Goal: Task Accomplishment & Management: Use online tool/utility

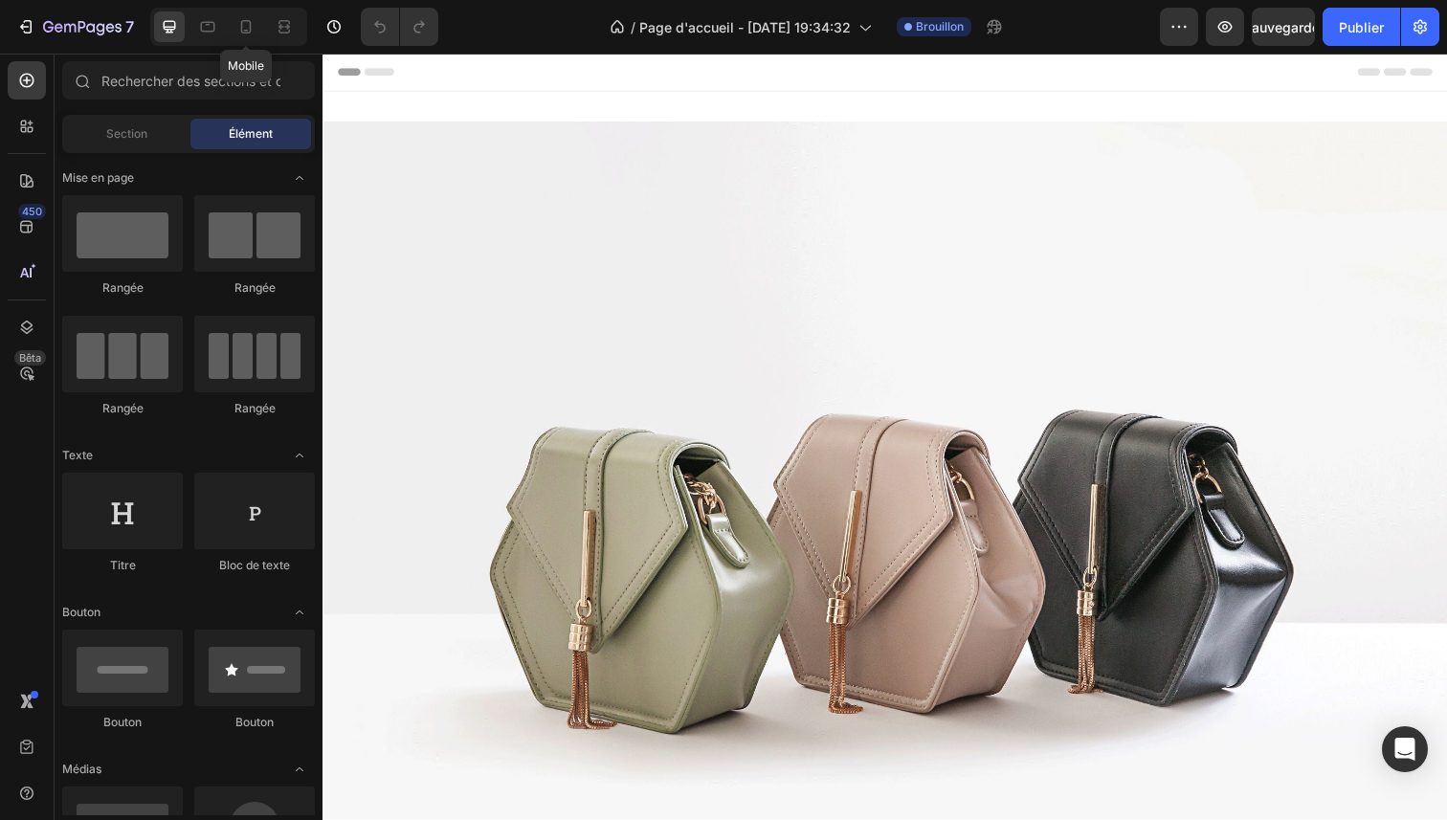
click at [256, 18] on div at bounding box center [246, 26] width 31 height 31
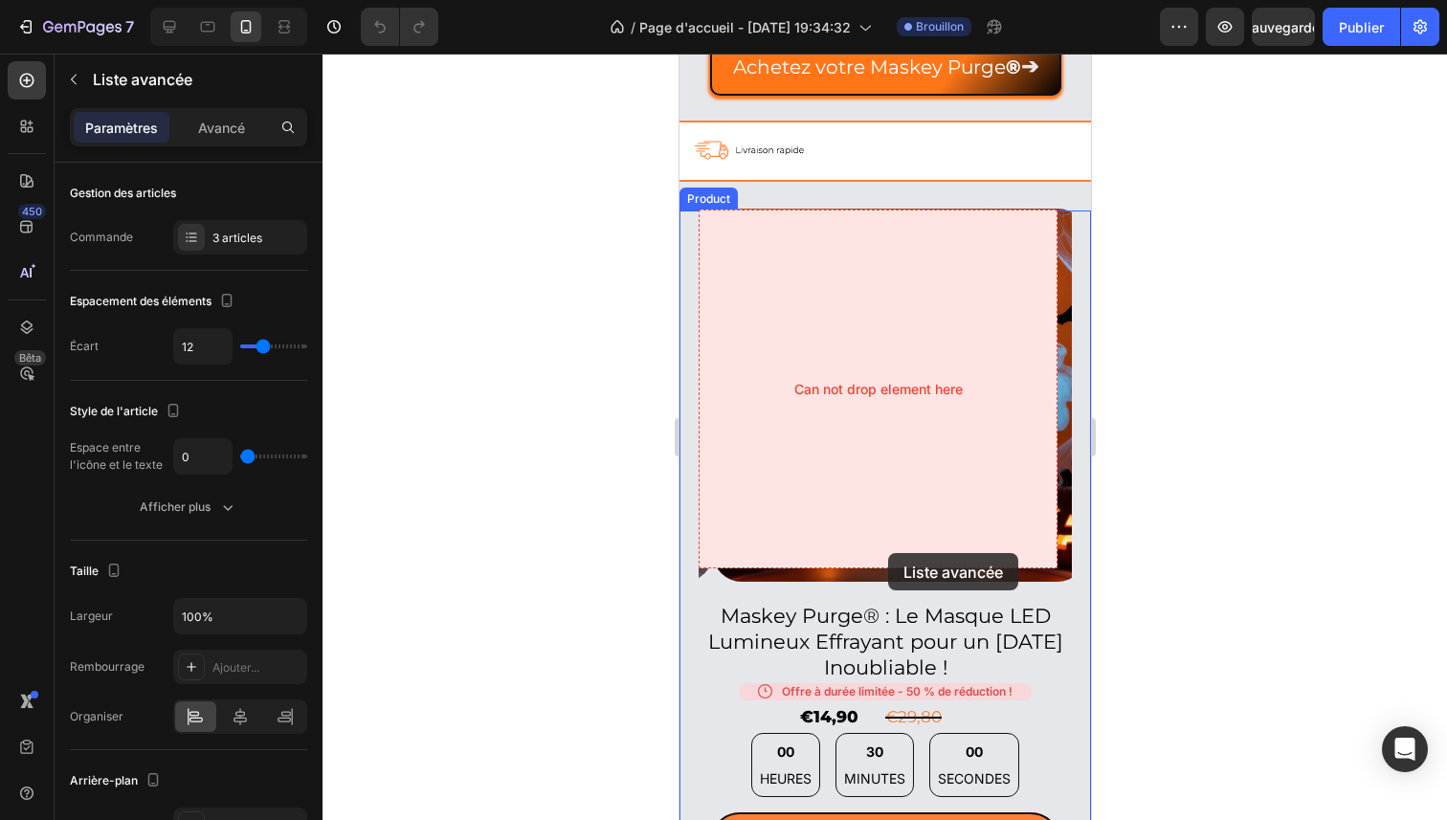
scroll to position [825, 0]
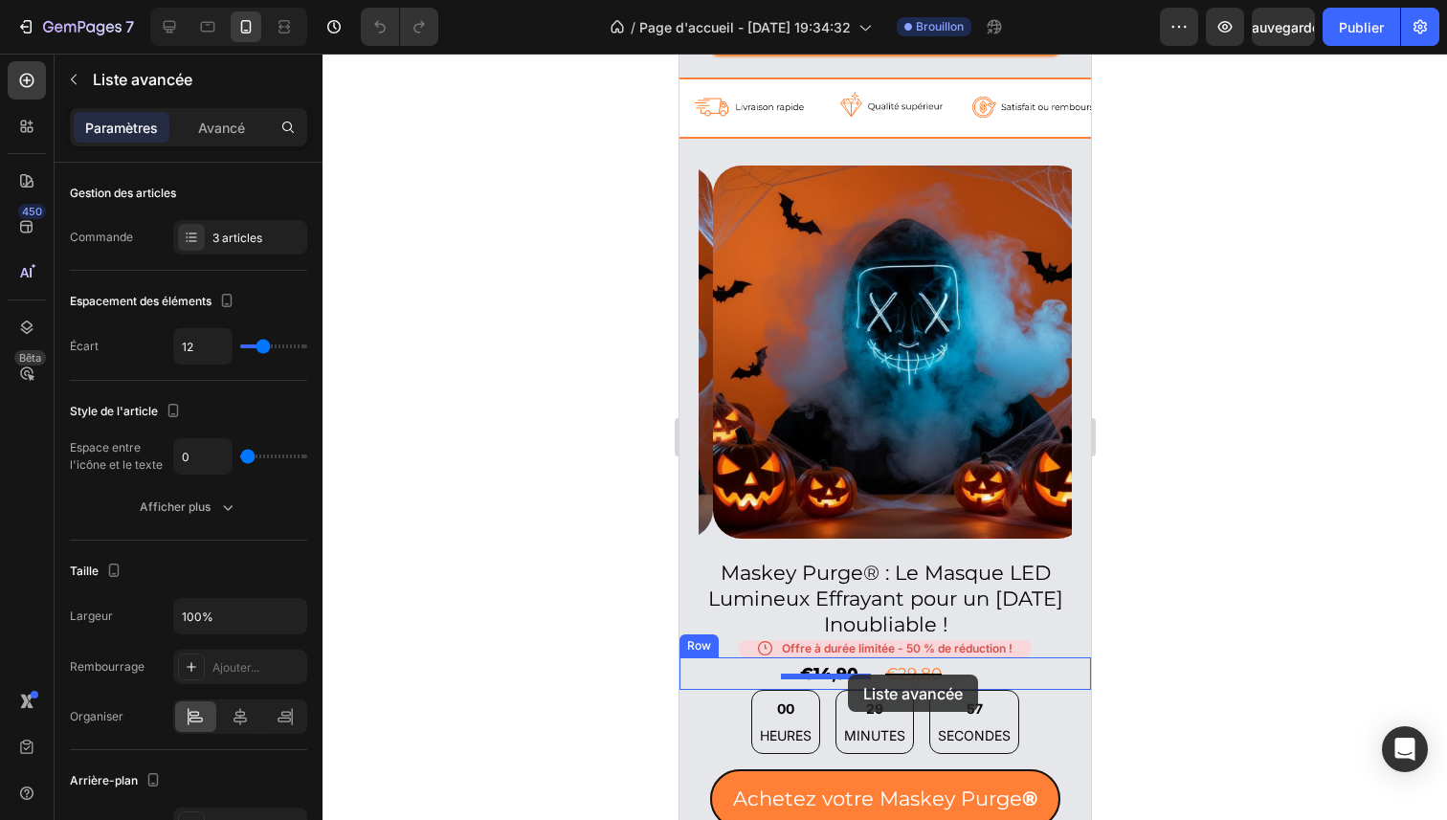
drag, startPoint x: 974, startPoint y: 678, endPoint x: 847, endPoint y: 675, distance: 127.3
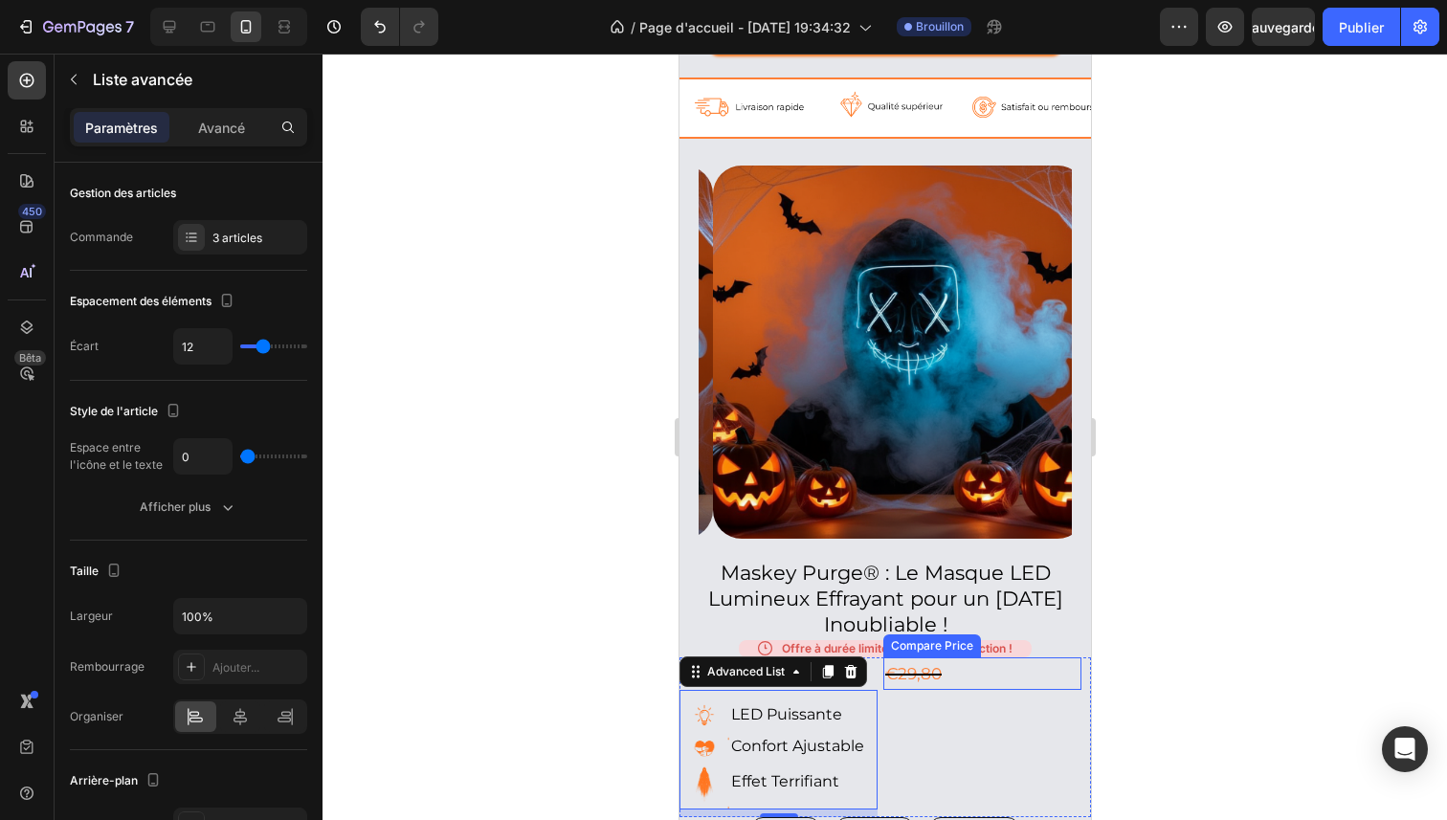
click at [1232, 629] on div at bounding box center [885, 437] width 1125 height 767
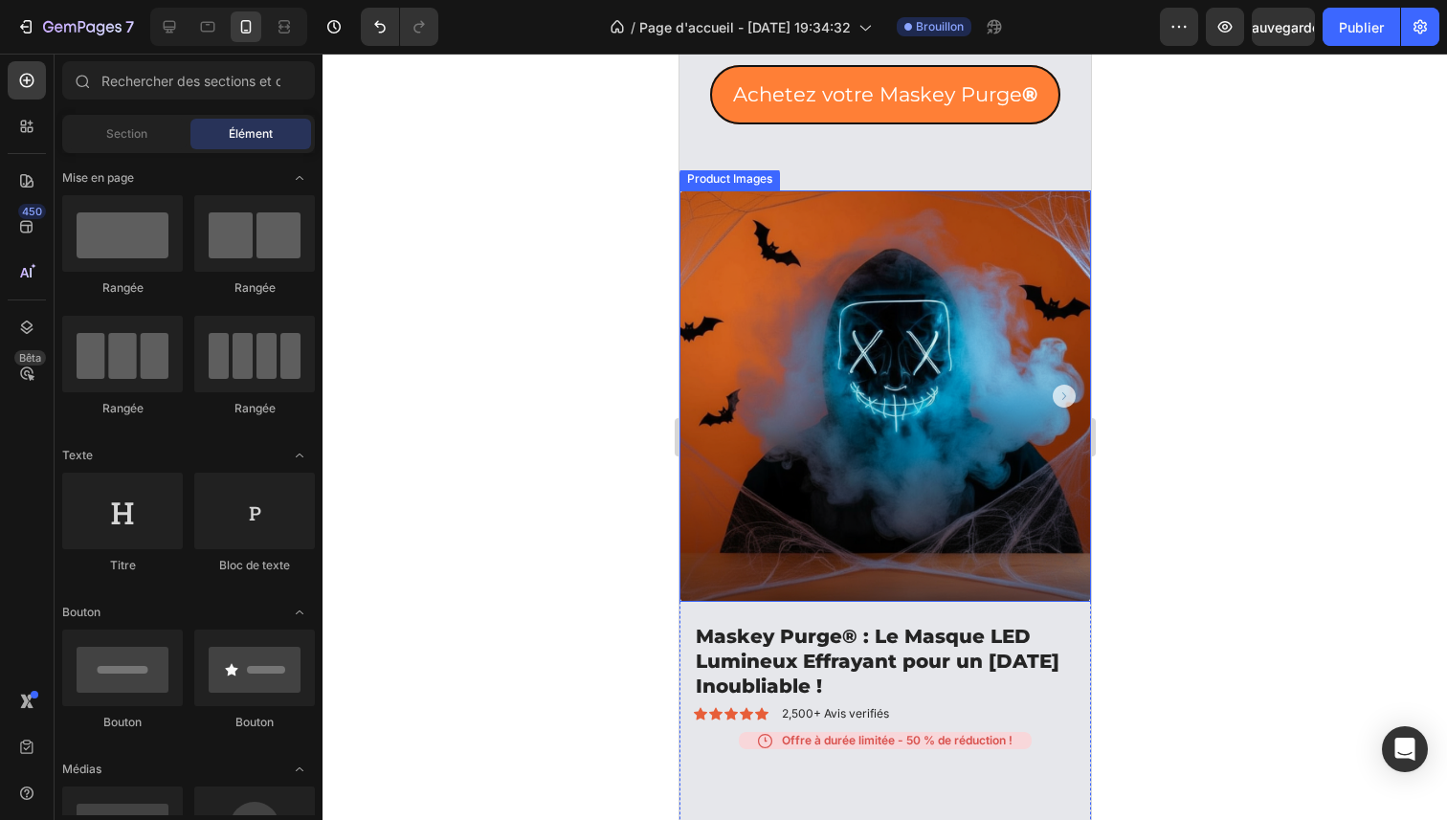
scroll to position [1888, 0]
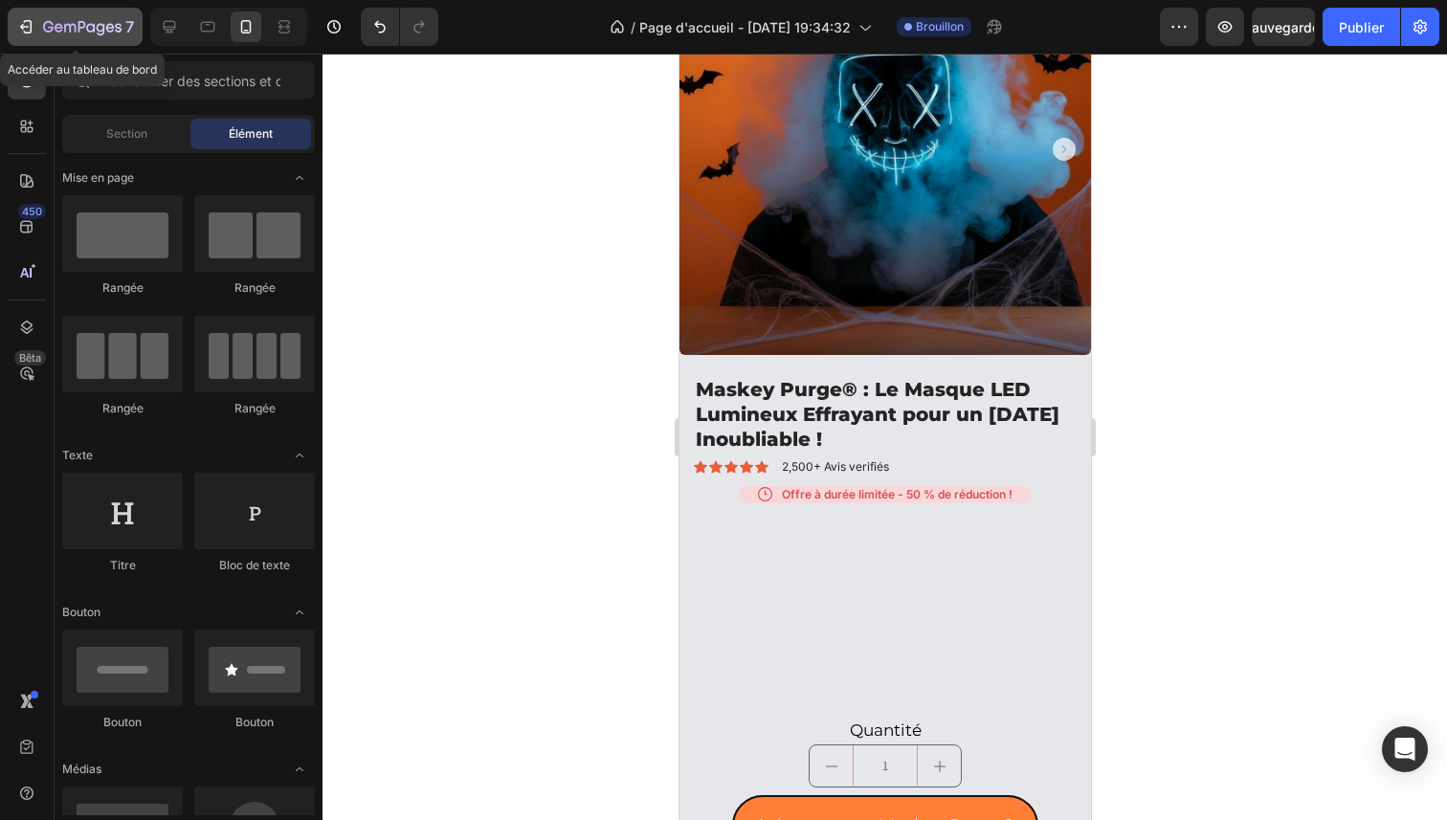
click at [83, 19] on div "7" at bounding box center [88, 26] width 91 height 23
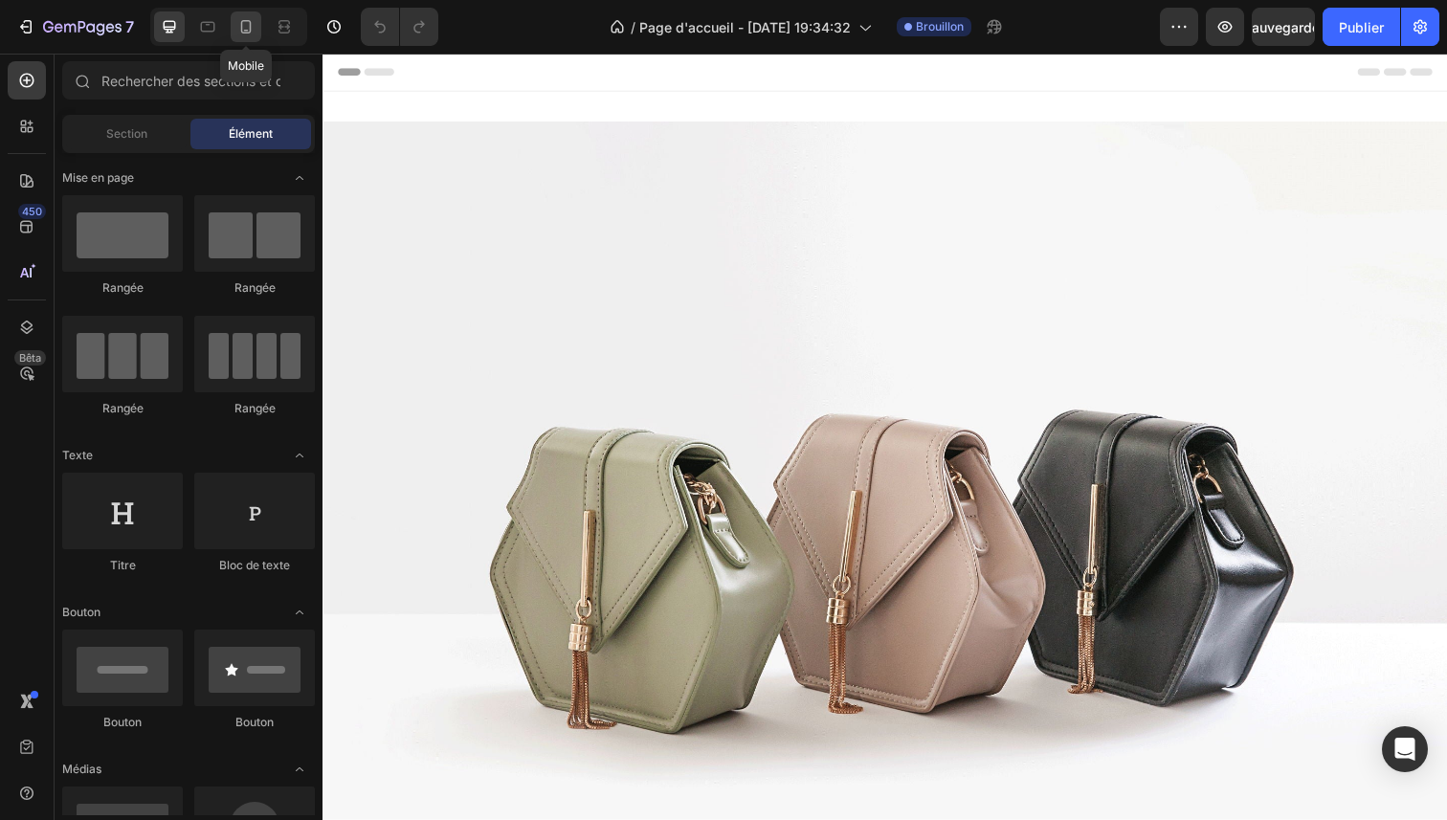
click at [251, 31] on icon at bounding box center [245, 26] width 19 height 19
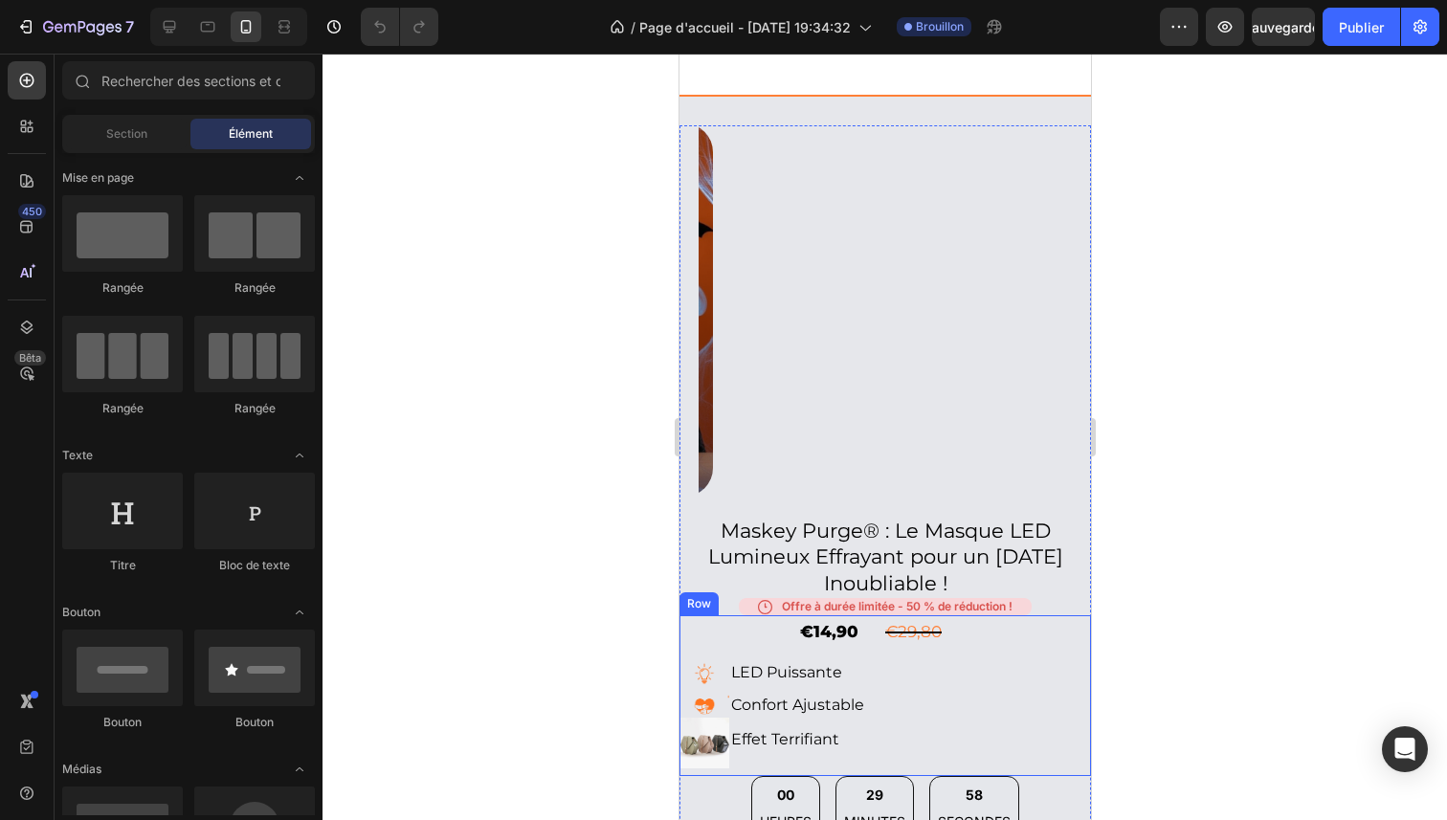
scroll to position [1287, 0]
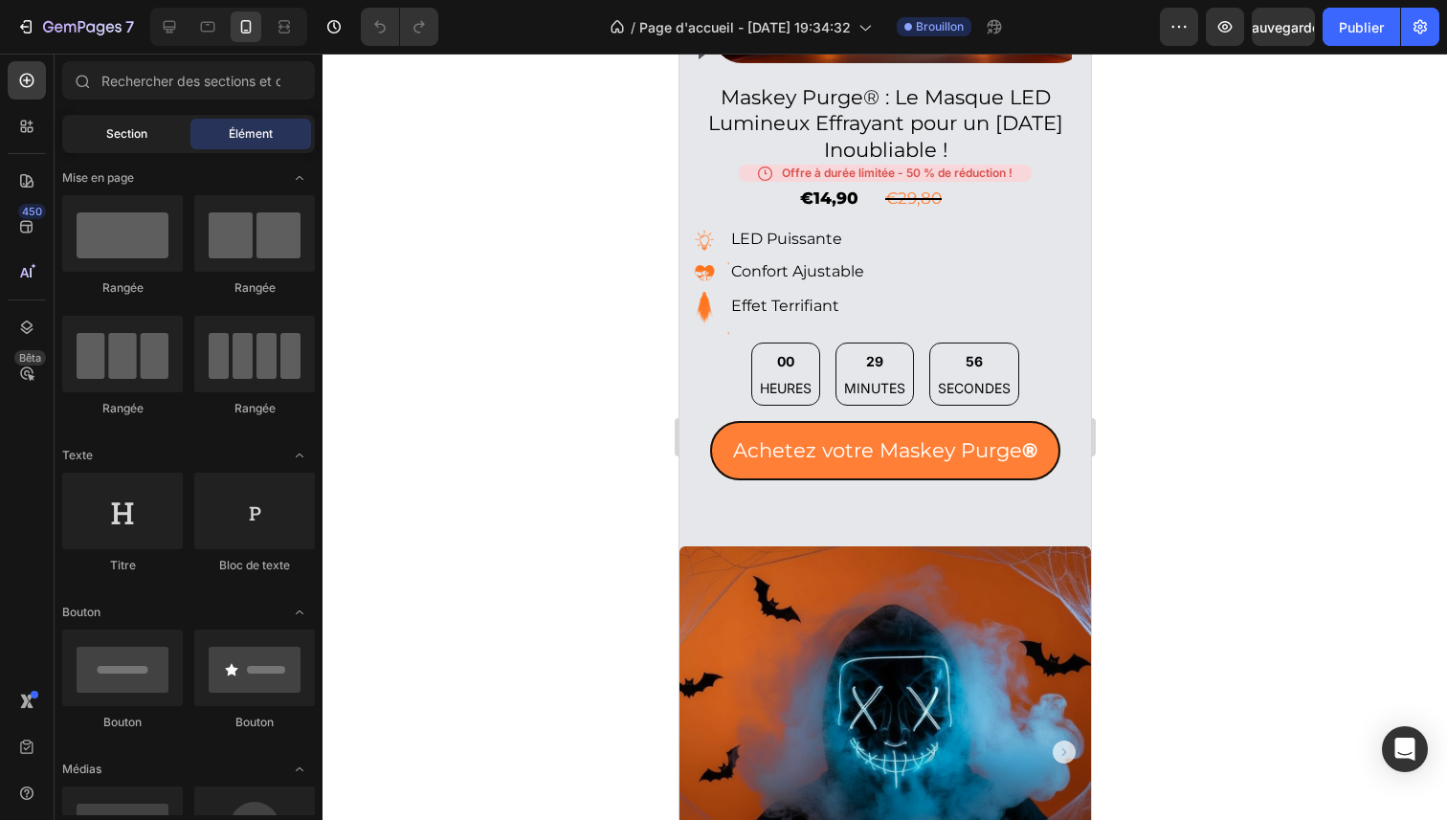
click at [129, 130] on font "Section" at bounding box center [126, 133] width 41 height 14
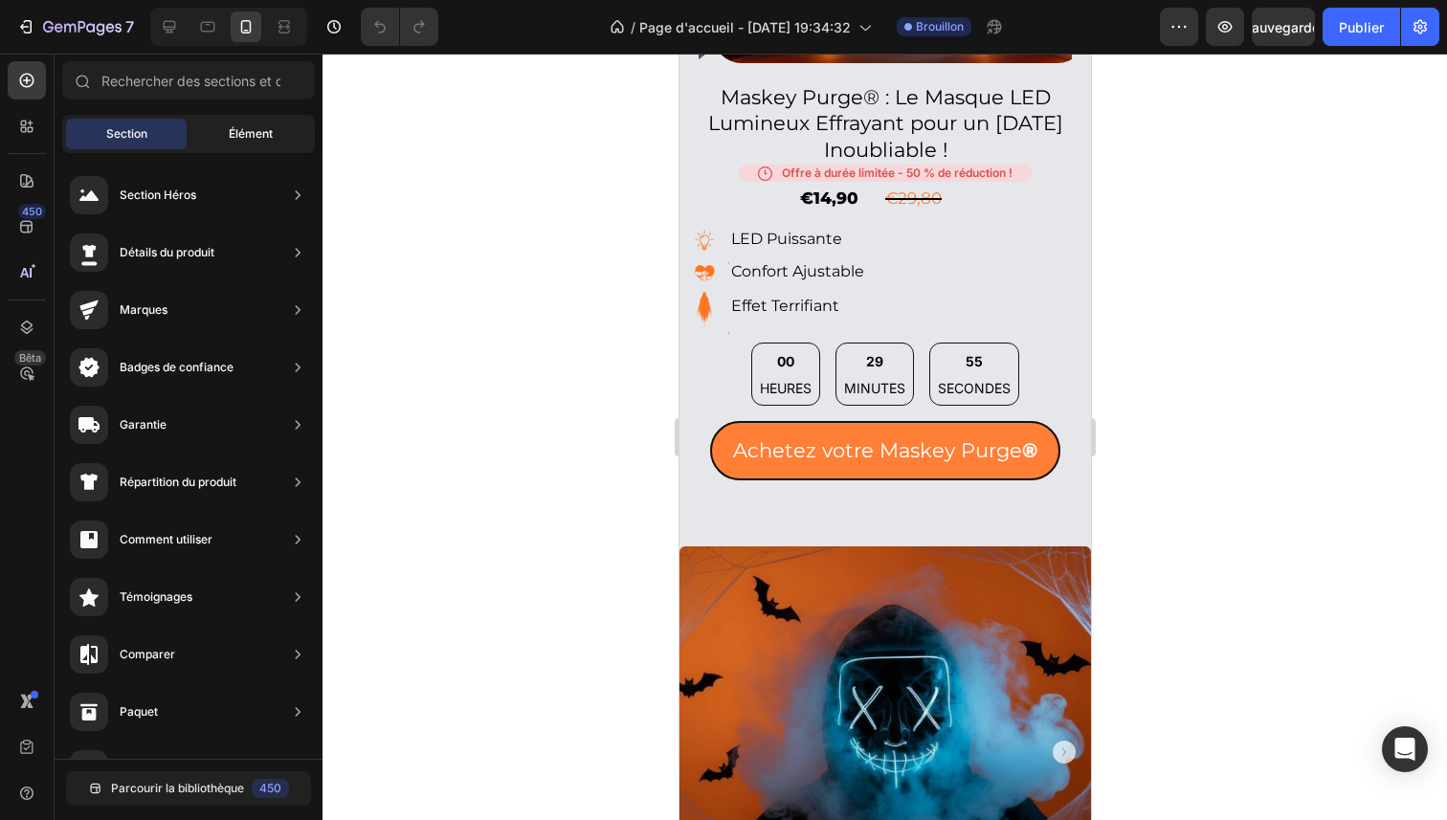
click at [227, 134] on div "Élément" at bounding box center [250, 134] width 121 height 31
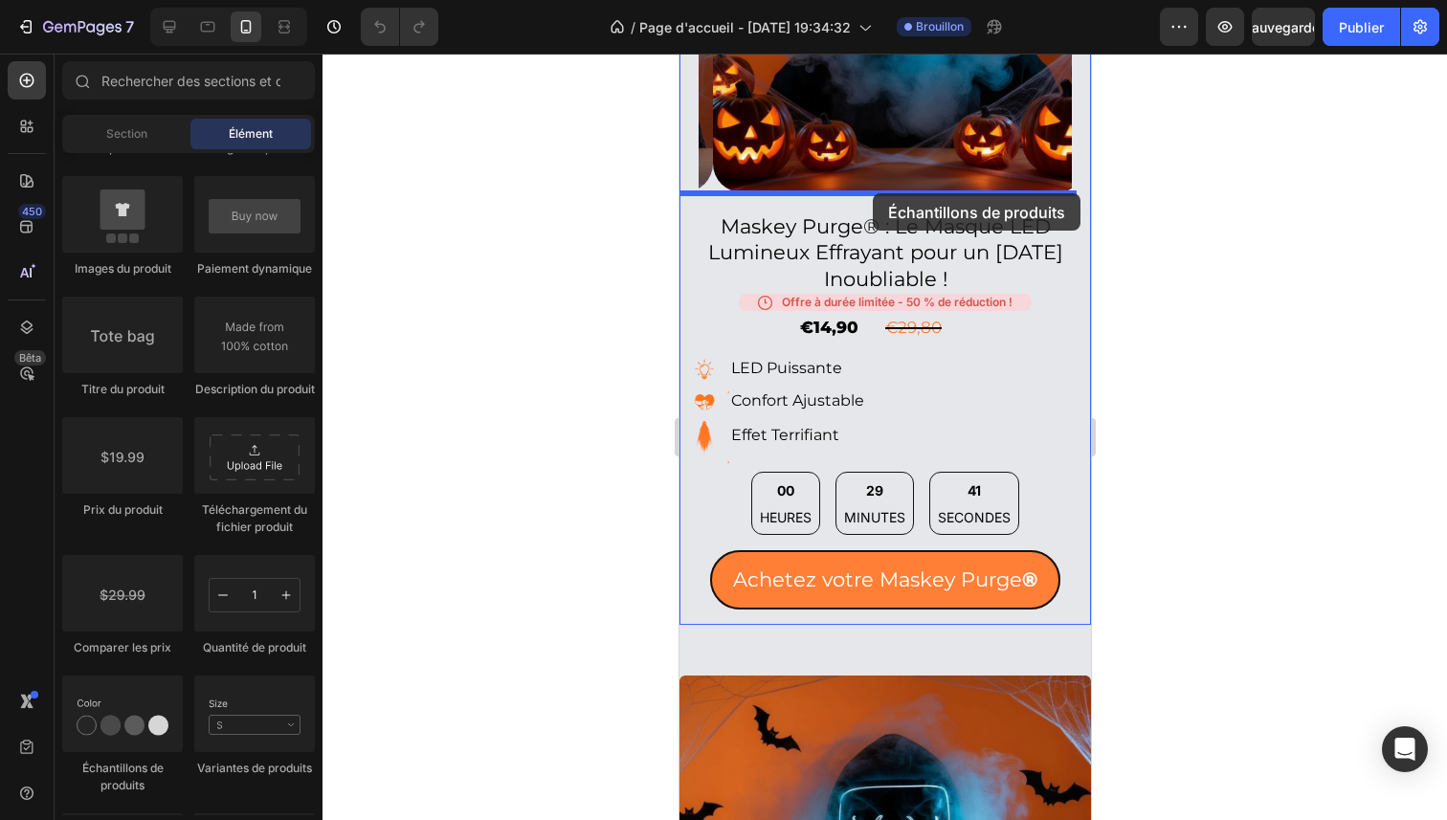
scroll to position [1093, 0]
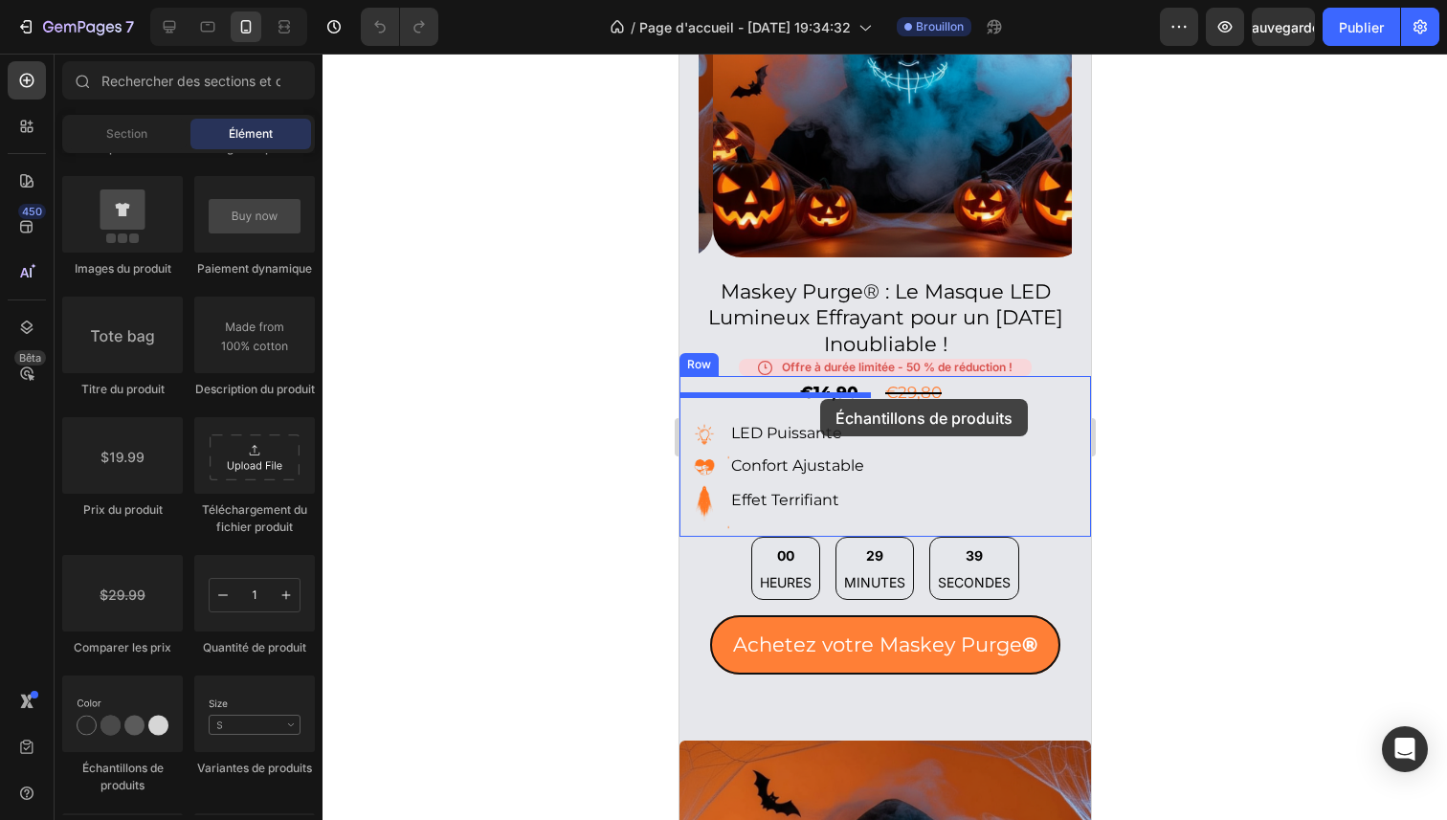
drag, startPoint x: 843, startPoint y: 795, endPoint x: 819, endPoint y: 399, distance: 397.0
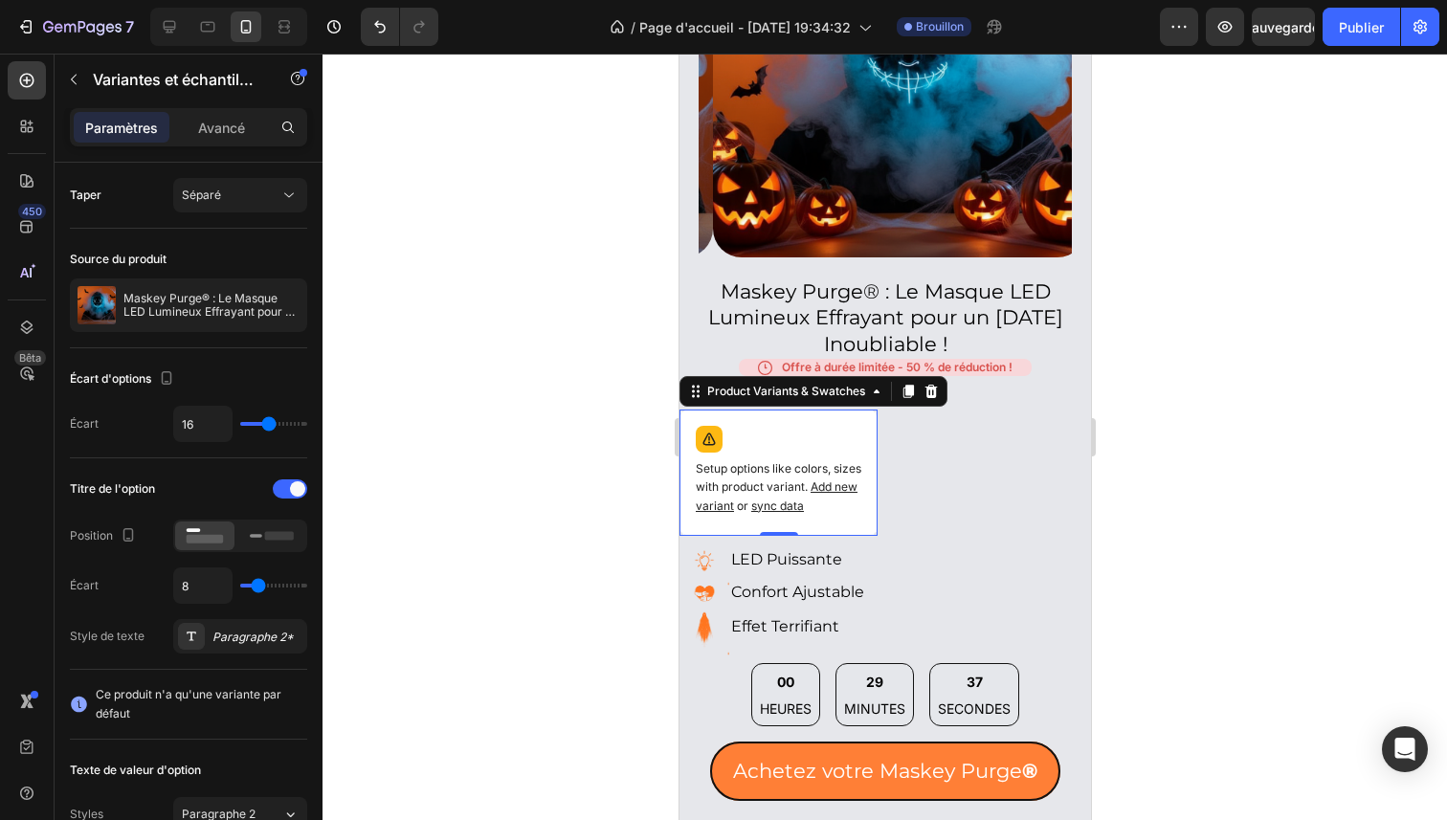
click at [763, 494] on span "Add new variant" at bounding box center [776, 496] width 162 height 33
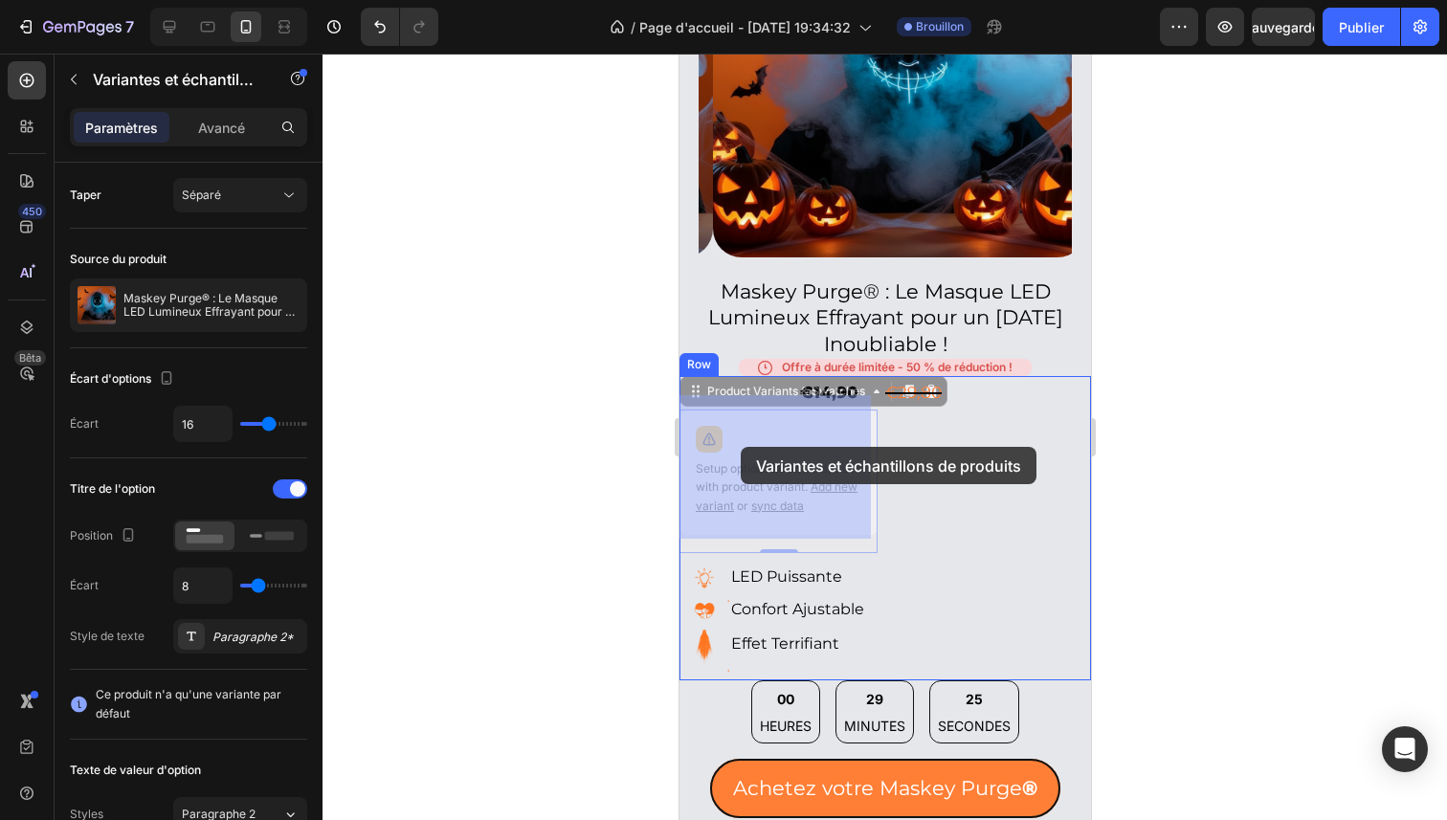
drag, startPoint x: 701, startPoint y: 452, endPoint x: 722, endPoint y: 449, distance: 21.3
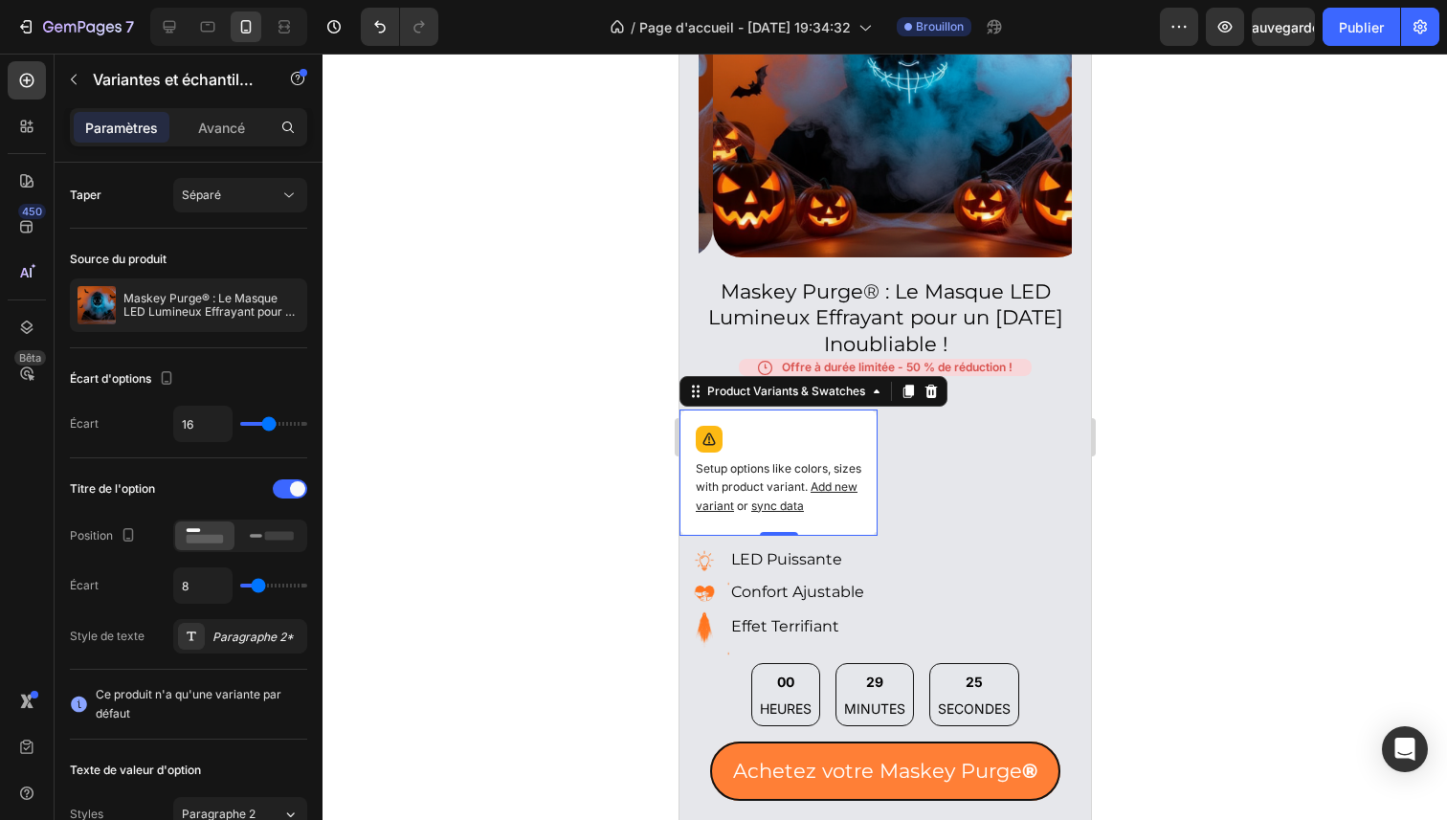
click at [719, 460] on p "Setup options like colors, sizes with product variant. Add new variant or sync …" at bounding box center [778, 488] width 166 height 56
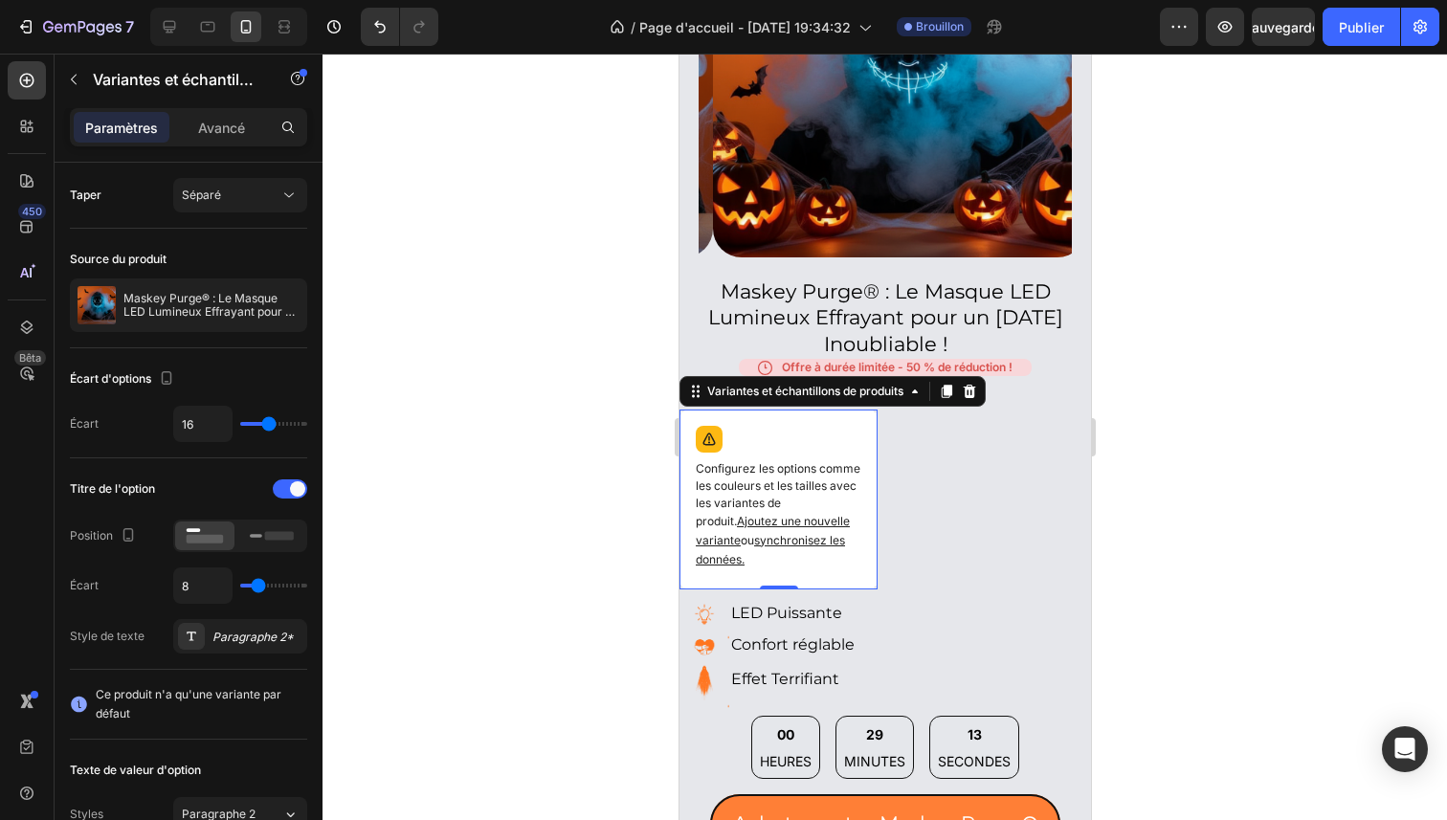
click at [1201, 341] on div at bounding box center [885, 437] width 1125 height 767
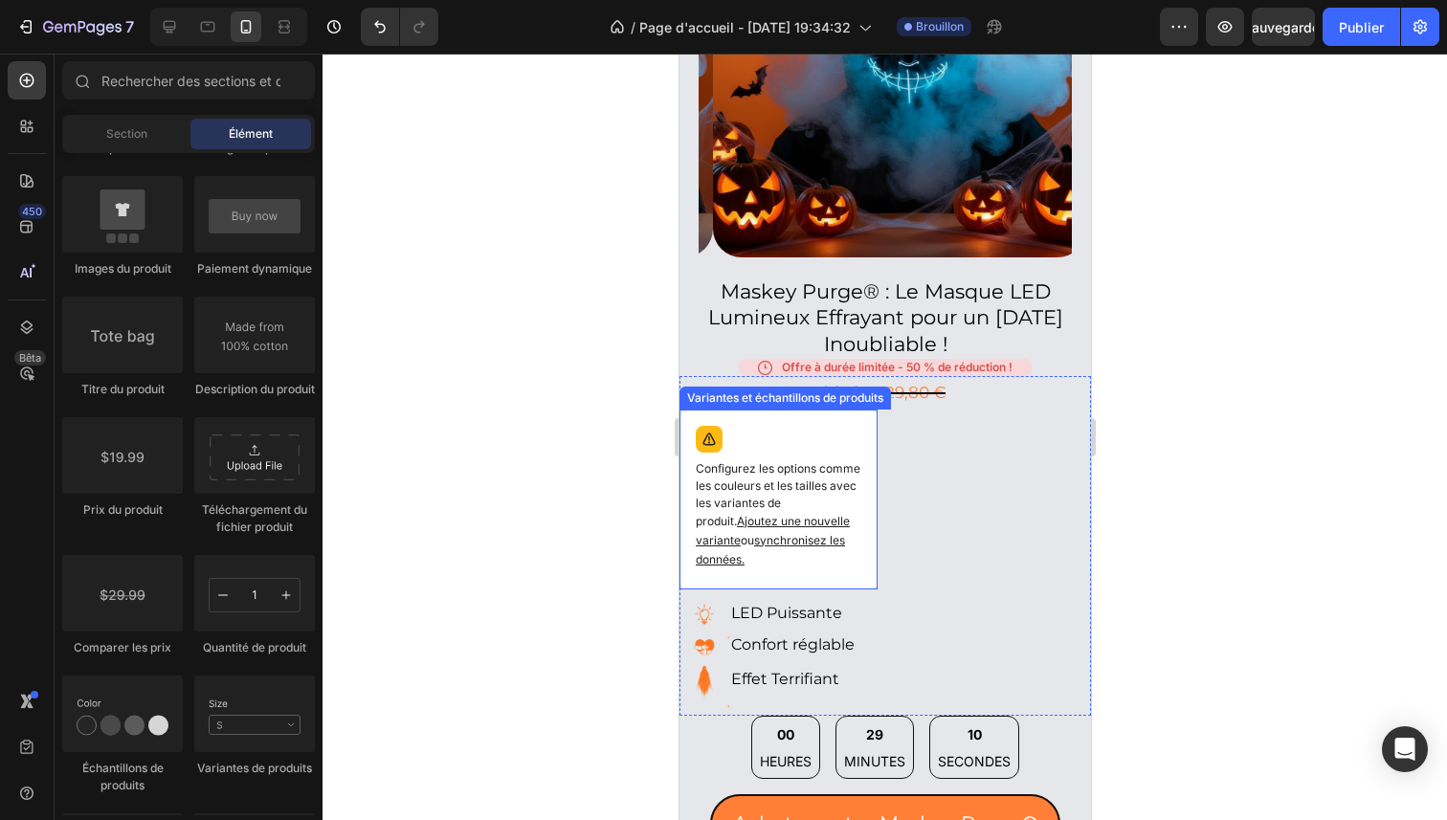
click at [815, 533] on font "synchronisez les données." at bounding box center [769, 549] width 149 height 33
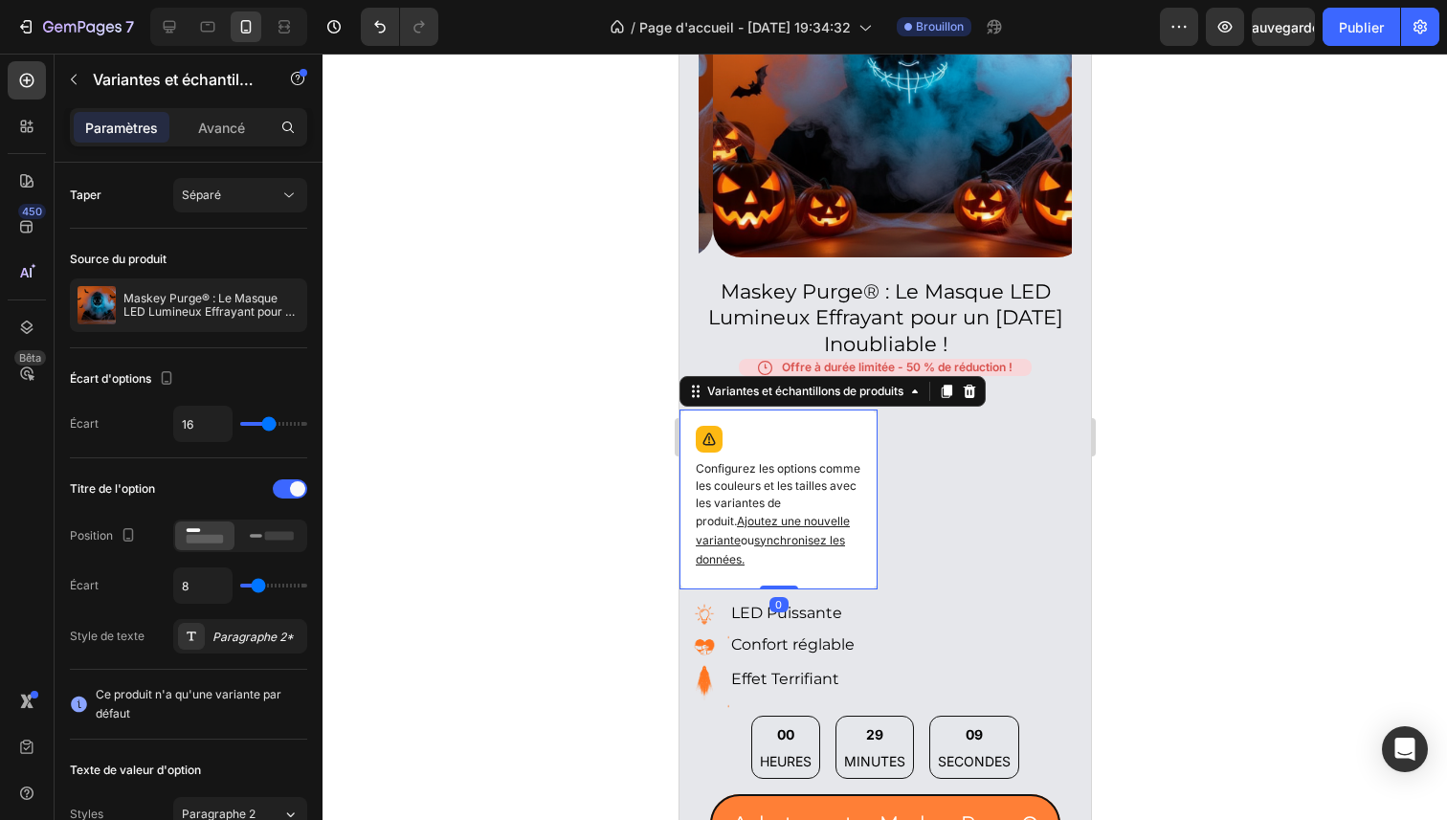
click at [816, 533] on font "synchronisez les données." at bounding box center [769, 549] width 149 height 33
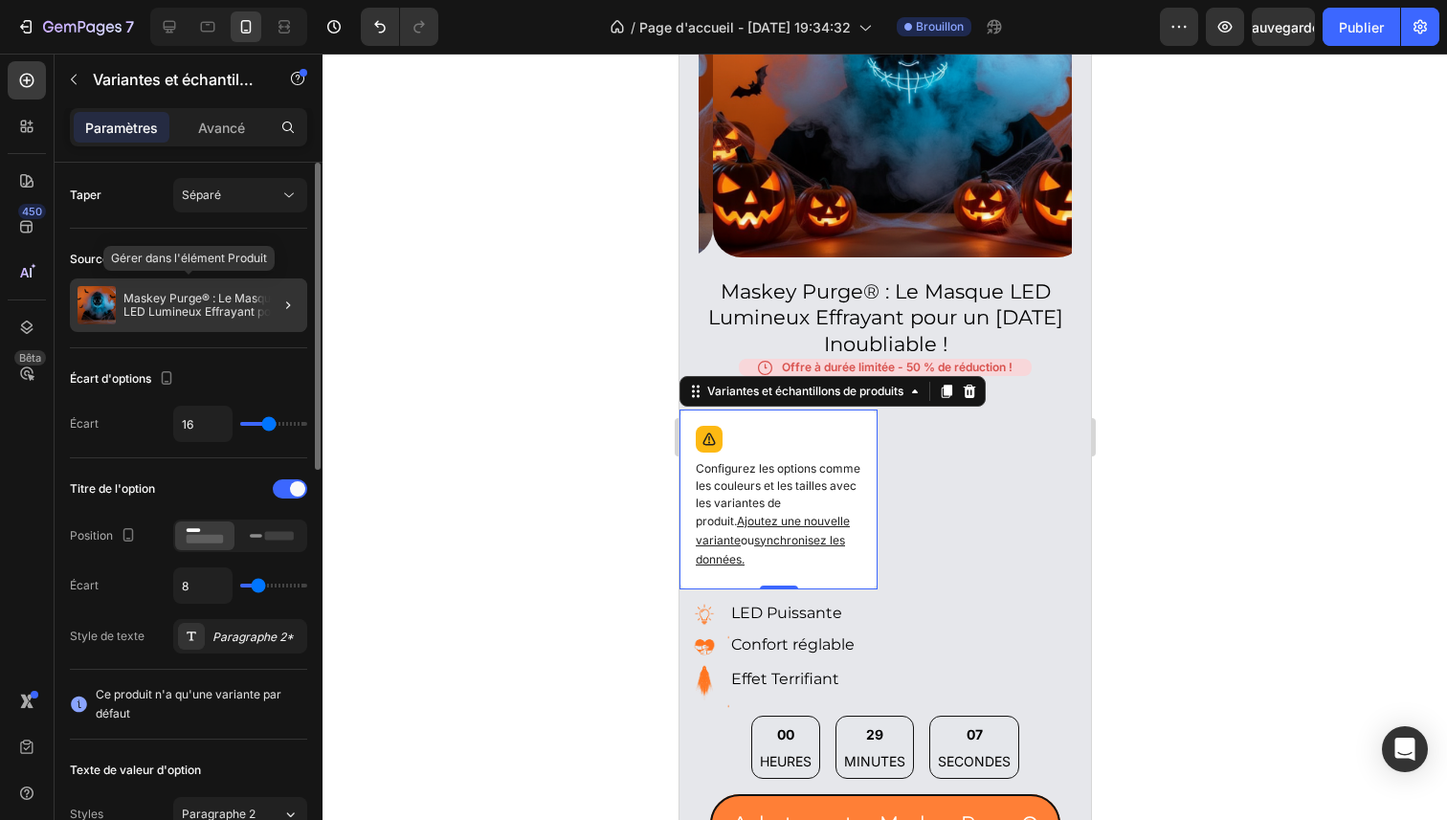
click at [218, 324] on div "Maskey Purge® : Le Masque LED Lumineux Effrayant pour un [DATE] Inoubliable !" at bounding box center [188, 306] width 237 height 54
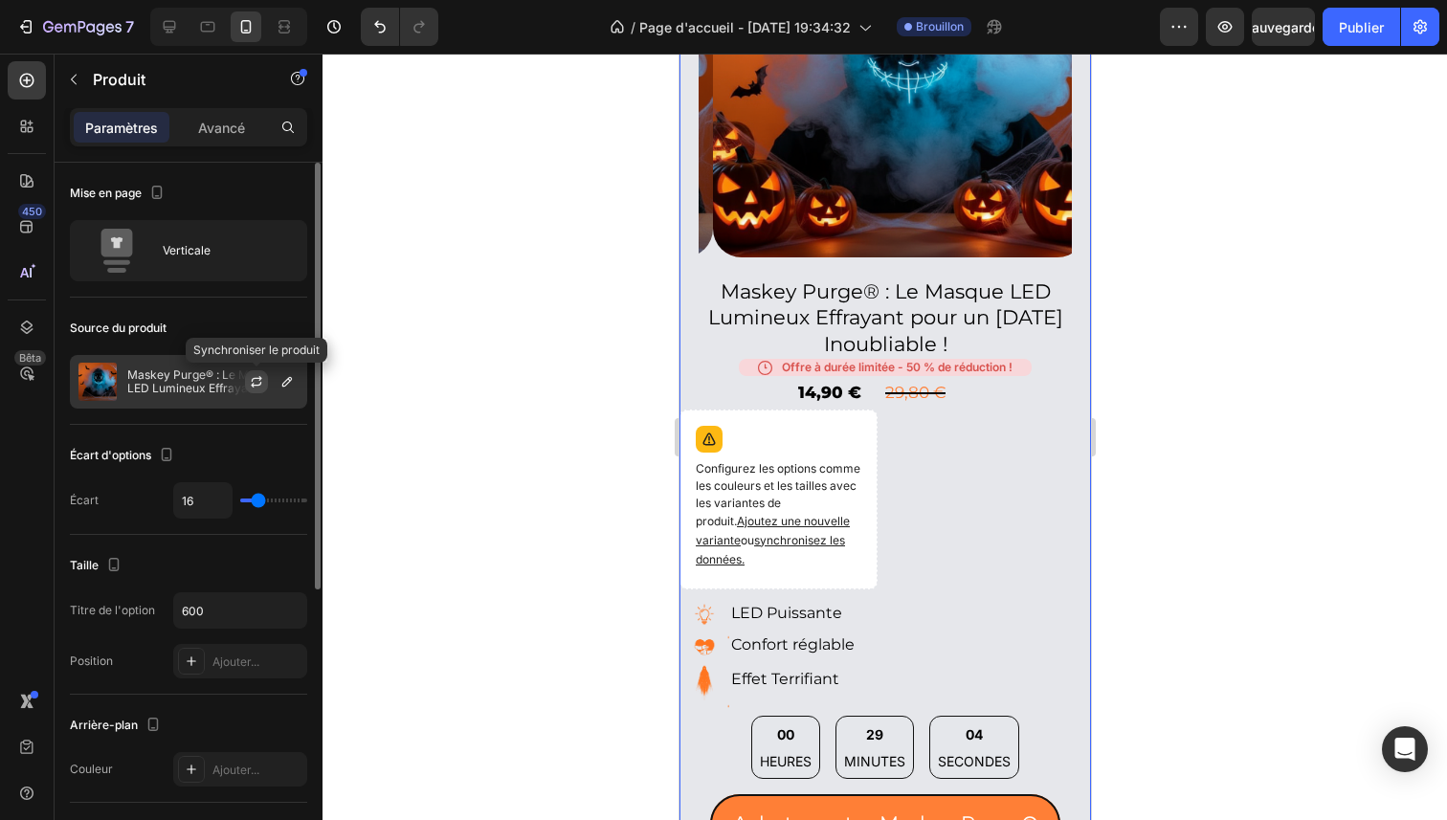
click at [261, 383] on icon "button" at bounding box center [256, 381] width 15 height 15
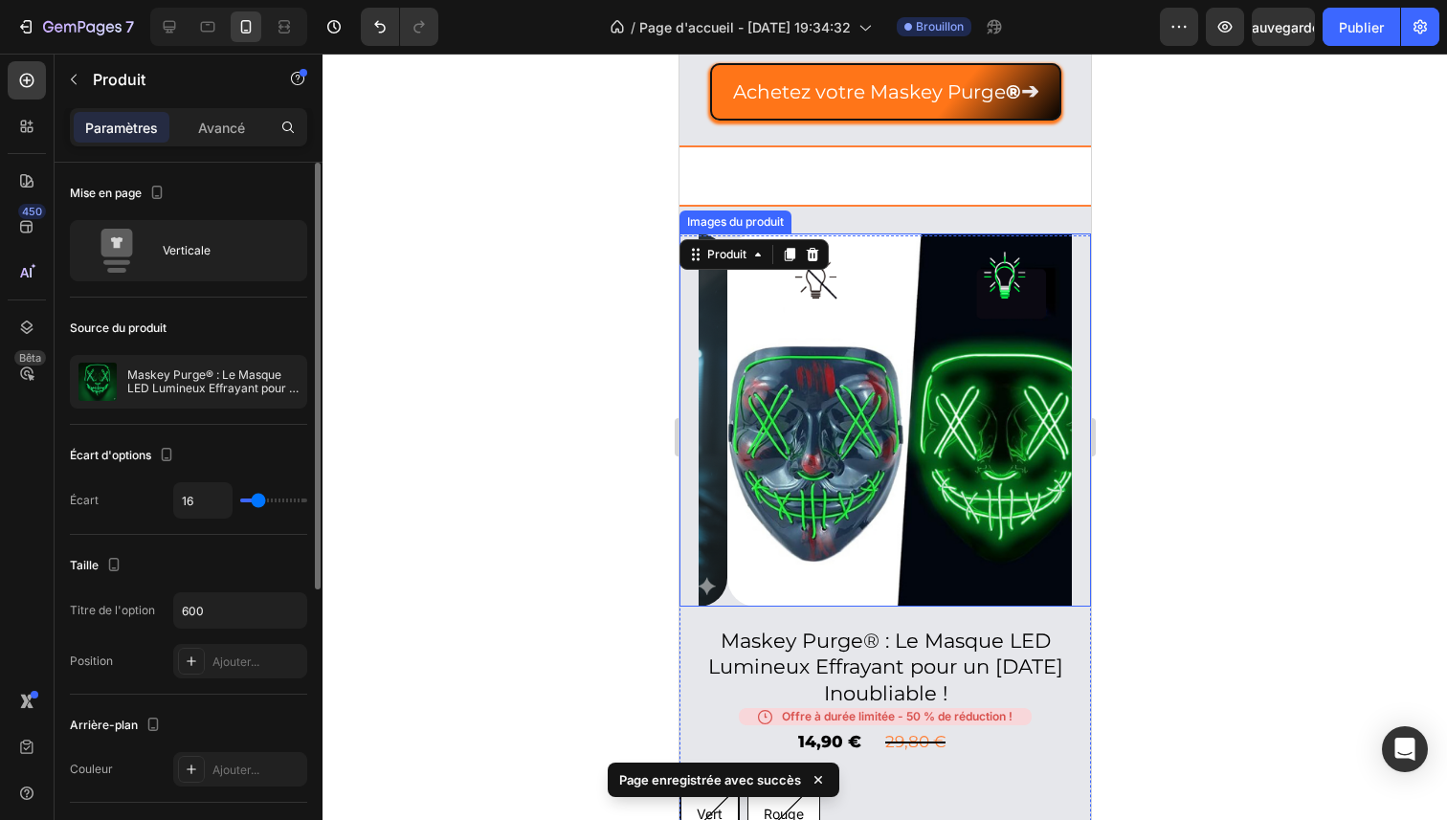
scroll to position [1054, 0]
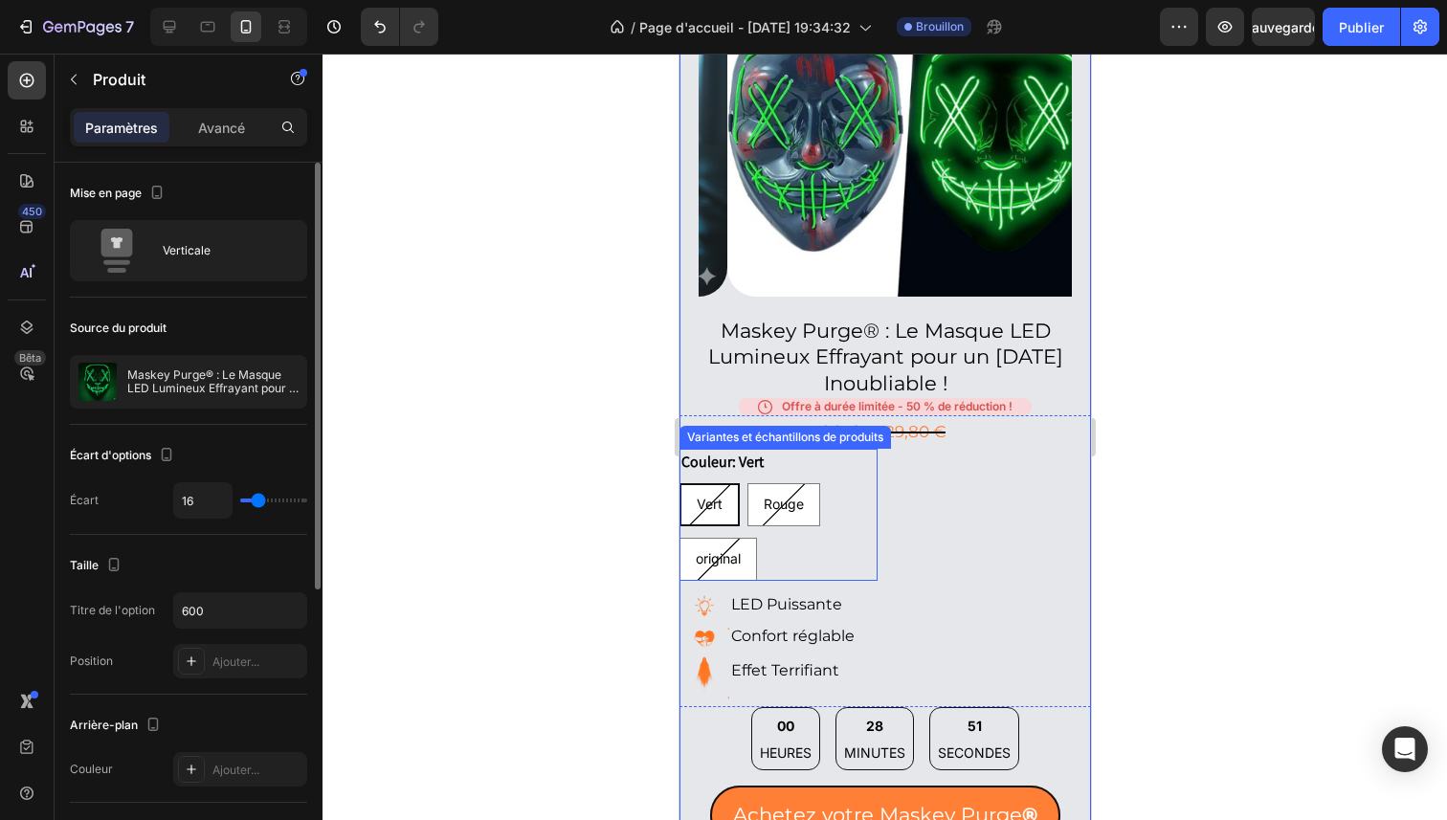
click at [718, 500] on div "Vert" at bounding box center [709, 504] width 56 height 34
click at [679, 483] on input "Vert Vert Vert" at bounding box center [678, 482] width 1 height 1
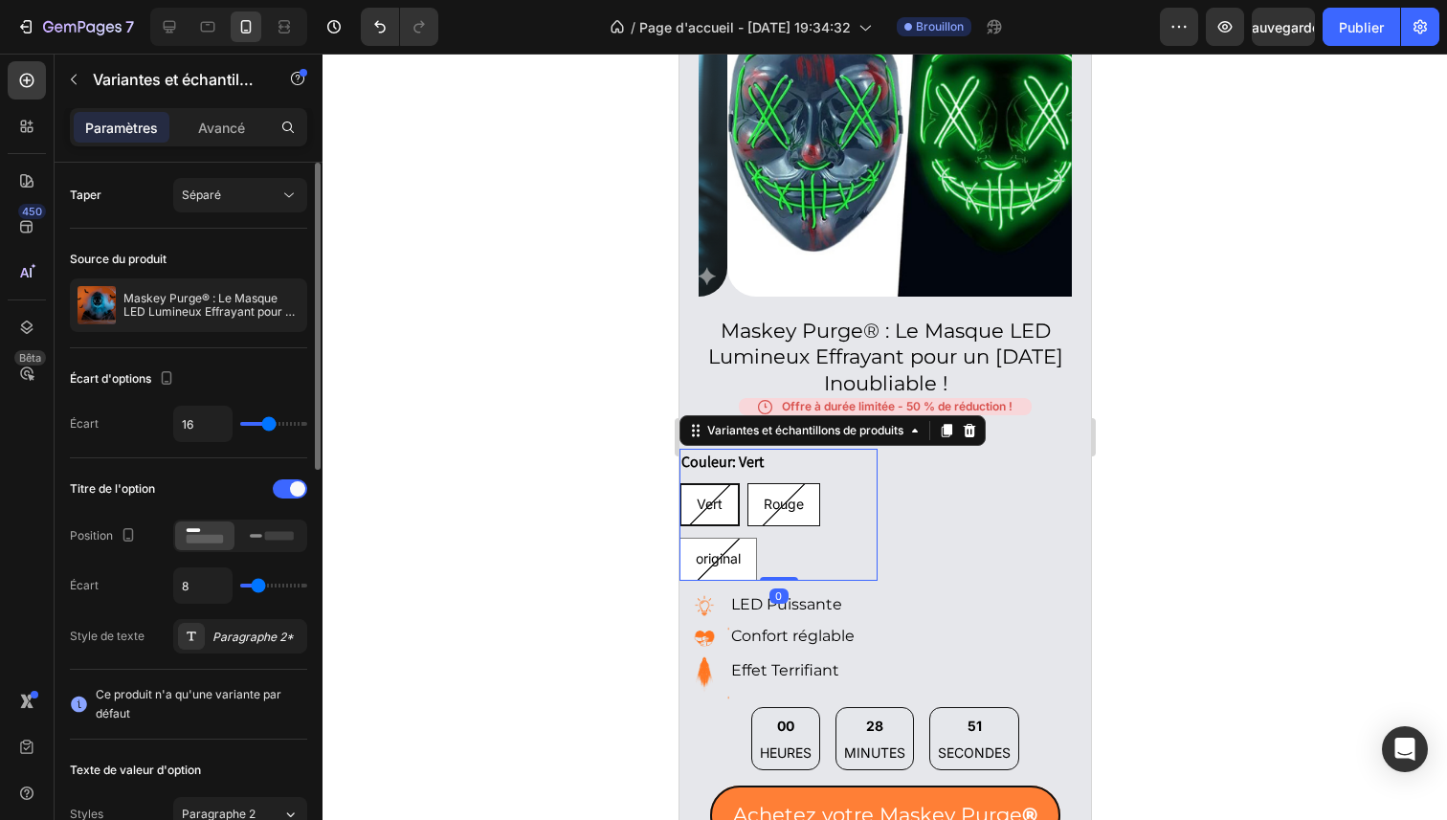
click at [768, 496] on span "Rouge" at bounding box center [783, 504] width 40 height 16
click at [747, 483] on input "Rouge Rouge Rouge" at bounding box center [746, 482] width 1 height 1
radio input "true"
click at [730, 542] on div "original" at bounding box center [718, 559] width 76 height 34
click at [679, 537] on input "original original original" at bounding box center [678, 537] width 1 height 1
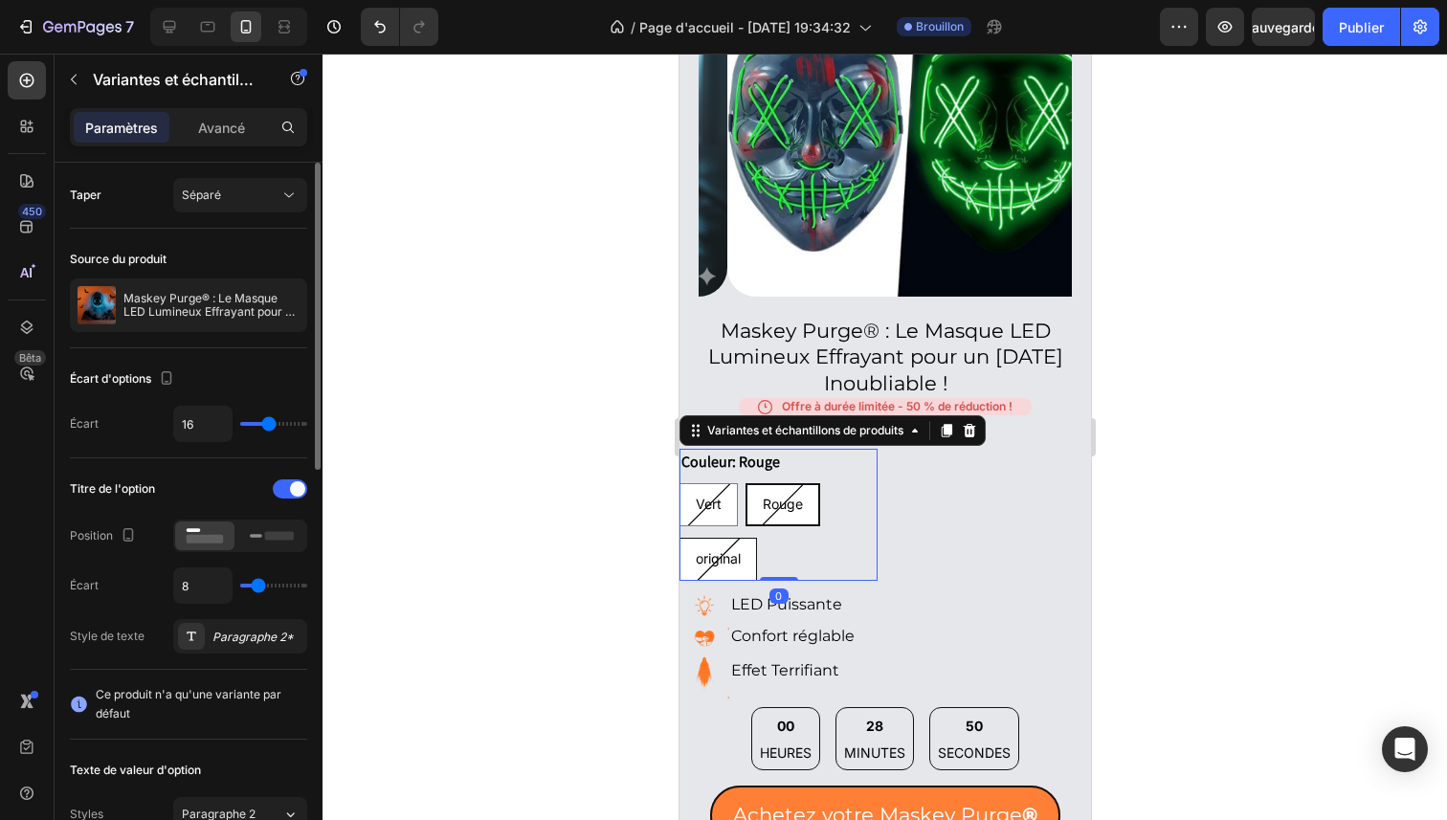
radio input "true"
click at [717, 483] on div "Vert" at bounding box center [708, 504] width 58 height 43
click at [679, 482] on input "Vert Vert Vert" at bounding box center [678, 482] width 1 height 1
radio input "true"
click at [799, 496] on span "Rouge" at bounding box center [783, 504] width 40 height 16
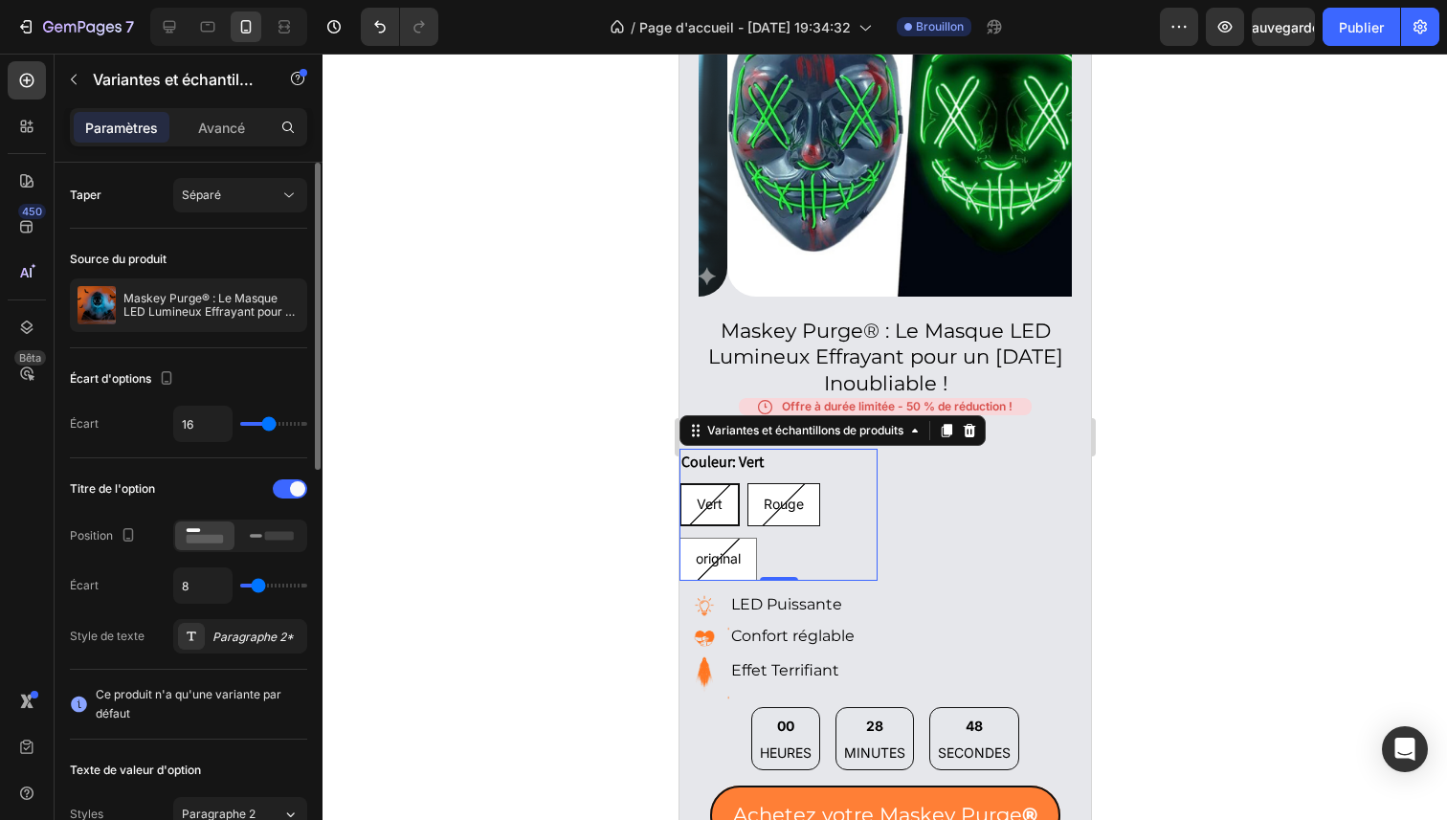
click at [747, 483] on input "Rouge Rouge Rouge" at bounding box center [746, 482] width 1 height 1
radio input "true"
type input "21"
type input "22"
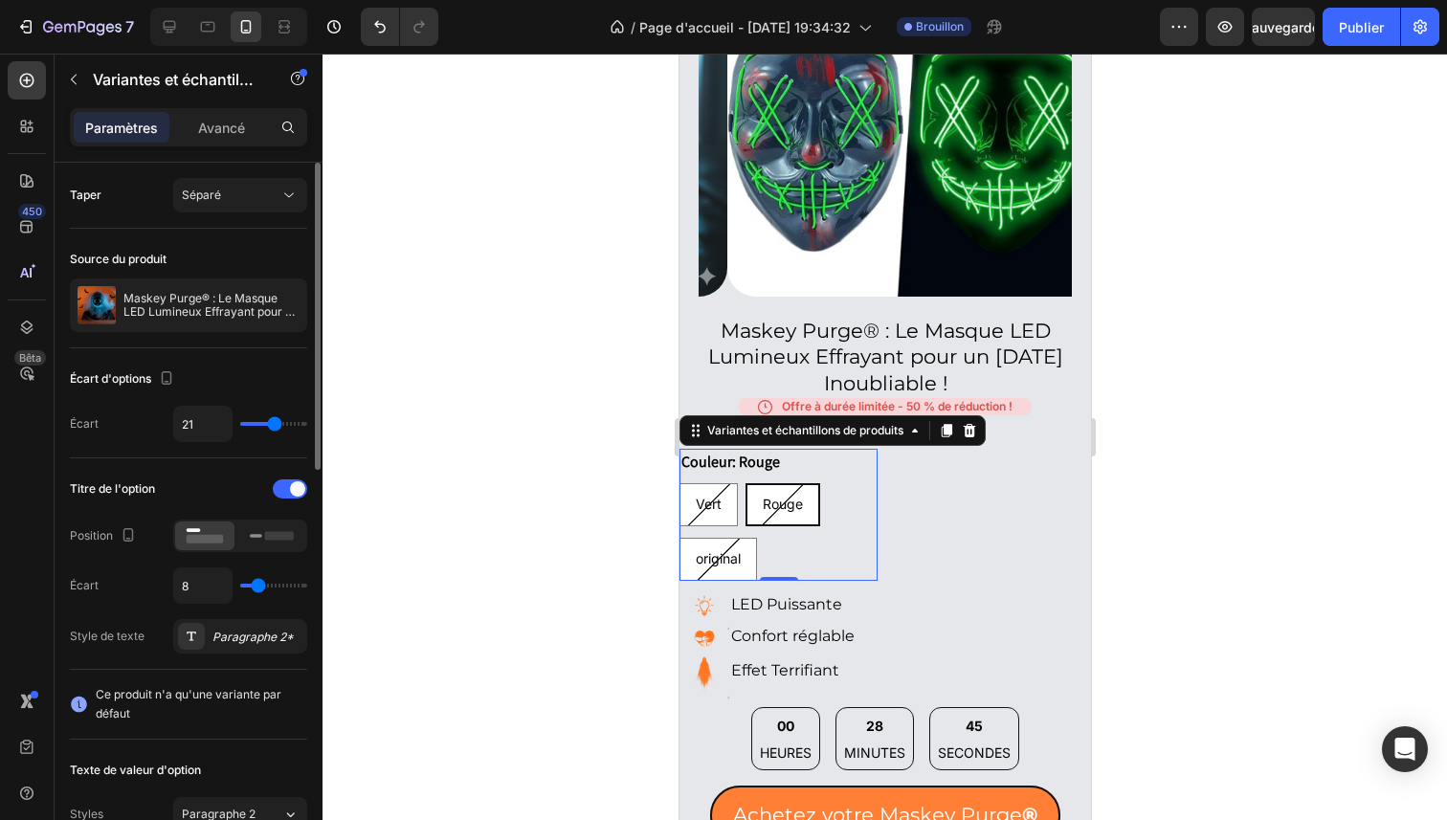
type input "22"
type input "23"
type input "24"
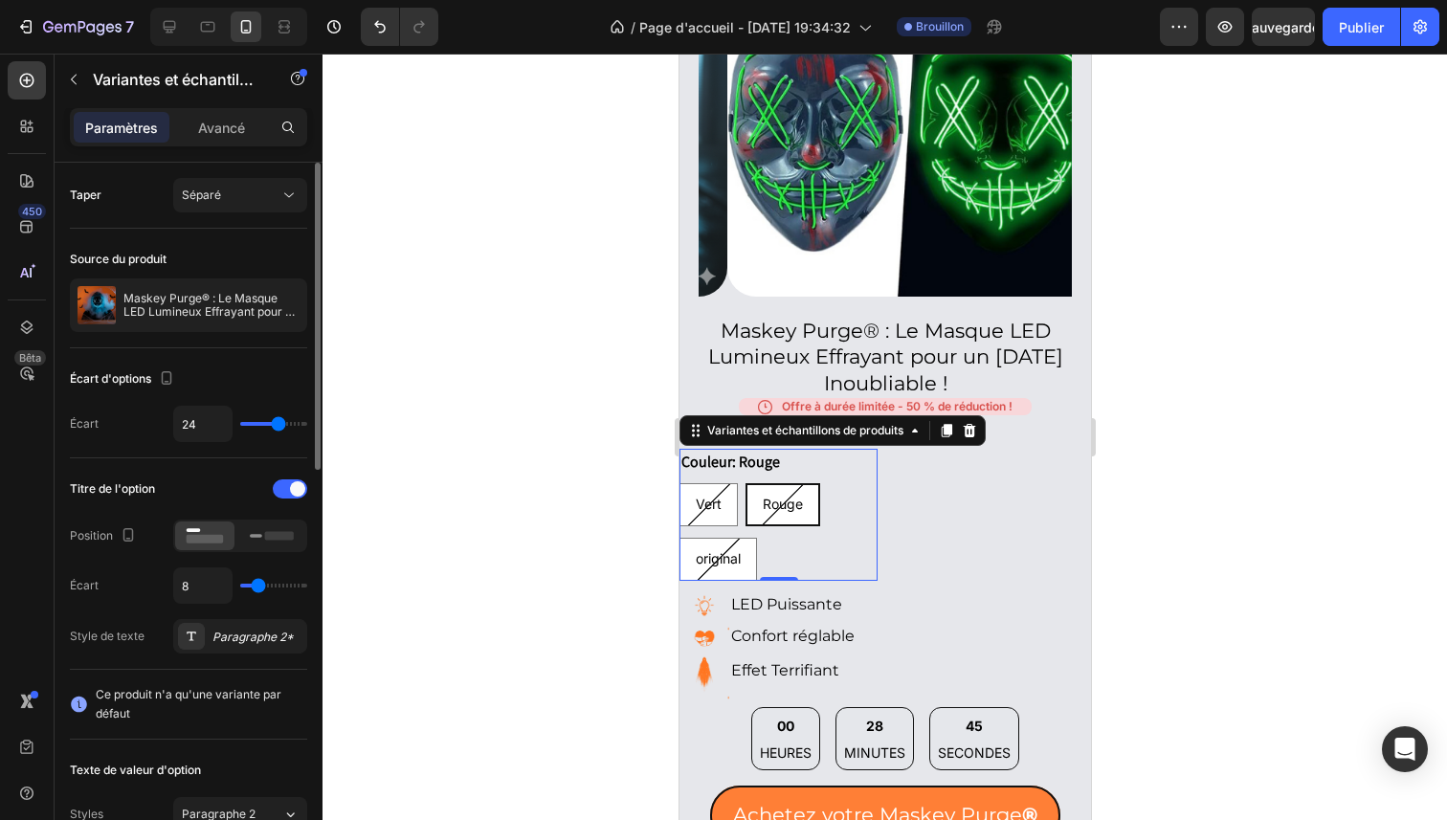
type input "25"
type input "26"
type input "27"
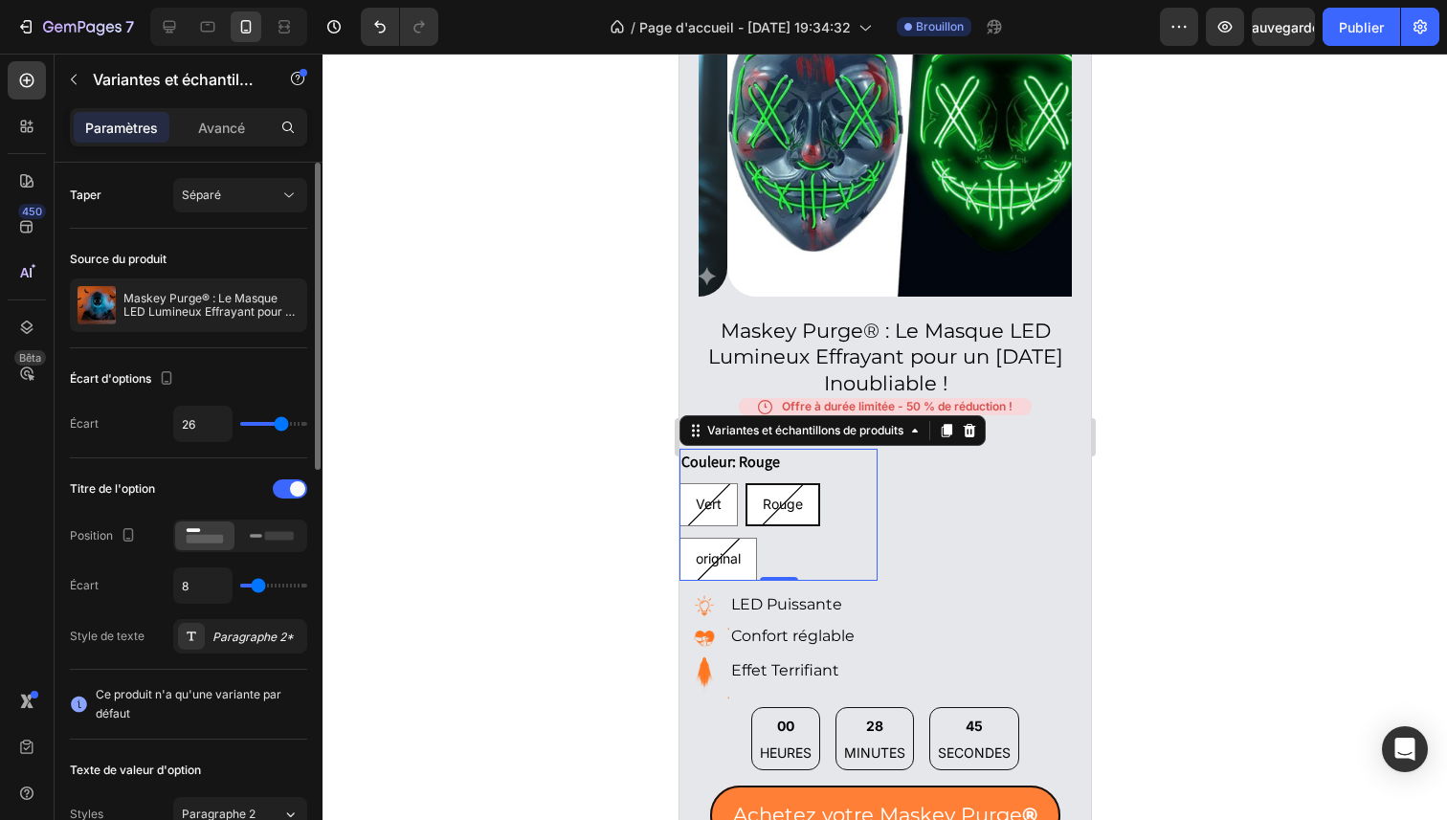
type input "27"
type input "28"
type input "29"
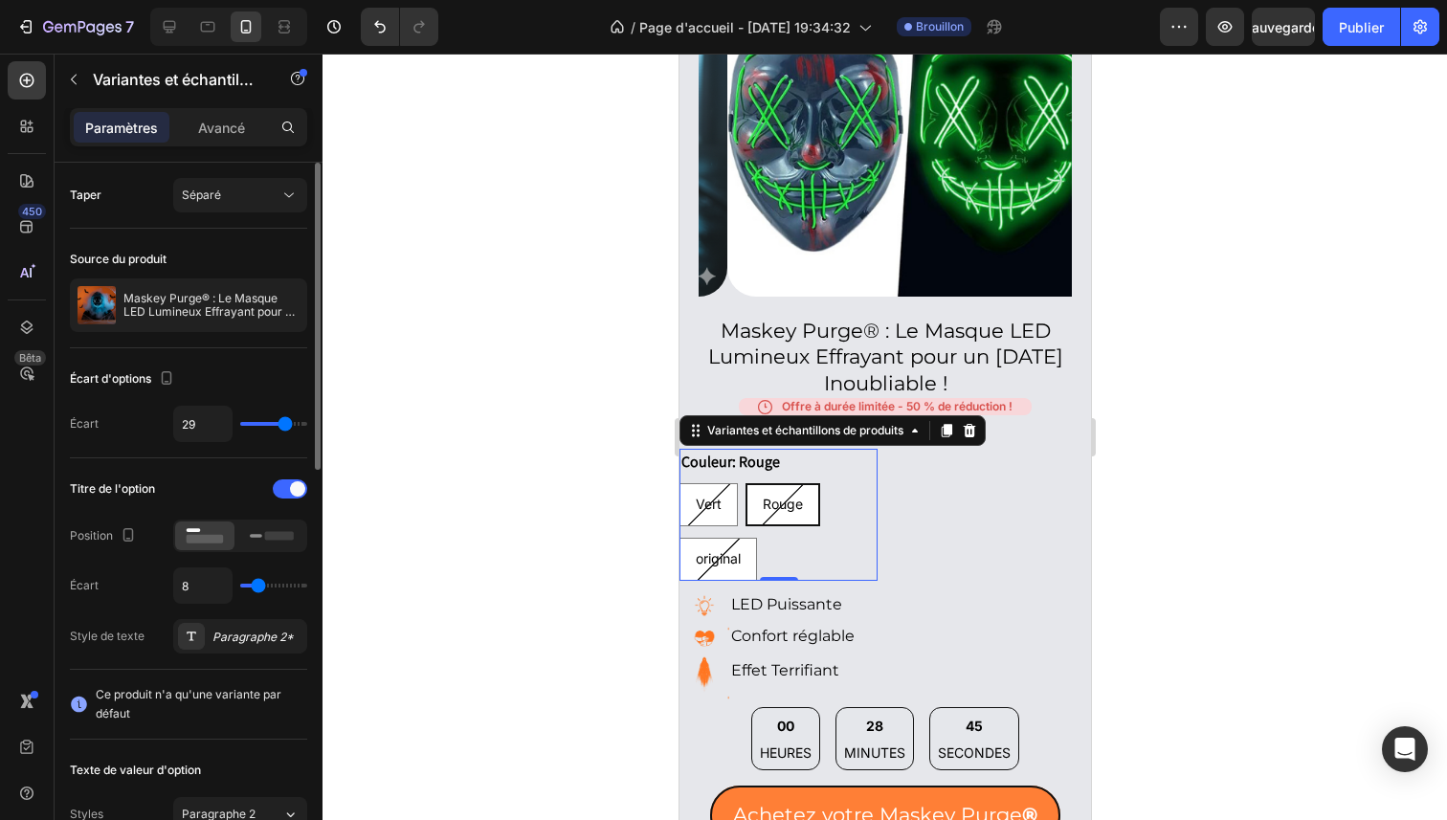
type input "30"
type input "31"
type input "32"
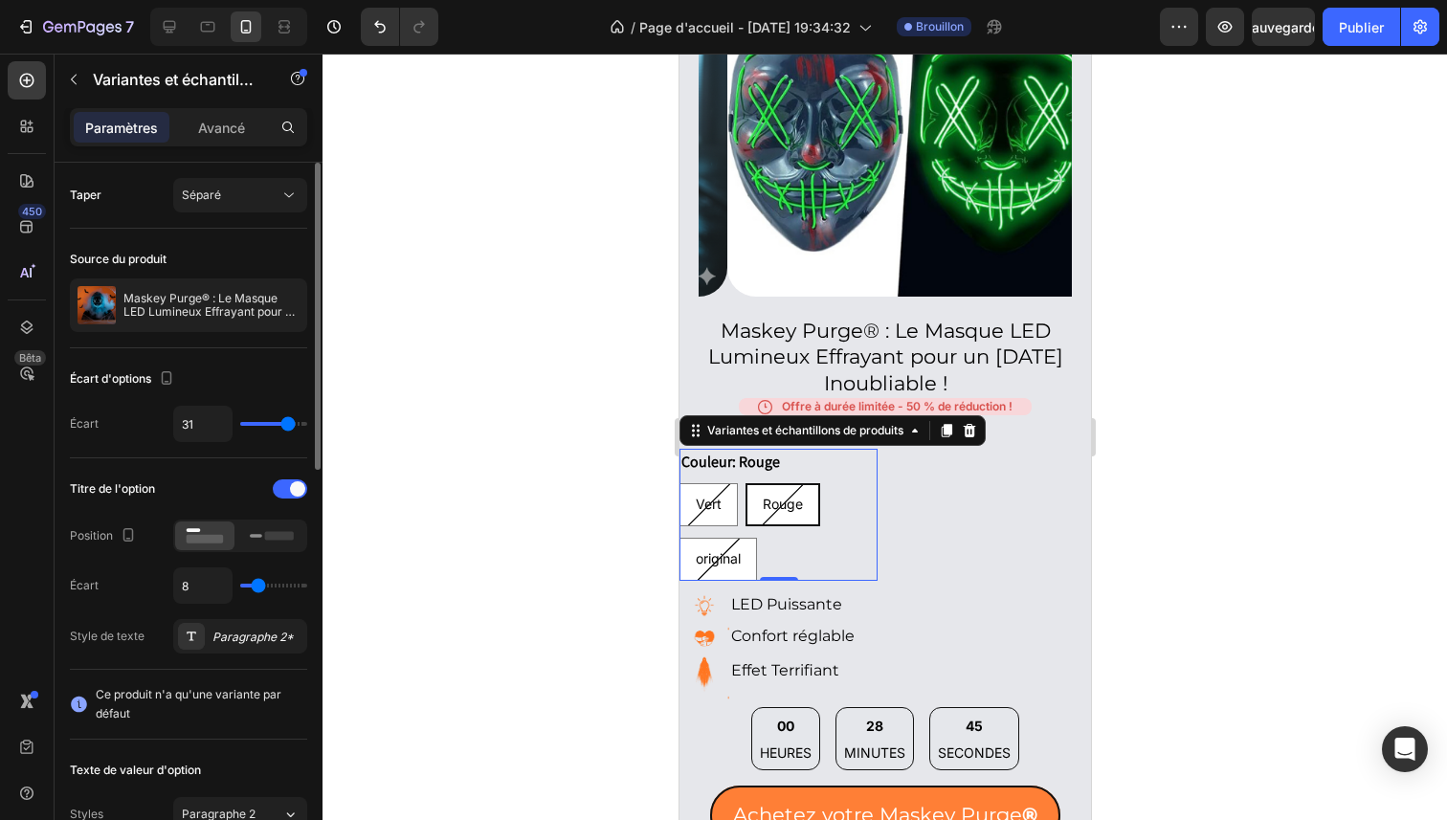
type input "32"
type input "33"
type input "34"
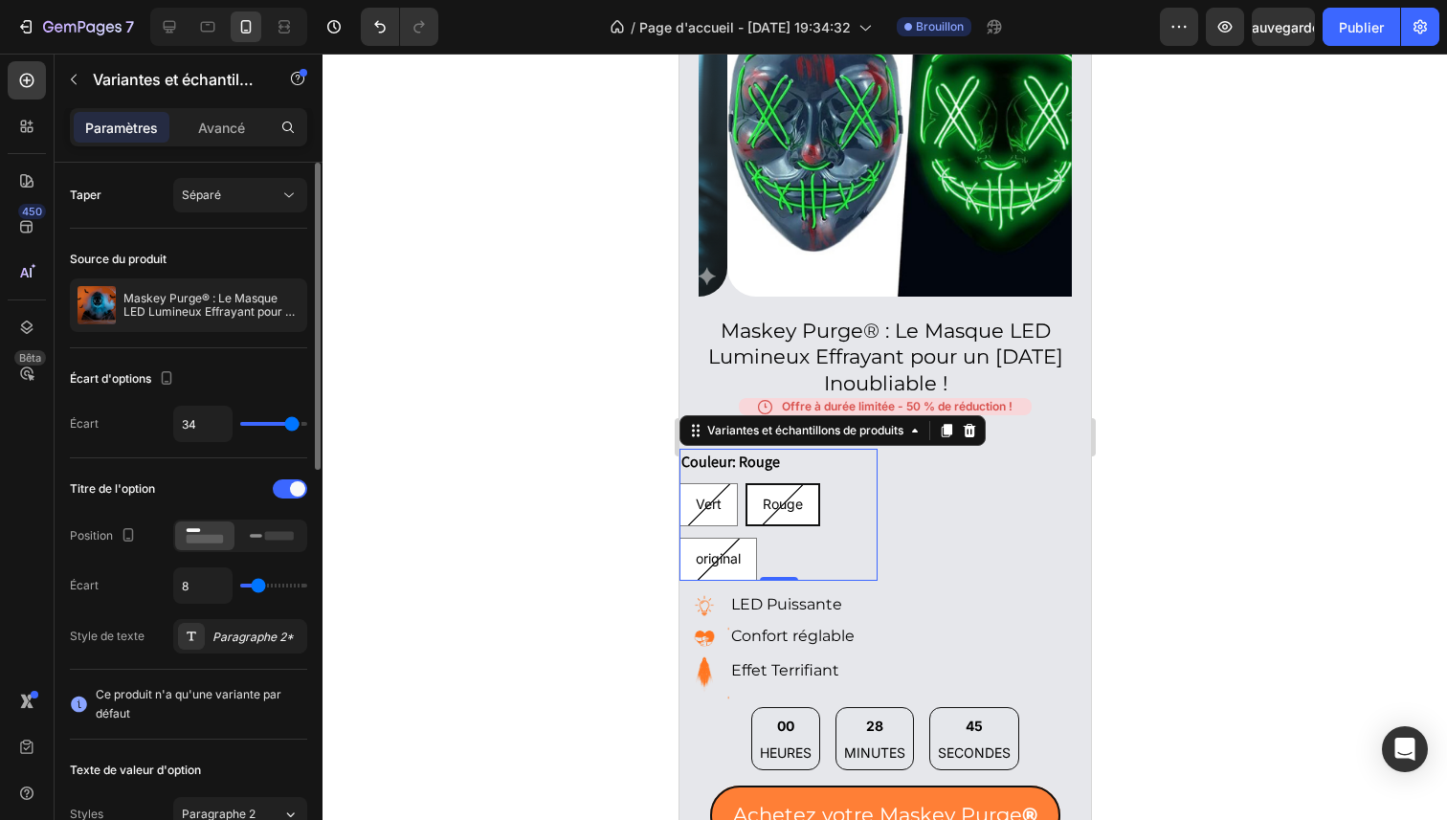
type input "35"
type input "36"
type input "37"
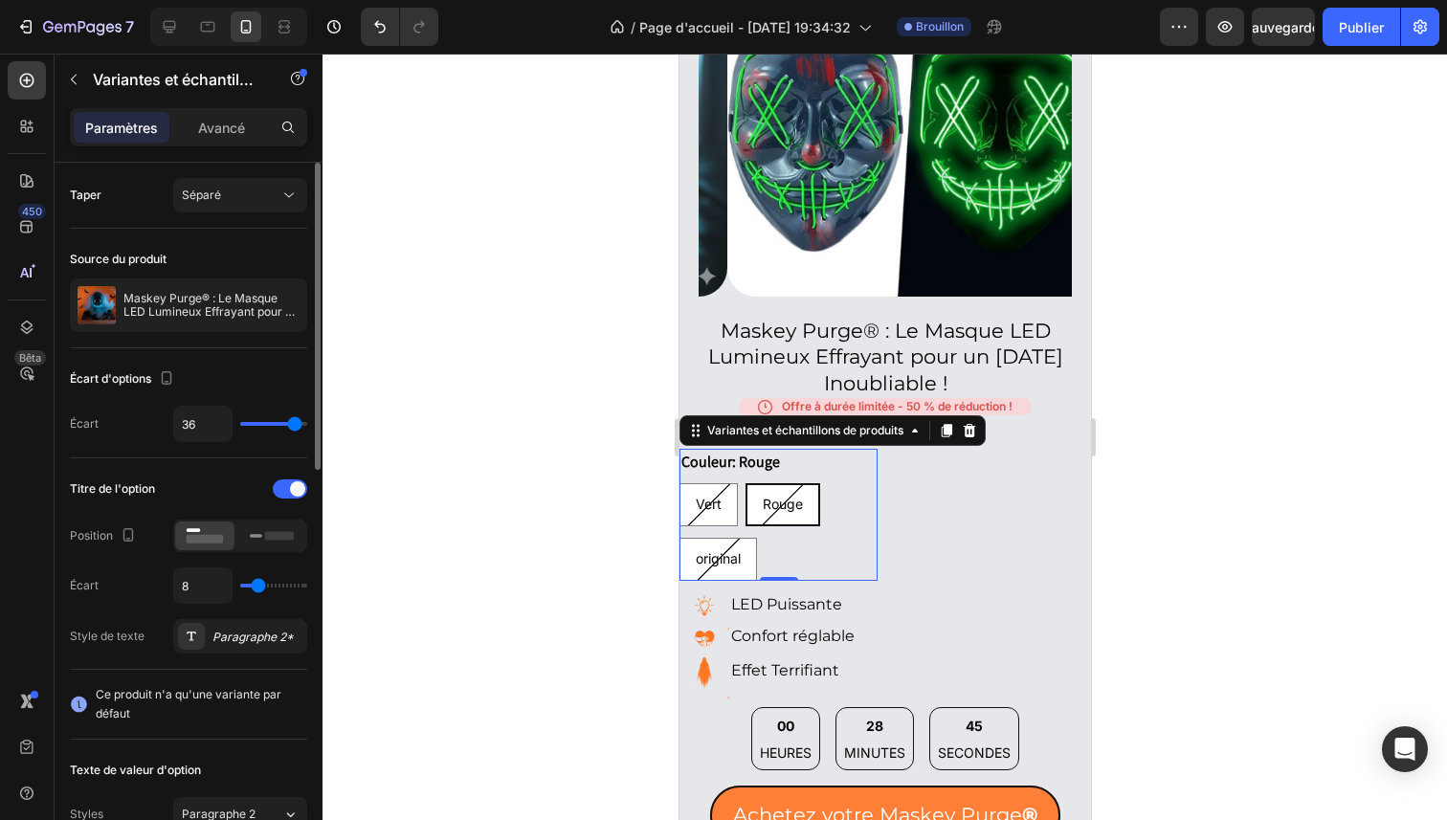
type input "37"
type input "38"
type input "39"
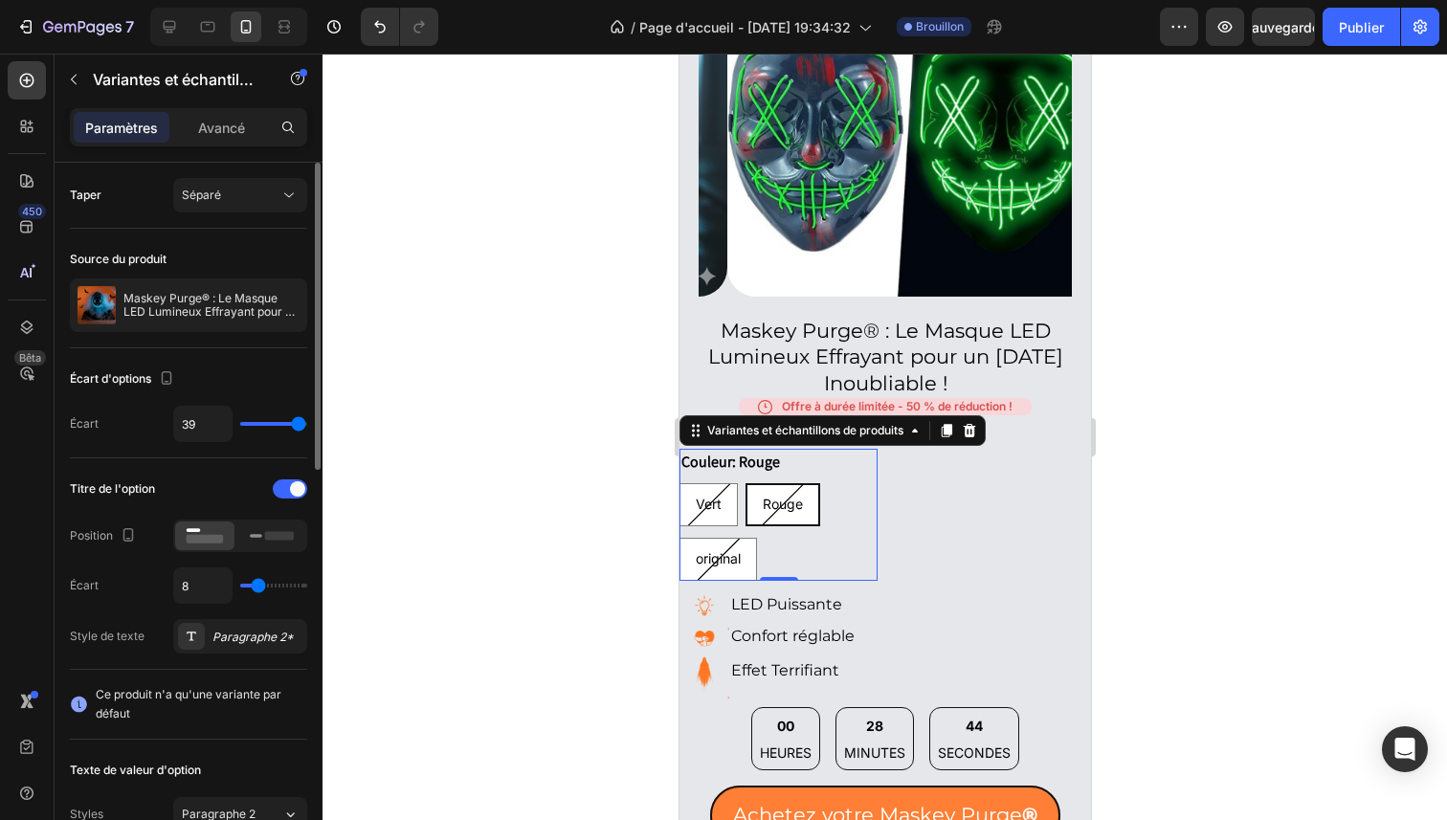
type input "40"
type input "39"
type input "36"
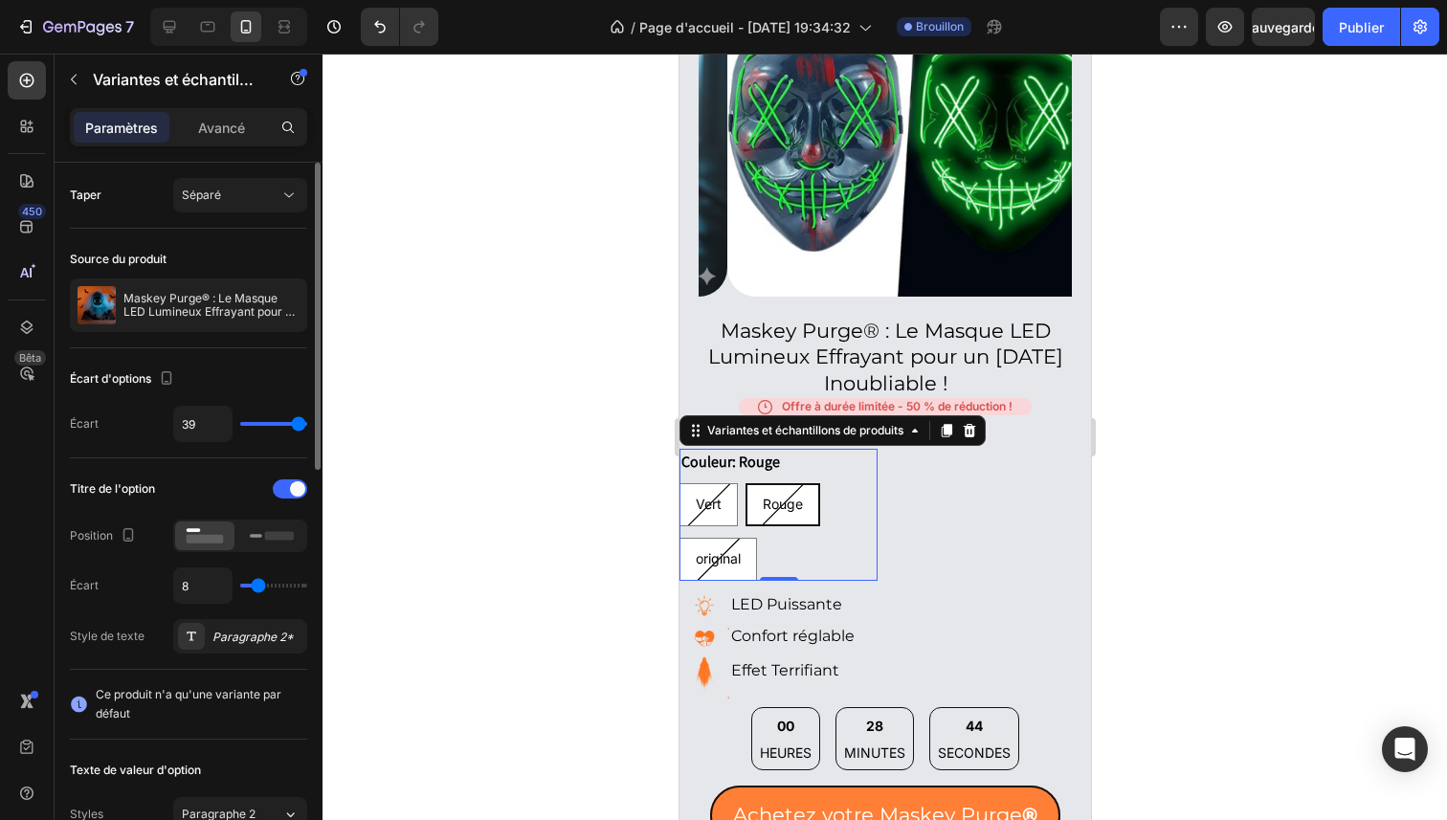
type input "36"
type input "34"
type input "33"
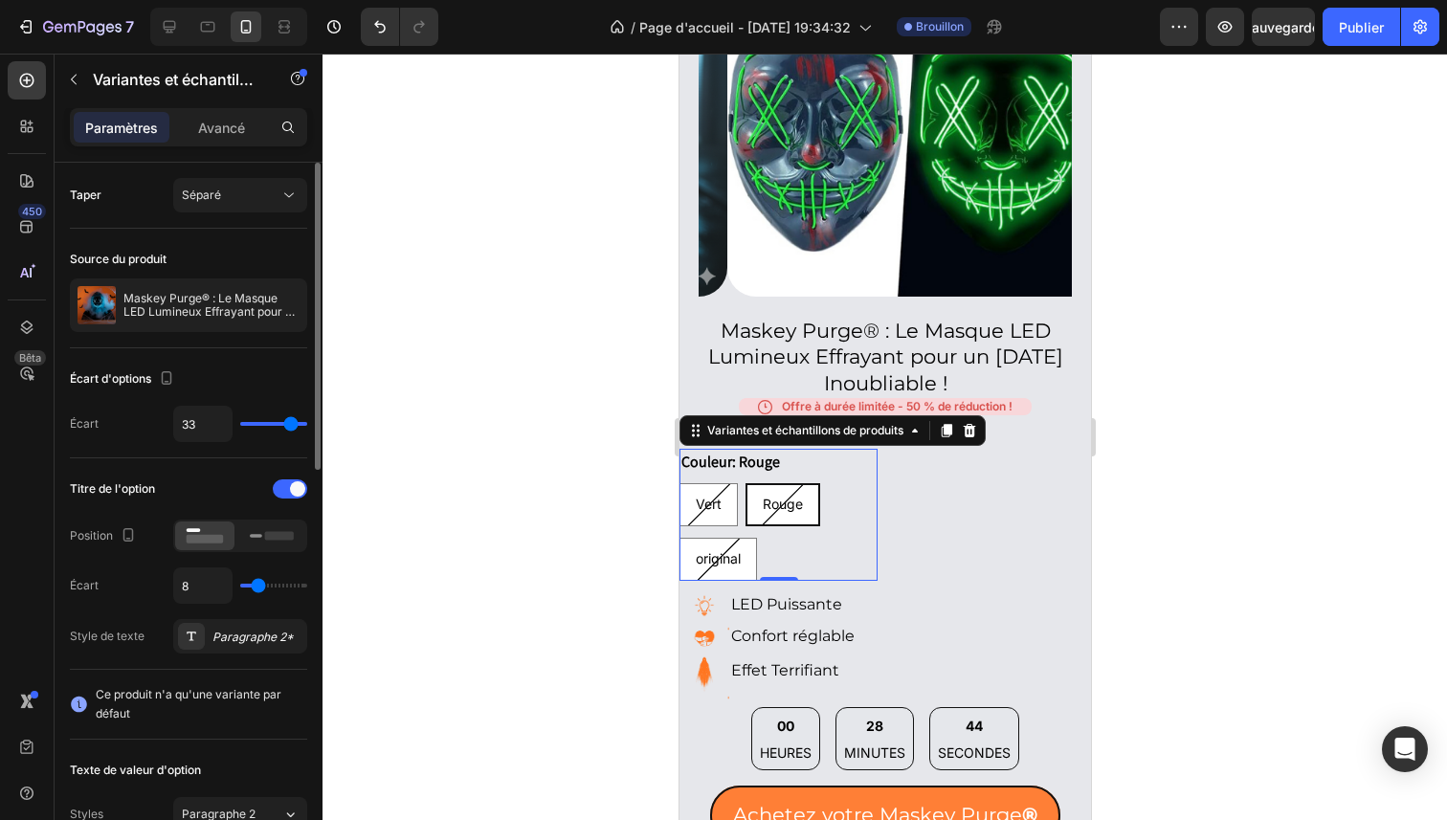
type input "32"
type input "31"
type input "30"
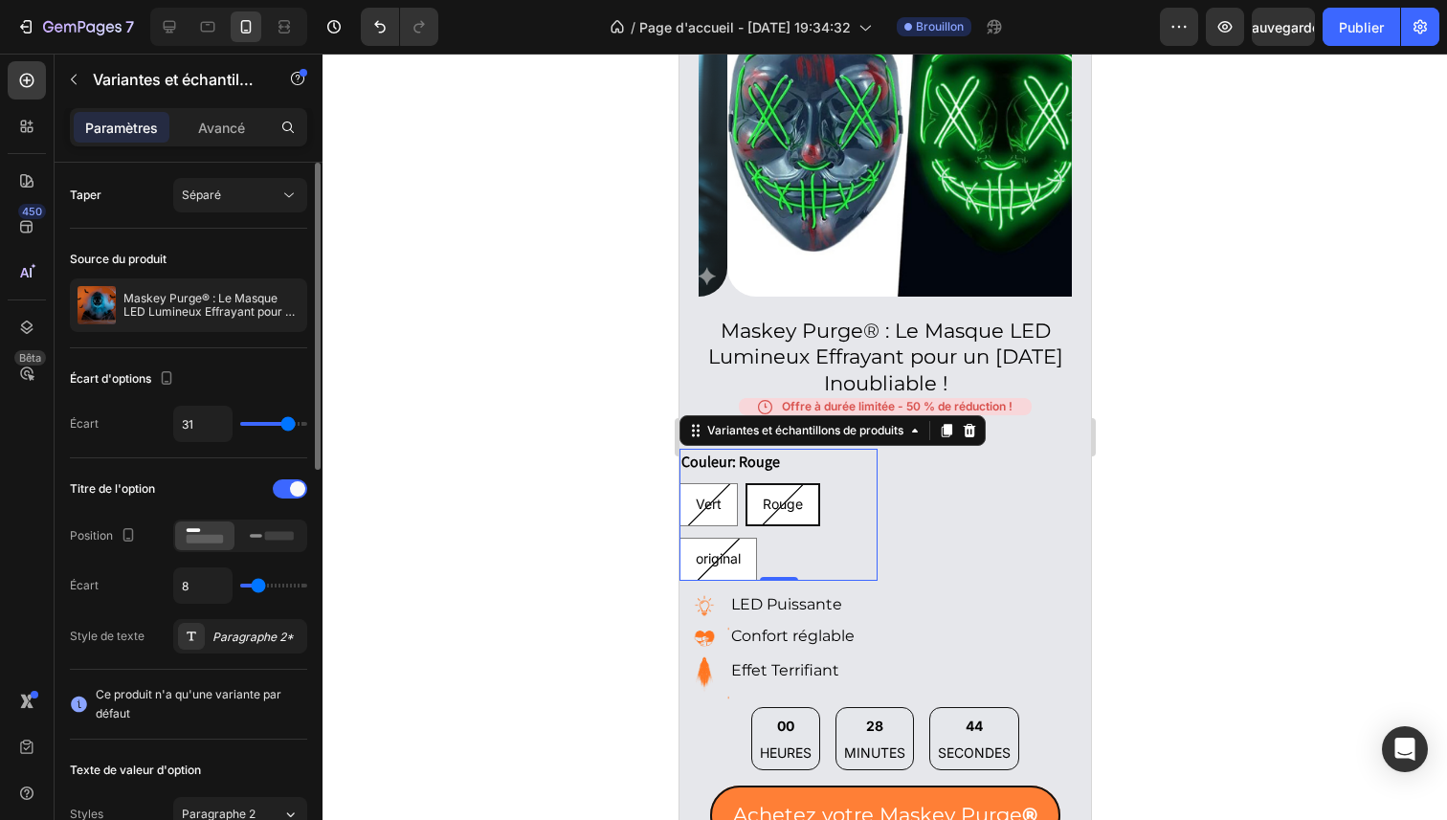
type input "30"
type input "29"
type input "28"
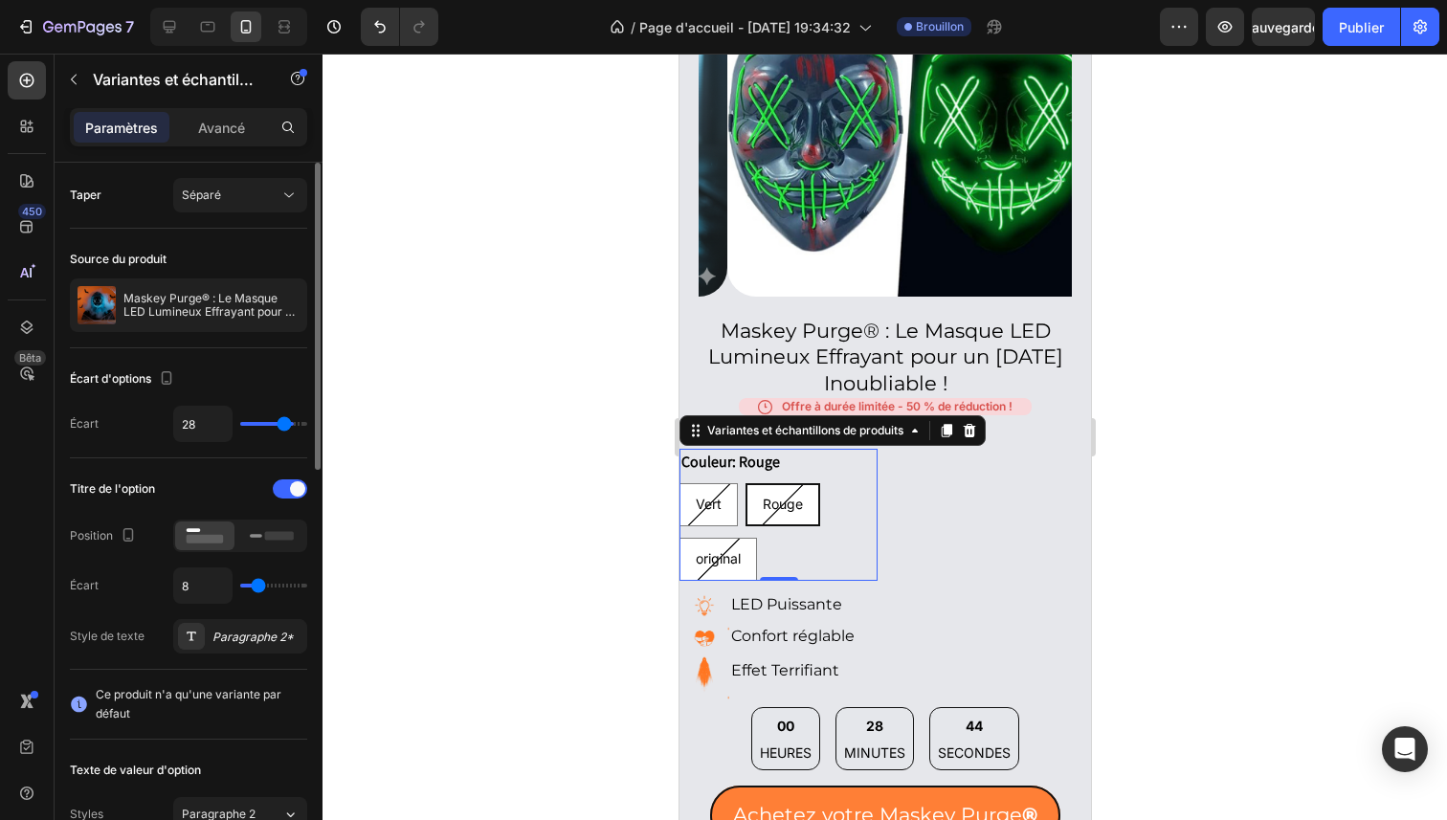
type input "27"
type input "24"
type input "23"
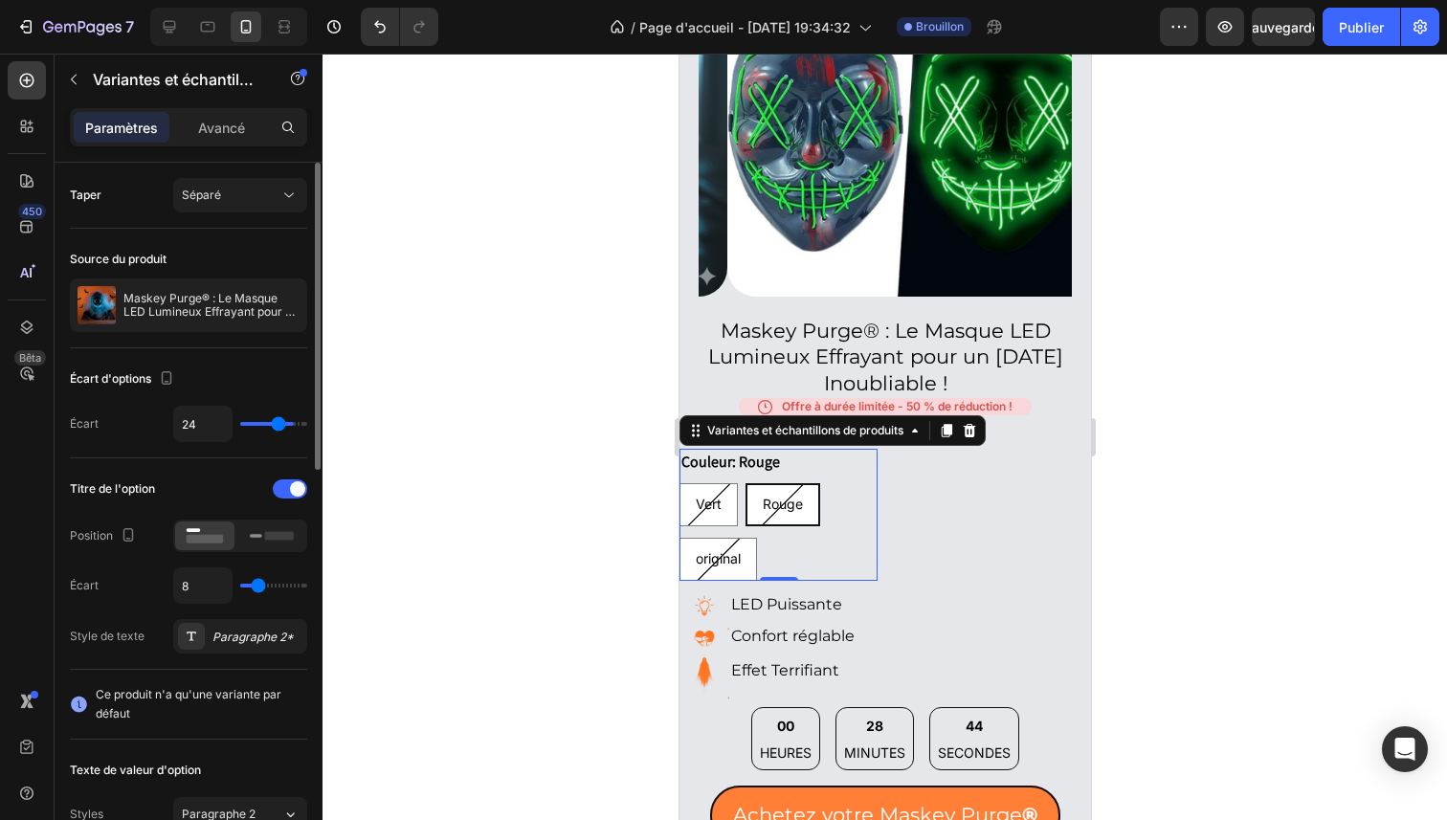
type input "23"
type input "22"
type input "21"
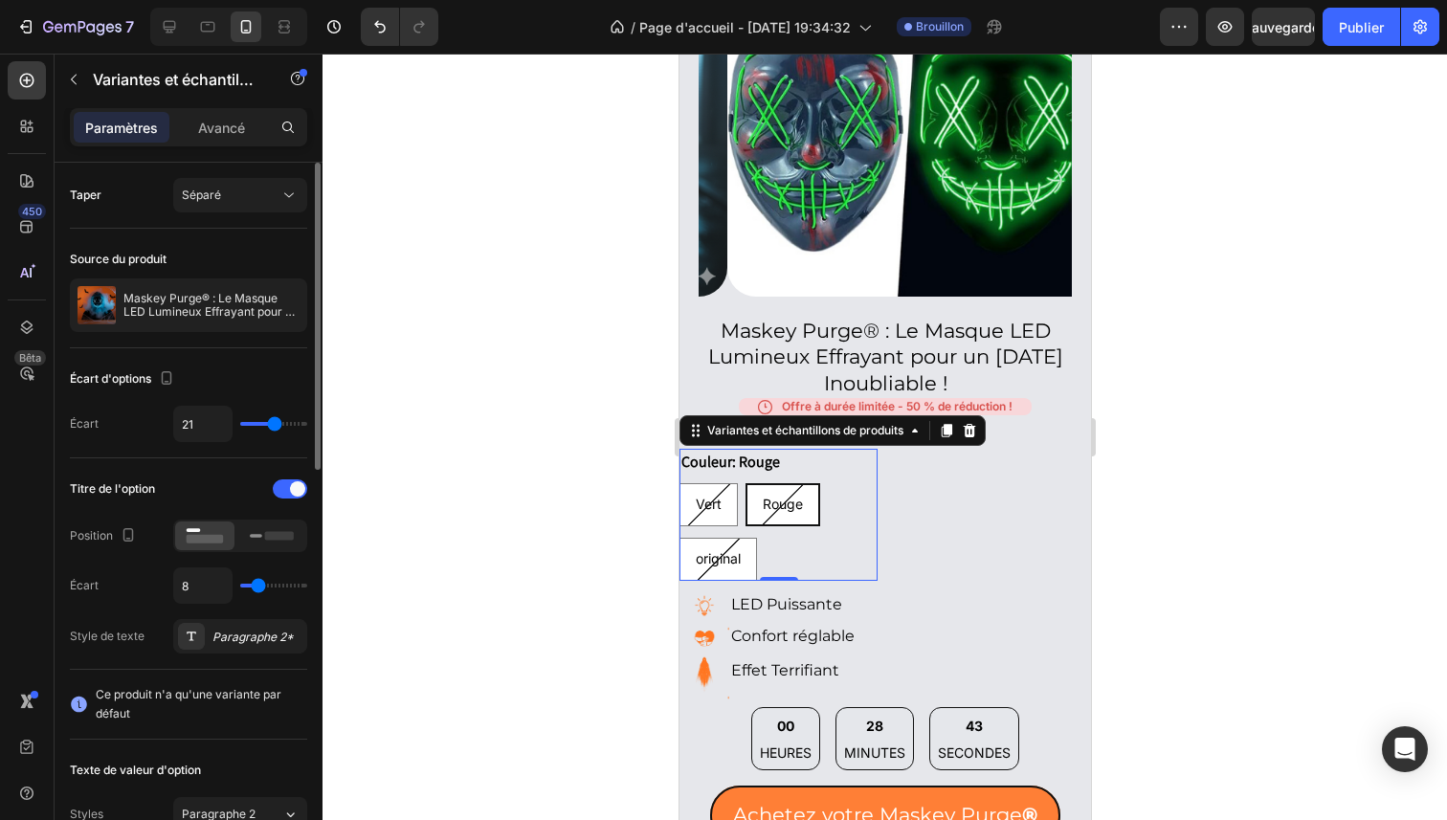
click at [275, 425] on input "range" at bounding box center [273, 424] width 67 height 4
type input "23"
type input "24"
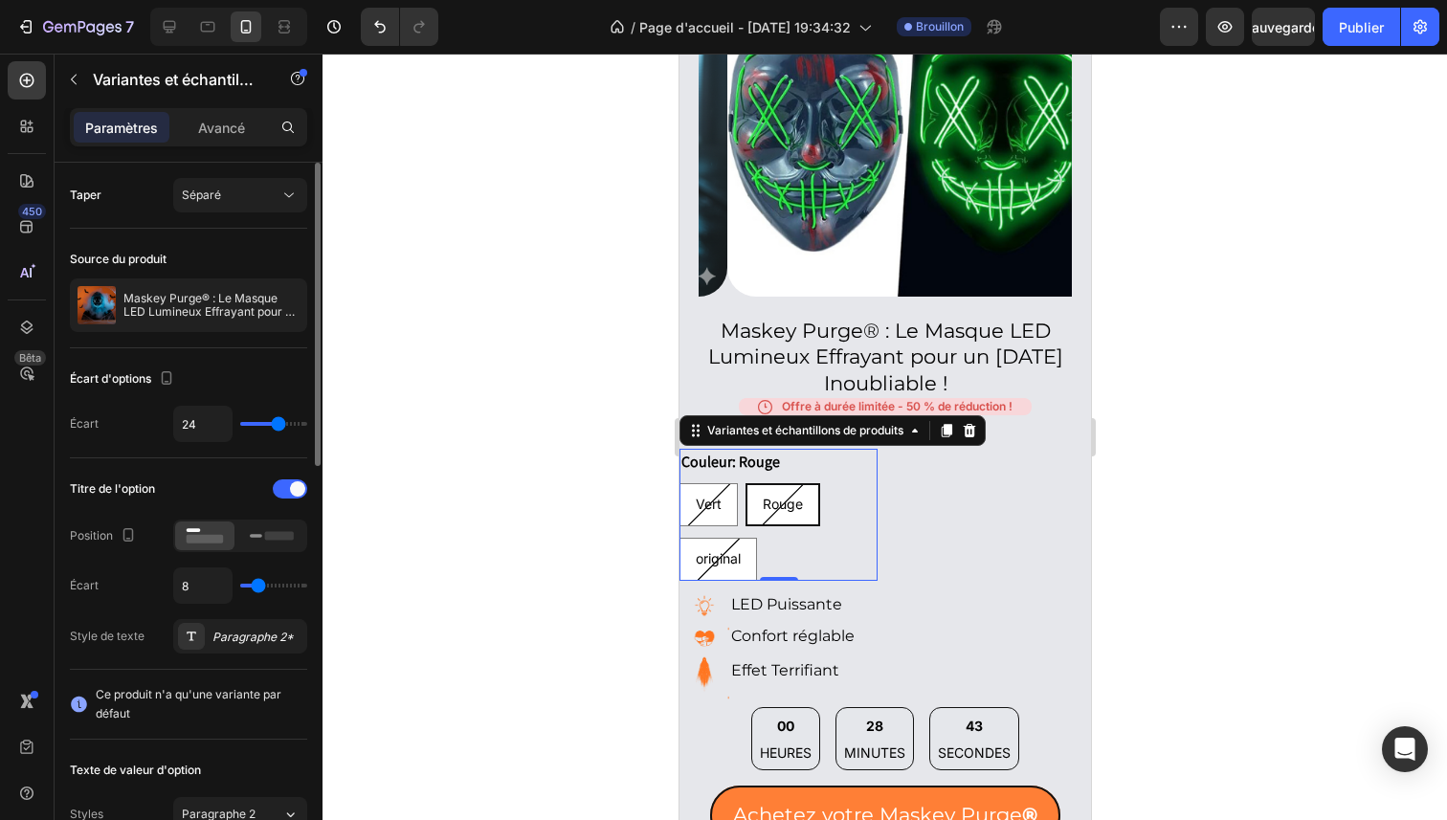
type input "25"
click at [279, 424] on input "range" at bounding box center [273, 424] width 67 height 4
click at [275, 530] on icon at bounding box center [272, 535] width 44 height 21
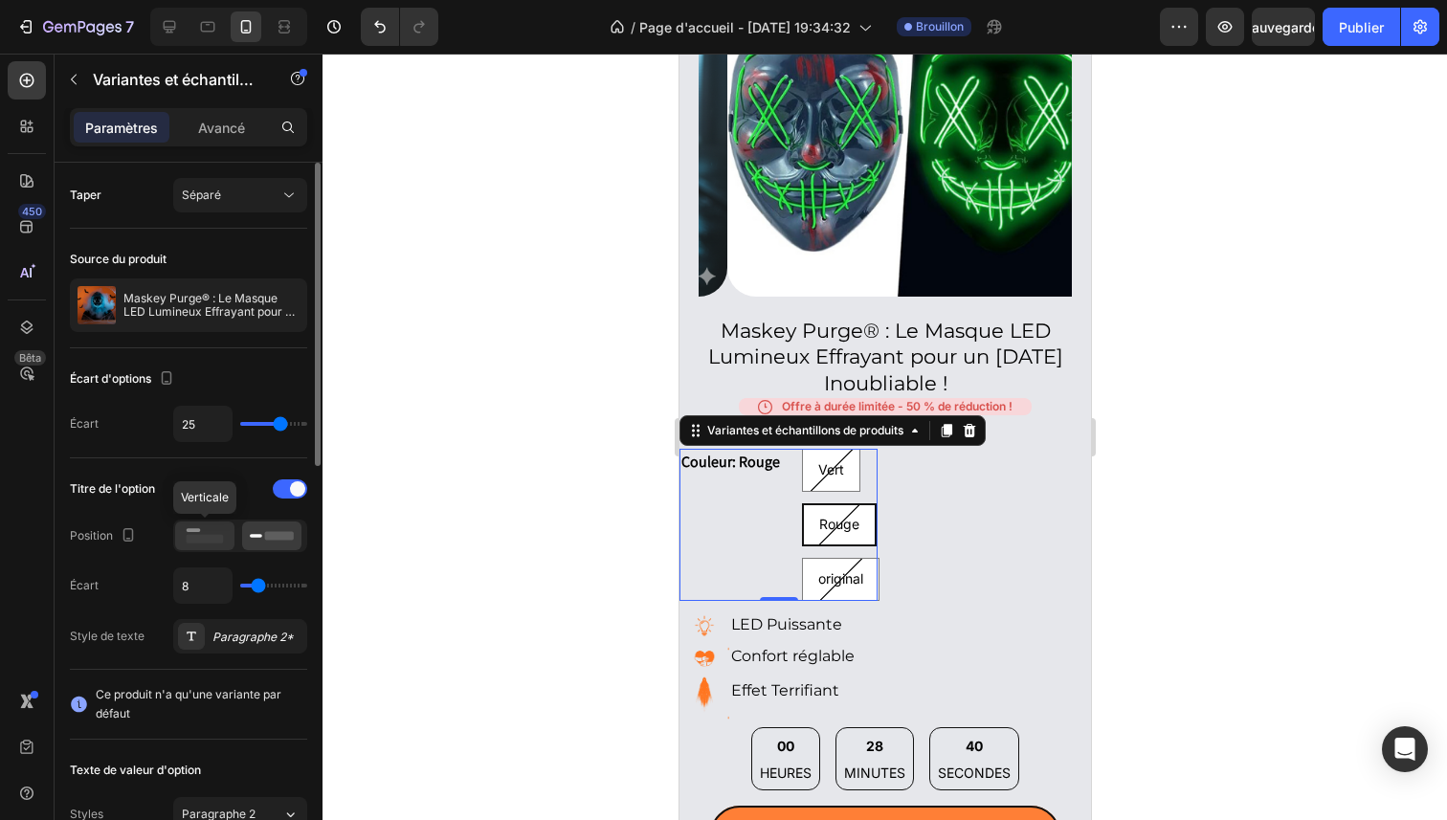
click at [225, 541] on icon at bounding box center [205, 535] width 44 height 21
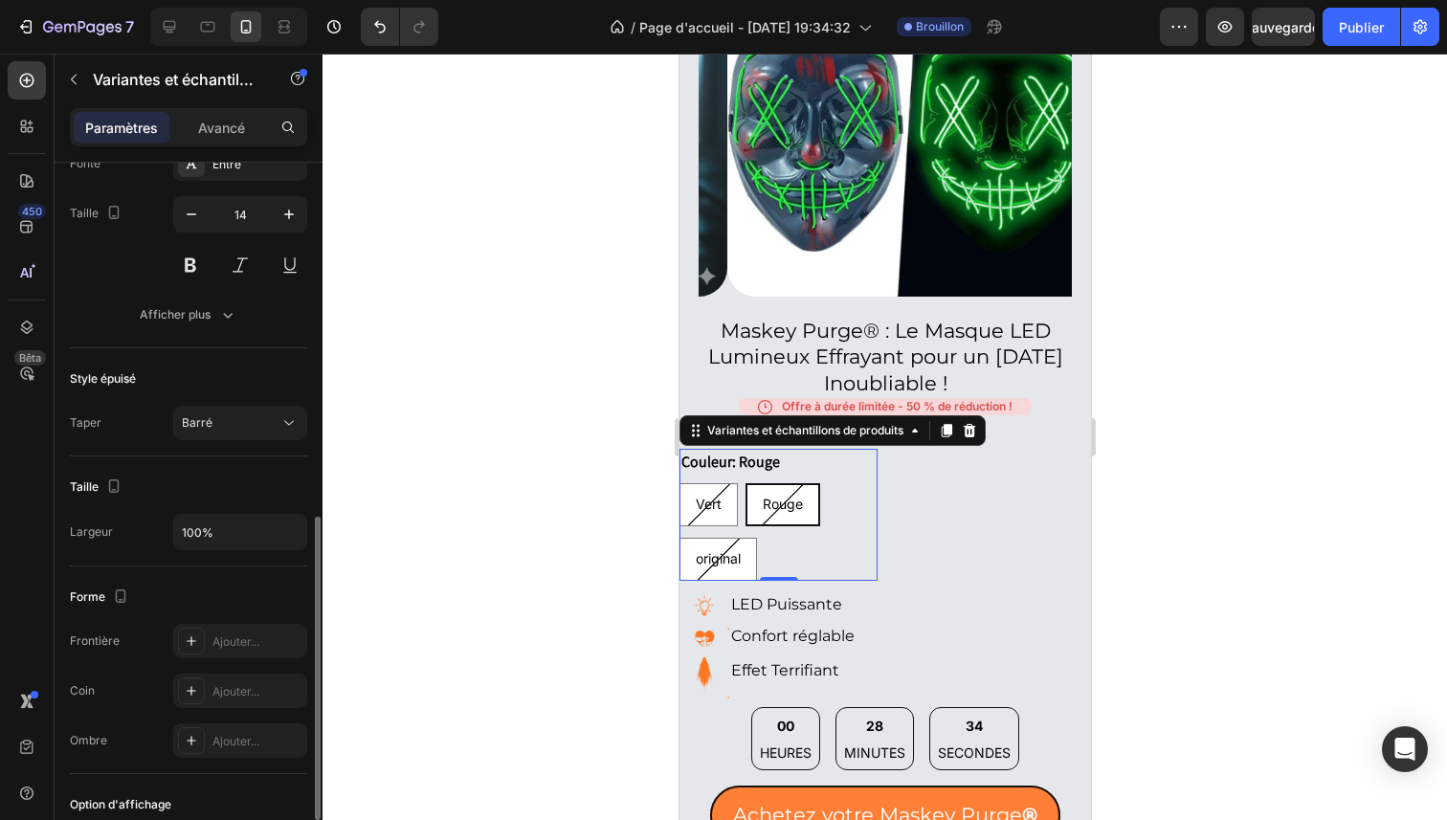
scroll to position [954, 0]
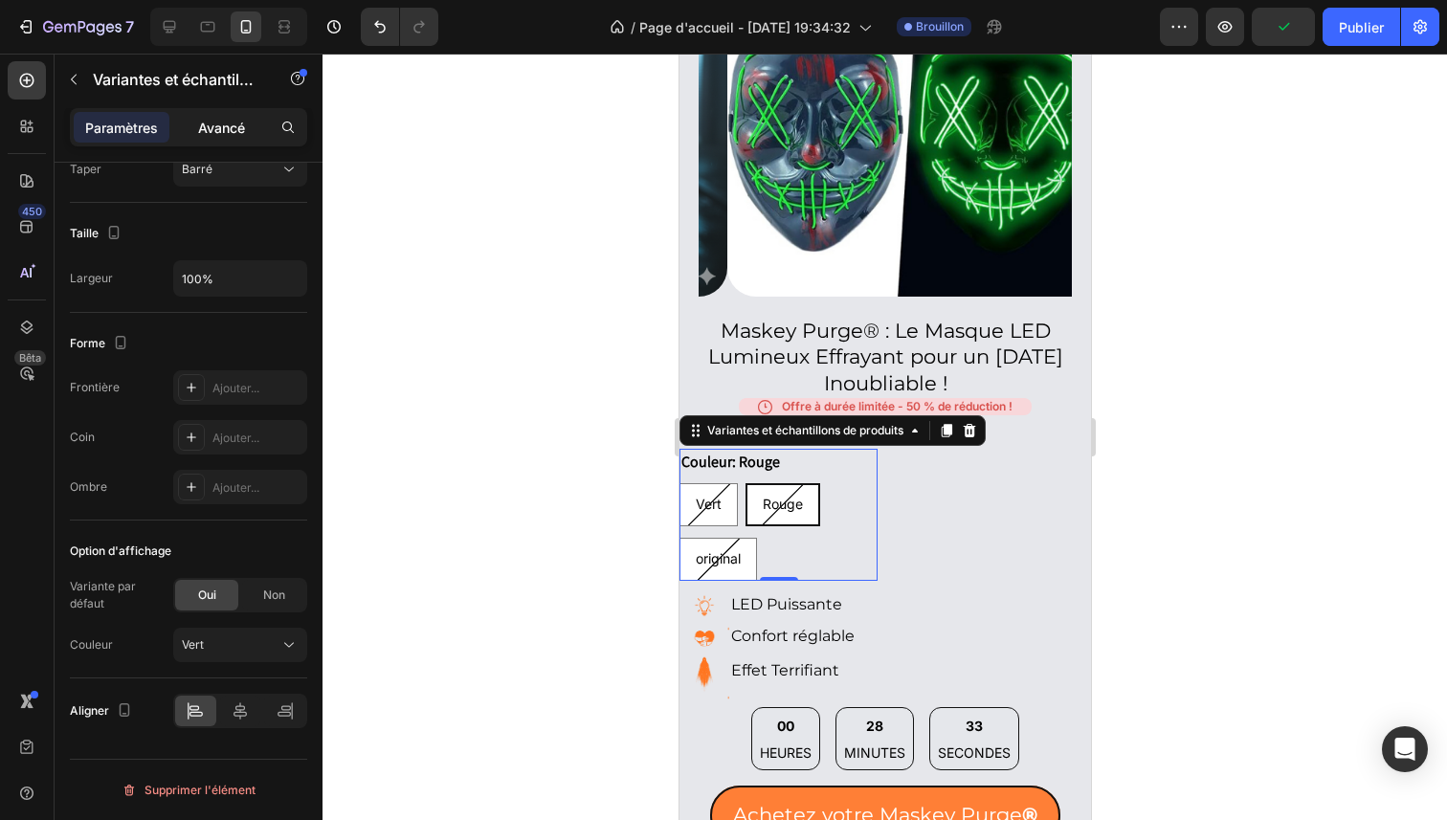
click at [207, 128] on font "Avancé" at bounding box center [221, 128] width 47 height 16
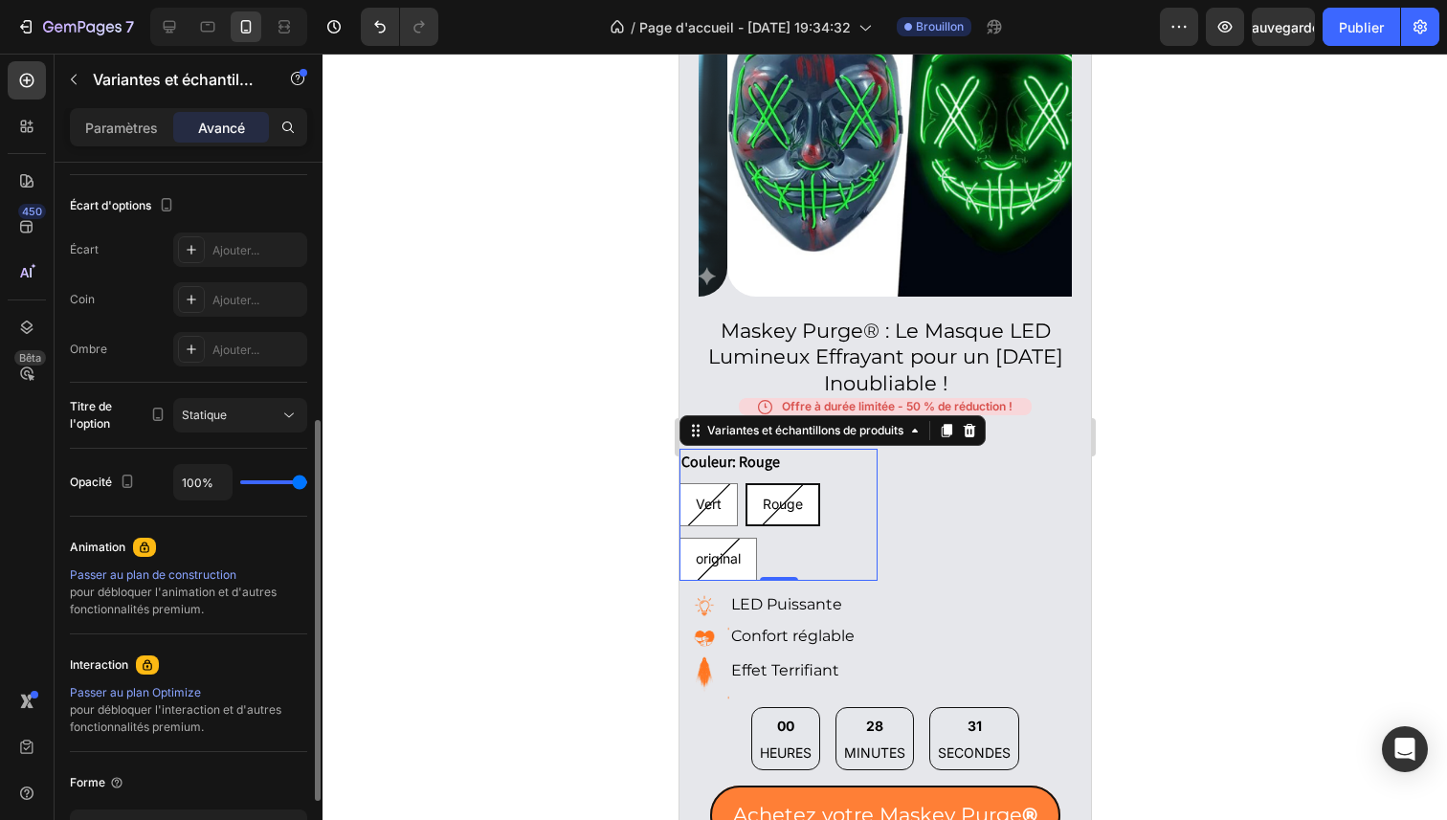
scroll to position [204, 0]
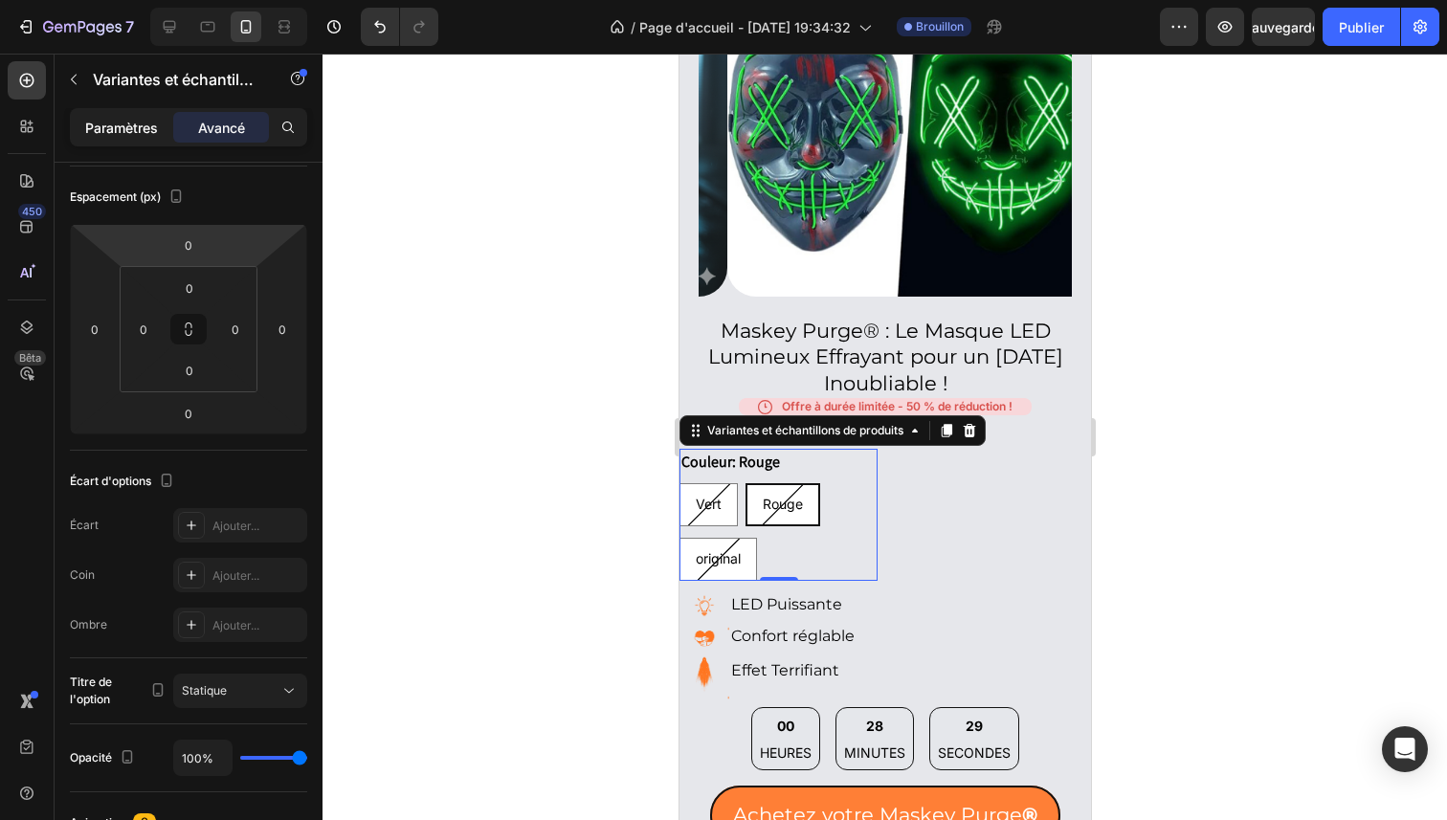
click at [114, 114] on div "Paramètres" at bounding box center [122, 127] width 96 height 31
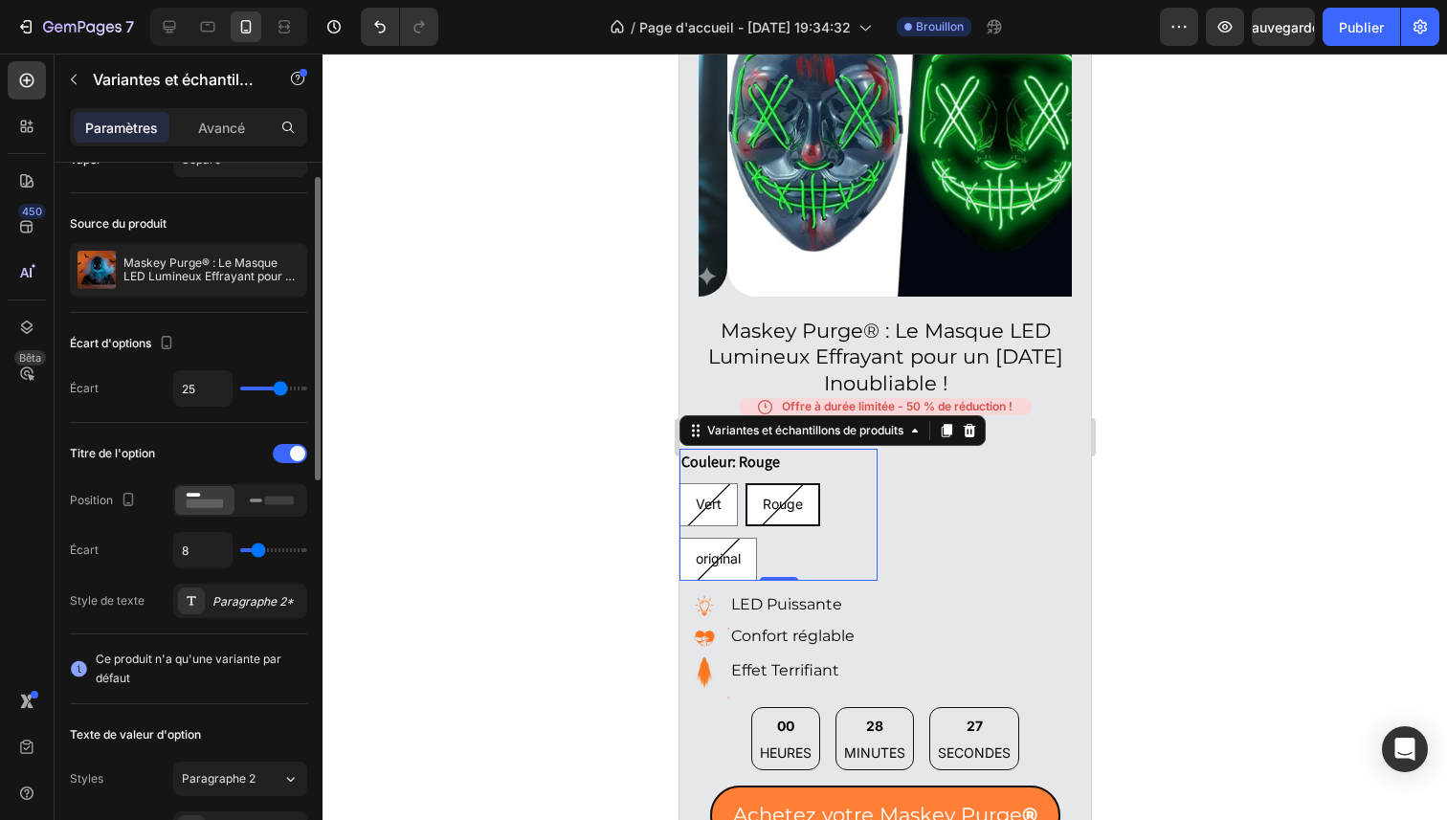
scroll to position [0, 0]
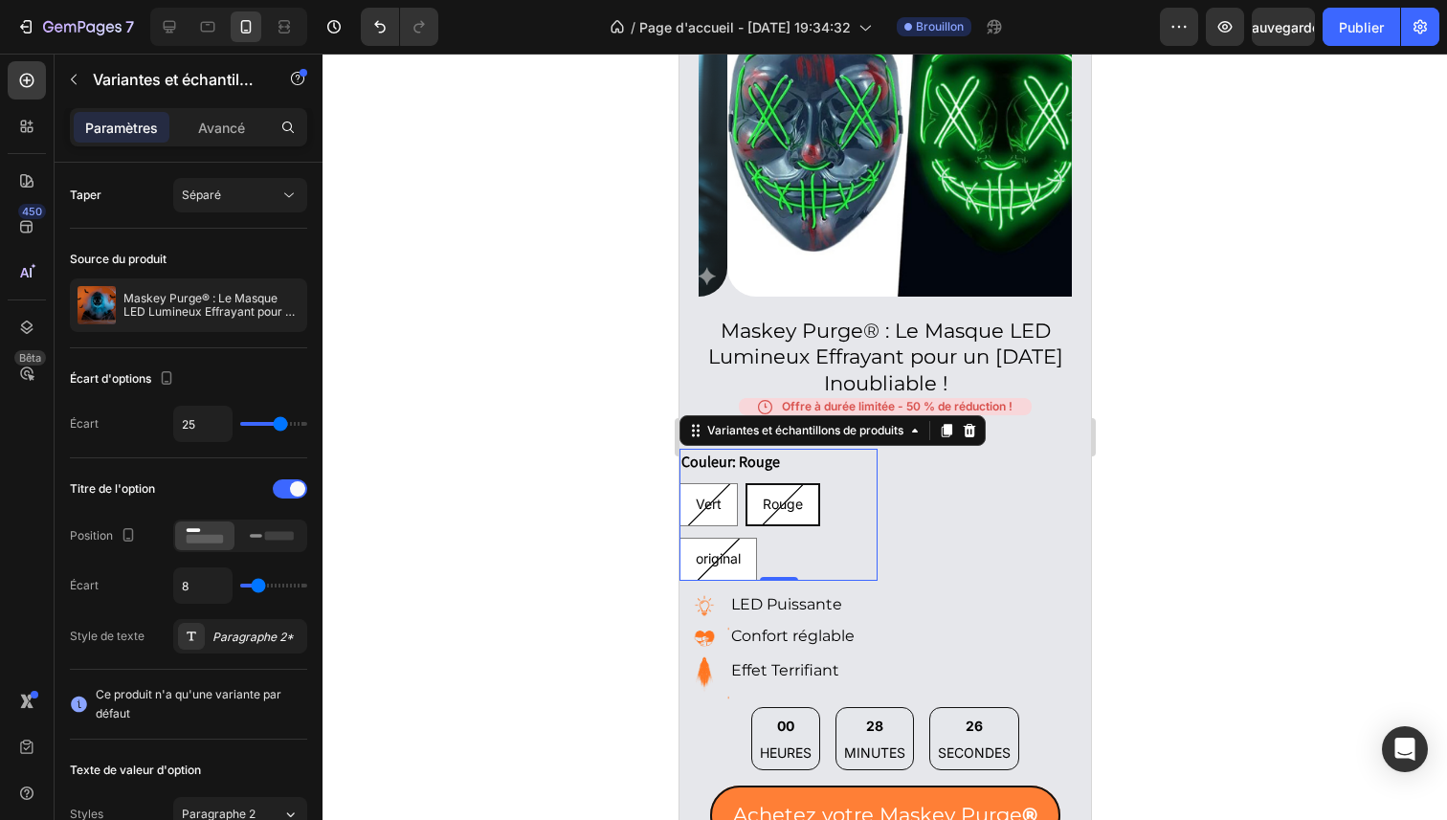
click at [841, 527] on div "Vert Vert Vert Rouge Rouge Rouge original original original" at bounding box center [778, 532] width 198 height 98
click at [1283, 593] on div at bounding box center [885, 437] width 1125 height 767
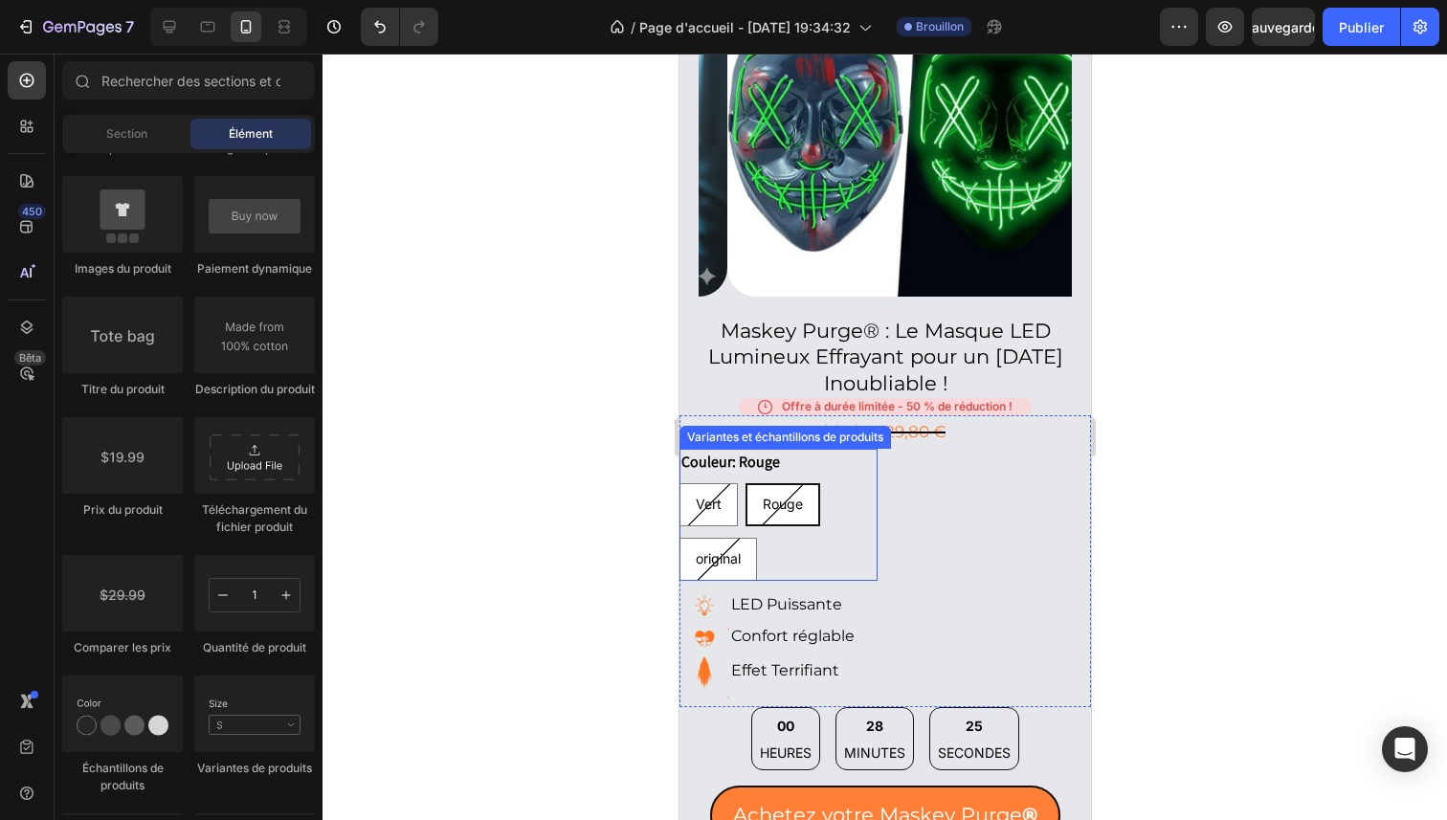
click at [859, 517] on div "Vert Vert Vert Rouge Rouge Rouge original original original" at bounding box center [778, 532] width 198 height 98
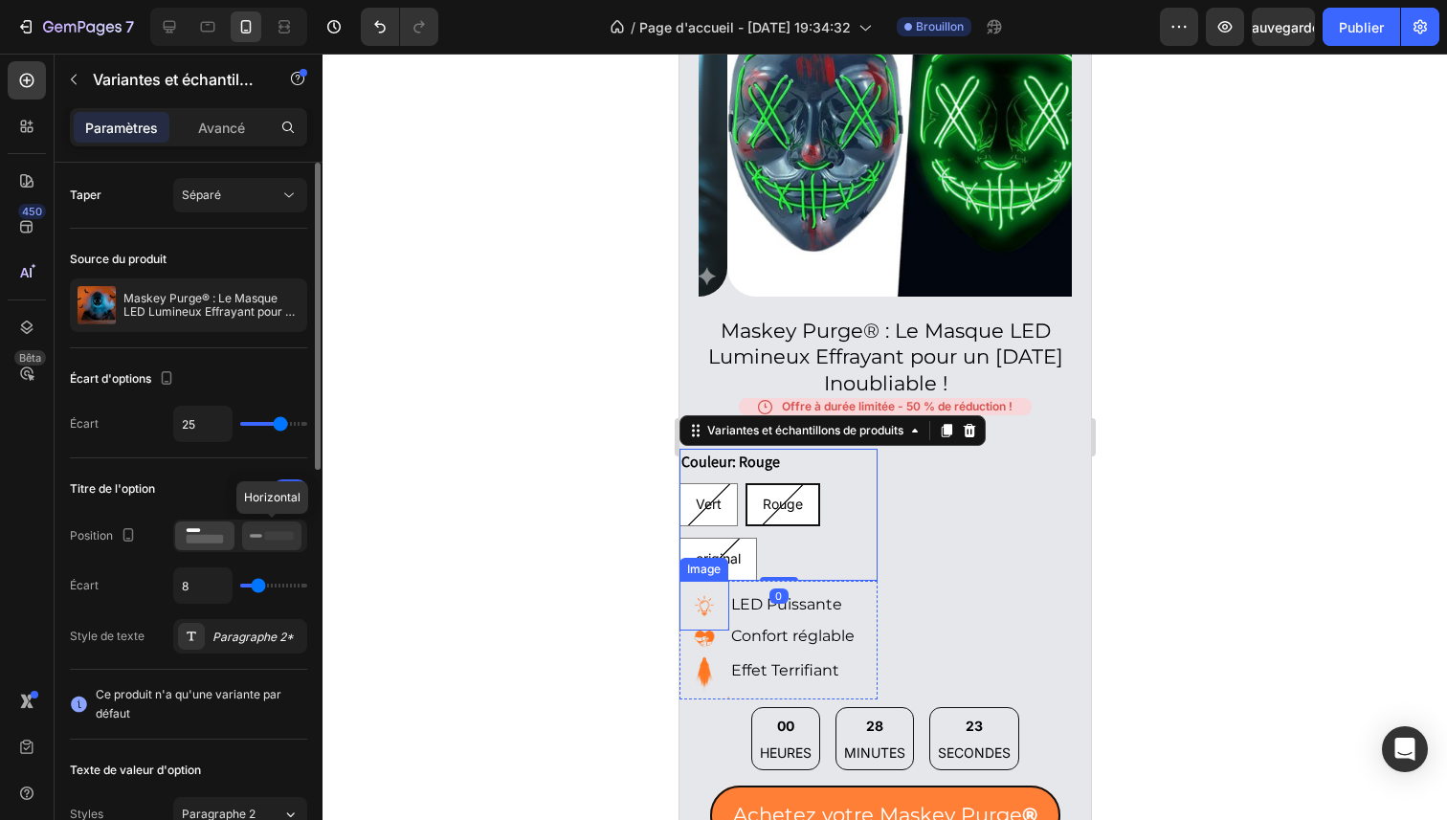
click at [258, 530] on icon at bounding box center [272, 535] width 44 height 21
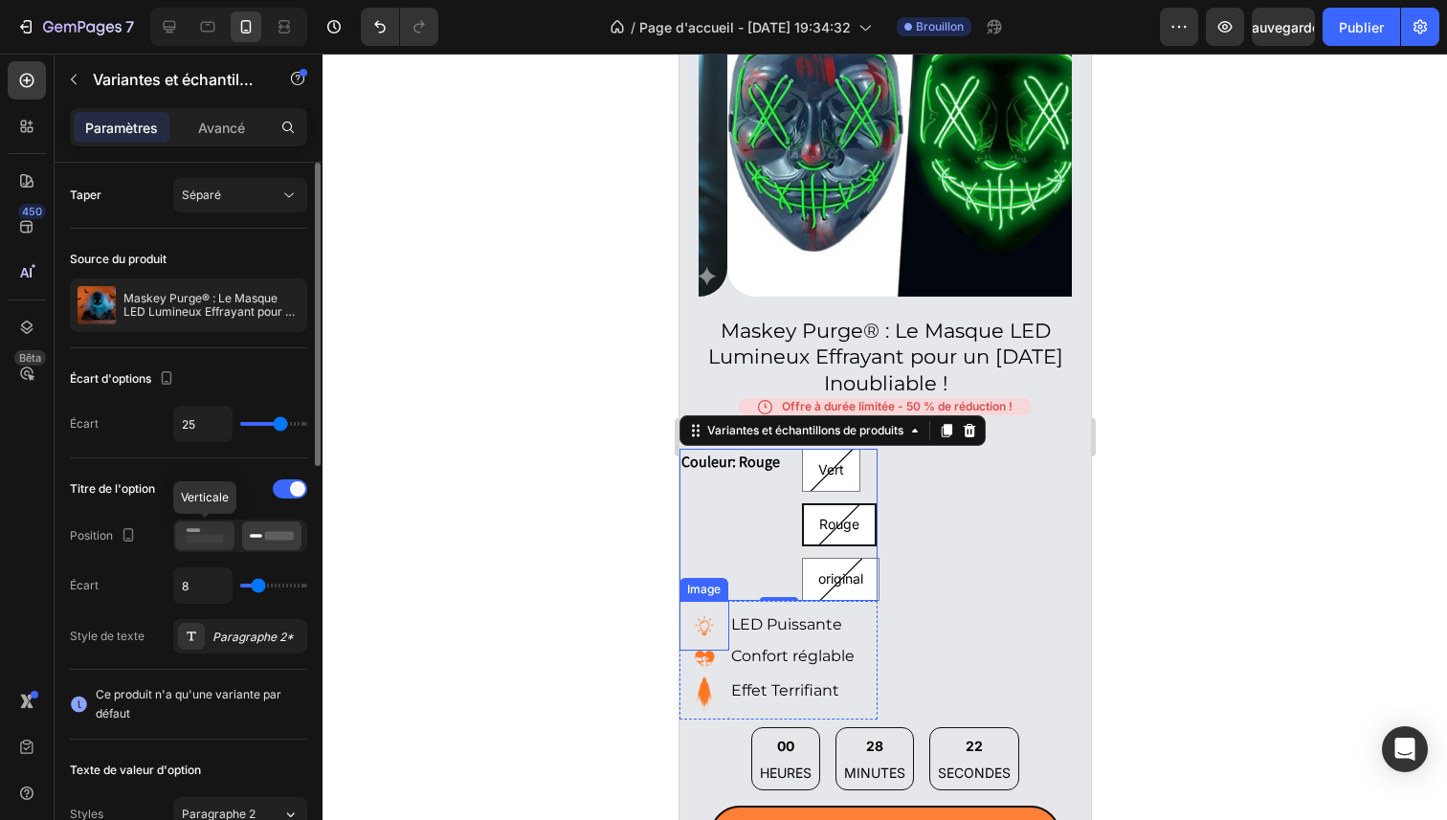
click at [212, 537] on rect at bounding box center [205, 539] width 37 height 9
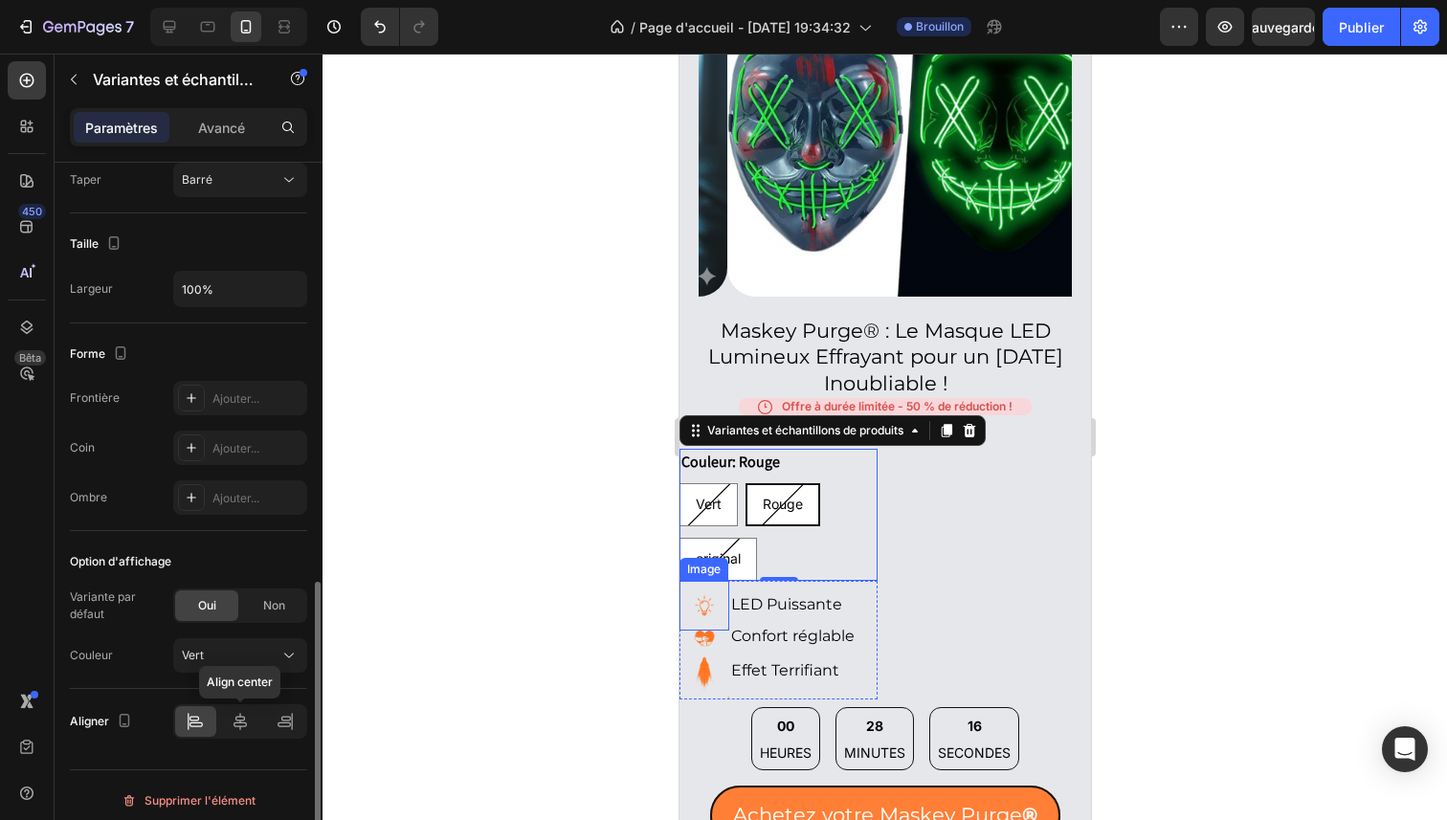
scroll to position [954, 0]
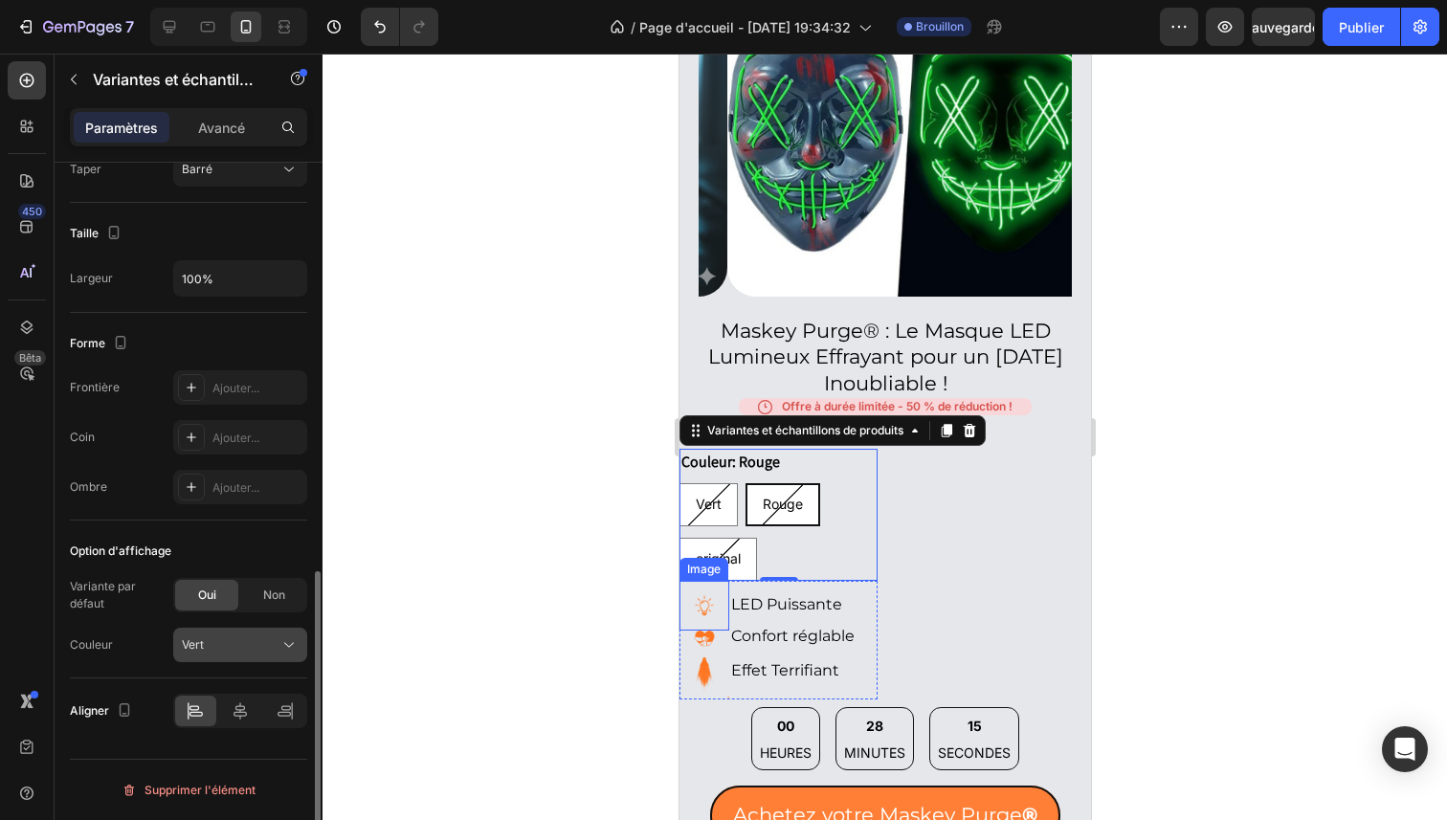
click at [256, 658] on button "Vert" at bounding box center [240, 645] width 134 height 34
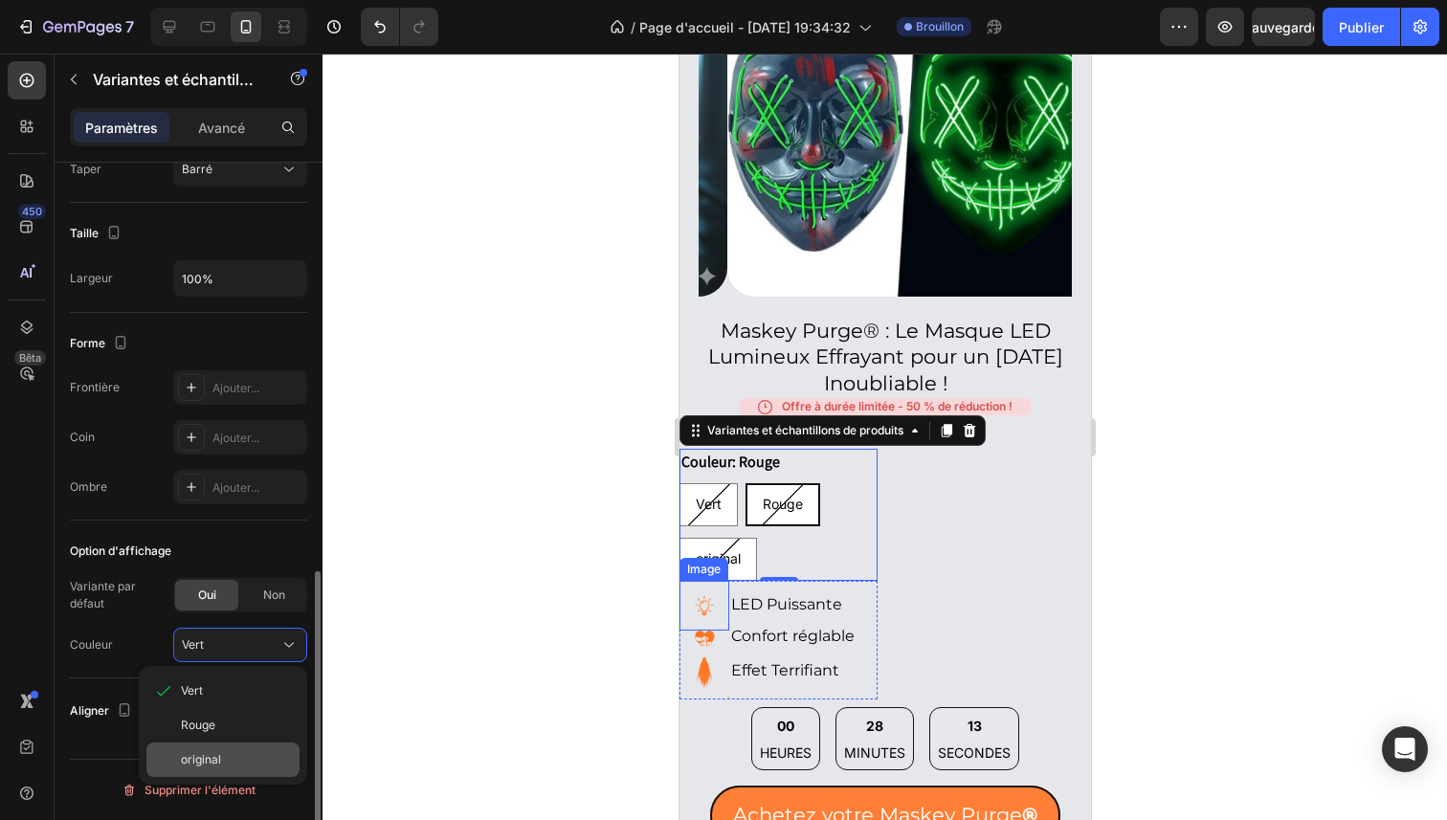
click at [231, 751] on div "original" at bounding box center [236, 759] width 111 height 17
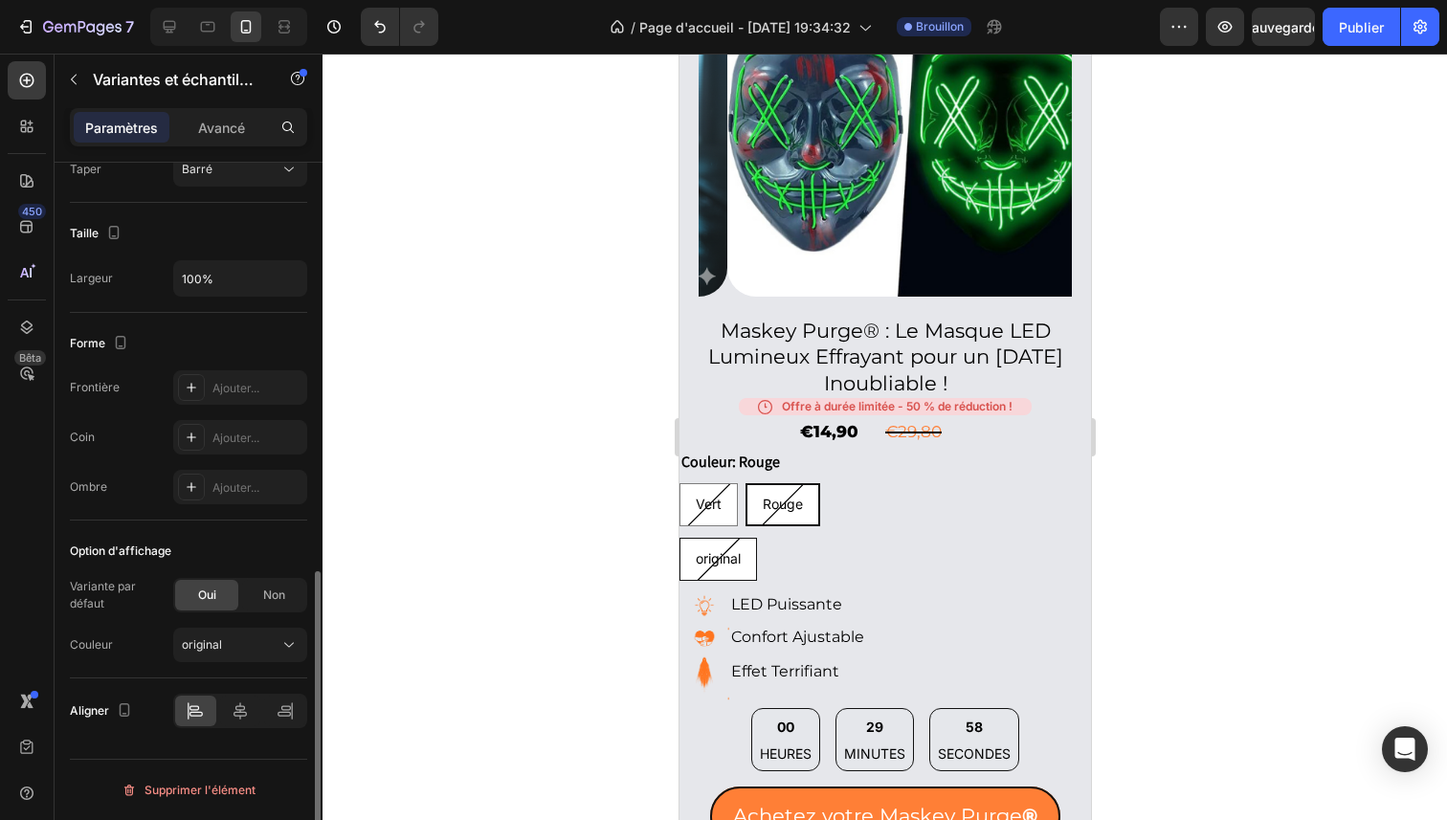
click at [728, 550] on span "original" at bounding box center [717, 558] width 45 height 16
click at [679, 538] on input "original original original" at bounding box center [678, 537] width 1 height 1
radio input "true"
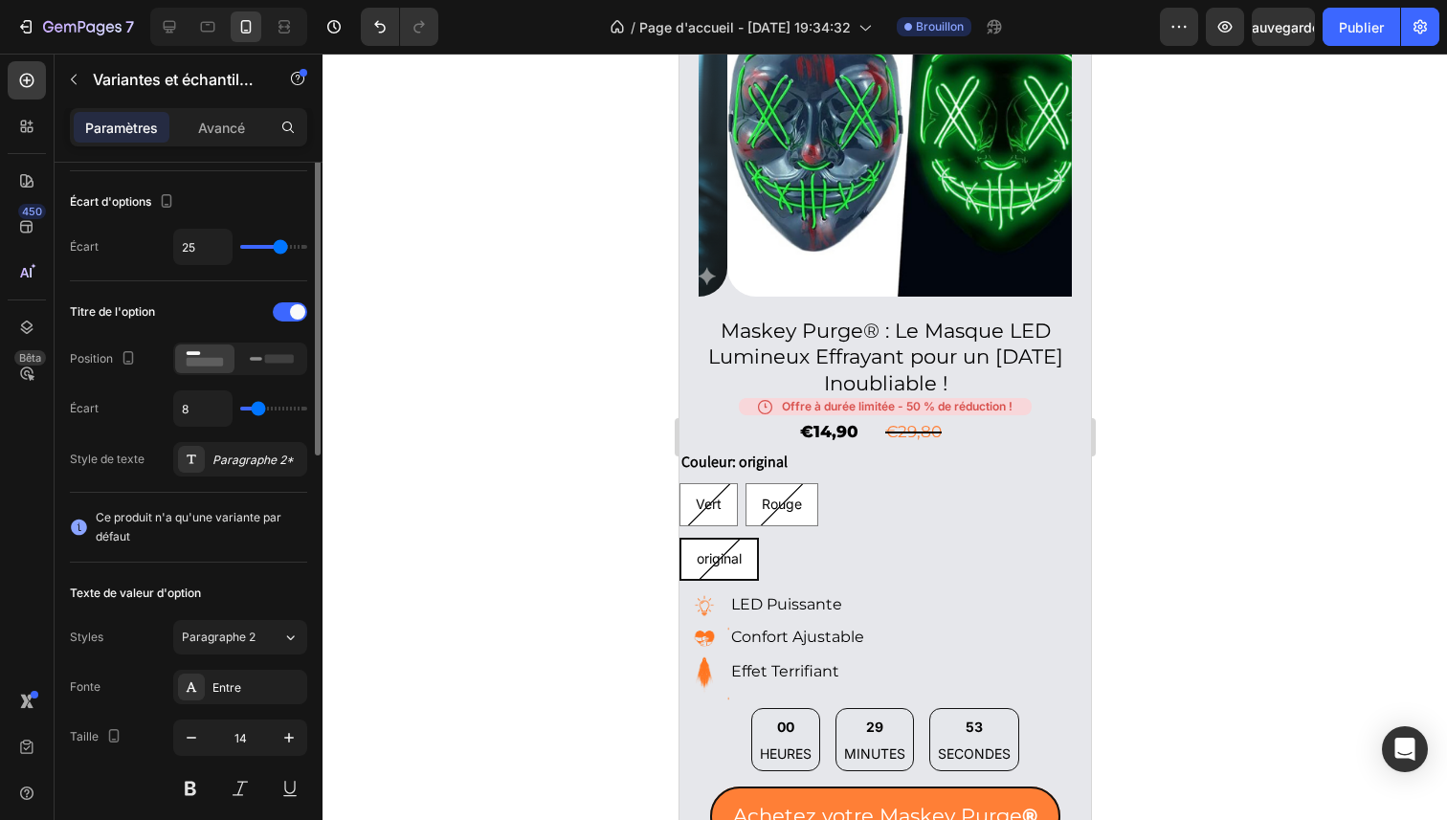
scroll to position [0, 0]
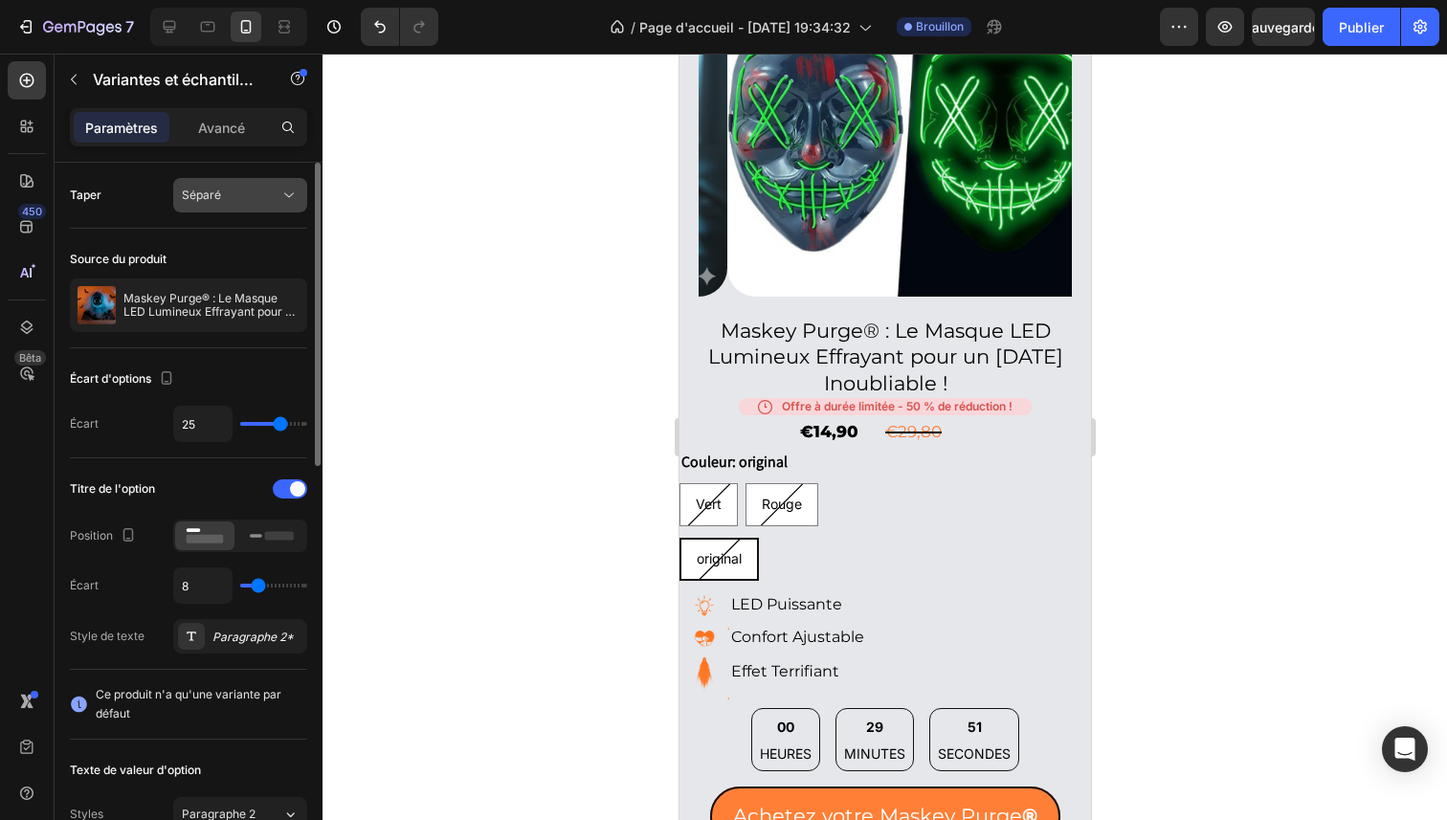
click at [274, 196] on div "Séparé" at bounding box center [231, 195] width 98 height 17
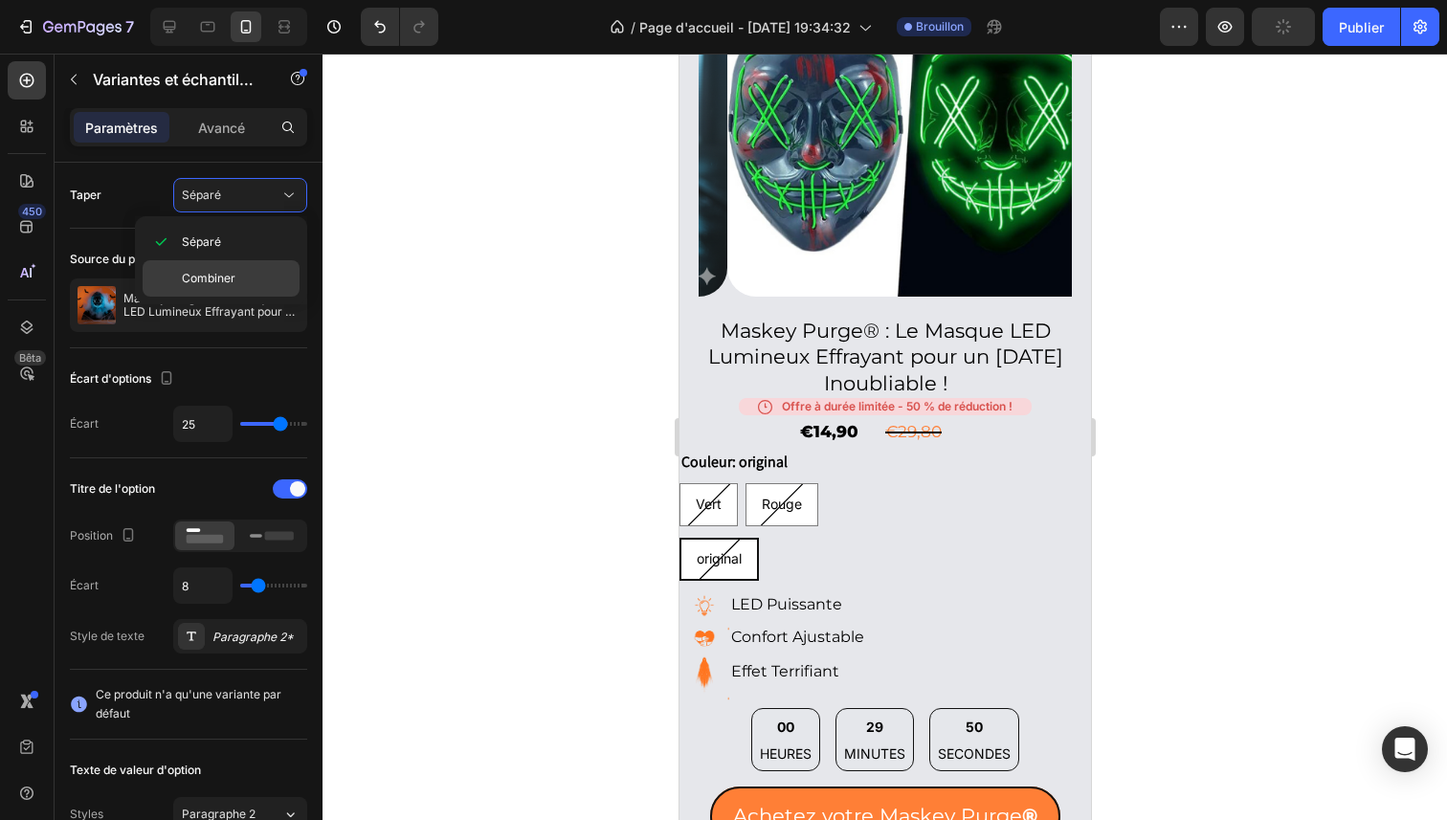
click at [237, 280] on p "Combiner" at bounding box center [236, 278] width 109 height 17
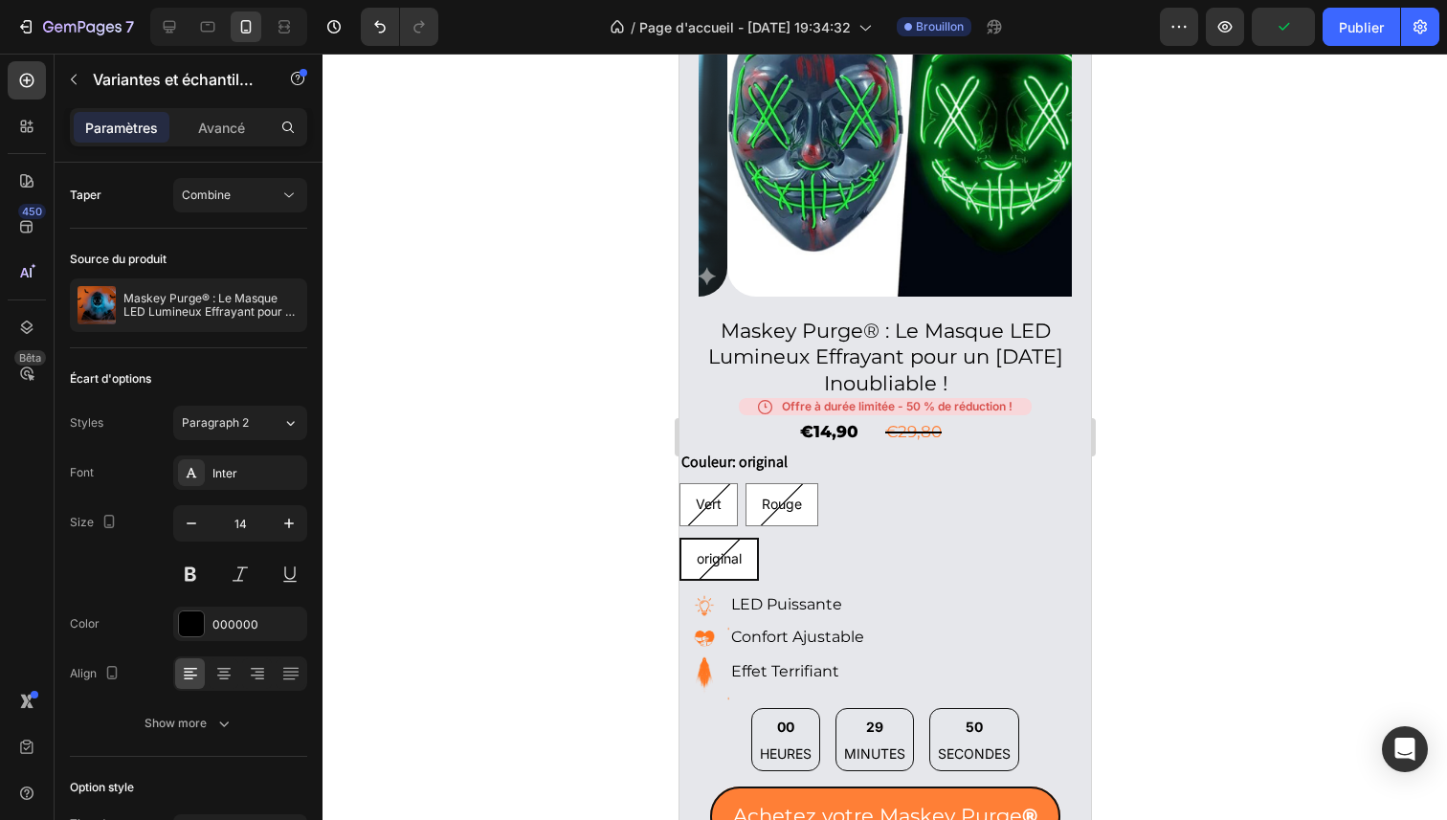
select select "586437887327863757"
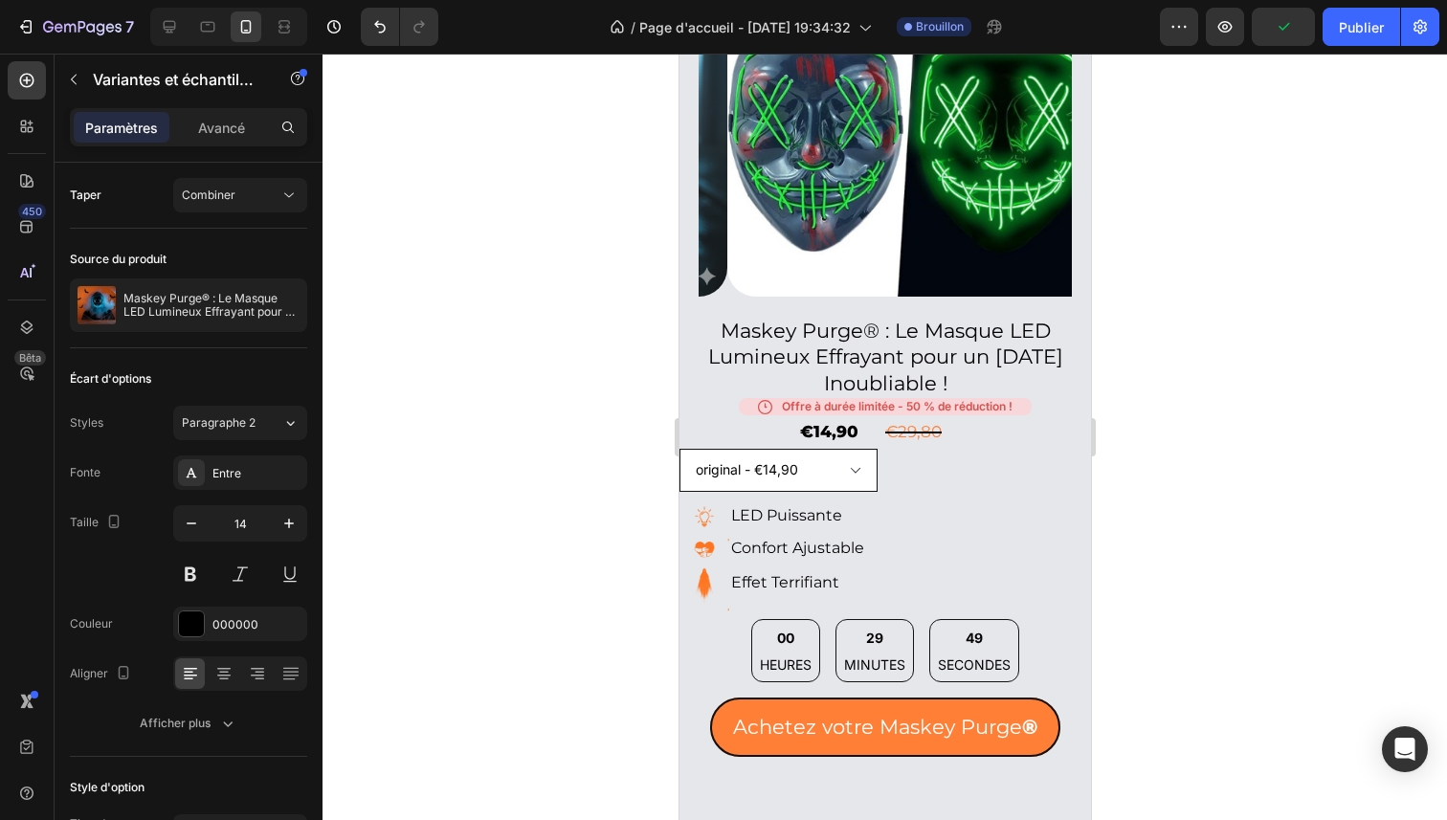
click at [839, 449] on select "Vert - €14,90 Rouge - €14,90 original - €14,90" at bounding box center [778, 470] width 198 height 43
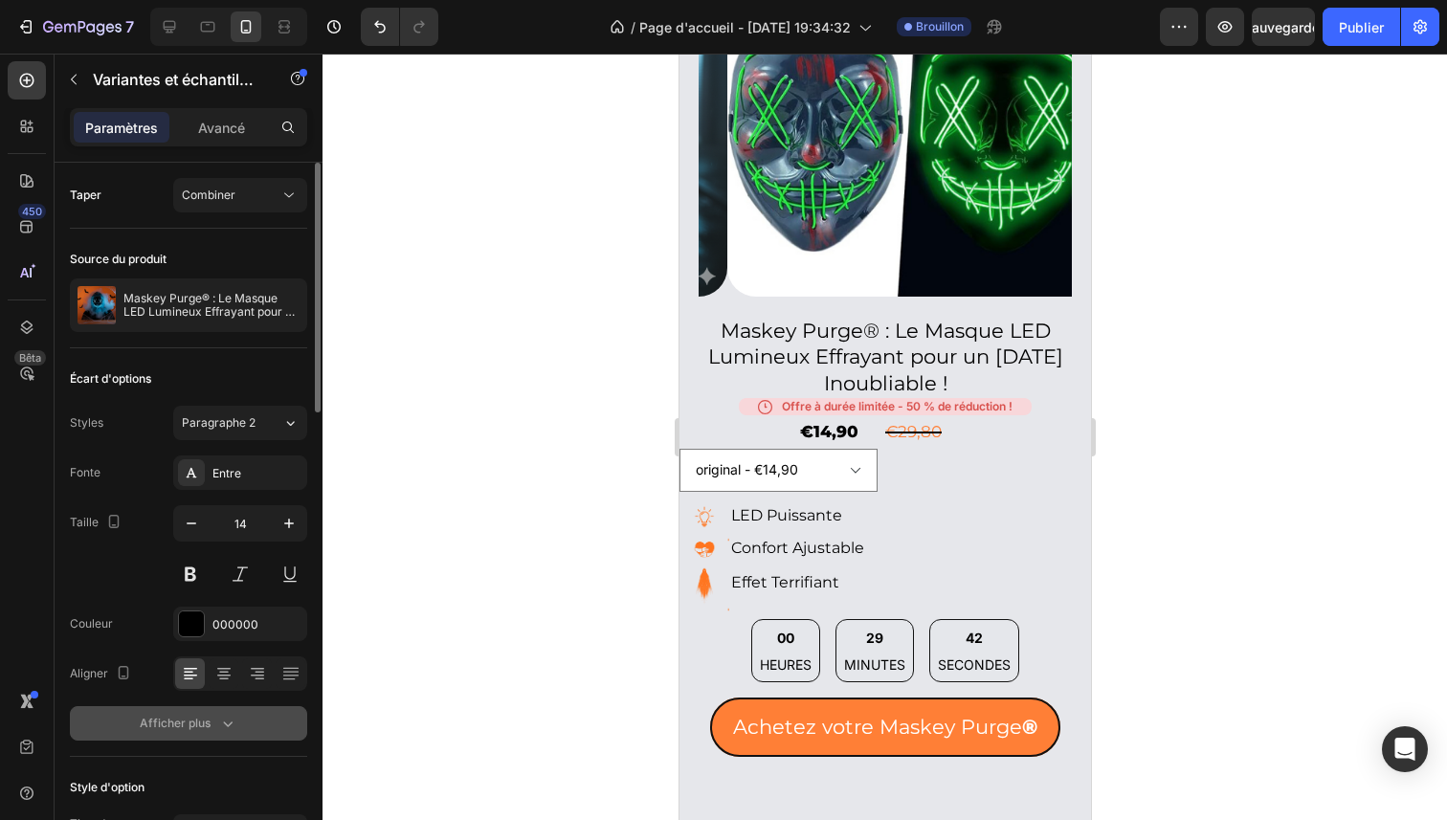
click at [204, 726] on font "Afficher plus" at bounding box center [175, 723] width 71 height 14
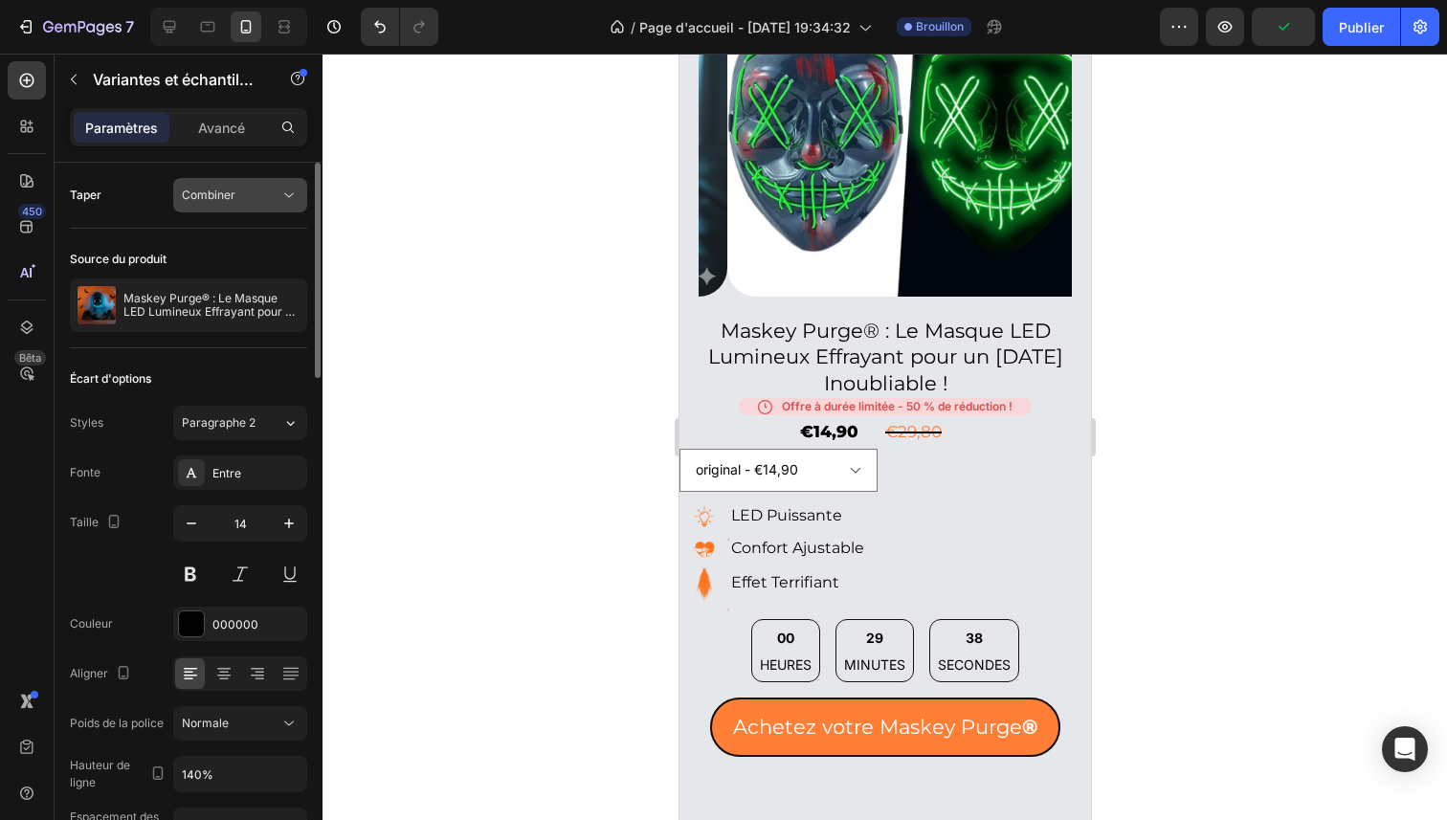
click at [269, 207] on button "Combiner" at bounding box center [240, 195] width 134 height 34
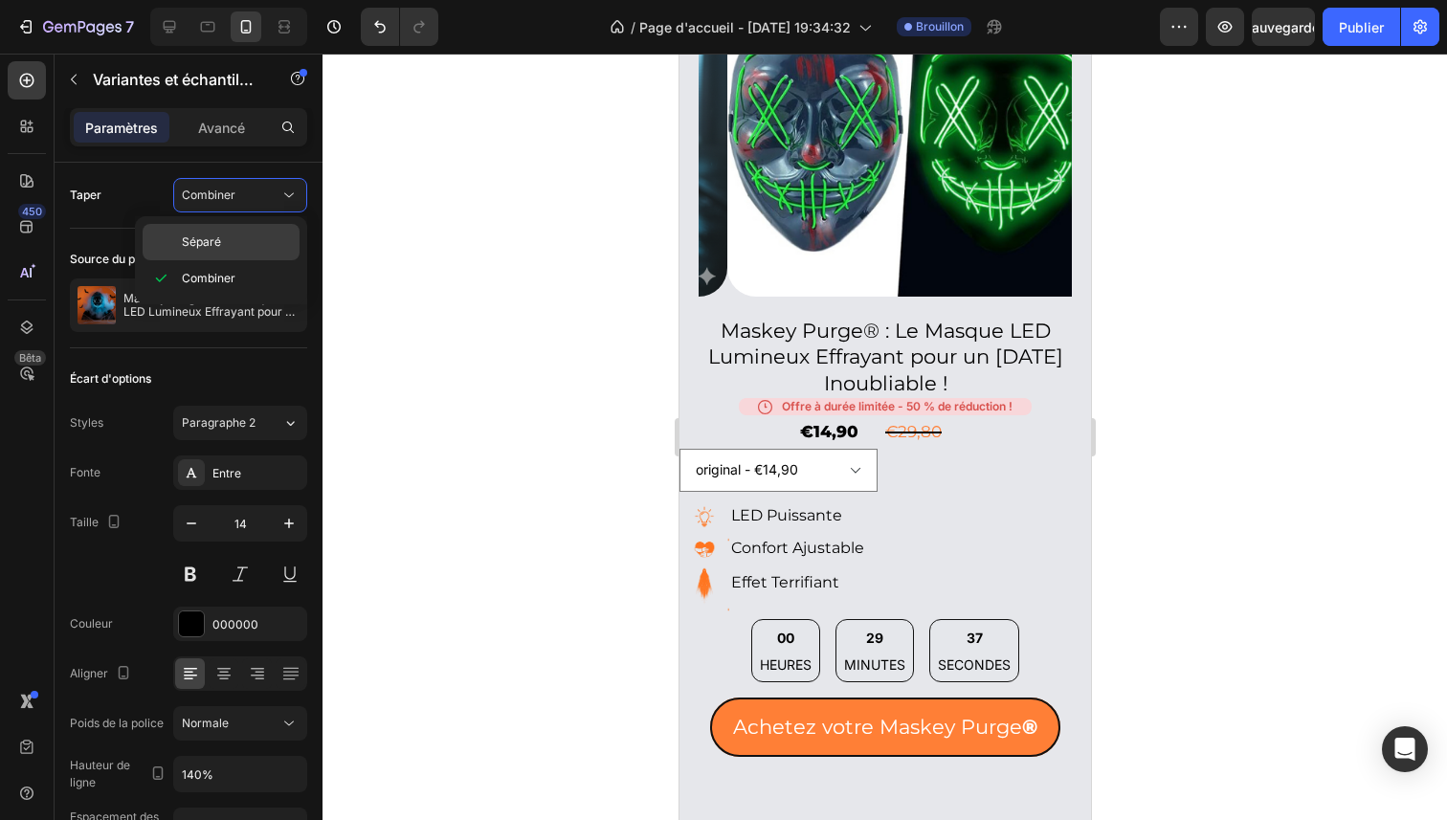
click at [248, 230] on div "Séparé" at bounding box center [221, 242] width 157 height 36
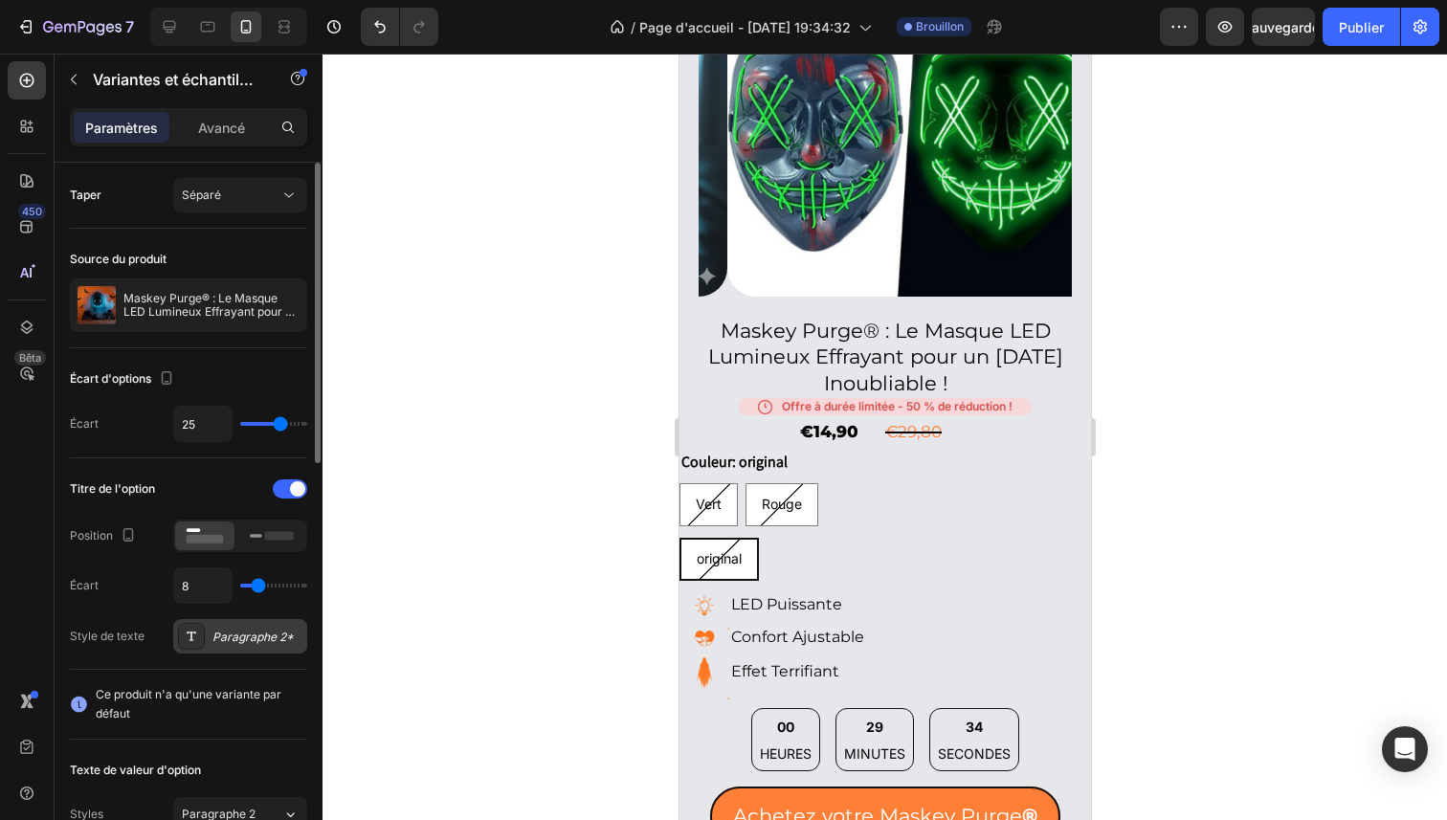
click at [251, 633] on font "Paragraphe 2*" at bounding box center [252, 637] width 81 height 14
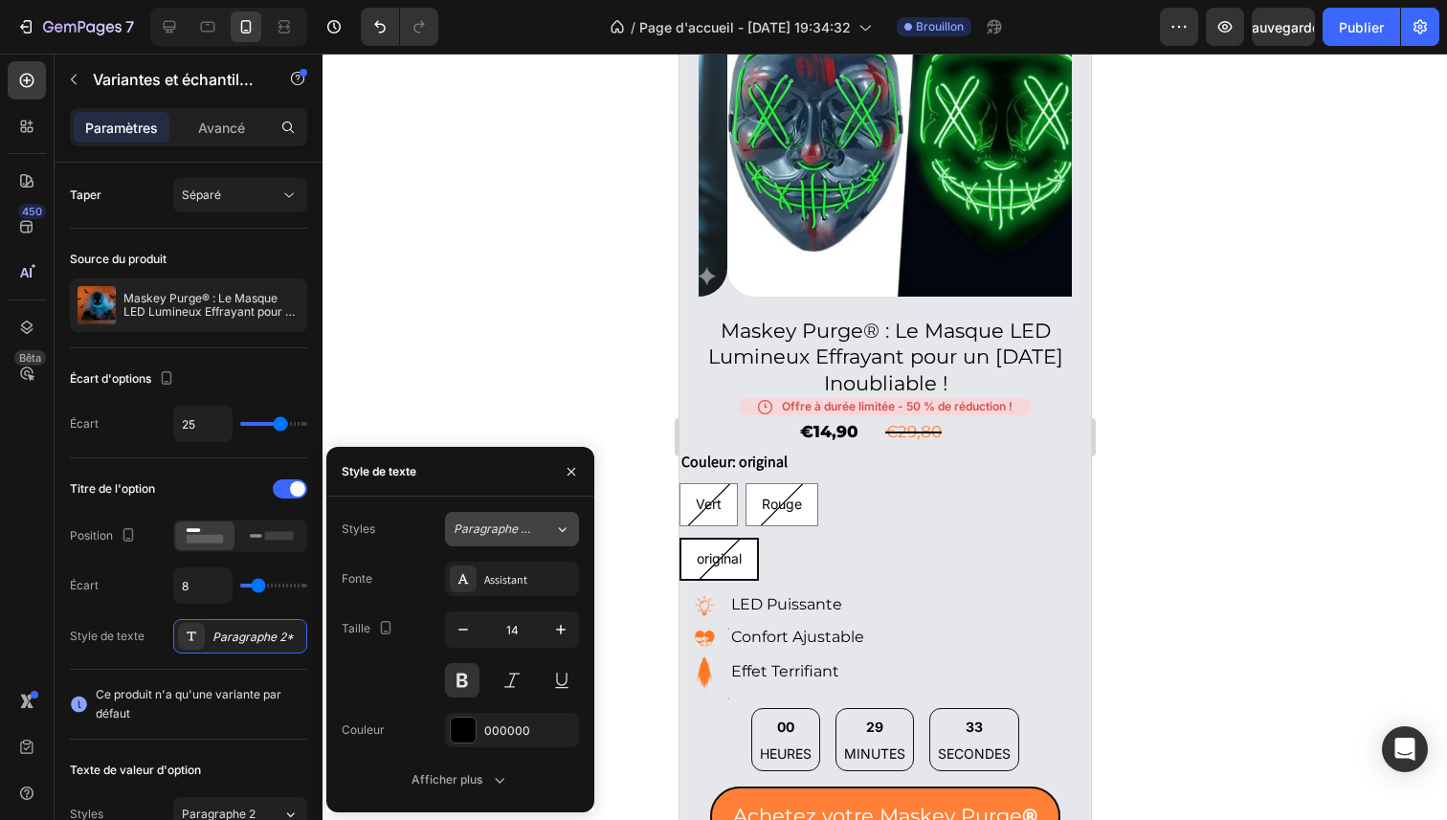
click at [528, 519] on button "Paragraphe 2*" at bounding box center [512, 529] width 134 height 34
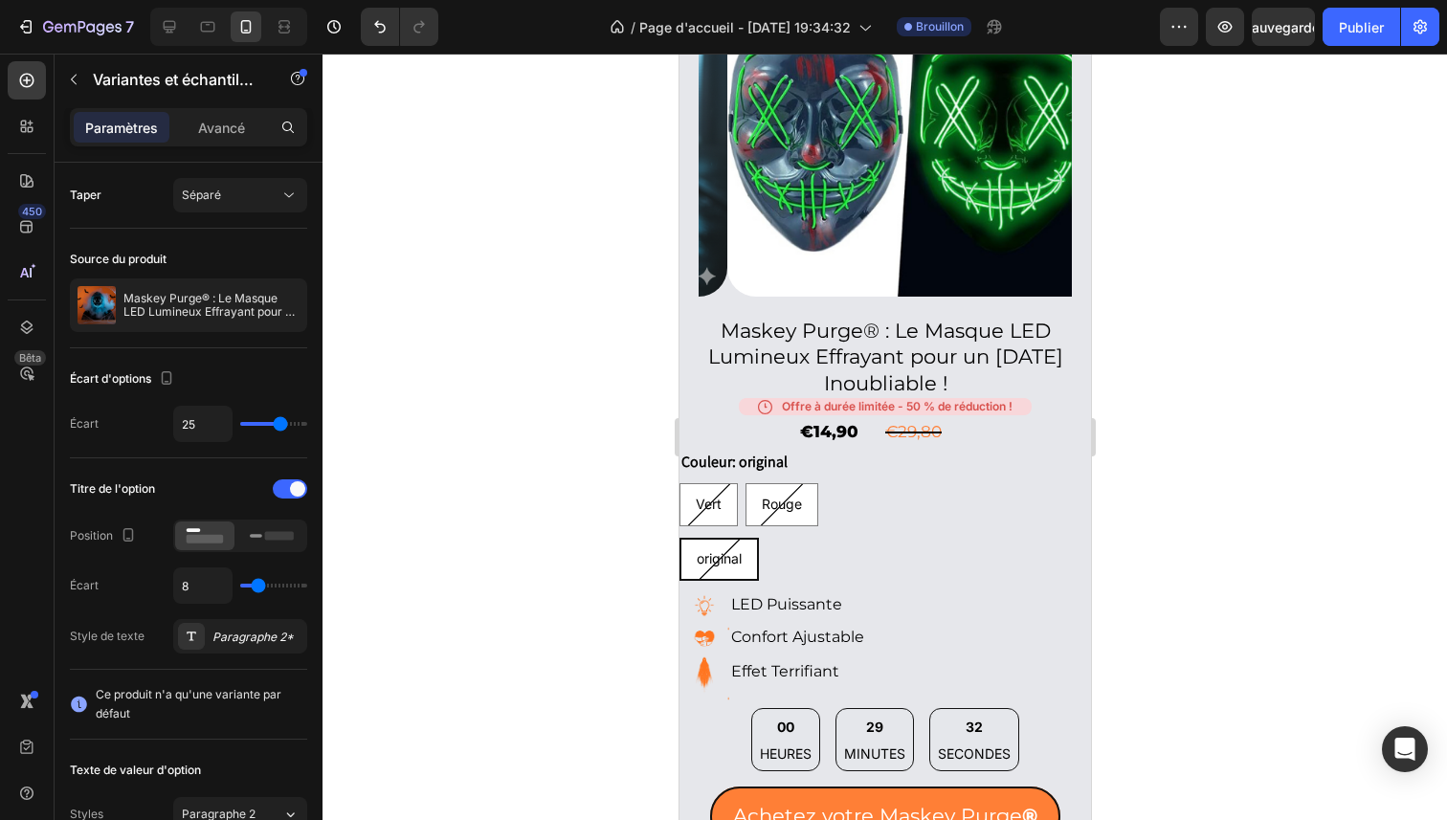
click at [622, 377] on div at bounding box center [885, 437] width 1125 height 767
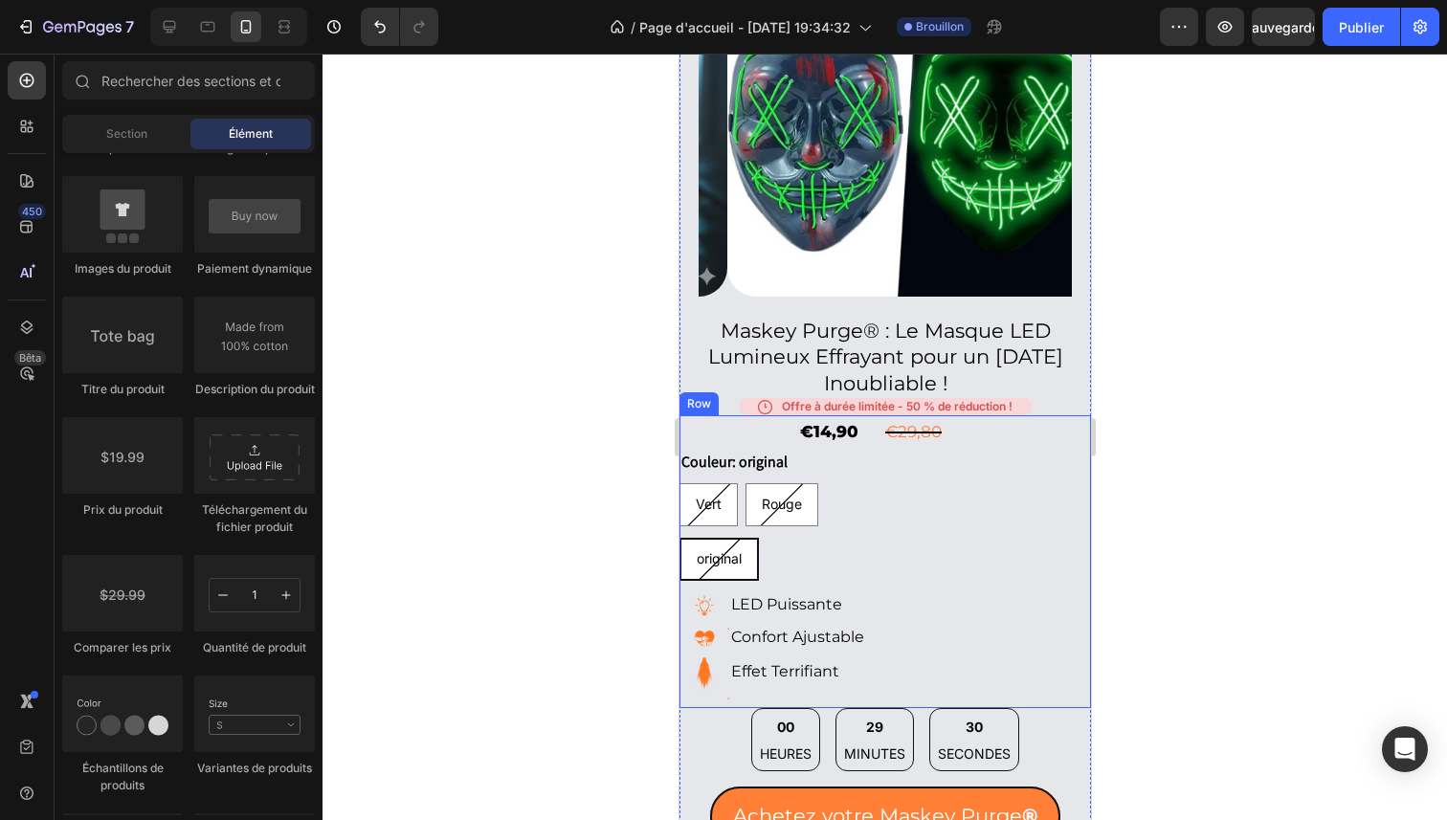
click at [835, 515] on div "Vert Vert Vert Rouge Rouge Rouge original original original" at bounding box center [778, 532] width 198 height 98
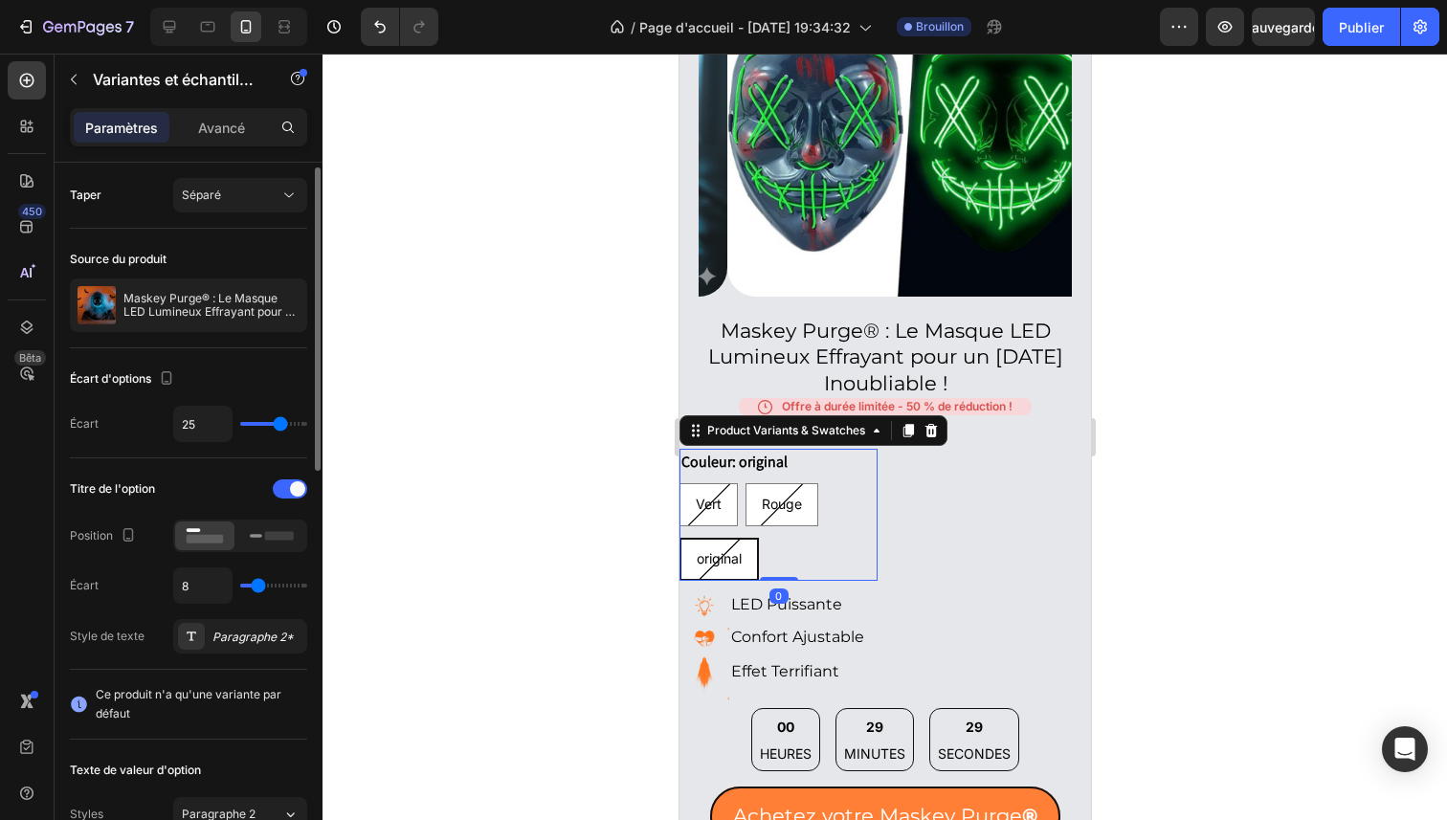
scroll to position [138, 0]
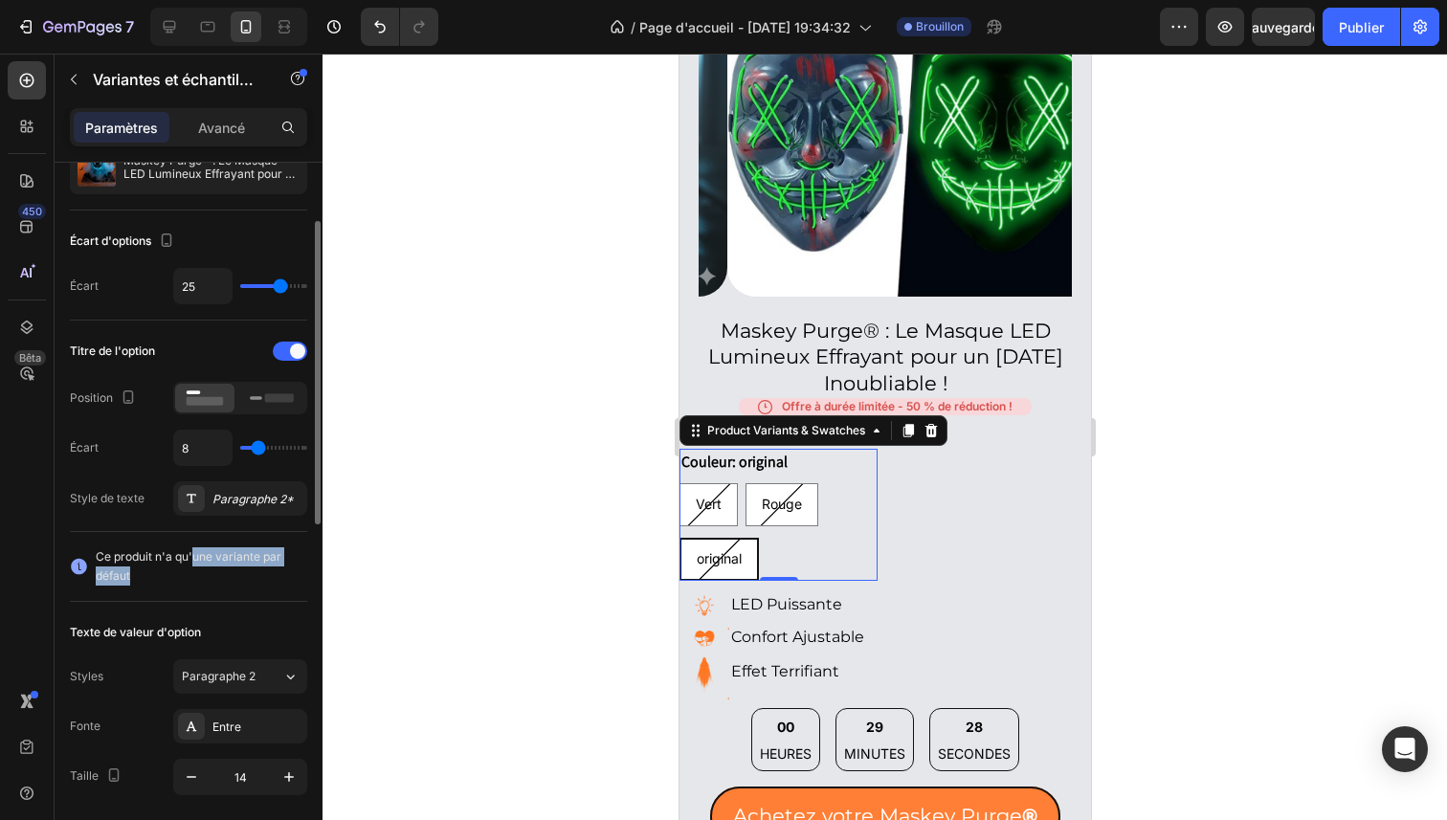
drag, startPoint x: 191, startPoint y: 557, endPoint x: 244, endPoint y: 567, distance: 53.5
click at [244, 567] on span "Ce produit n'a qu'une variante par défaut" at bounding box center [202, 566] width 212 height 38
click at [238, 581] on span "Ce produit n'a qu'une variante par défaut" at bounding box center [202, 566] width 212 height 38
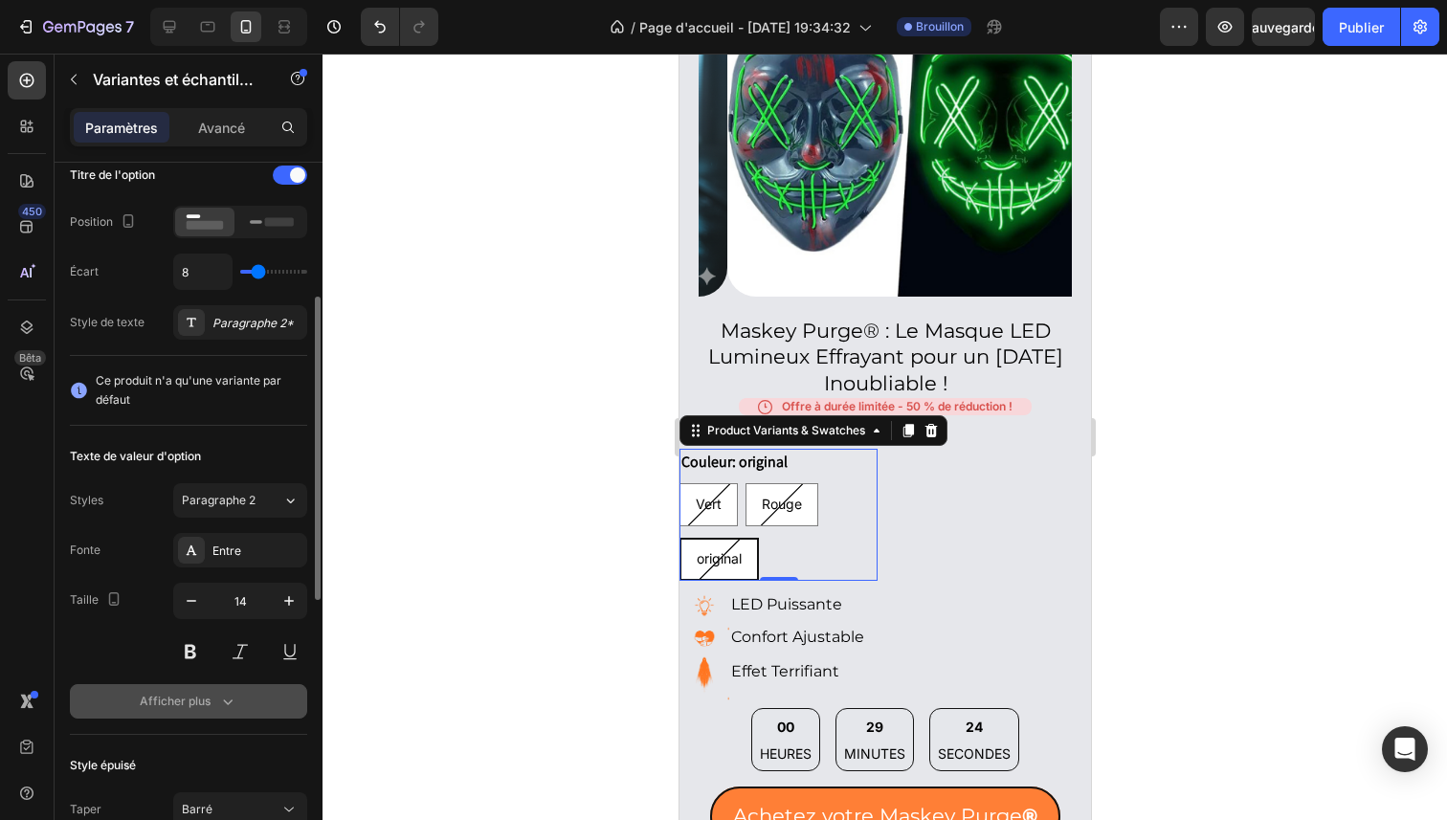
click at [224, 713] on button "Afficher plus" at bounding box center [188, 701] width 237 height 34
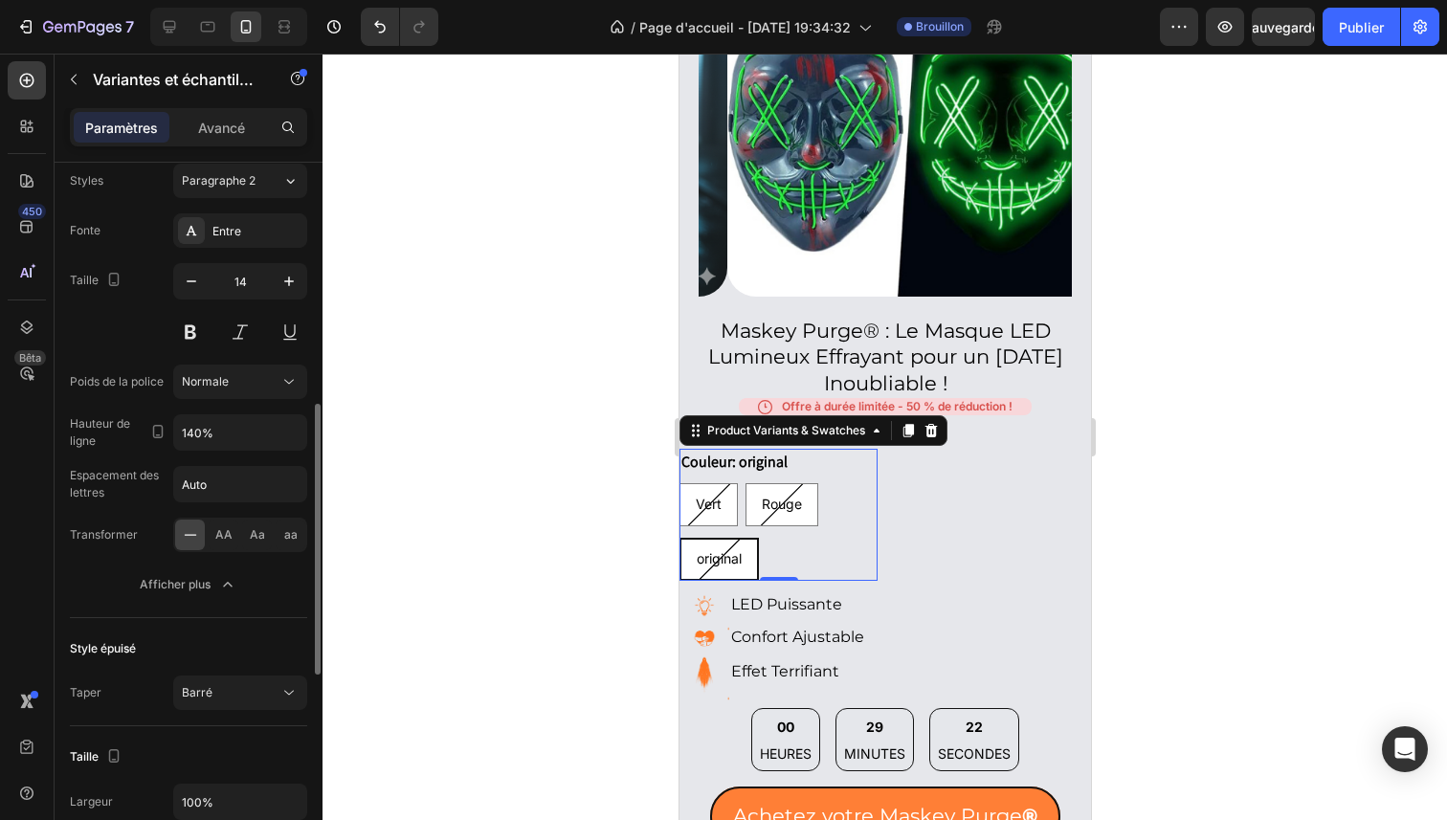
scroll to position [786, 0]
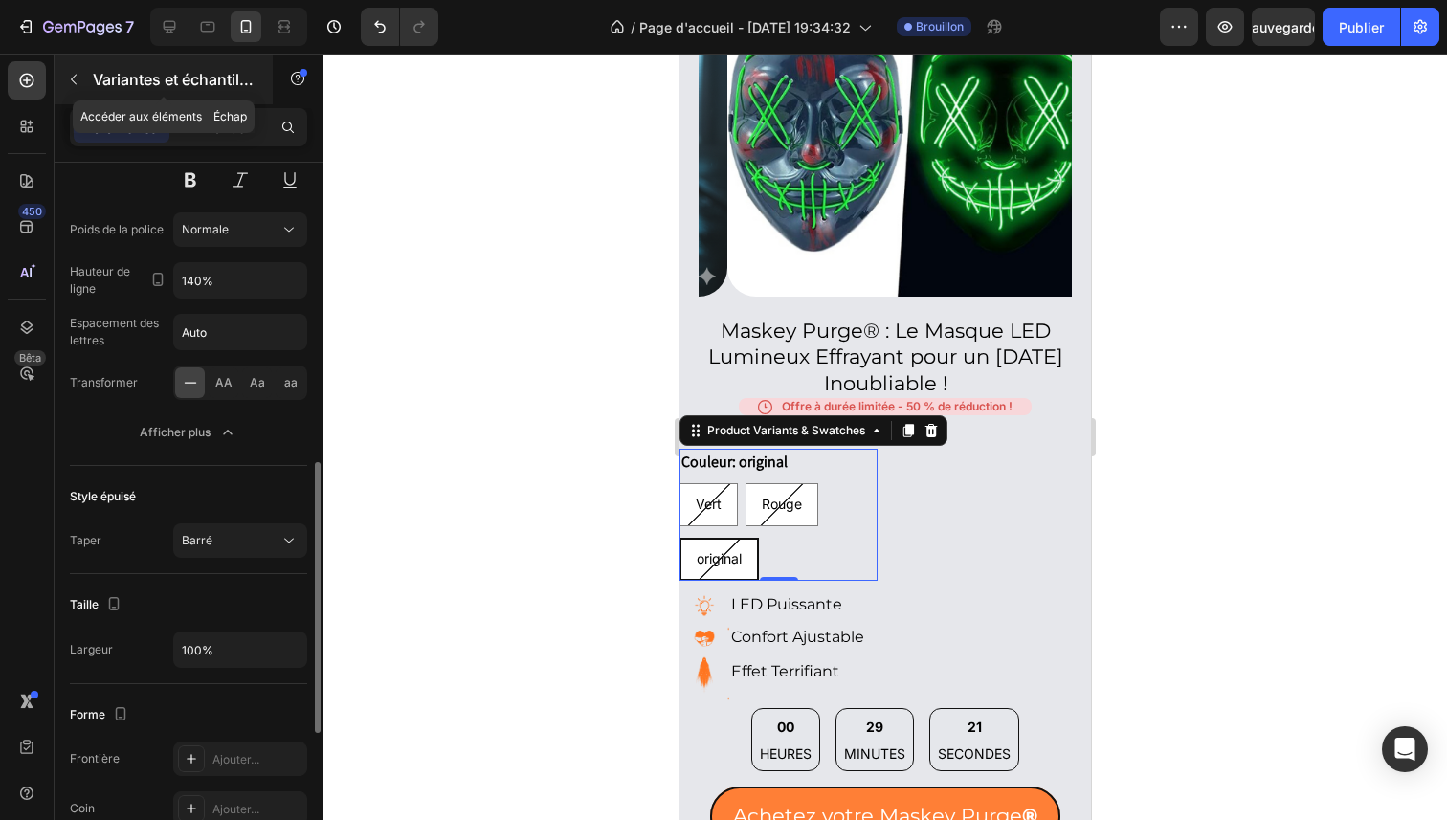
click at [69, 90] on button "button" at bounding box center [73, 79] width 31 height 31
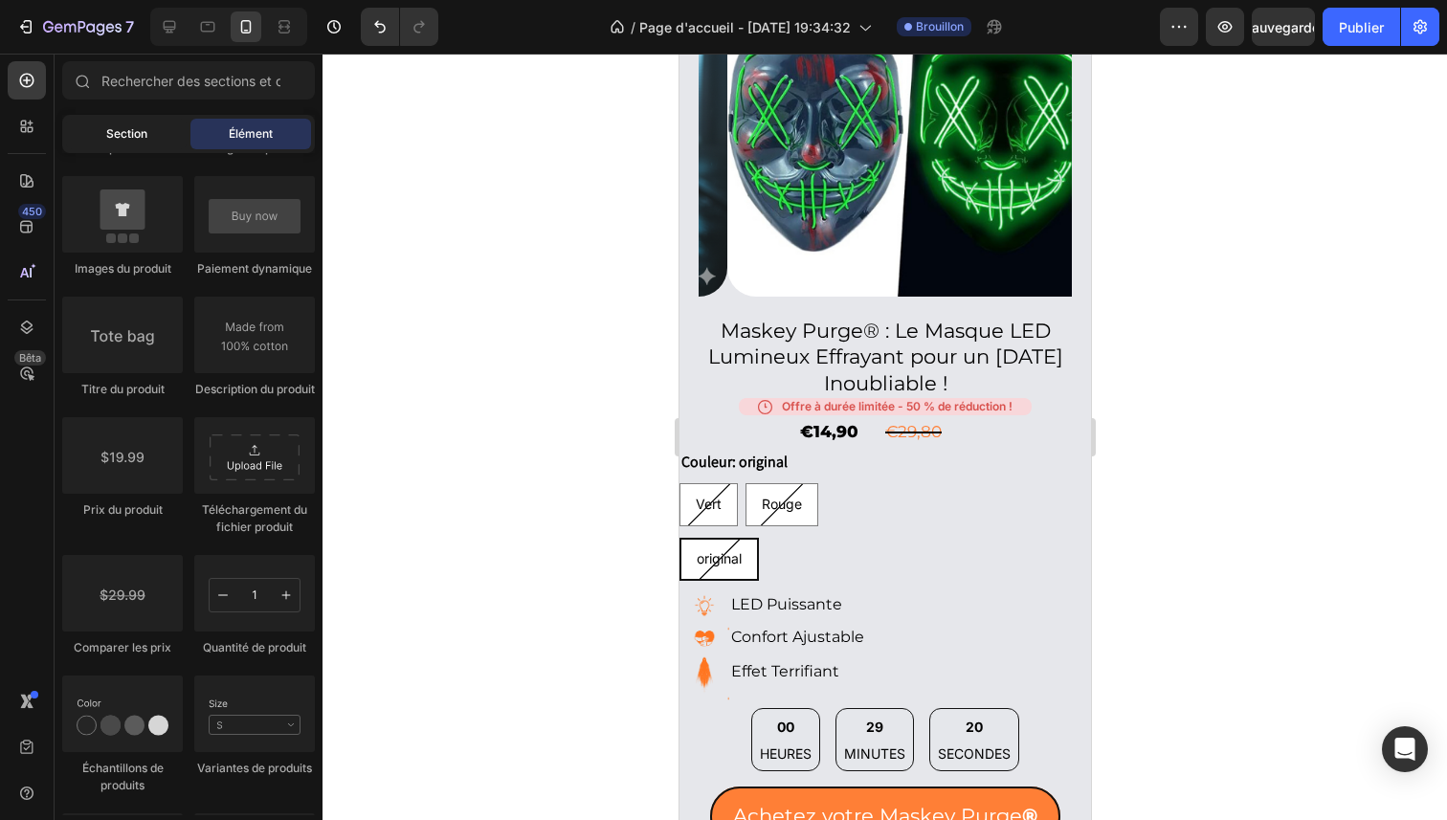
click at [116, 122] on div "Section" at bounding box center [126, 134] width 121 height 31
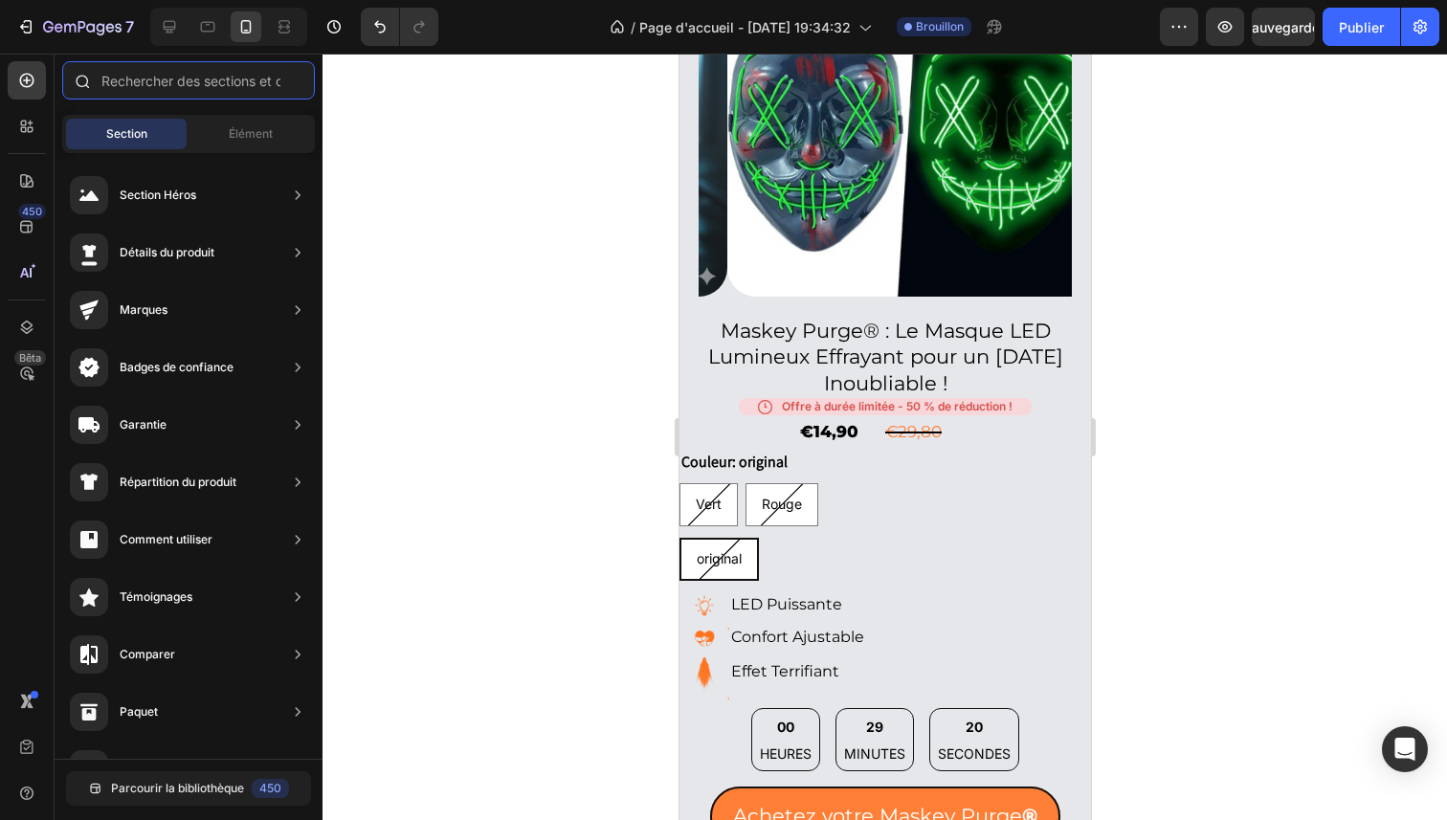
click at [148, 81] on input "text" at bounding box center [188, 80] width 253 height 38
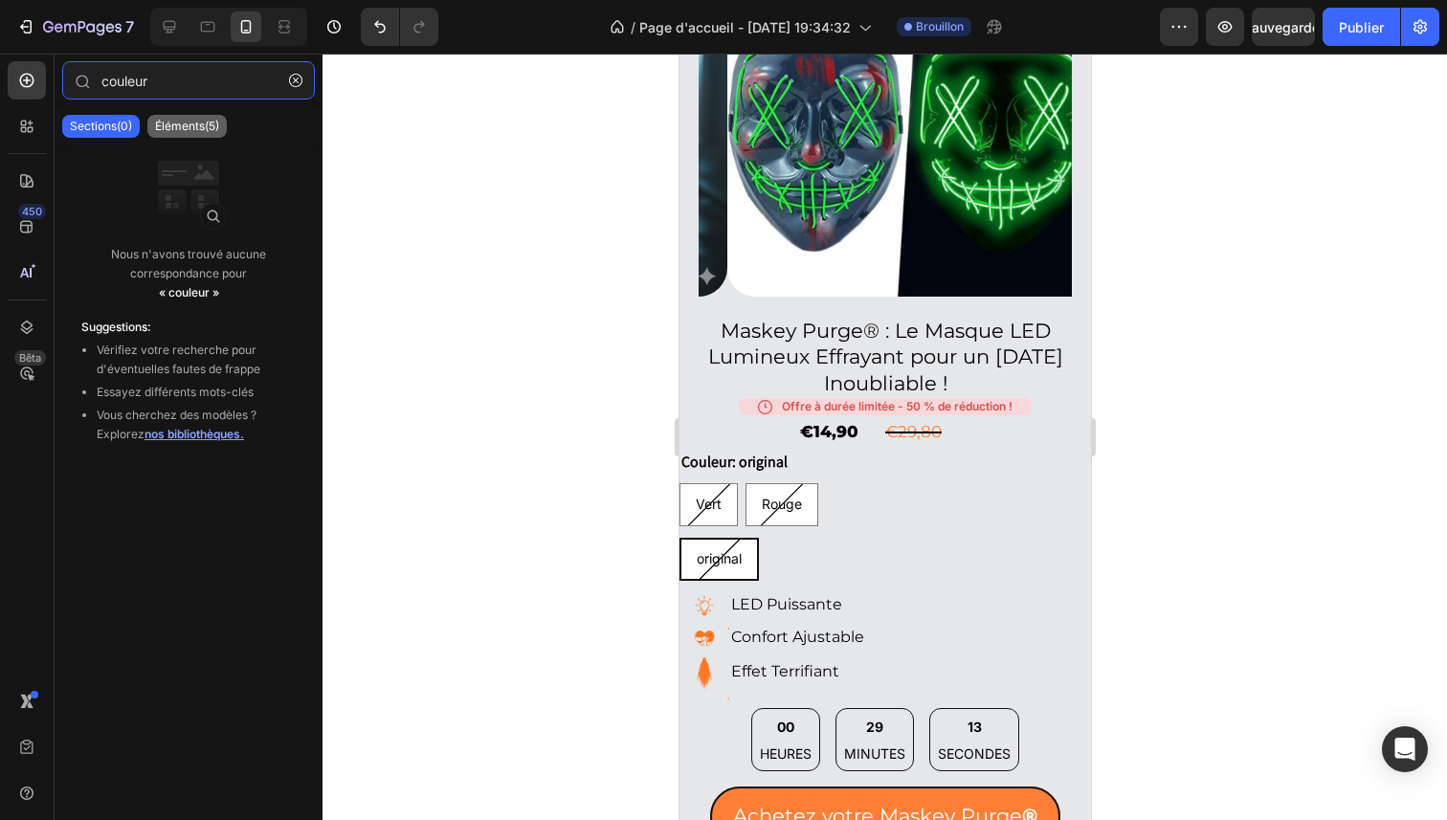
type input "couleur"
click at [170, 116] on div "Éléments(5)" at bounding box center [186, 126] width 79 height 23
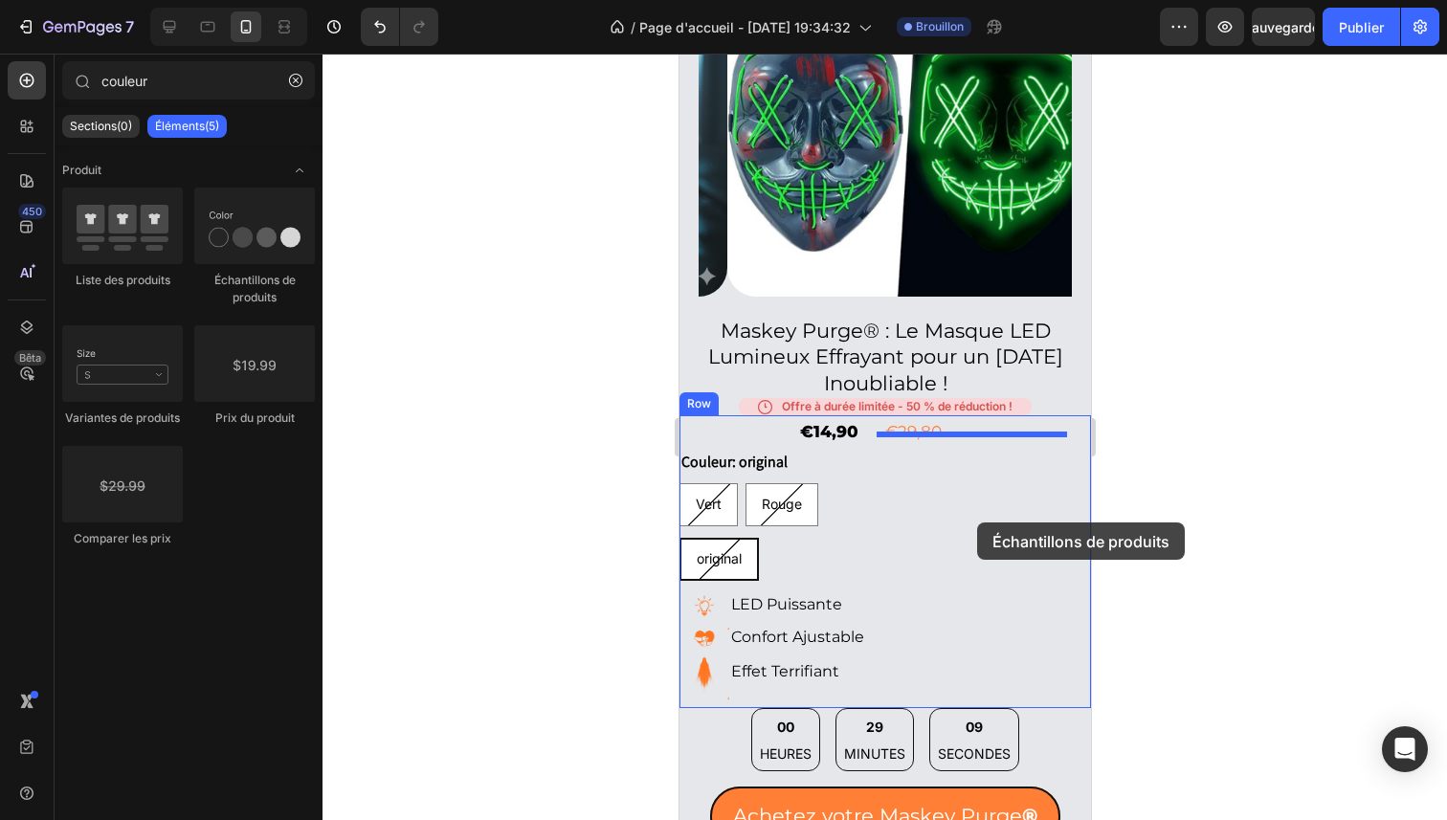
drag, startPoint x: 951, startPoint y: 297, endPoint x: 975, endPoint y: 523, distance: 227.1
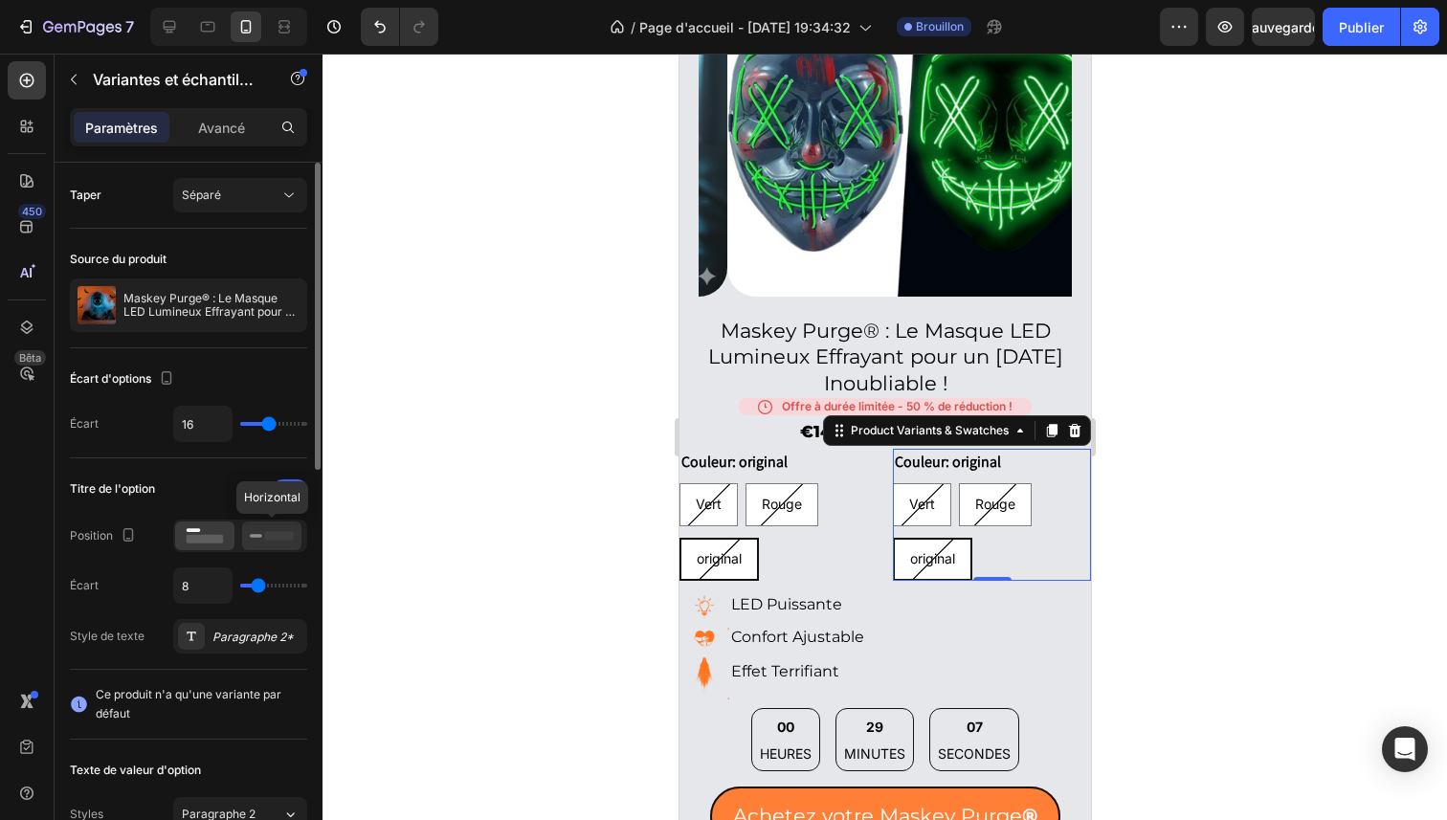
click at [295, 539] on div at bounding box center [271, 536] width 59 height 29
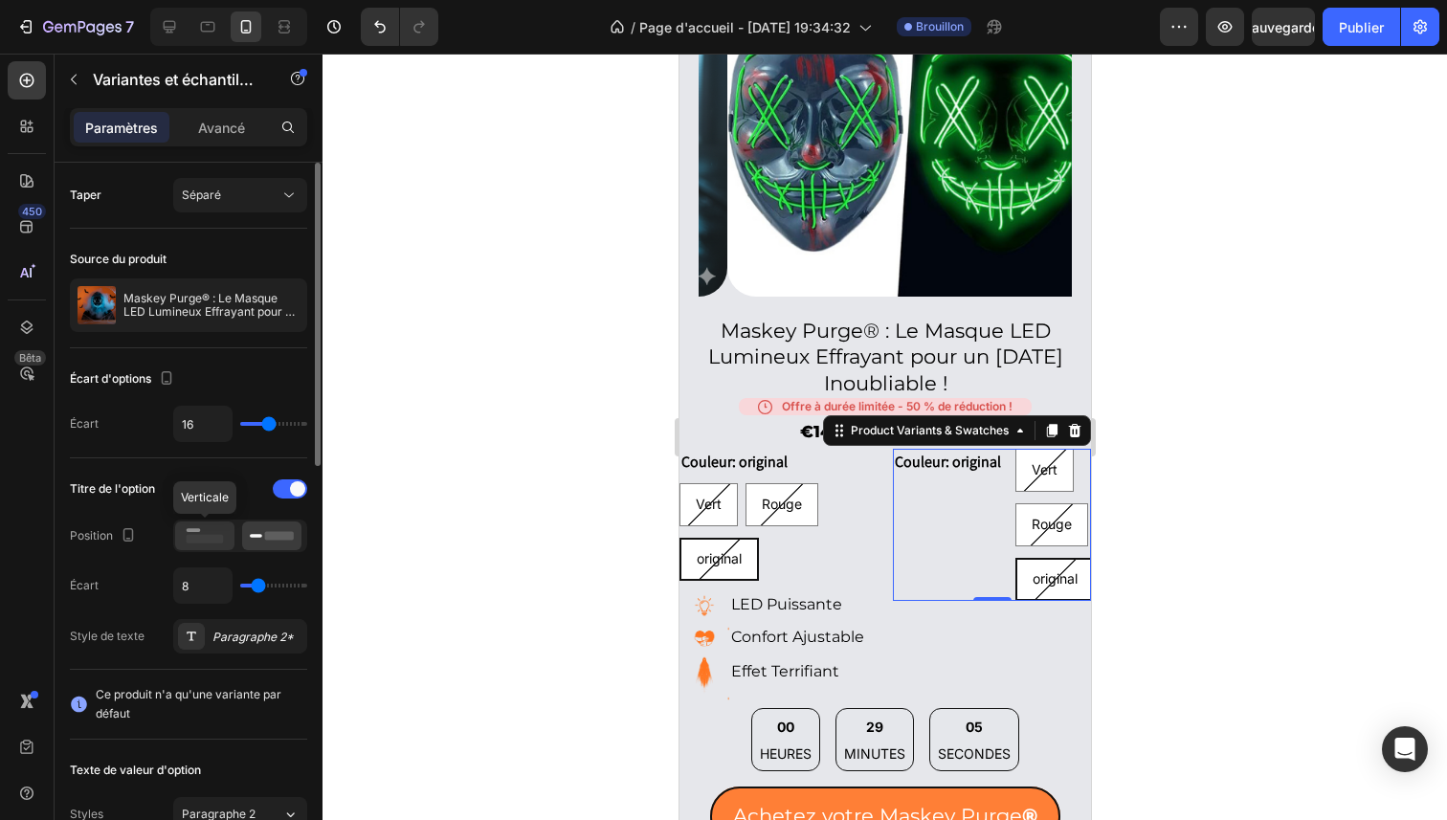
click at [218, 535] on rect at bounding box center [205, 539] width 37 height 9
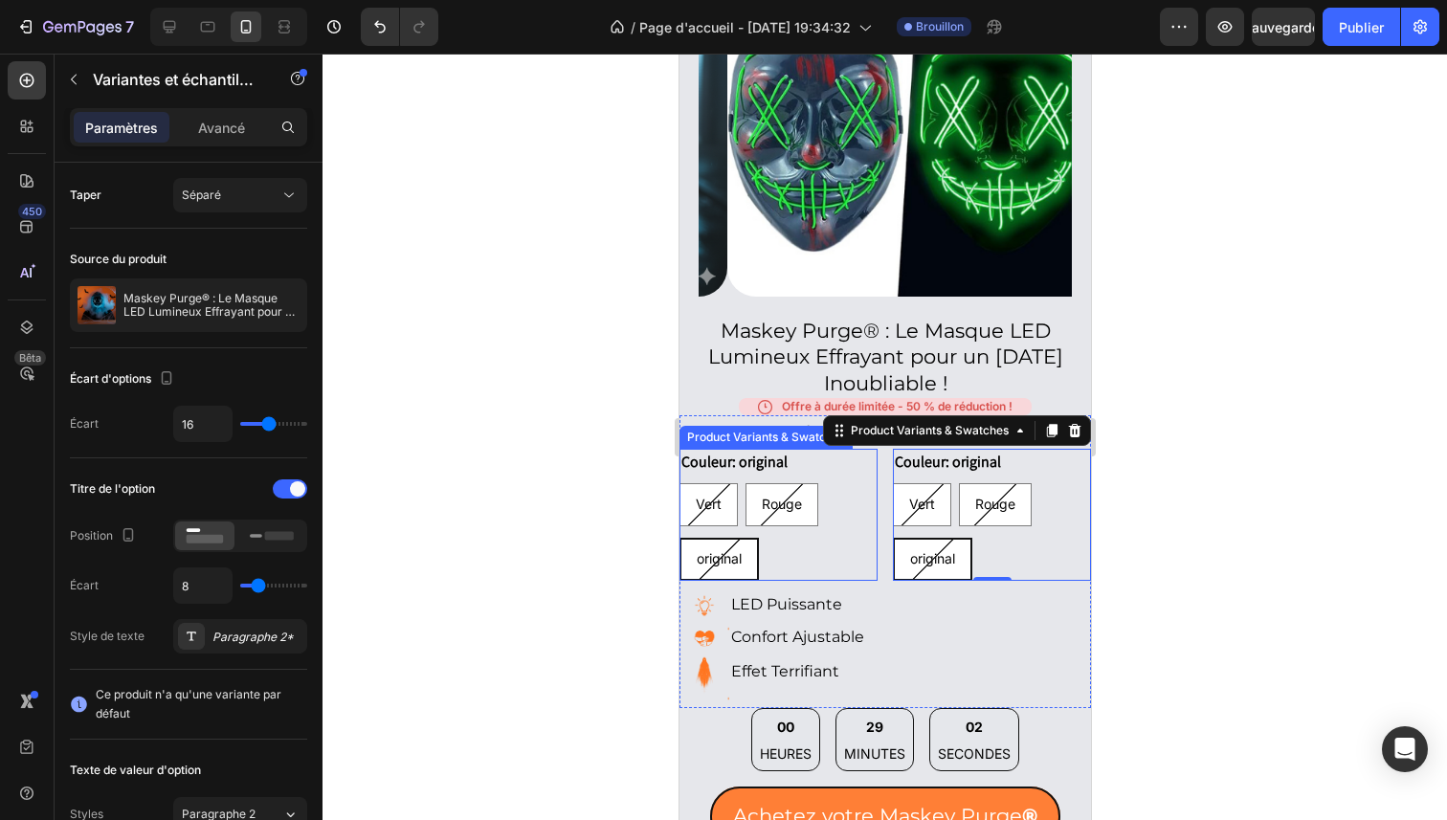
click at [835, 462] on div "Couleur: original Vert Vert Vert Rouge Rouge Rouge original original original" at bounding box center [778, 515] width 198 height 132
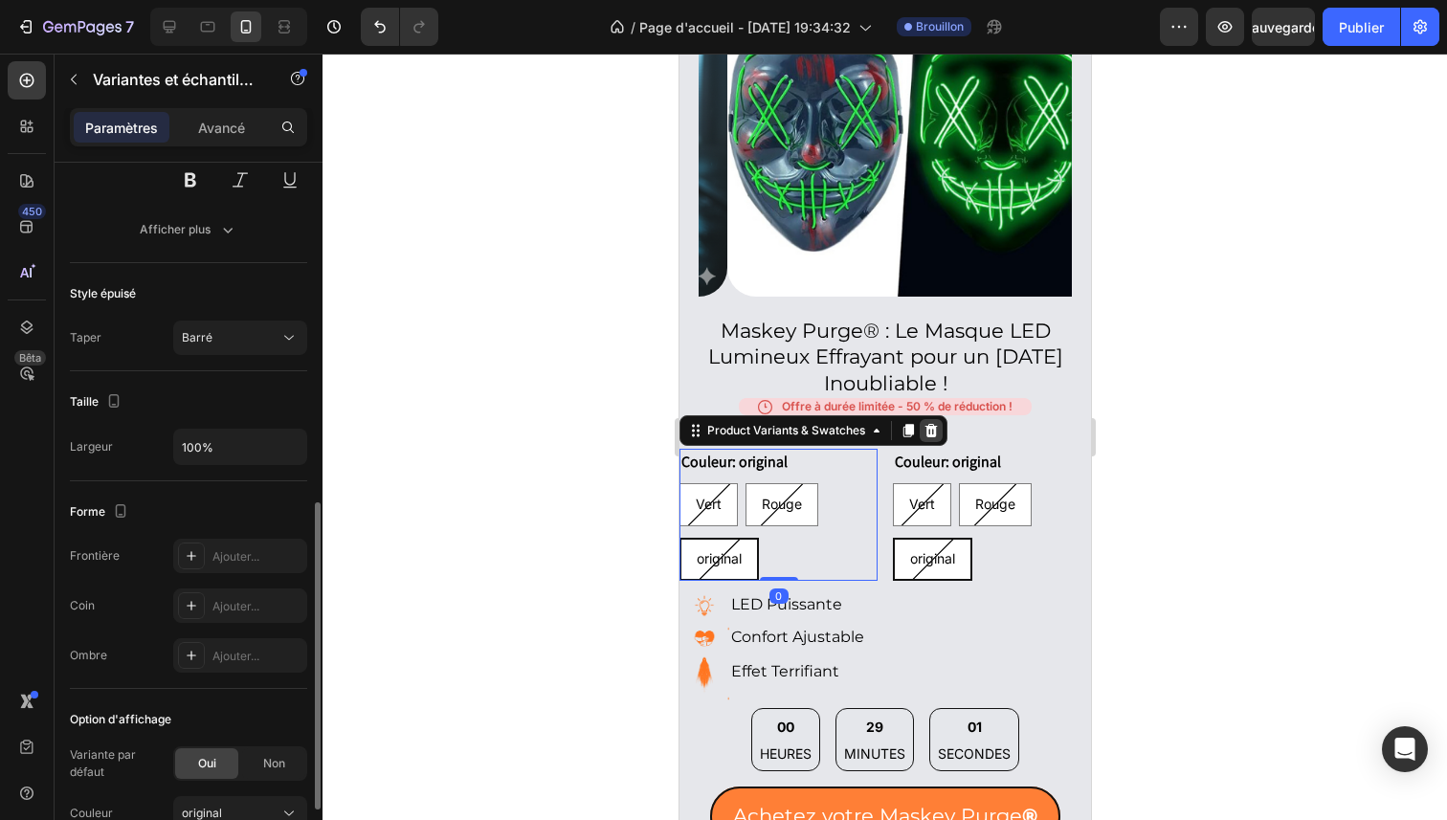
click at [928, 423] on icon at bounding box center [930, 430] width 15 height 15
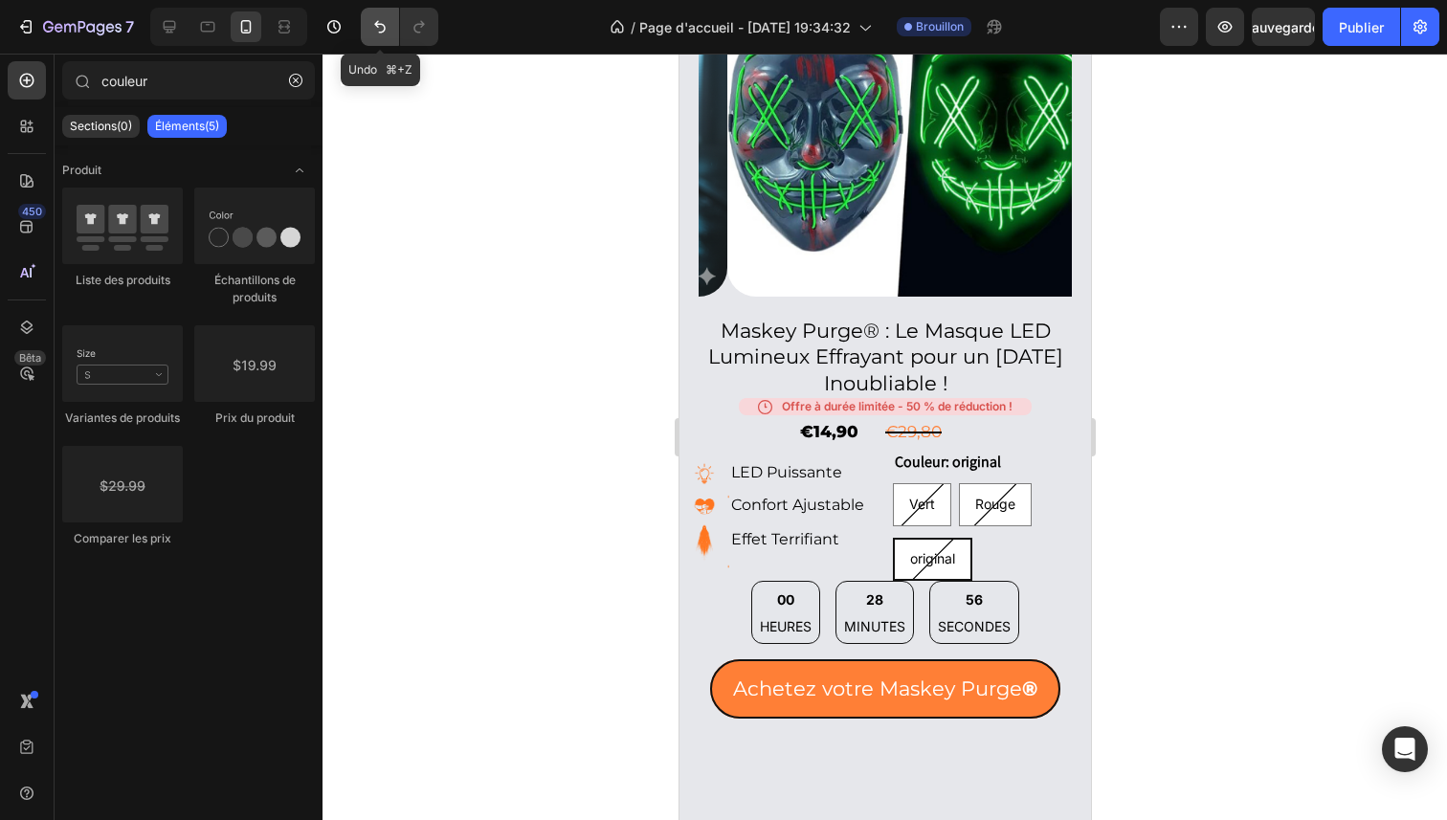
click at [380, 13] on button "Annuler/Rétablir" at bounding box center [380, 27] width 38 height 38
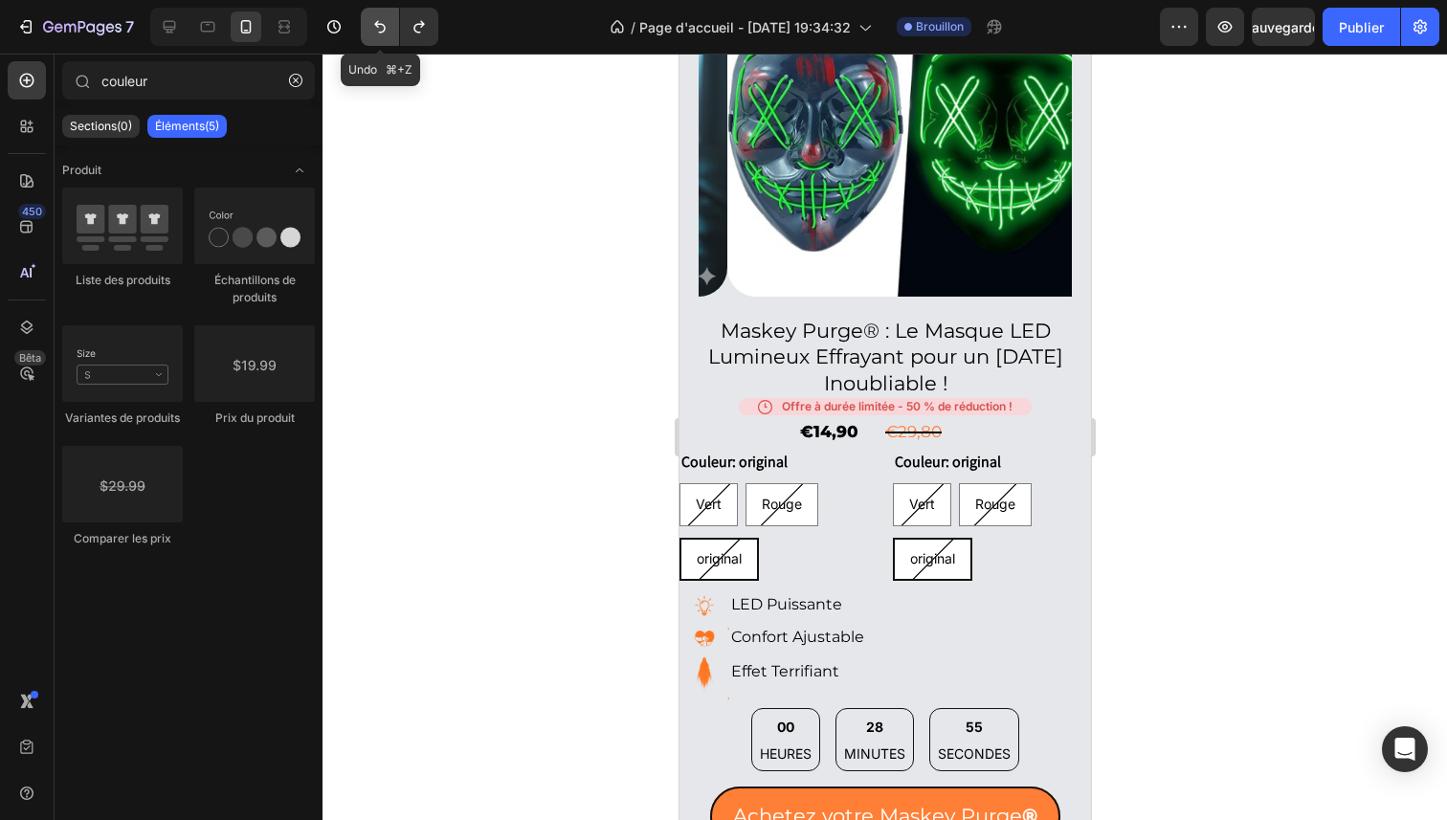
click at [380, 13] on button "Annuler/Rétablir" at bounding box center [380, 27] width 38 height 38
radio input "true"
click at [382, 14] on button "Annuler/Rétablir" at bounding box center [380, 27] width 38 height 38
click at [1400, 326] on div at bounding box center [885, 437] width 1125 height 767
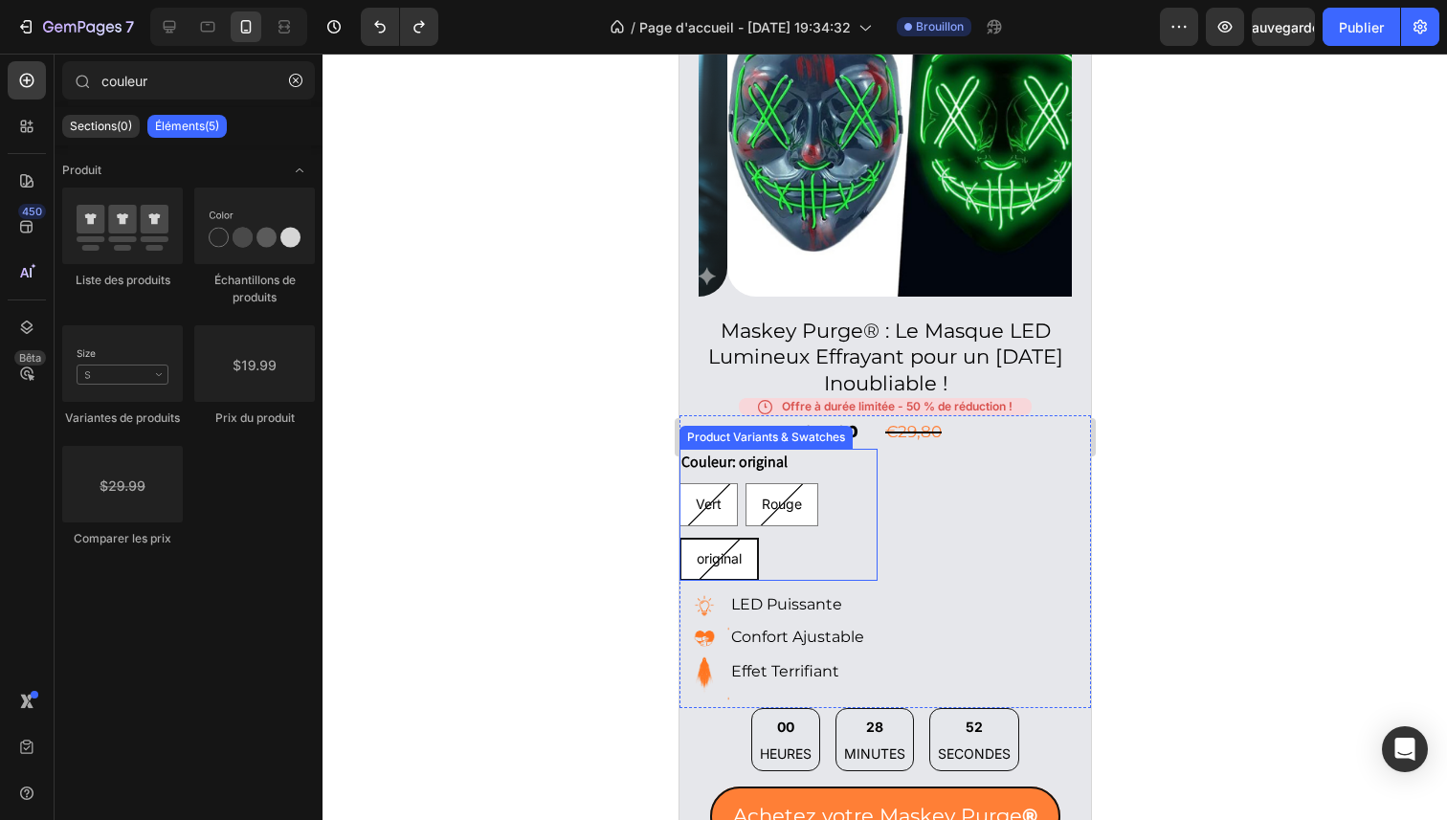
click at [837, 516] on div "Vert Vert Vert Rouge Rouge Rouge original original original" at bounding box center [778, 532] width 198 height 98
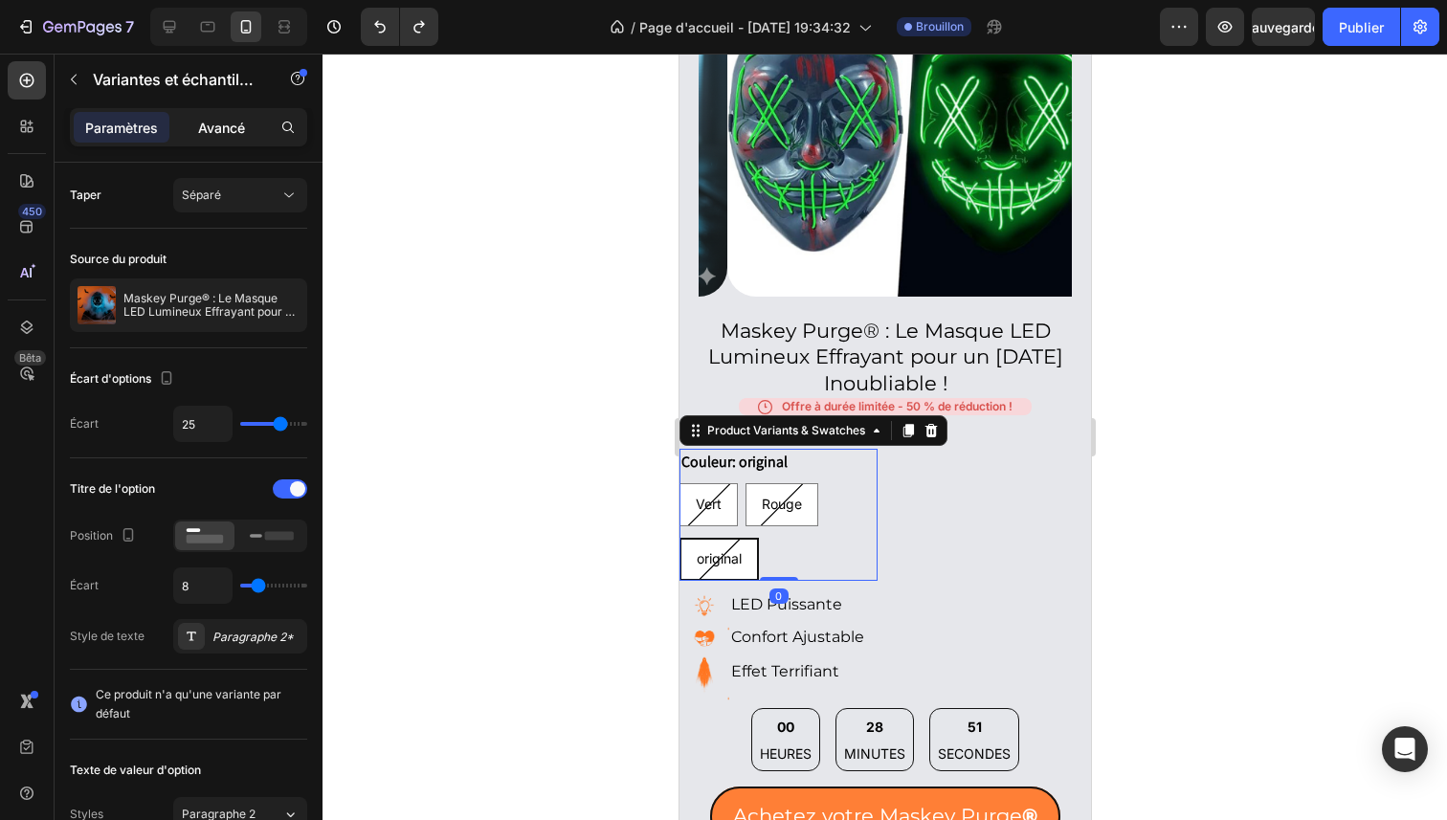
click at [212, 135] on p "Avancé" at bounding box center [221, 128] width 47 height 20
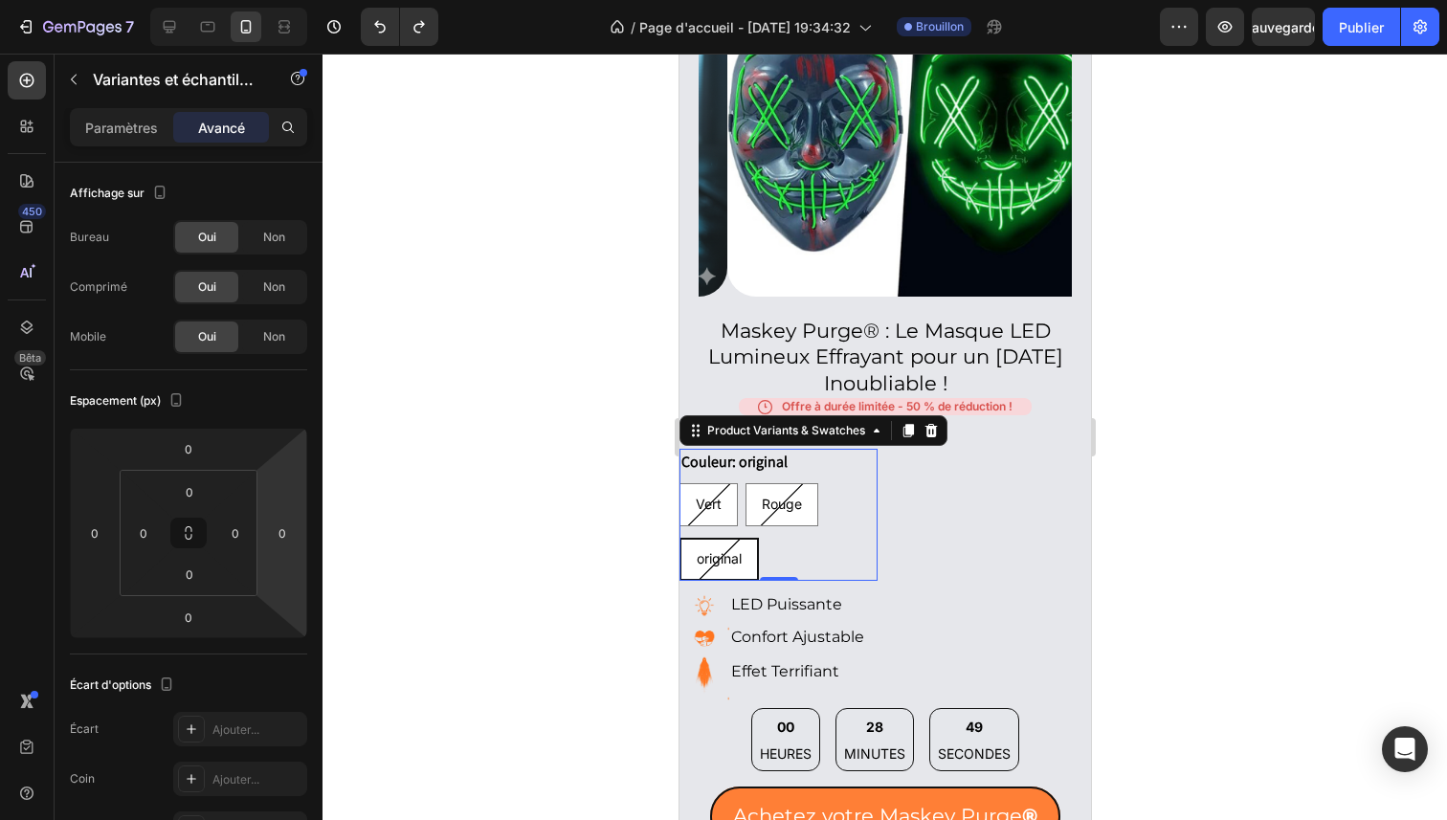
click at [867, 502] on div "Vert Vert Vert Rouge Rouge Rouge original original original" at bounding box center [778, 532] width 198 height 98
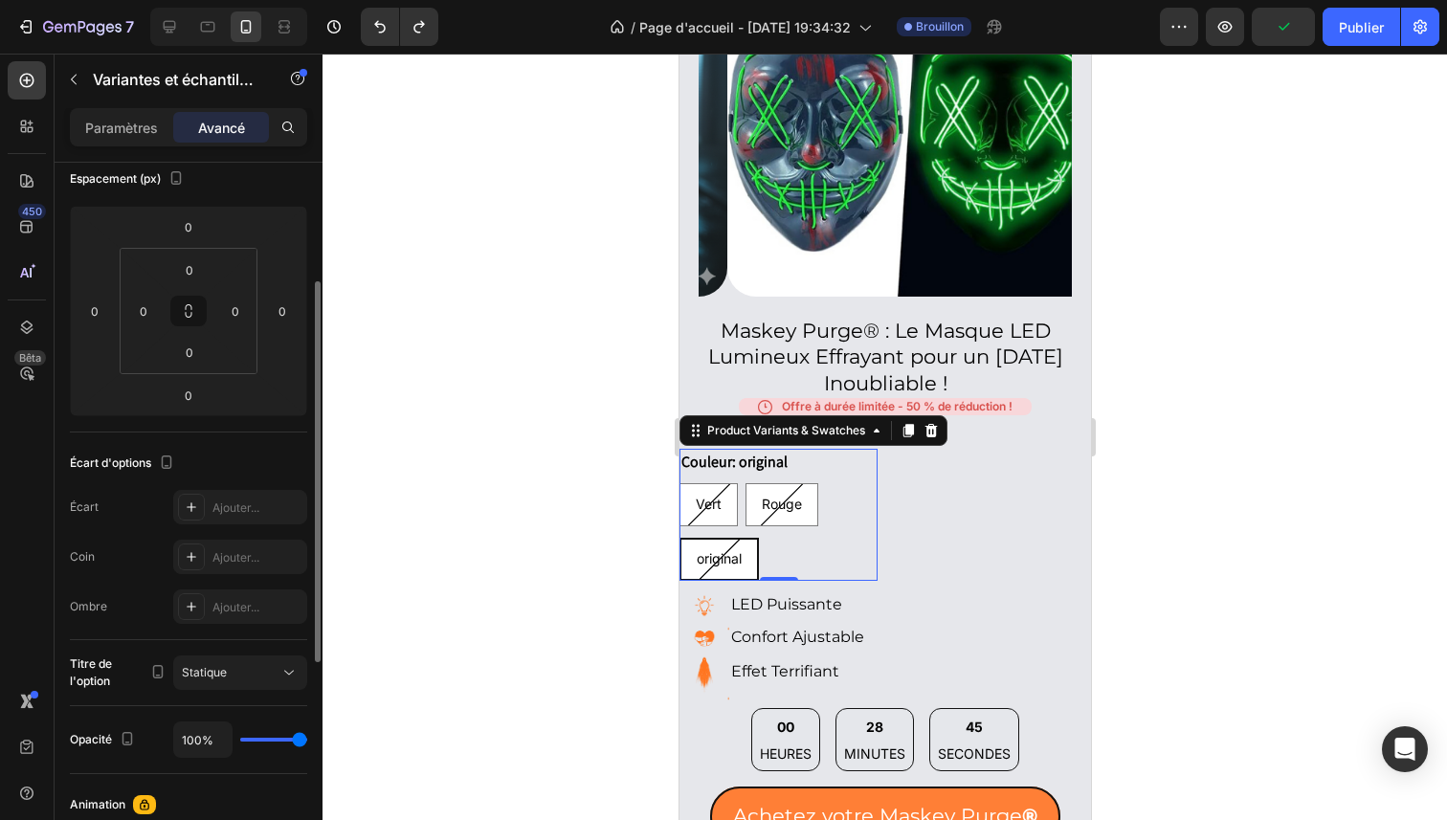
scroll to position [0, 0]
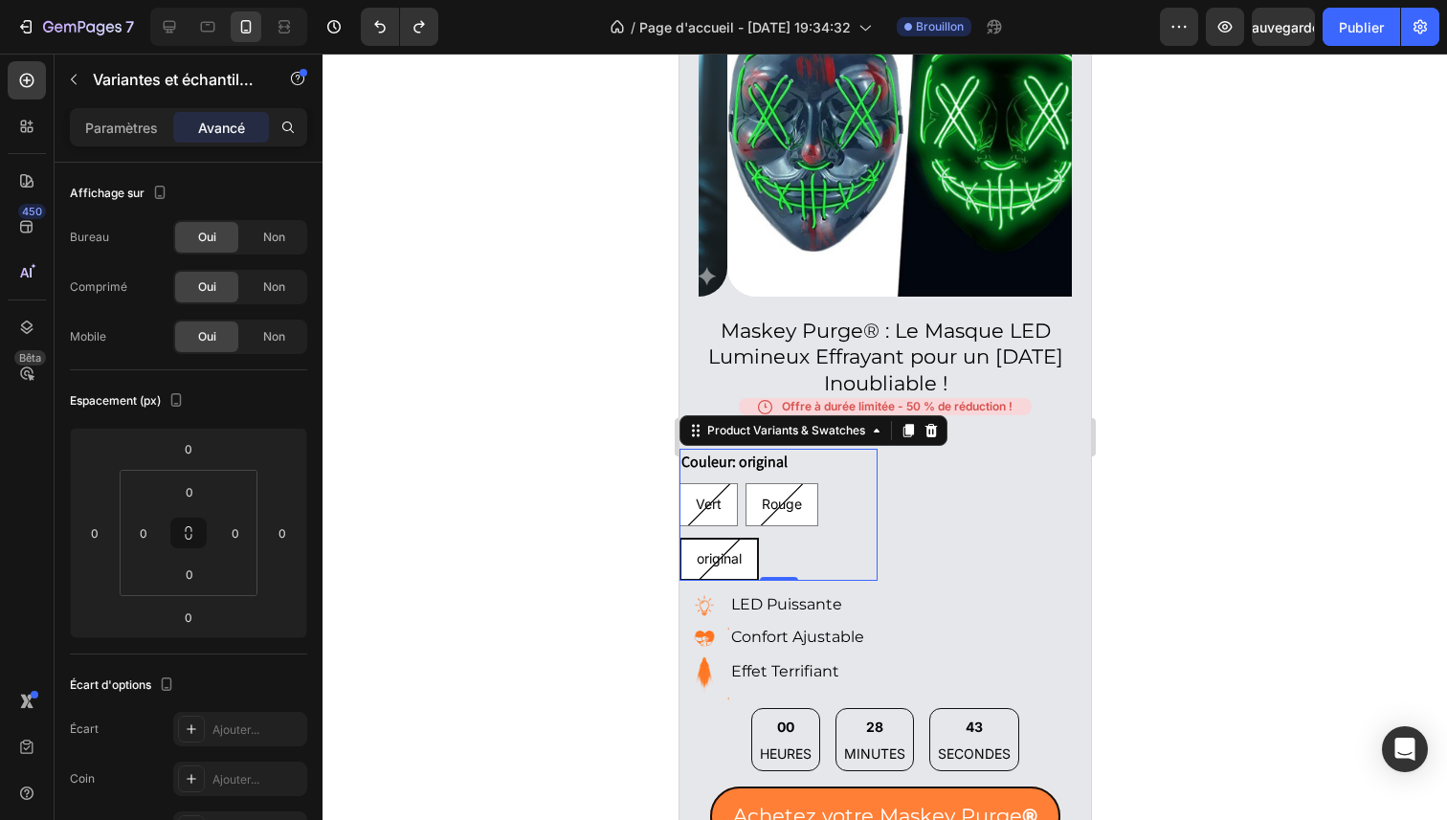
click at [137, 144] on div "Paramètres Avancé" at bounding box center [188, 127] width 237 height 38
click at [140, 140] on div "Paramètres" at bounding box center [122, 127] width 96 height 31
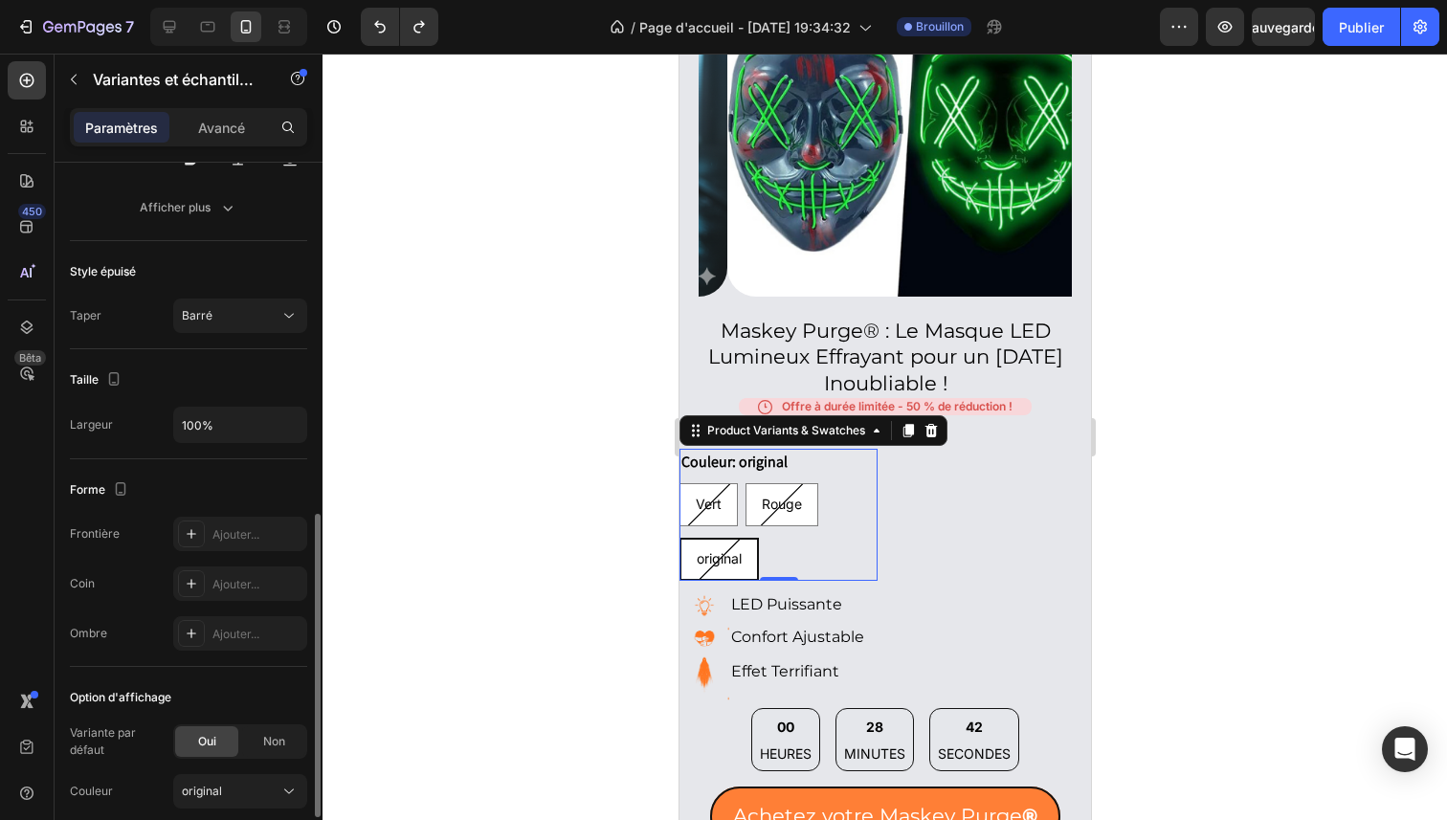
scroll to position [954, 0]
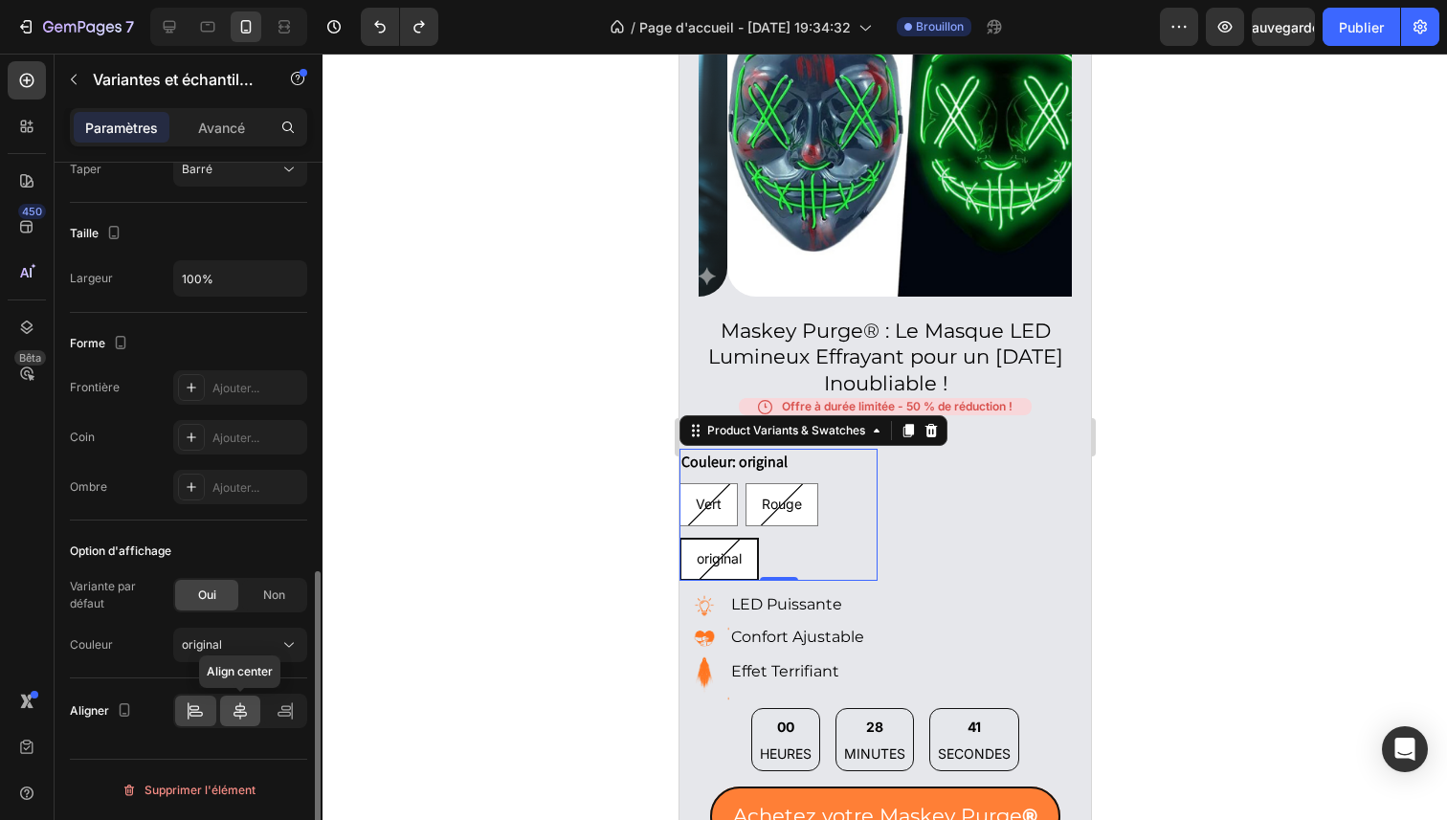
click at [248, 708] on icon at bounding box center [240, 711] width 19 height 19
radio input "true"
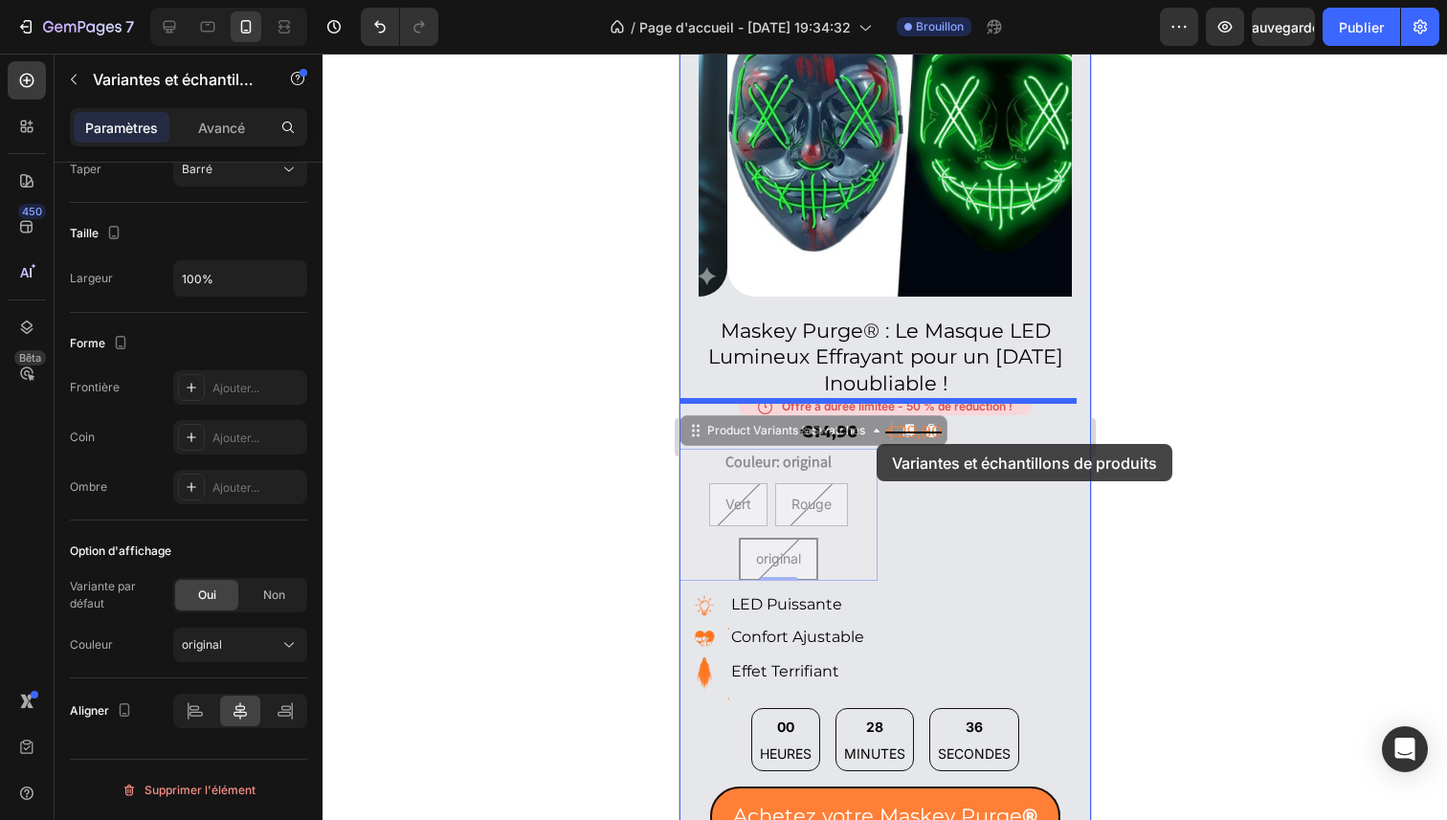
drag, startPoint x: 860, startPoint y: 515, endPoint x: 877, endPoint y: 435, distance: 82.0
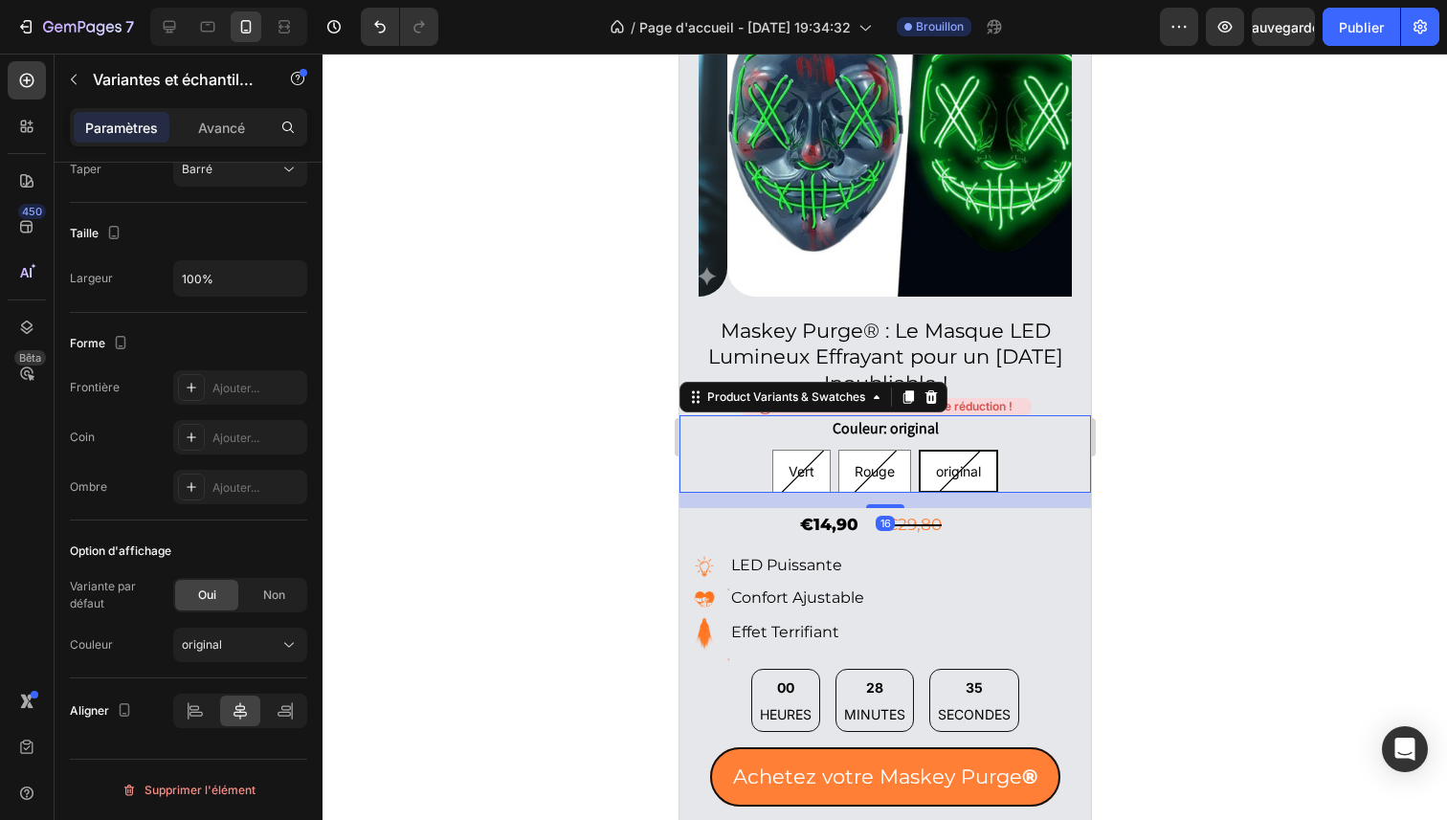
click at [1260, 475] on div at bounding box center [885, 437] width 1125 height 767
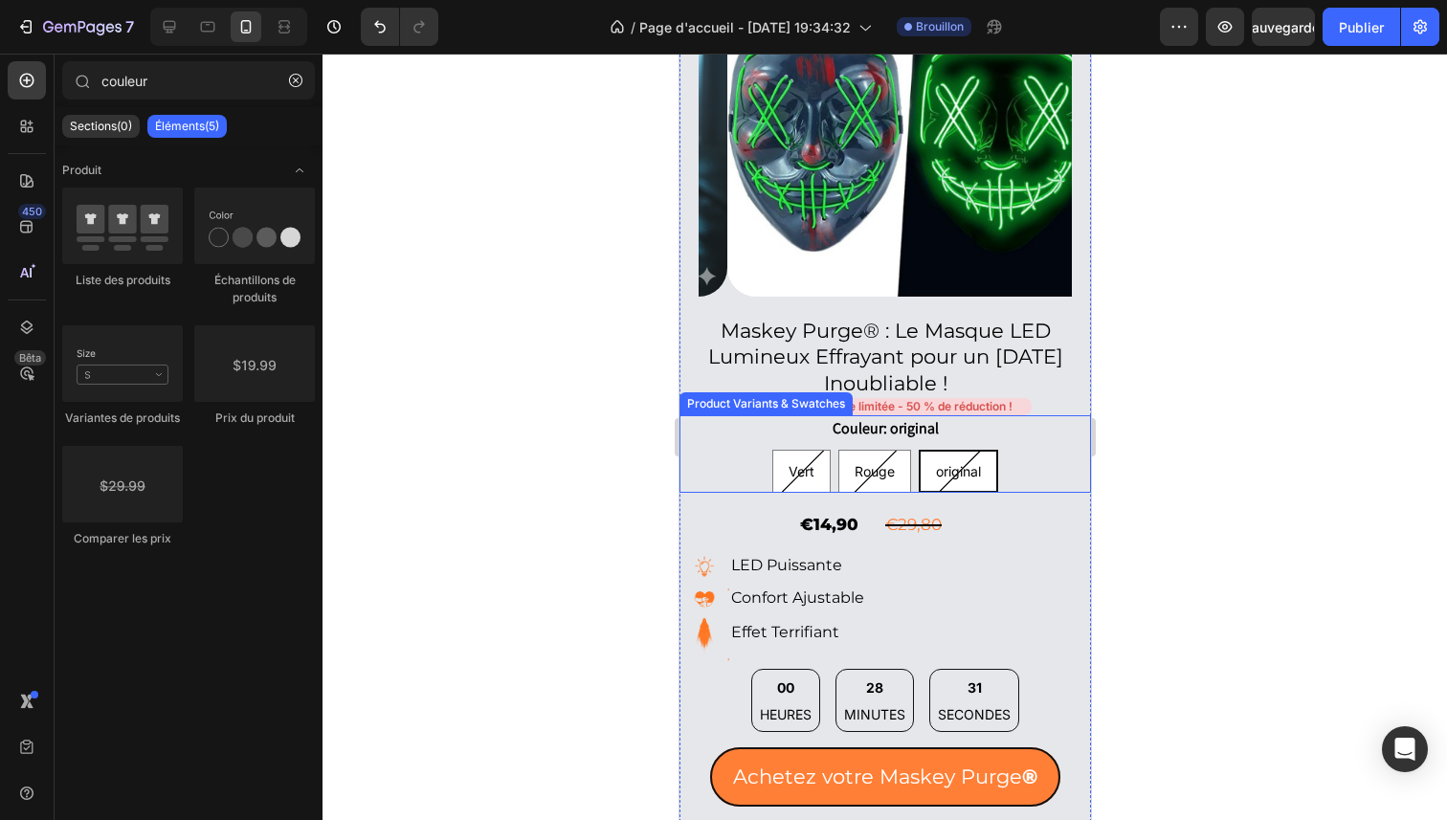
click at [1040, 450] on div "Vert Vert Vert Rouge Rouge Rouge original original original" at bounding box center [885, 471] width 412 height 43
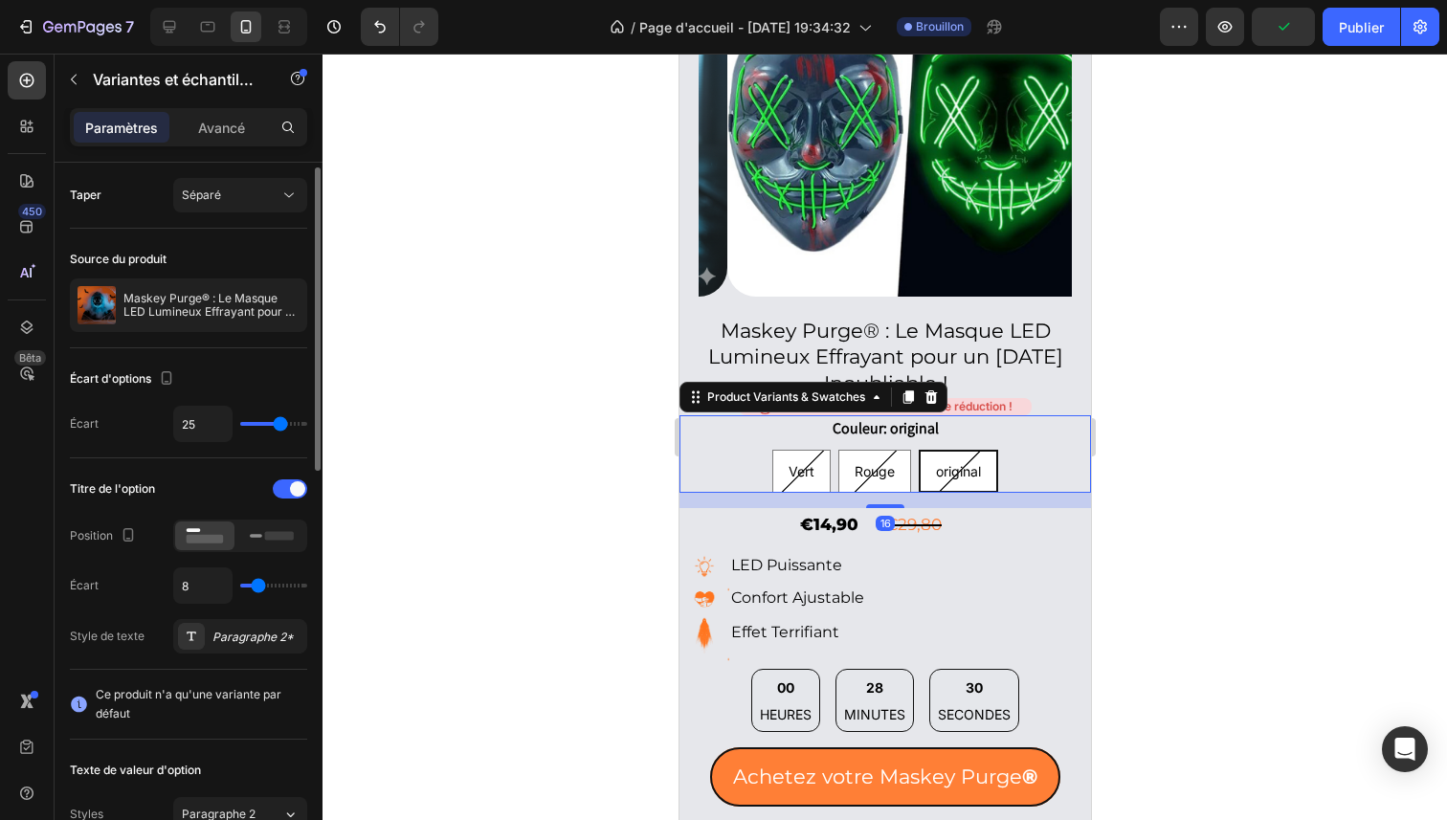
scroll to position [29, 0]
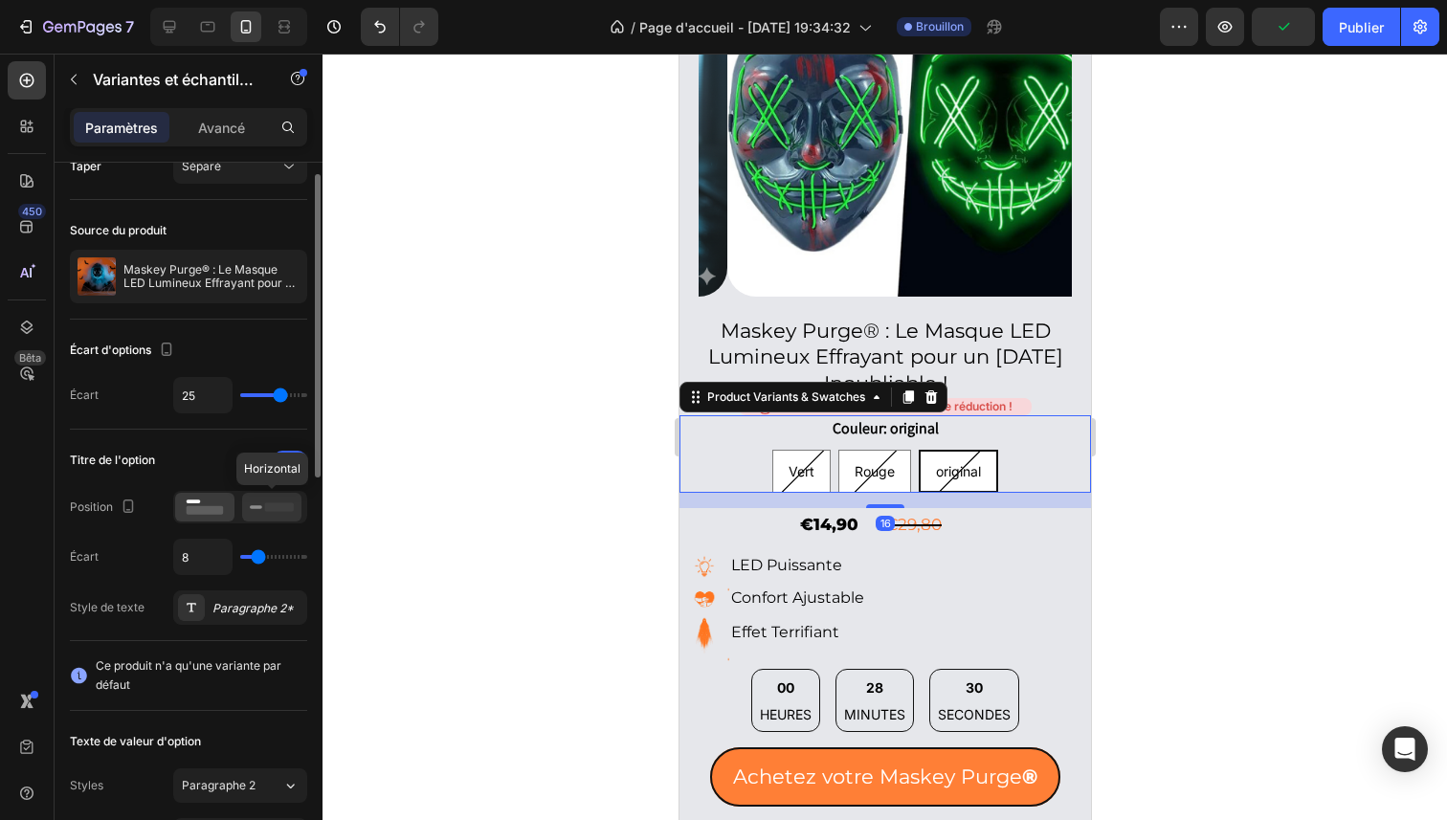
click at [268, 514] on icon at bounding box center [272, 507] width 44 height 21
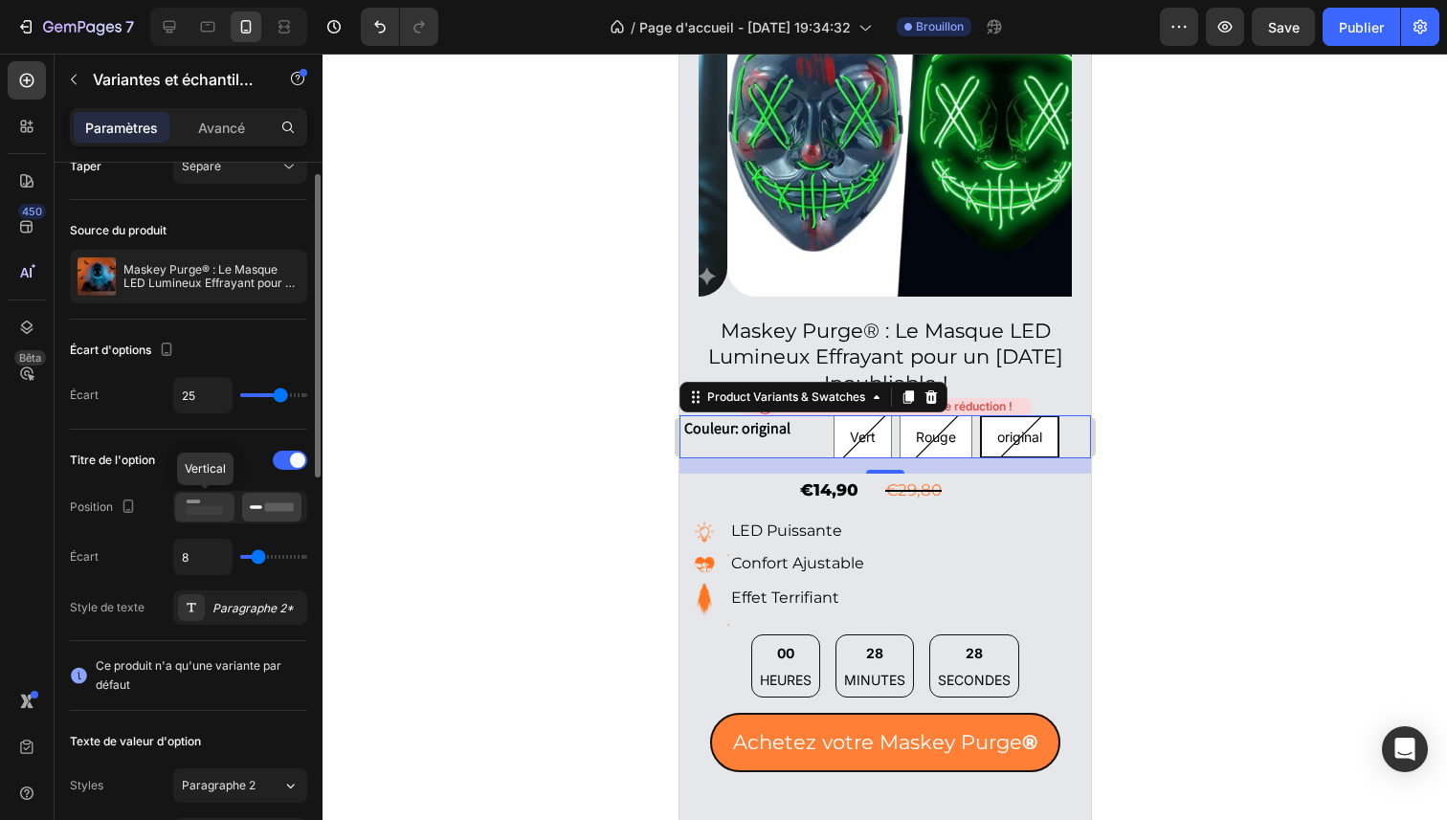
click at [226, 502] on icon at bounding box center [205, 507] width 44 height 21
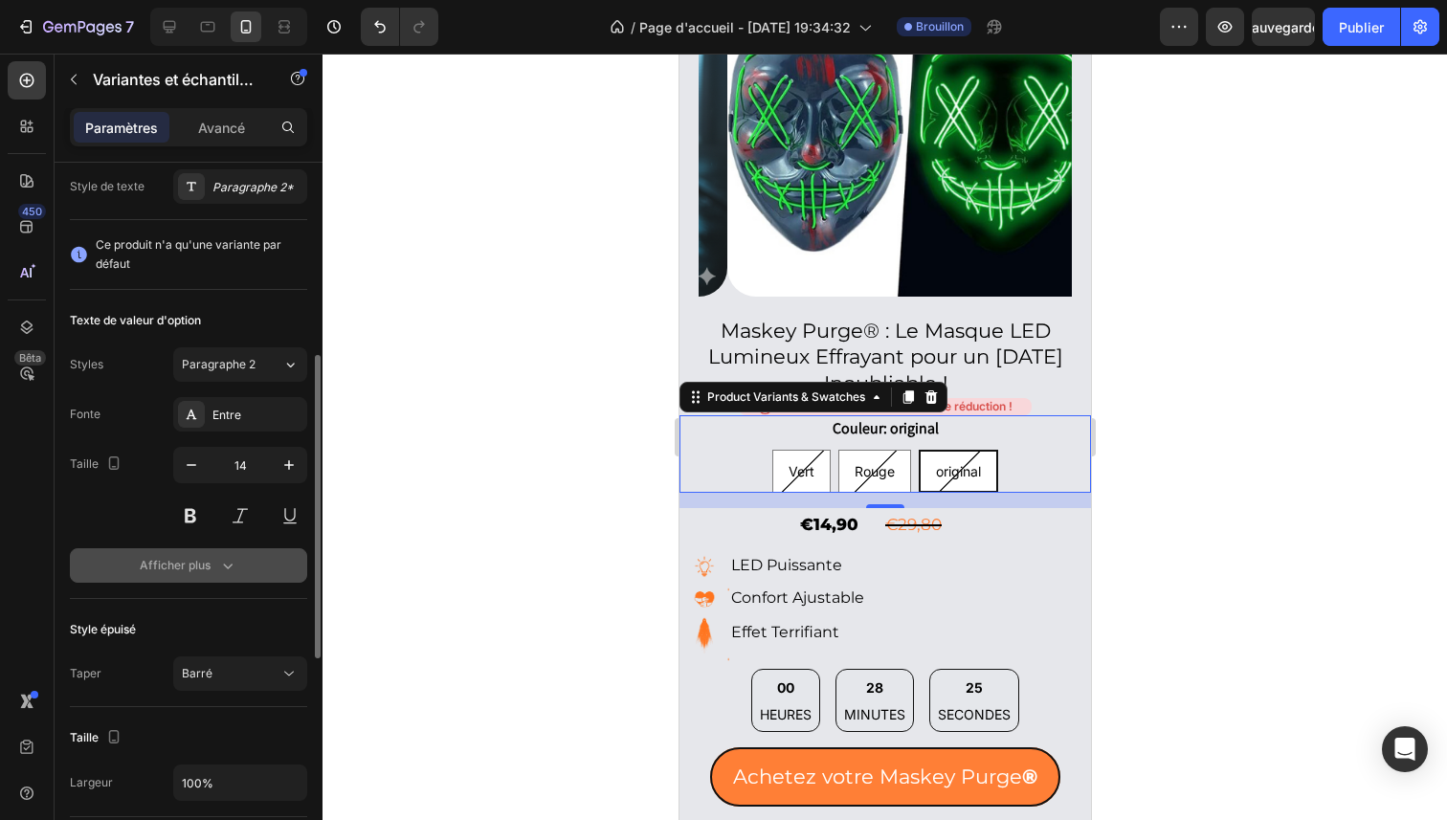
scroll to position [601, 0]
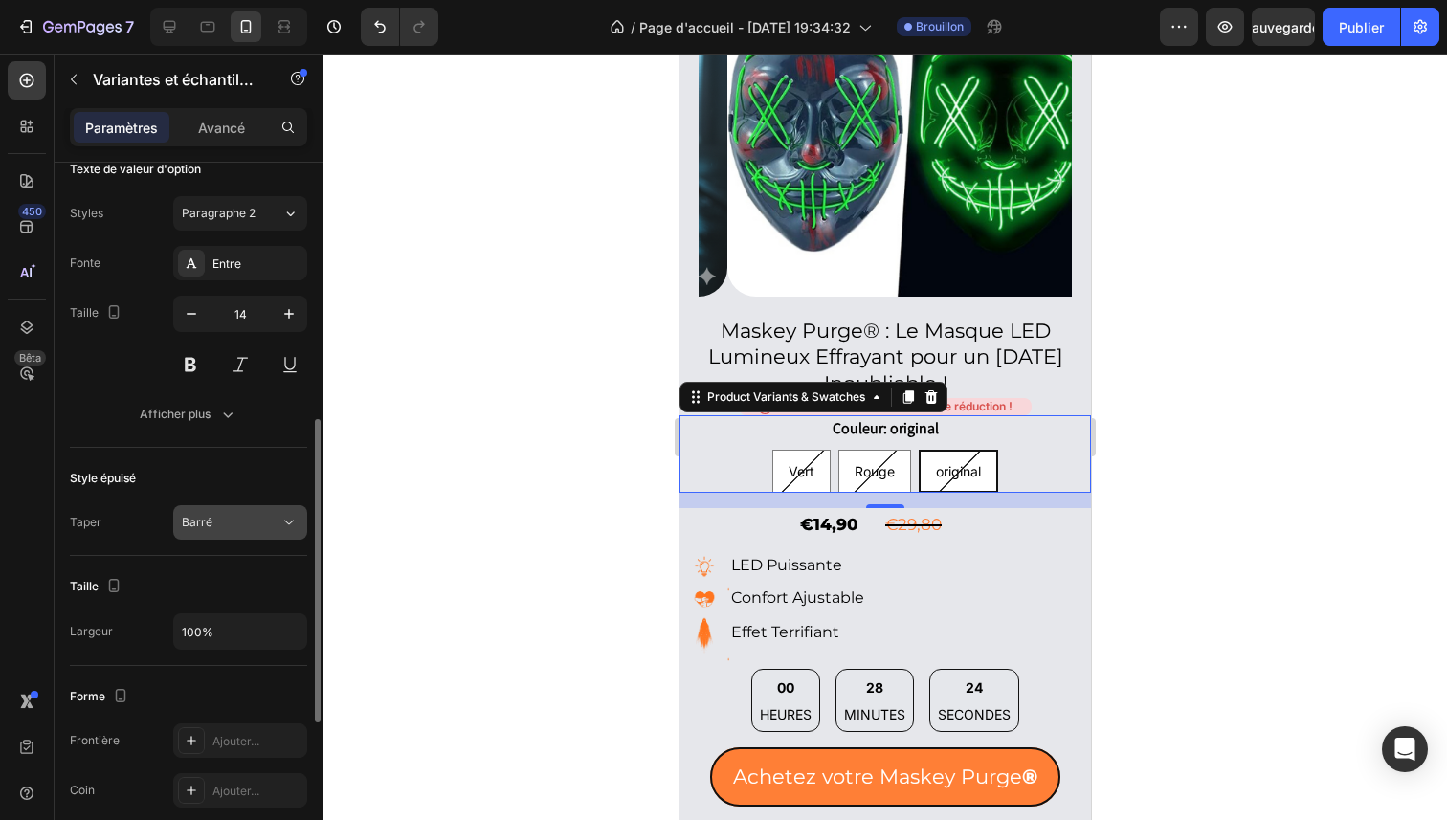
click at [270, 530] on div "Barré" at bounding box center [231, 522] width 98 height 17
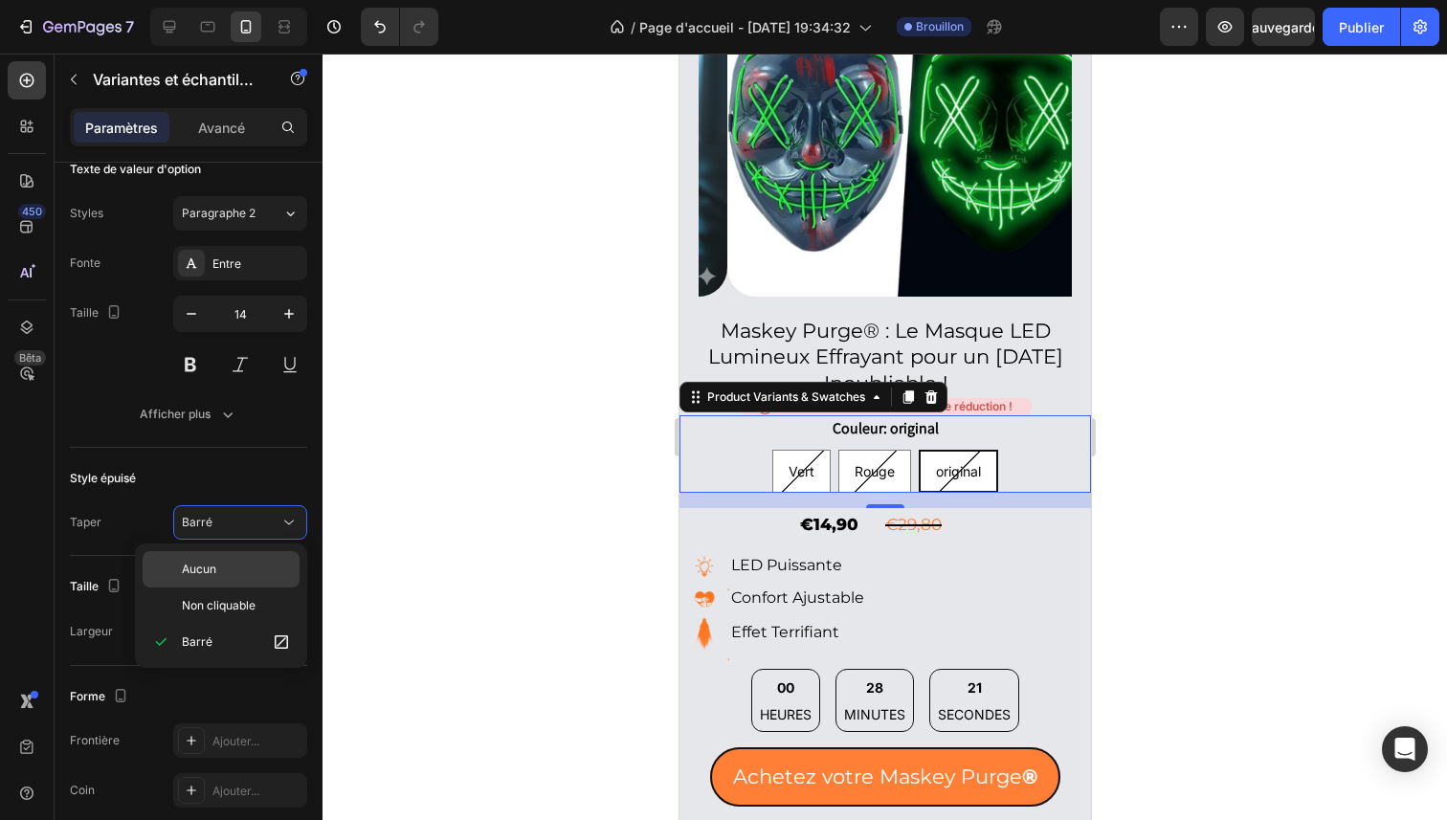
click at [257, 563] on p "Aucun" at bounding box center [236, 569] width 109 height 17
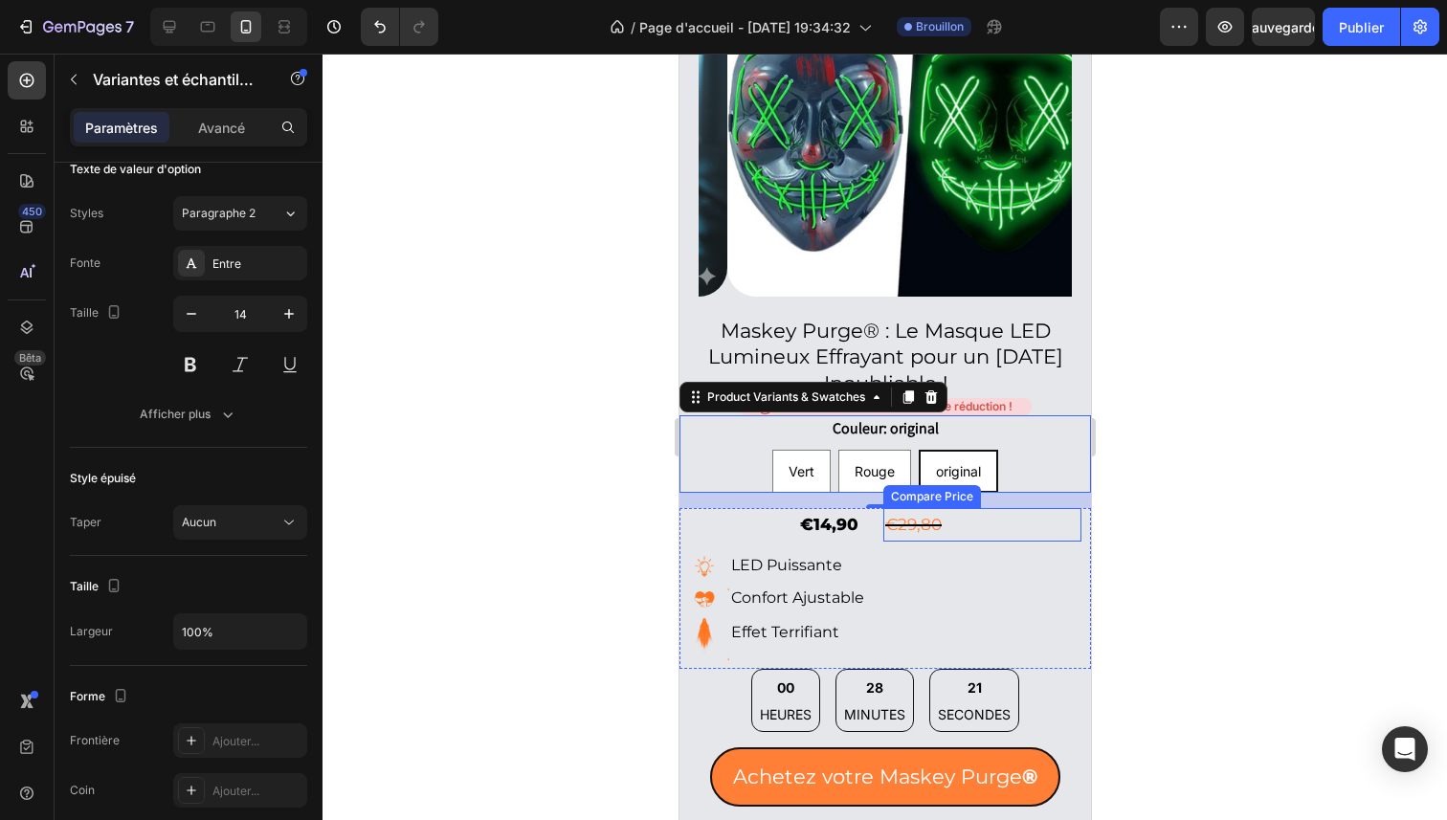
click at [1380, 503] on div at bounding box center [885, 437] width 1125 height 767
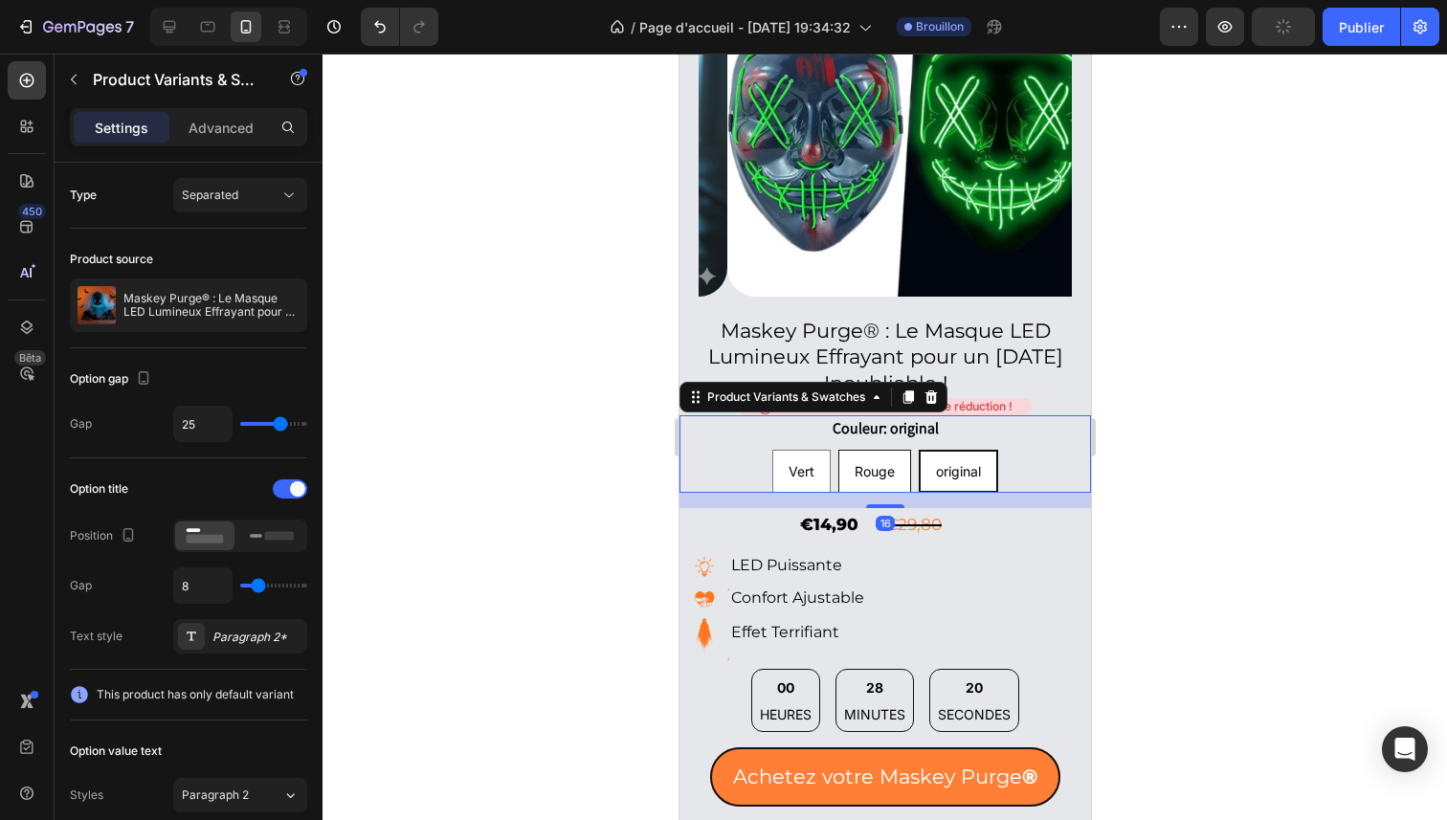
click at [861, 463] on span "Rouge" at bounding box center [874, 471] width 40 height 16
click at [873, 450] on input "Rouge Rouge Rouge" at bounding box center [873, 449] width 1 height 1
radio input "true"
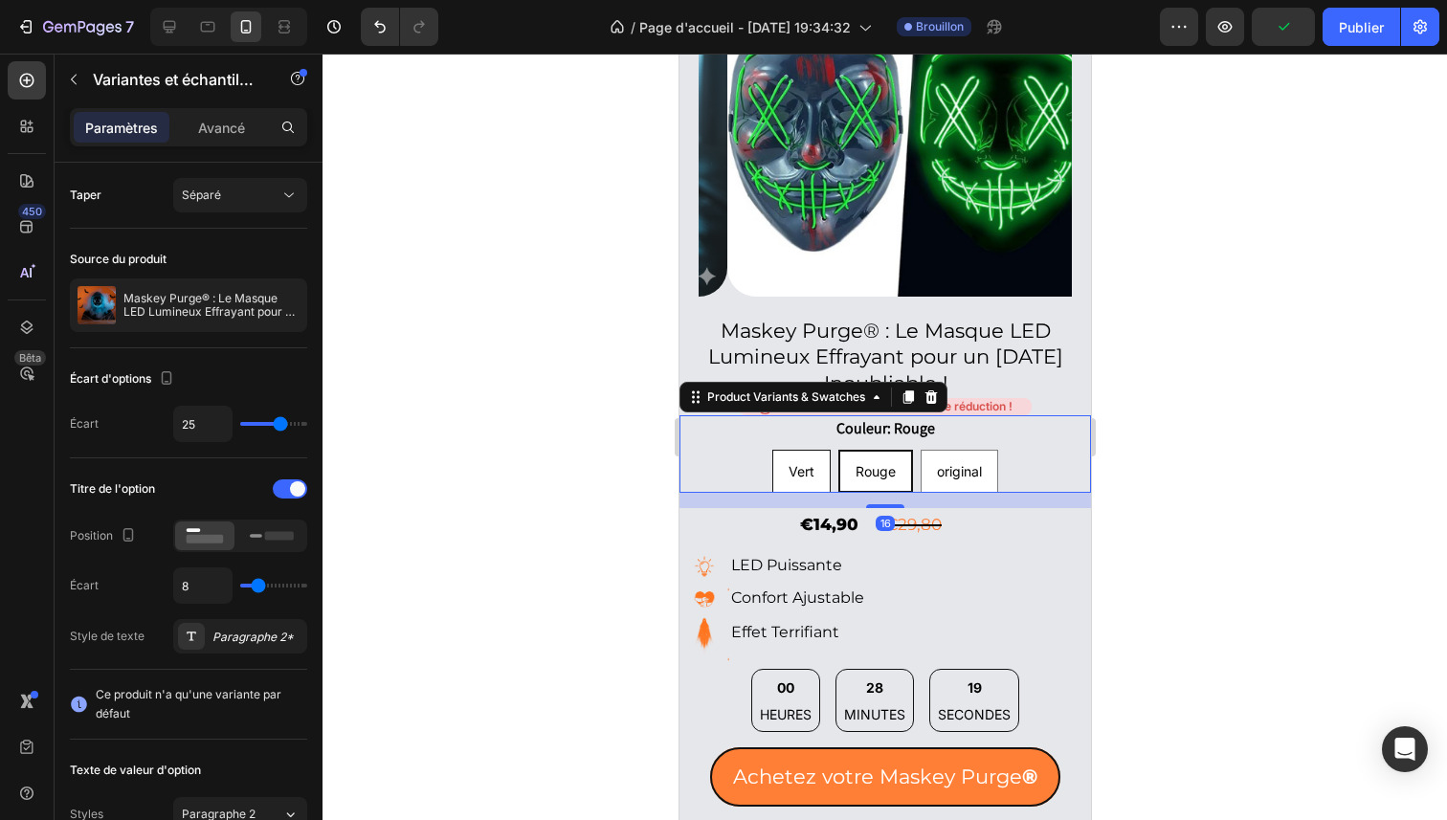
click at [793, 463] on span "Vert" at bounding box center [801, 471] width 26 height 16
click at [800, 450] on input "Vert Vert Vert" at bounding box center [800, 449] width 1 height 1
radio input "true"
click at [921, 457] on div "original" at bounding box center [959, 472] width 76 height 34
click at [958, 450] on input "original original original" at bounding box center [958, 449] width 1 height 1
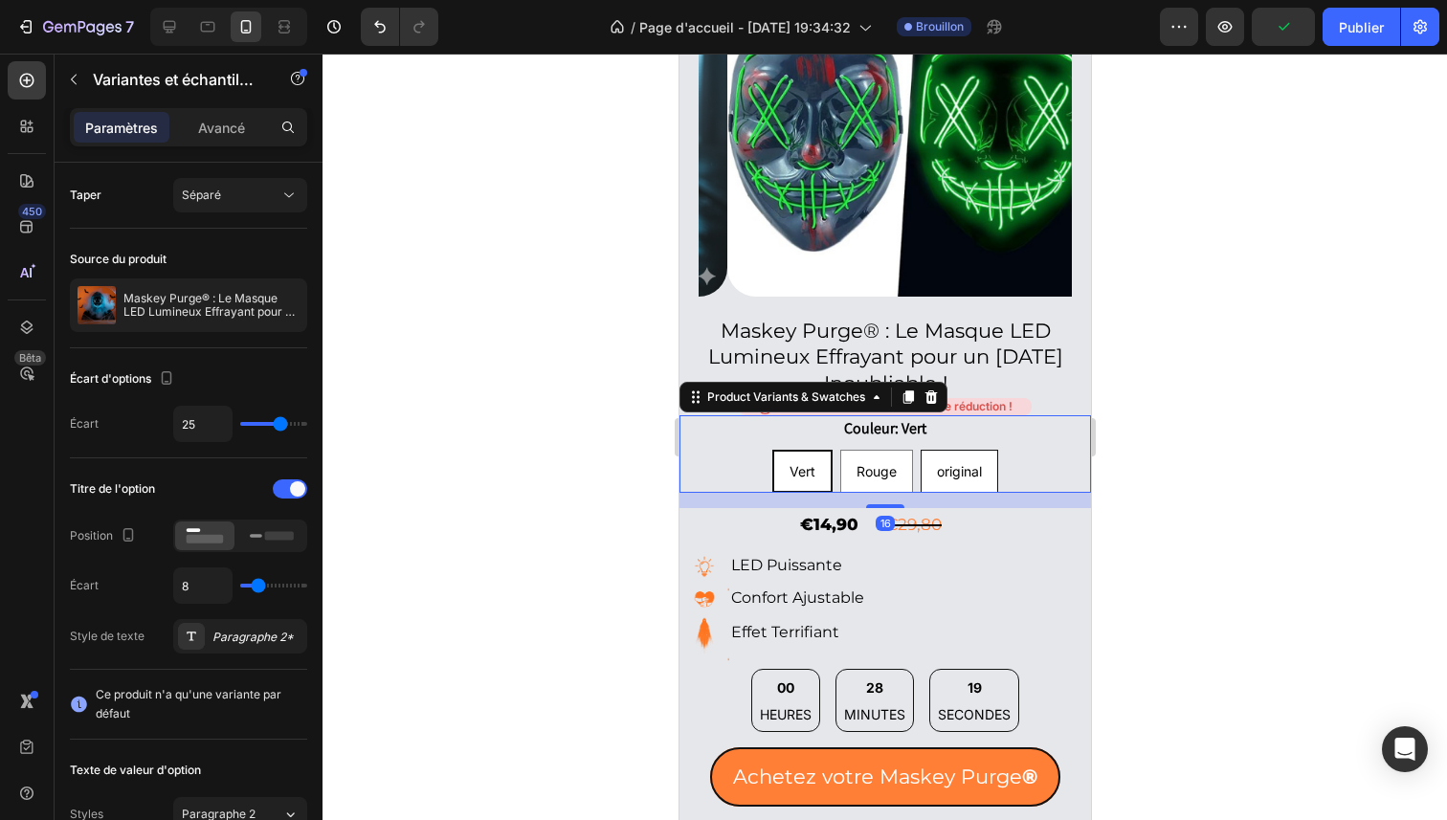
radio input "true"
click at [882, 162] on img at bounding box center [912, 109] width 373 height 373
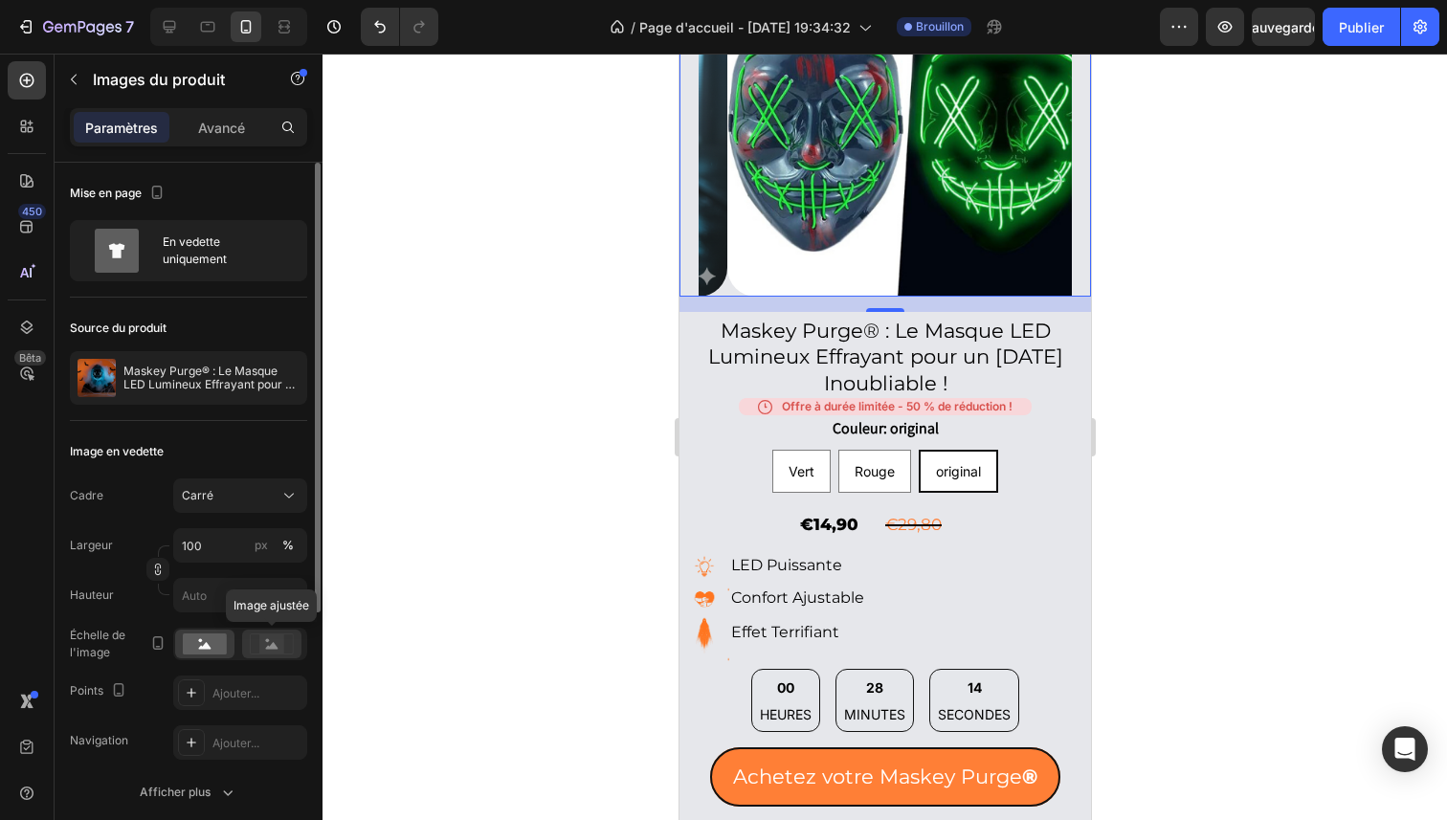
click at [258, 635] on icon at bounding box center [272, 644] width 44 height 21
click at [212, 641] on rect at bounding box center [205, 644] width 44 height 21
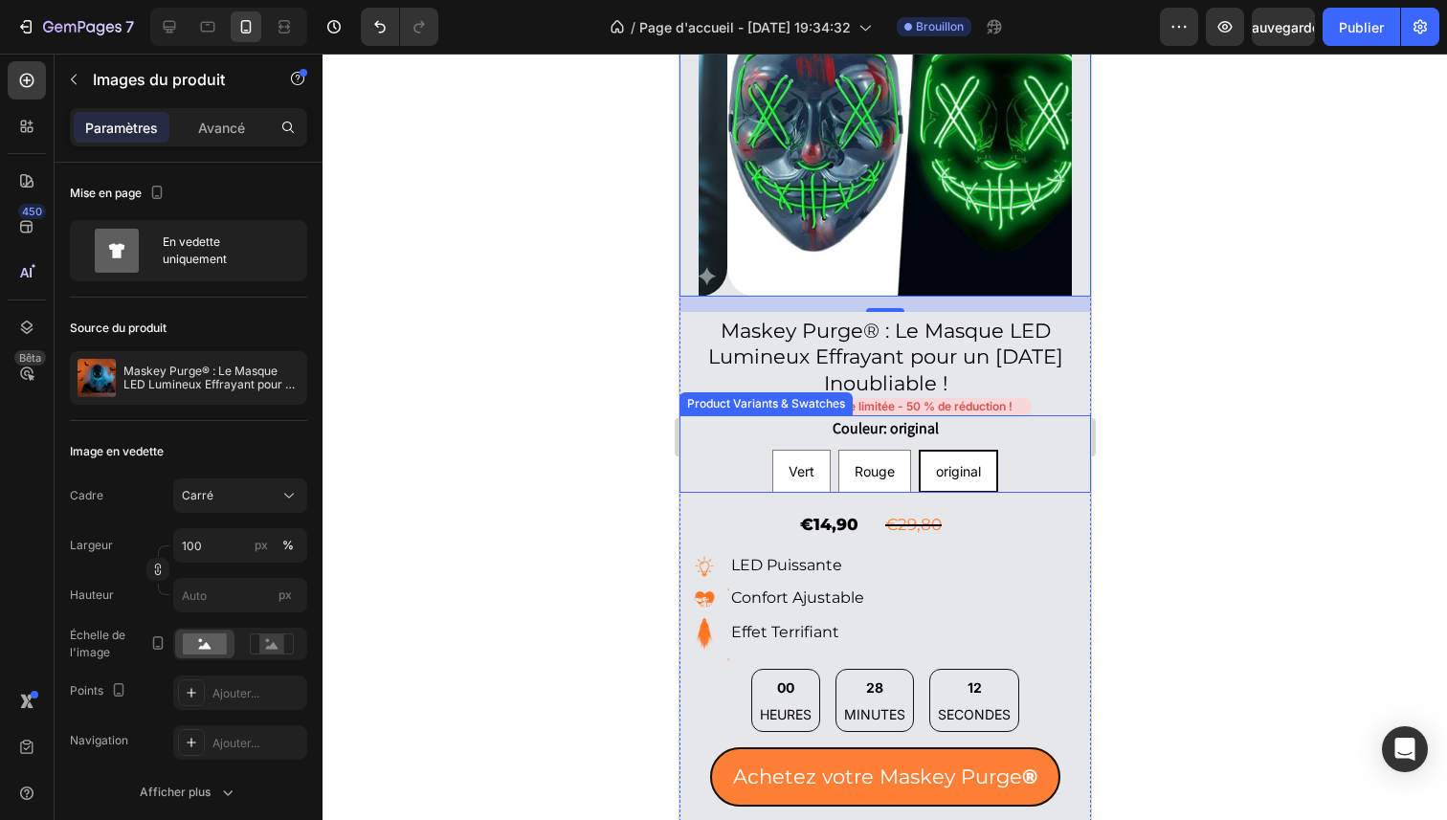
click at [1034, 450] on div "Vert Vert Vert Rouge Rouge Rouge original original original" at bounding box center [885, 471] width 412 height 43
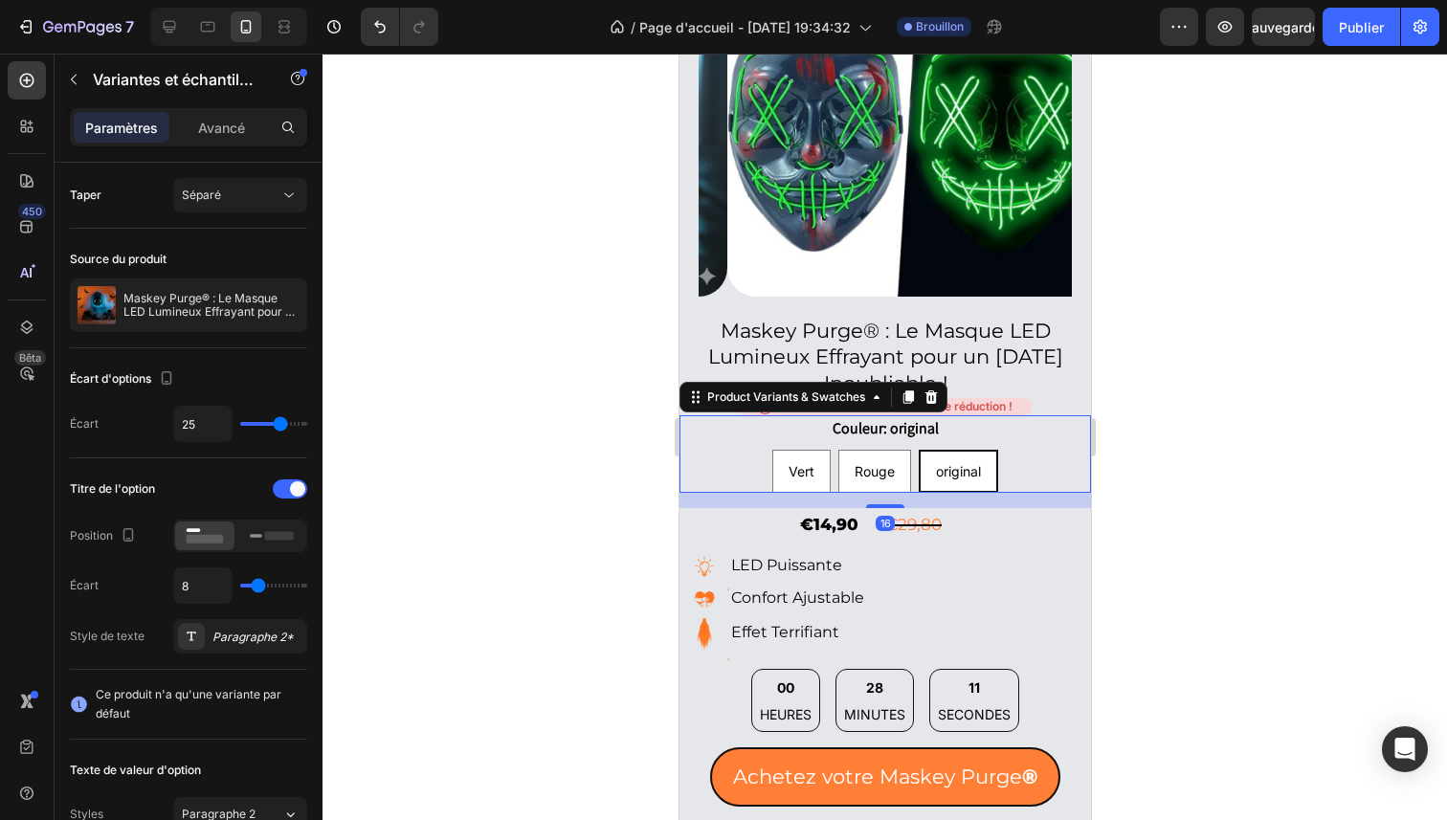
click at [1226, 415] on div at bounding box center [885, 437] width 1125 height 767
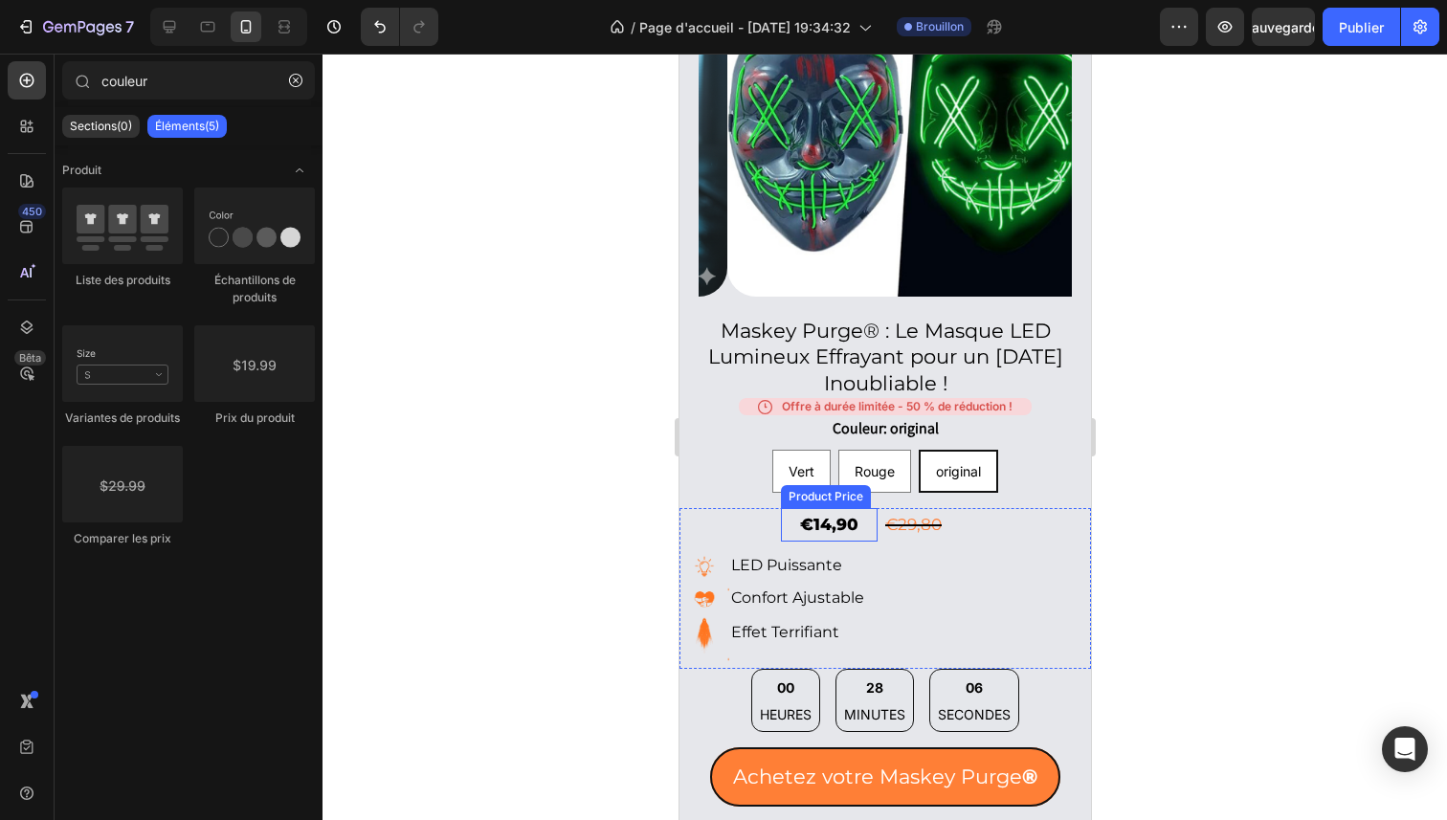
click at [821, 508] on div "€14,90" at bounding box center [828, 524] width 97 height 33
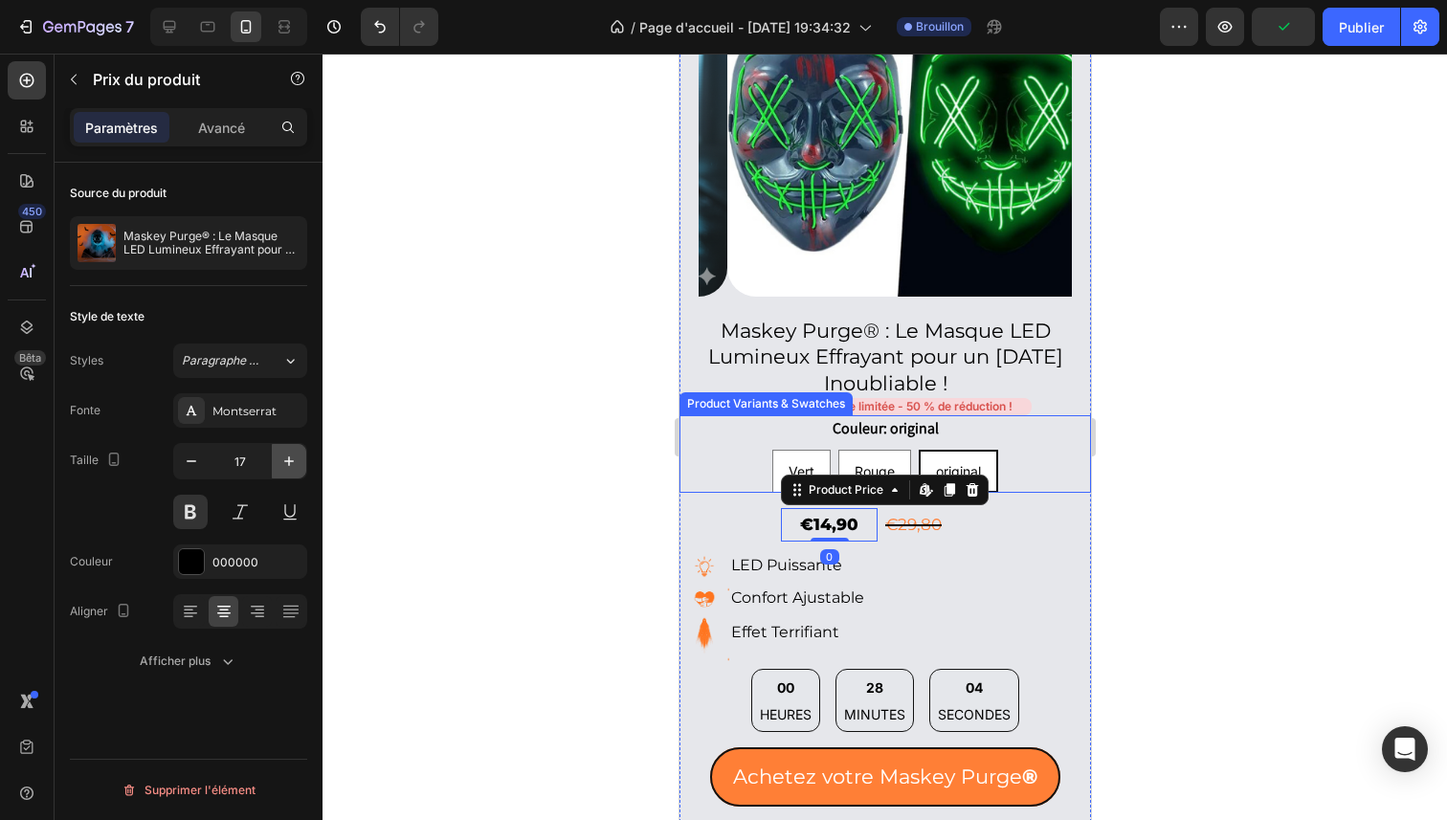
click at [275, 466] on button "button" at bounding box center [289, 461] width 34 height 34
click at [276, 465] on button "button" at bounding box center [289, 461] width 34 height 34
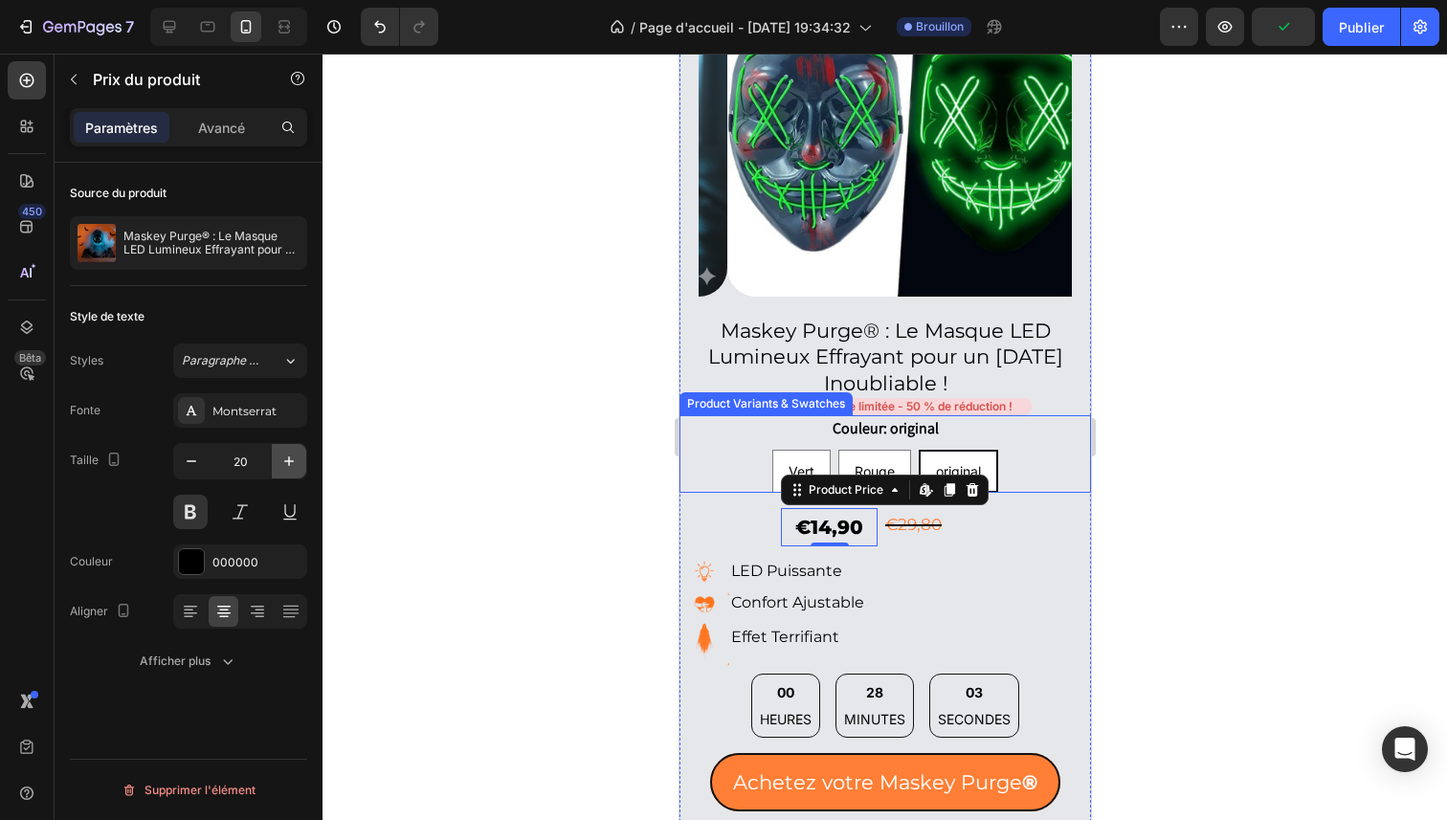
click at [276, 465] on button "button" at bounding box center [289, 461] width 34 height 34
click at [202, 467] on button "button" at bounding box center [191, 461] width 34 height 34
type input "20"
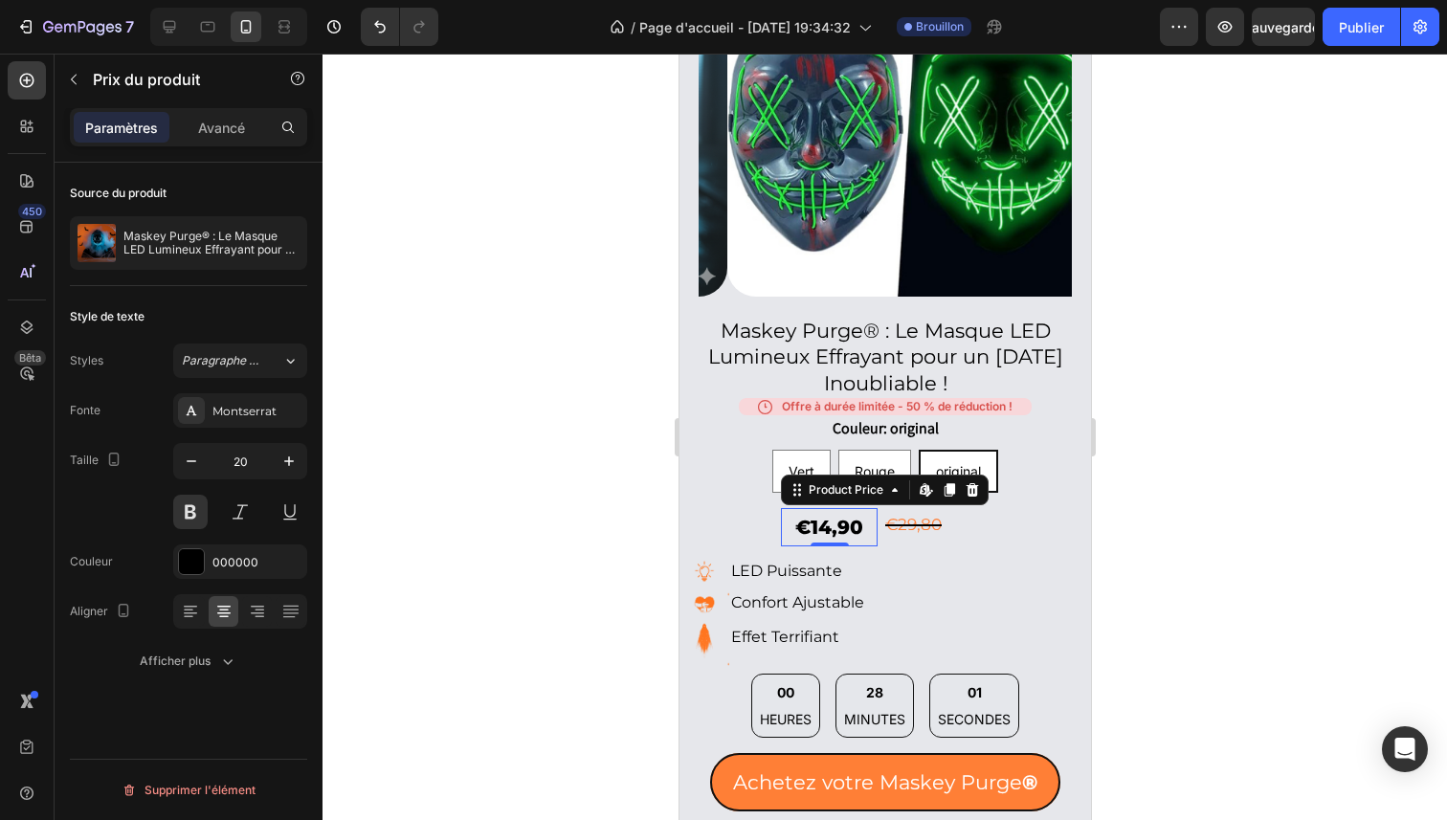
click at [1248, 431] on div at bounding box center [885, 437] width 1125 height 767
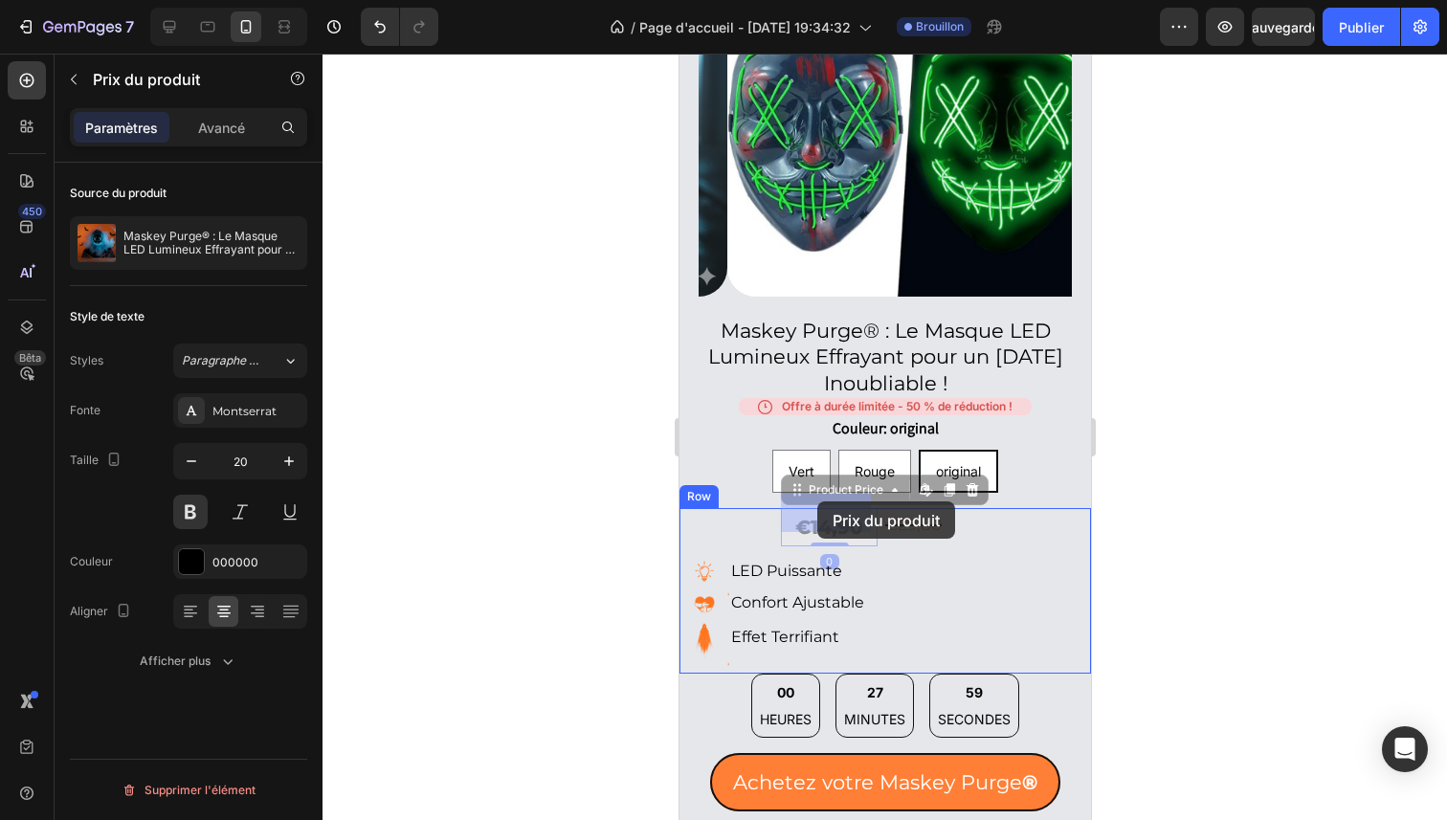
drag, startPoint x: 815, startPoint y: 517, endPoint x: 816, endPoint y: 506, distance: 10.6
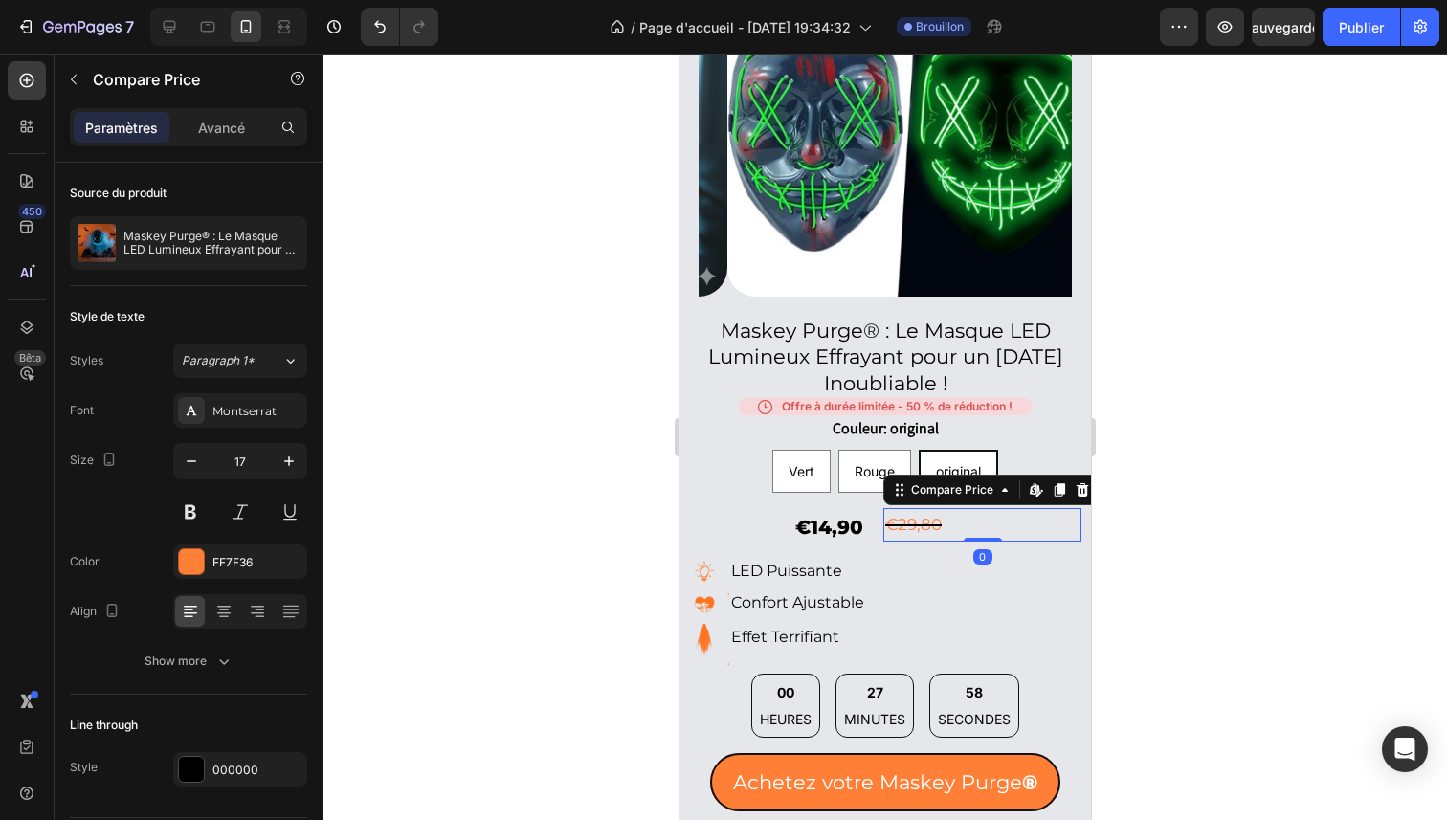
click at [897, 508] on div "€29,80" at bounding box center [981, 524] width 198 height 33
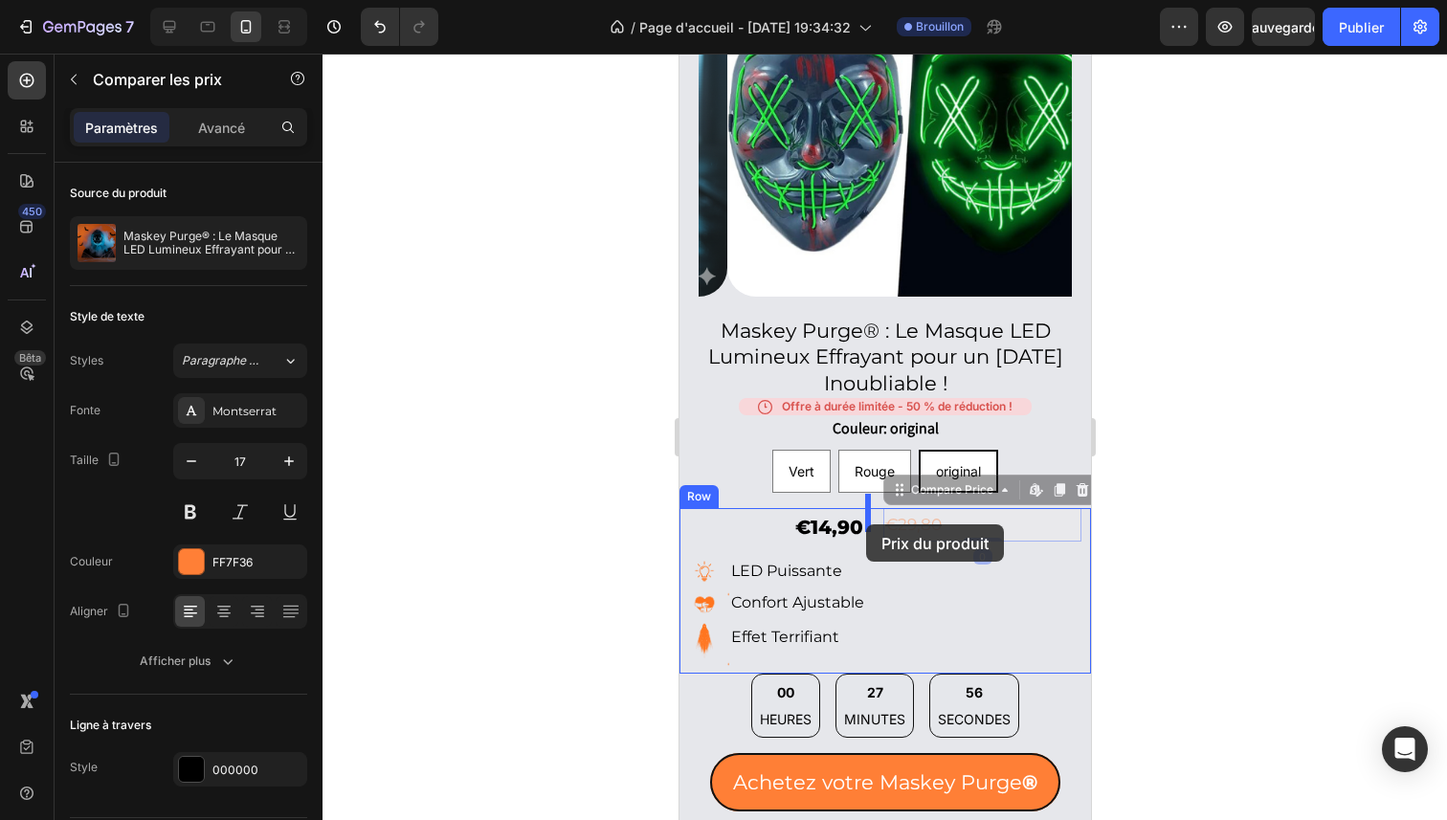
drag, startPoint x: 898, startPoint y: 511, endPoint x: 865, endPoint y: 524, distance: 35.2
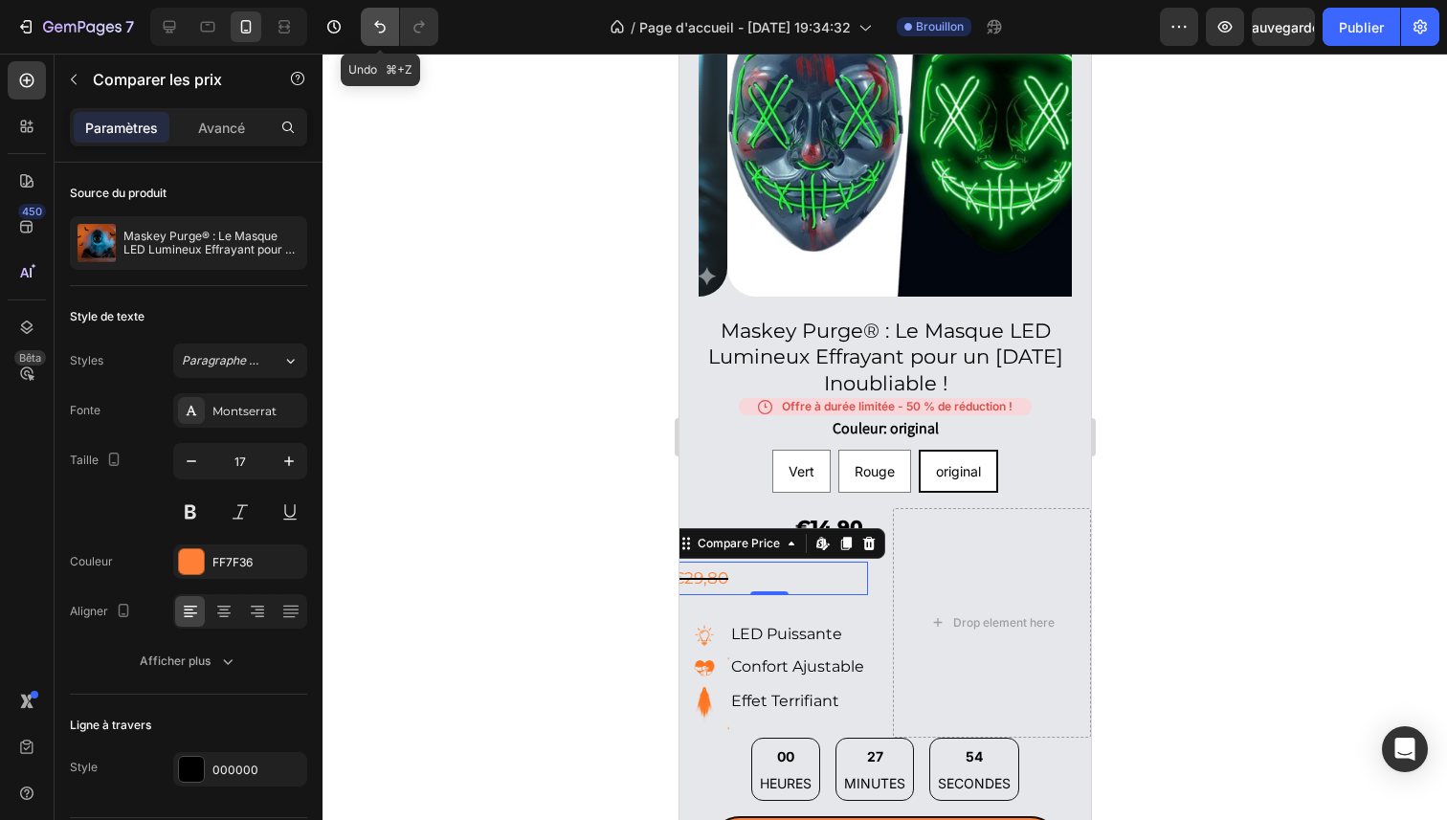
click at [370, 30] on icon "Annuler/Rétablir" at bounding box center [379, 26] width 19 height 19
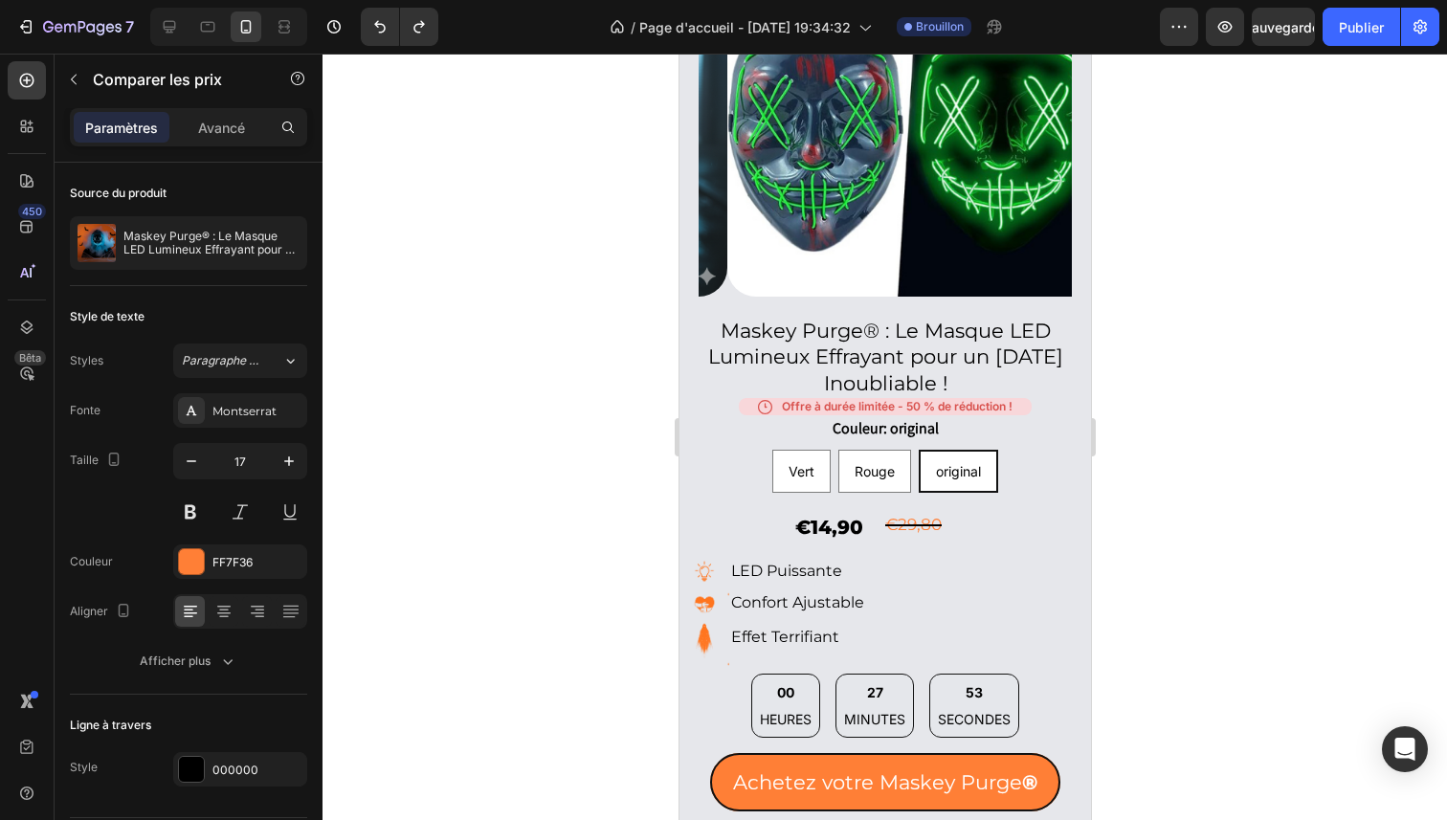
click at [1390, 467] on div at bounding box center [885, 437] width 1125 height 767
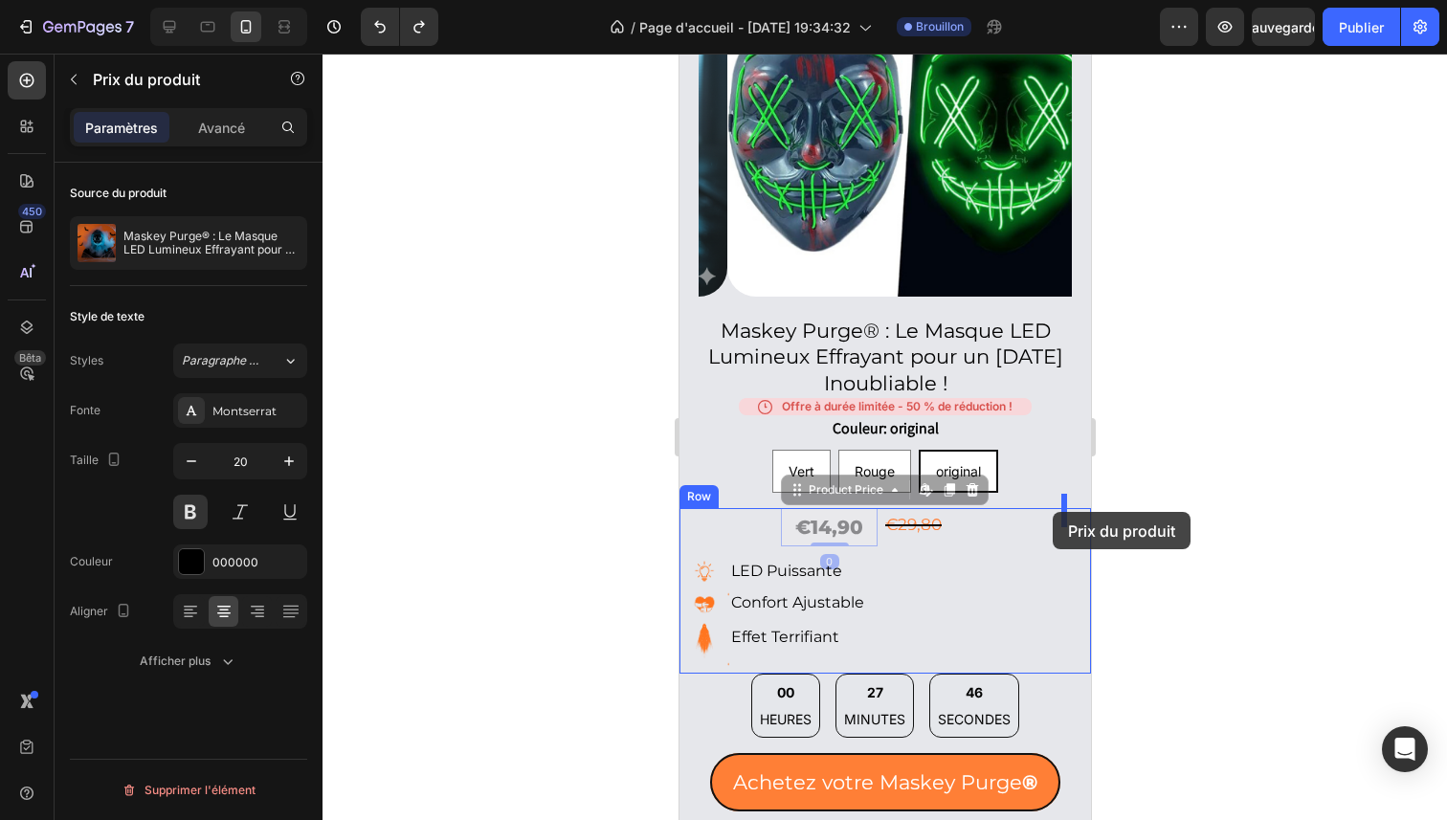
drag, startPoint x: 833, startPoint y: 517, endPoint x: 1052, endPoint y: 512, distance: 219.2
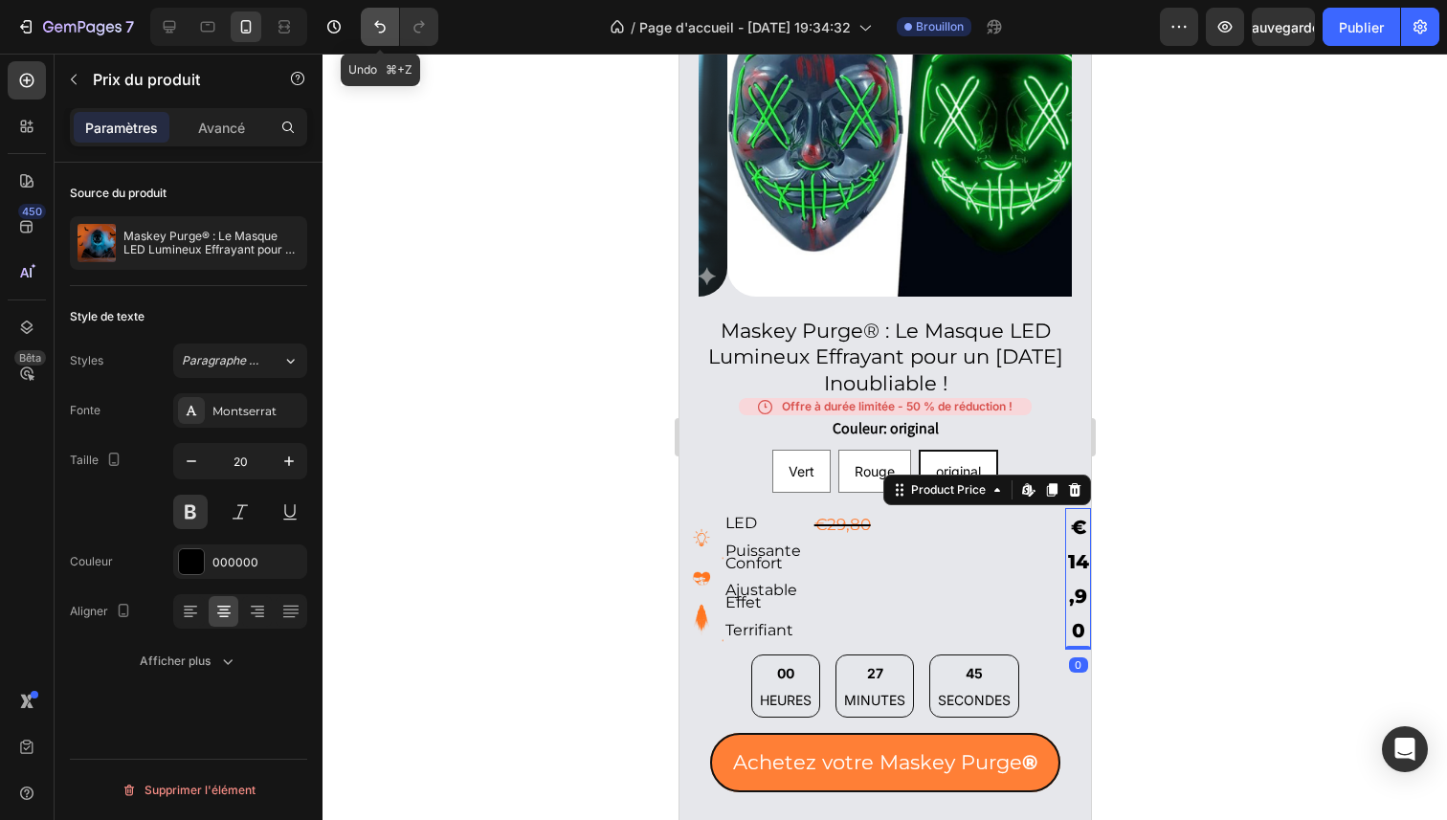
click at [384, 32] on icon "Annuler/Rétablir" at bounding box center [379, 26] width 19 height 19
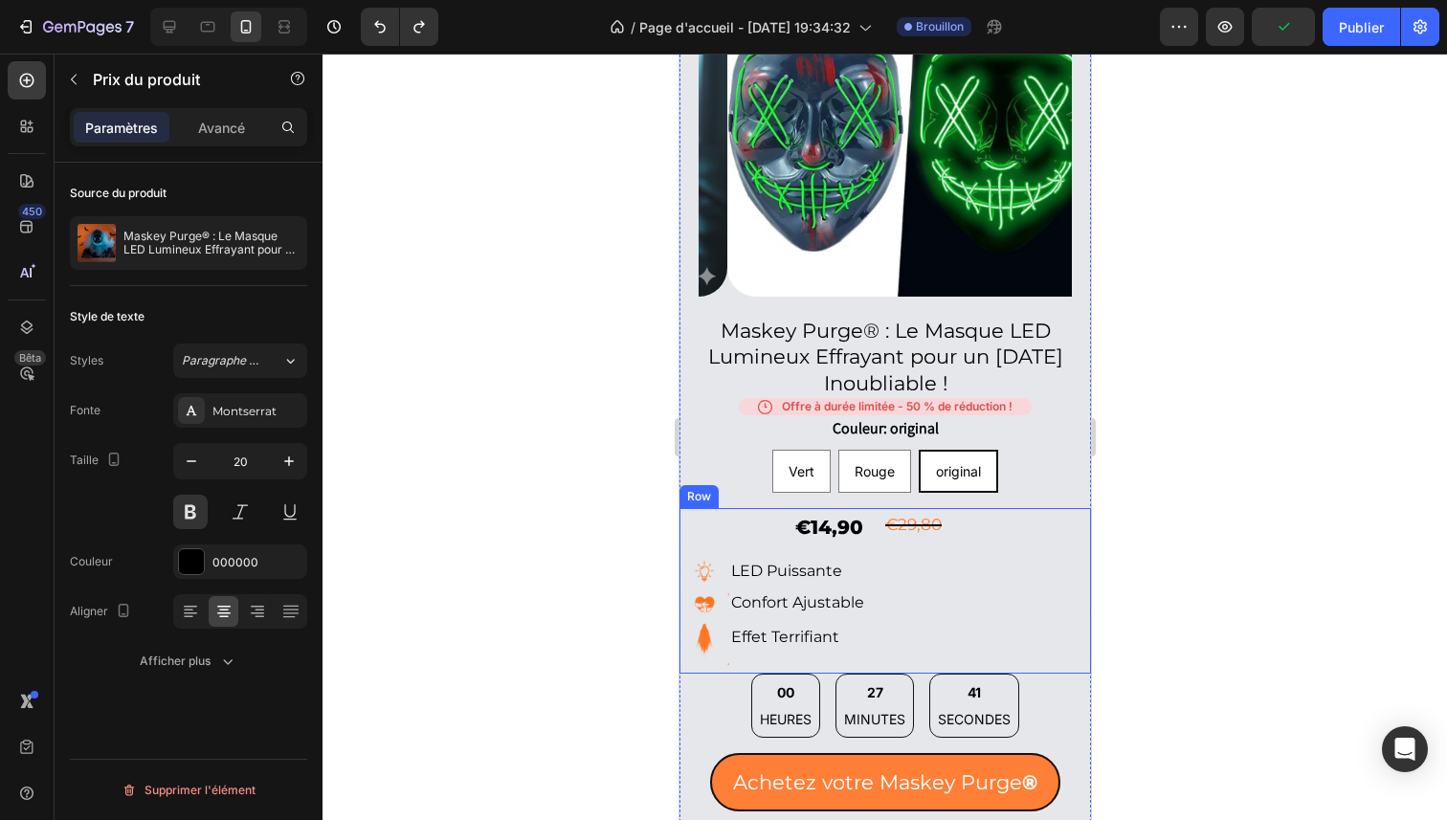
click at [768, 510] on div "€14,90 Product Price Product Price Image LED Puissante Text Block Image Confort…" at bounding box center [778, 591] width 198 height 166
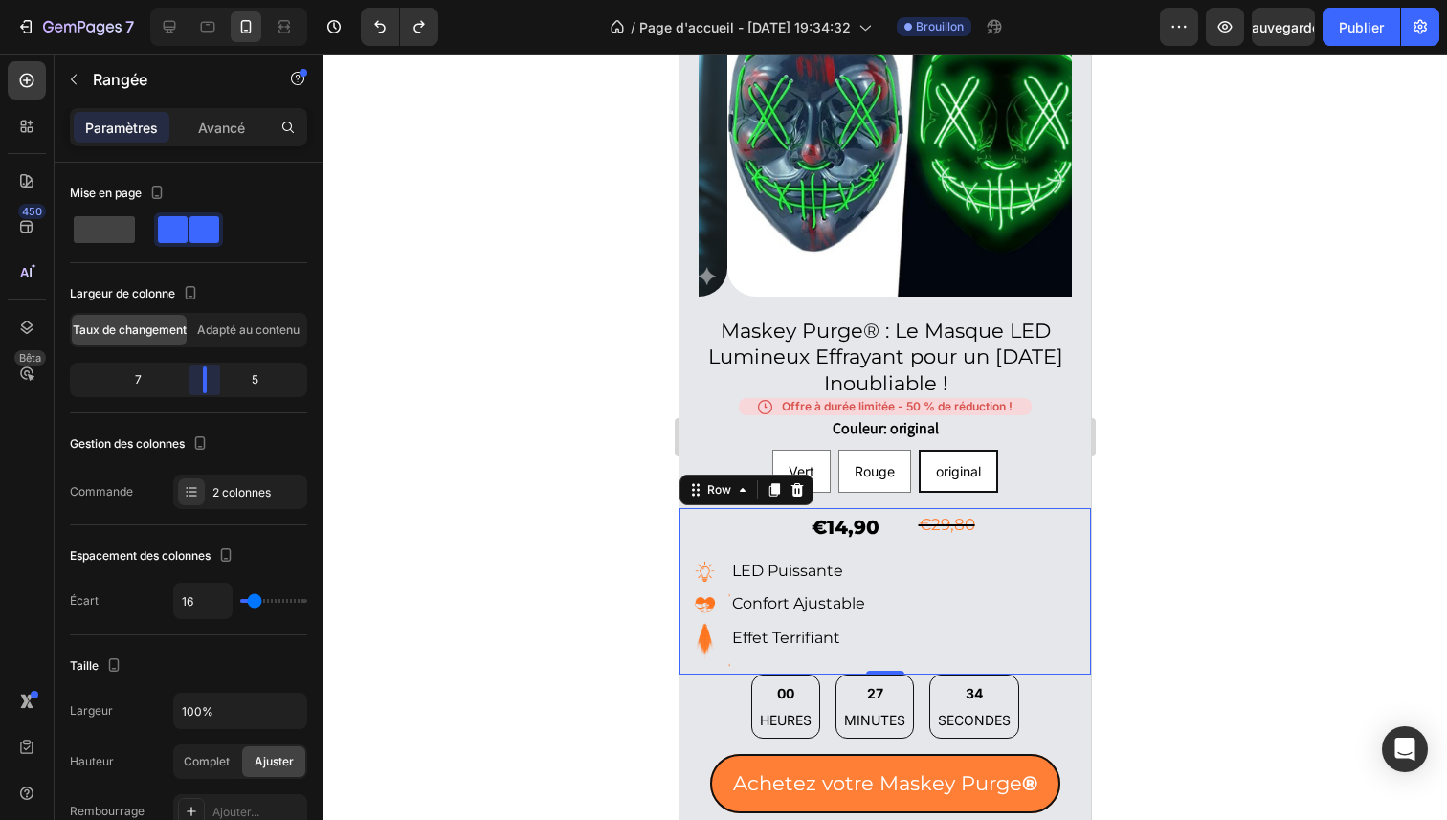
drag, startPoint x: 191, startPoint y: 384, endPoint x: 217, endPoint y: 390, distance: 26.5
click at [217, 0] on body "7 / Page d'accueil - [DATE] 19:34:32 Brouillon Aperçu Sauvegarder Publier 450 B…" at bounding box center [723, 0] width 1447 height 0
type input "3"
type input "0"
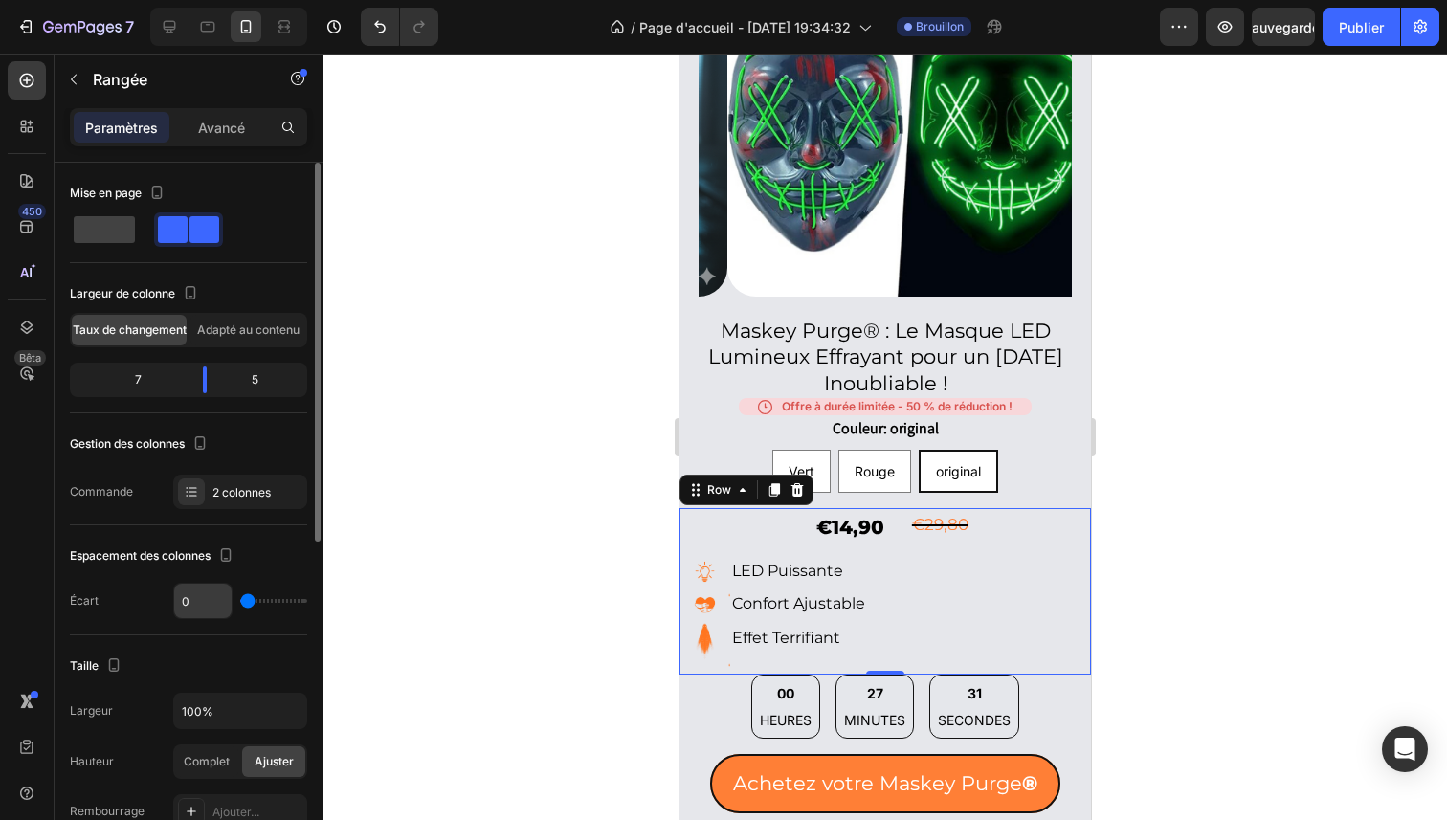
drag, startPoint x: 249, startPoint y: 603, endPoint x: 216, endPoint y: 602, distance: 32.6
type input "0"
click at [240, 603] on input "range" at bounding box center [273, 601] width 67 height 4
click at [228, 492] on font "2 colonnes" at bounding box center [241, 492] width 58 height 14
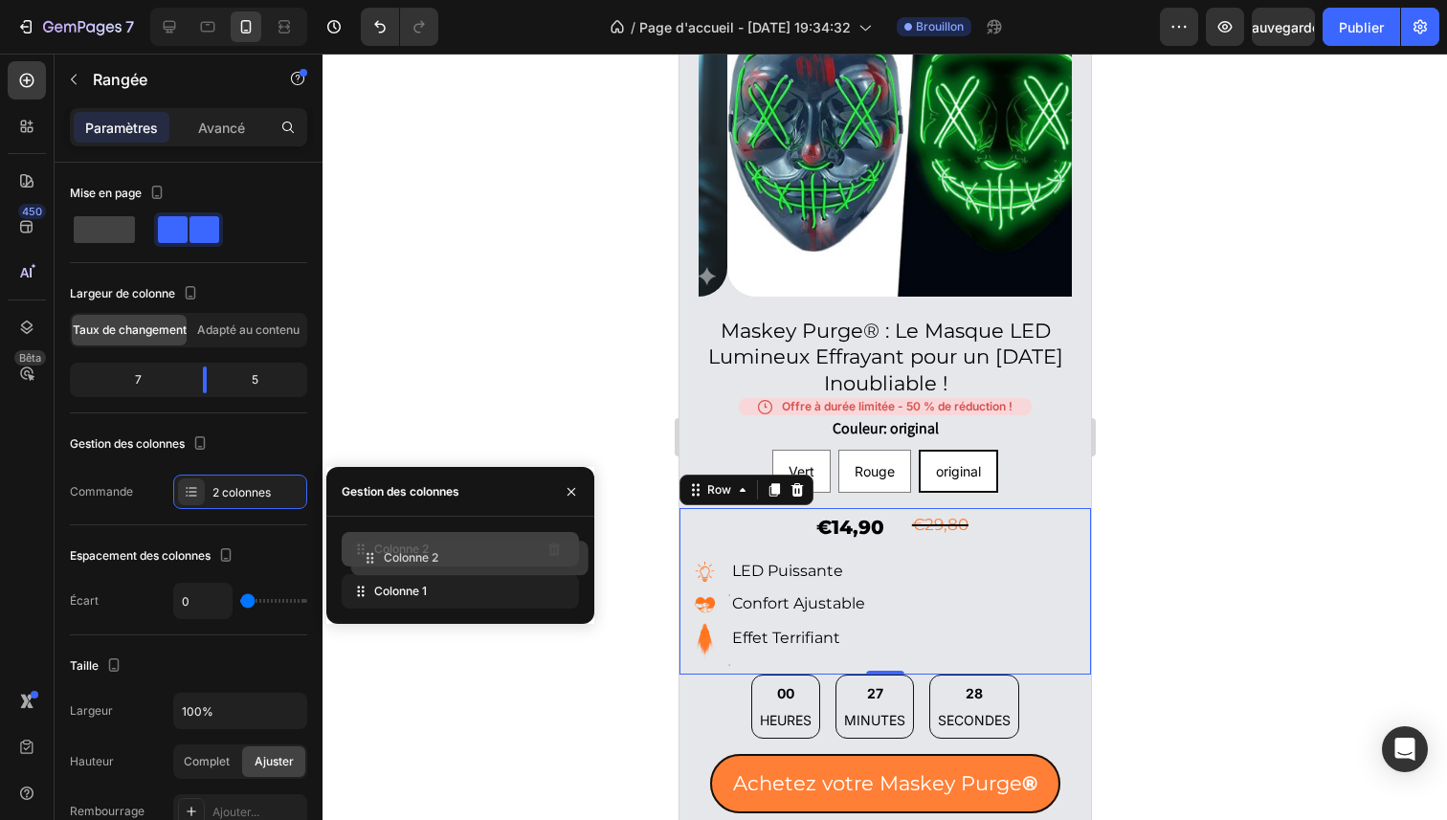
drag, startPoint x: 393, startPoint y: 577, endPoint x: 403, endPoint y: 539, distance: 39.5
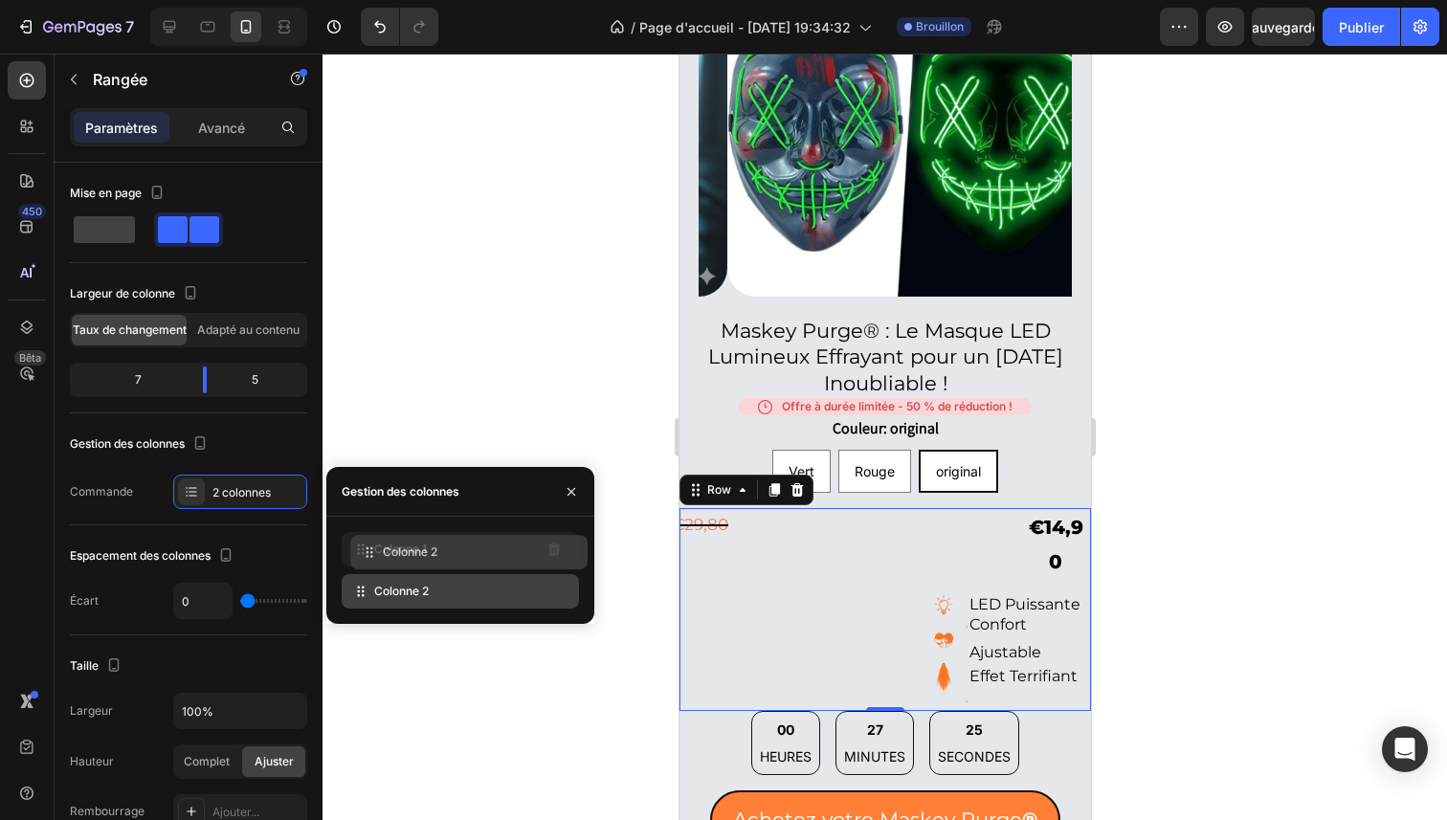
drag, startPoint x: 429, startPoint y: 555, endPoint x: 440, endPoint y: 548, distance: 13.3
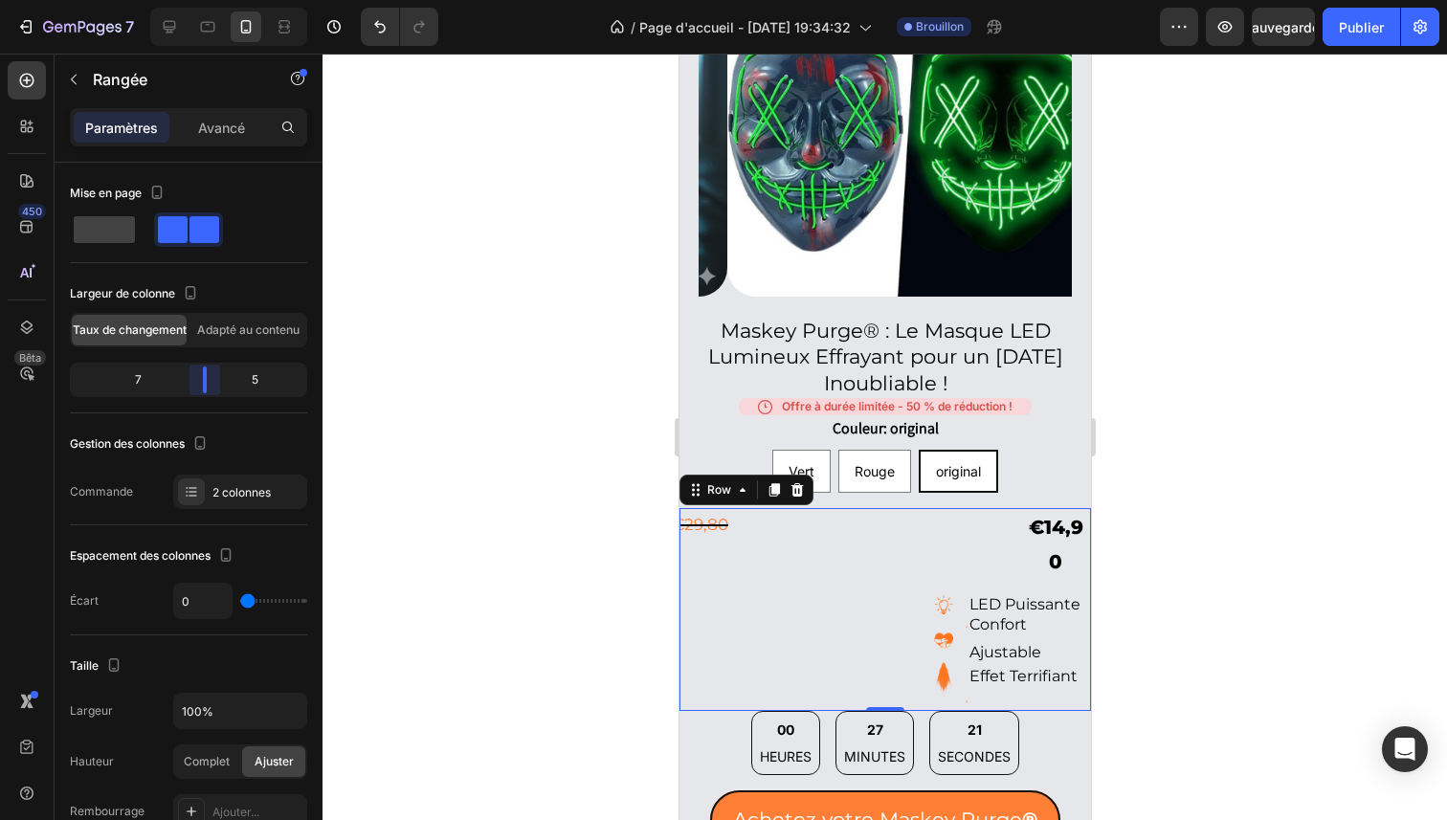
click at [203, 0] on body "7 / Page d'accueil - [DATE] 19:34:32 Brouillon Aperçu Sauvegarder Publier 450 B…" at bounding box center [723, 0] width 1447 height 0
click at [378, 35] on icon "Annuler/Rétablir" at bounding box center [379, 26] width 19 height 19
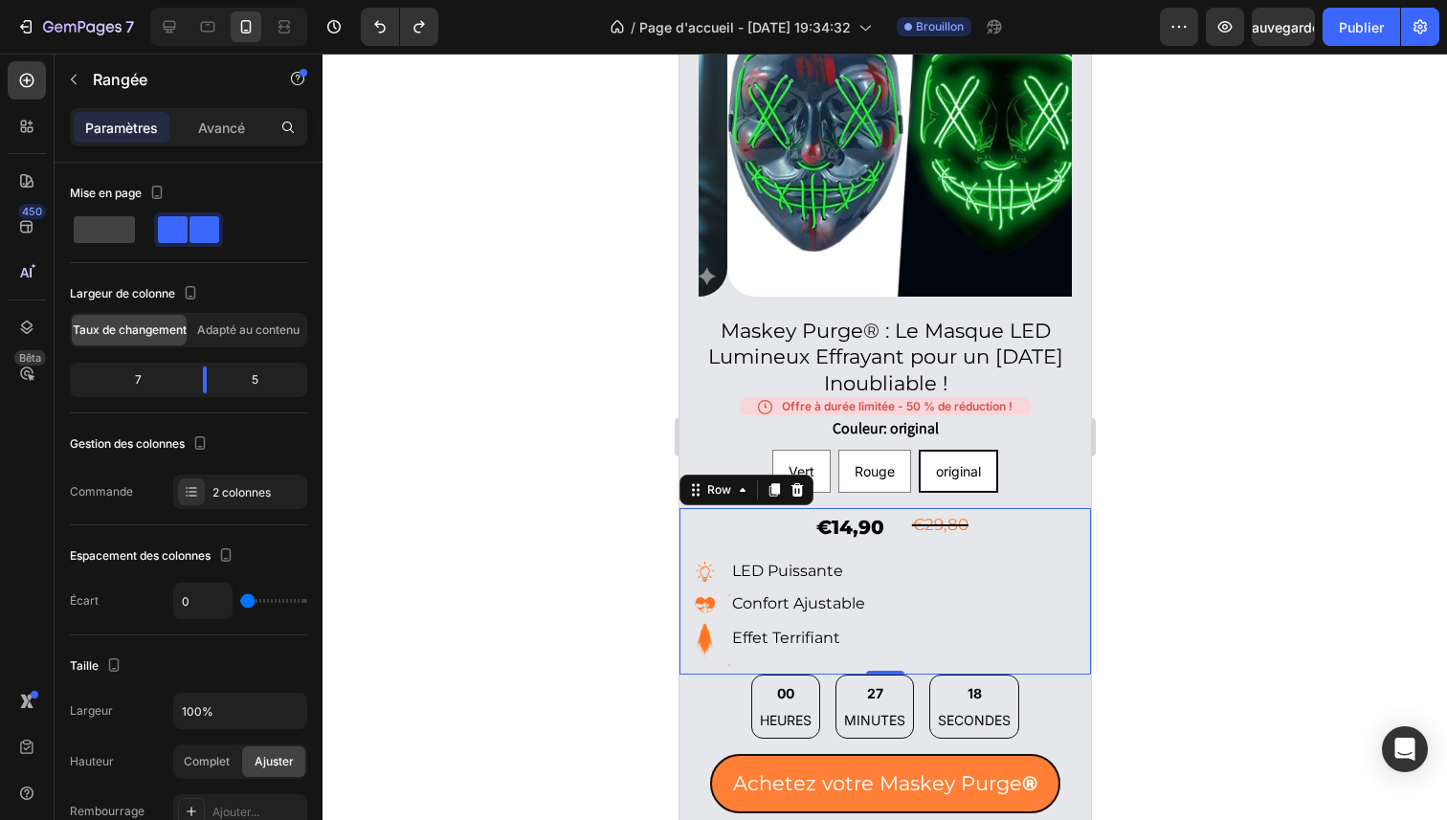
click at [1280, 380] on div at bounding box center [885, 437] width 1125 height 767
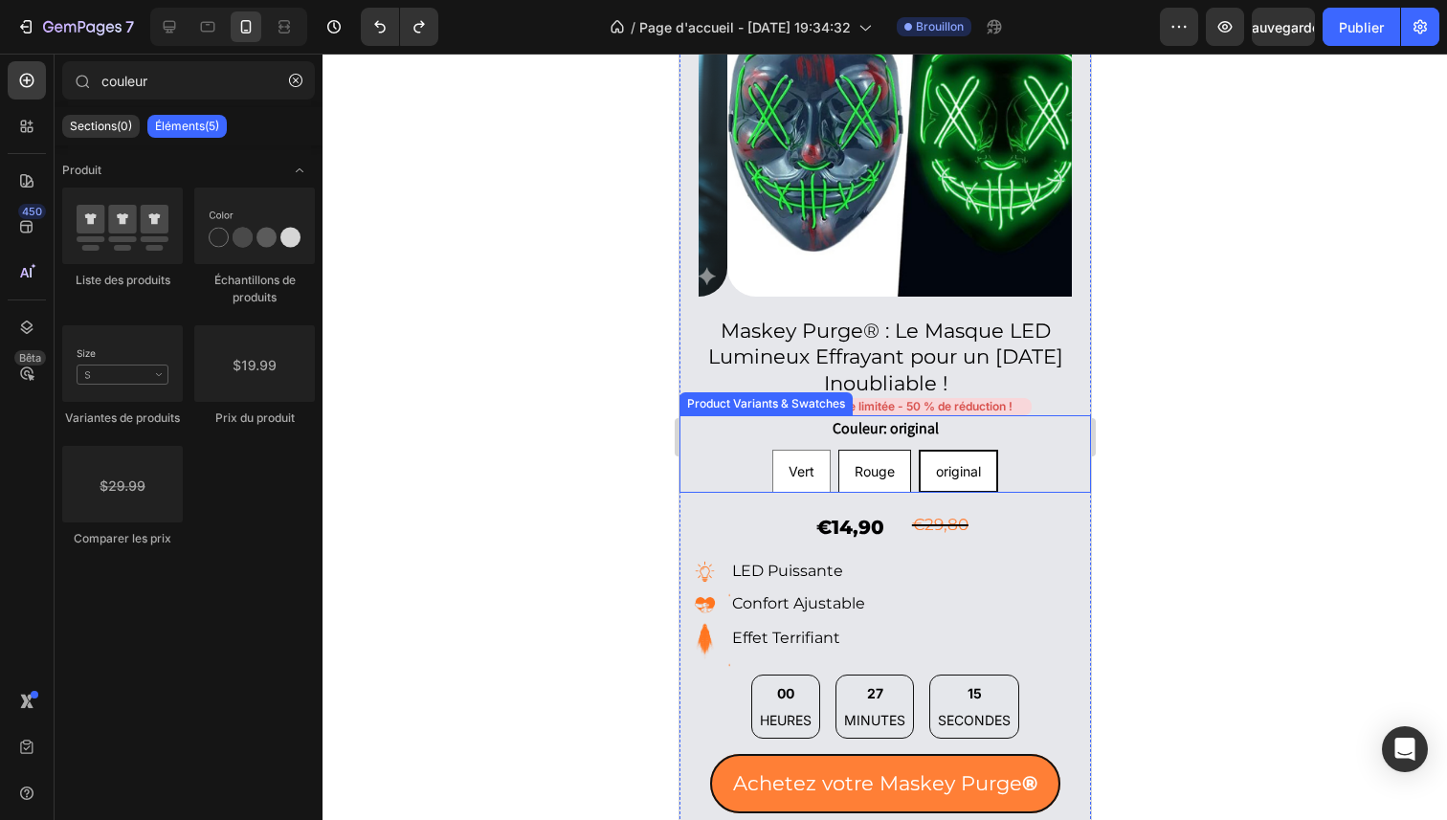
click at [883, 463] on span "Rouge" at bounding box center [874, 471] width 40 height 16
click at [874, 450] on input "Rouge Rouge Rouge" at bounding box center [873, 449] width 1 height 1
radio input "true"
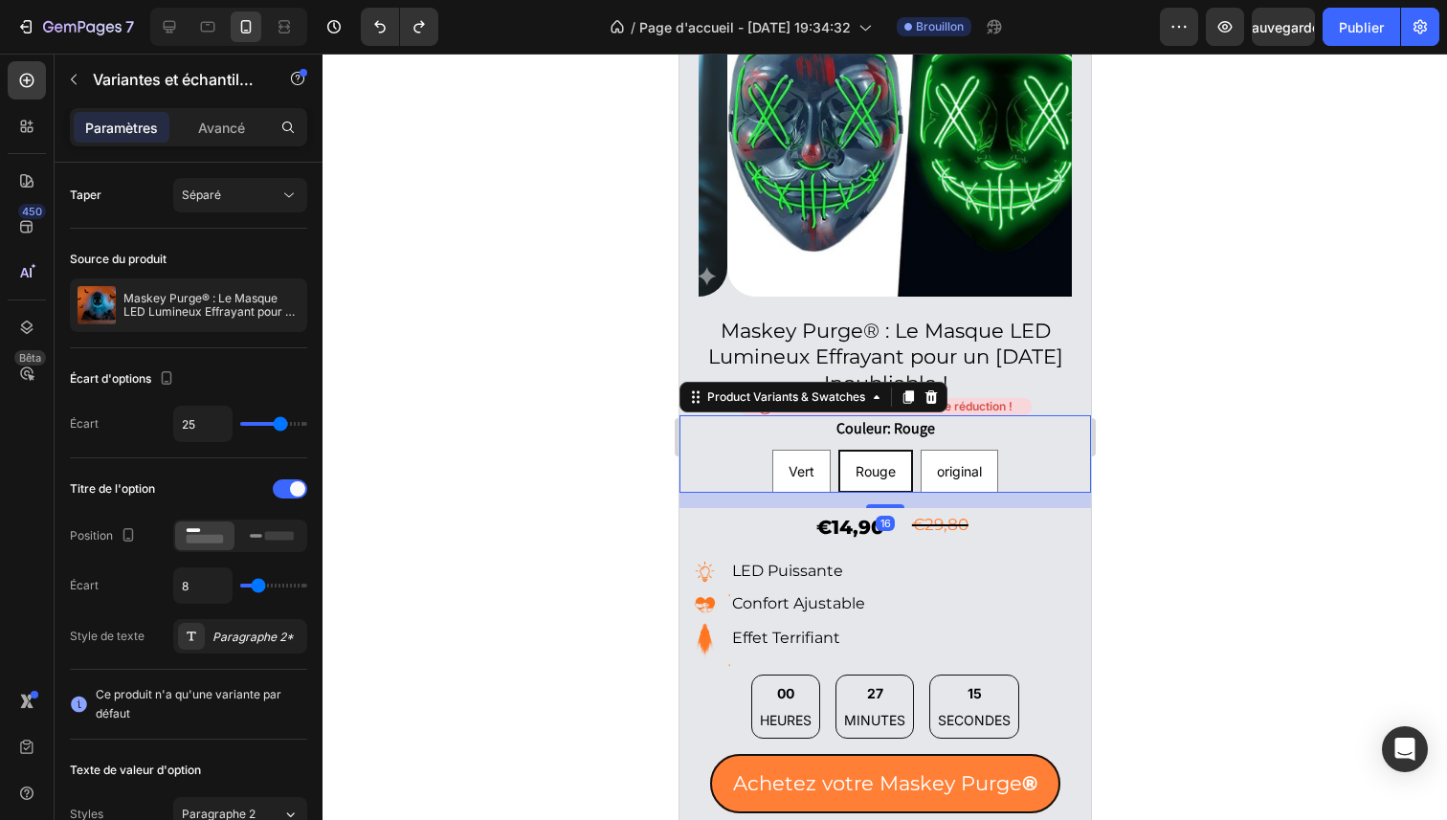
click at [761, 459] on div "Vert Vert Vert Rouge Rouge Rouge original original original" at bounding box center [885, 471] width 412 height 43
click at [772, 457] on div "Vert" at bounding box center [800, 472] width 56 height 34
click at [800, 450] on input "Vert Vert Vert" at bounding box center [800, 449] width 1 height 1
radio input "true"
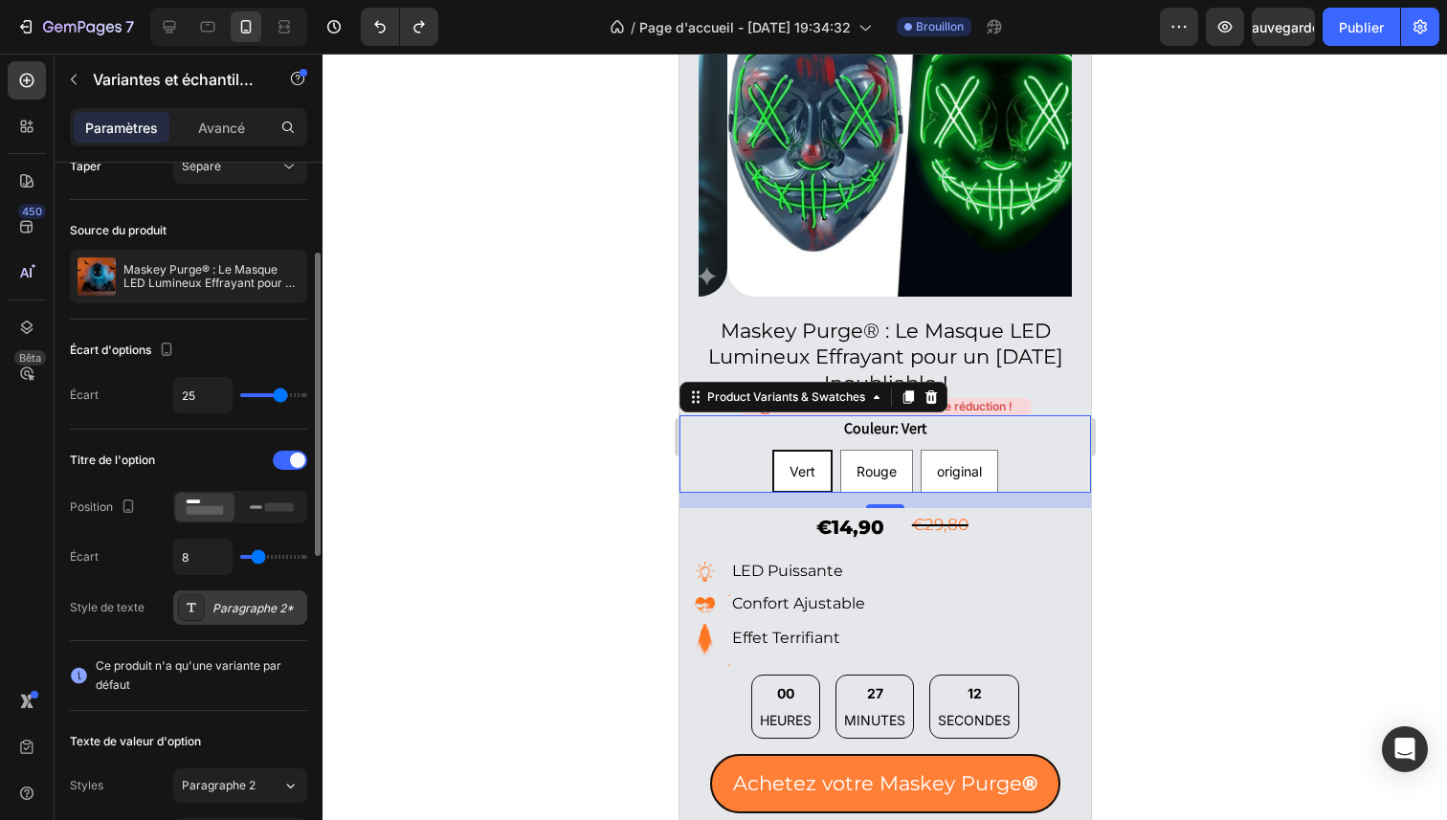
scroll to position [159, 0]
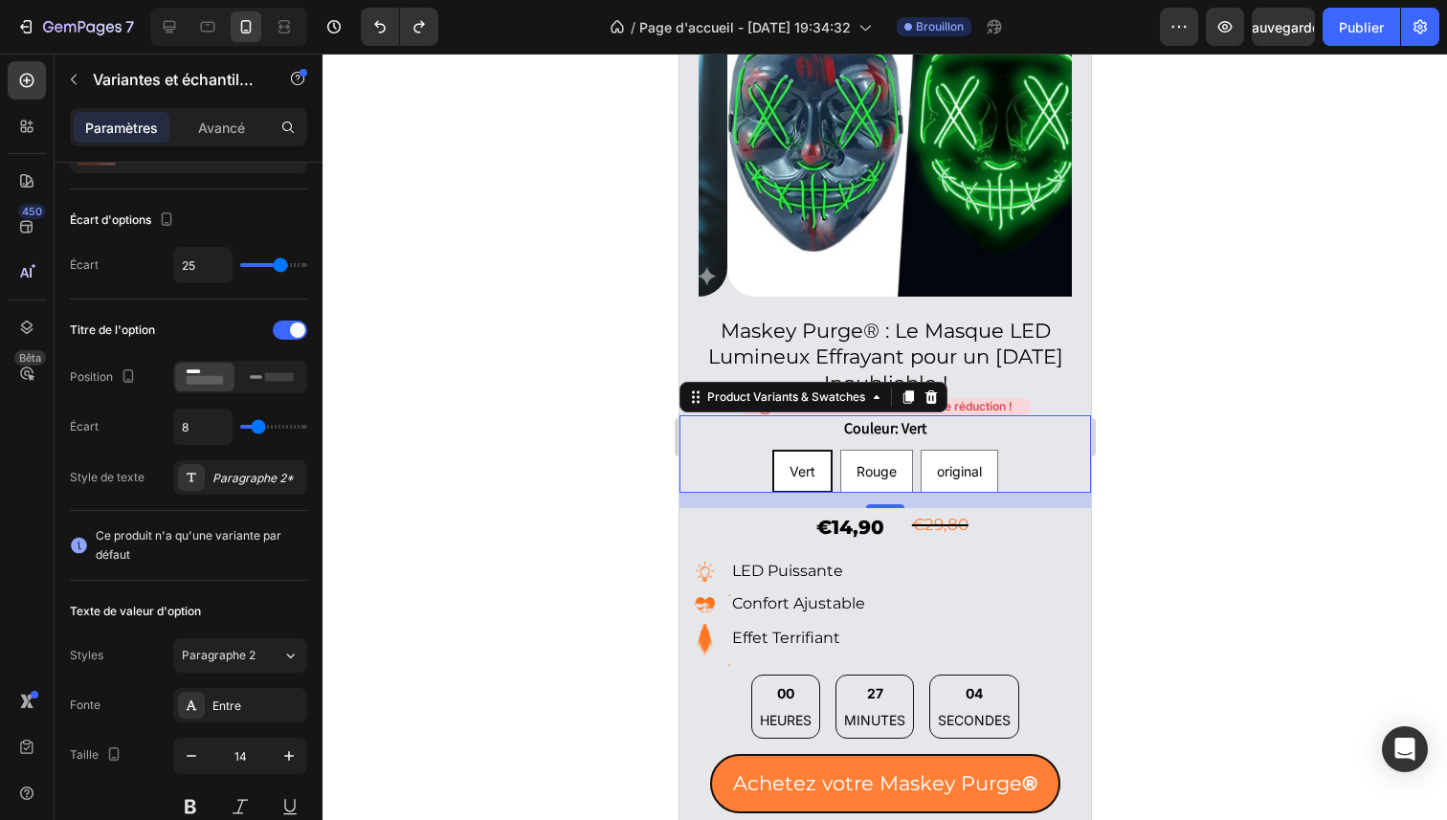
click at [1233, 433] on div at bounding box center [885, 437] width 1125 height 767
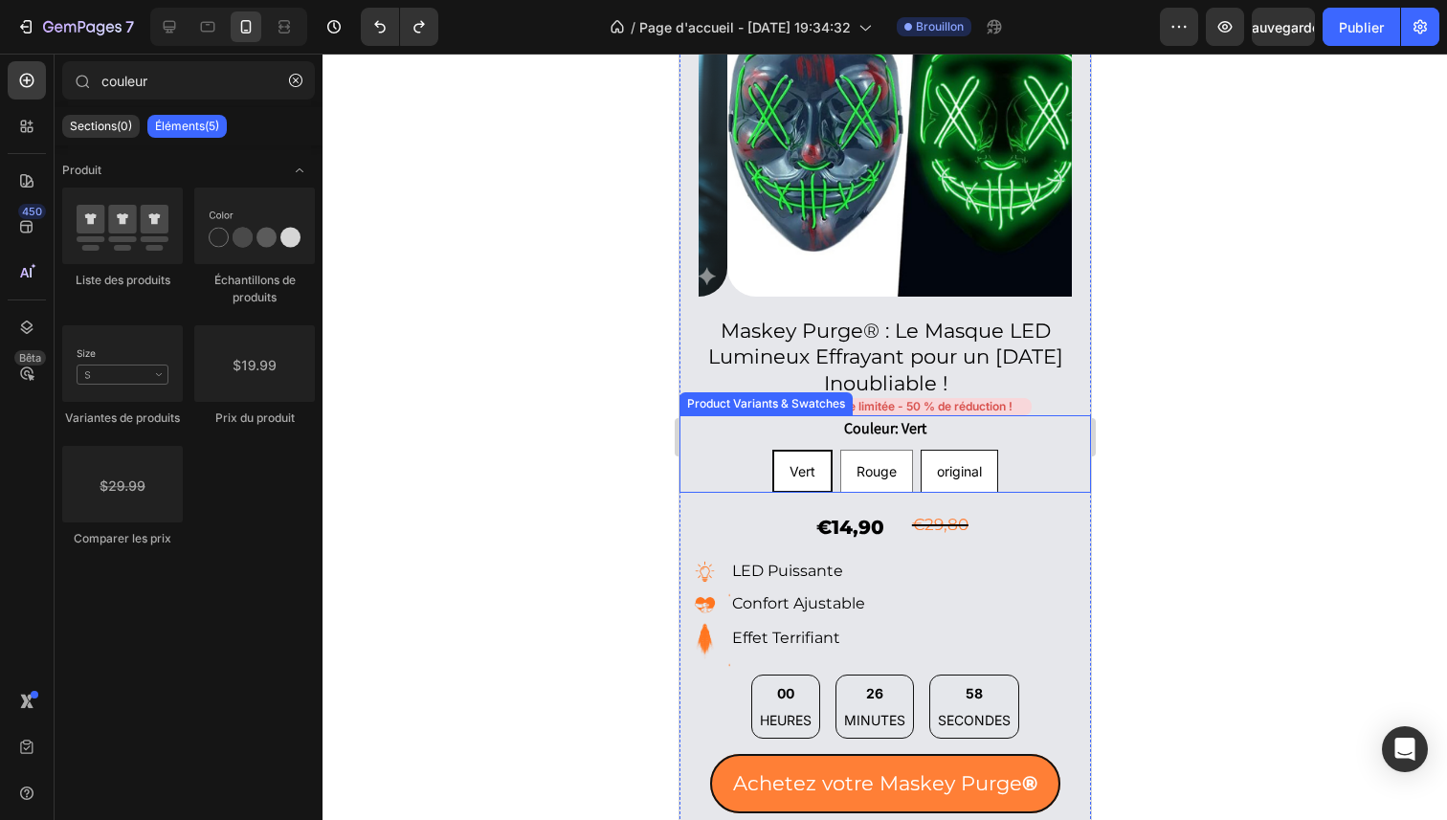
click at [936, 463] on span "original" at bounding box center [958, 471] width 45 height 16
click at [958, 450] on input "original original original" at bounding box center [958, 449] width 1 height 1
radio input "true"
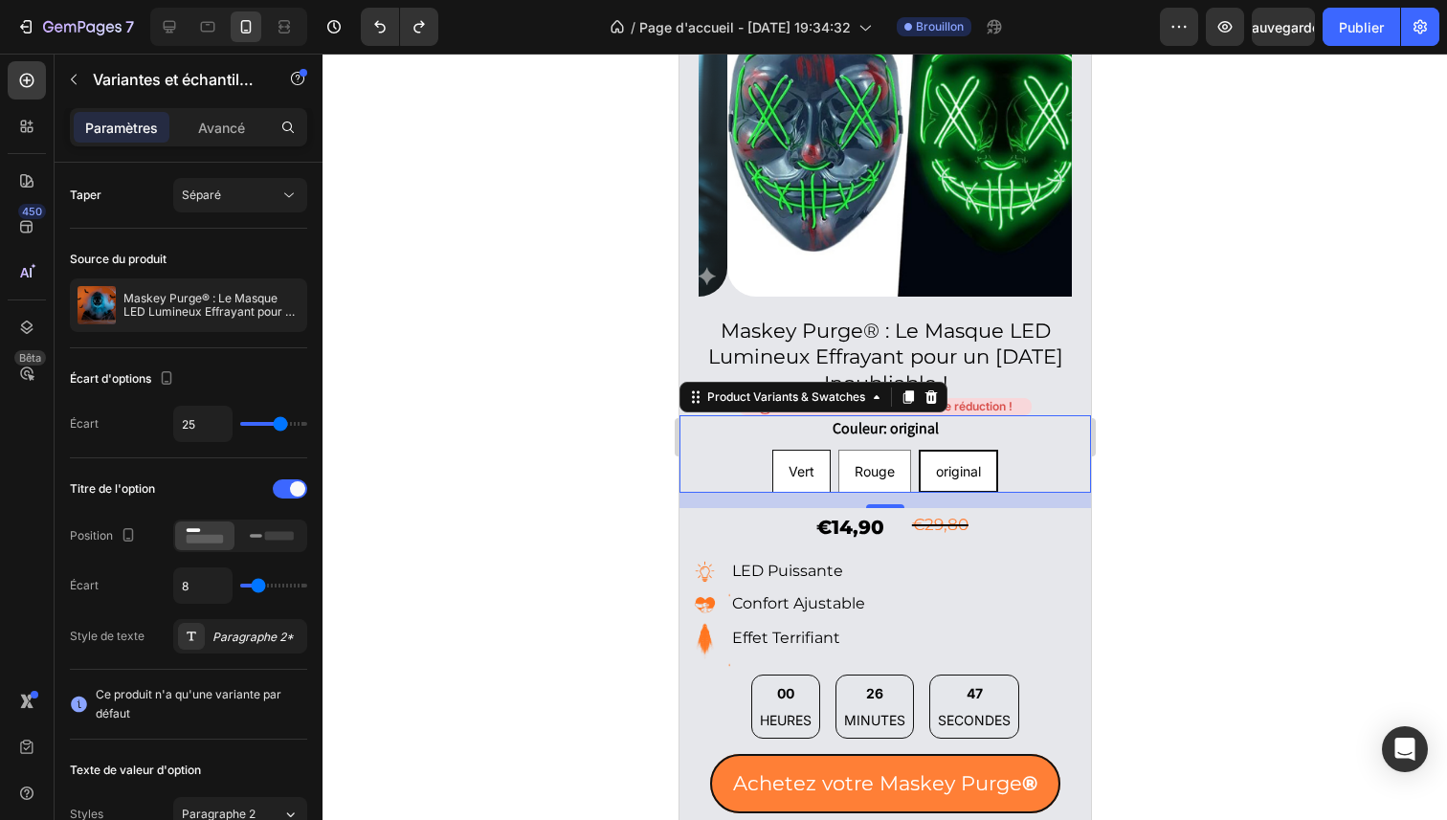
click at [797, 463] on span "Vert" at bounding box center [801, 471] width 26 height 16
click at [800, 450] on input "Vert Vert Vert" at bounding box center [800, 449] width 1 height 1
radio input "true"
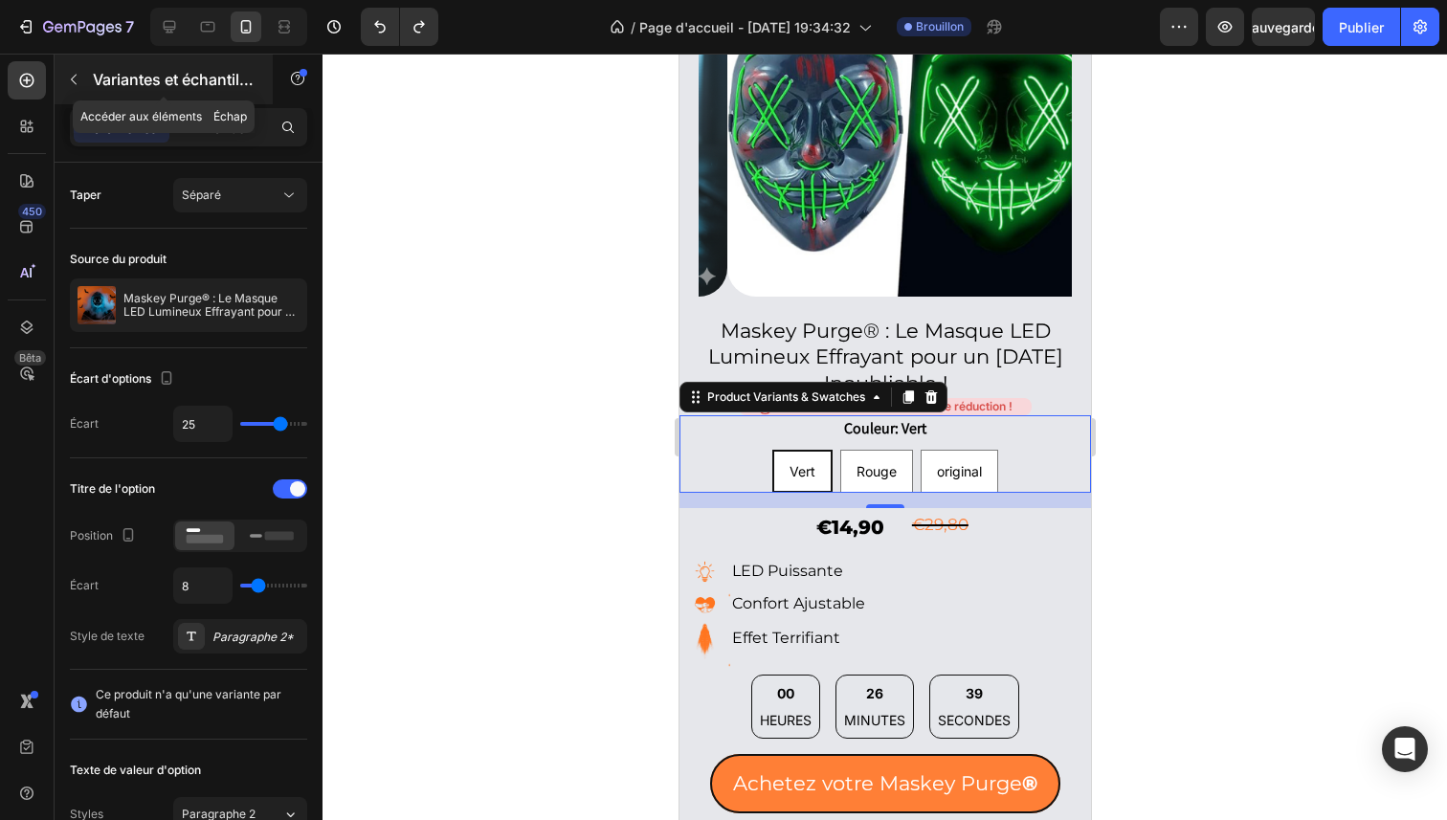
click at [131, 84] on font "Variantes et échantillons de produits" at bounding box center [225, 79] width 265 height 19
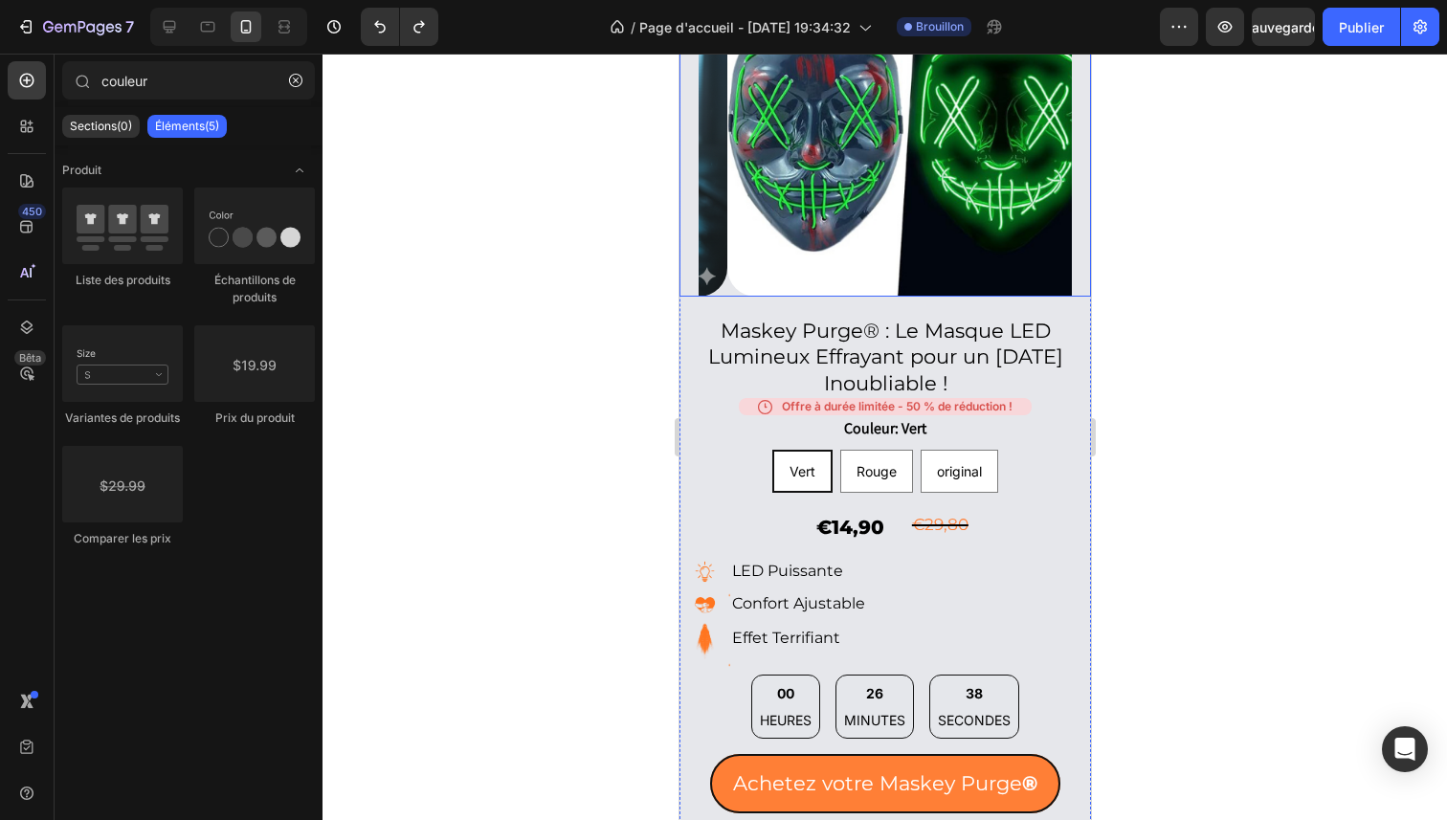
drag, startPoint x: 889, startPoint y: 400, endPoint x: 926, endPoint y: 256, distance: 149.0
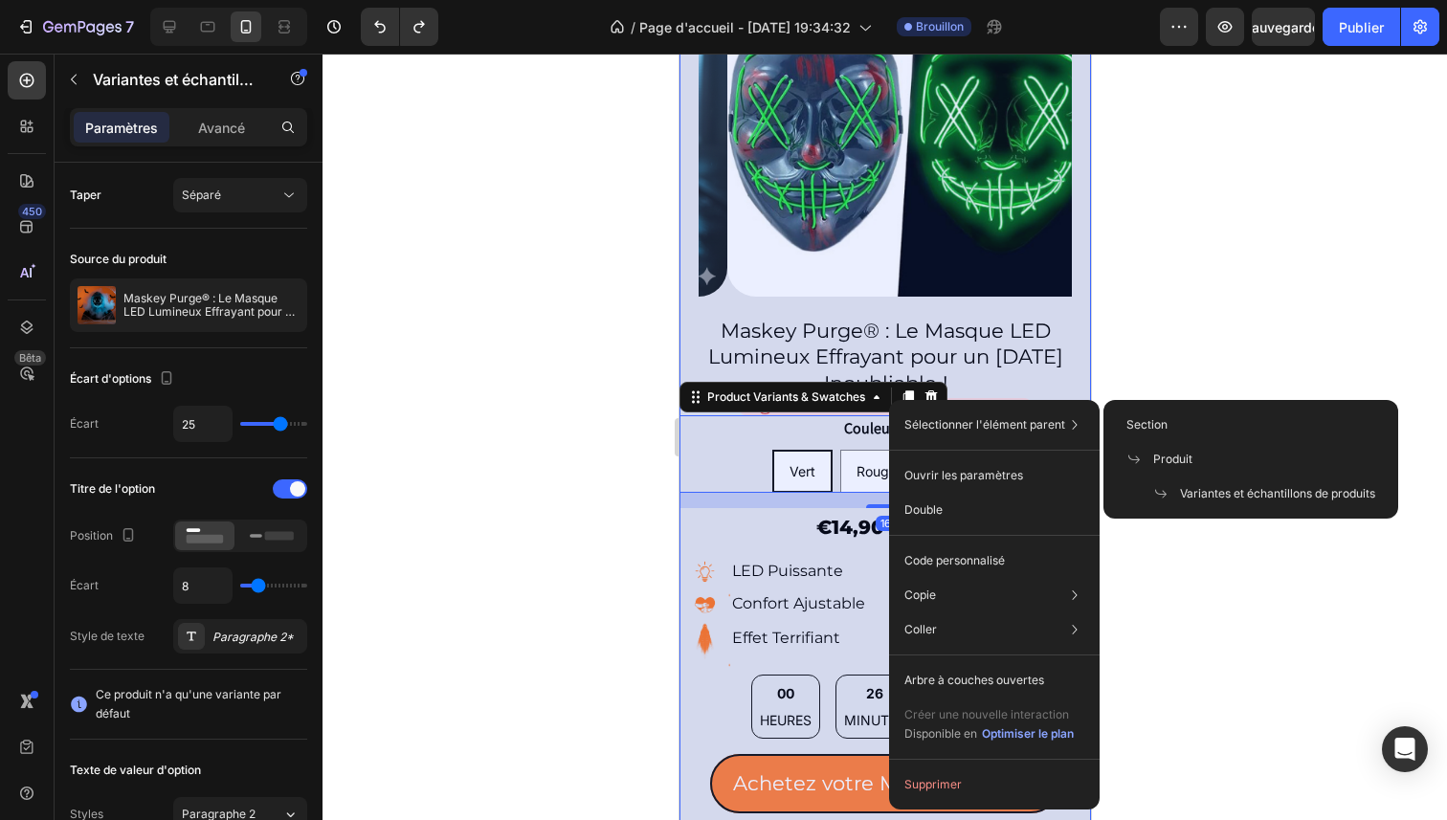
click at [1234, 368] on div at bounding box center [885, 437] width 1125 height 767
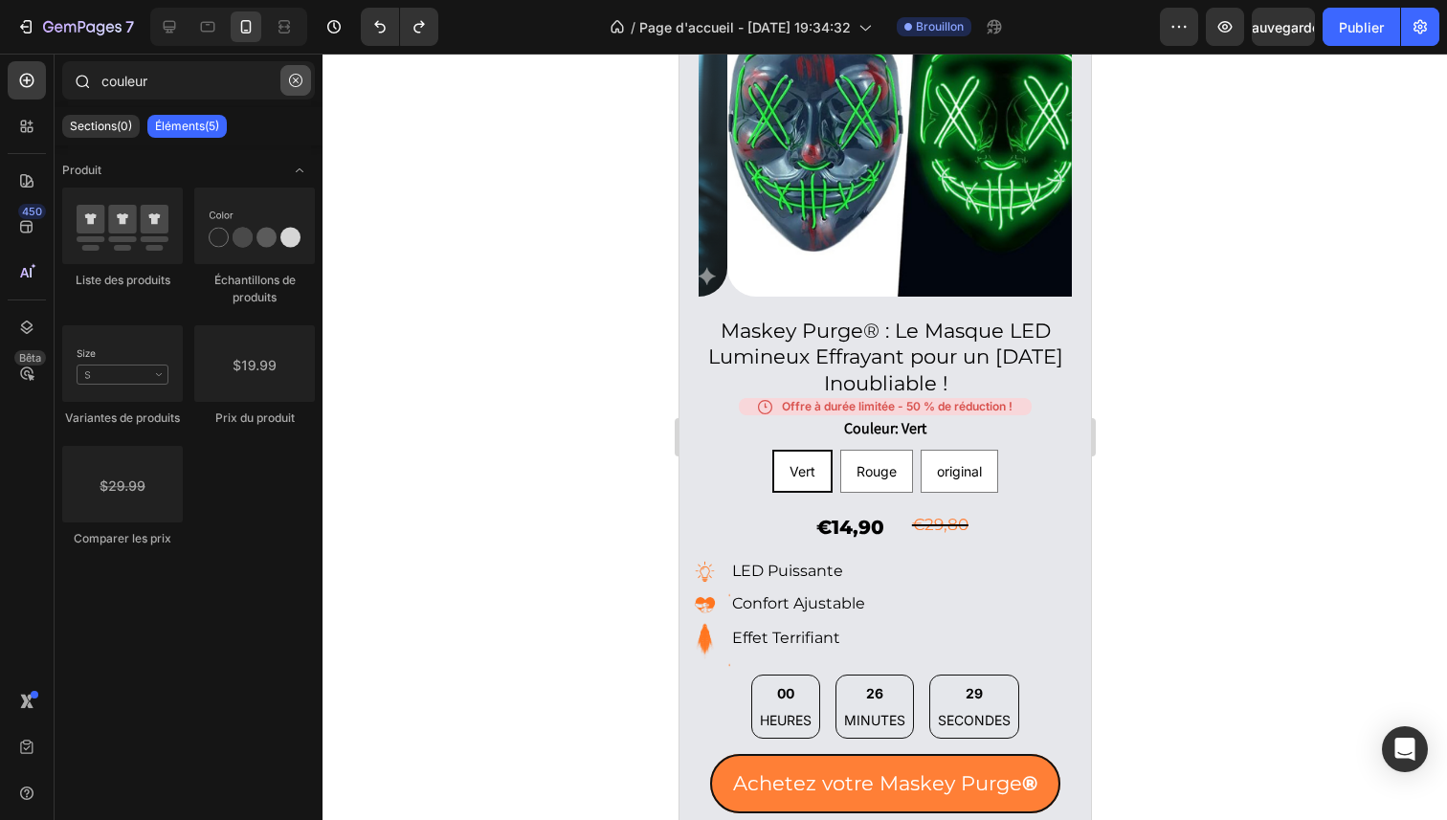
click at [285, 79] on button "button" at bounding box center [295, 80] width 31 height 31
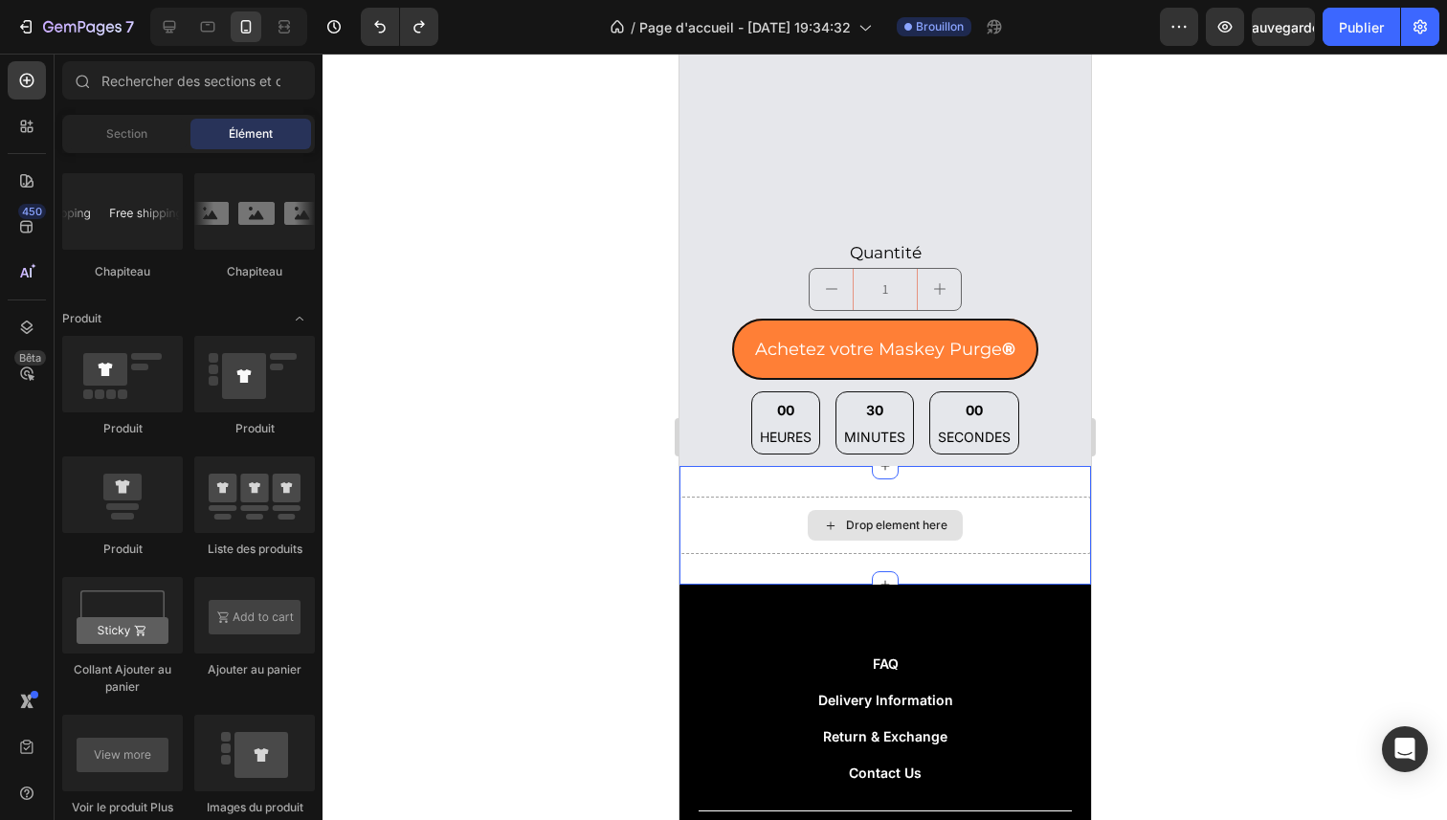
scroll to position [2464, 0]
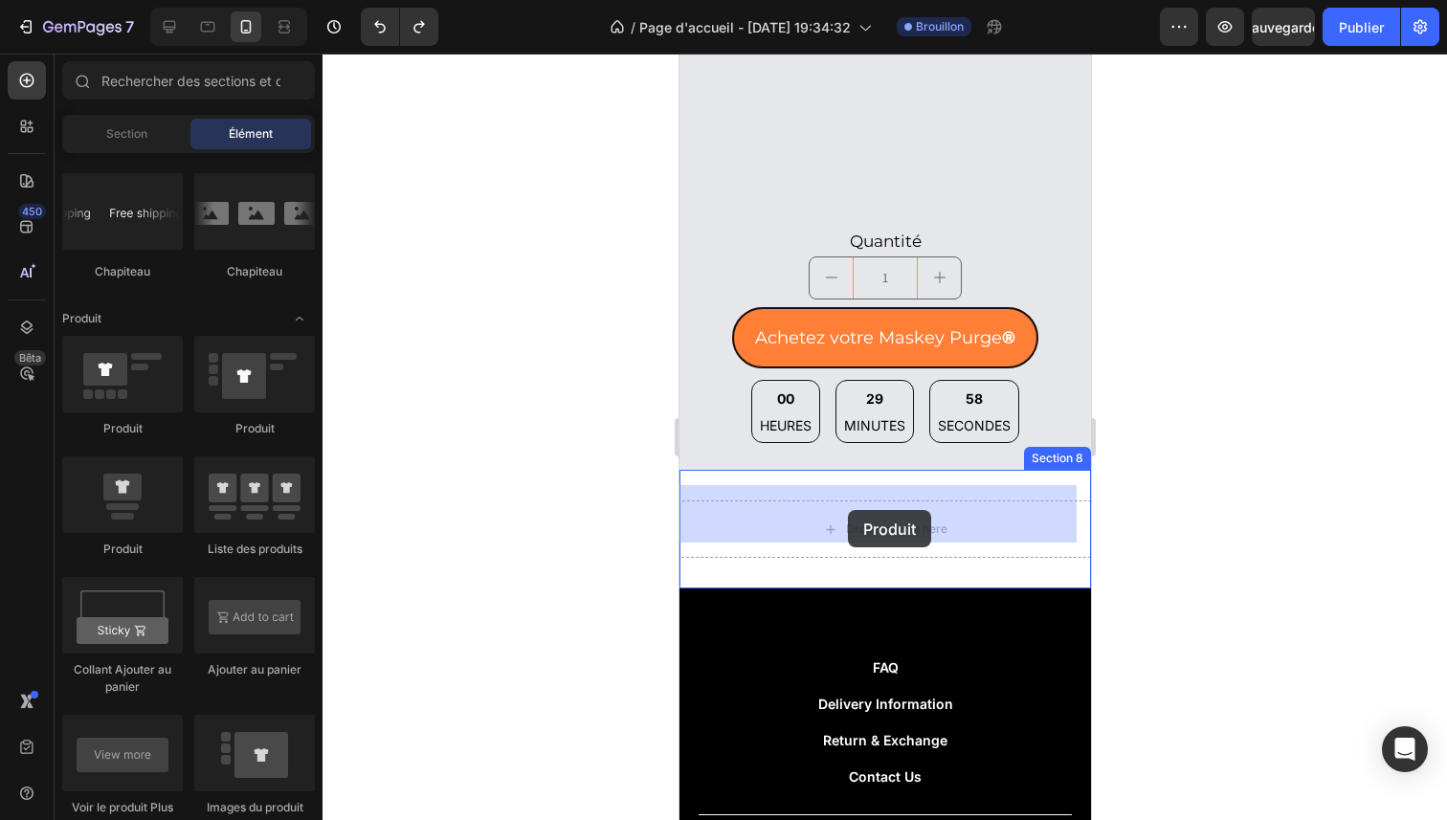
drag, startPoint x: 830, startPoint y: 424, endPoint x: 847, endPoint y: 510, distance: 87.8
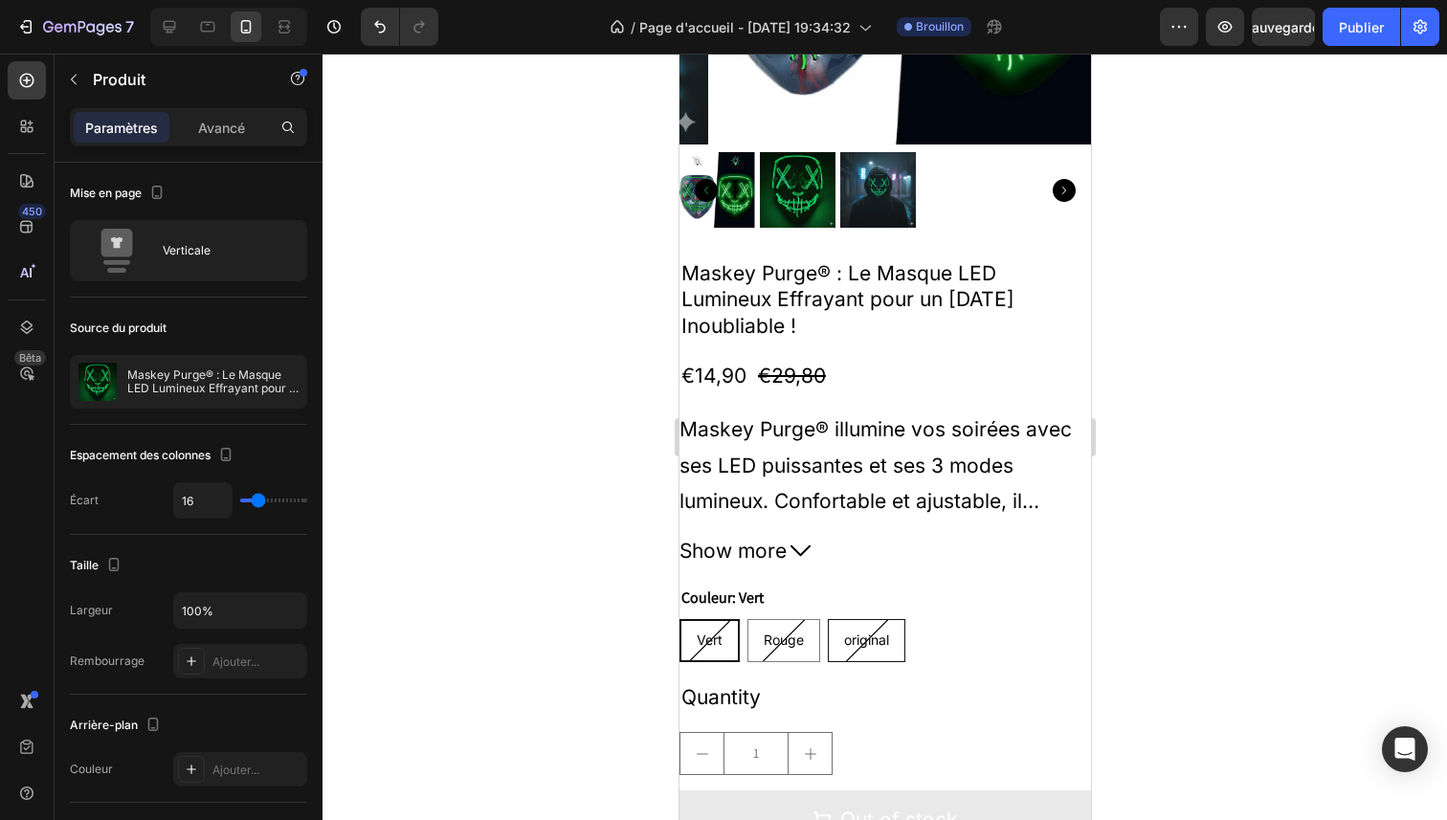
scroll to position [3226, 0]
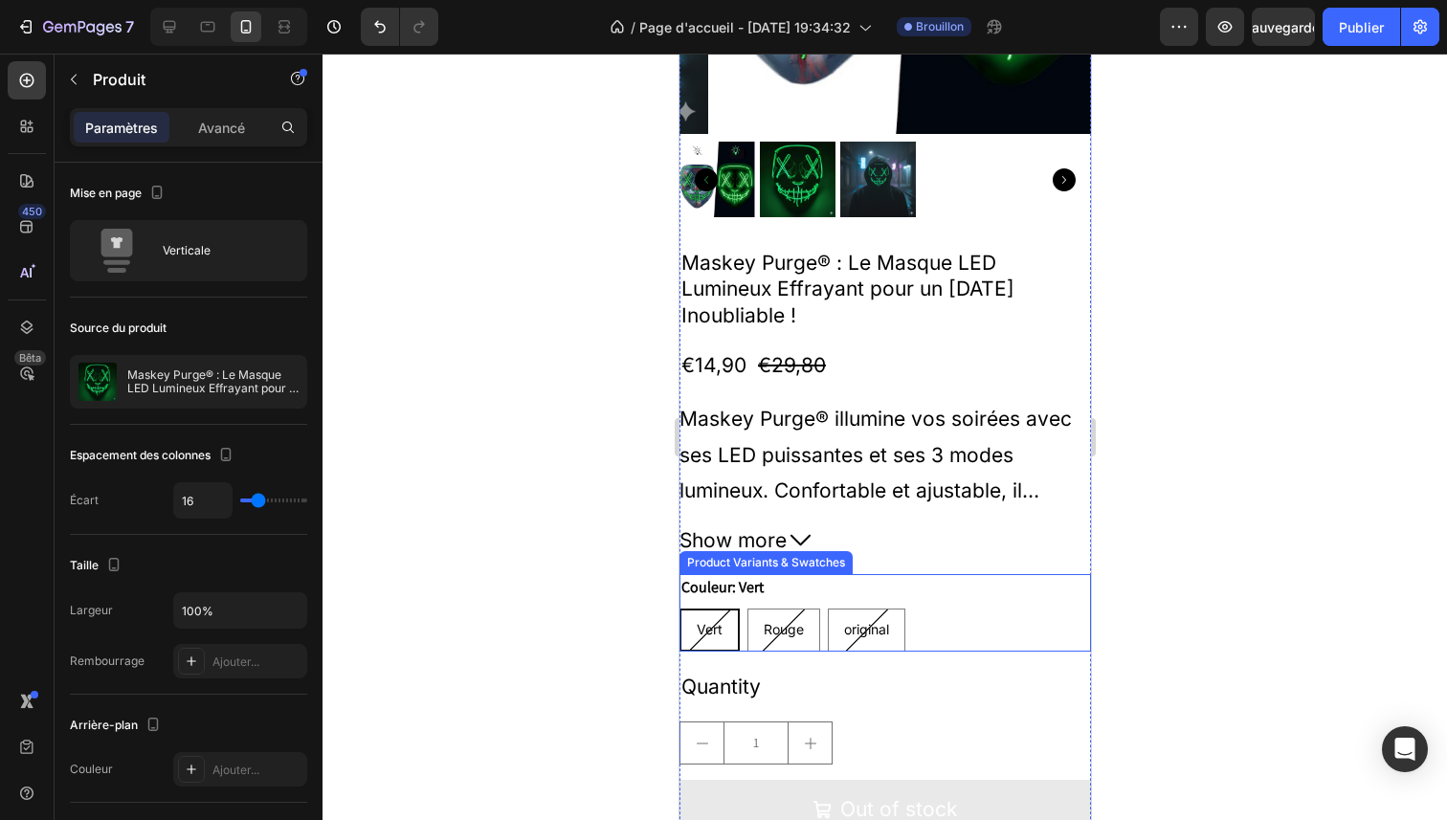
click at [975, 589] on div "Couleur: Vert Vert Vert Vert Rouge Rouge Rouge original original original" at bounding box center [885, 613] width 412 height 78
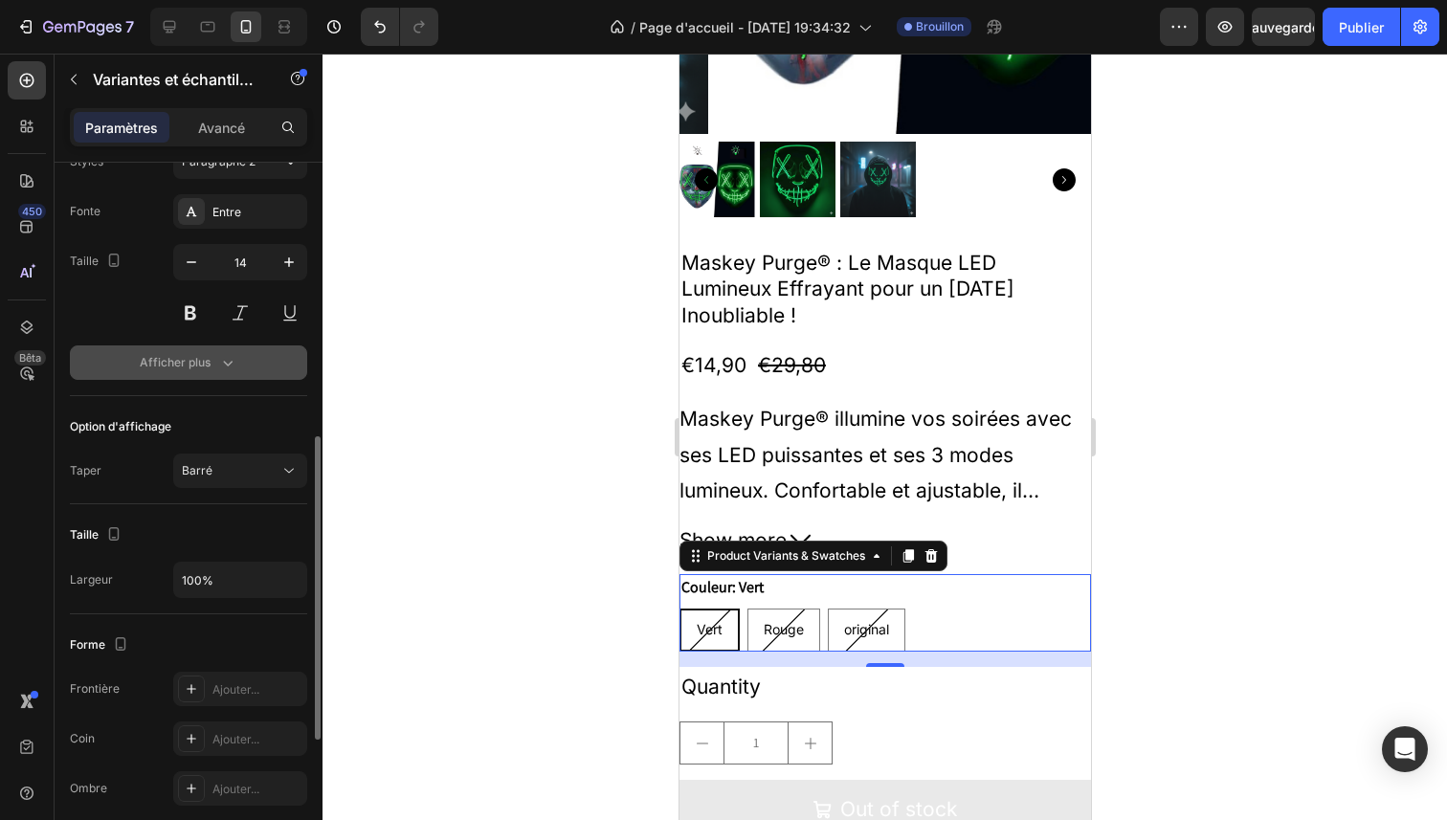
scroll to position [649, 0]
click at [244, 365] on button "Afficher plus" at bounding box center [188, 366] width 237 height 34
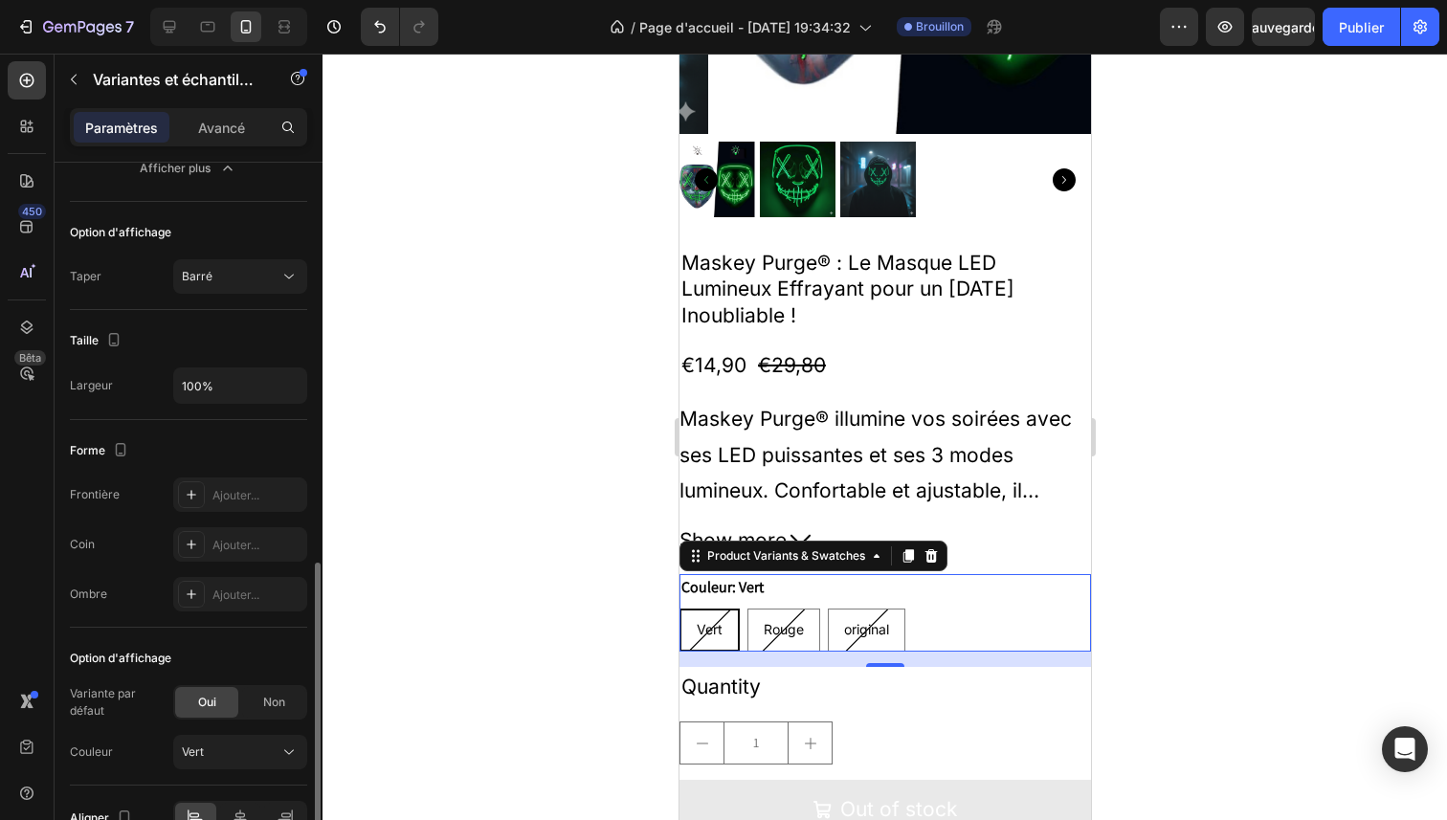
scroll to position [1157, 0]
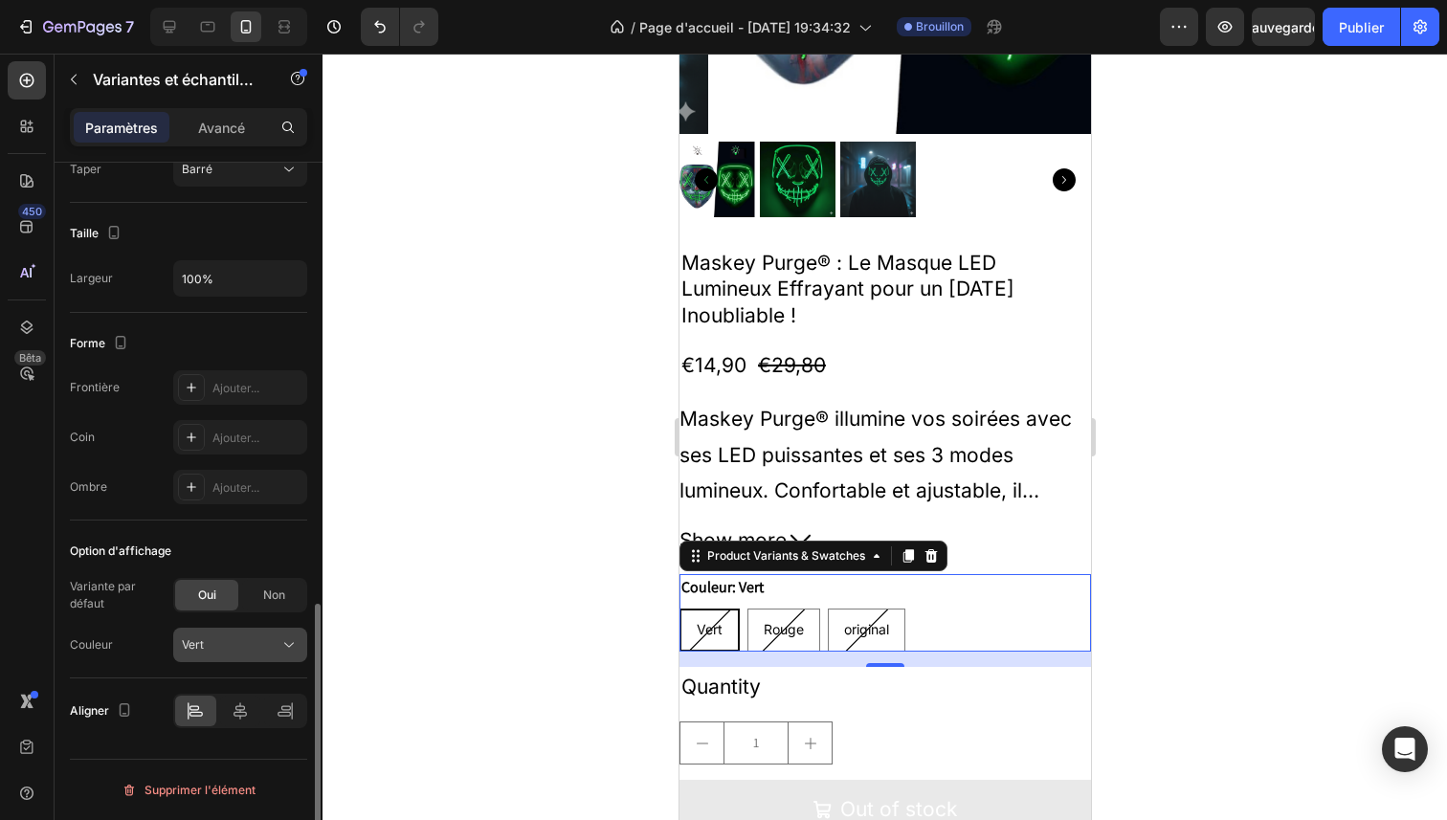
click at [276, 657] on button "Vert" at bounding box center [240, 645] width 134 height 34
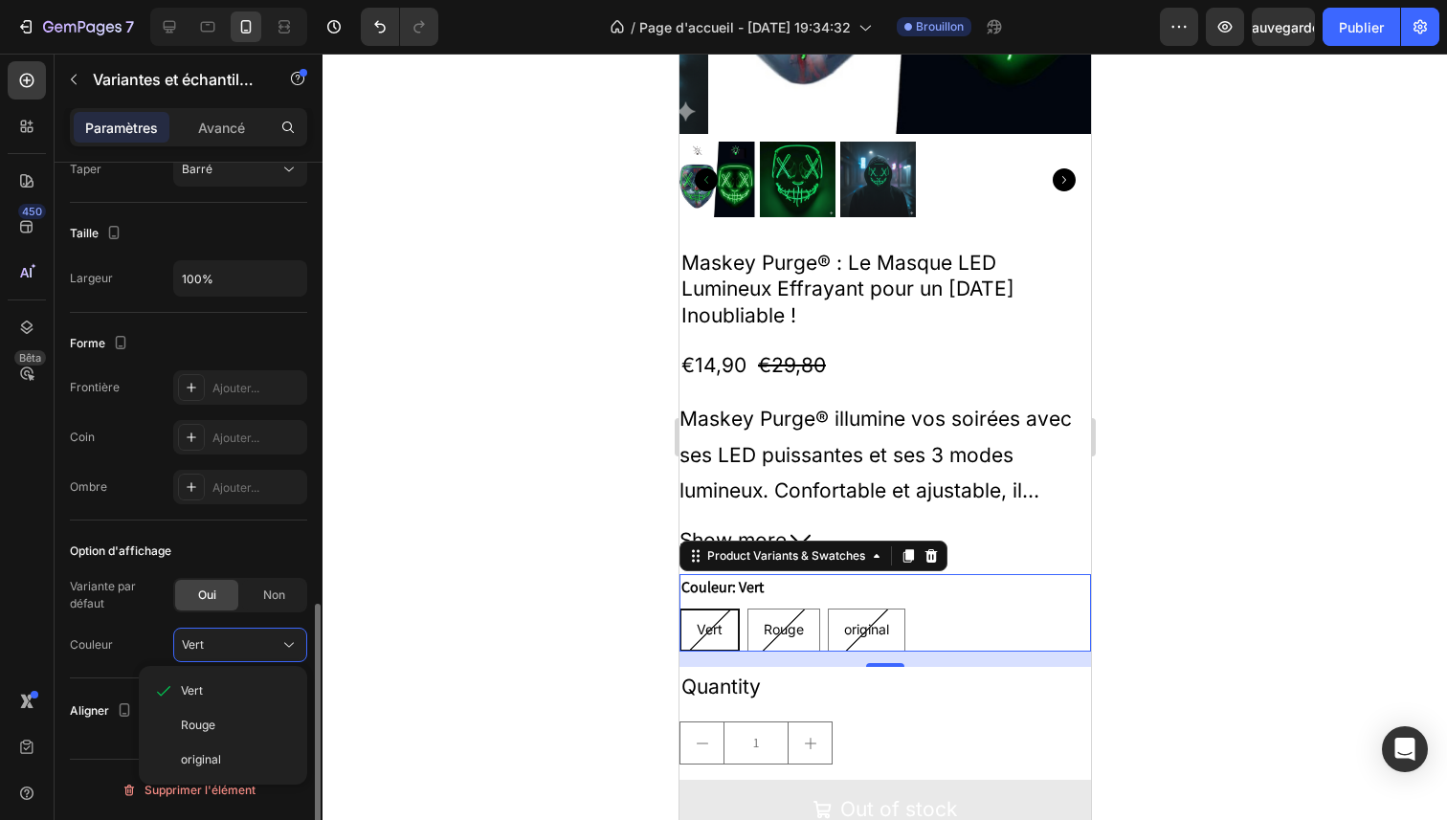
click at [270, 561] on div "Option d'affichage" at bounding box center [188, 551] width 237 height 31
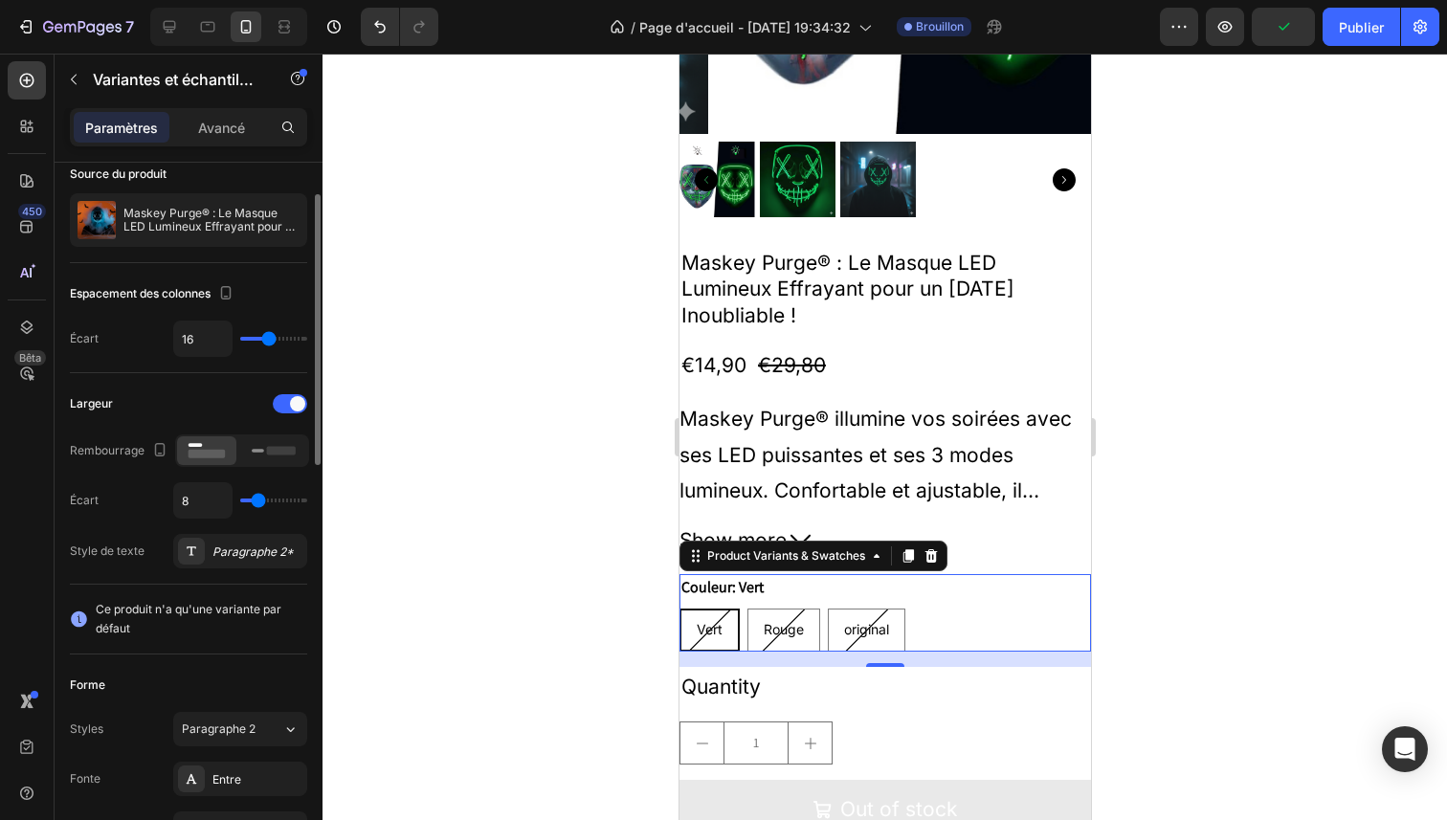
scroll to position [0, 0]
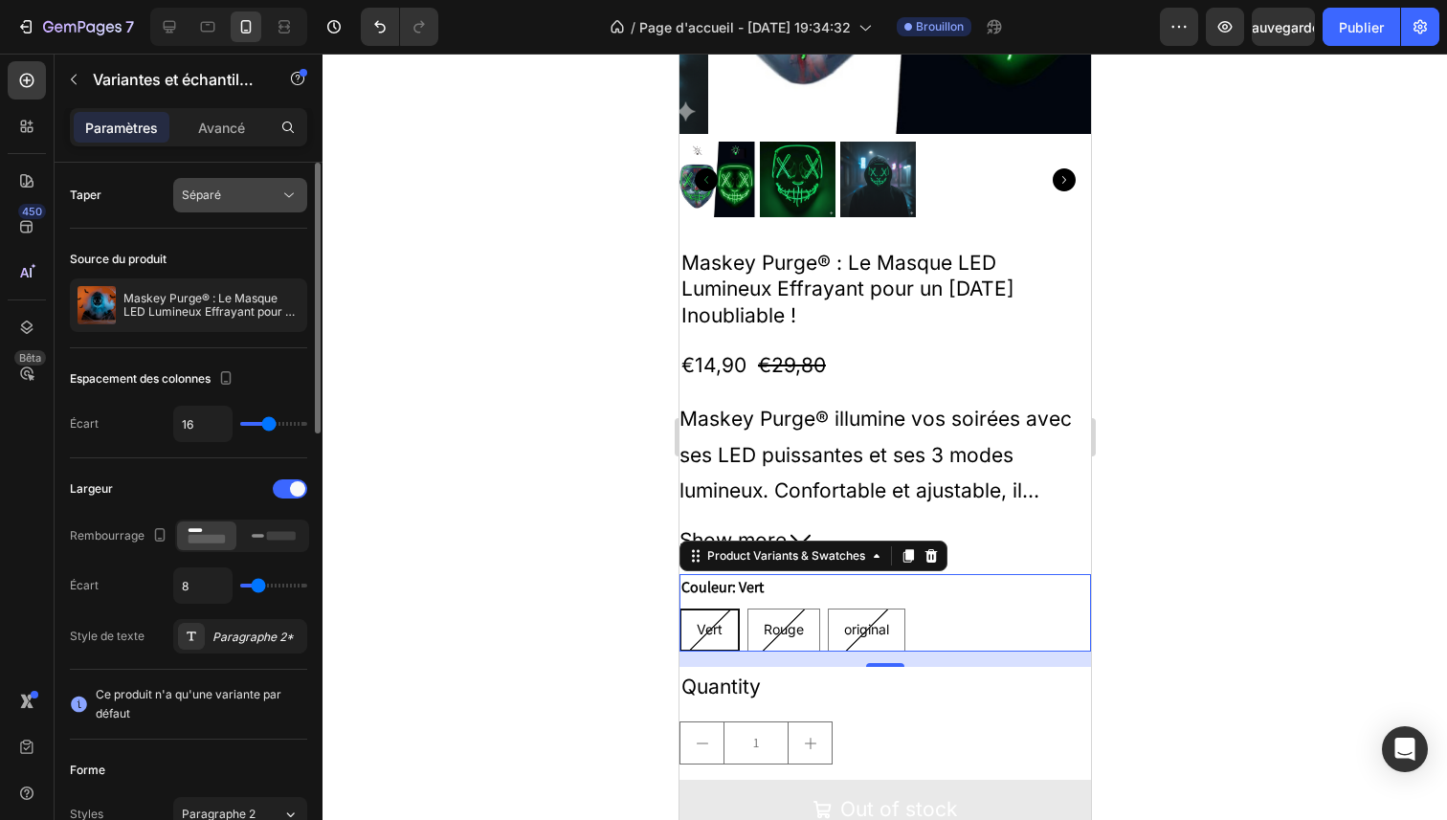
click at [256, 205] on button "Séparé" at bounding box center [240, 195] width 134 height 34
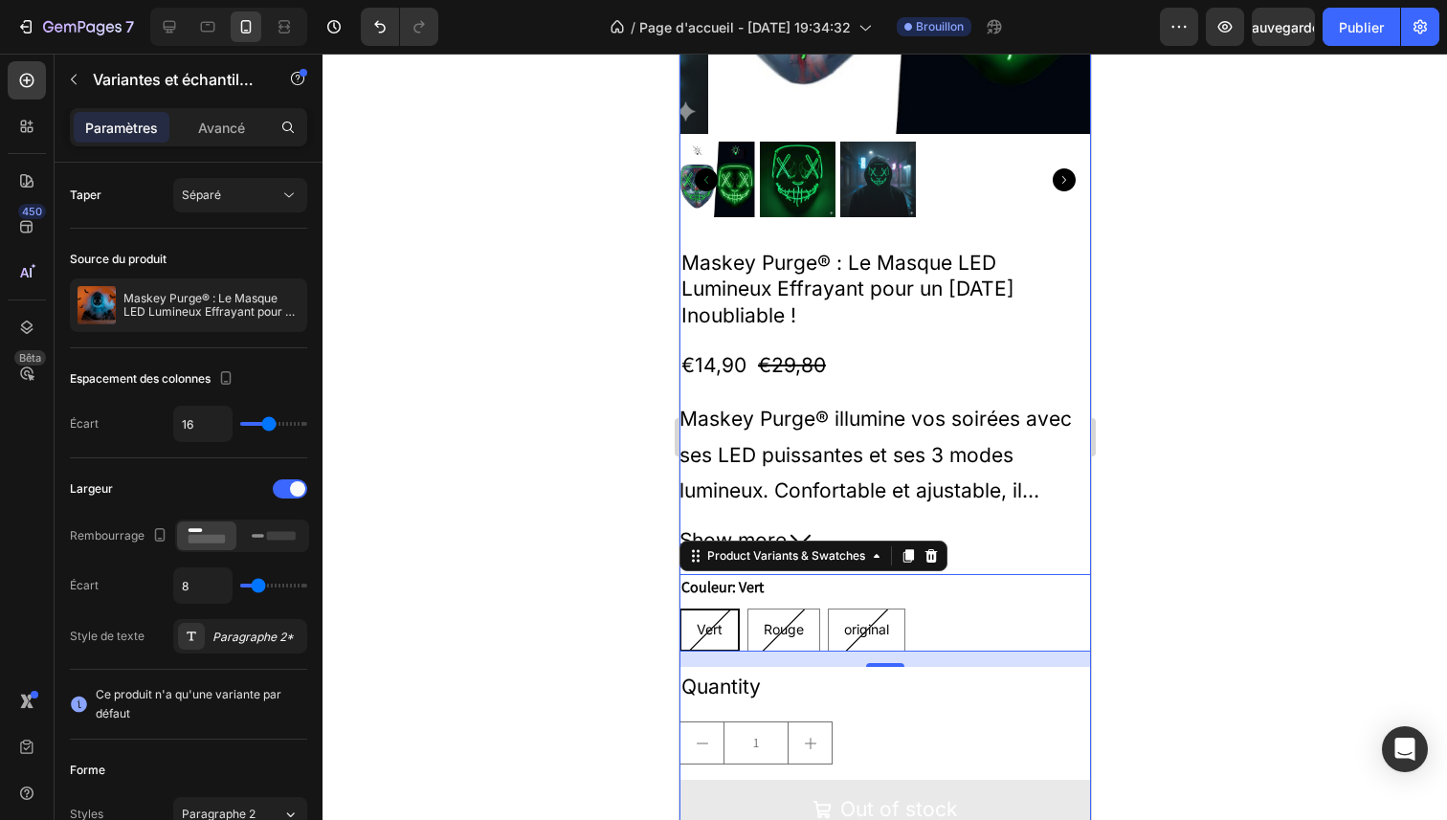
click at [569, 340] on div at bounding box center [885, 437] width 1125 height 767
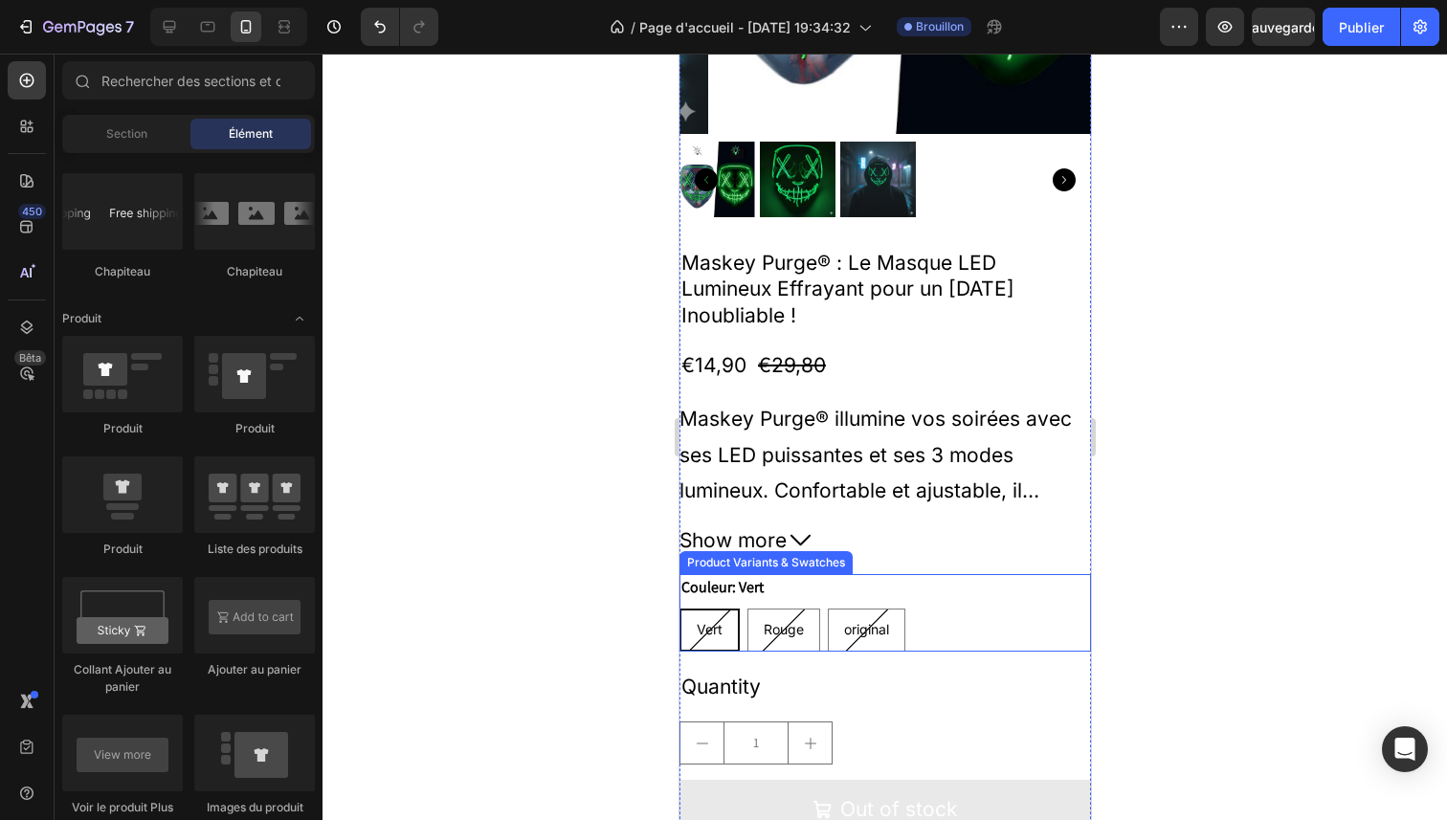
click at [953, 591] on div "Couleur: Vert Vert Vert Vert Rouge Rouge Rouge original original original" at bounding box center [885, 613] width 412 height 78
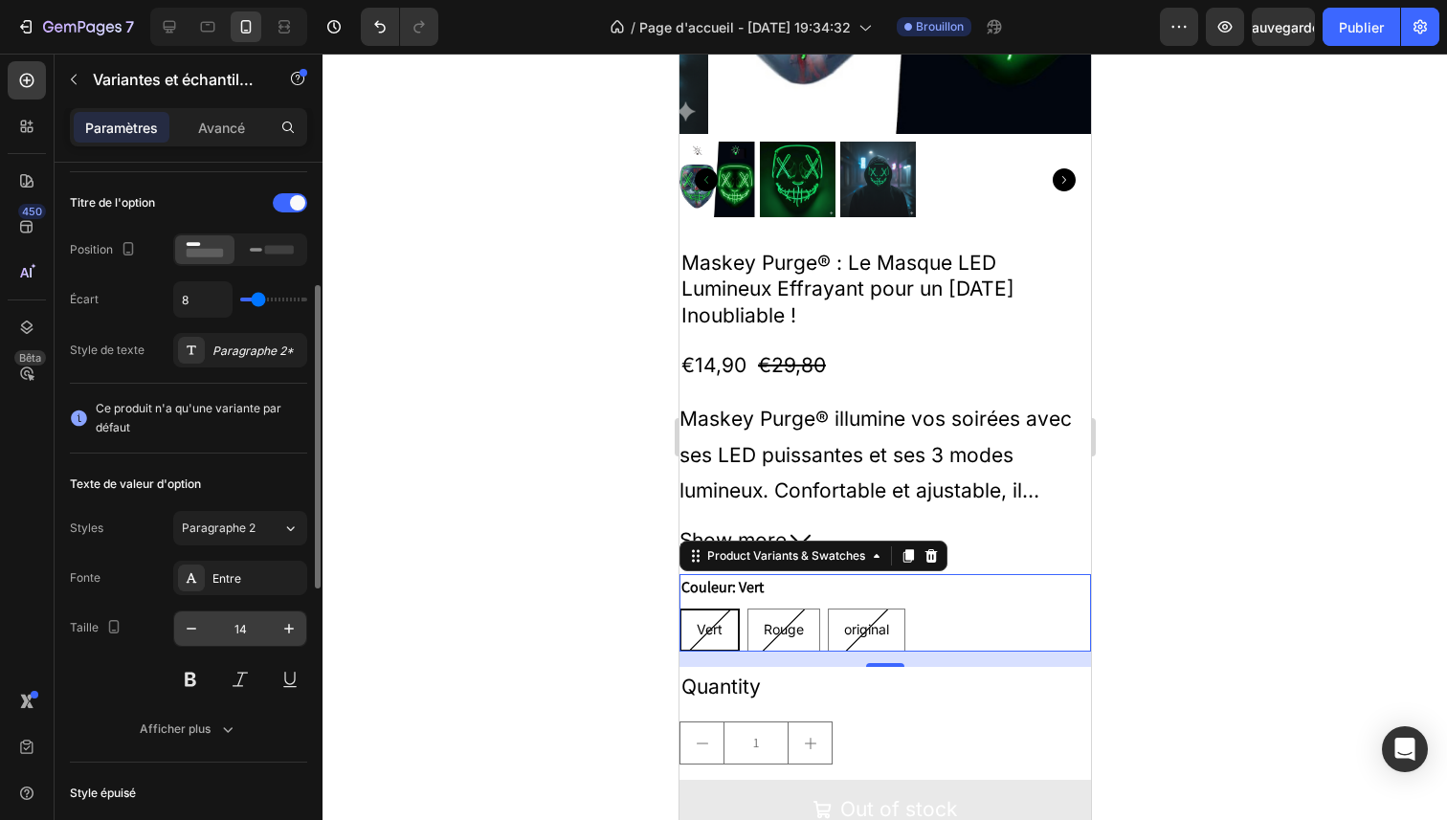
scroll to position [290, 0]
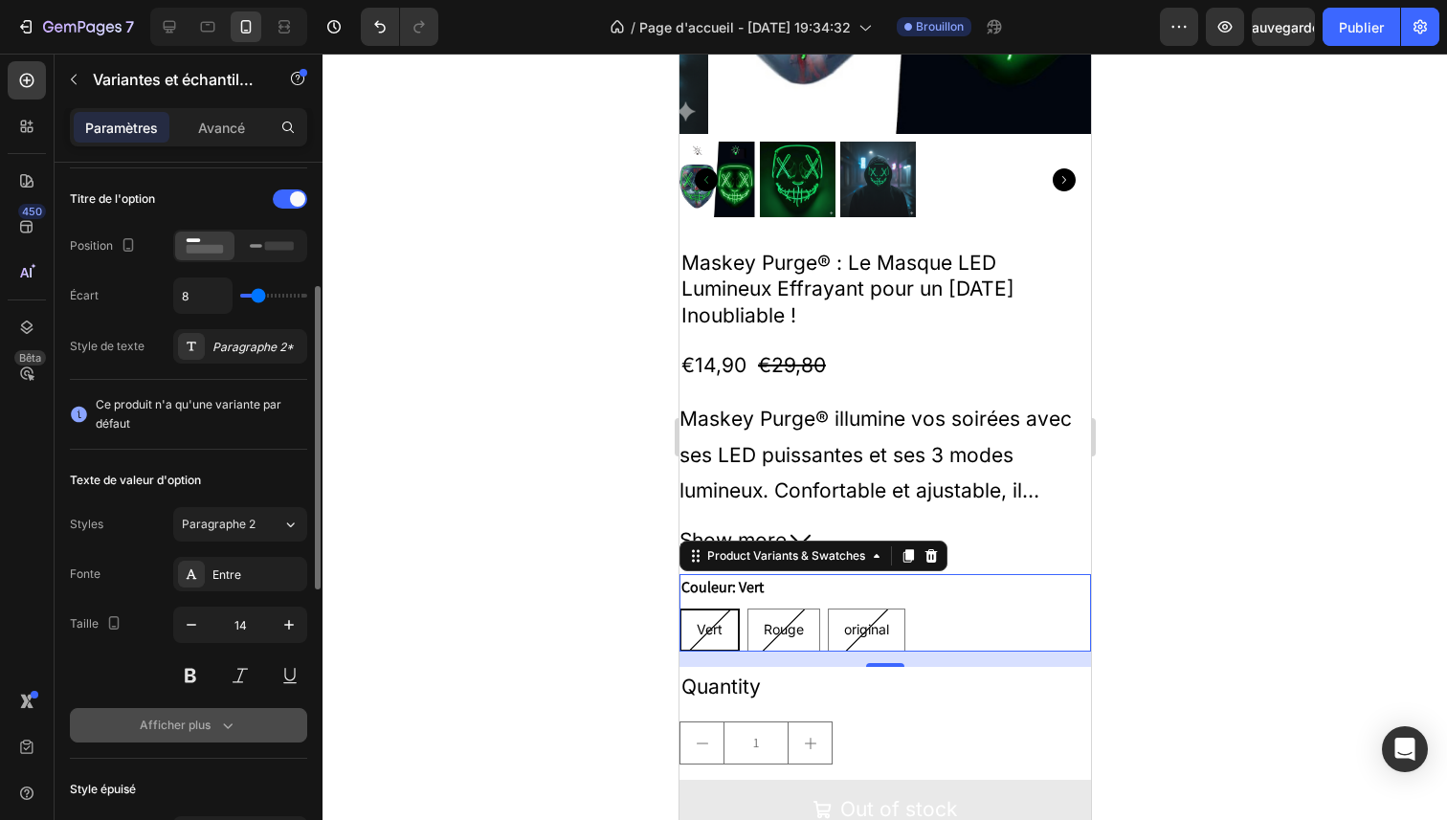
click at [218, 711] on button "Afficher plus" at bounding box center [188, 725] width 237 height 34
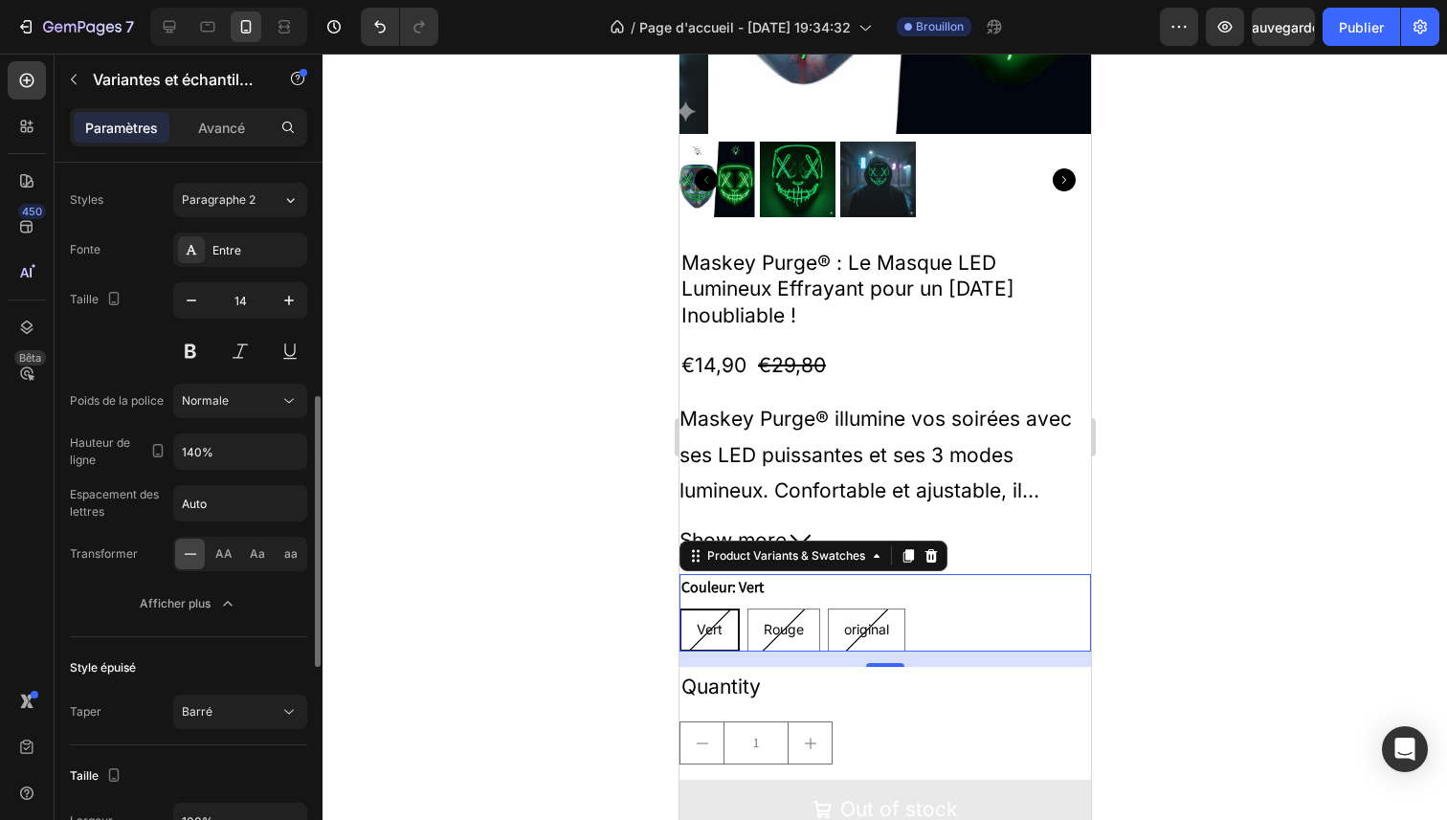
scroll to position [442, 0]
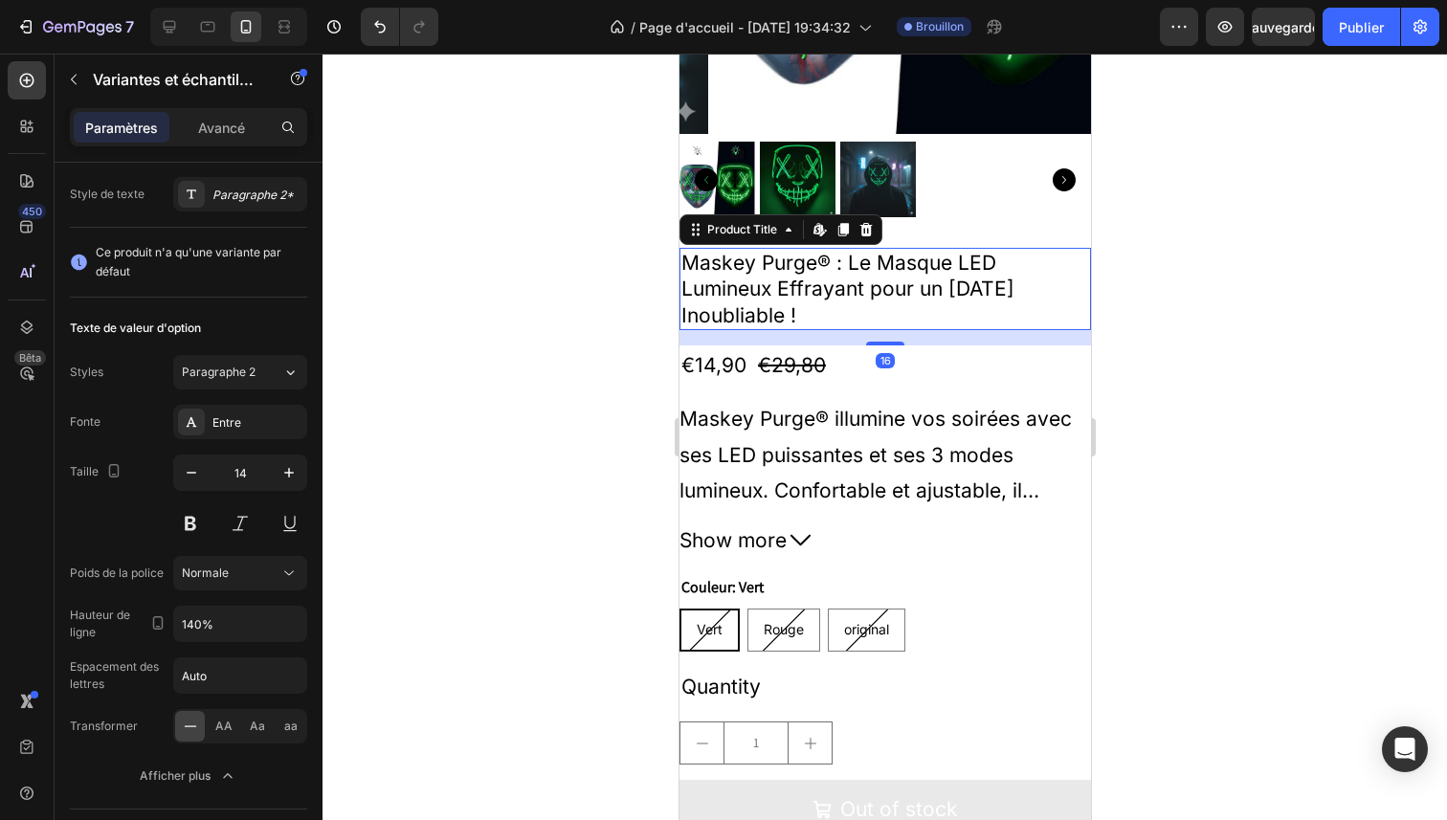
click at [886, 285] on h2 "Maskey Purge® : Le Masque LED Lumineux Effrayant pour un [DATE] Inoubliable !" at bounding box center [885, 289] width 412 height 82
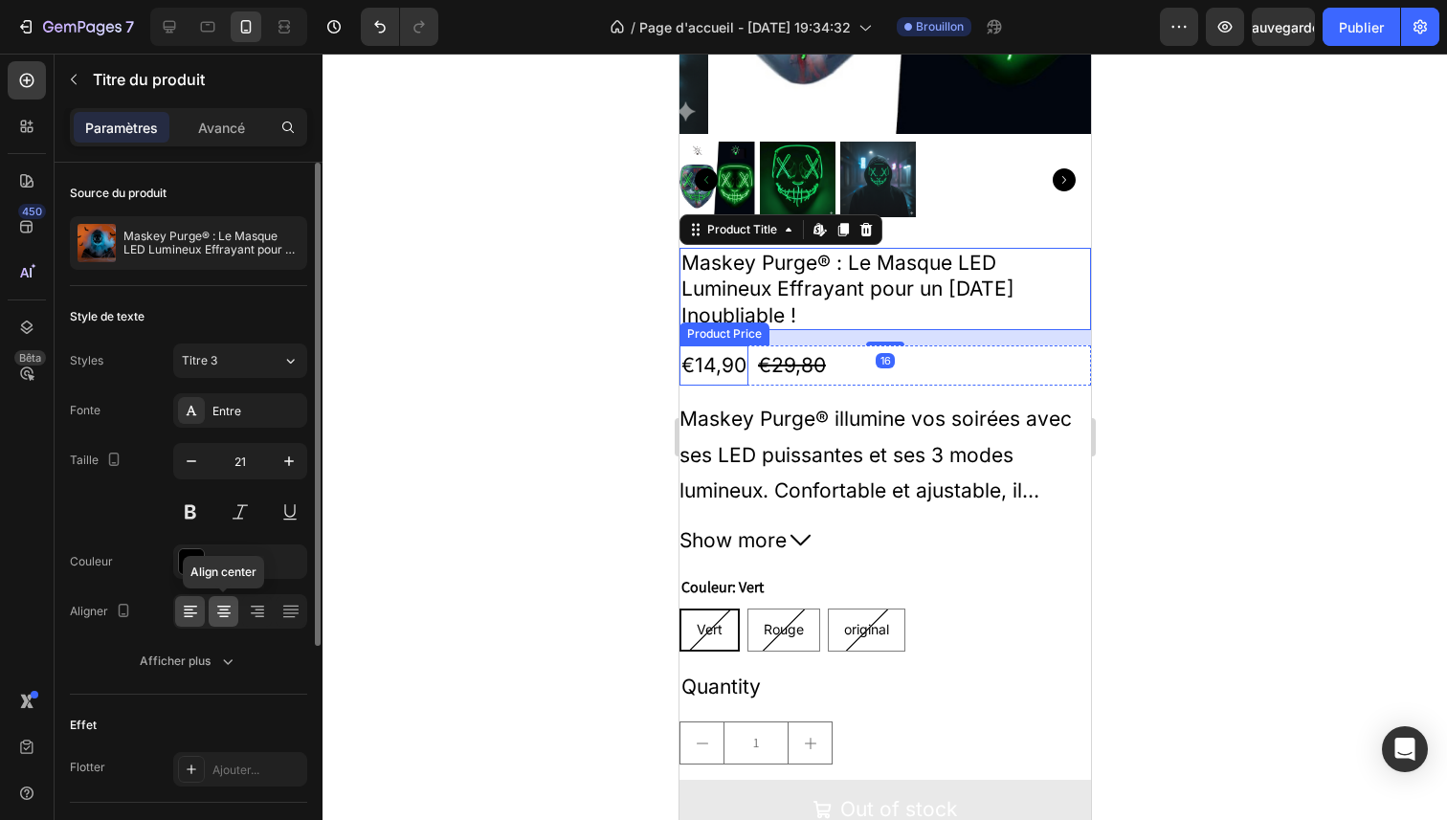
click at [231, 623] on div at bounding box center [224, 611] width 30 height 31
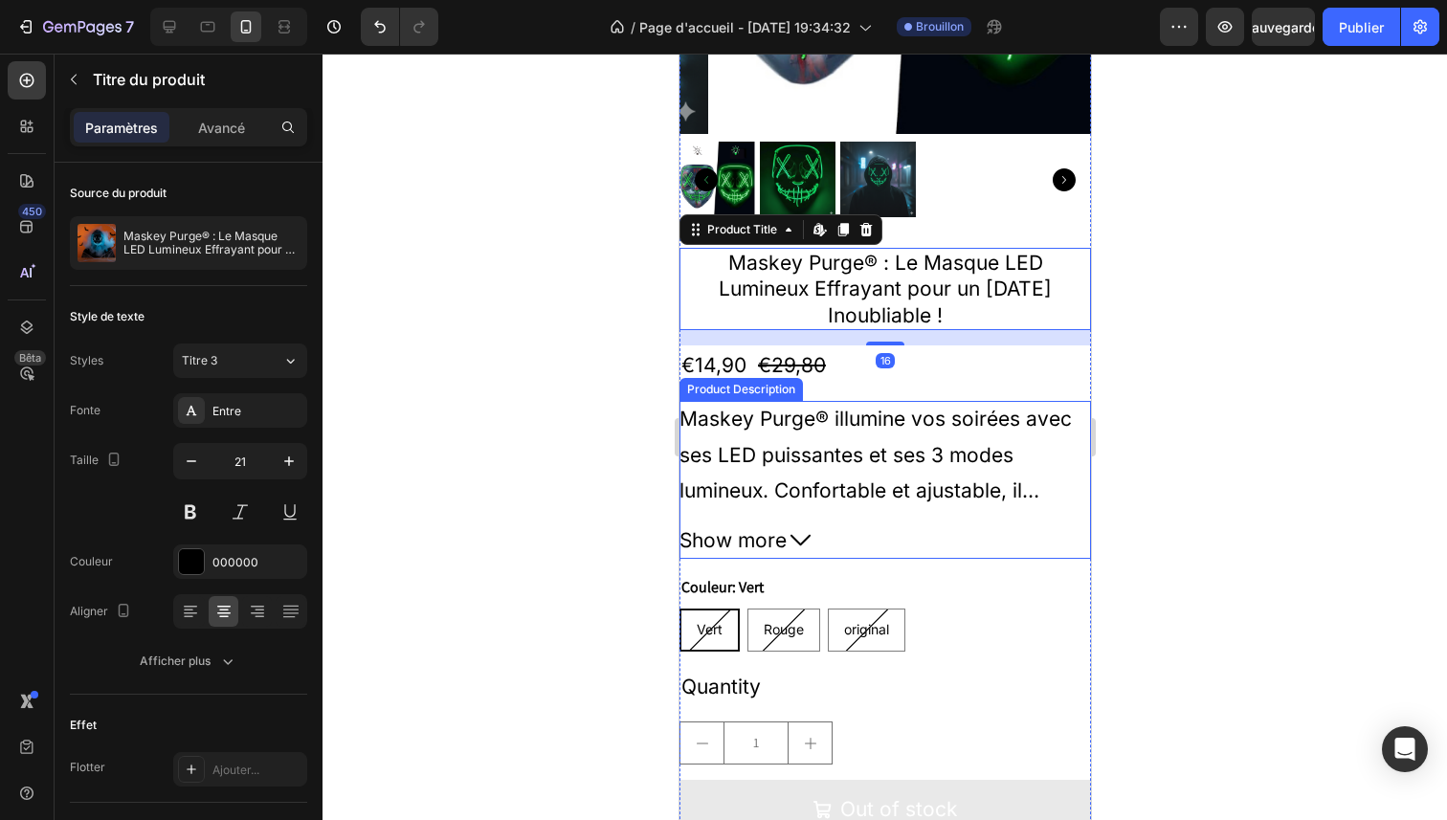
click at [910, 424] on div "Maskey Purge® illumine vos soirées avec ses LED puissantes et ses 3 modes lumin…" at bounding box center [885, 454] width 412 height 106
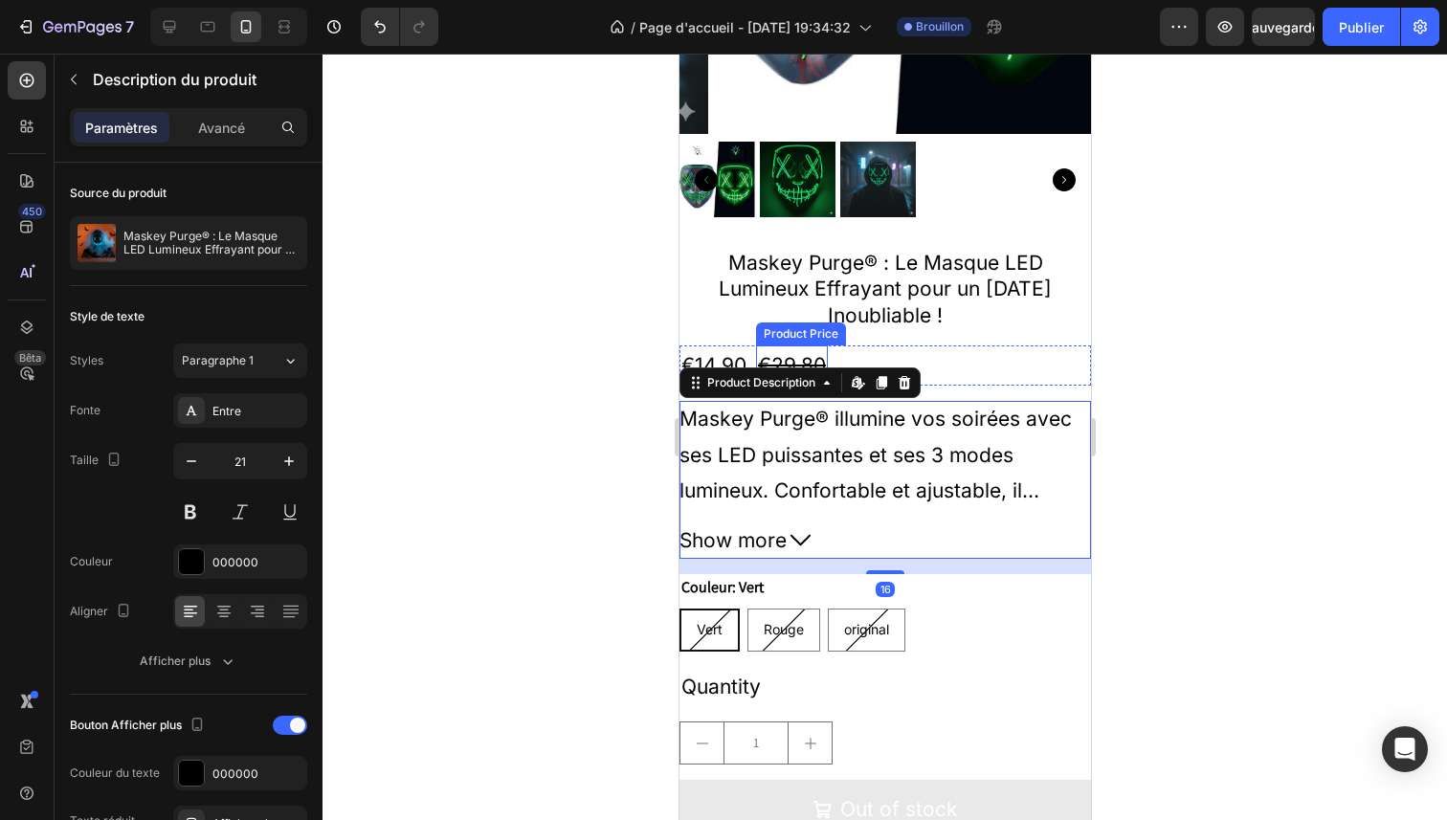
click at [808, 346] on div "€29,80" at bounding box center [791, 366] width 72 height 40
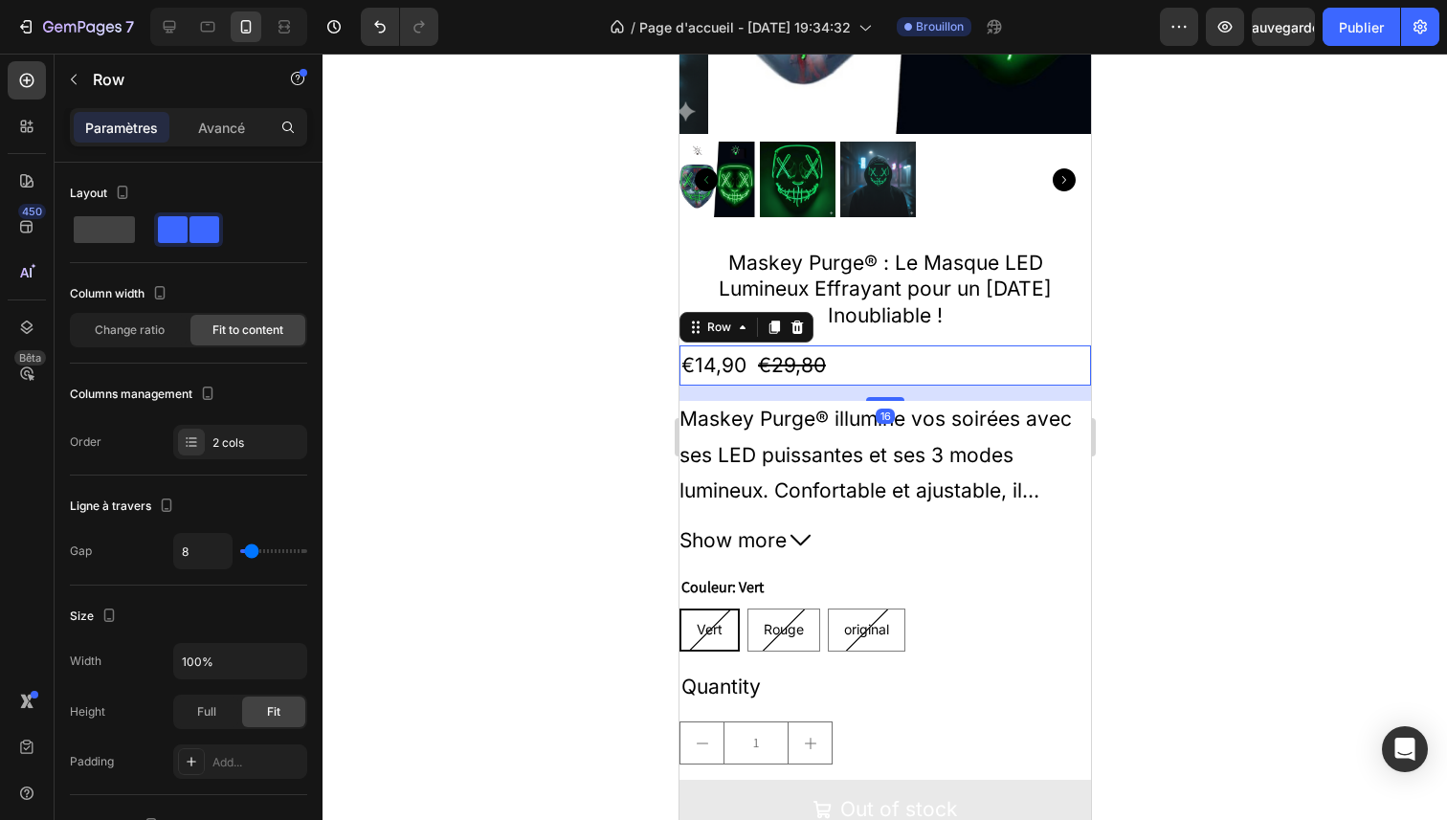
click at [878, 346] on div "€14,90 Product Price Product Price €29,80 Product Price Product Price Row 16" at bounding box center [885, 366] width 412 height 40
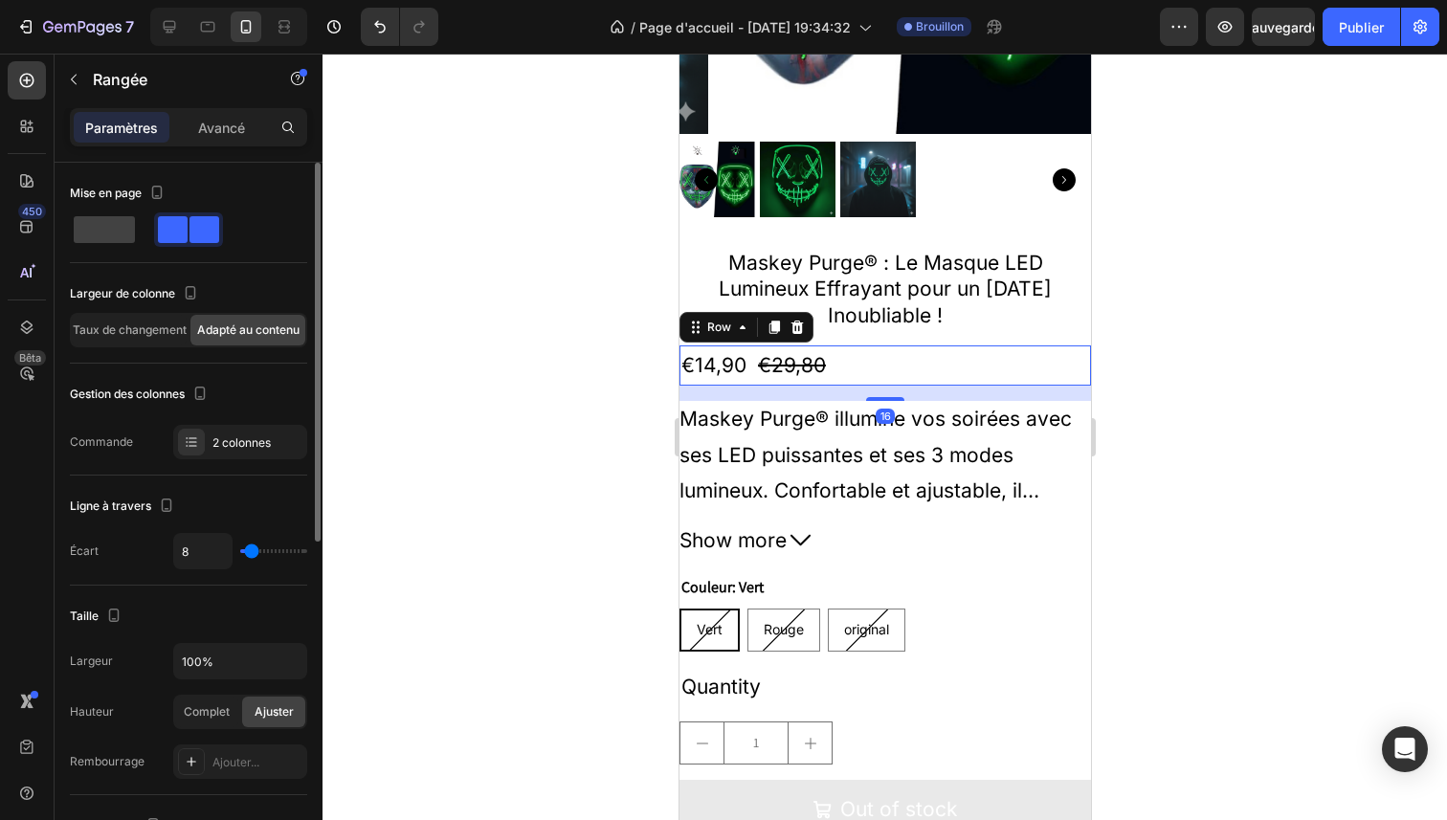
scroll to position [624, 0]
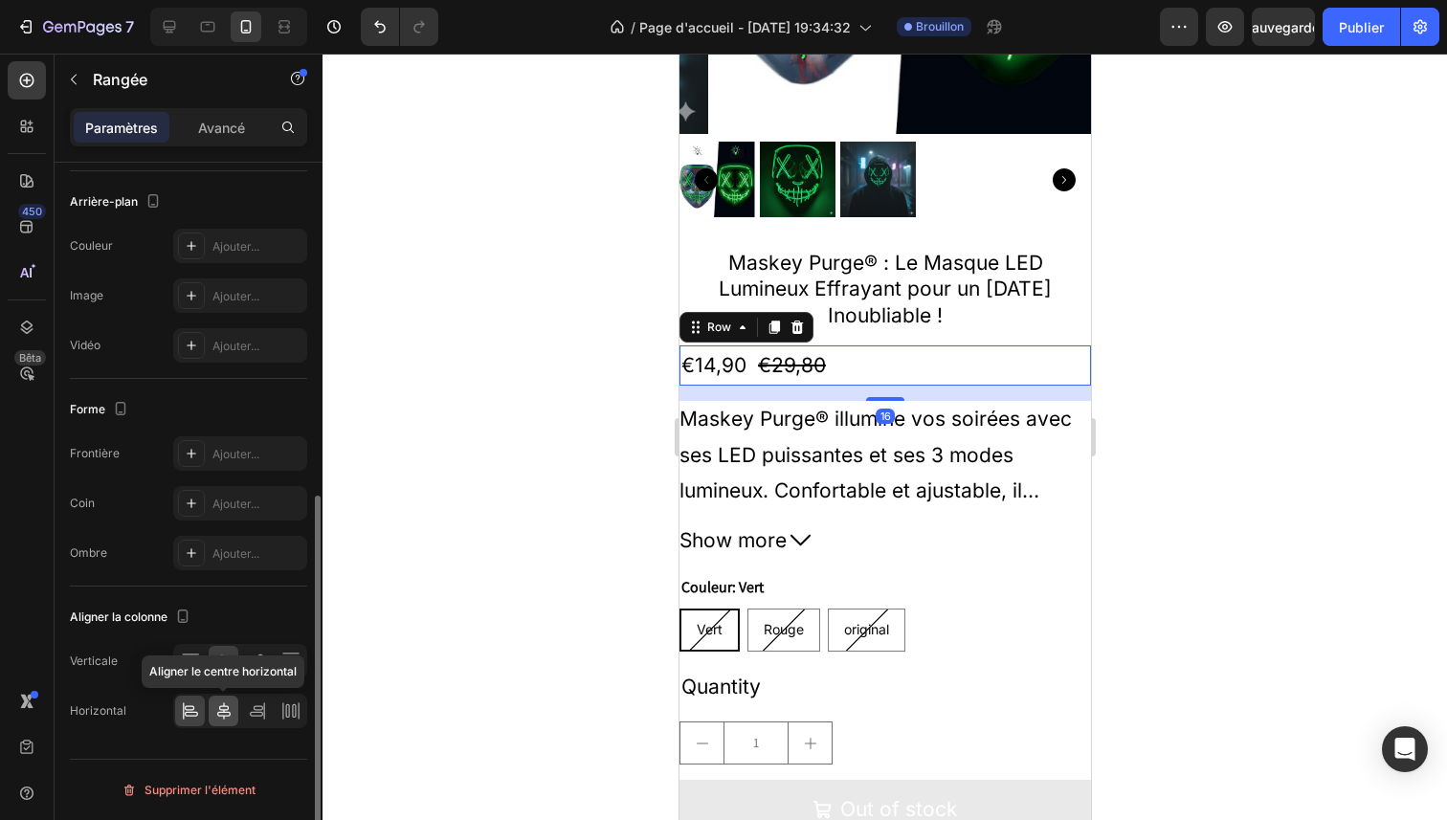
click at [223, 704] on icon at bounding box center [223, 711] width 13 height 17
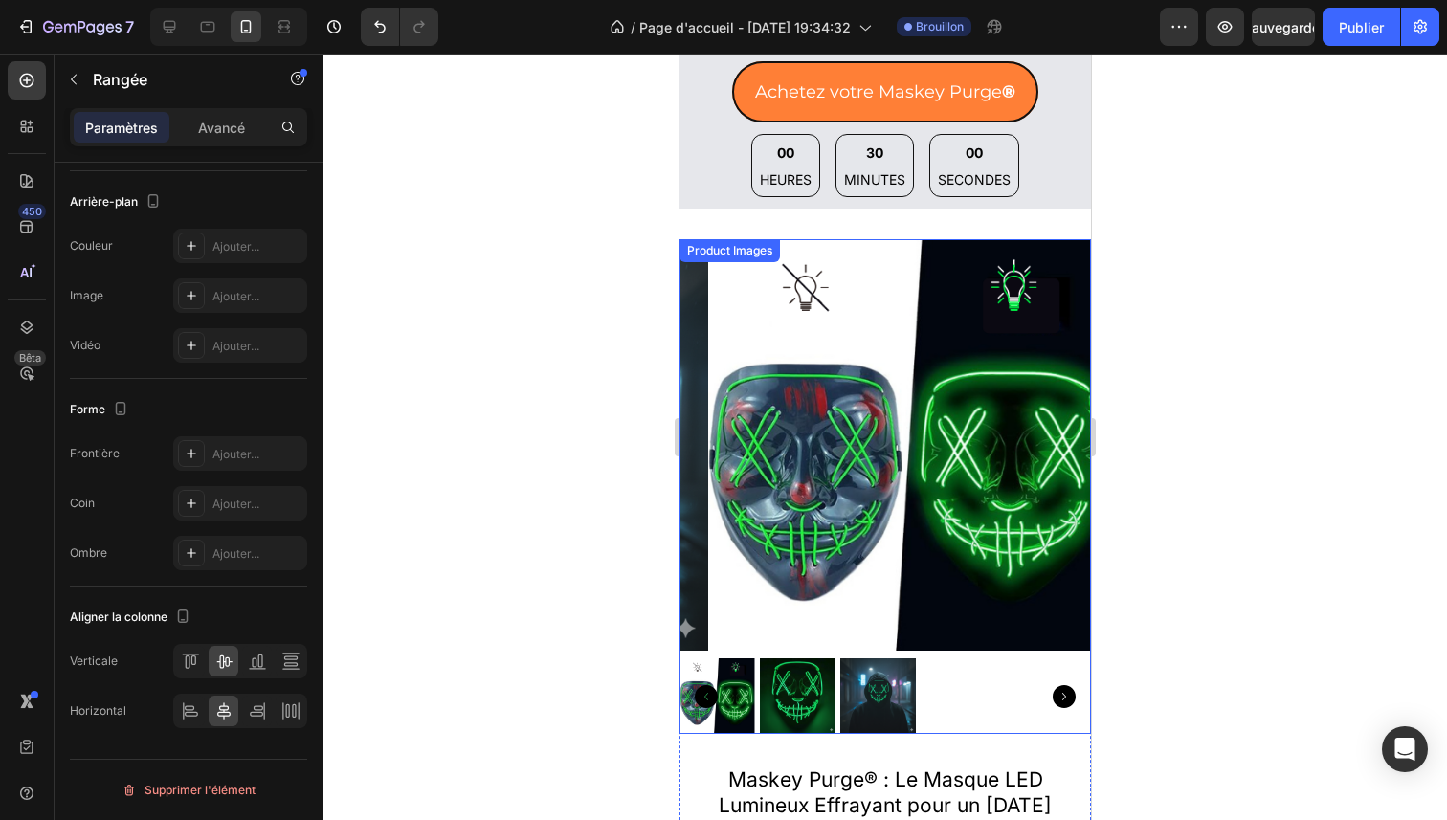
scroll to position [2717, 0]
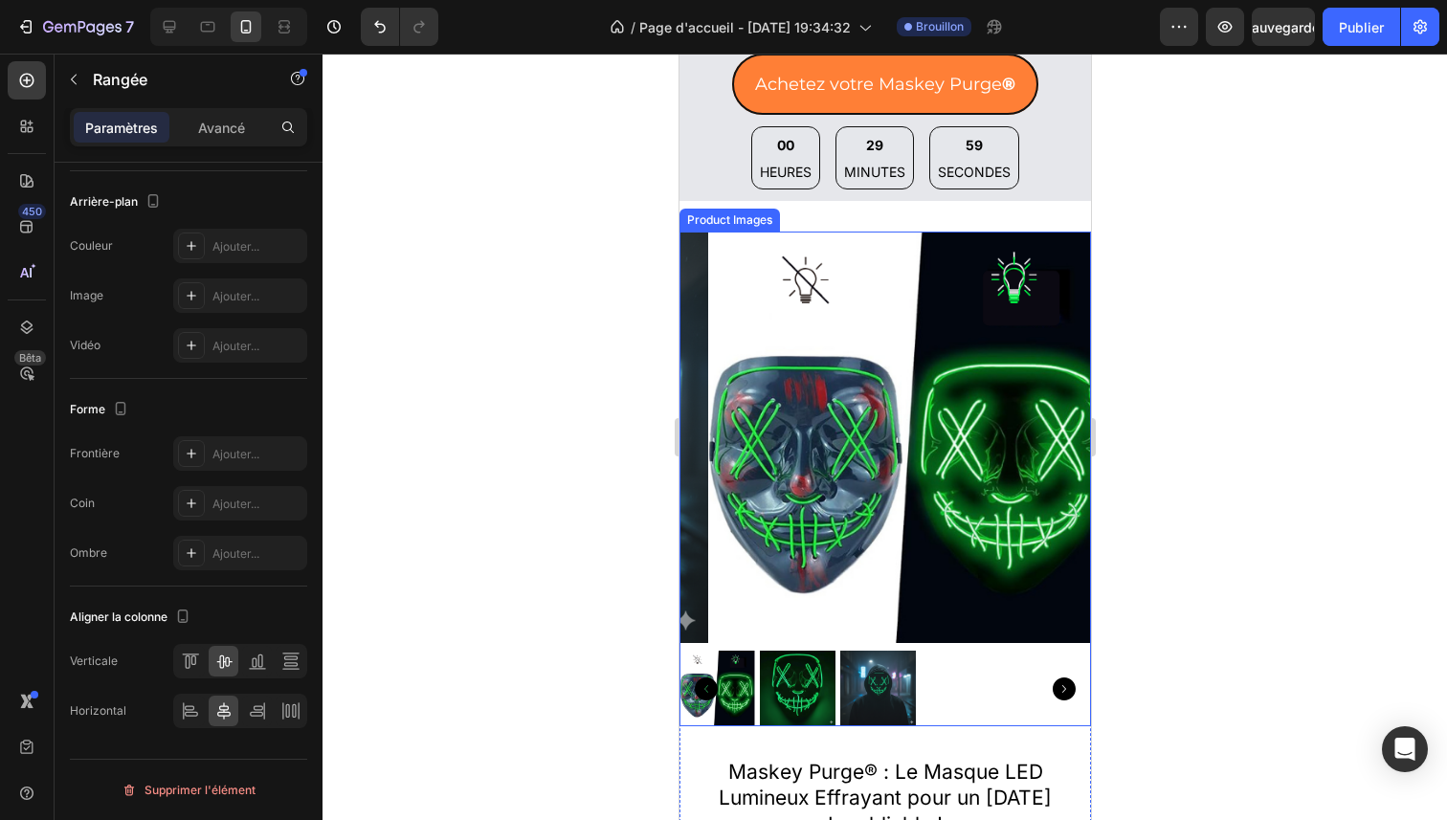
click at [1052, 681] on icon "Carousel Next Arrow" at bounding box center [1063, 689] width 23 height 23
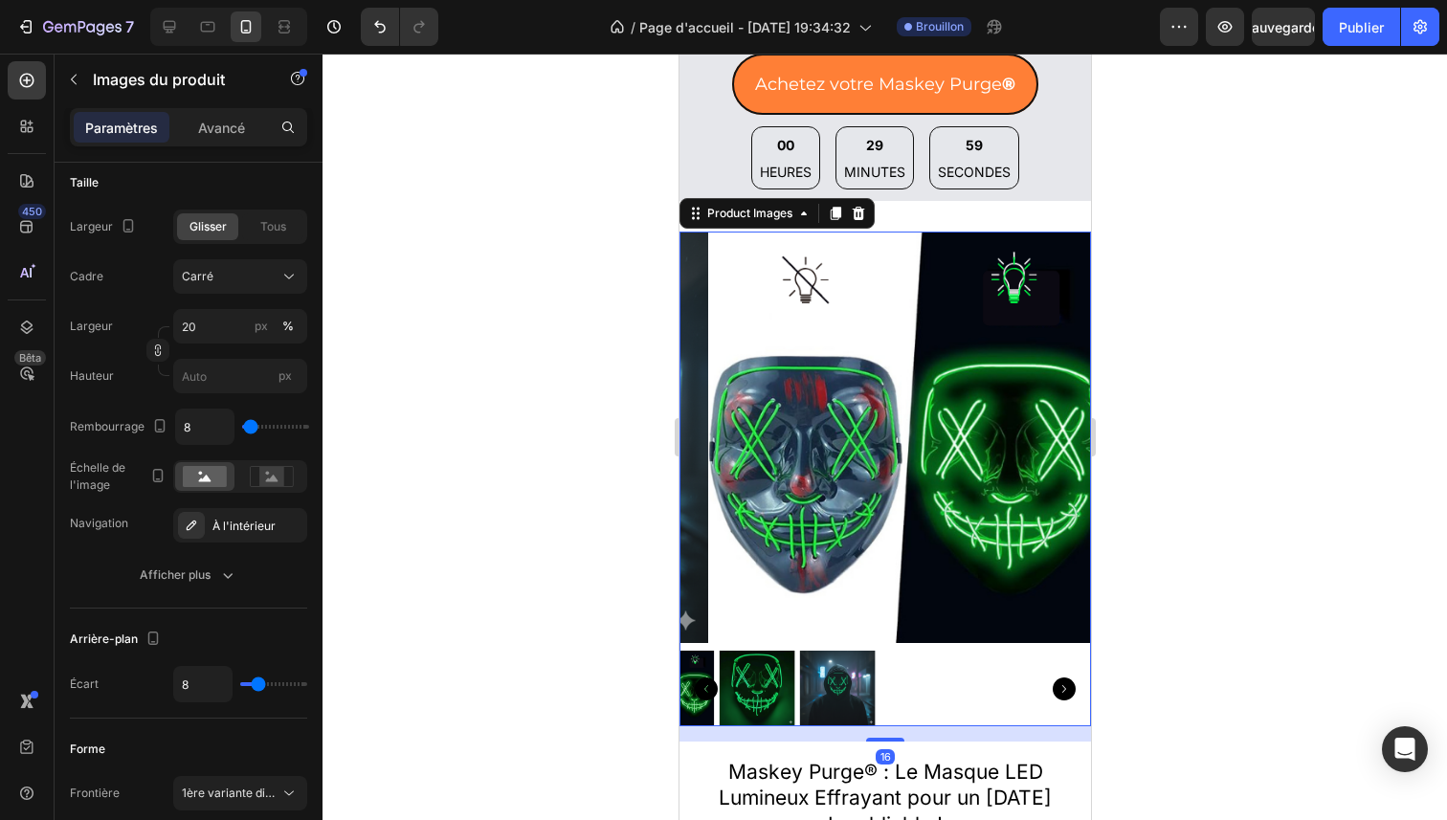
scroll to position [0, 0]
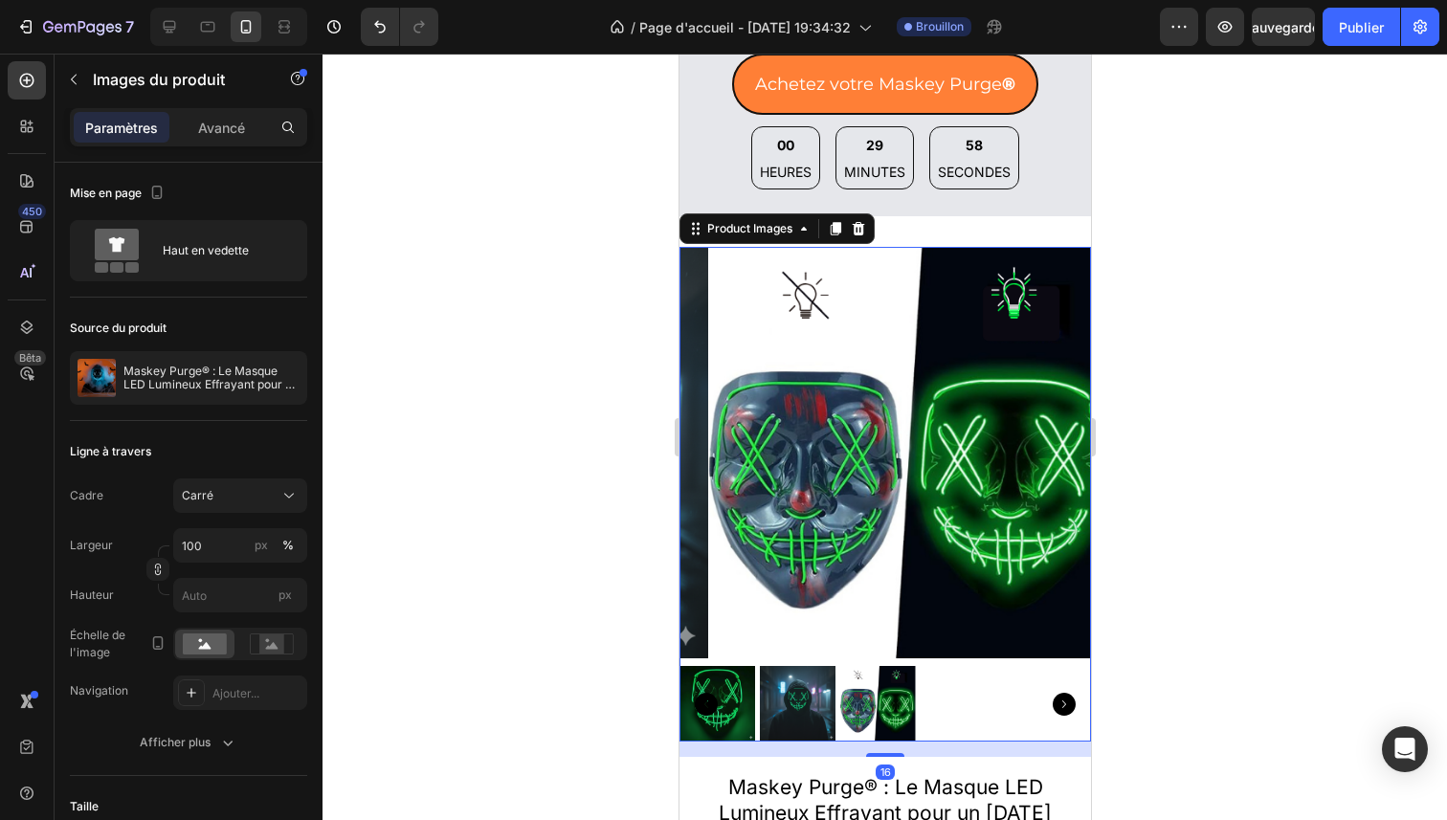
click at [1052, 693] on icon "Carousel Next Arrow" at bounding box center [1063, 704] width 23 height 23
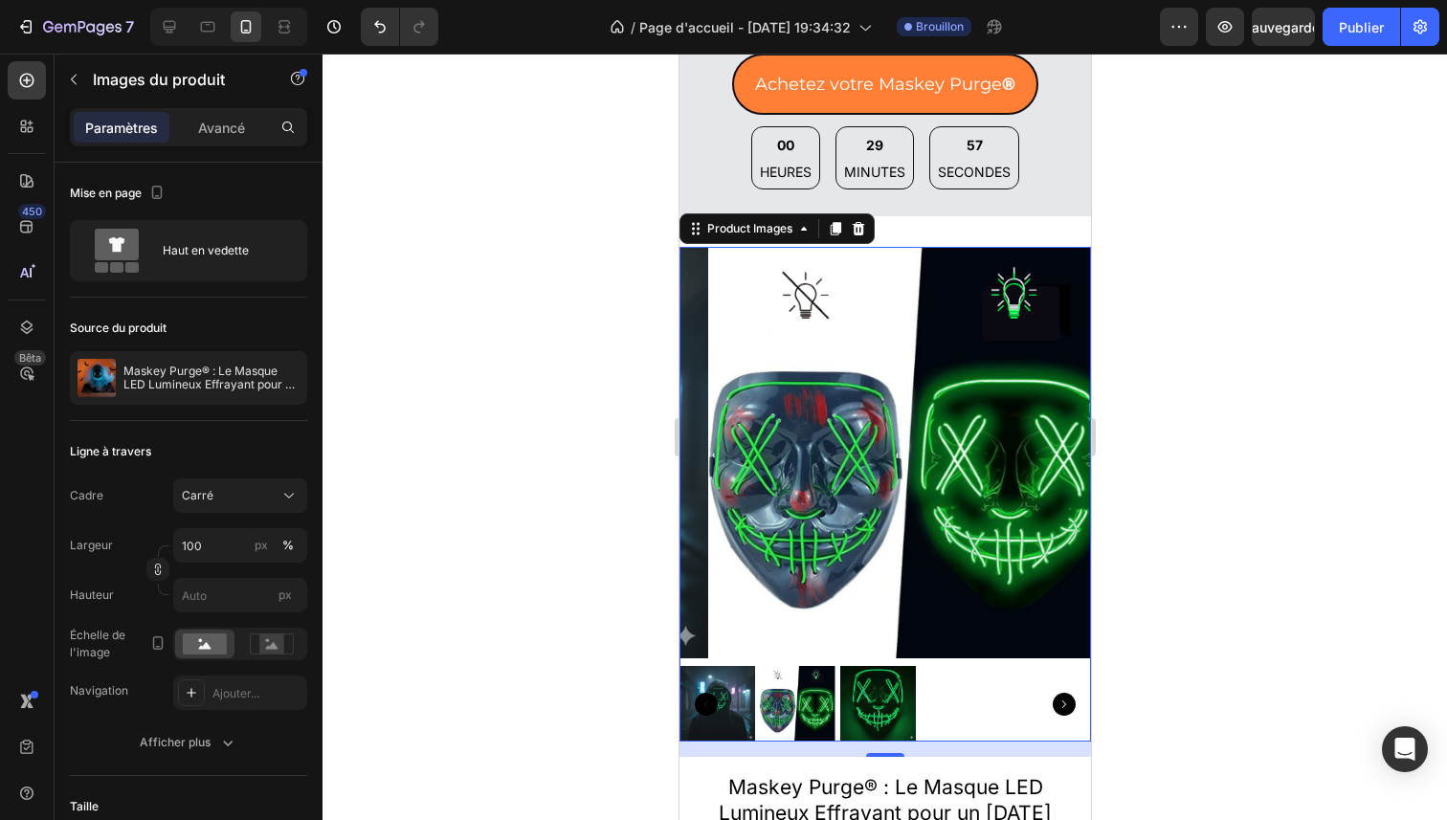
click at [1052, 693] on icon "Carousel Next Arrow" at bounding box center [1063, 704] width 23 height 23
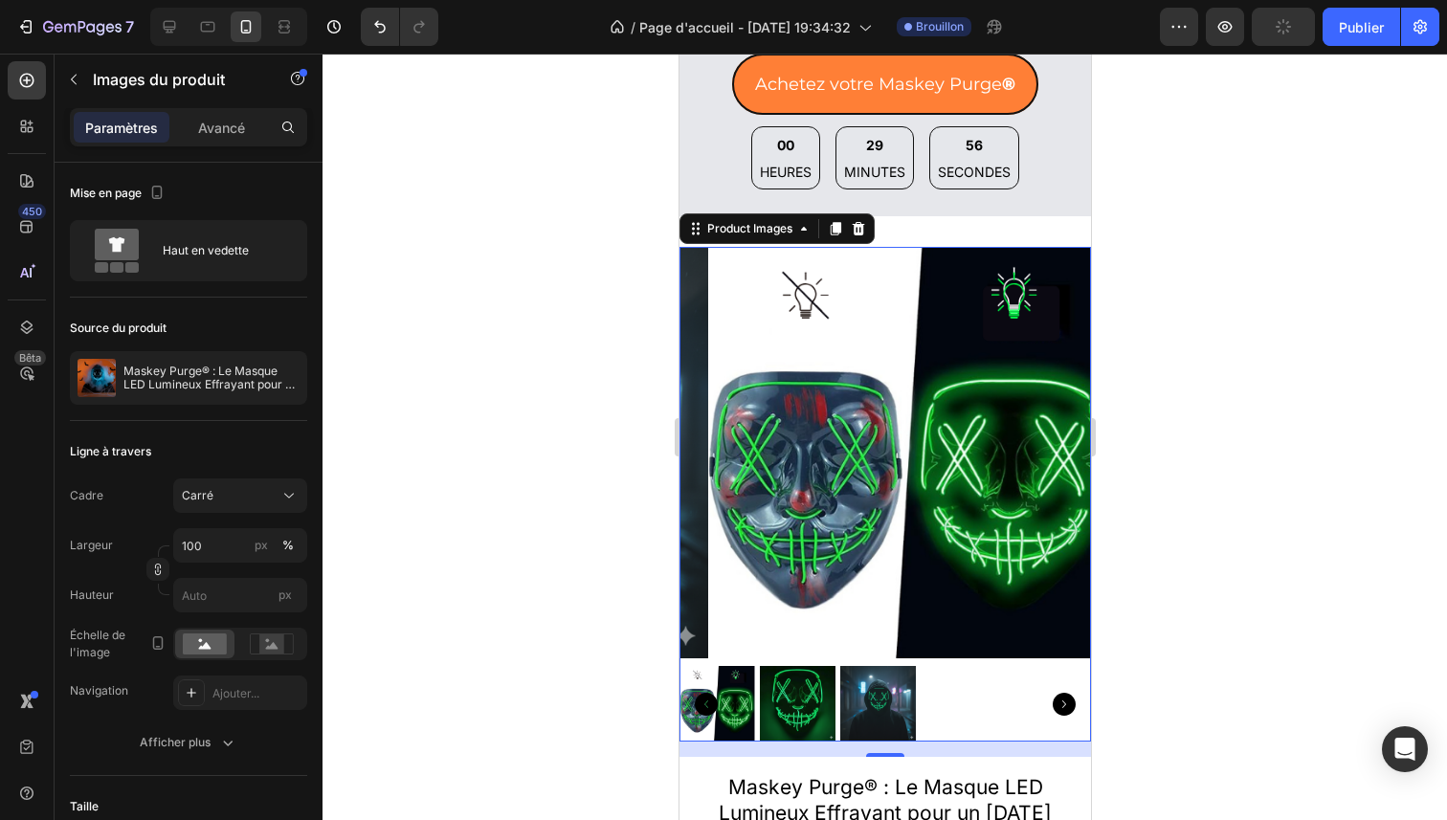
click at [792, 677] on img at bounding box center [797, 704] width 76 height 76
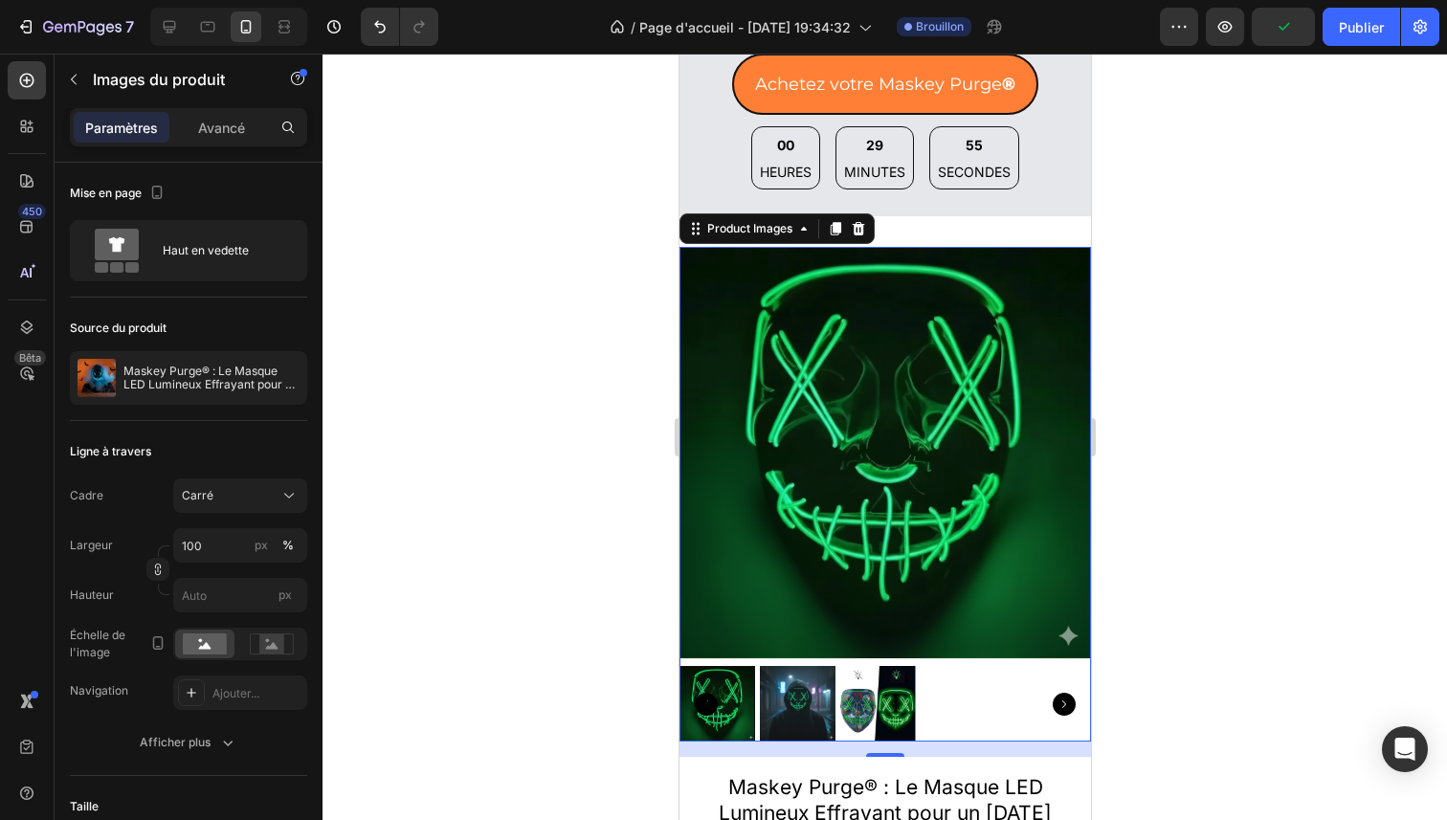
click at [795, 675] on img at bounding box center [797, 704] width 76 height 76
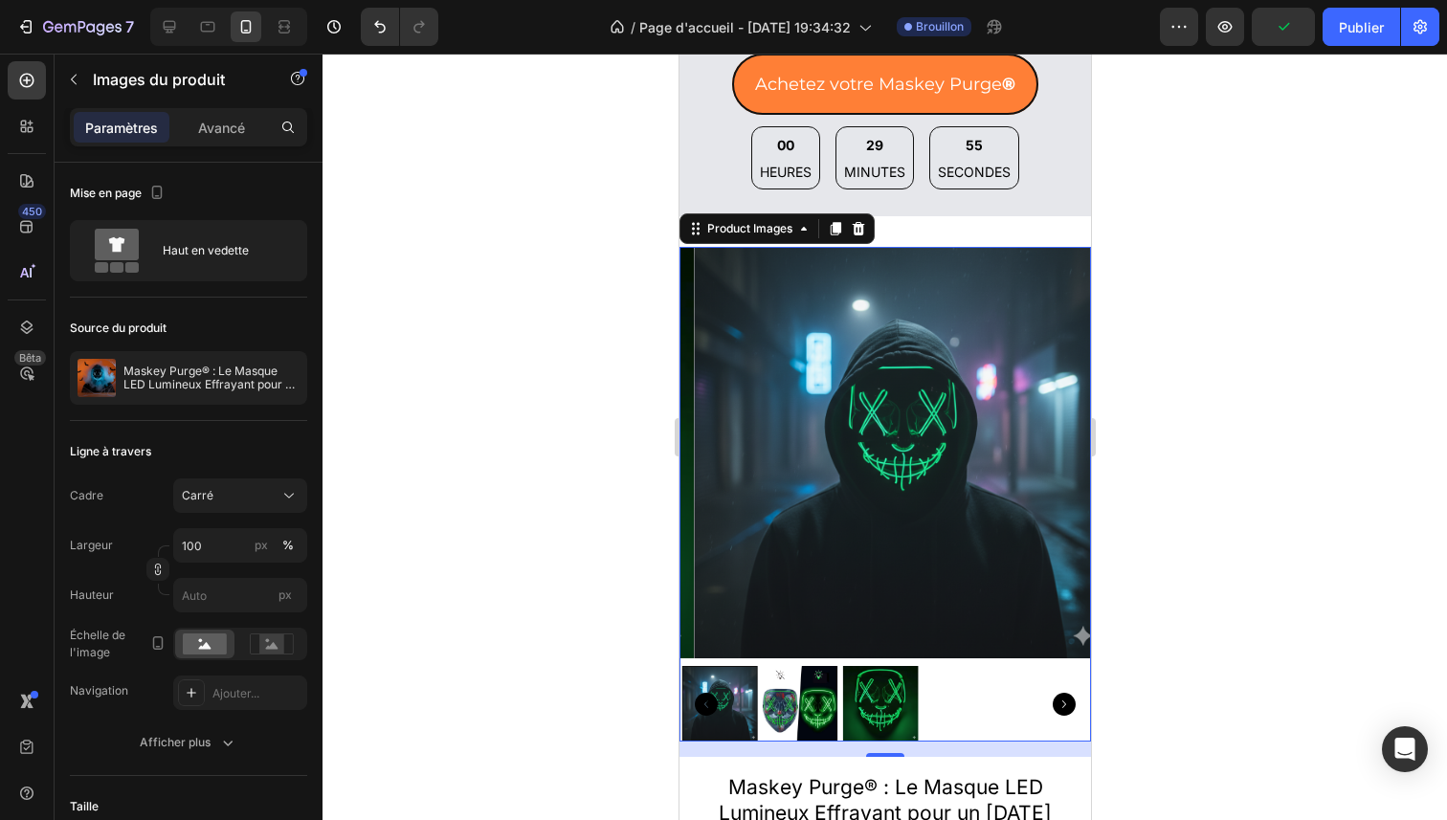
click at [795, 675] on img at bounding box center [800, 704] width 76 height 76
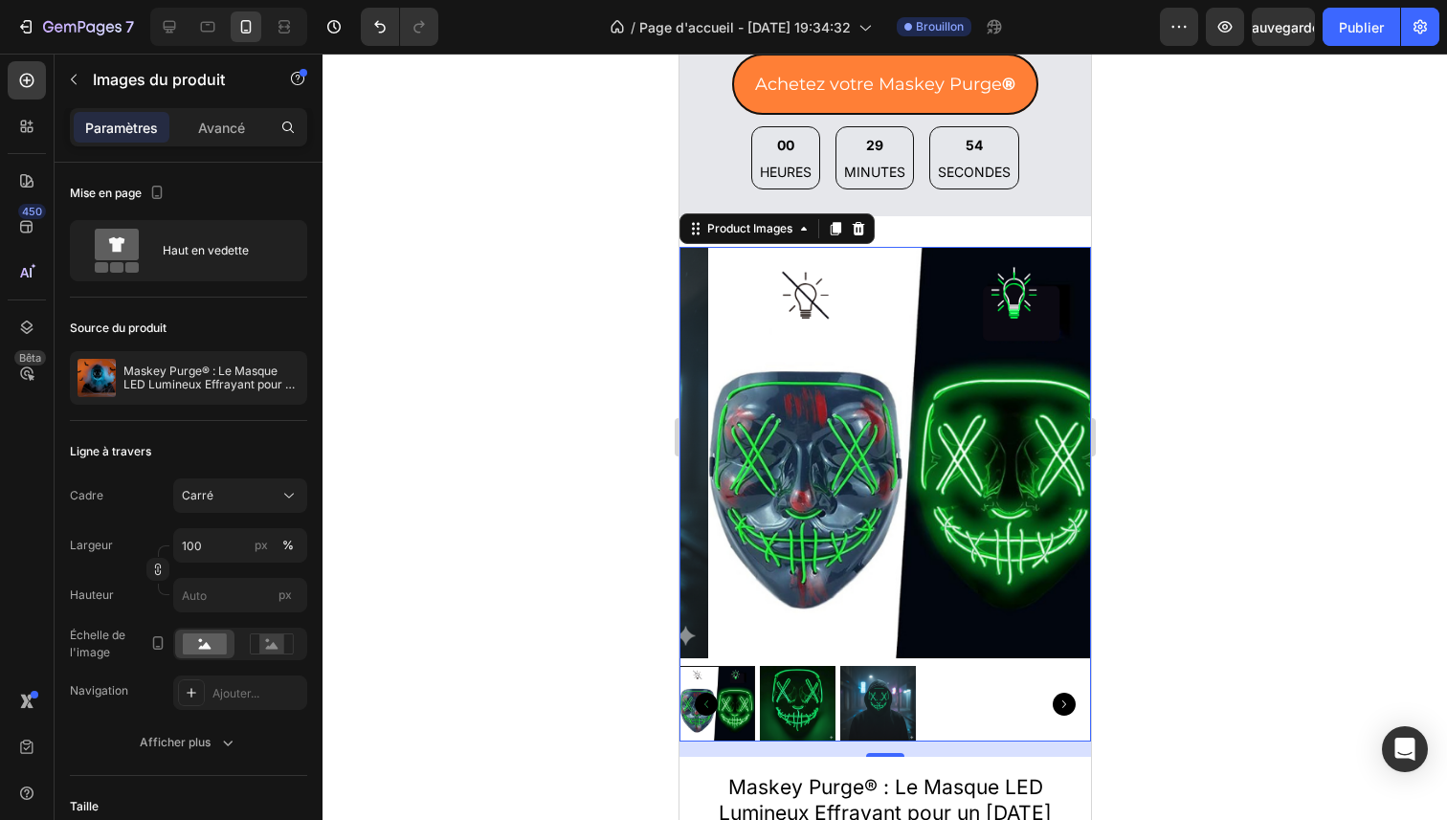
click at [795, 675] on img at bounding box center [797, 704] width 76 height 76
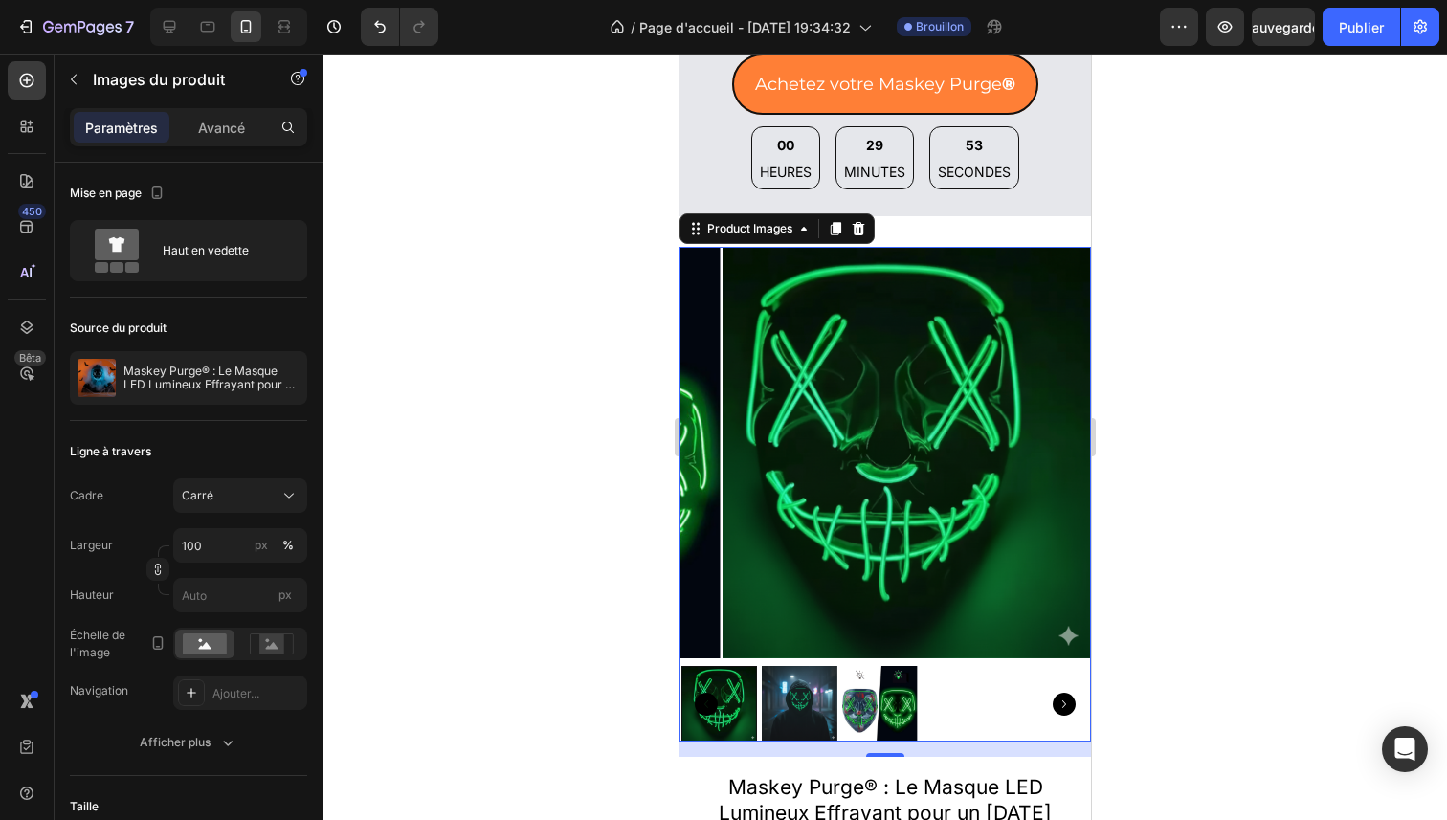
click at [795, 675] on img at bounding box center [799, 704] width 76 height 76
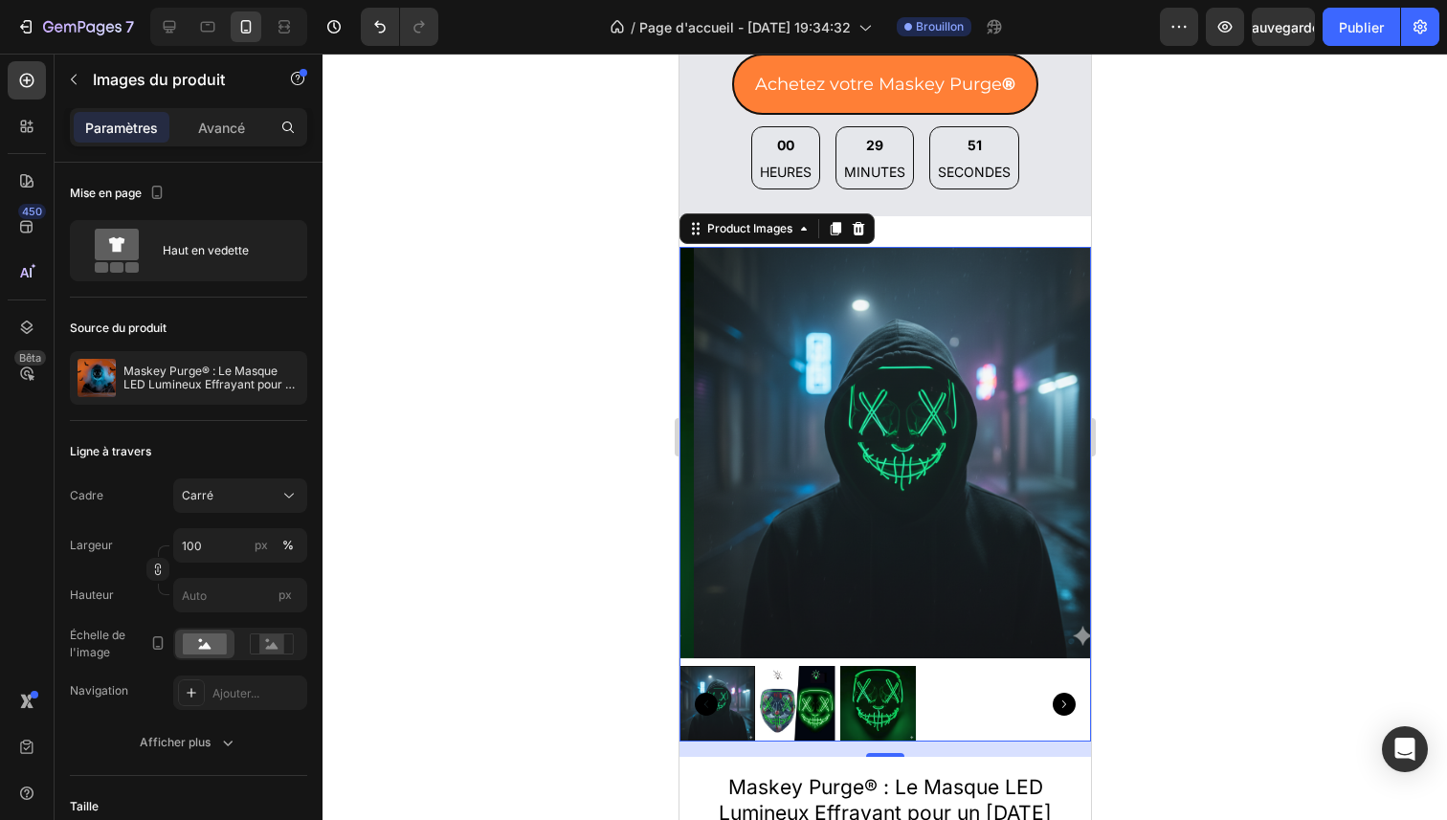
click at [1345, 295] on div at bounding box center [885, 437] width 1125 height 767
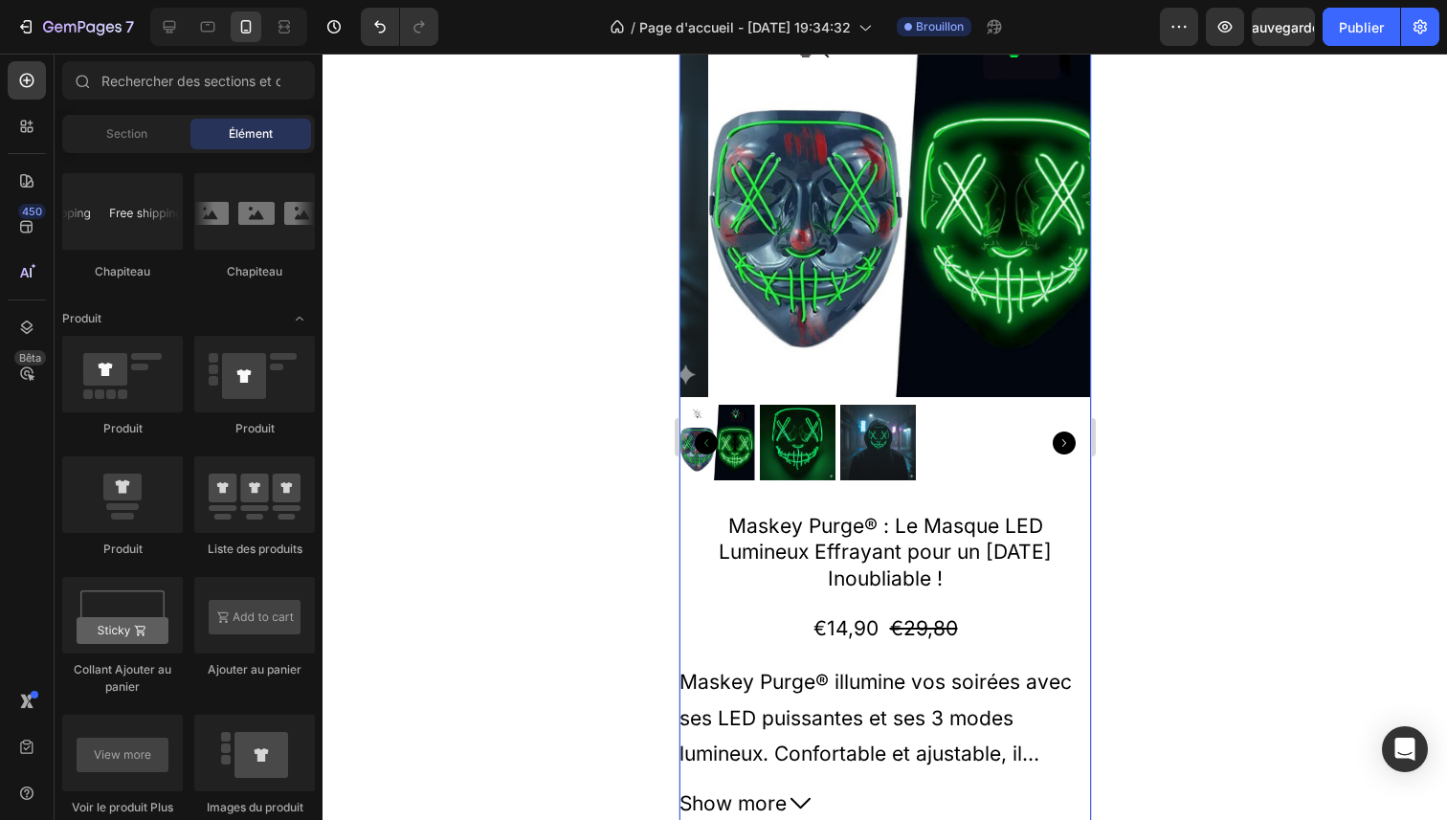
scroll to position [2936, 0]
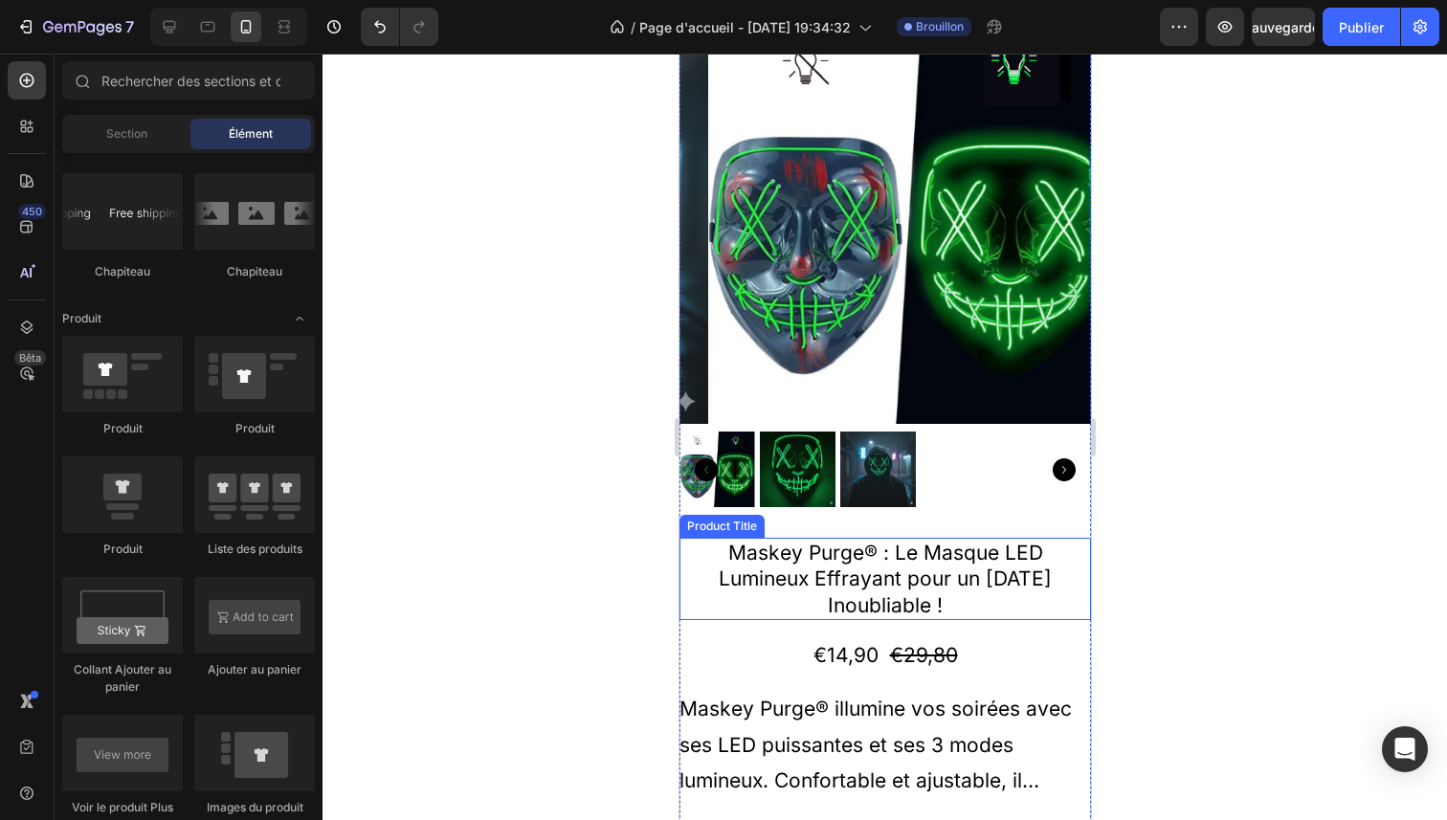
click at [1022, 538] on h2 "Maskey Purge® : Le Masque LED Lumineux Effrayant pour un [DATE] Inoubliable !" at bounding box center [885, 579] width 412 height 82
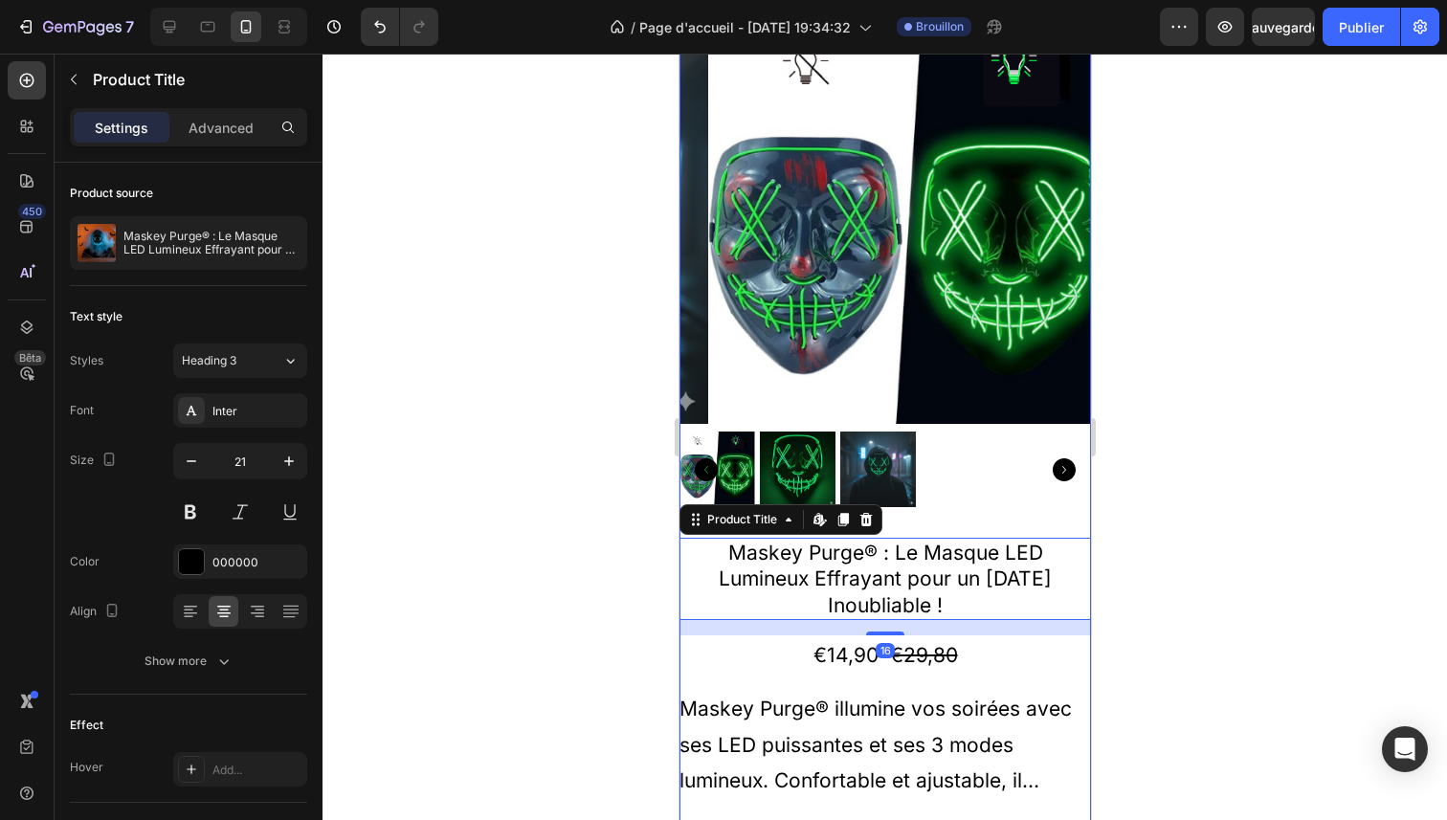
click at [1044, 510] on div "Product Images Maskey Purge® : Le Masque LED Lumineux Effrayant pour un [DATE] …" at bounding box center [885, 615] width 412 height 1207
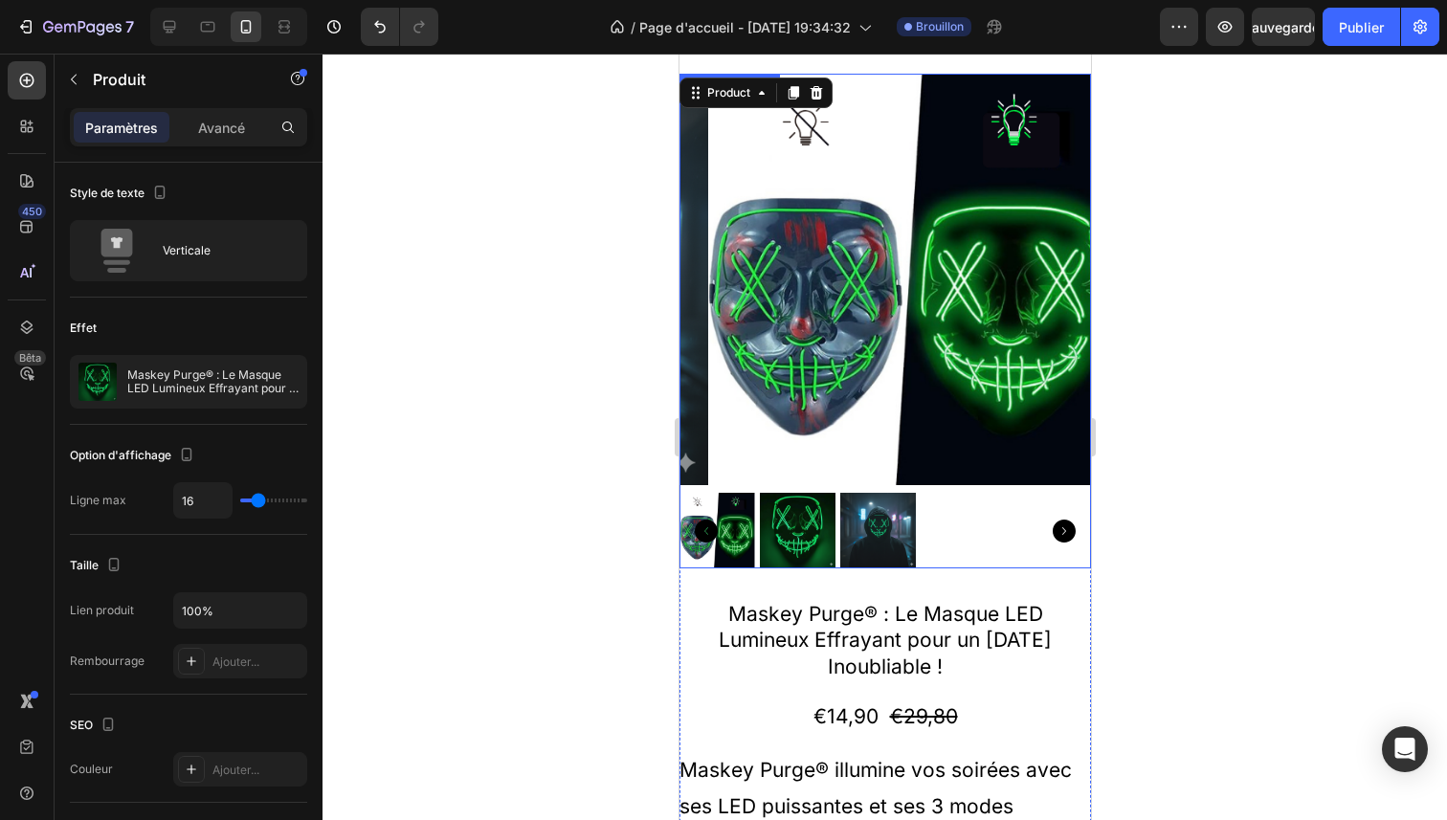
scroll to position [2665, 0]
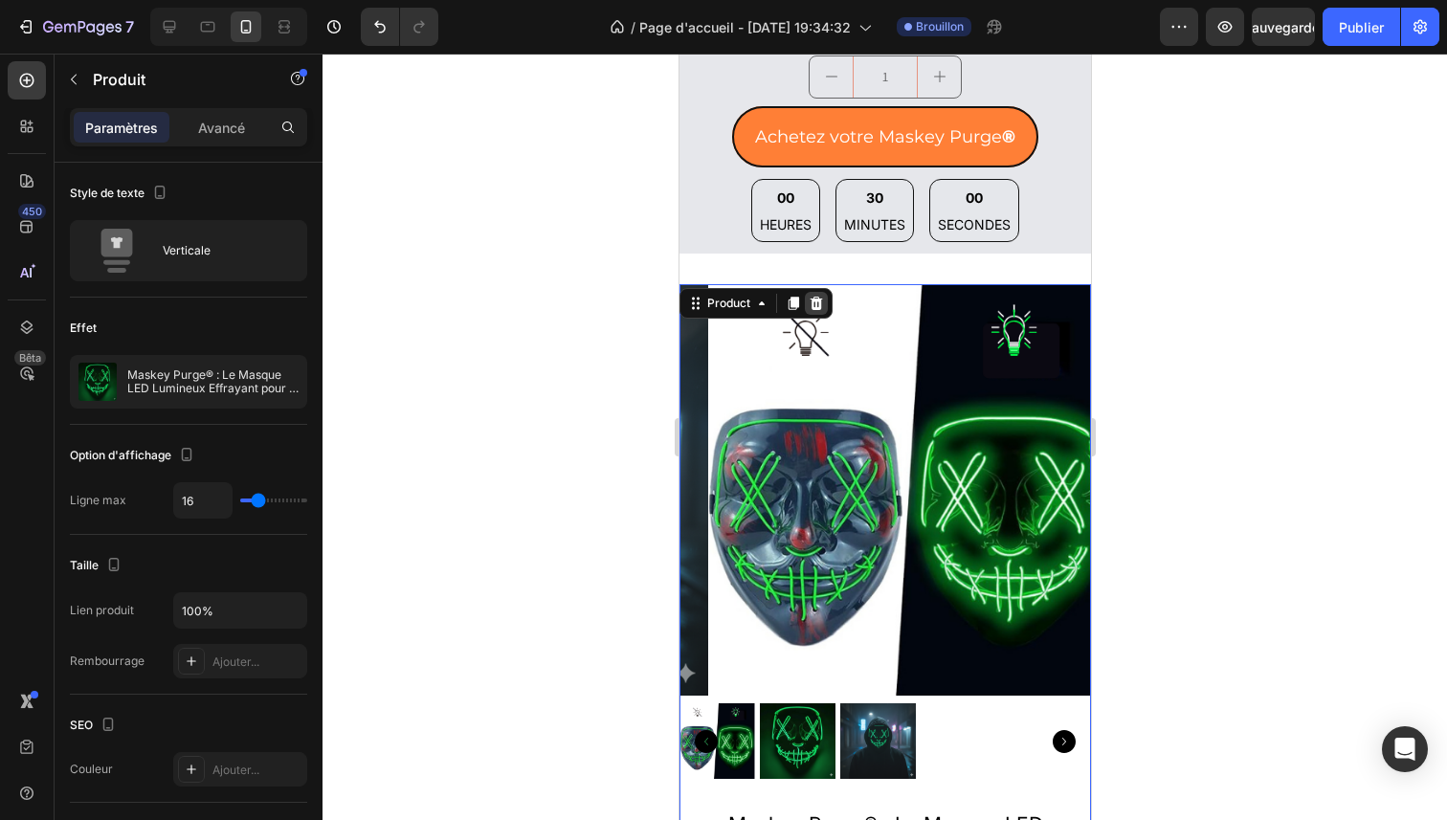
click at [824, 303] on div at bounding box center [815, 303] width 23 height 23
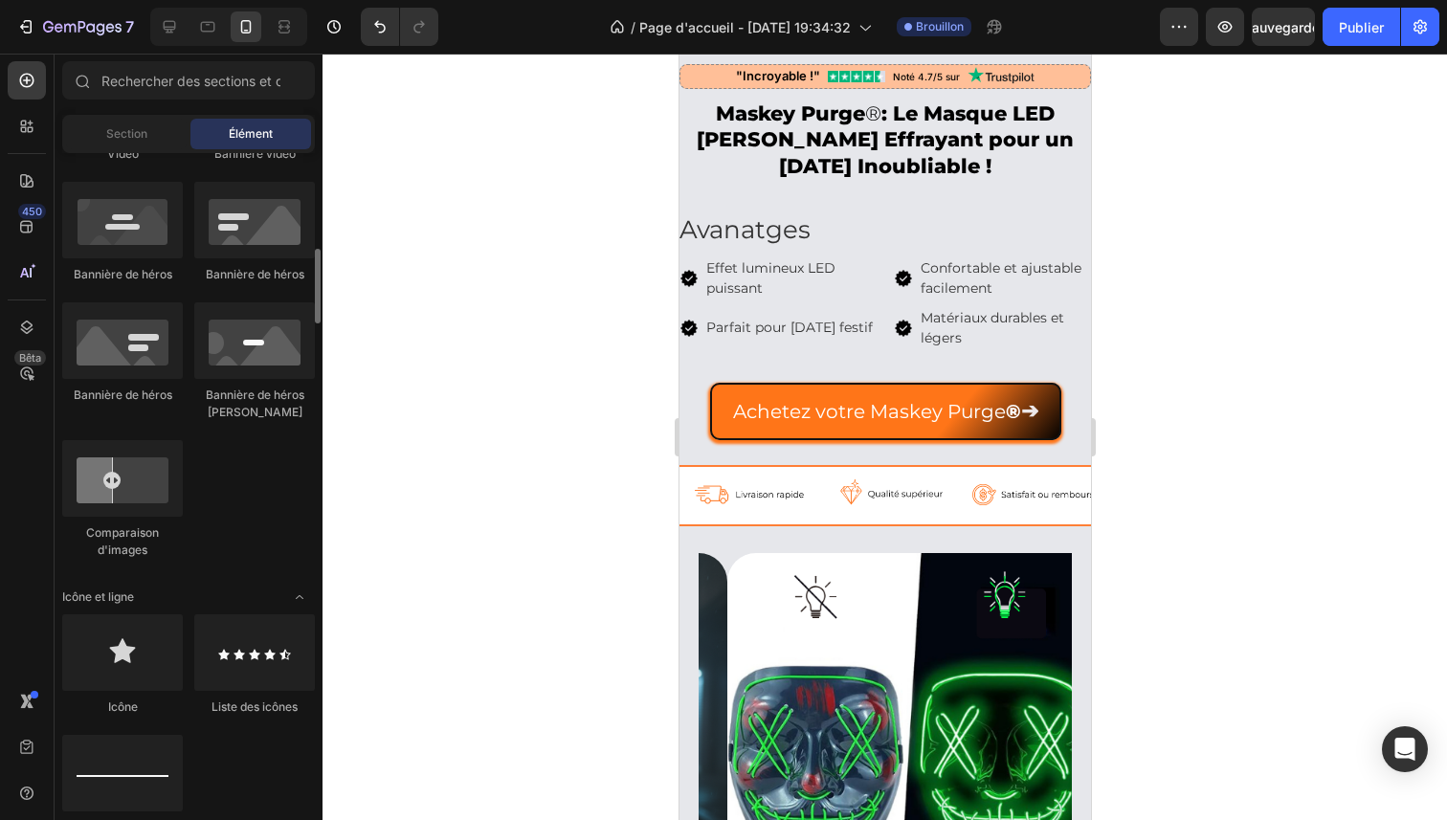
scroll to position [0, 0]
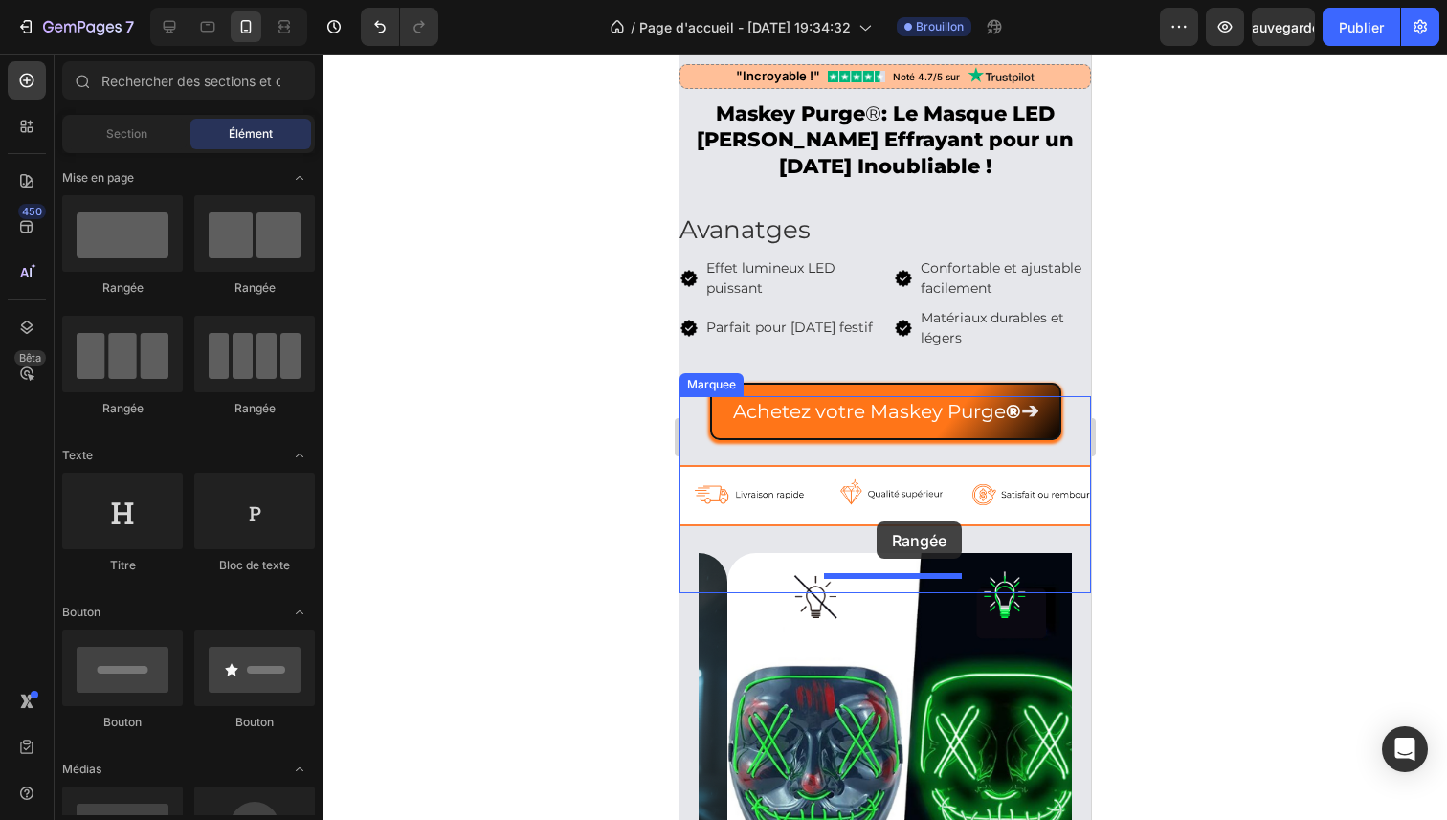
drag, startPoint x: 825, startPoint y: 321, endPoint x: 876, endPoint y: 522, distance: 207.3
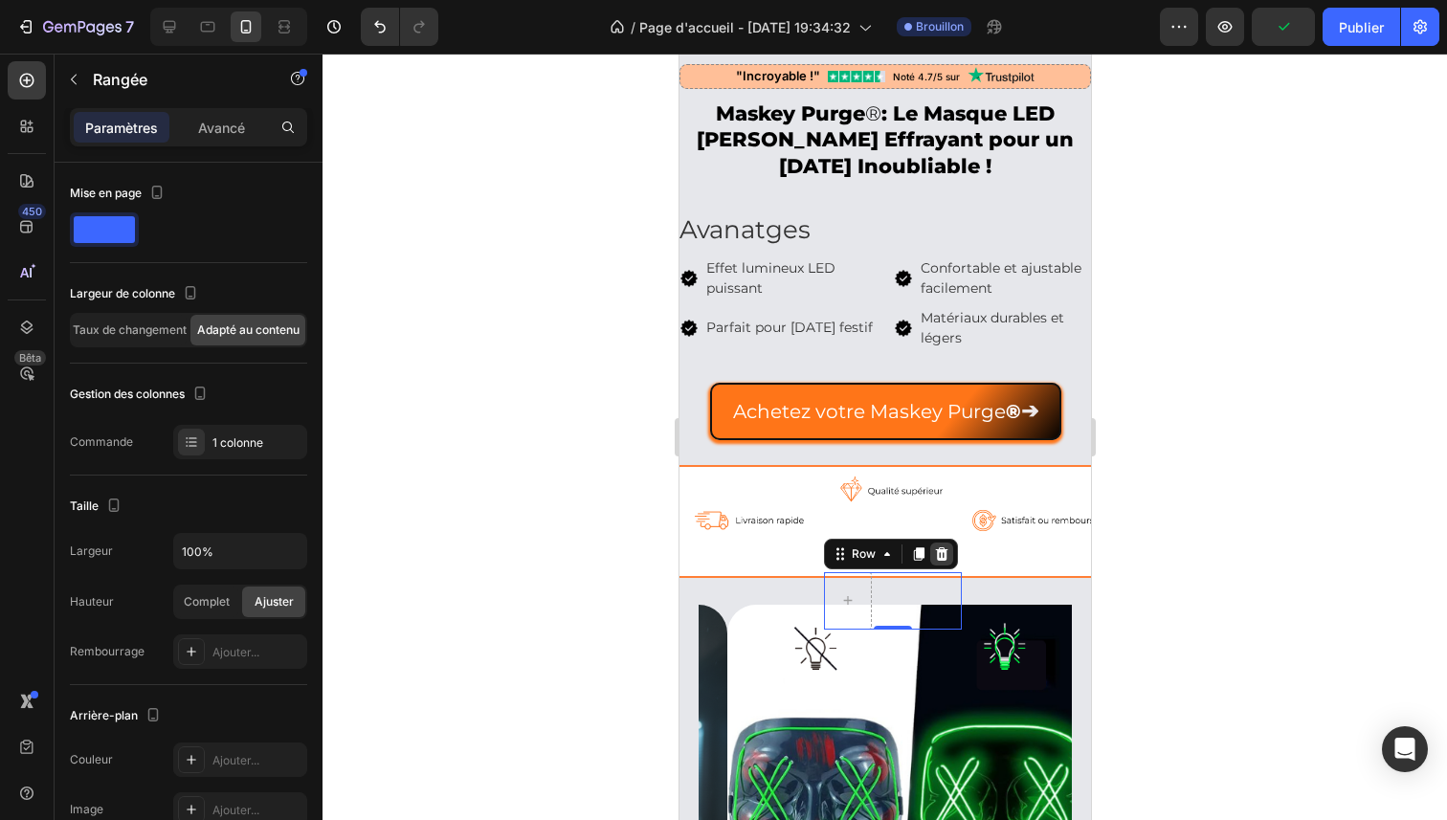
click at [940, 558] on icon at bounding box center [941, 553] width 12 height 13
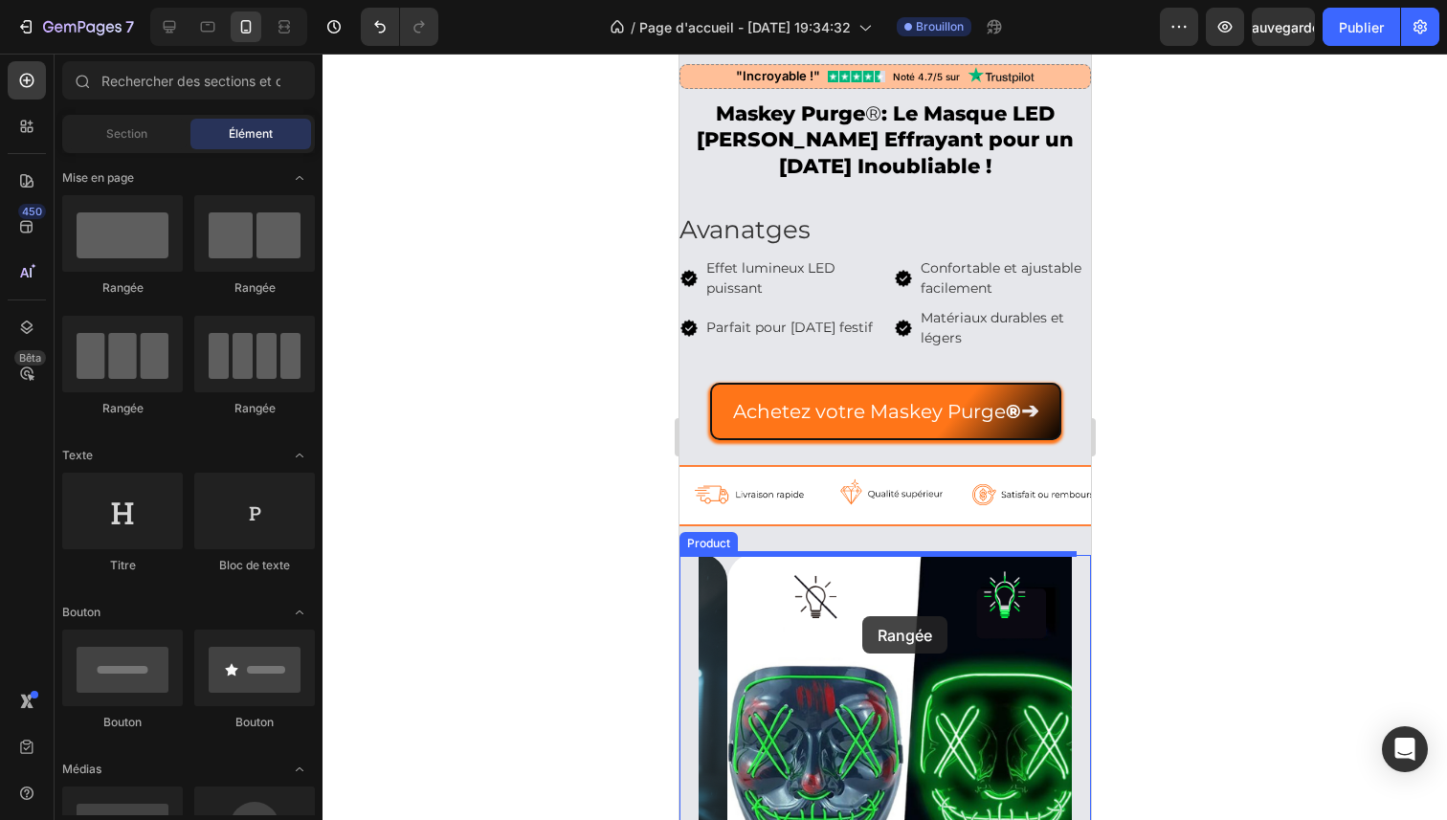
drag, startPoint x: 816, startPoint y: 319, endPoint x: 861, endPoint y: 616, distance: 301.0
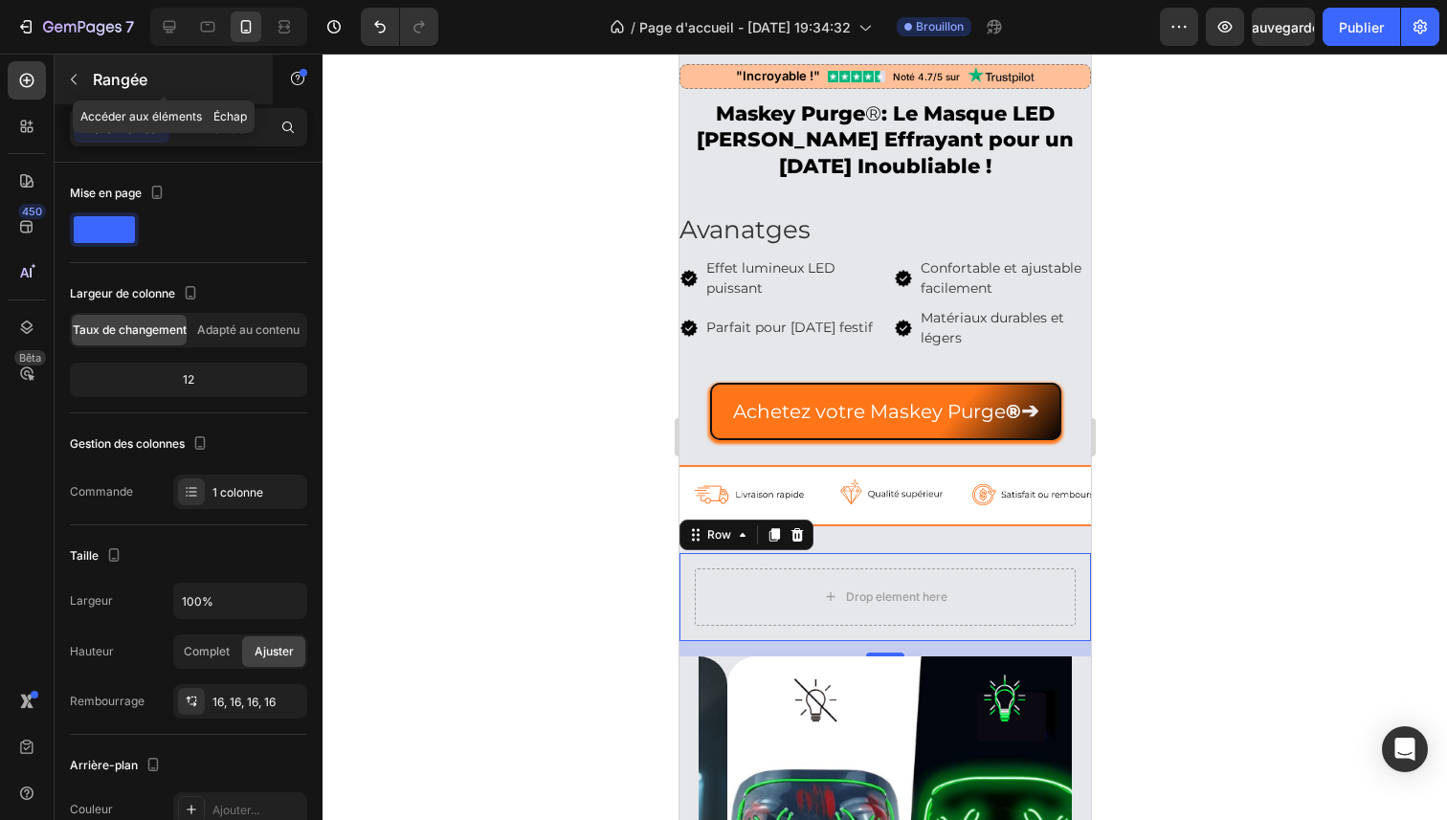
click at [73, 71] on button "button" at bounding box center [73, 79] width 31 height 31
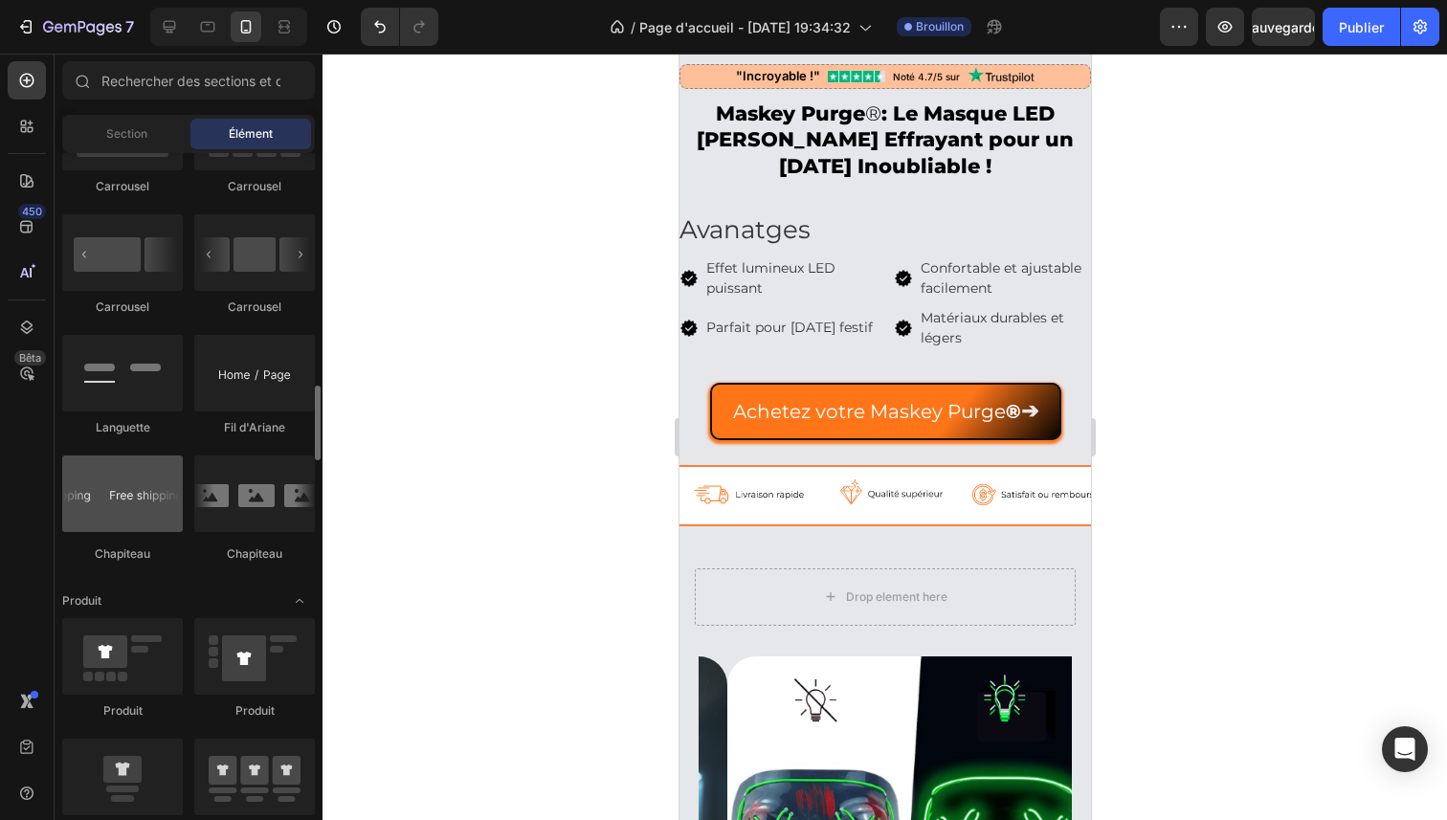
scroll to position [2370, 0]
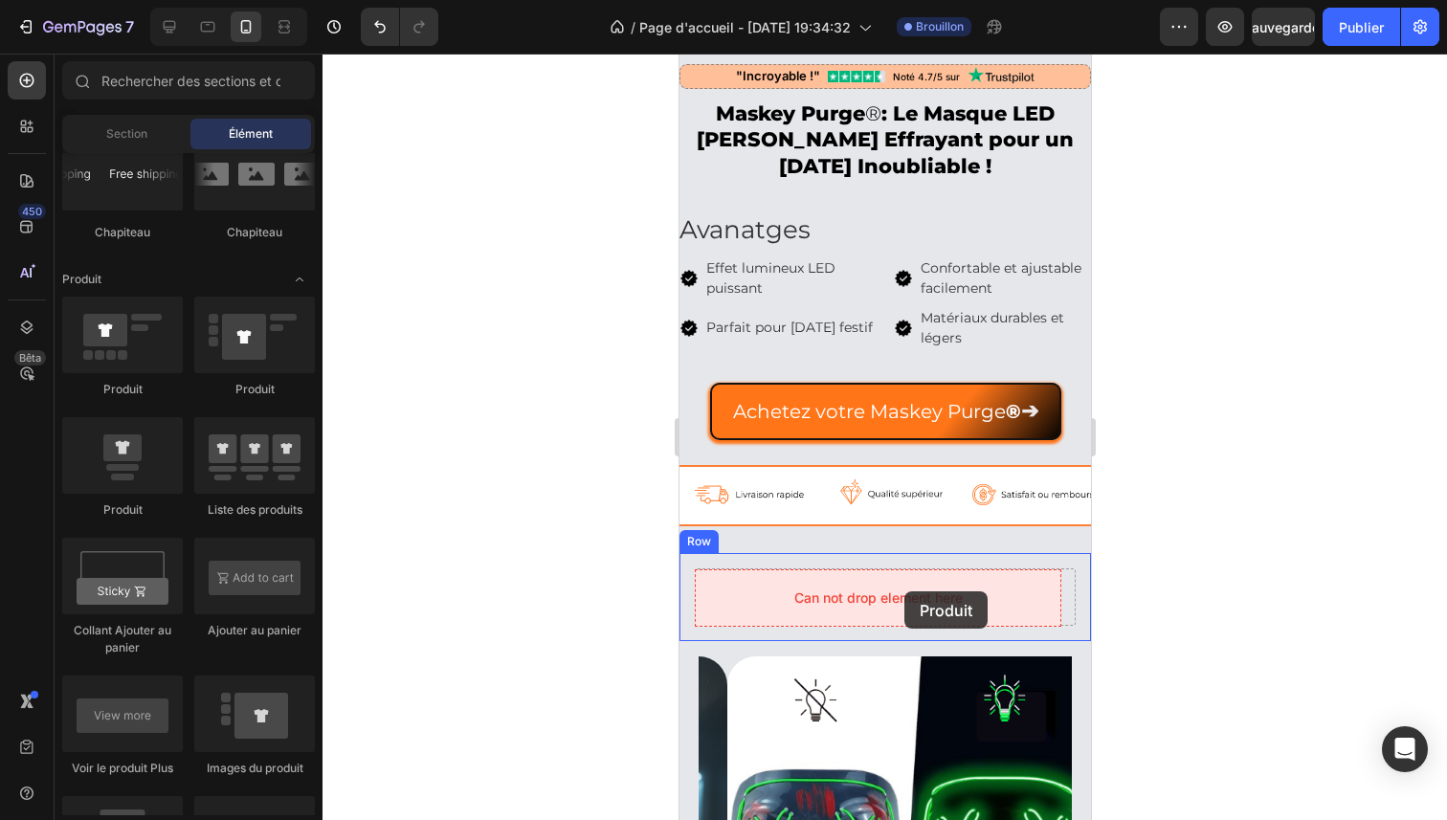
drag, startPoint x: 833, startPoint y: 394, endPoint x: 904, endPoint y: 591, distance: 208.6
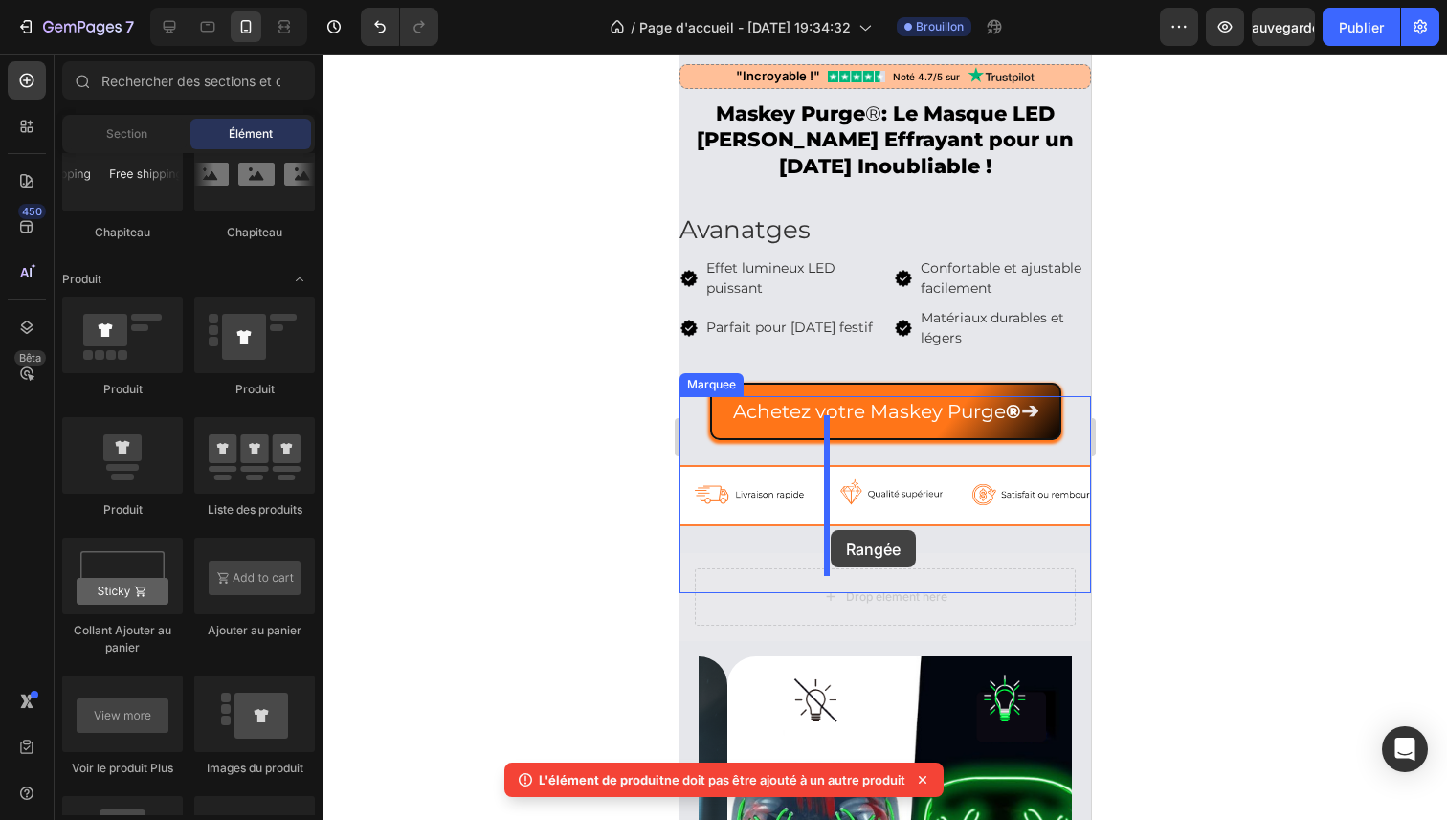
drag, startPoint x: 943, startPoint y: 601, endPoint x: 830, endPoint y: 530, distance: 133.3
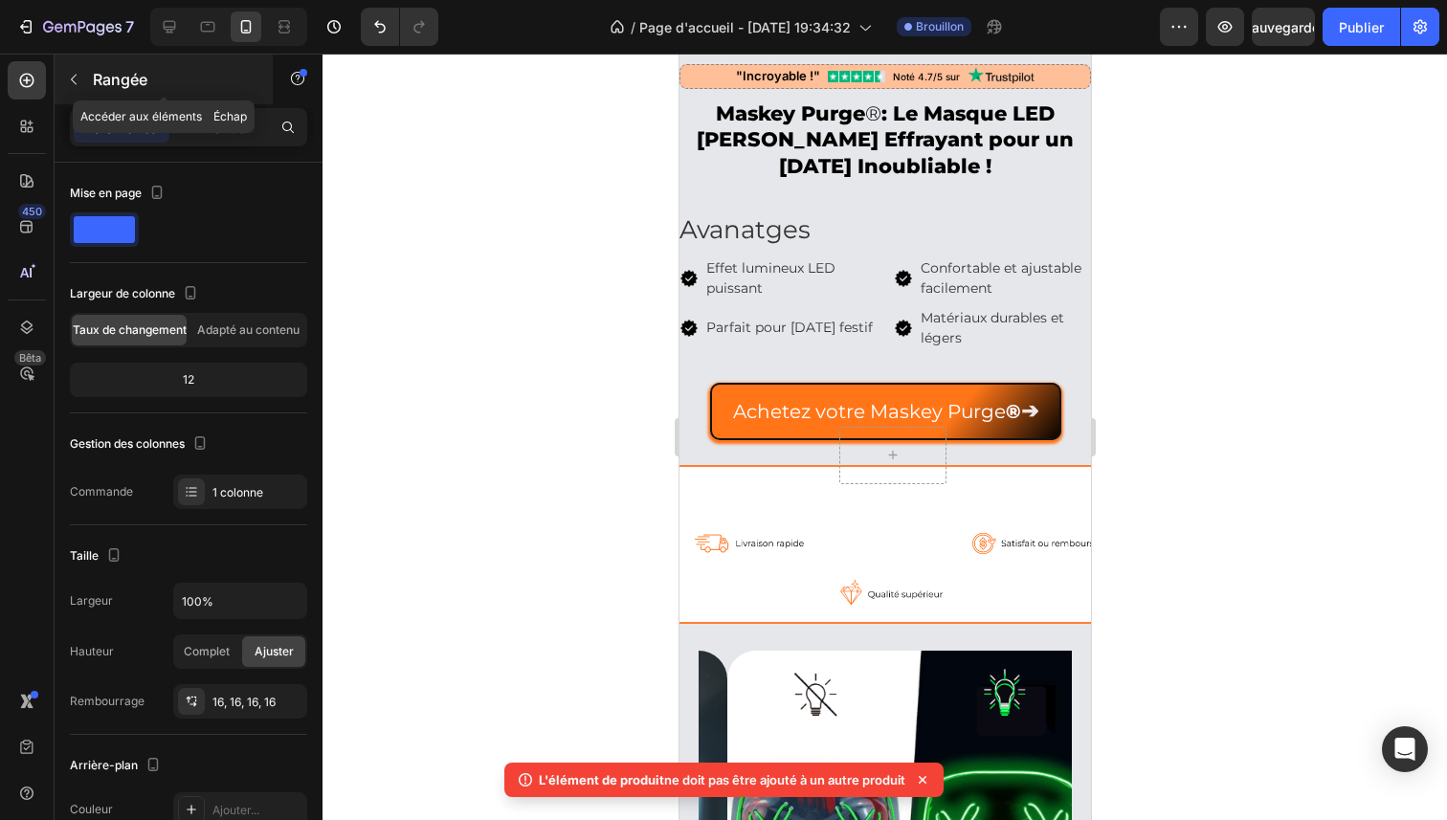
click at [66, 78] on icon "button" at bounding box center [73, 79] width 15 height 15
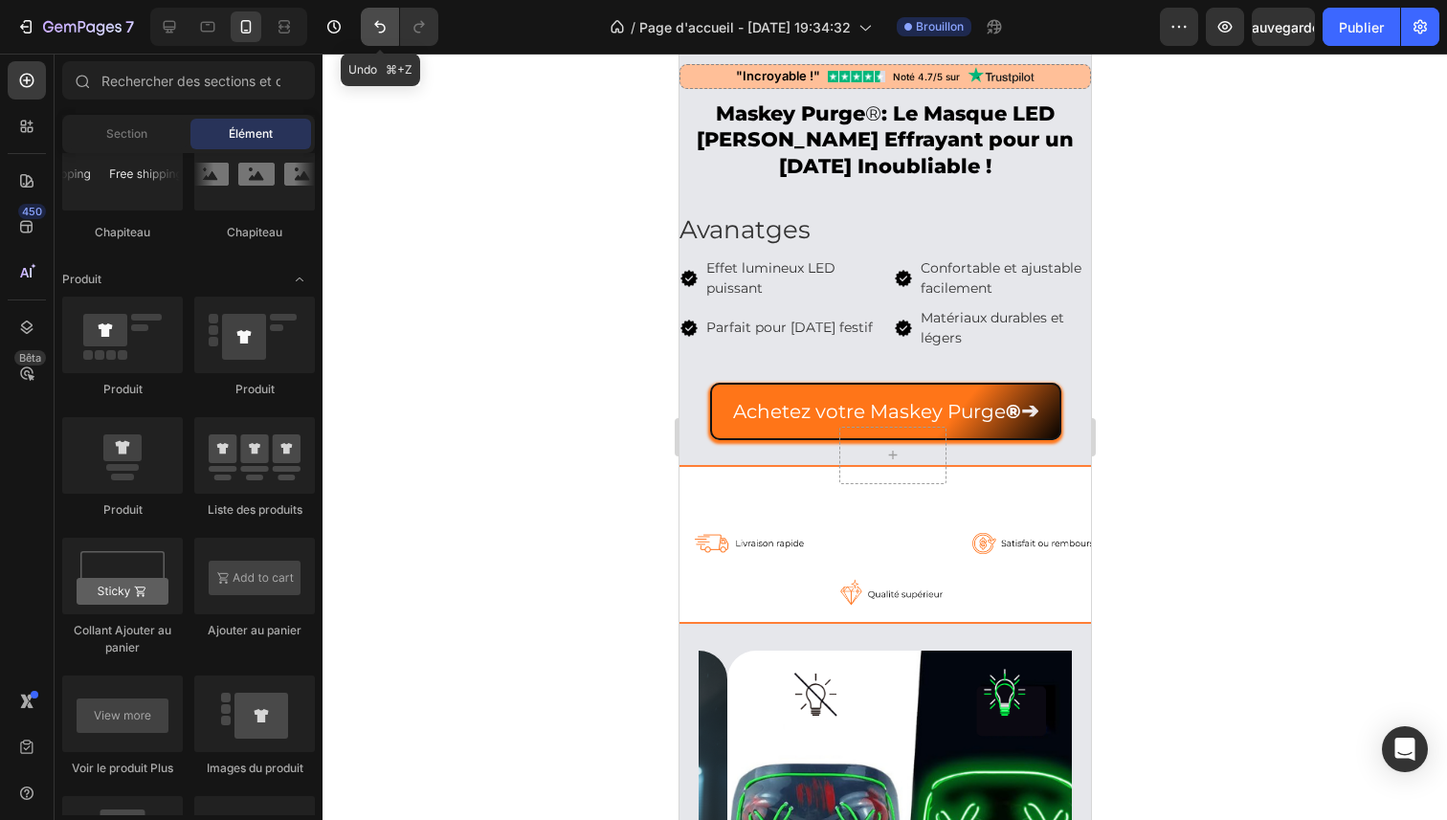
click at [374, 26] on icon "Annuler/Rétablir" at bounding box center [379, 26] width 19 height 19
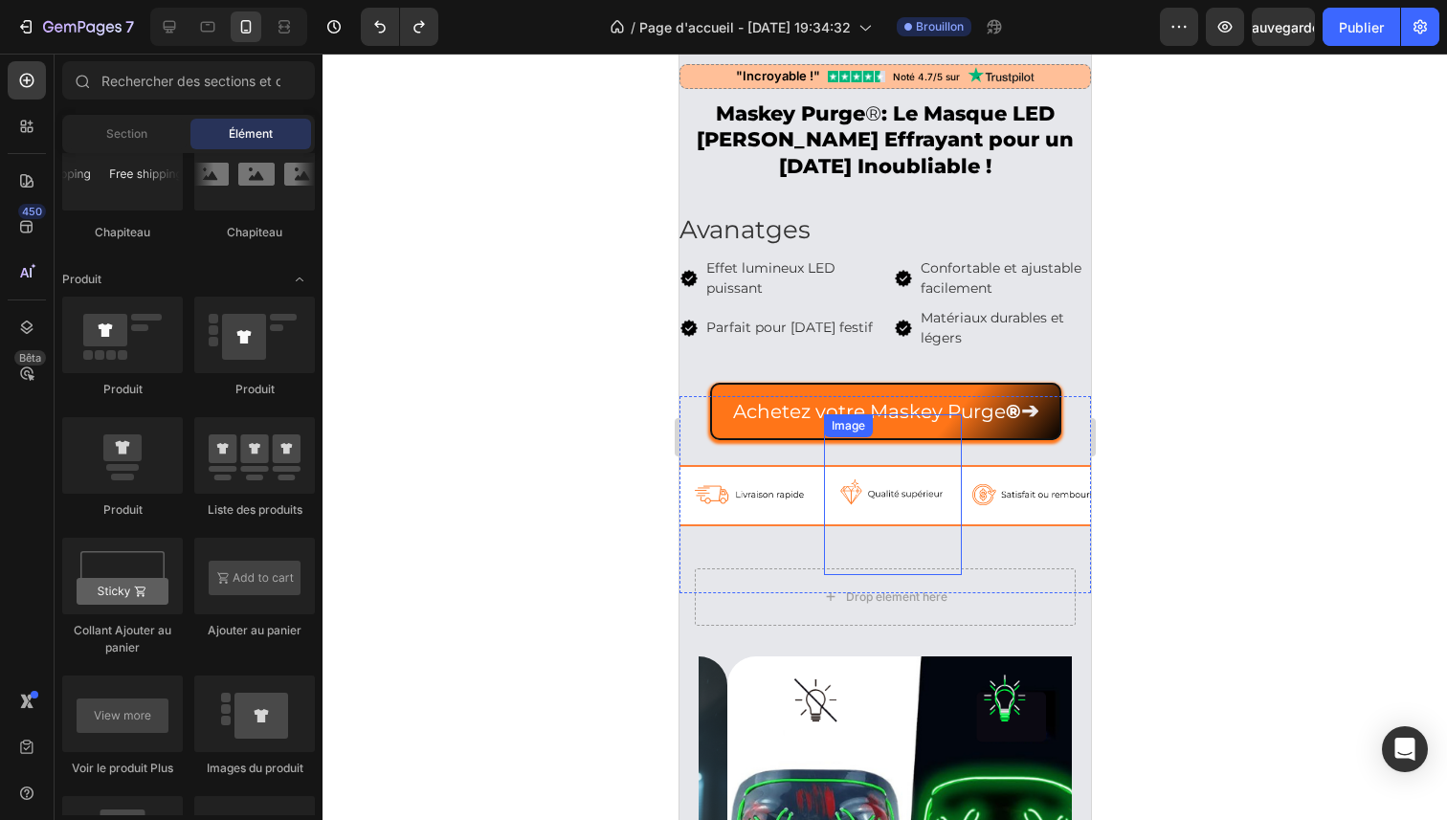
click at [890, 558] on img at bounding box center [892, 492] width 138 height 144
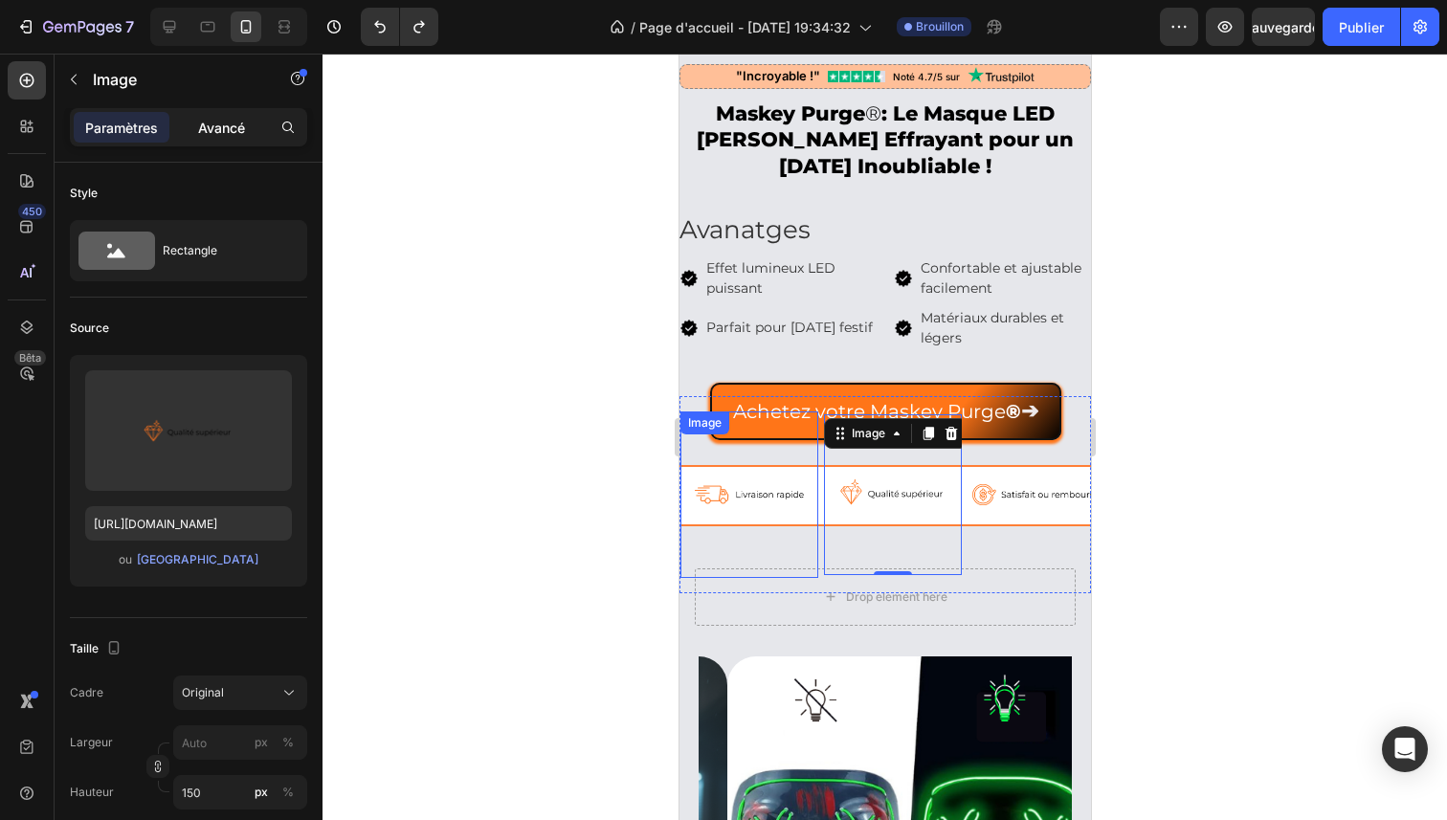
click at [217, 137] on div "Avancé" at bounding box center [221, 127] width 96 height 31
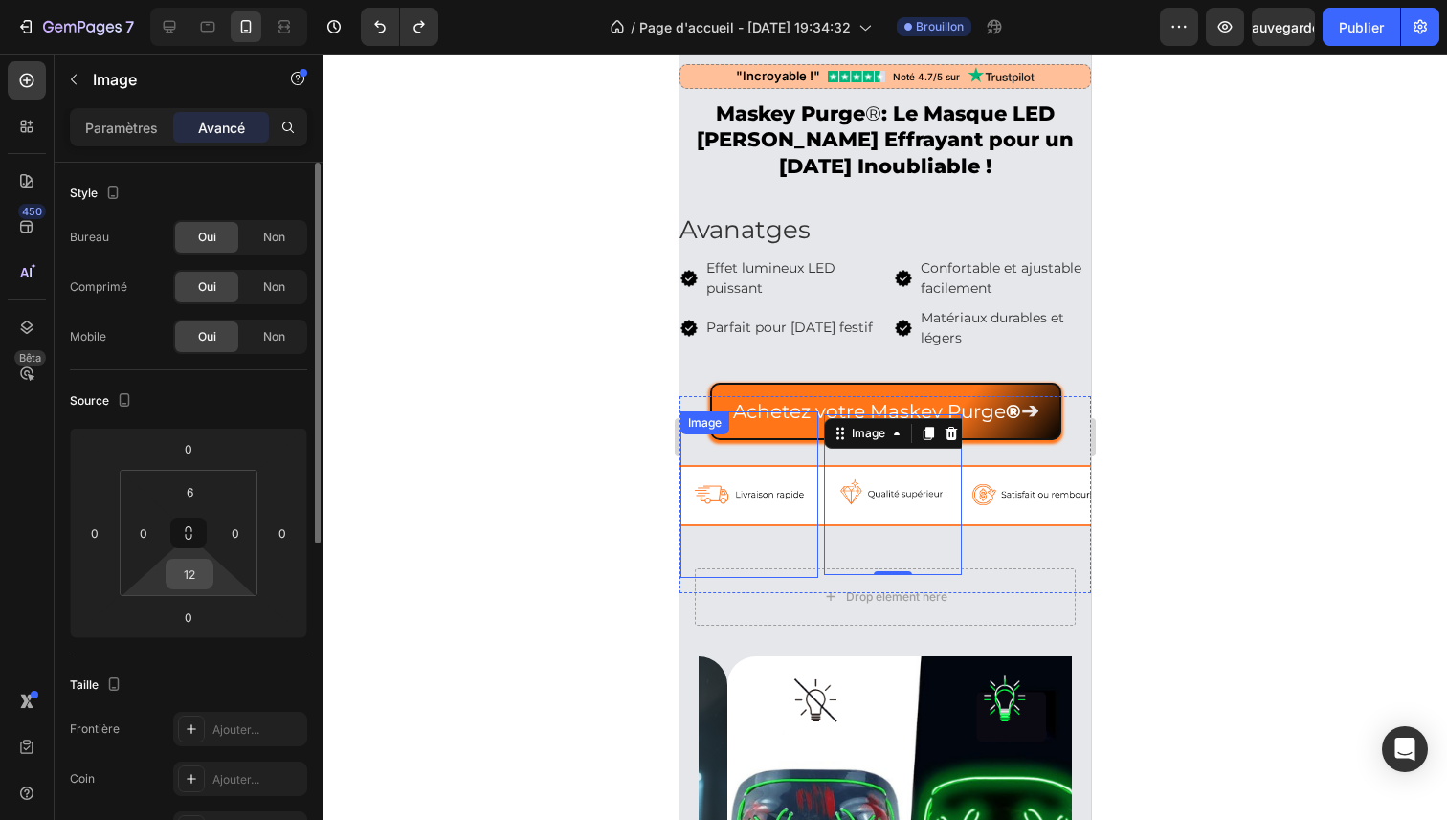
click at [184, 569] on input "12" at bounding box center [189, 574] width 38 height 29
type input "12"
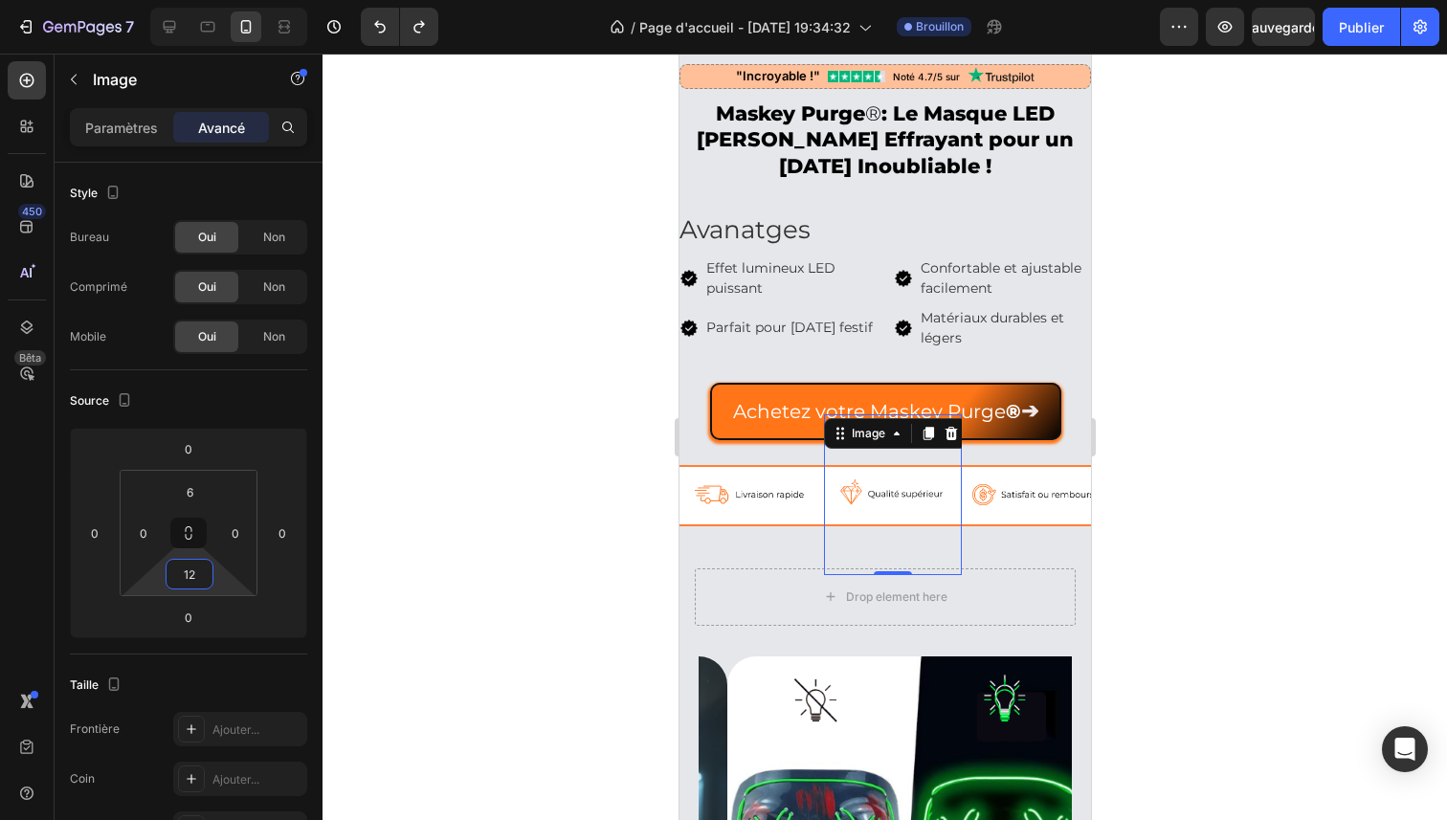
click at [1438, 499] on div at bounding box center [885, 437] width 1125 height 767
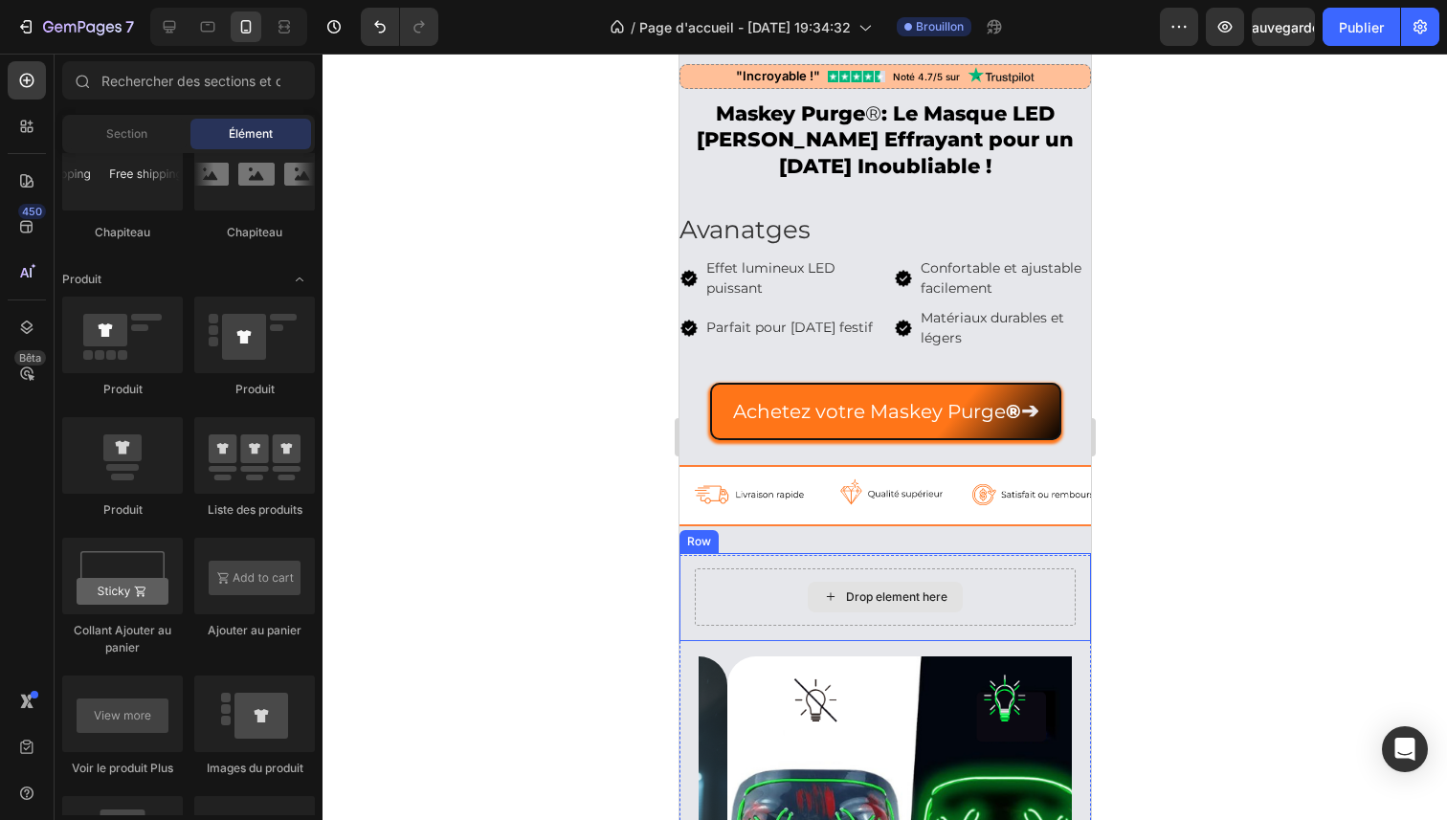
click at [926, 605] on div "Drop element here" at bounding box center [895, 597] width 101 height 15
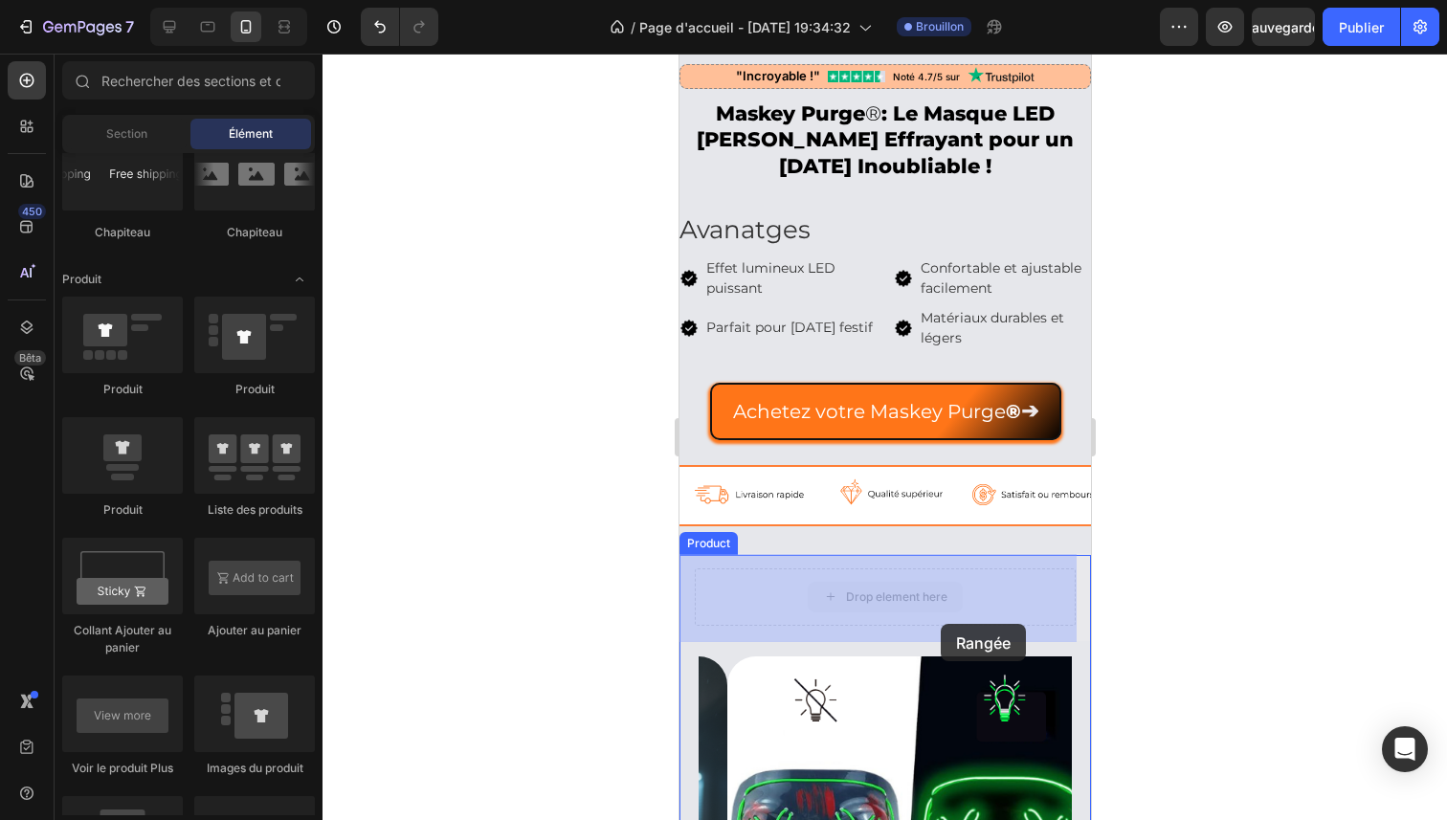
drag, startPoint x: 926, startPoint y: 605, endPoint x: 940, endPoint y: 617, distance: 19.0
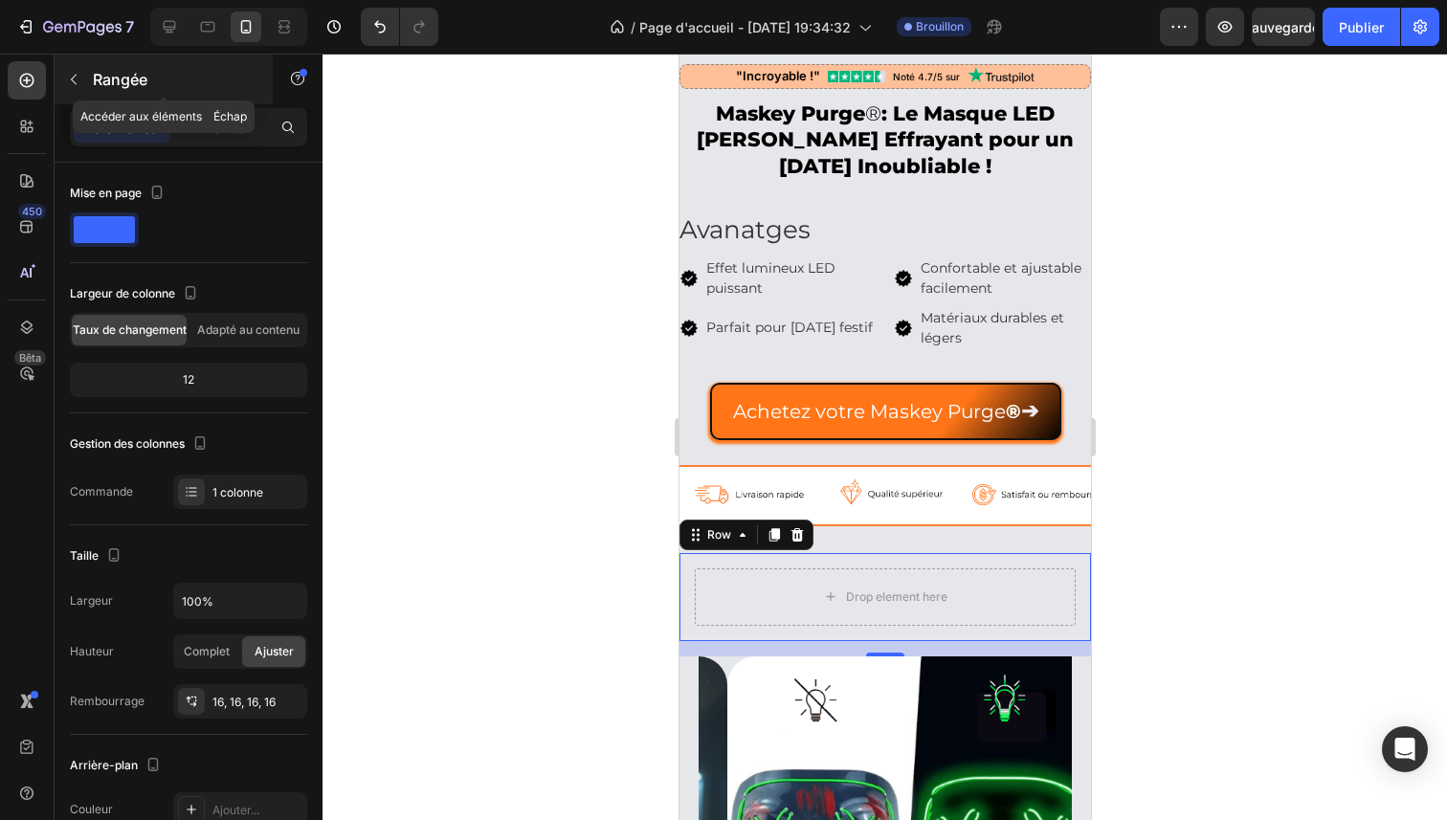
click at [153, 98] on div "Rangée" at bounding box center [164, 80] width 218 height 50
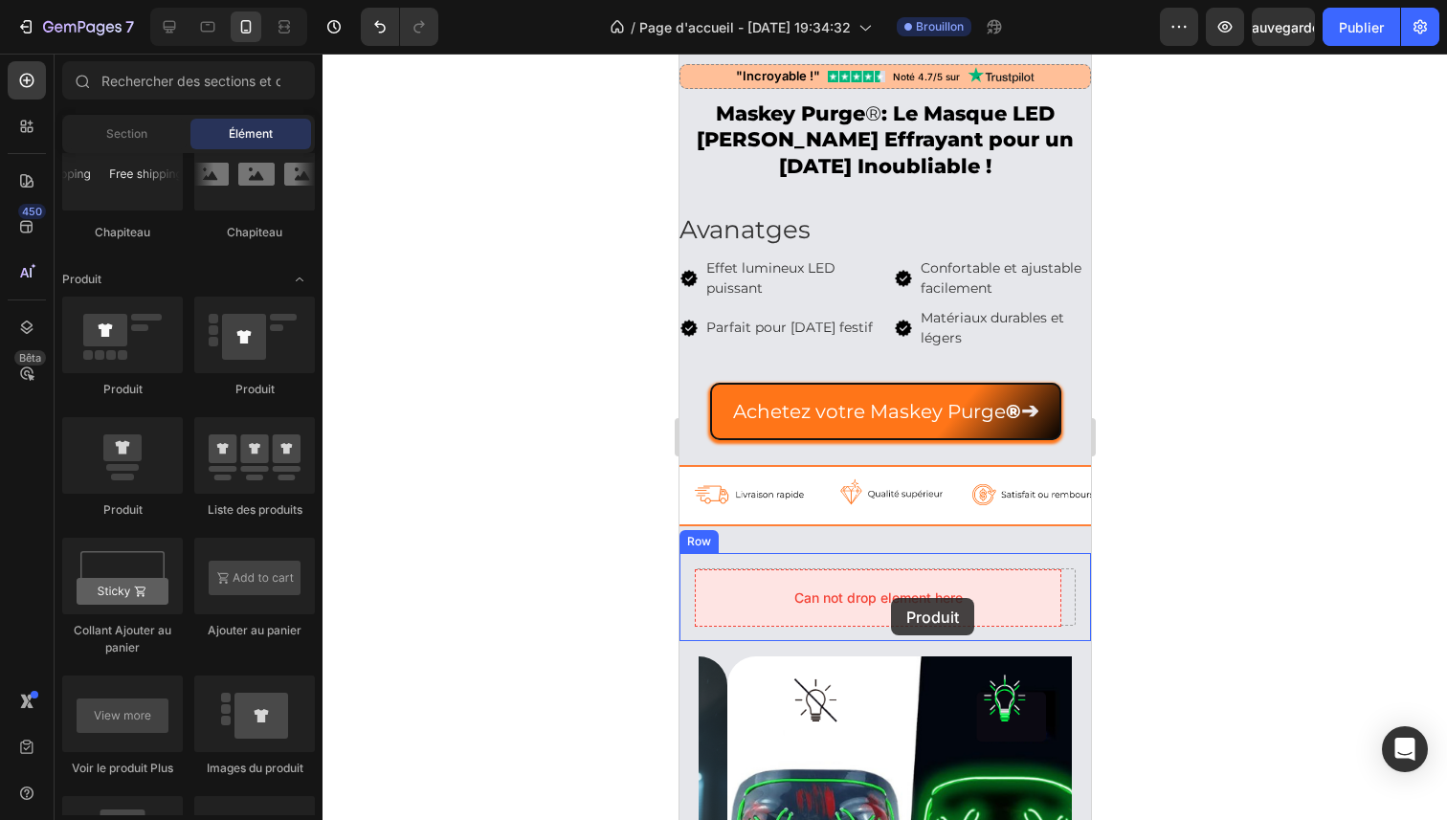
drag, startPoint x: 832, startPoint y: 511, endPoint x: 891, endPoint y: 596, distance: 103.8
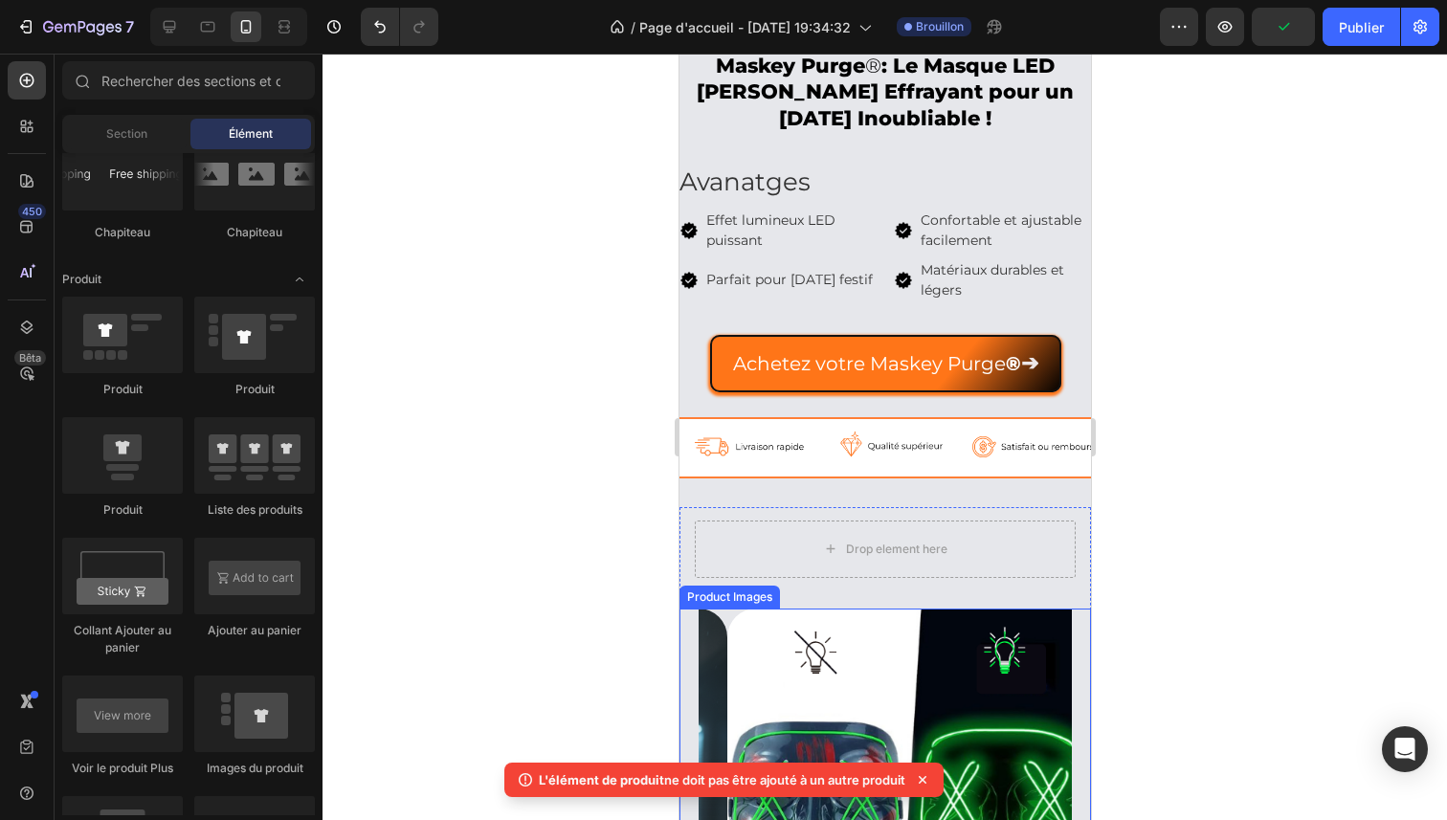
scroll to position [442, 0]
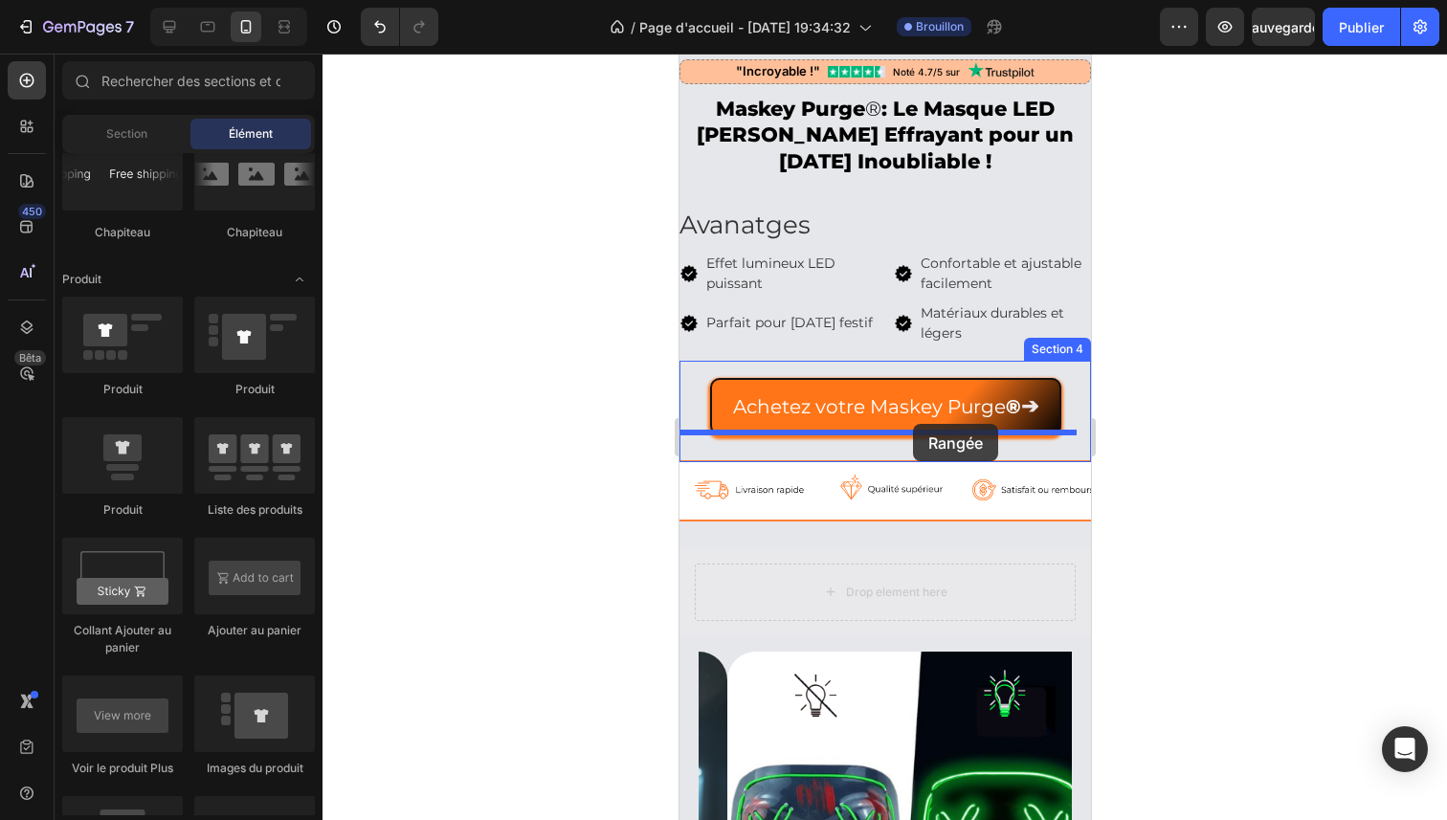
drag, startPoint x: 927, startPoint y: 601, endPoint x: 912, endPoint y: 424, distance: 177.7
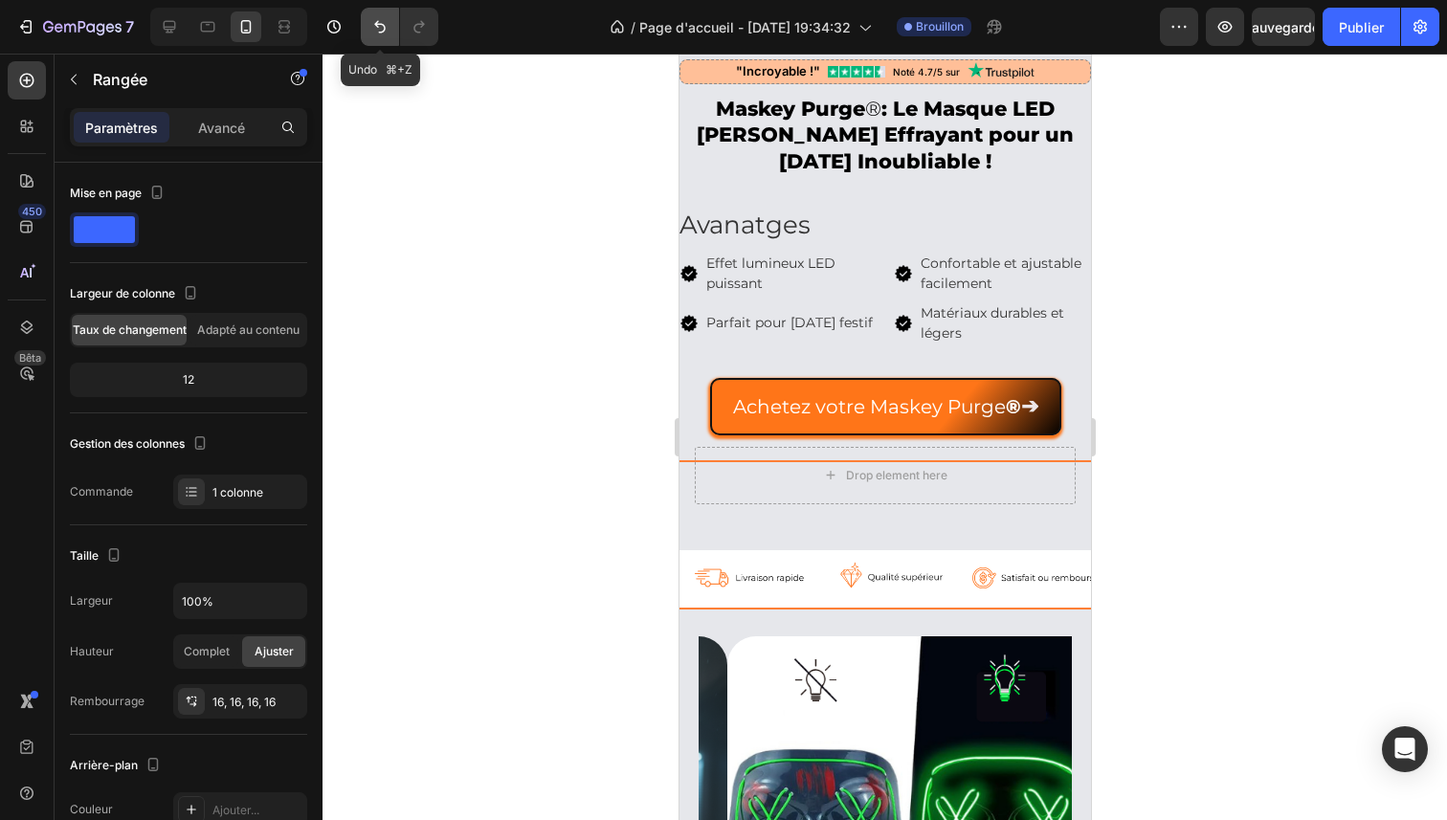
click at [385, 25] on icon "Annuler/Rétablir" at bounding box center [379, 26] width 19 height 19
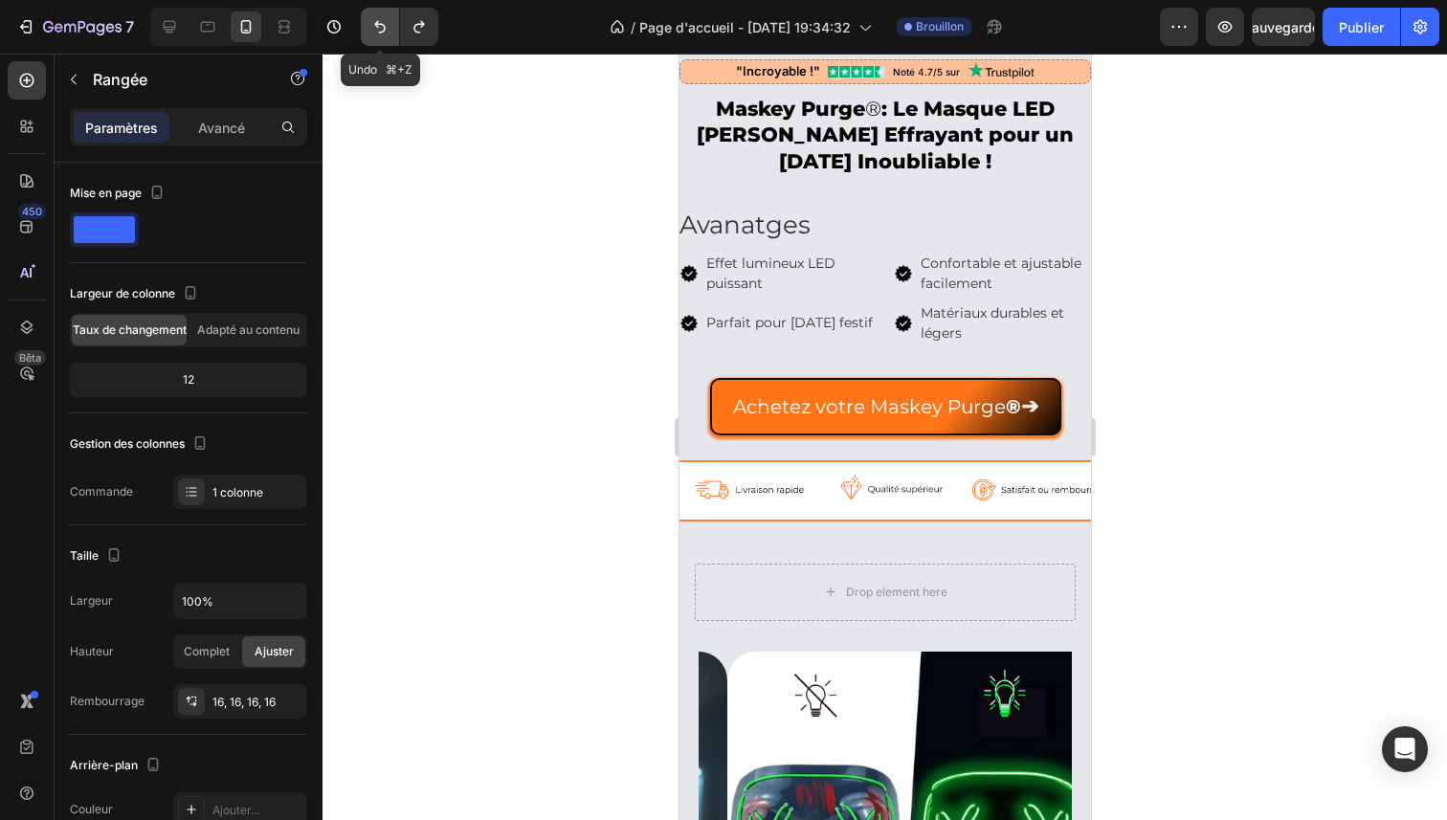
click at [397, 27] on button "Annuler/Rétablir" at bounding box center [380, 27] width 38 height 38
click at [390, 25] on button "Annuler/Rétablir" at bounding box center [380, 27] width 38 height 38
click at [391, 25] on button "Annuler/Rétablir" at bounding box center [380, 27] width 38 height 38
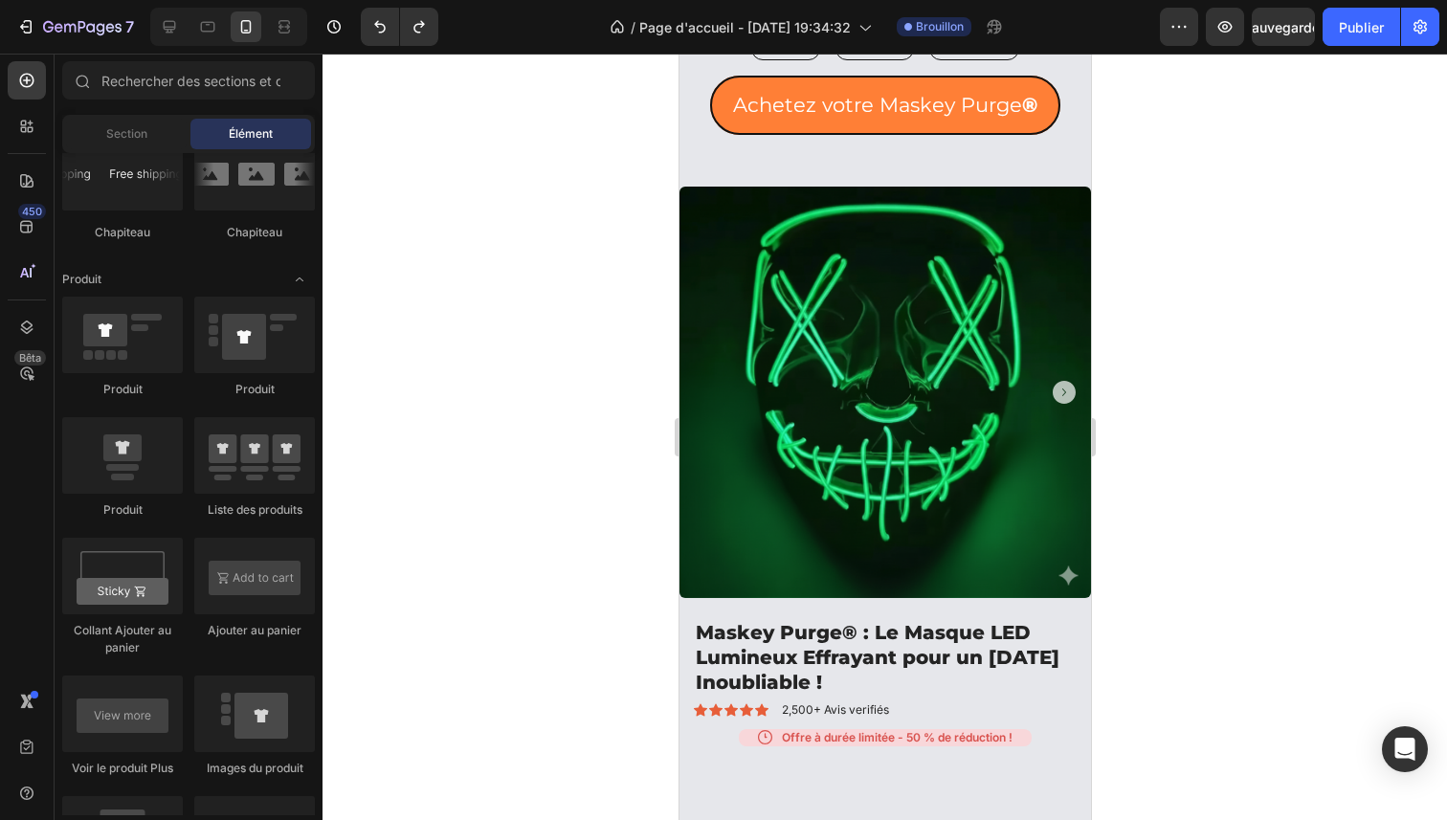
scroll to position [1757, 0]
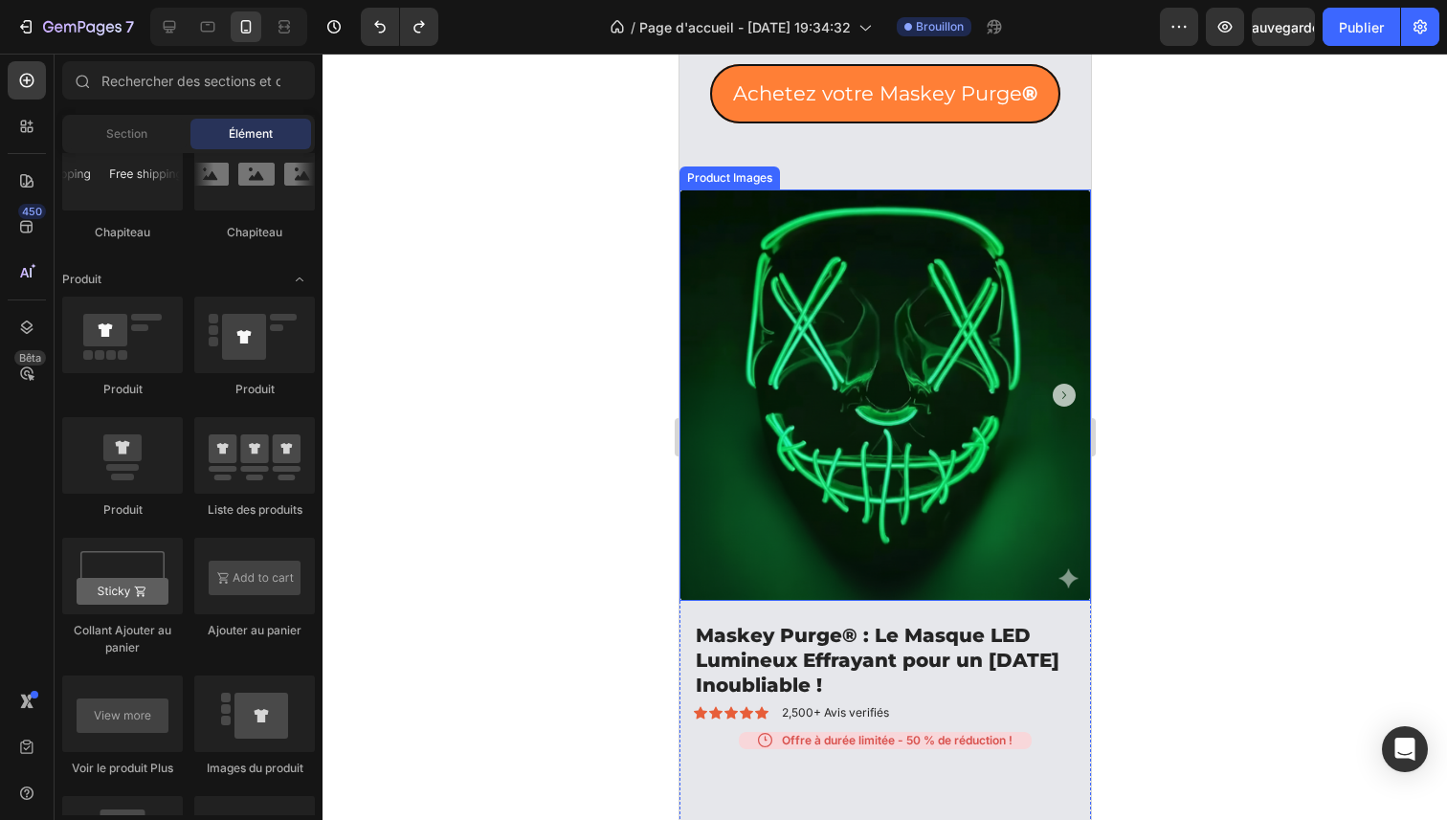
click at [1037, 370] on div at bounding box center [885, 396] width 412 height 412
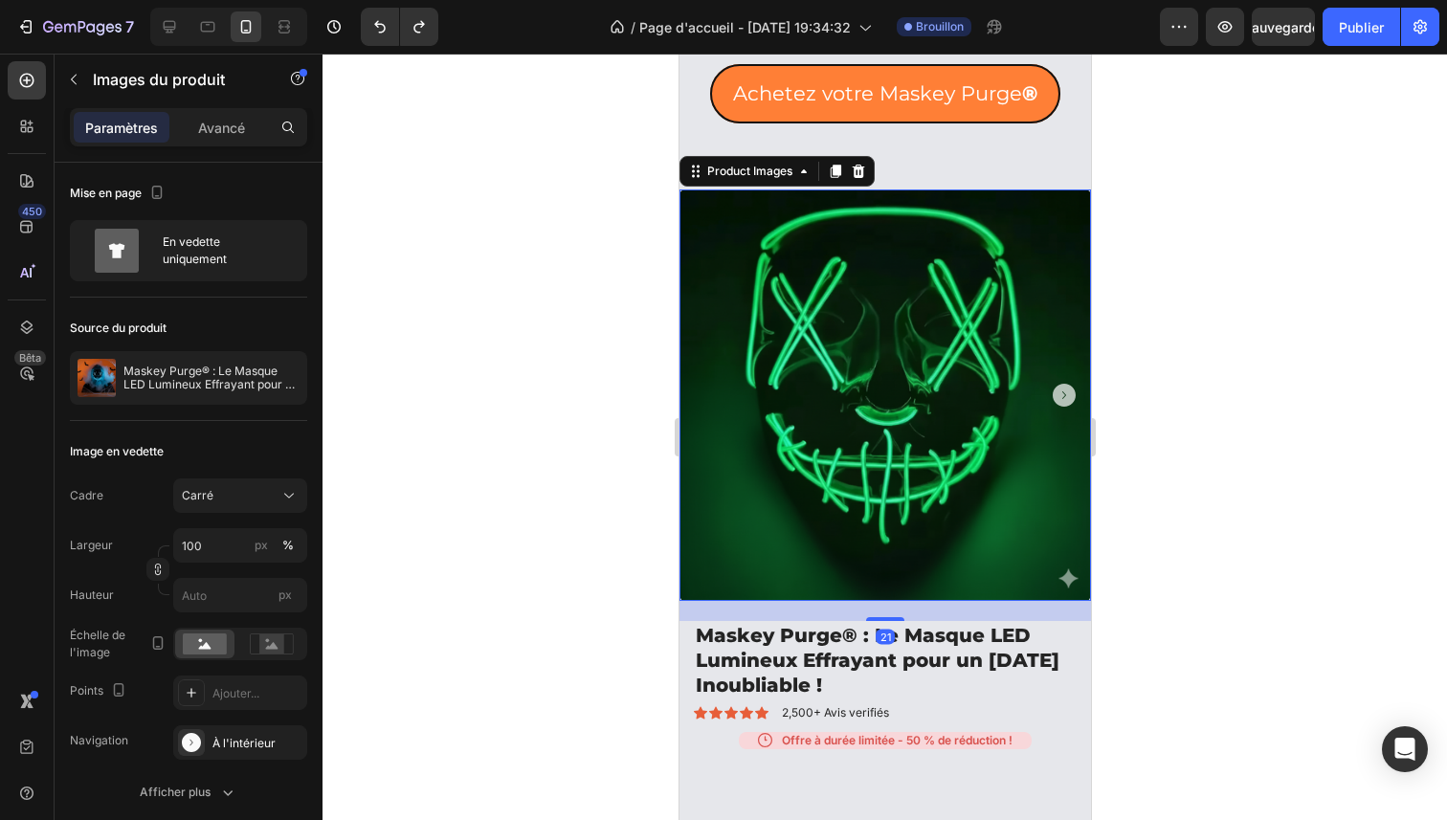
click at [1052, 384] on icon "Carousel Next Arrow" at bounding box center [1063, 395] width 23 height 23
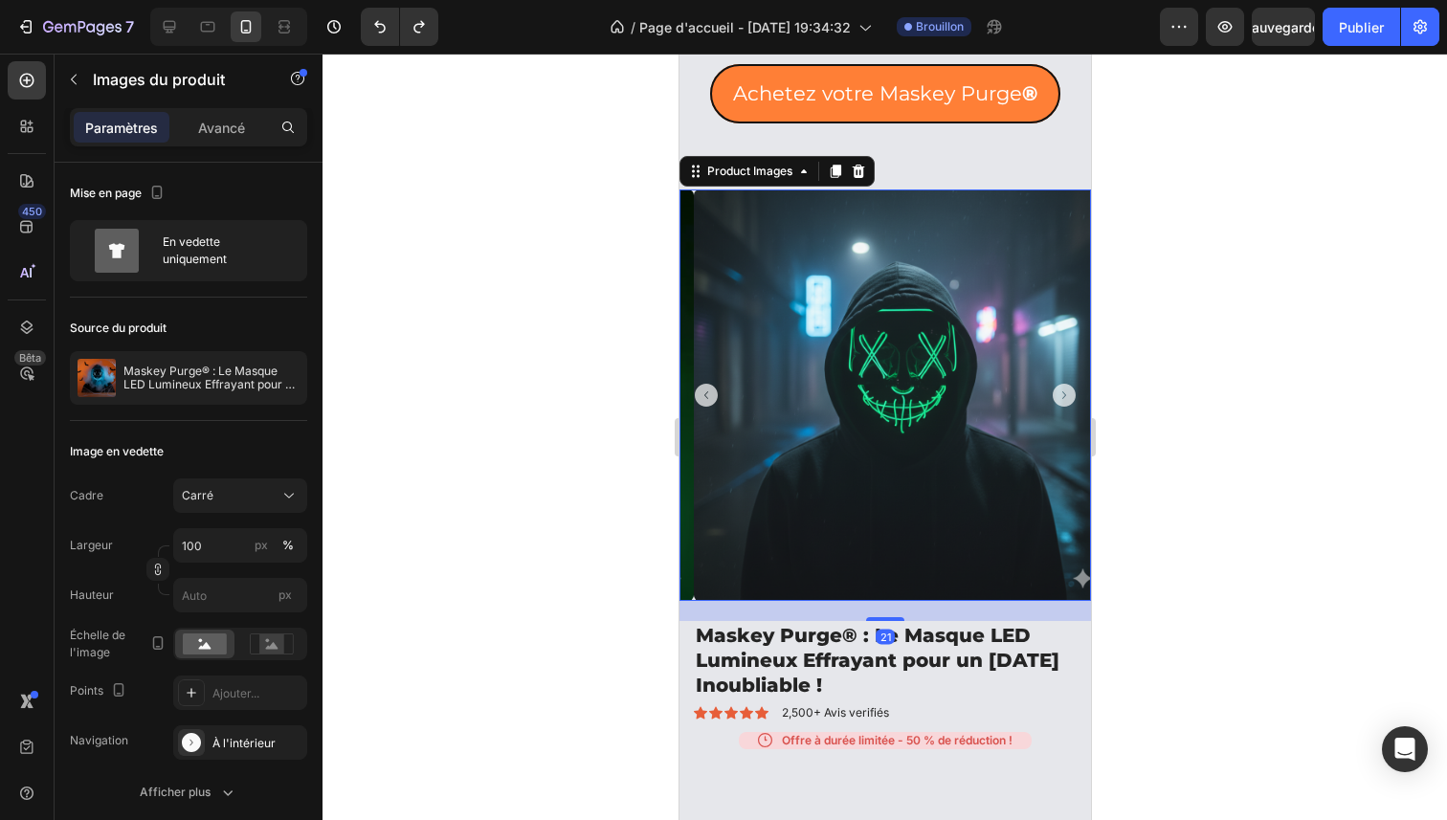
click at [1052, 384] on icon "Carousel Next Arrow" at bounding box center [1063, 395] width 23 height 23
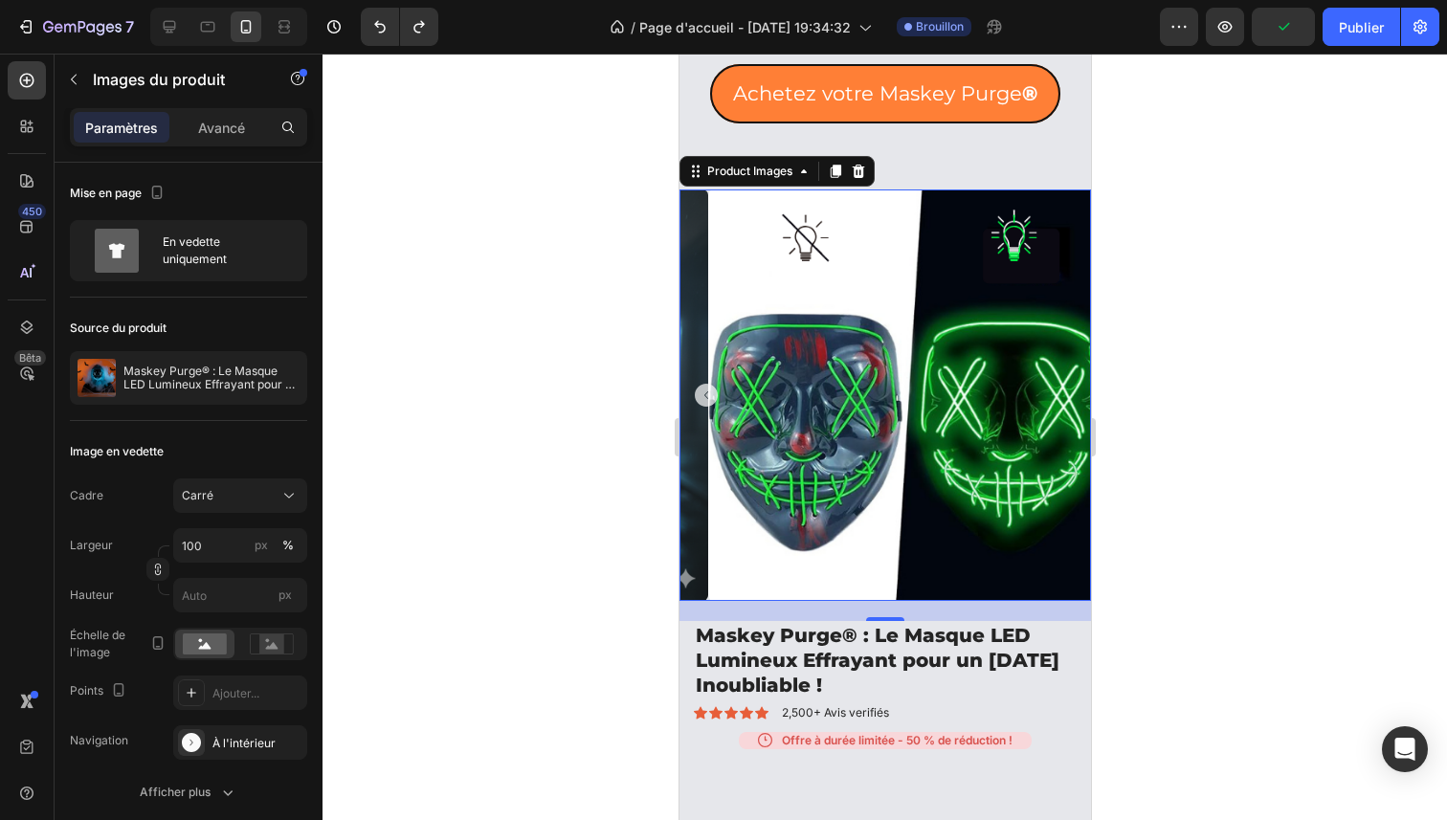
click at [1040, 372] on img at bounding box center [913, 396] width 412 height 412
click at [702, 384] on icon "Carousel Back Arrow" at bounding box center [705, 395] width 23 height 23
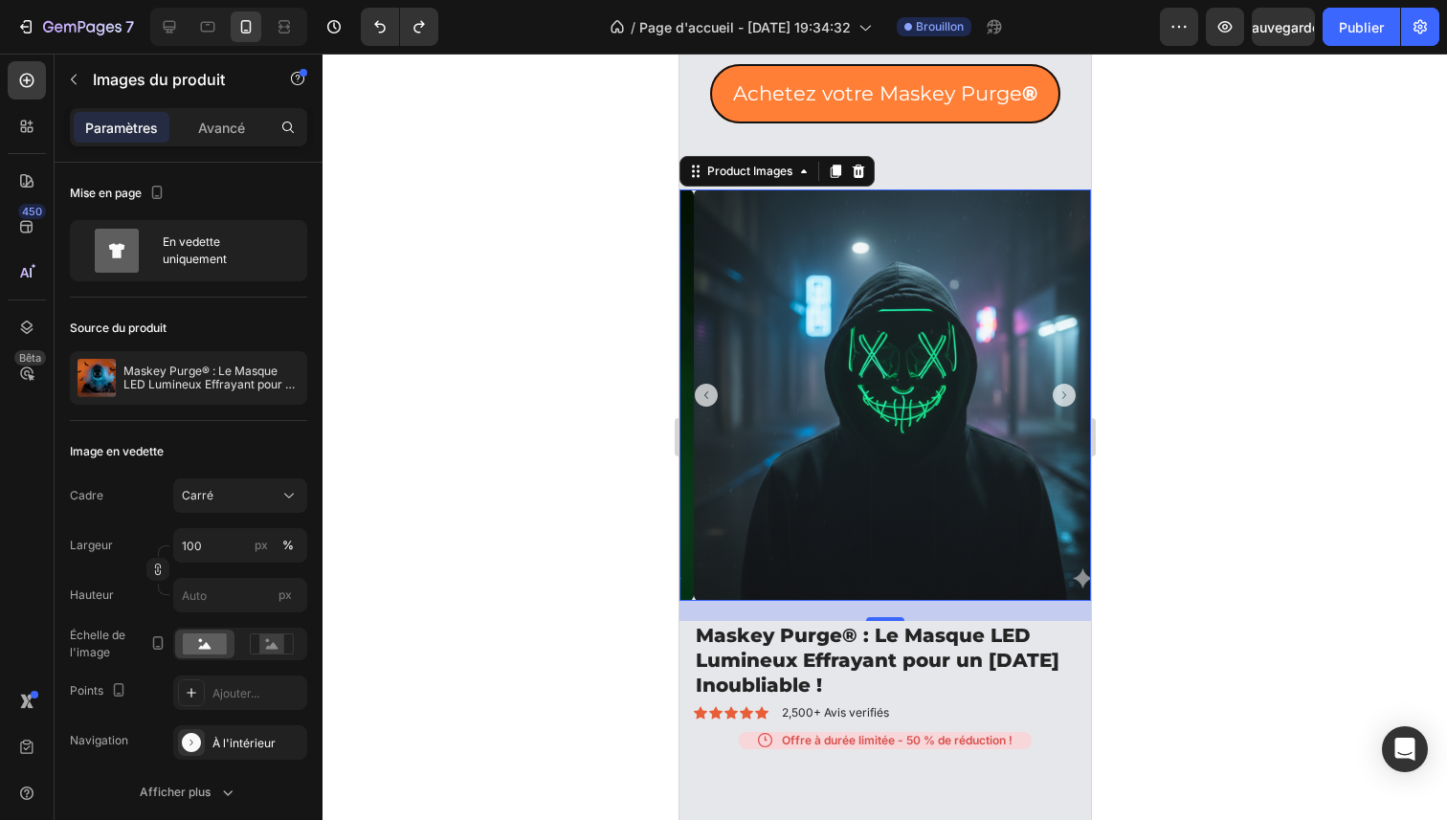
click at [703, 384] on icon "Carousel Back Arrow" at bounding box center [705, 395] width 23 height 23
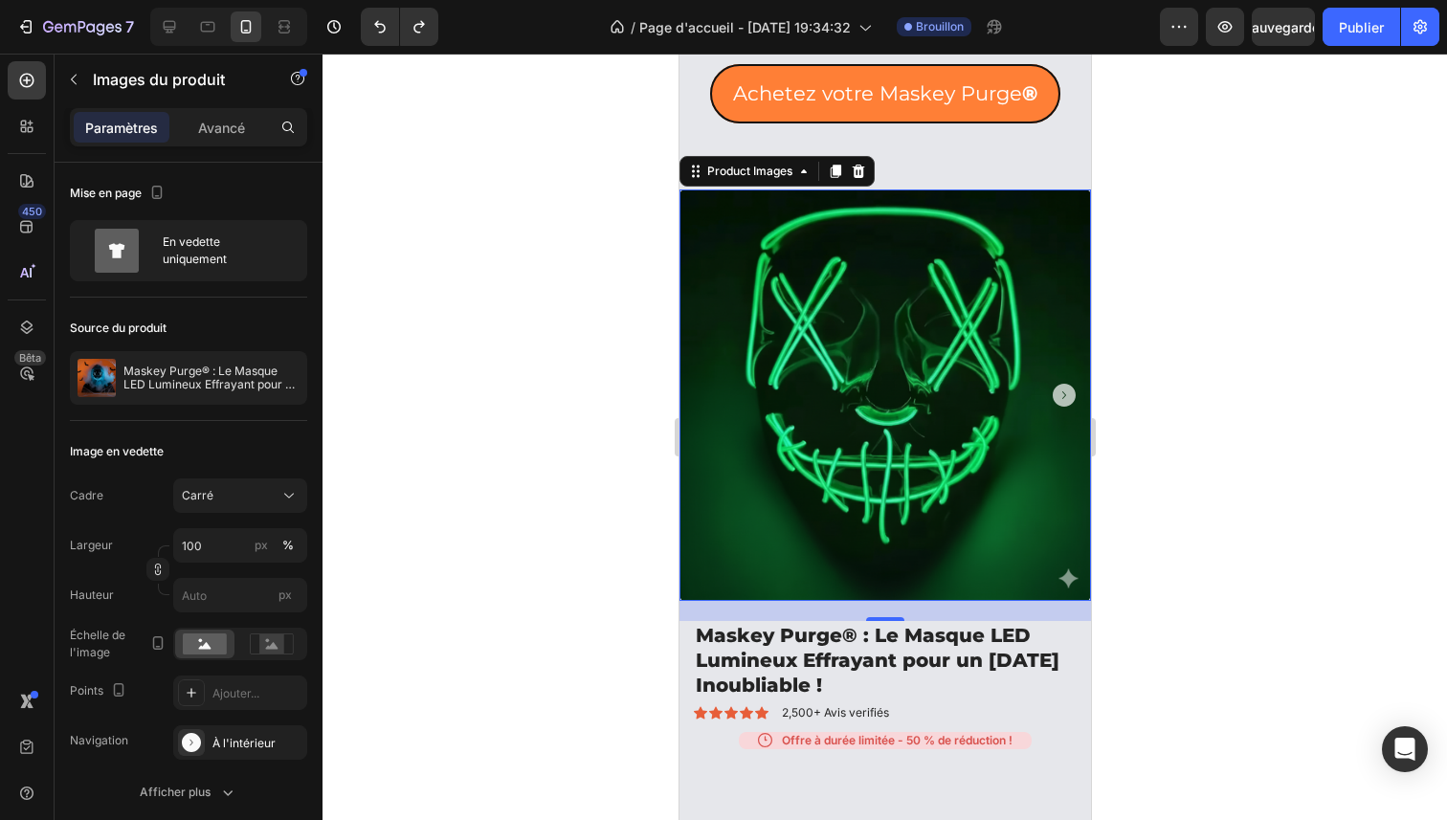
click at [1261, 435] on div at bounding box center [885, 437] width 1125 height 767
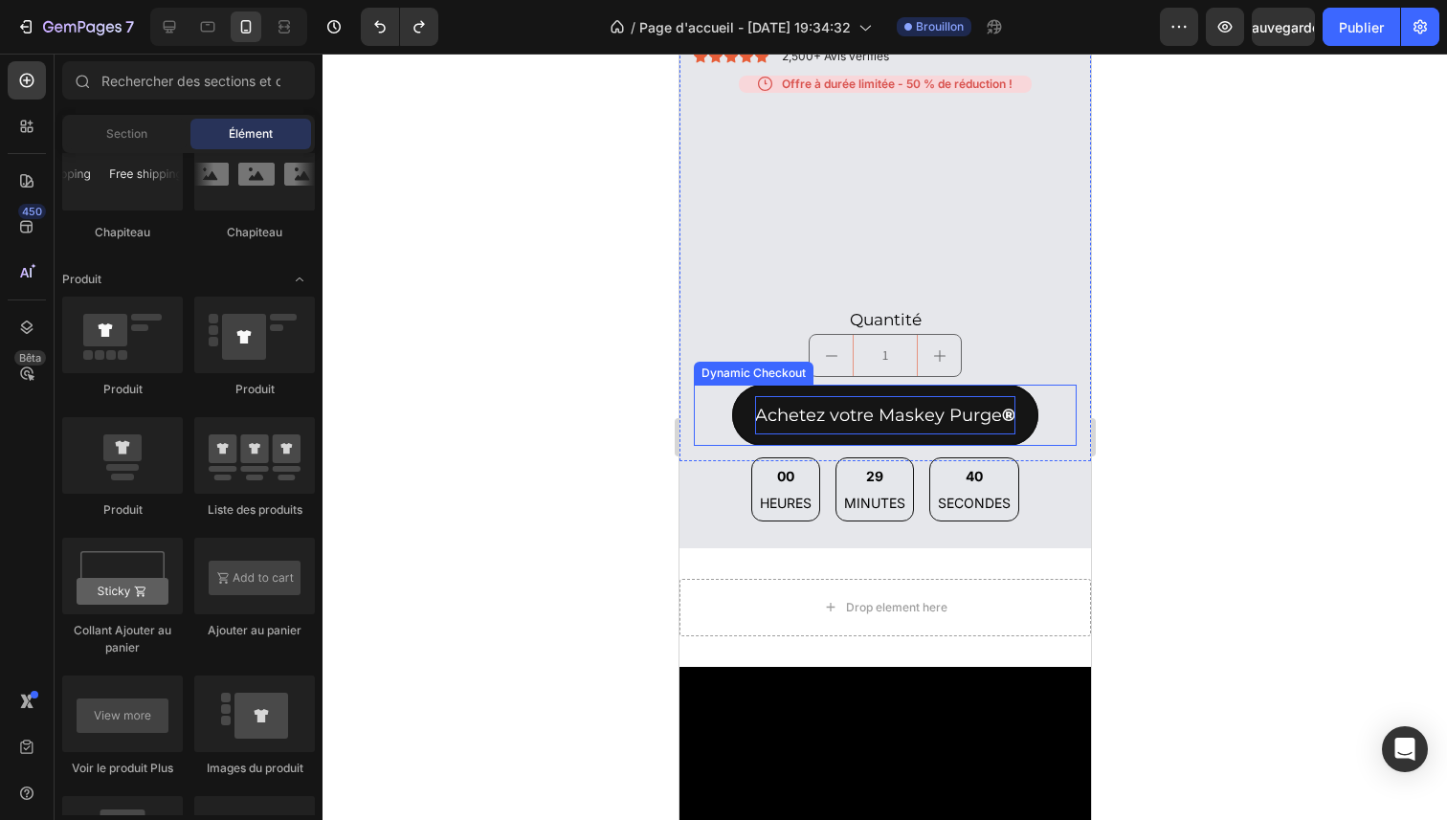
scroll to position [2726, 0]
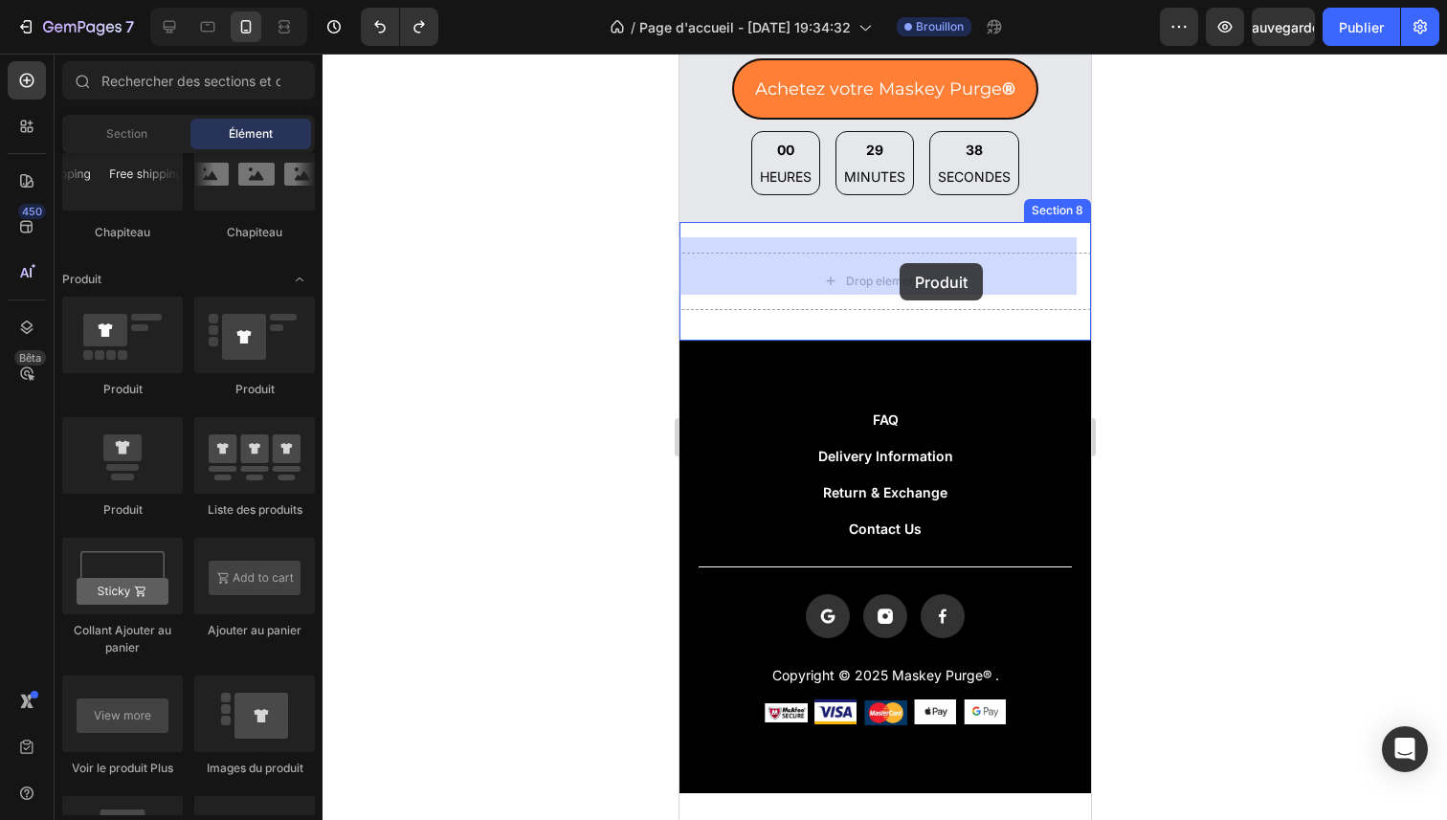
drag, startPoint x: 931, startPoint y: 393, endPoint x: 901, endPoint y: 261, distance: 135.6
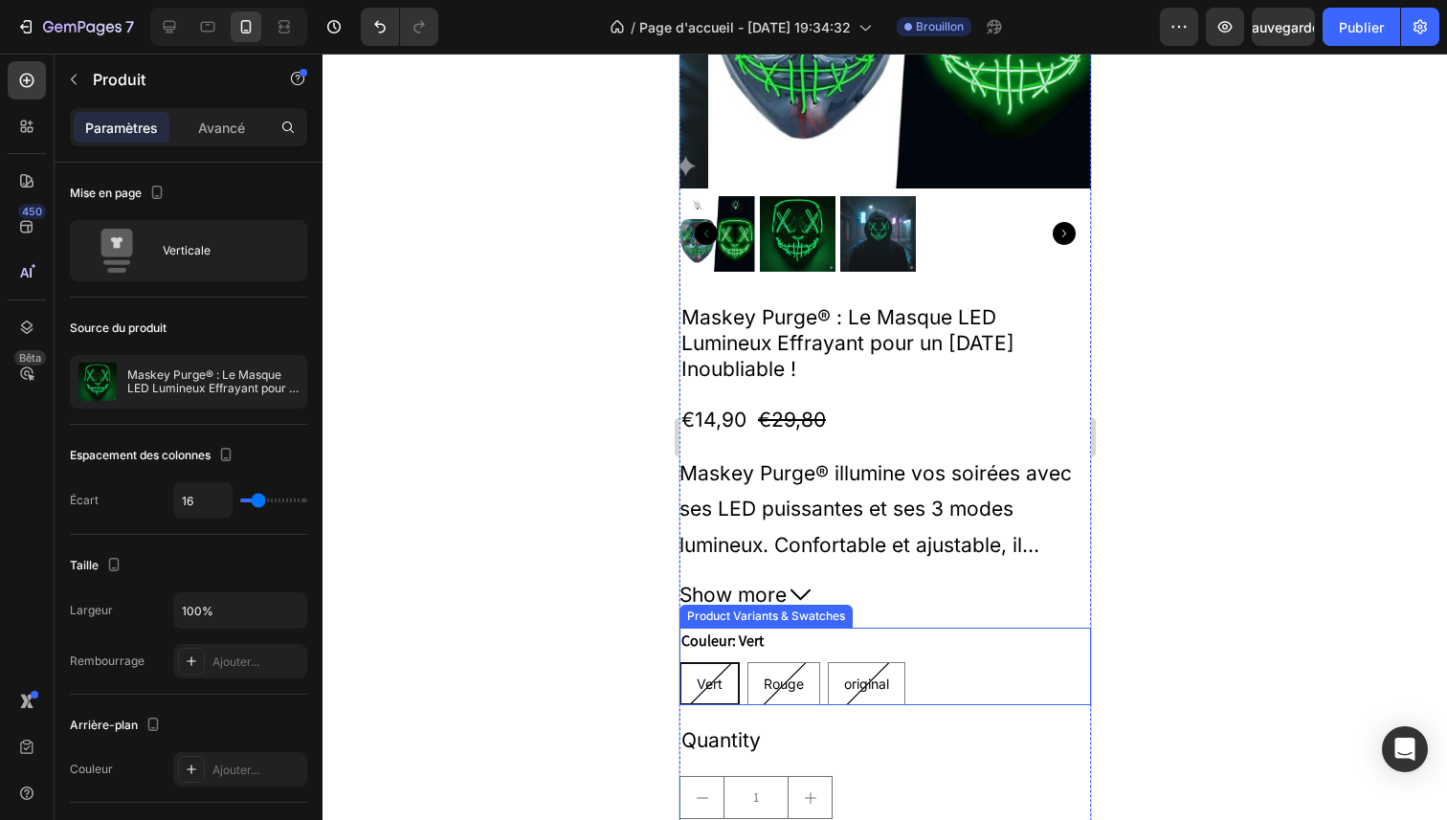
scroll to position [3190, 0]
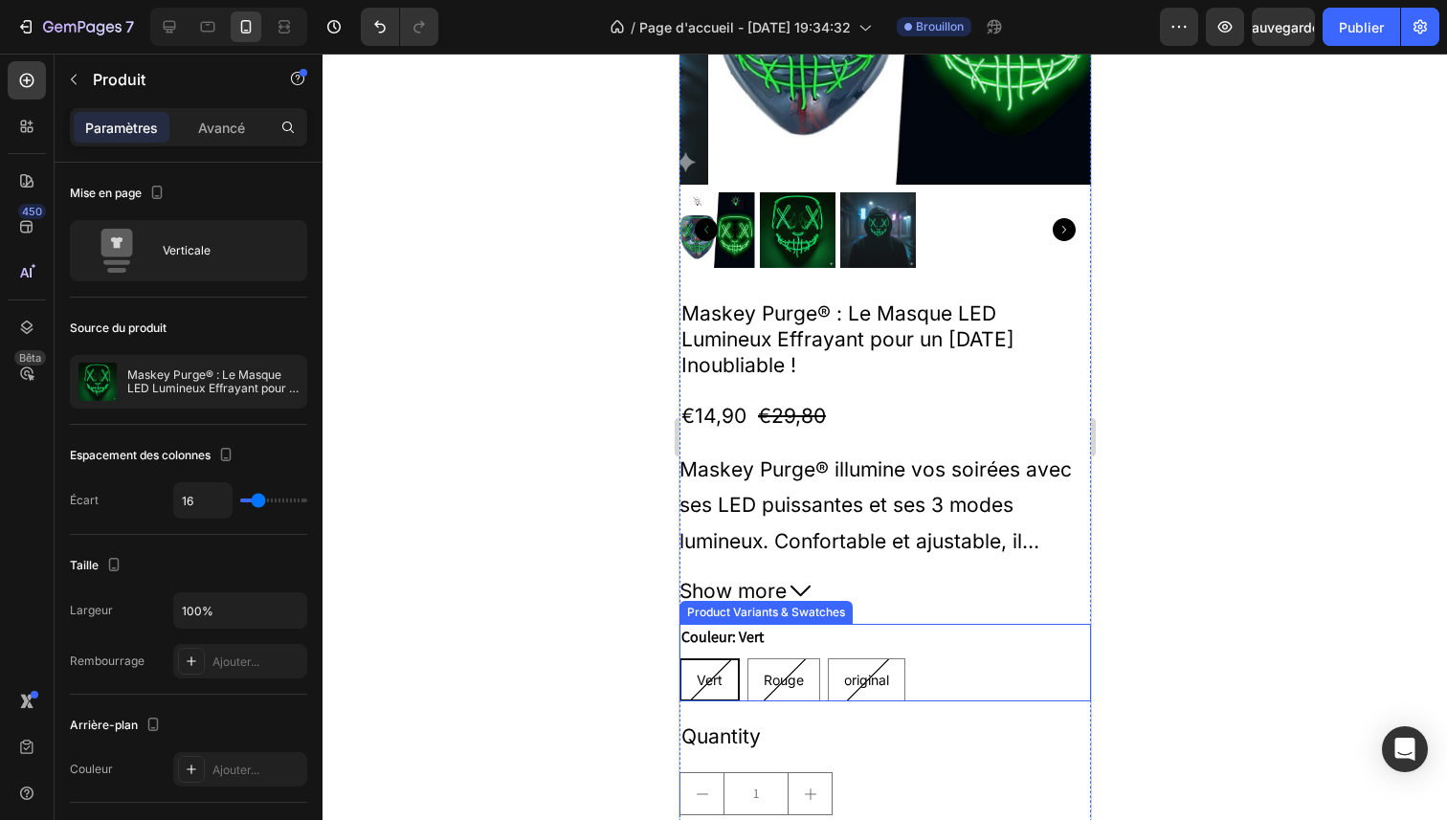
click at [945, 658] on div "Vert Vert Vert Rouge Rouge Rouge original original original" at bounding box center [885, 679] width 412 height 43
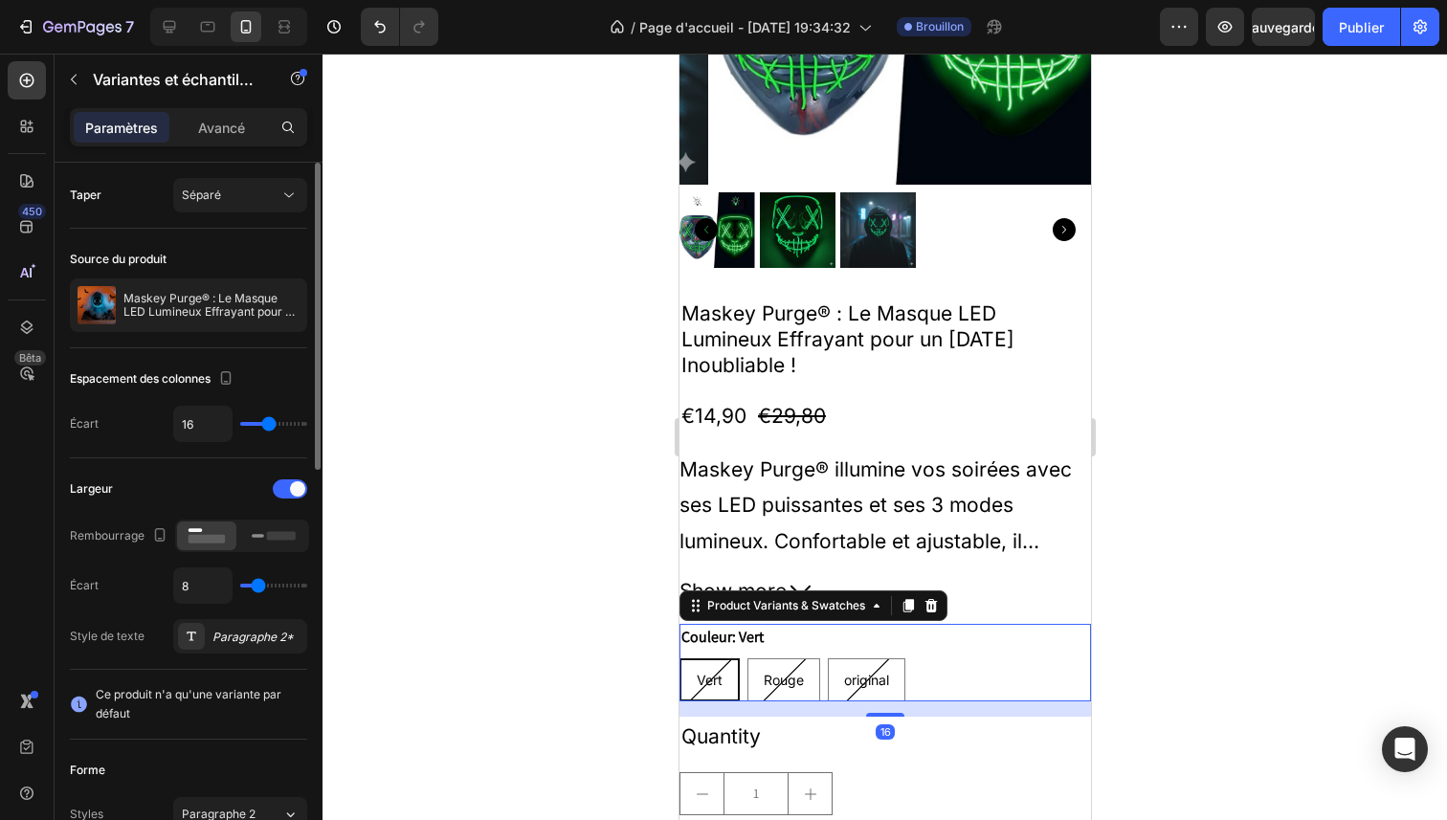
scroll to position [4, 0]
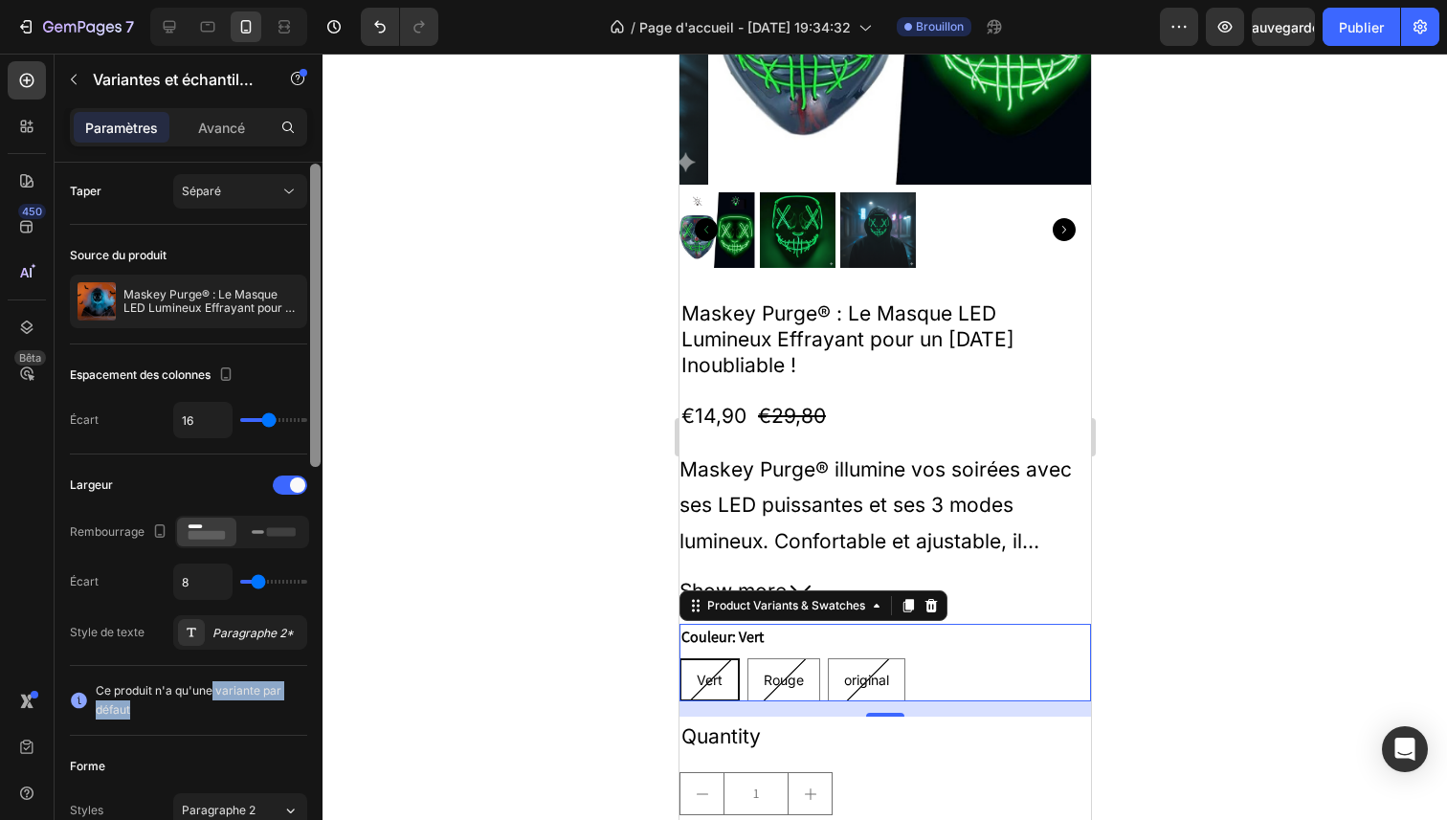
drag, startPoint x: 213, startPoint y: 693, endPoint x: 315, endPoint y: 708, distance: 102.6
click at [288, 703] on span "Ce produit n'a qu'une variante par défaut" at bounding box center [202, 700] width 212 height 38
click at [275, 713] on span "Ce produit n'a qu'une variante par défaut" at bounding box center [202, 700] width 212 height 38
drag, startPoint x: 154, startPoint y: 687, endPoint x: 210, endPoint y: 687, distance: 55.5
click at [210, 687] on font "Ce produit n'a qu'une variante par défaut" at bounding box center [189, 699] width 186 height 33
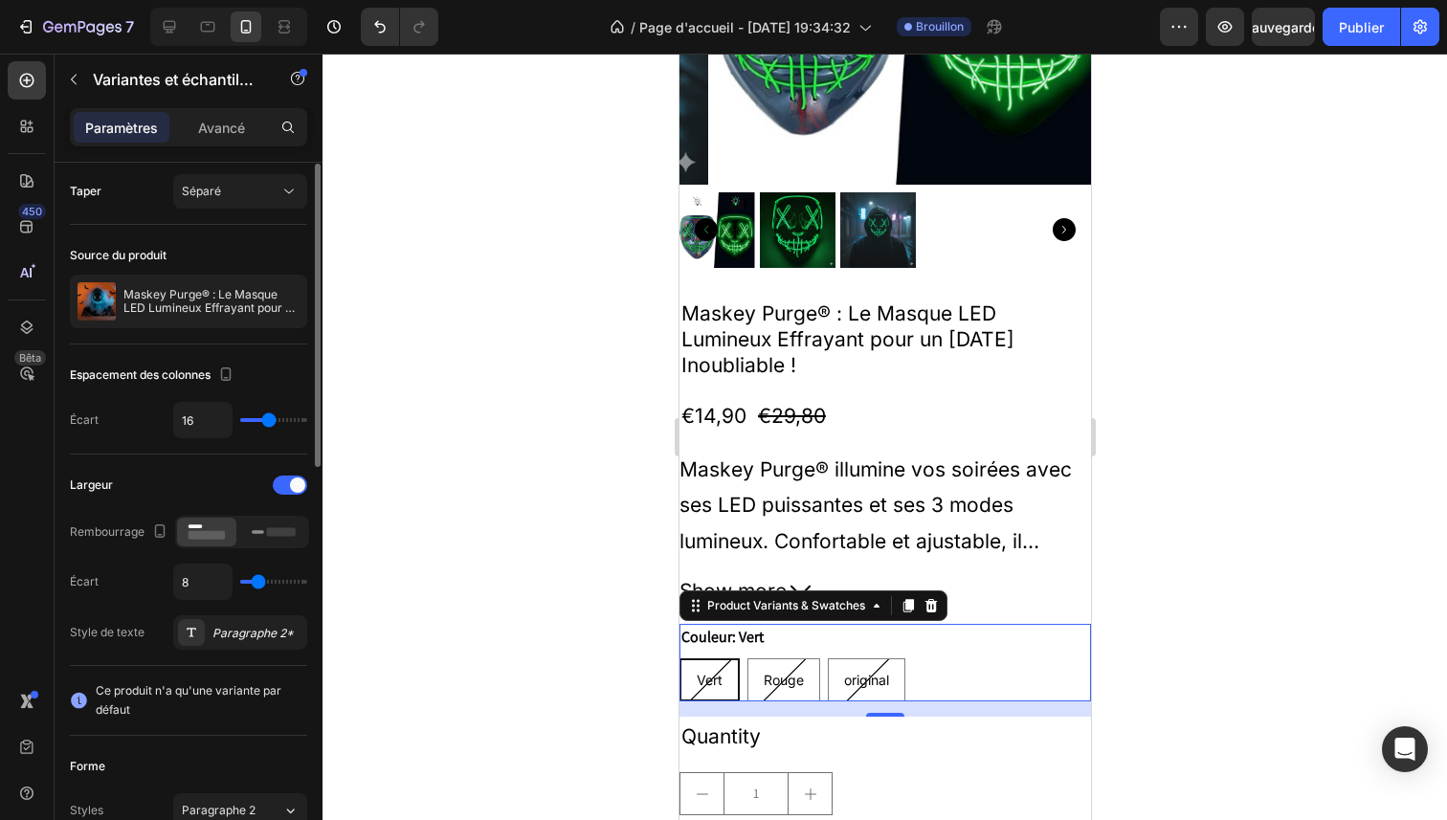
click at [284, 694] on span "Ce produit n'a qu'une variante par défaut" at bounding box center [202, 700] width 212 height 38
click at [803, 663] on div "Rouge" at bounding box center [782, 680] width 71 height 34
click at [747, 658] on input "Rouge Rouge Rouge" at bounding box center [746, 658] width 1 height 1
radio input "true"
click at [870, 663] on div "original" at bounding box center [866, 680] width 76 height 34
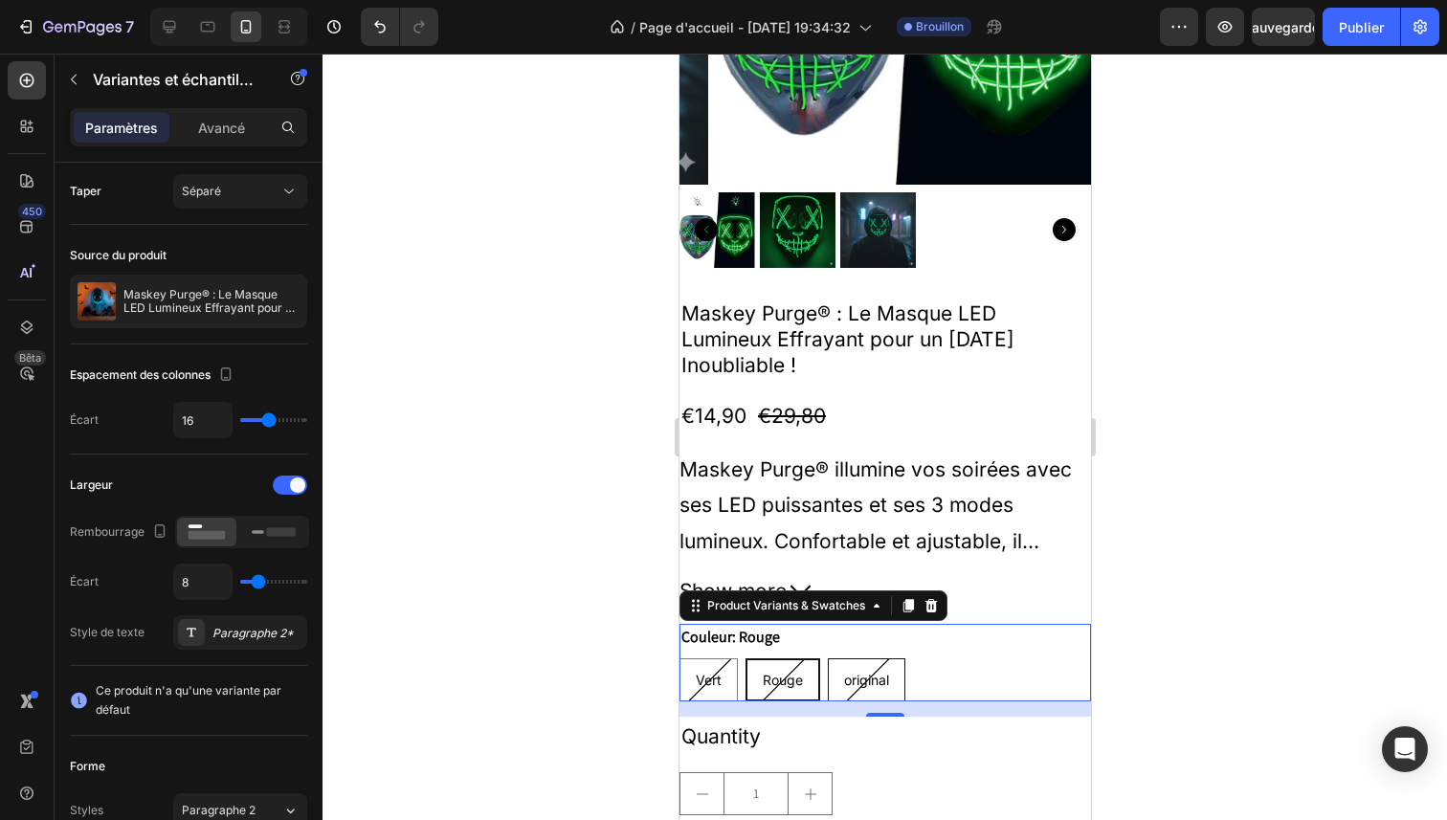
click at [827, 658] on input "original original original" at bounding box center [826, 658] width 1 height 1
radio input "true"
click at [771, 672] on span "Rouge" at bounding box center [781, 680] width 40 height 16
click at [745, 658] on input "Rouge Rouge Rouge" at bounding box center [744, 658] width 1 height 1
radio input "true"
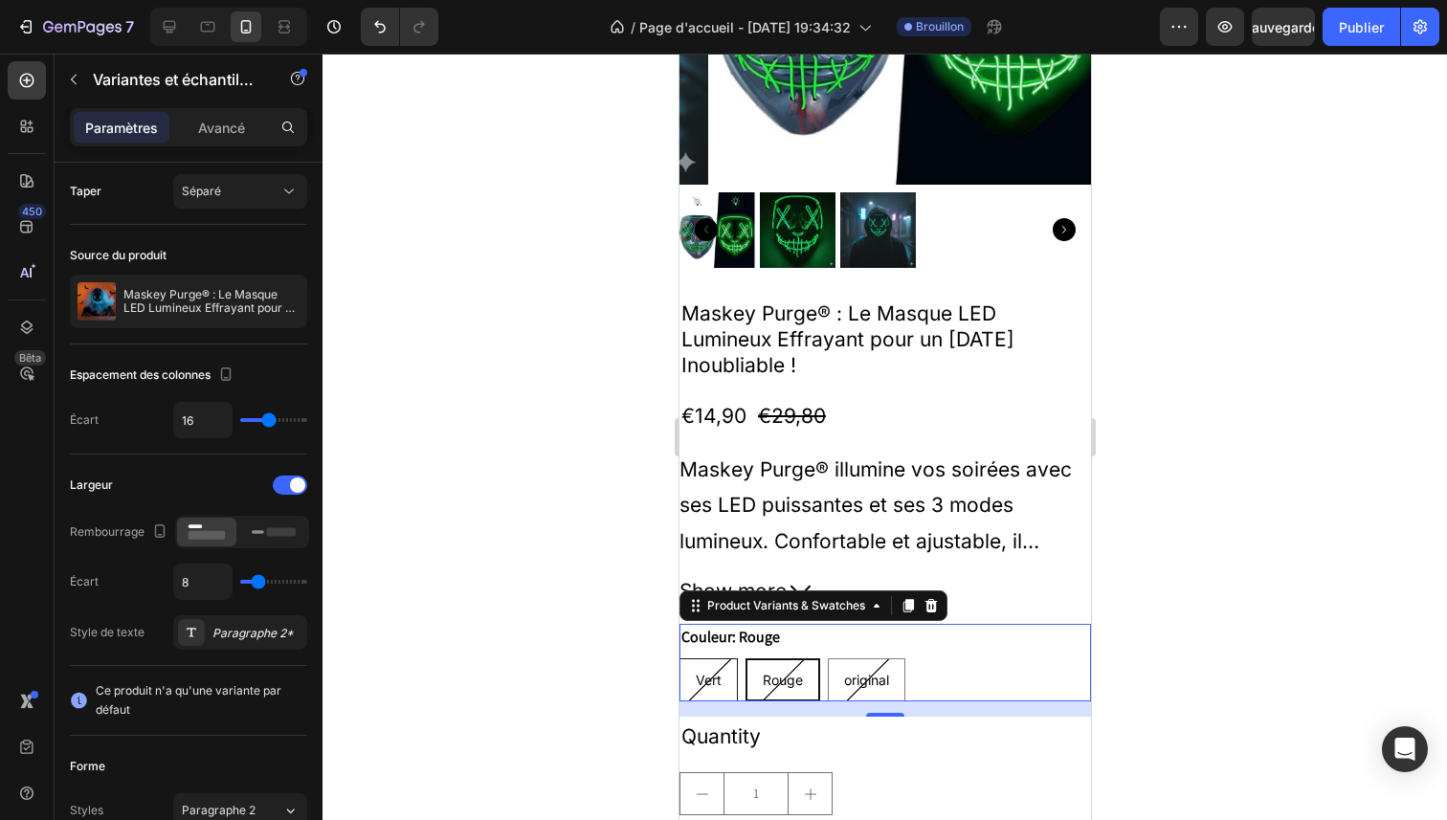
click at [711, 672] on span "Vert" at bounding box center [708, 680] width 26 height 16
click at [679, 658] on input "Vert Vert Vert" at bounding box center [678, 658] width 1 height 1
radio input "true"
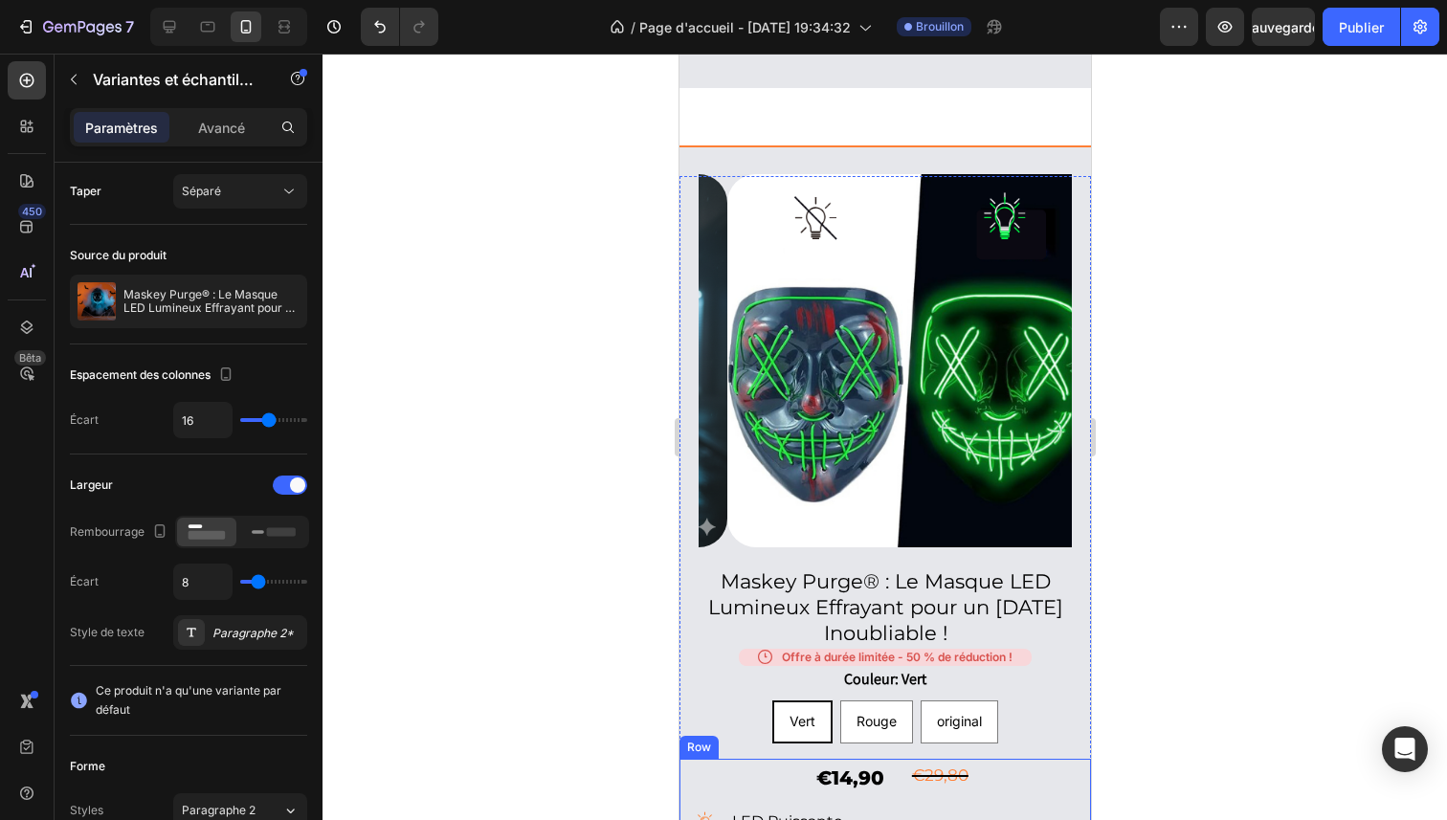
scroll to position [815, 0]
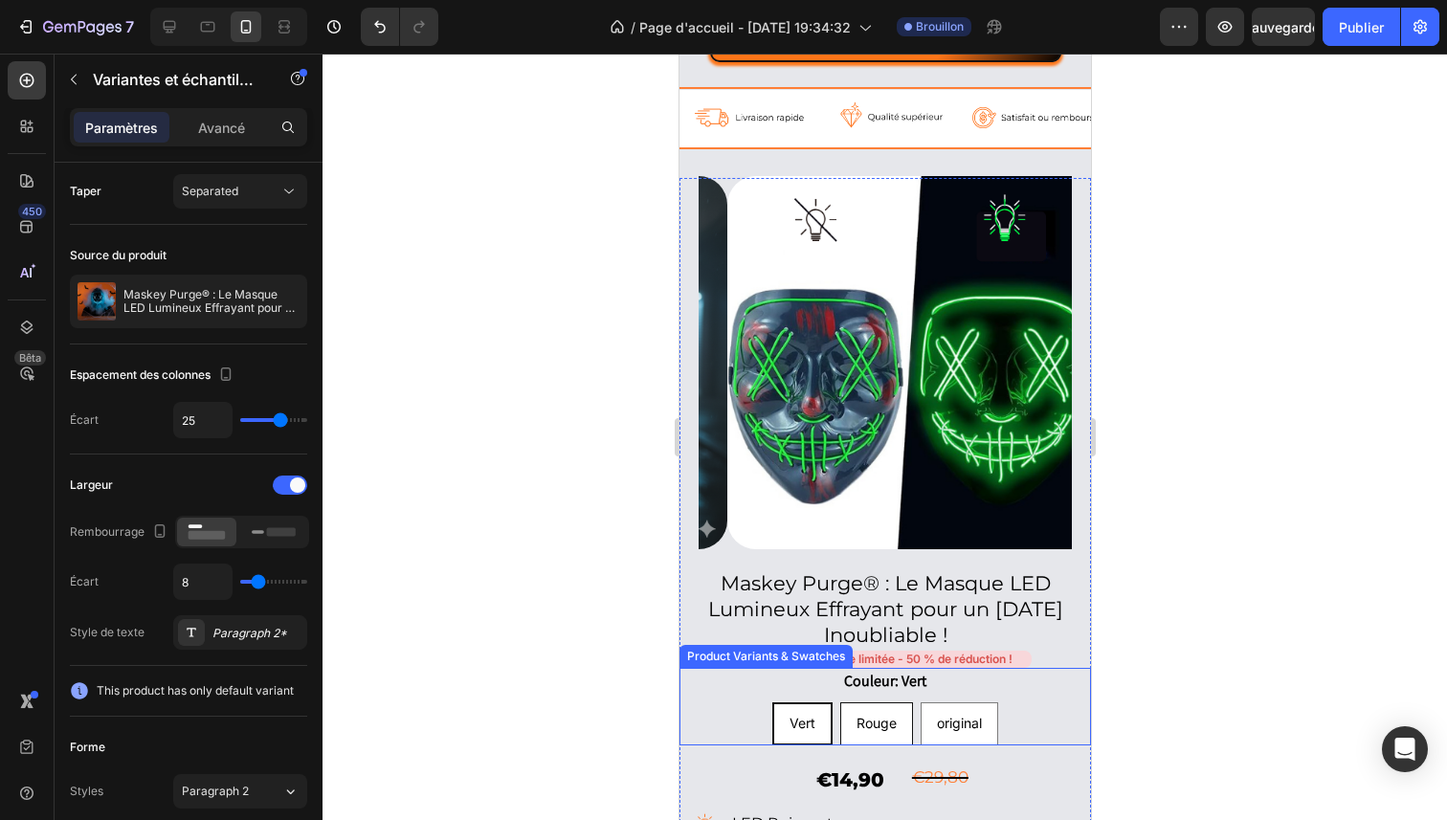
click at [856, 715] on span "Rouge" at bounding box center [876, 723] width 40 height 16
click at [875, 703] on input "Rouge Rouge Rouge" at bounding box center [875, 702] width 1 height 1
radio input "true"
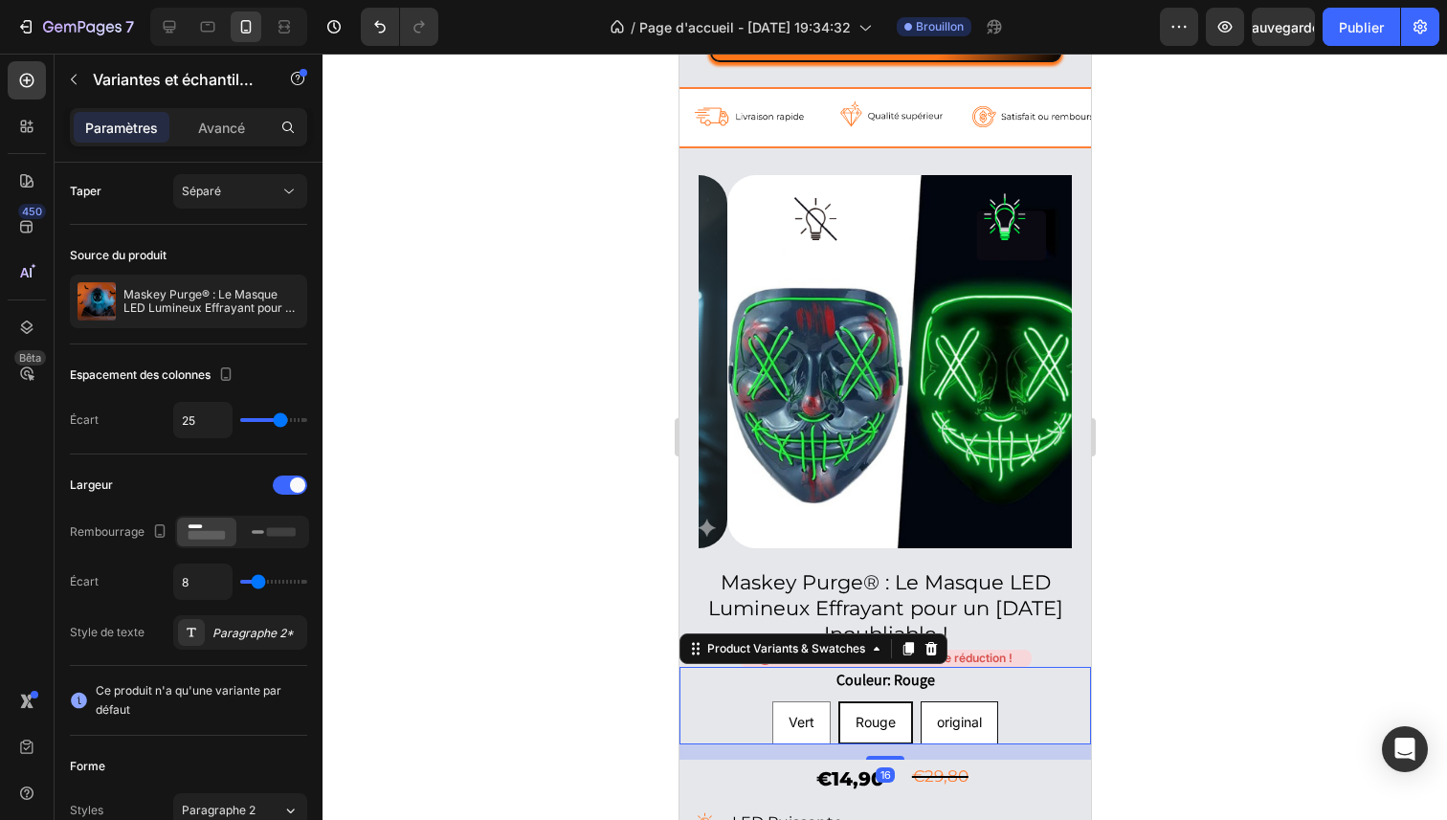
click at [968, 717] on div "original" at bounding box center [959, 722] width 76 height 34
click at [959, 702] on input "original original original" at bounding box center [958, 701] width 1 height 1
radio input "true"
click at [806, 707] on div "Vert" at bounding box center [800, 722] width 56 height 34
click at [801, 702] on input "Vert Vert Vert" at bounding box center [800, 701] width 1 height 1
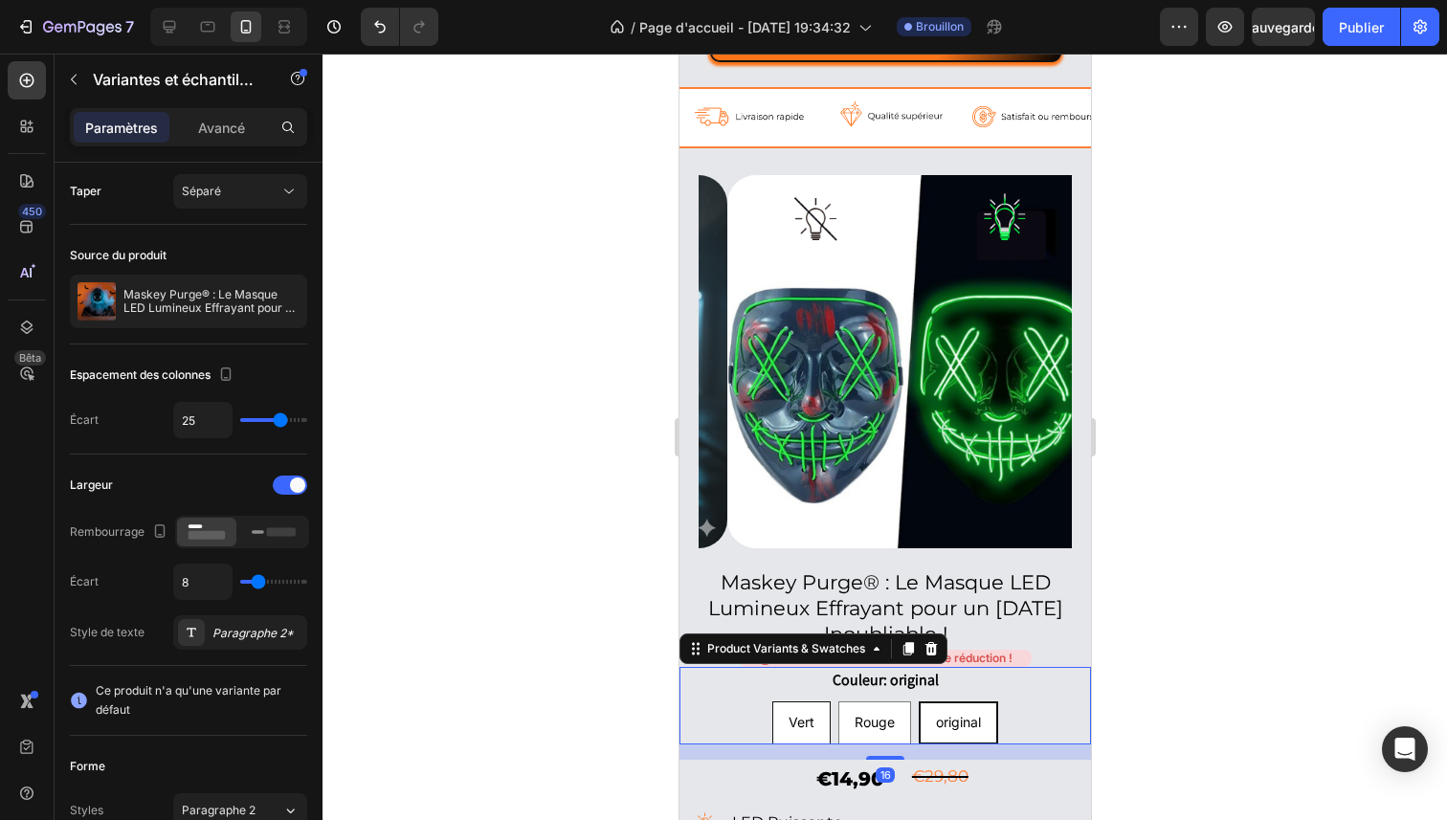
radio input "true"
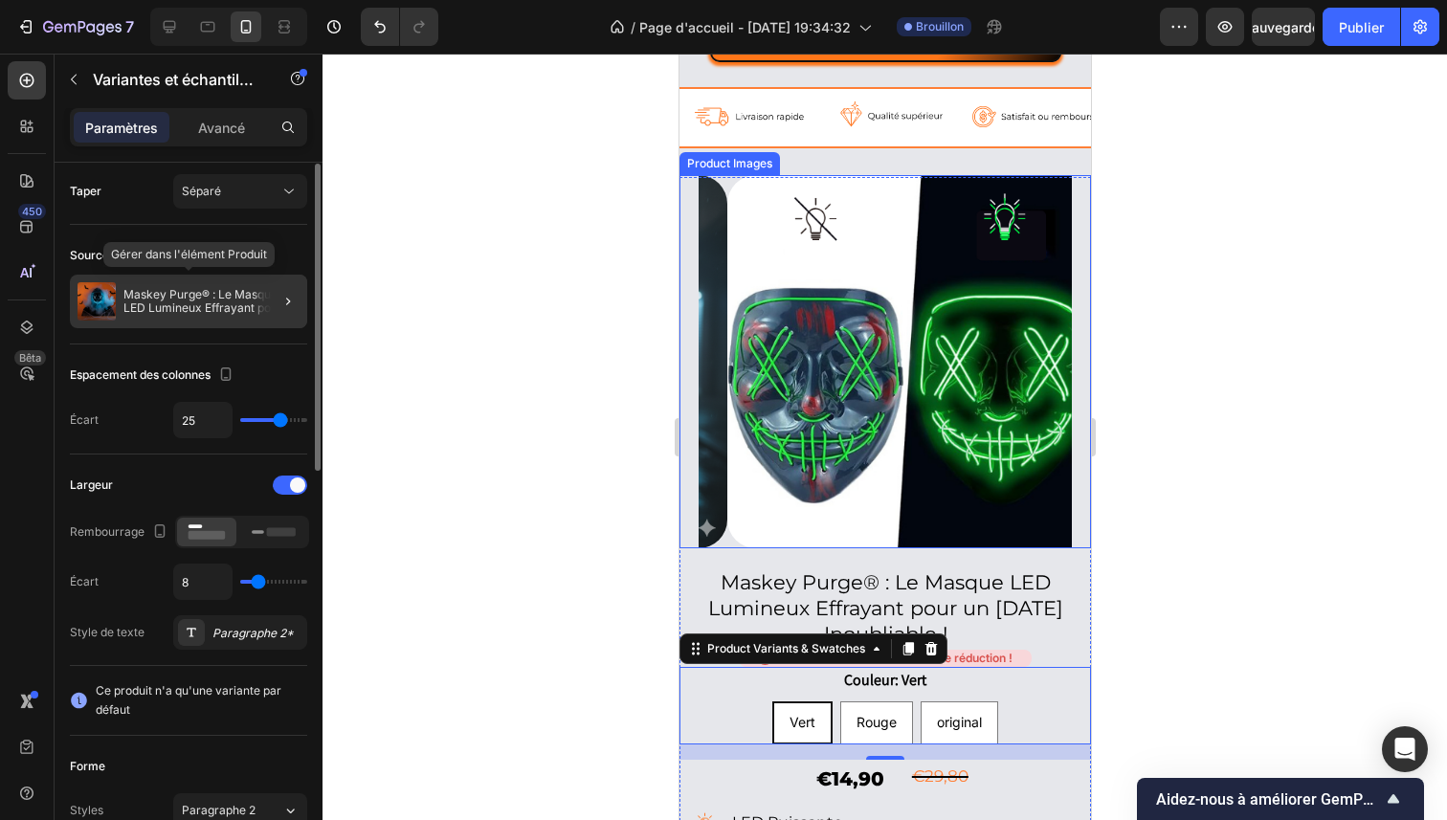
click at [237, 306] on font "Maskey Purge® : Le Masque LED Lumineux Effrayant pour un [DATE] Inoubliable !" at bounding box center [212, 307] width 178 height 41
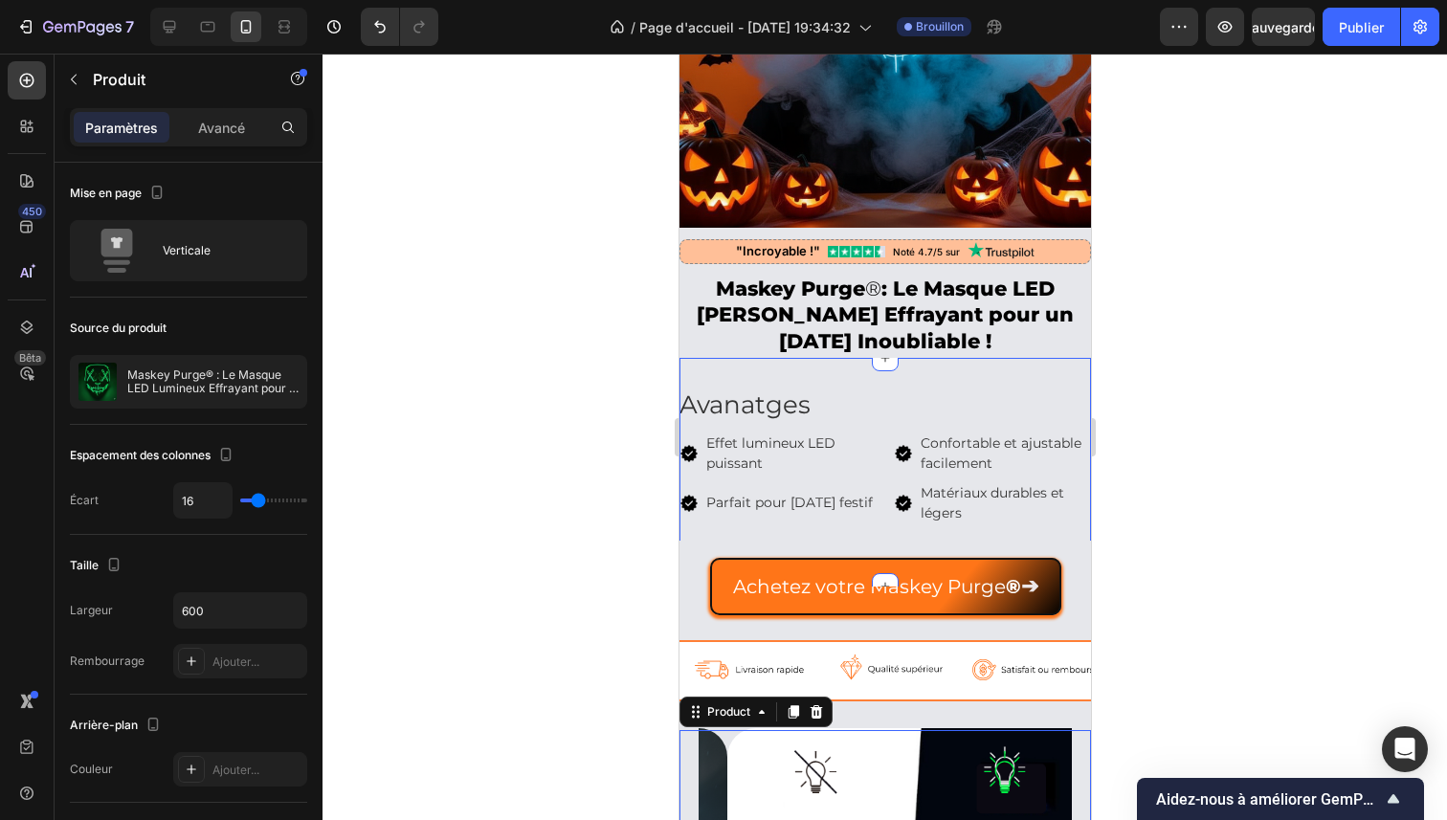
scroll to position [249, 0]
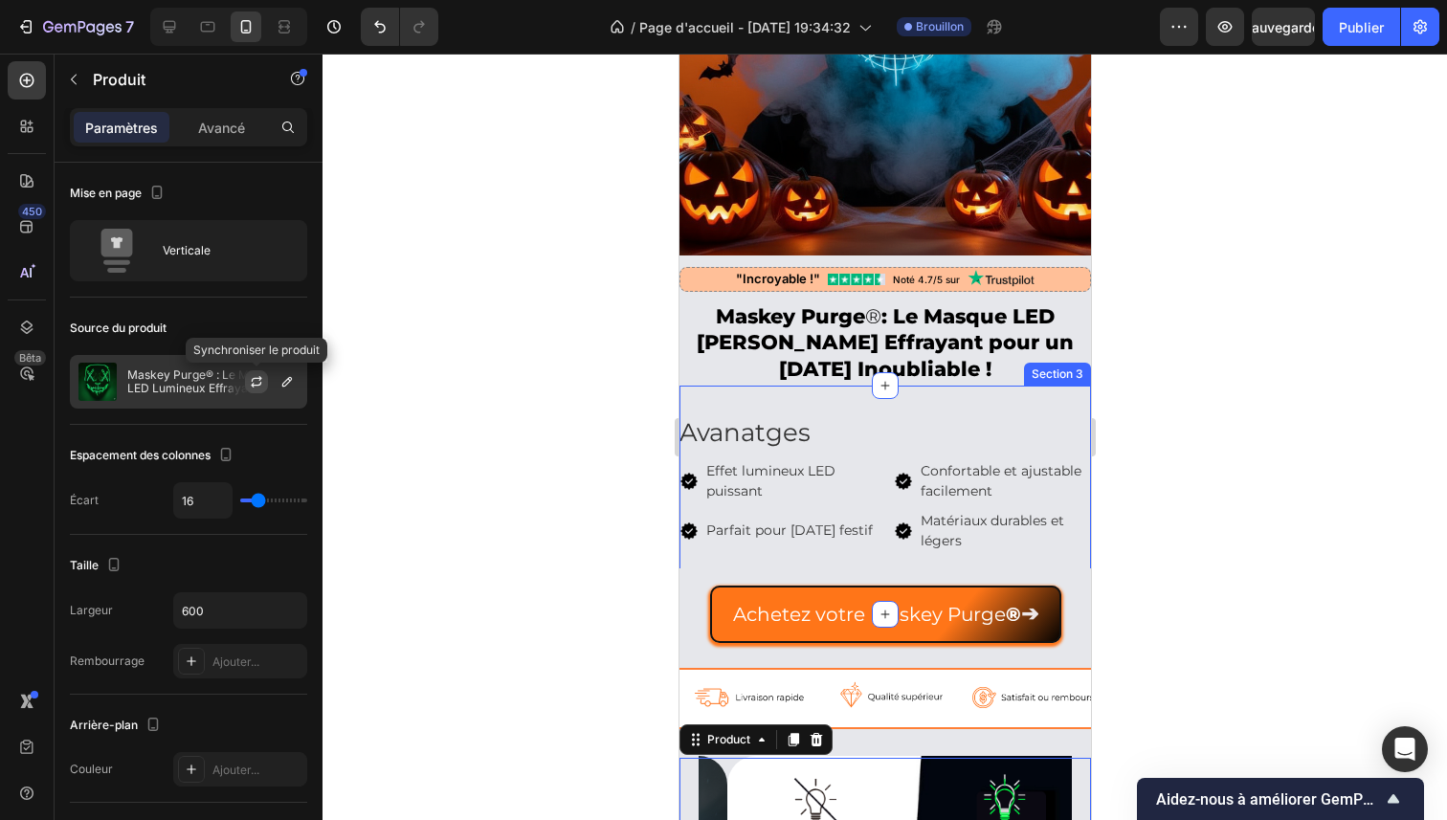
click at [265, 377] on button "button" at bounding box center [256, 381] width 23 height 23
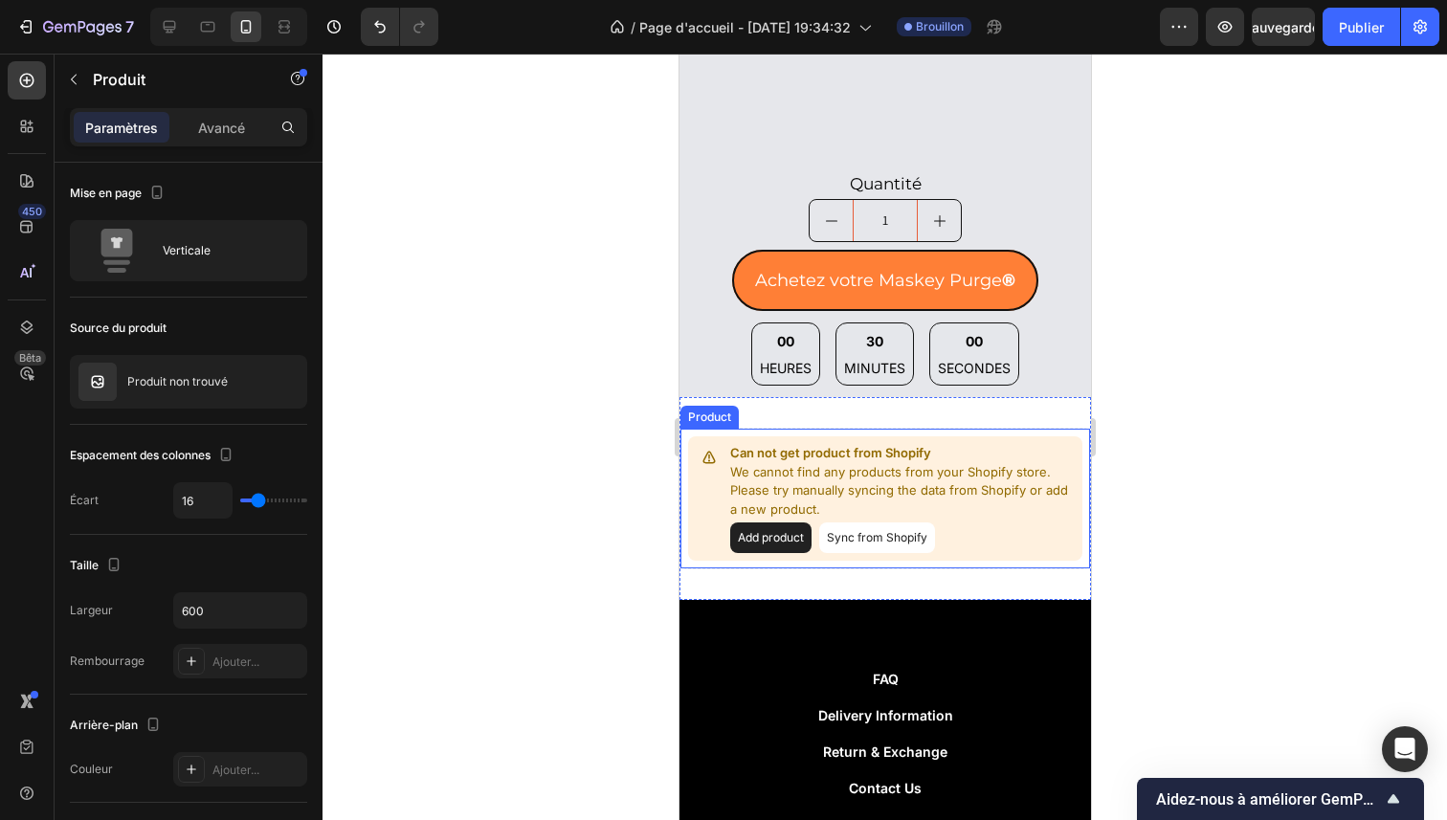
scroll to position [1939, 0]
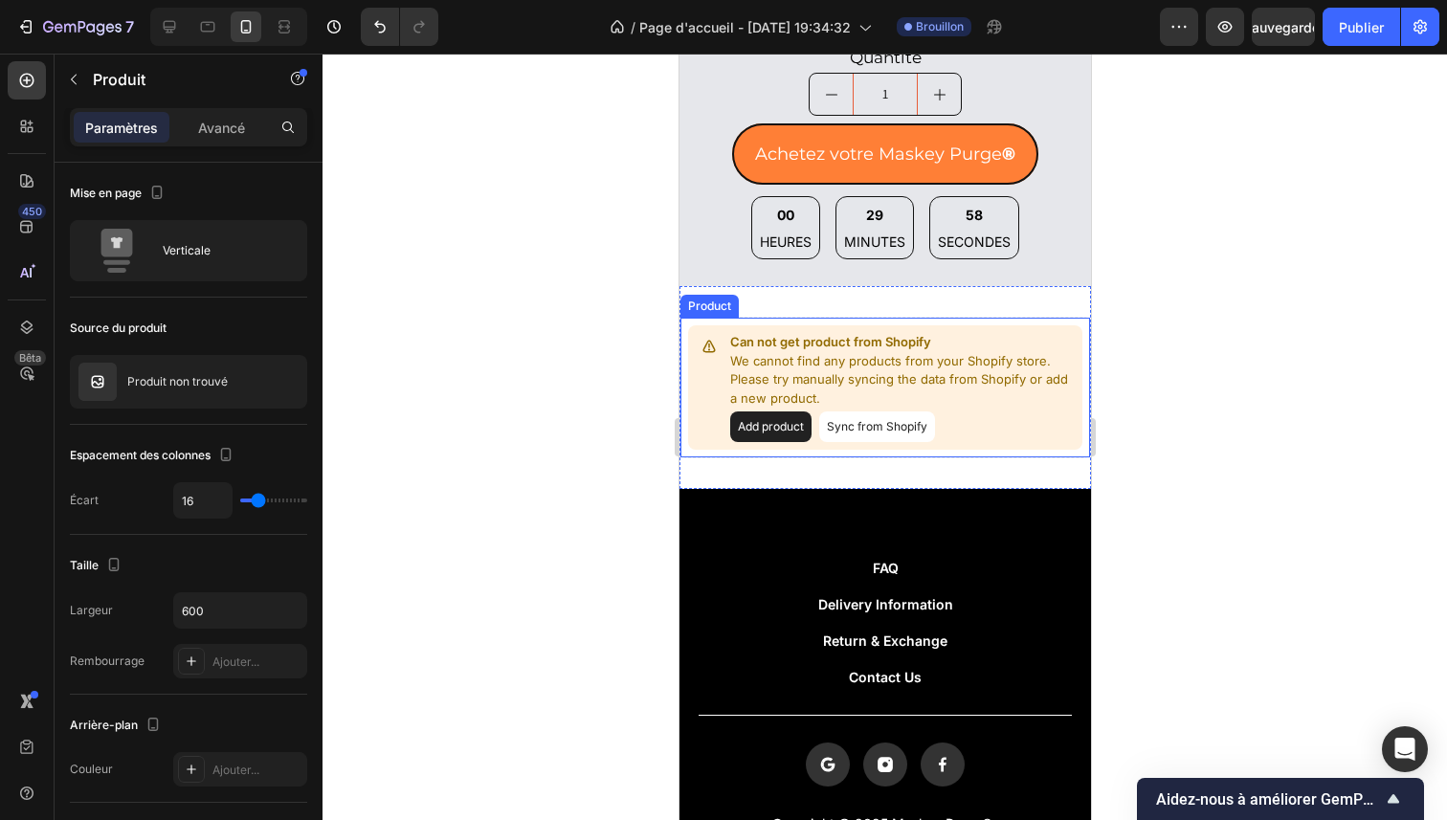
click at [888, 418] on button "Sync from Shopify" at bounding box center [876, 427] width 116 height 31
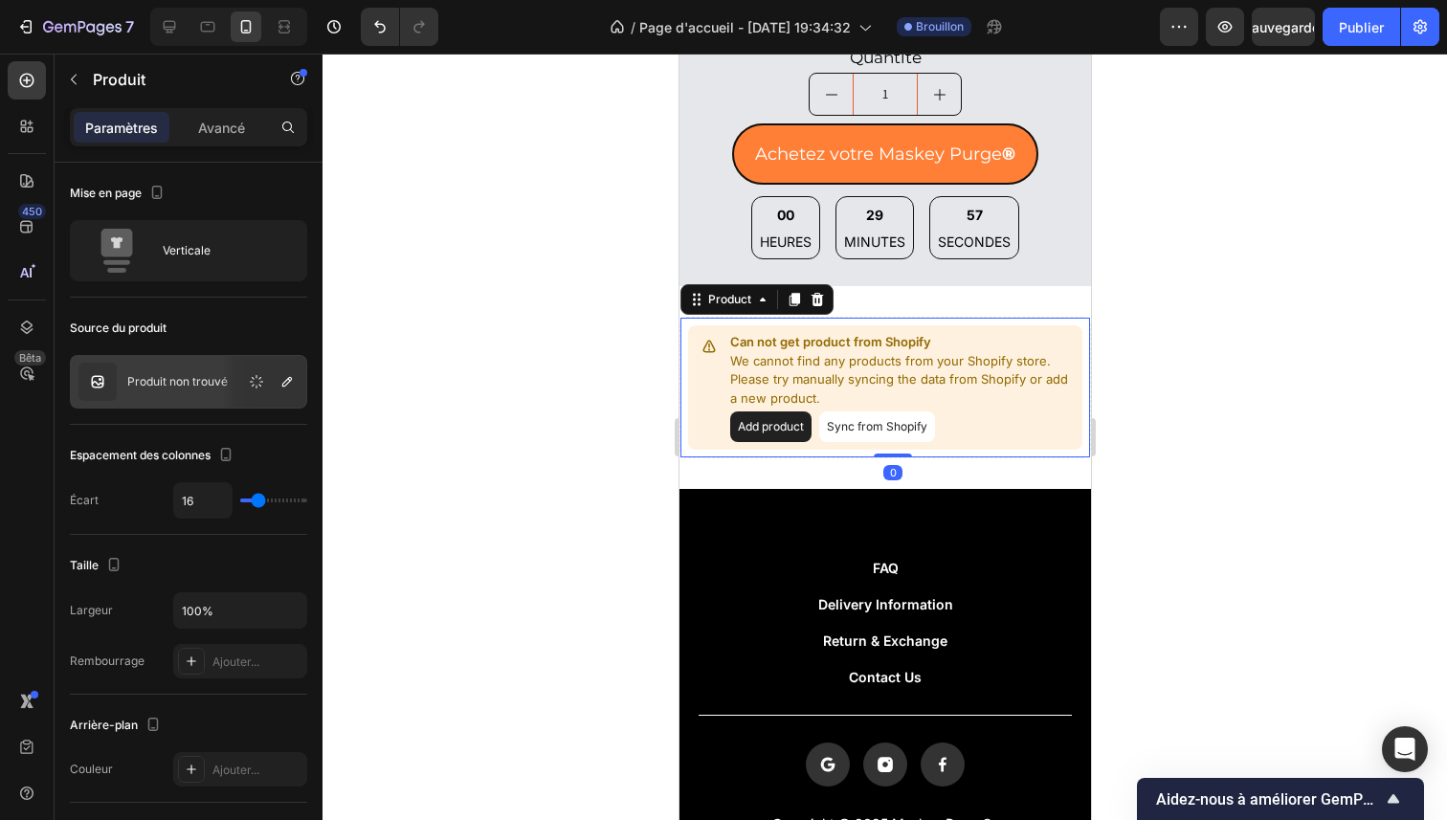
click at [891, 415] on button "Sync from Shopify" at bounding box center [876, 427] width 116 height 31
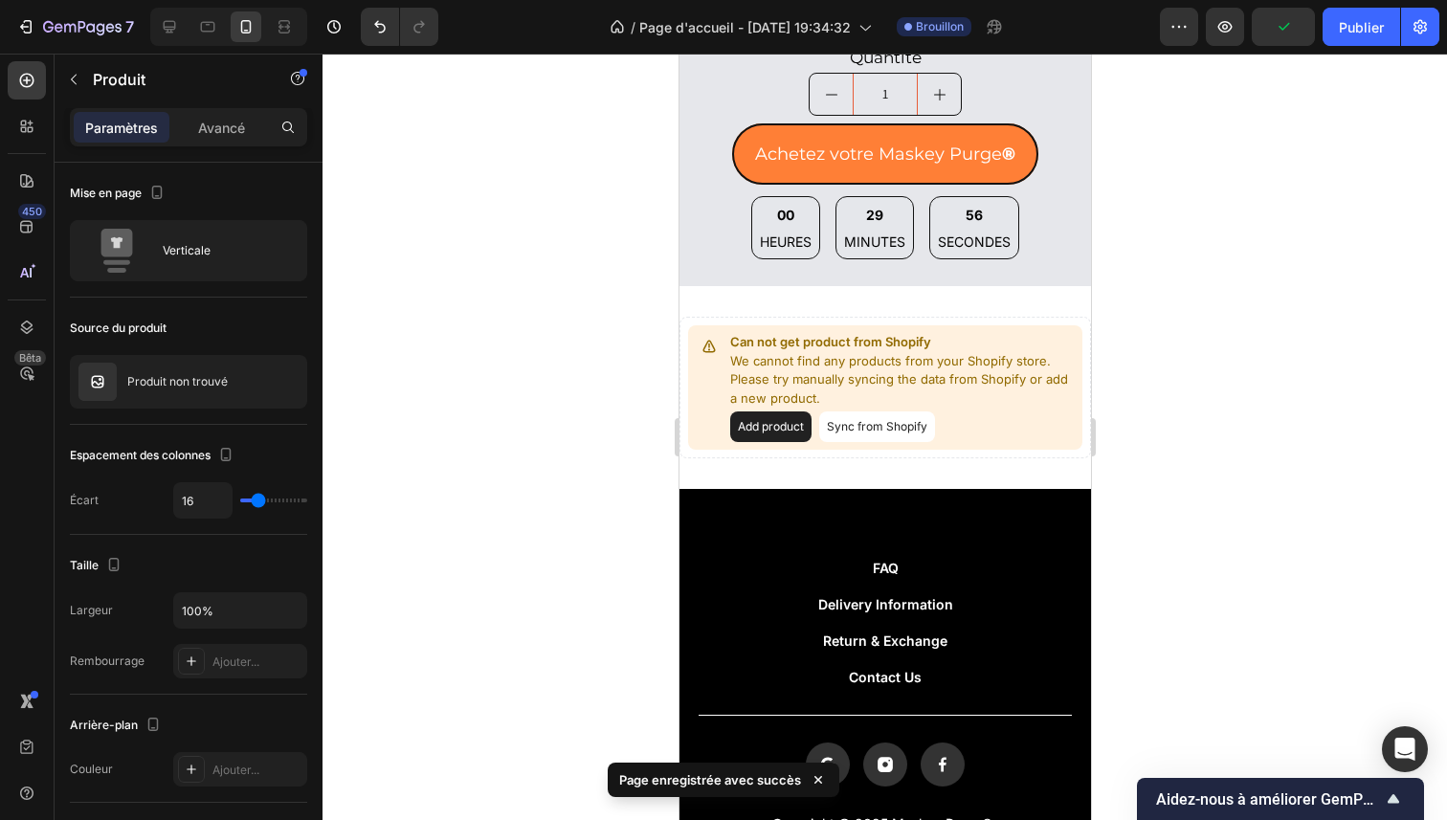
click at [835, 412] on button "Sync from Shopify" at bounding box center [876, 427] width 116 height 31
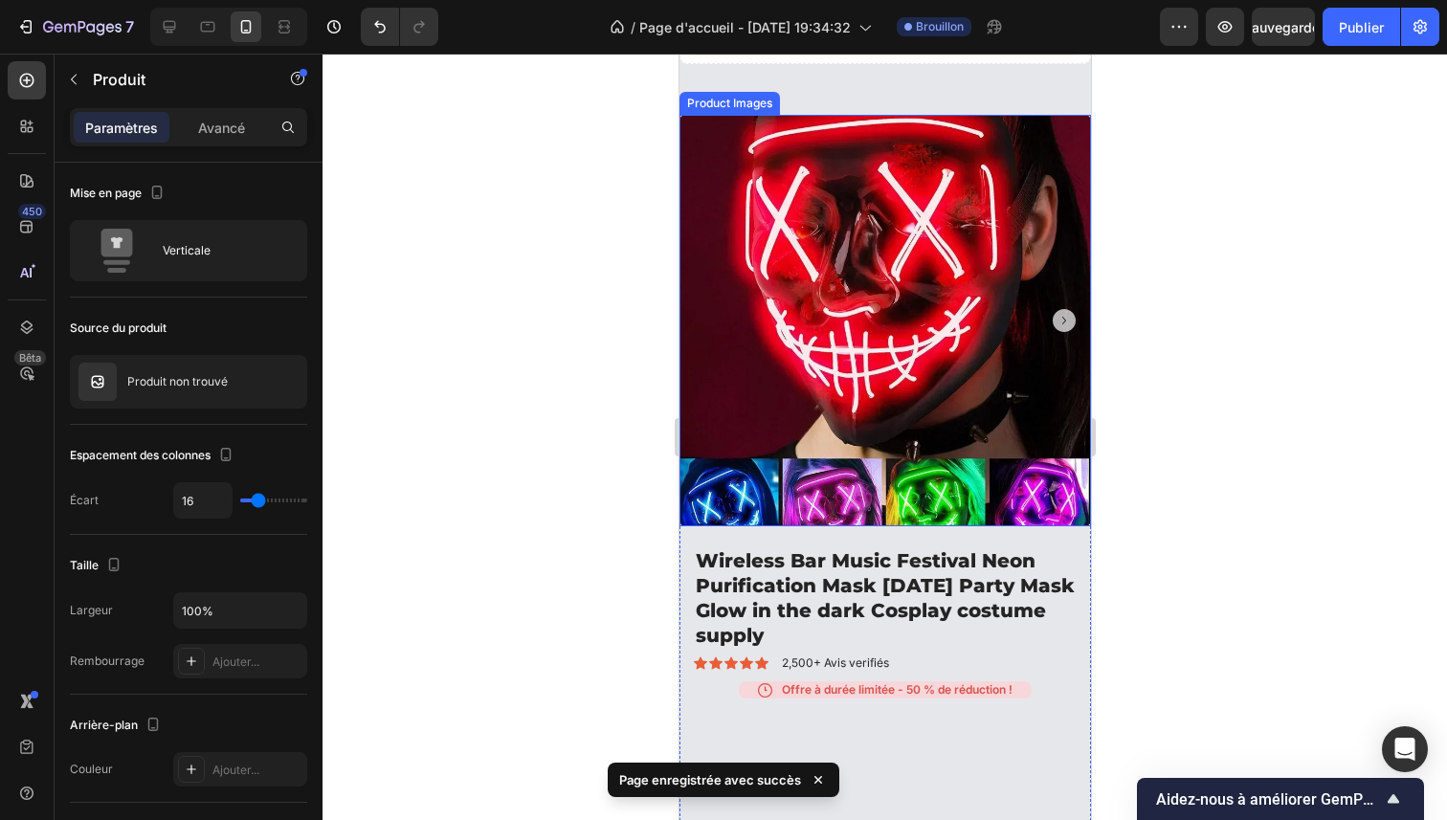
scroll to position [1063, 0]
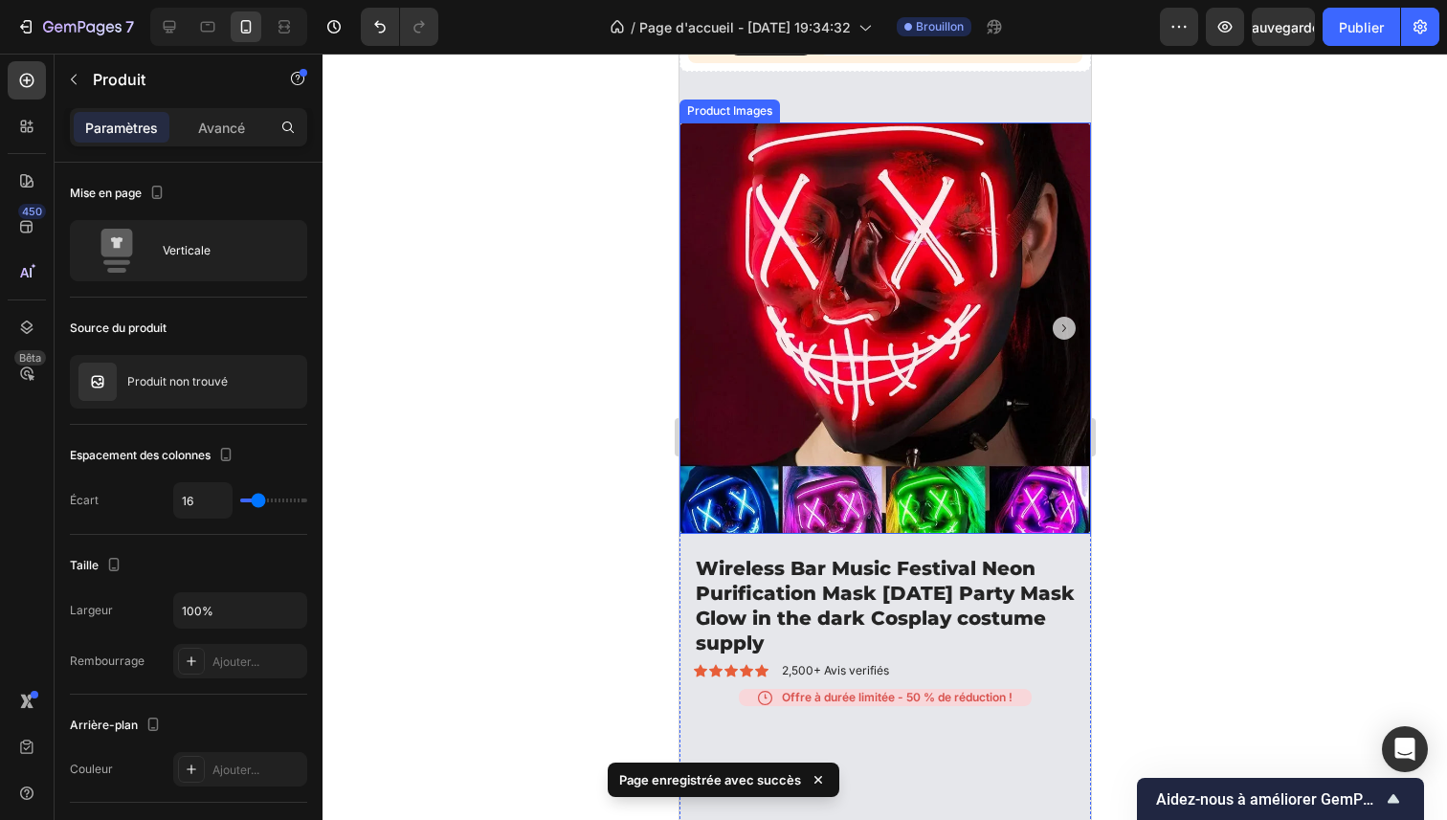
click at [881, 418] on img at bounding box center [885, 329] width 412 height 412
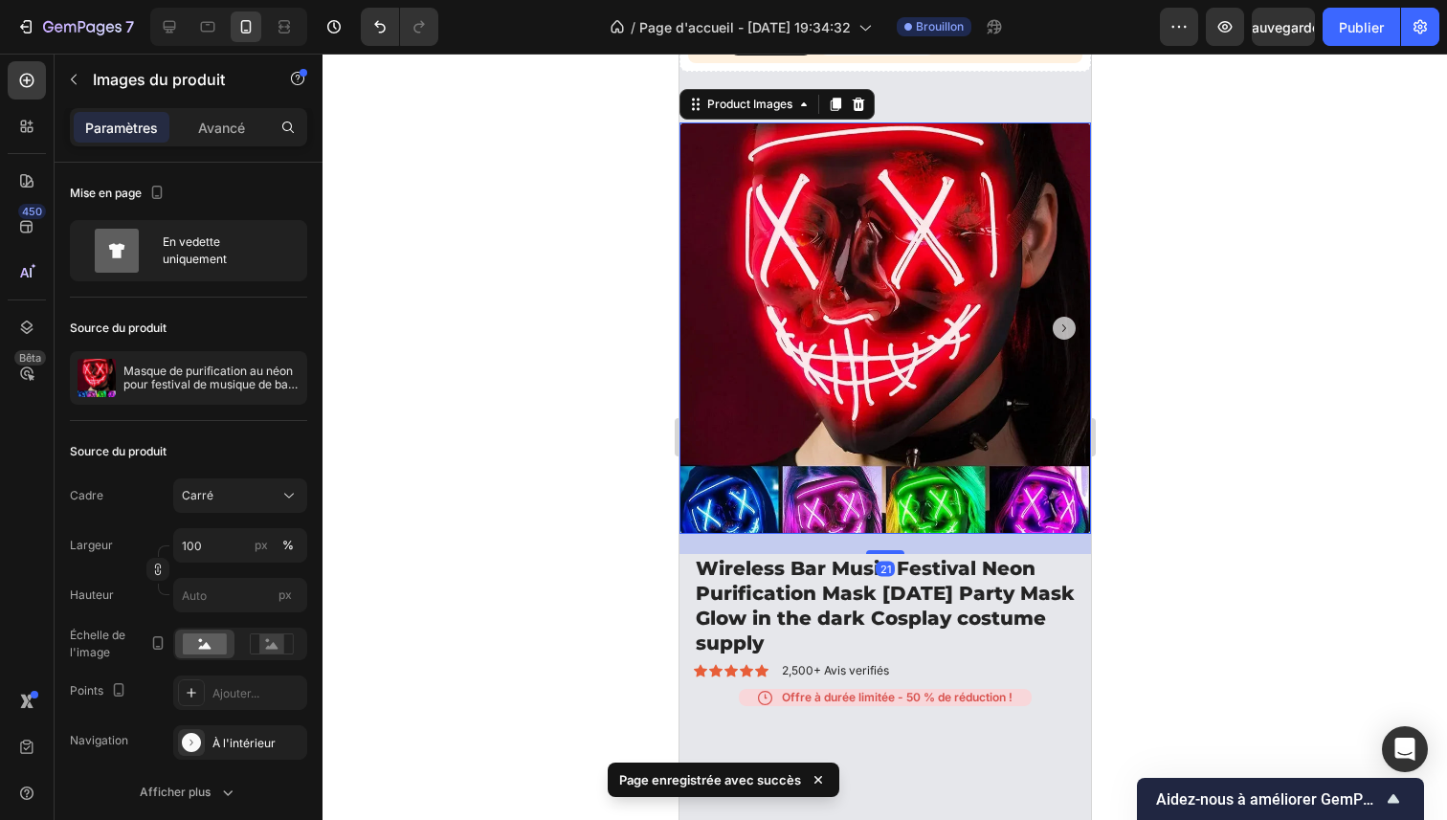
click at [1052, 317] on icon "Carousel Next Arrow" at bounding box center [1063, 328] width 23 height 23
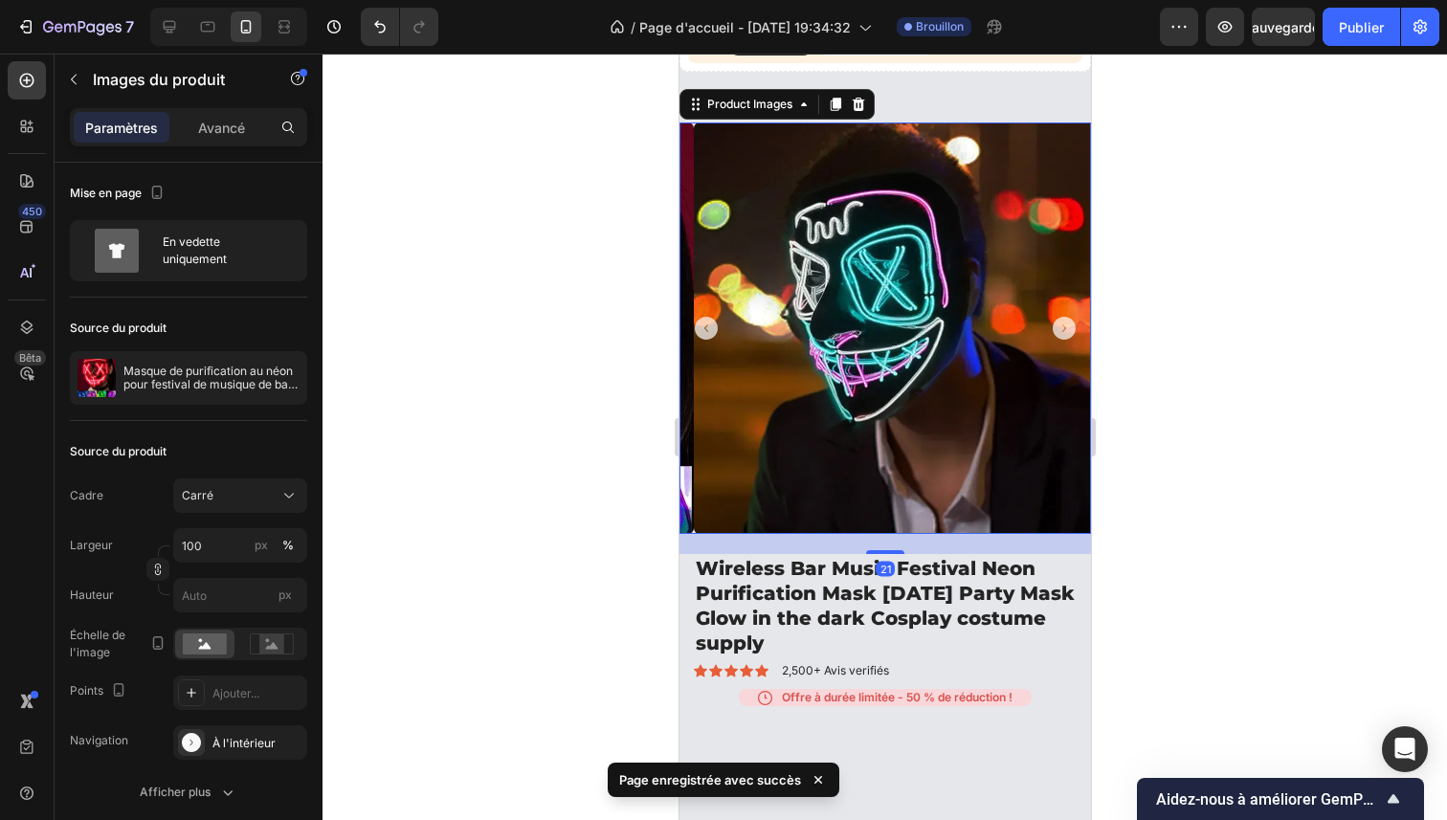
click at [1052, 317] on icon "Carousel Next Arrow" at bounding box center [1063, 328] width 23 height 23
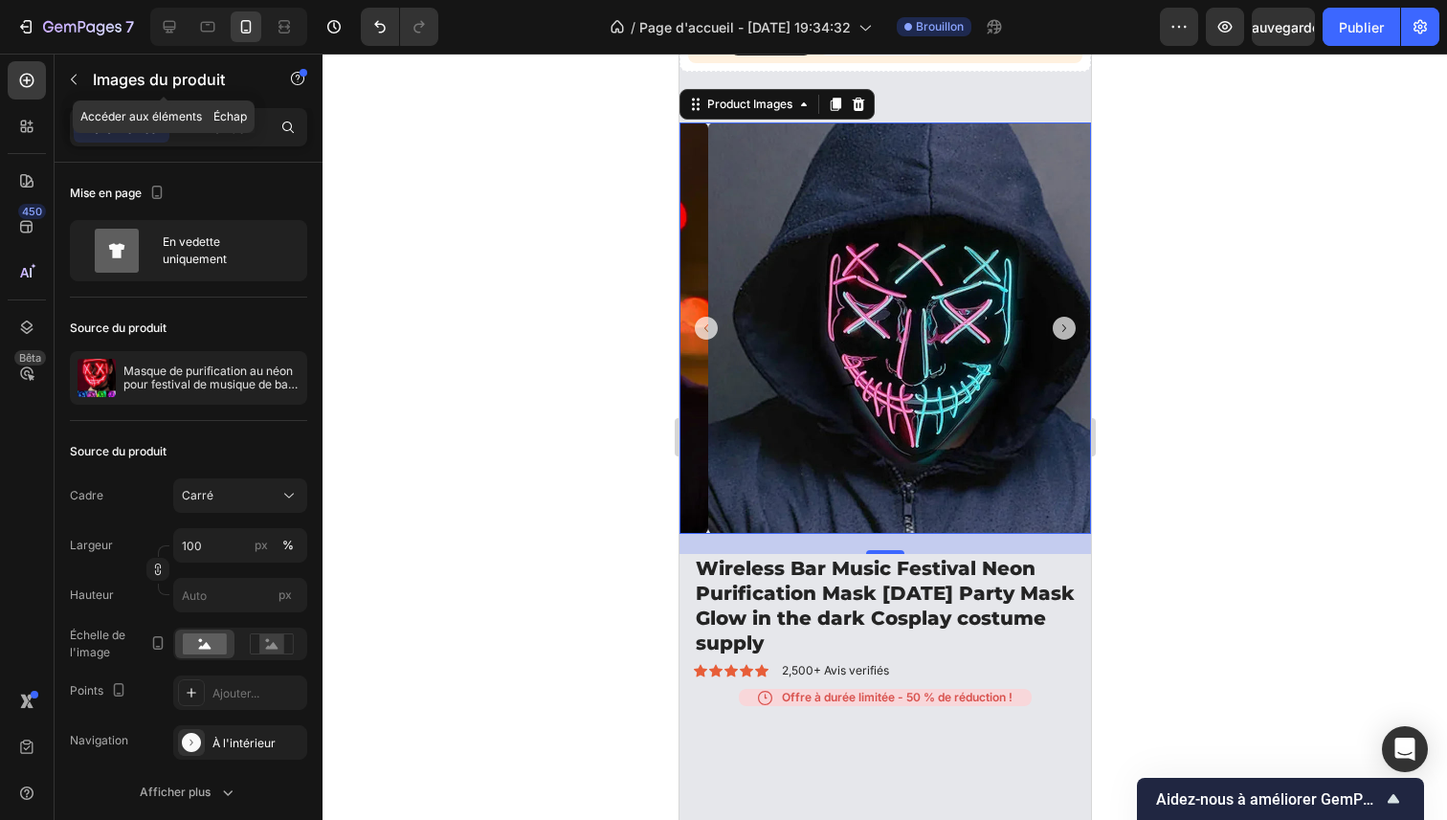
click at [62, 82] on button "button" at bounding box center [73, 79] width 31 height 31
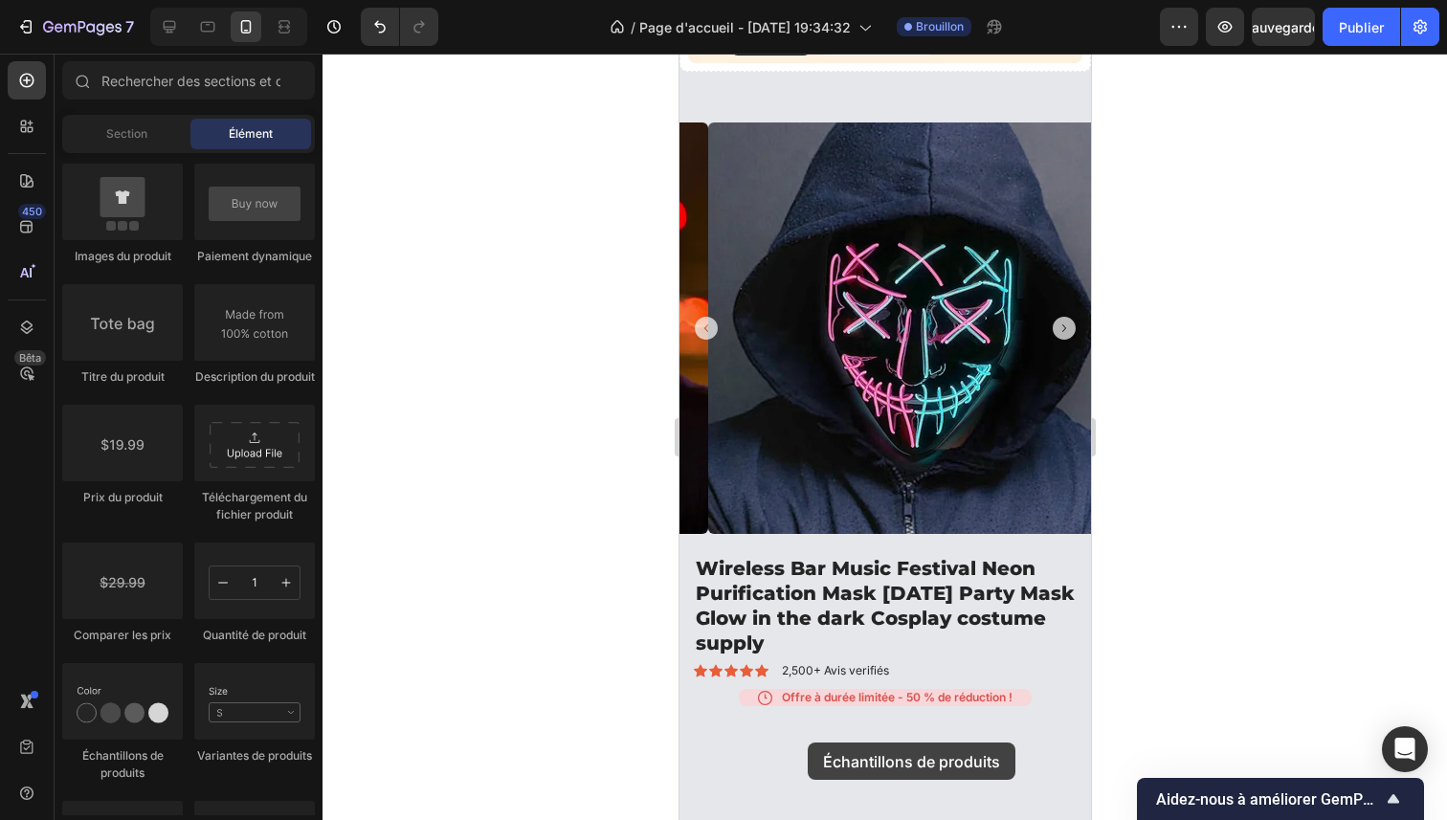
scroll to position [1127, 0]
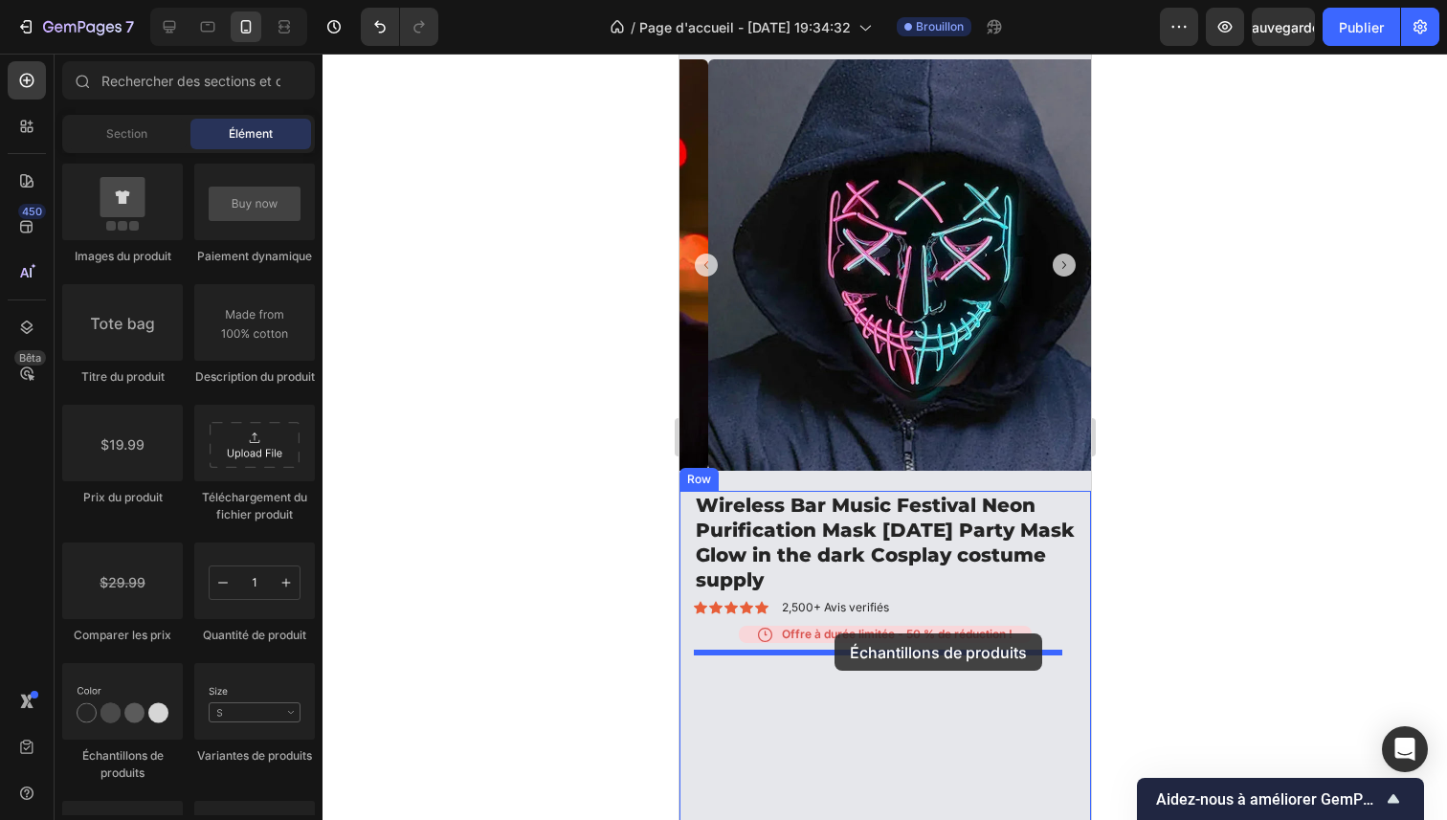
drag, startPoint x: 815, startPoint y: 791, endPoint x: 834, endPoint y: 634, distance: 158.0
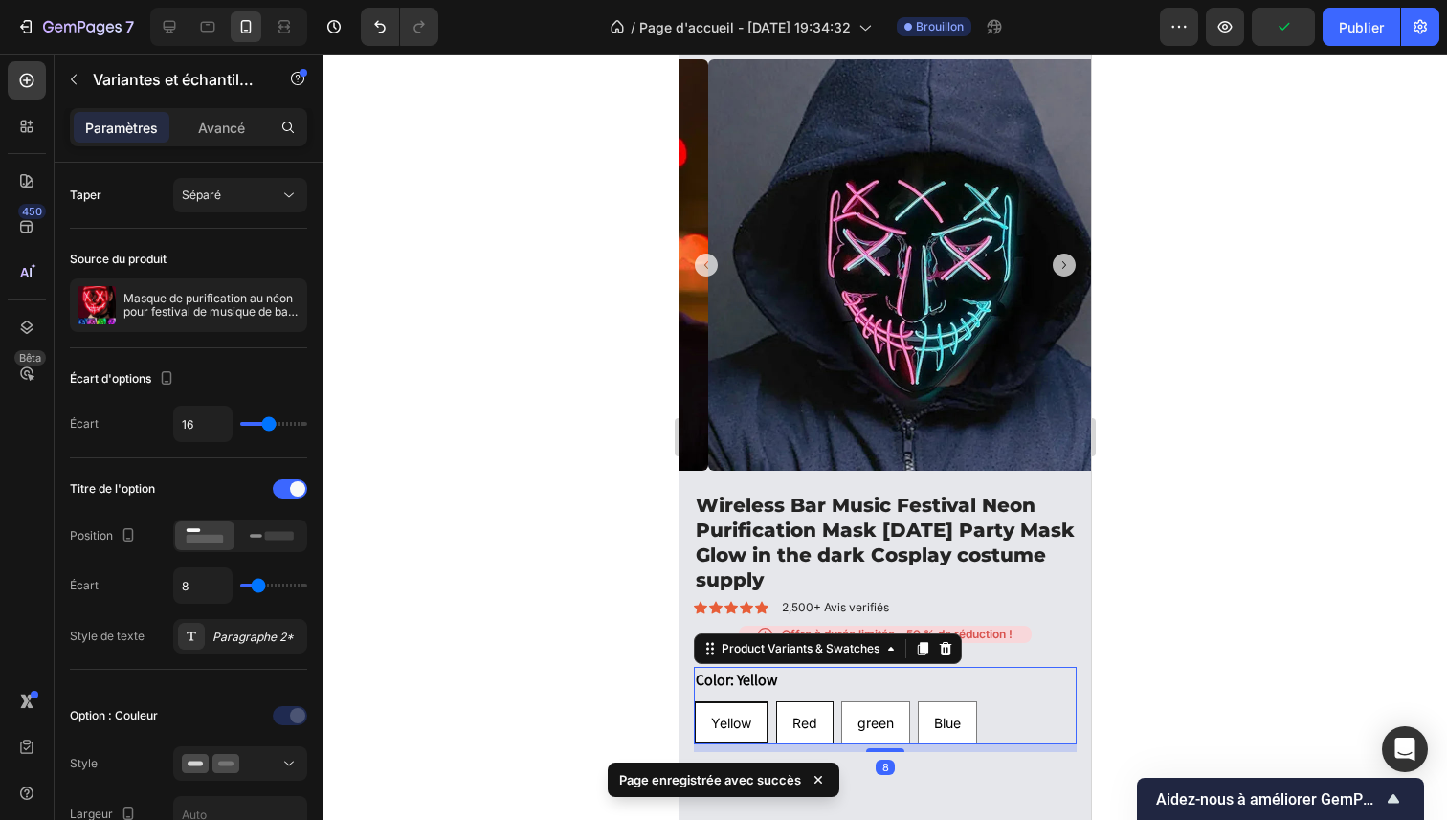
click at [801, 715] on span "Red" at bounding box center [804, 723] width 25 height 16
click at [775, 701] on input "Red Red Red" at bounding box center [774, 701] width 1 height 1
radio input "true"
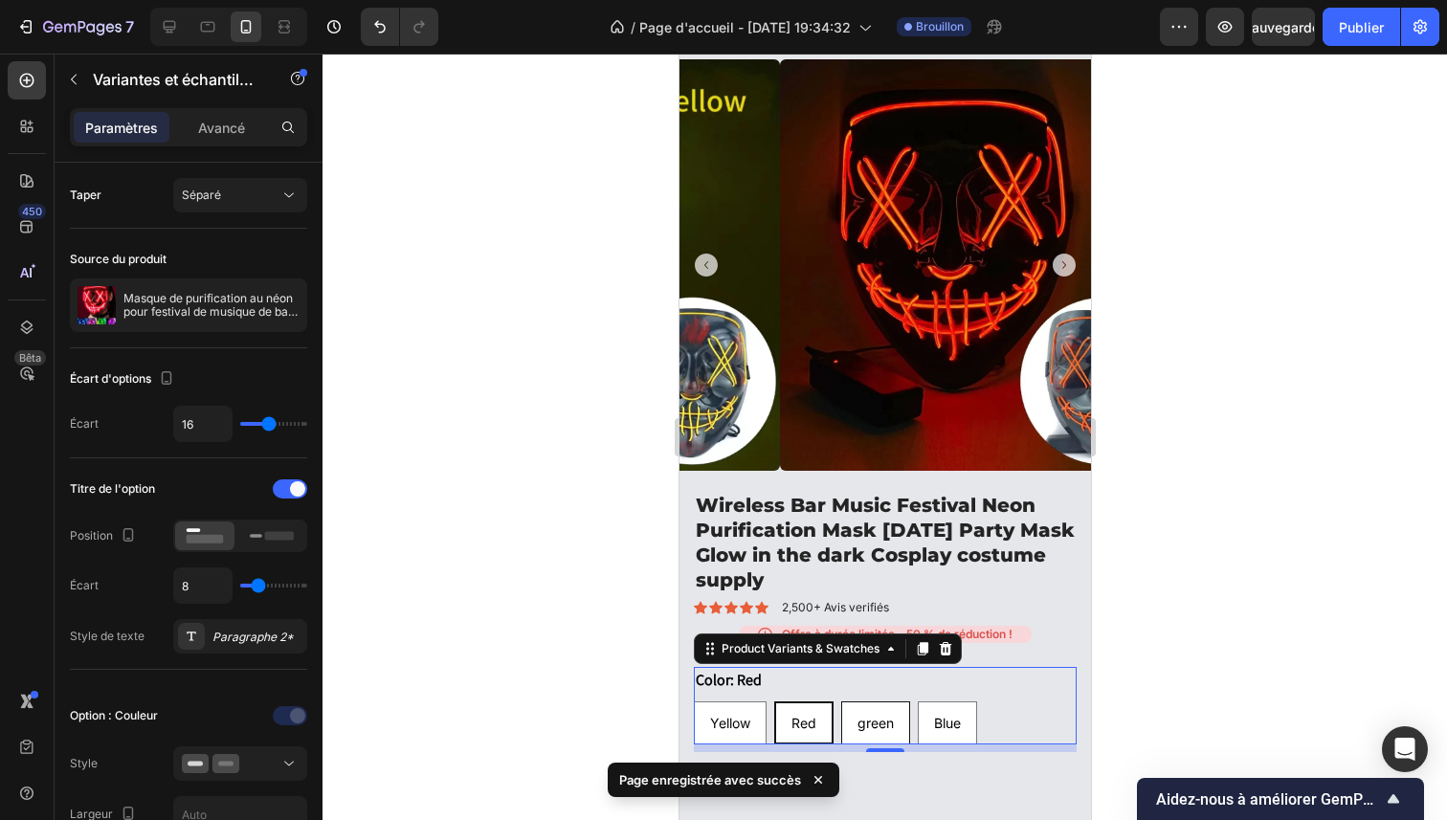
click at [905, 710] on div "green" at bounding box center [874, 723] width 67 height 34
click at [840, 702] on input "green green green" at bounding box center [839, 701] width 1 height 1
radio input "true"
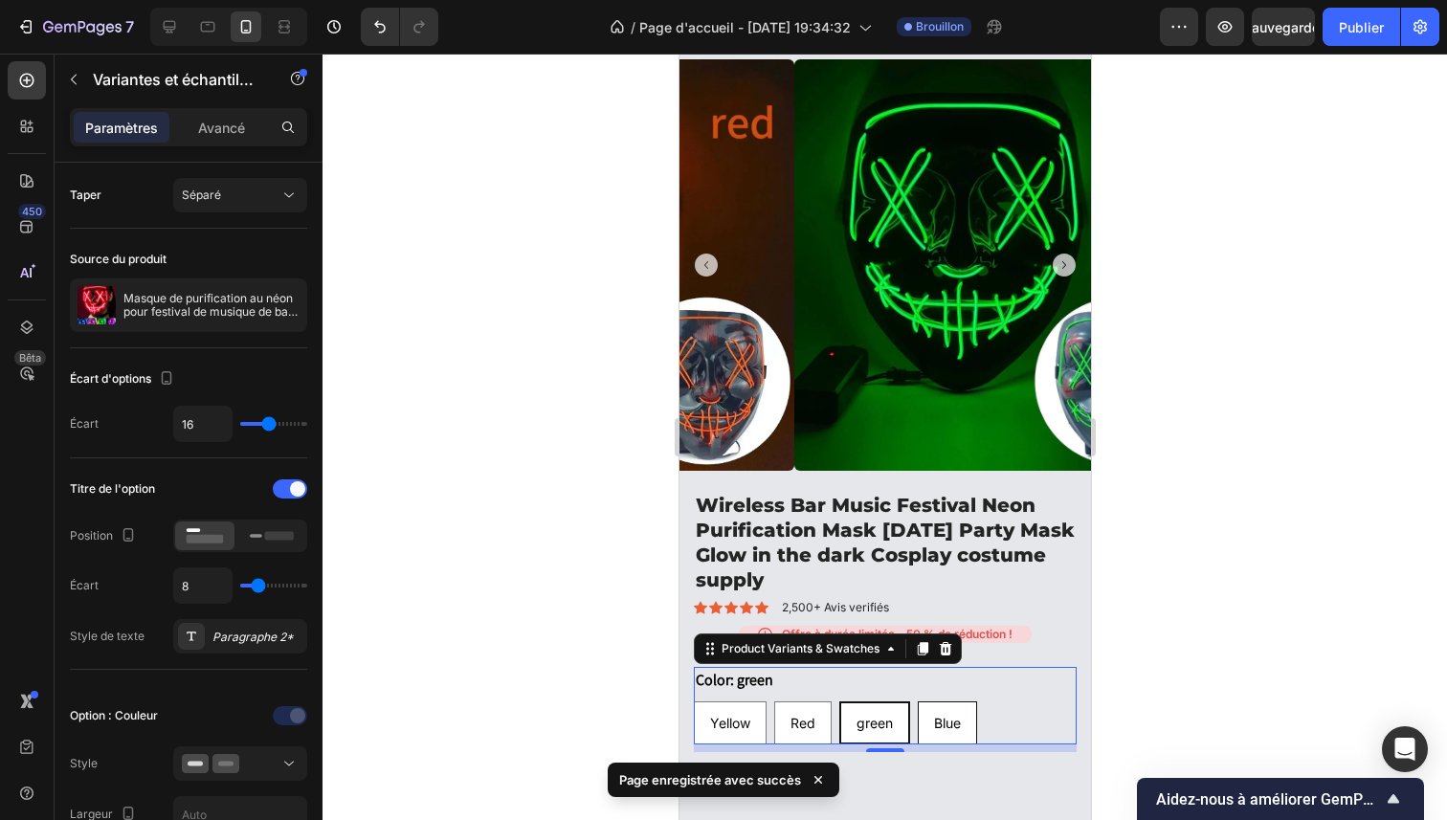
click at [945, 715] on span "Blue" at bounding box center [946, 723] width 27 height 16
click at [917, 702] on input "Blue Blue Blue" at bounding box center [916, 701] width 1 height 1
radio input "true"
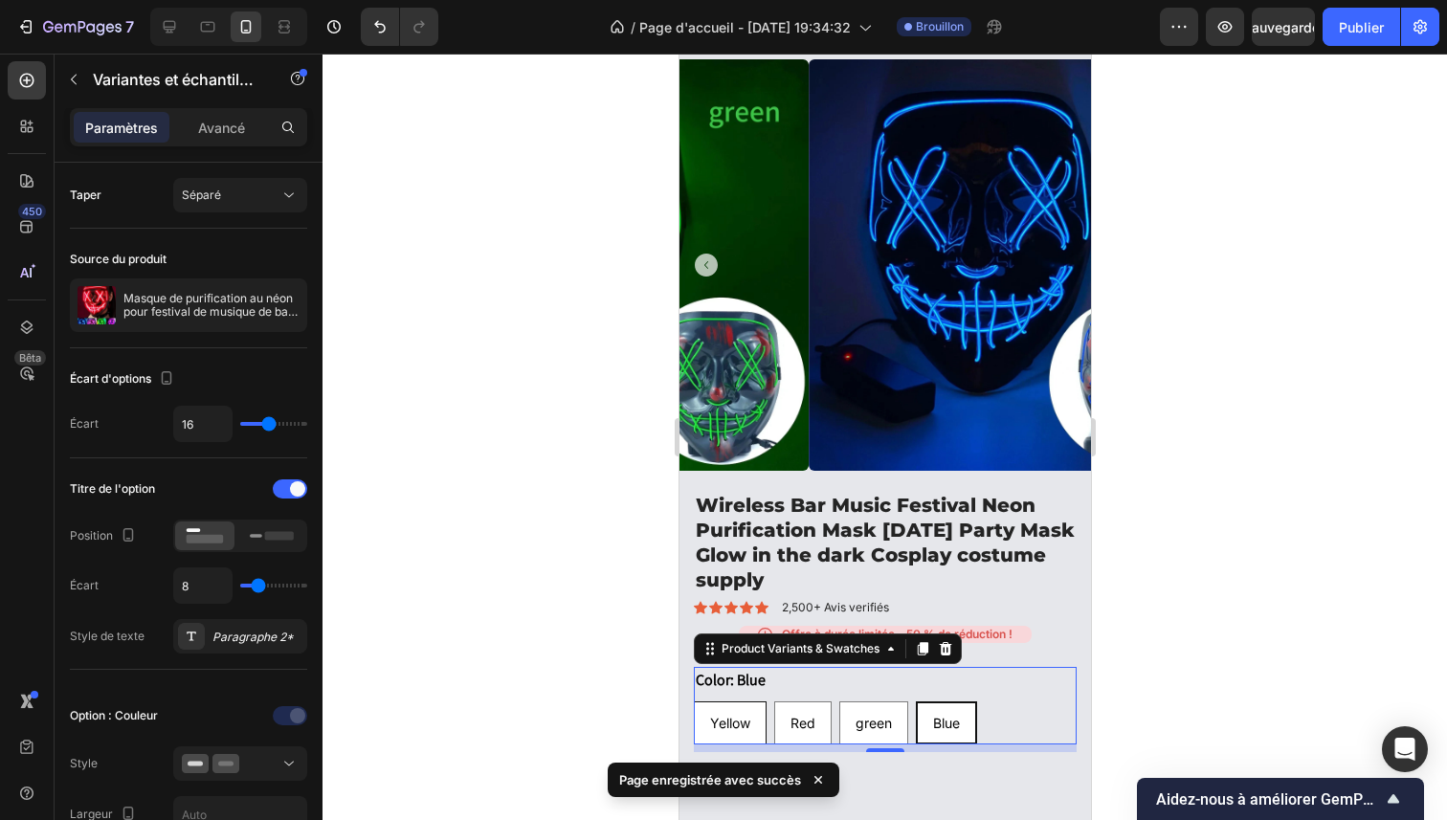
click at [735, 720] on div "Yellow" at bounding box center [729, 723] width 71 height 34
click at [693, 702] on input "Yellow Yellow Yellow" at bounding box center [692, 701] width 1 height 1
radio input "true"
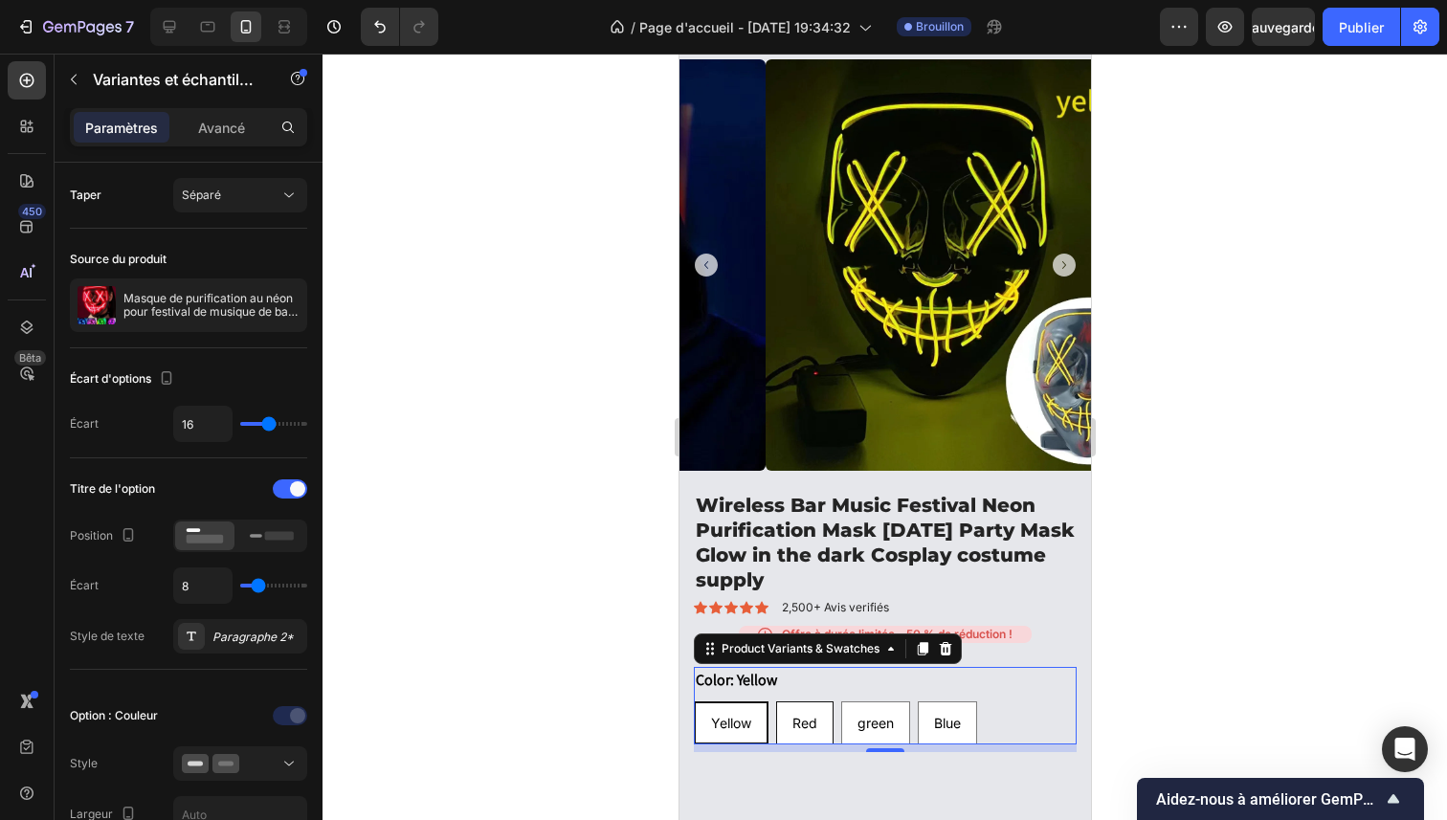
click at [802, 722] on div "Red" at bounding box center [804, 723] width 56 height 34
click at [775, 702] on input "Red Red Red" at bounding box center [774, 701] width 1 height 1
radio input "true"
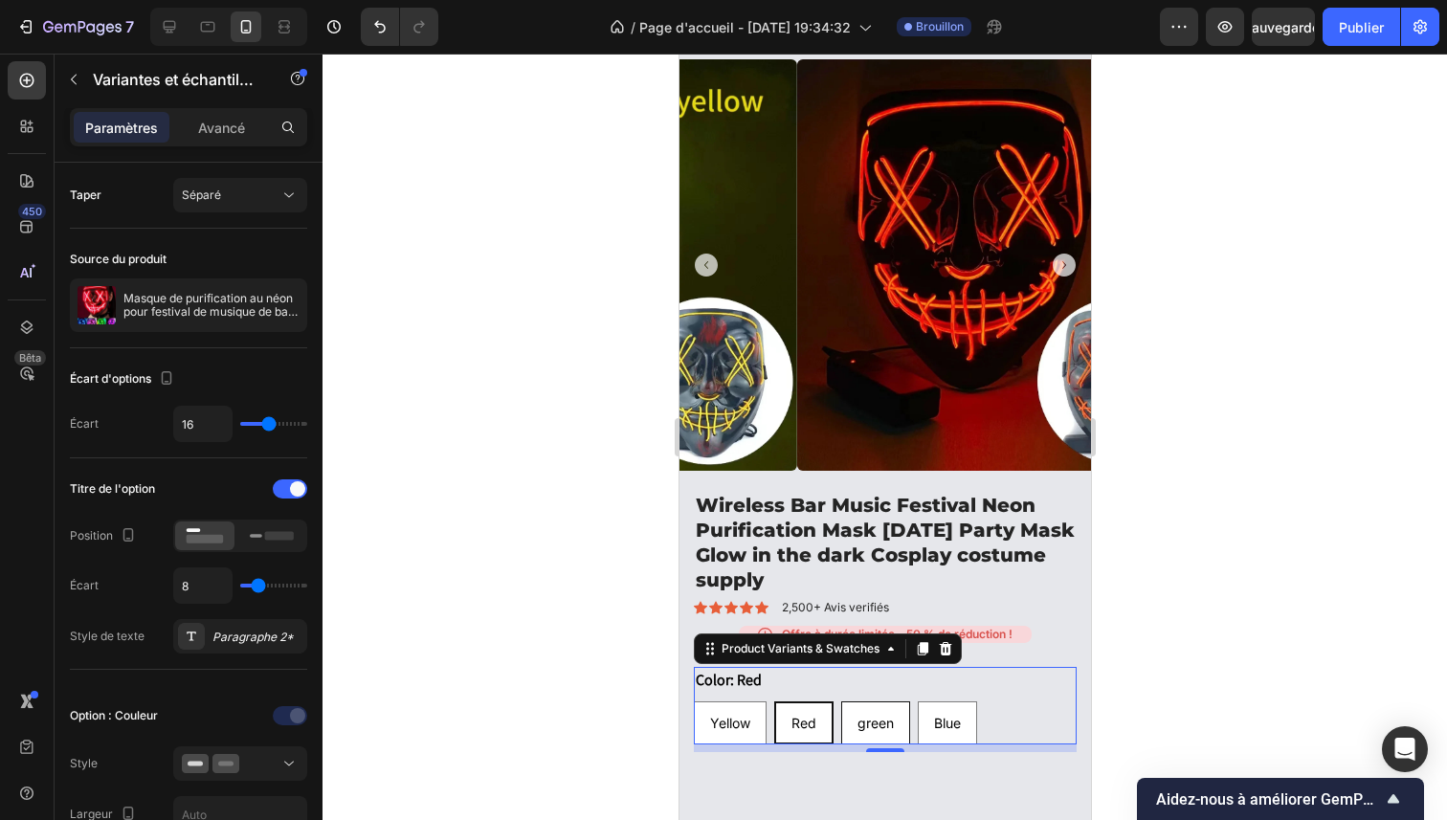
click at [878, 715] on span "green" at bounding box center [875, 723] width 36 height 16
click at [840, 702] on input "green green green" at bounding box center [839, 701] width 1 height 1
radio input "true"
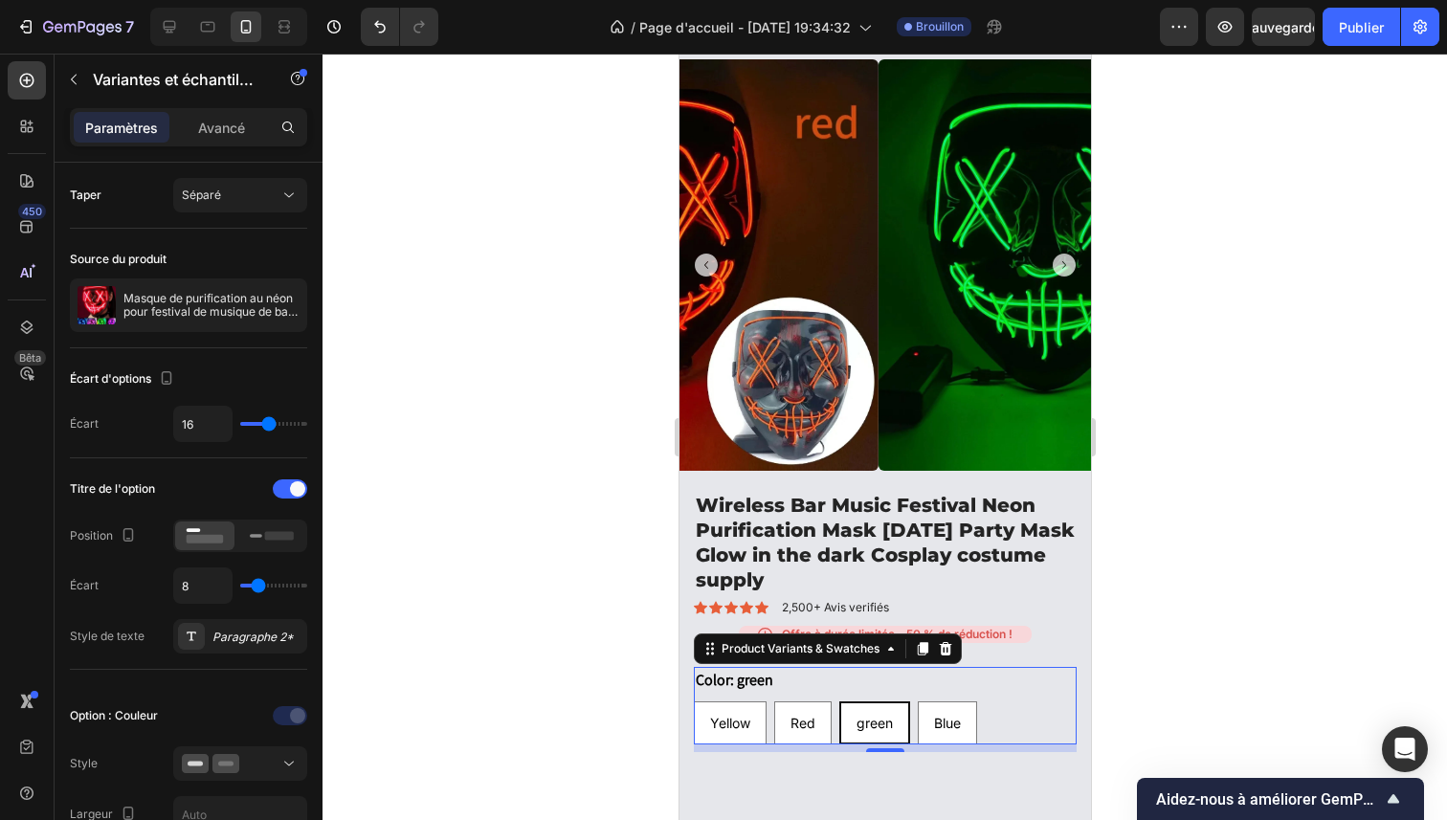
click at [911, 710] on div "Yellow Yellow Yellow Red Red Red green green green Blue Blue Blue" at bounding box center [884, 723] width 383 height 43
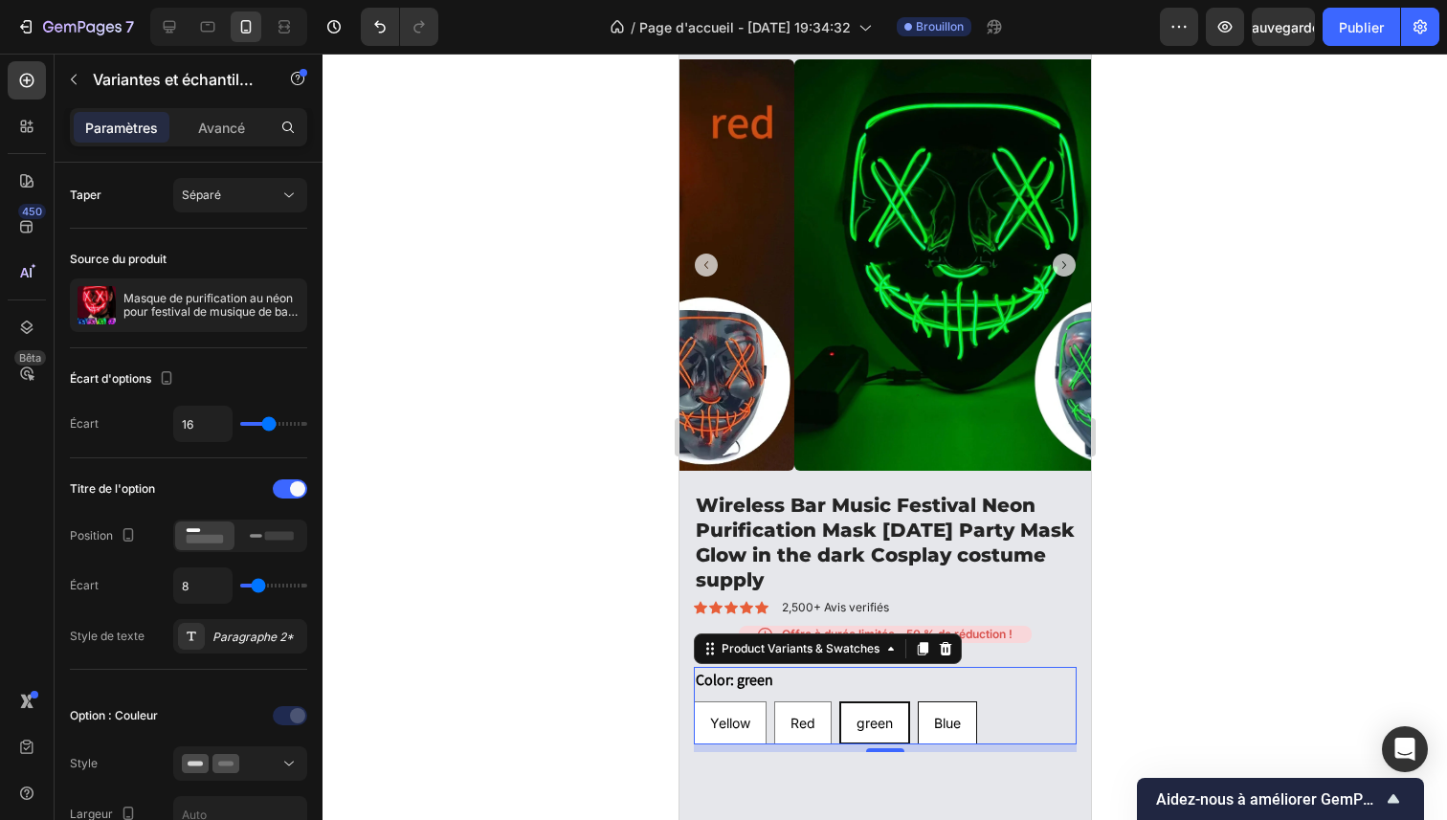
click at [950, 715] on span "Blue" at bounding box center [946, 723] width 27 height 16
click at [917, 702] on input "Blue Blue Blue" at bounding box center [916, 701] width 1 height 1
radio input "true"
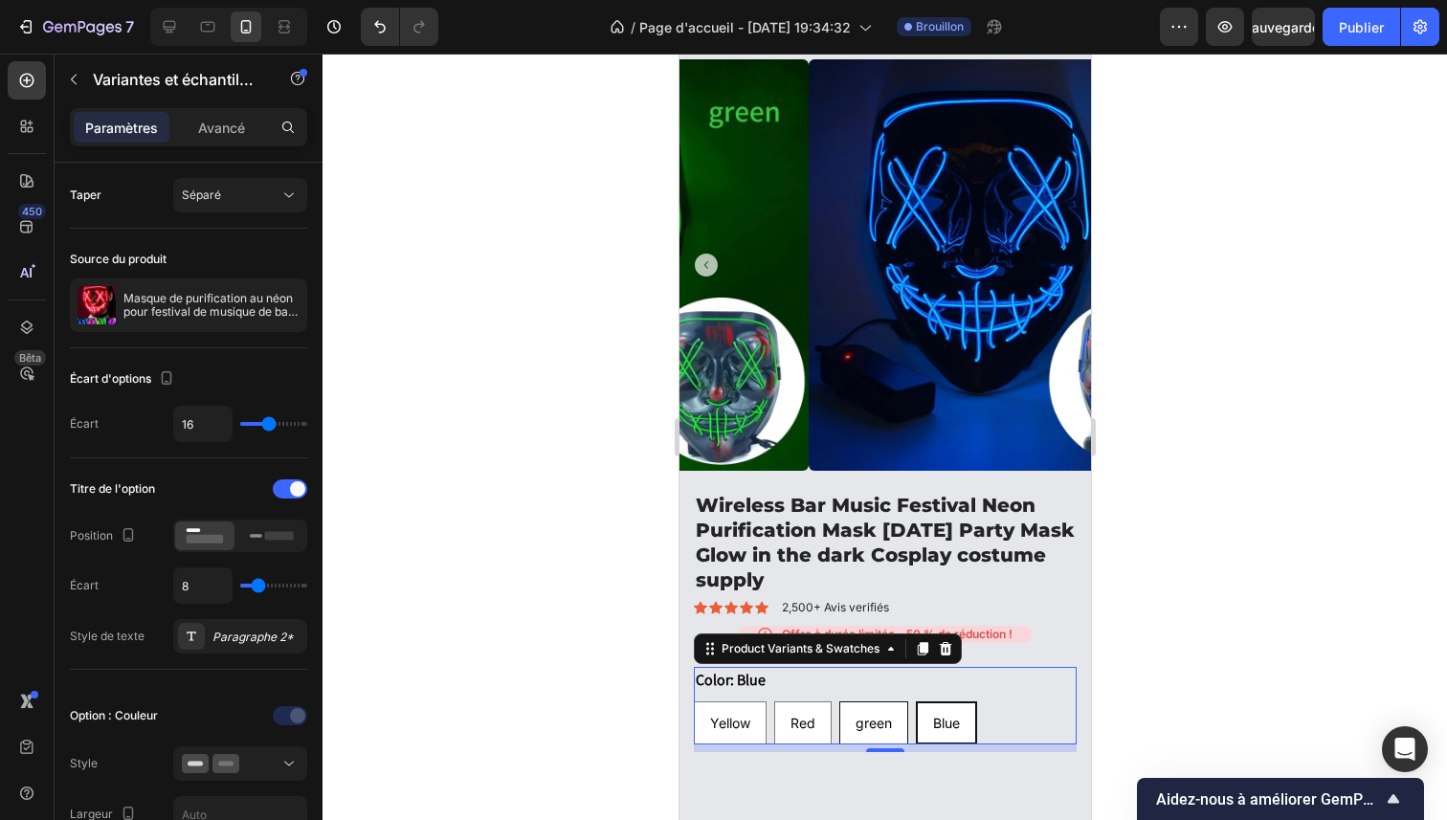
click at [858, 706] on div "green" at bounding box center [872, 723] width 67 height 34
click at [838, 701] on input "green green green" at bounding box center [837, 701] width 1 height 1
radio input "true"
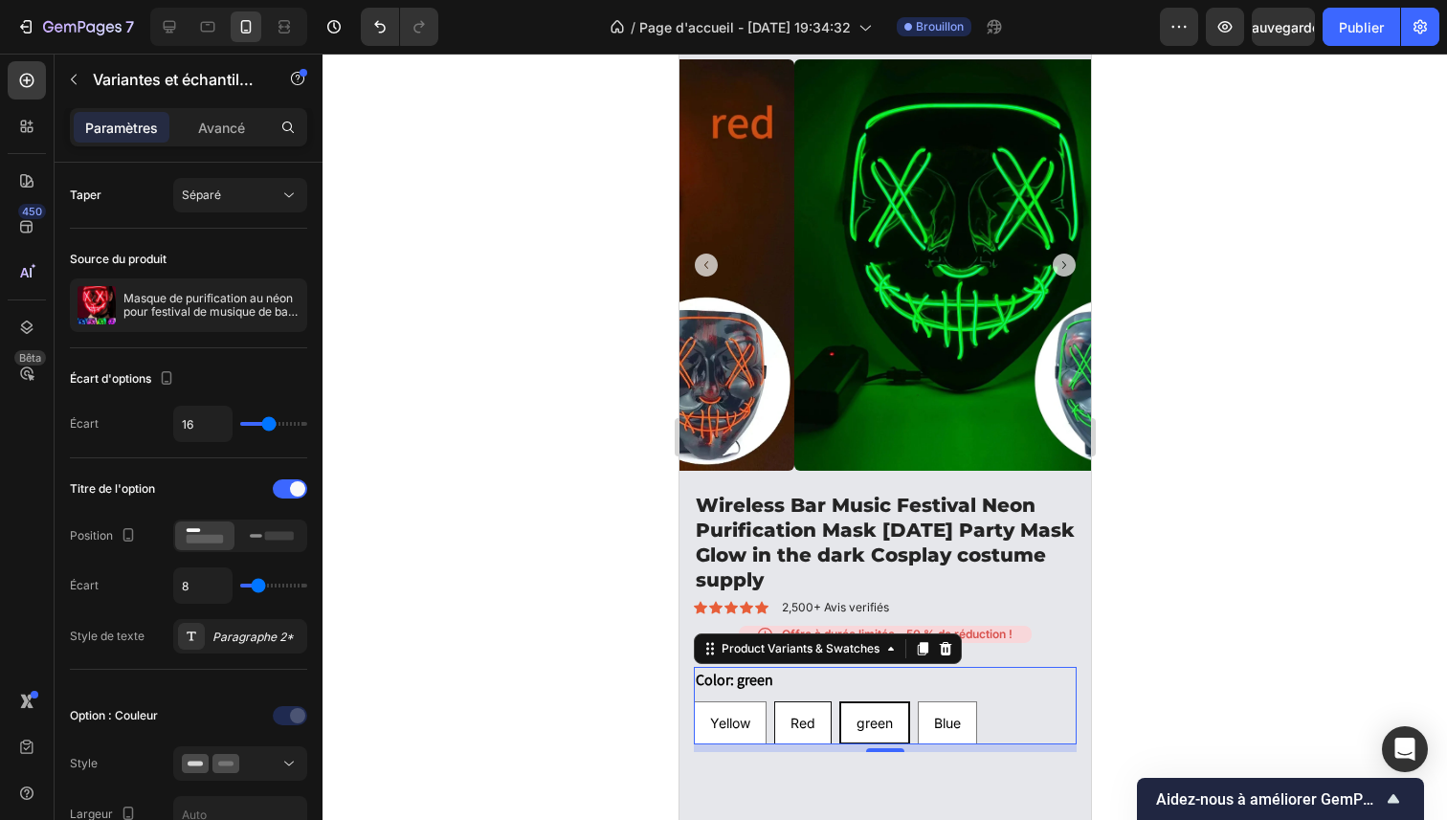
click at [815, 714] on div "Red" at bounding box center [802, 723] width 56 height 34
click at [773, 702] on input "Red Red Red" at bounding box center [772, 701] width 1 height 1
radio input "true"
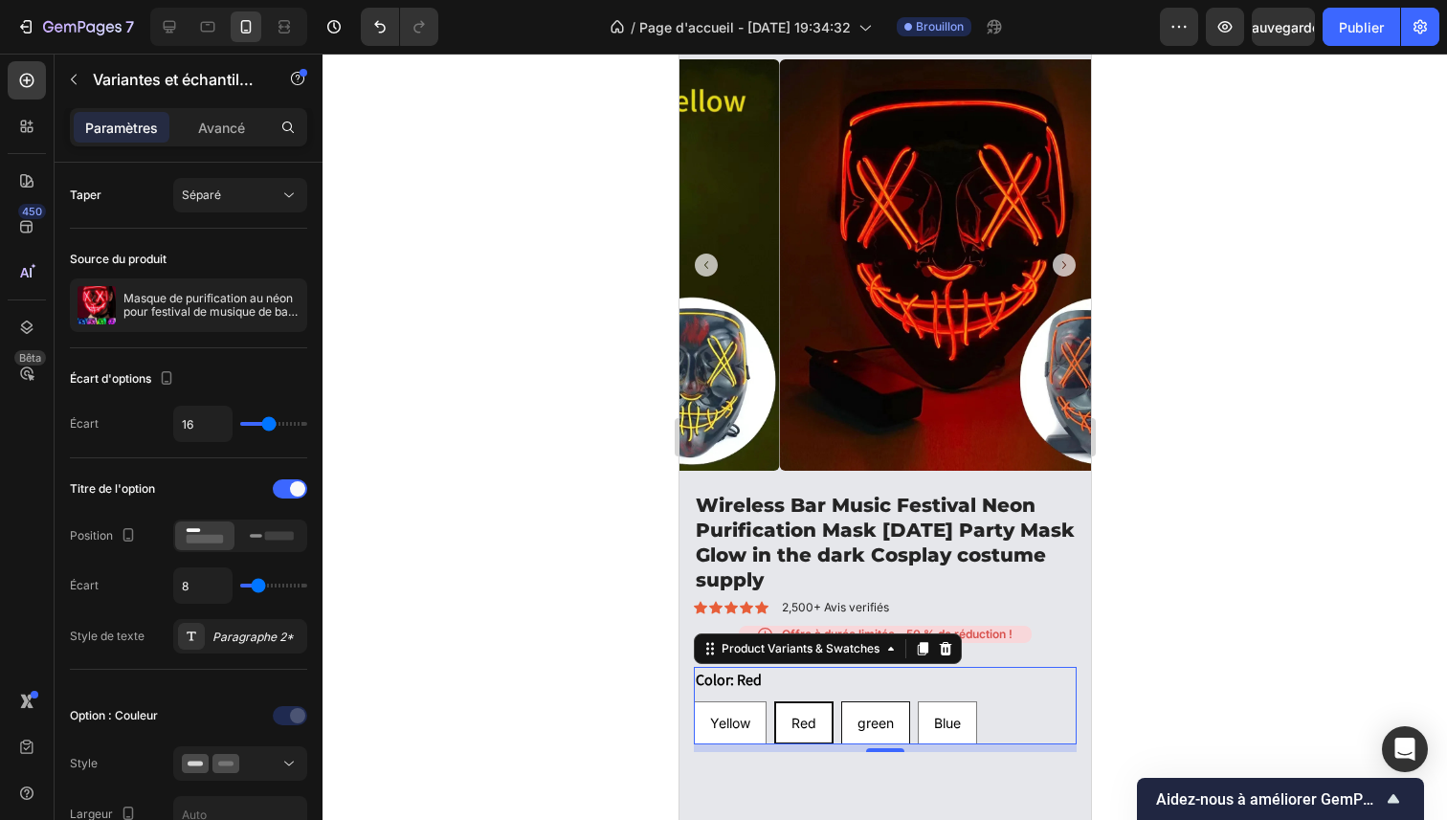
click at [889, 715] on span "green" at bounding box center [875, 723] width 36 height 16
click at [840, 702] on input "green green green" at bounding box center [839, 701] width 1 height 1
radio input "true"
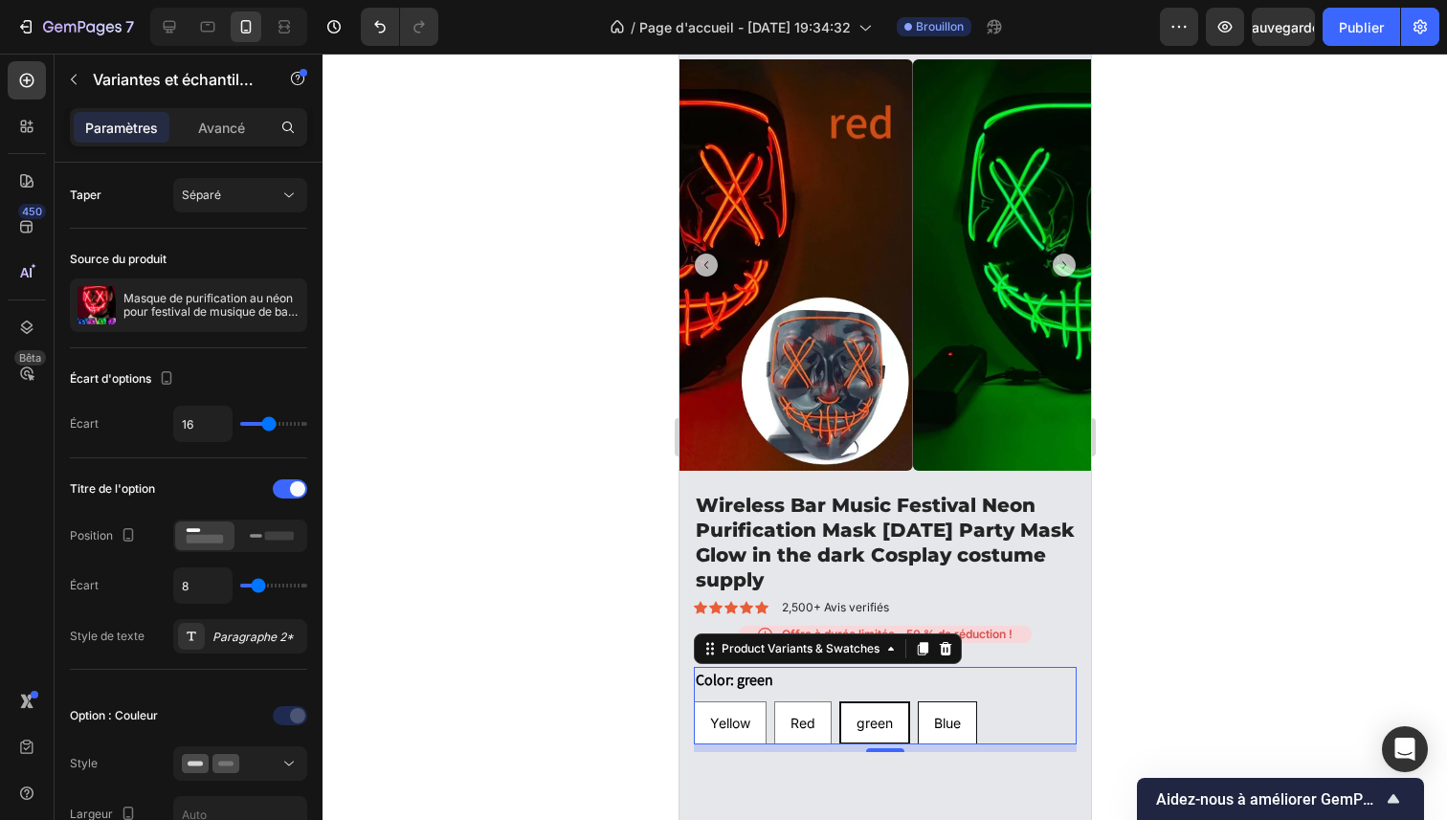
click at [954, 715] on span "Blue" at bounding box center [946, 723] width 27 height 16
click at [917, 702] on input "Blue Blue Blue" at bounding box center [916, 701] width 1 height 1
radio input "true"
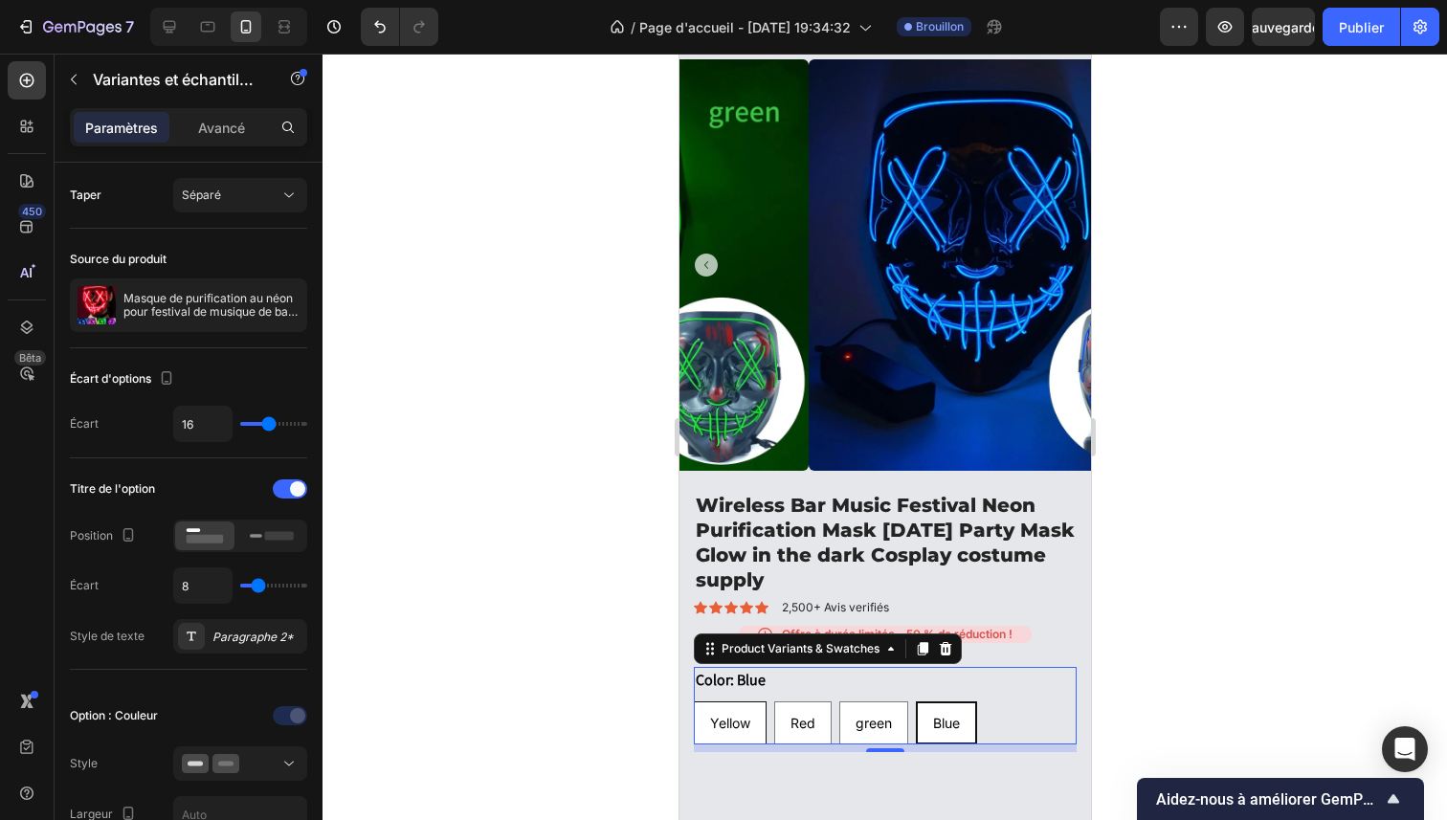
click at [734, 715] on span "Yellow" at bounding box center [729, 723] width 40 height 16
click at [693, 702] on input "Yellow Yellow Yellow" at bounding box center [692, 701] width 1 height 1
radio input "true"
